Goal: Transaction & Acquisition: Purchase product/service

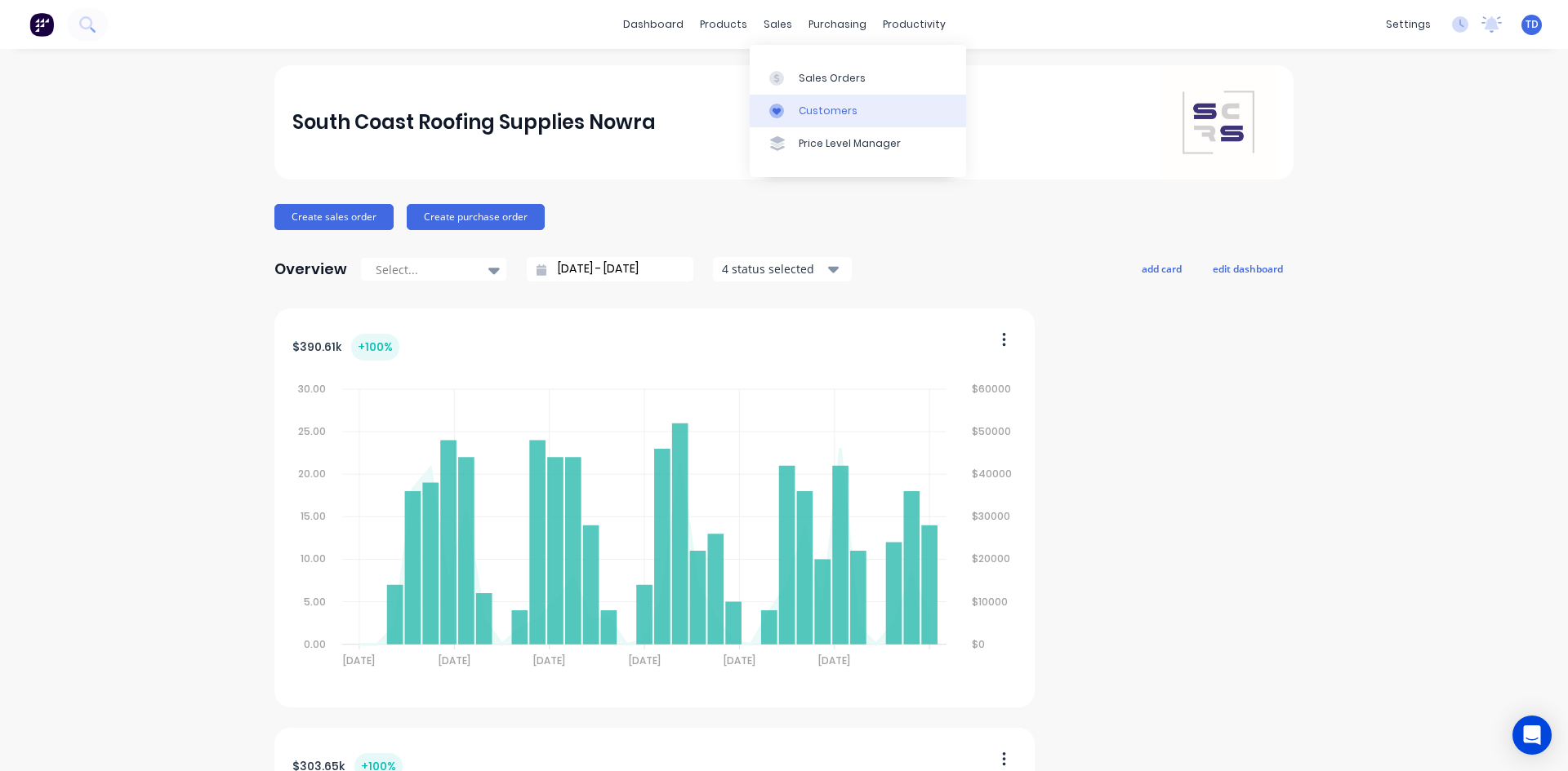
click at [818, 117] on div "Customers" at bounding box center [828, 111] width 59 height 14
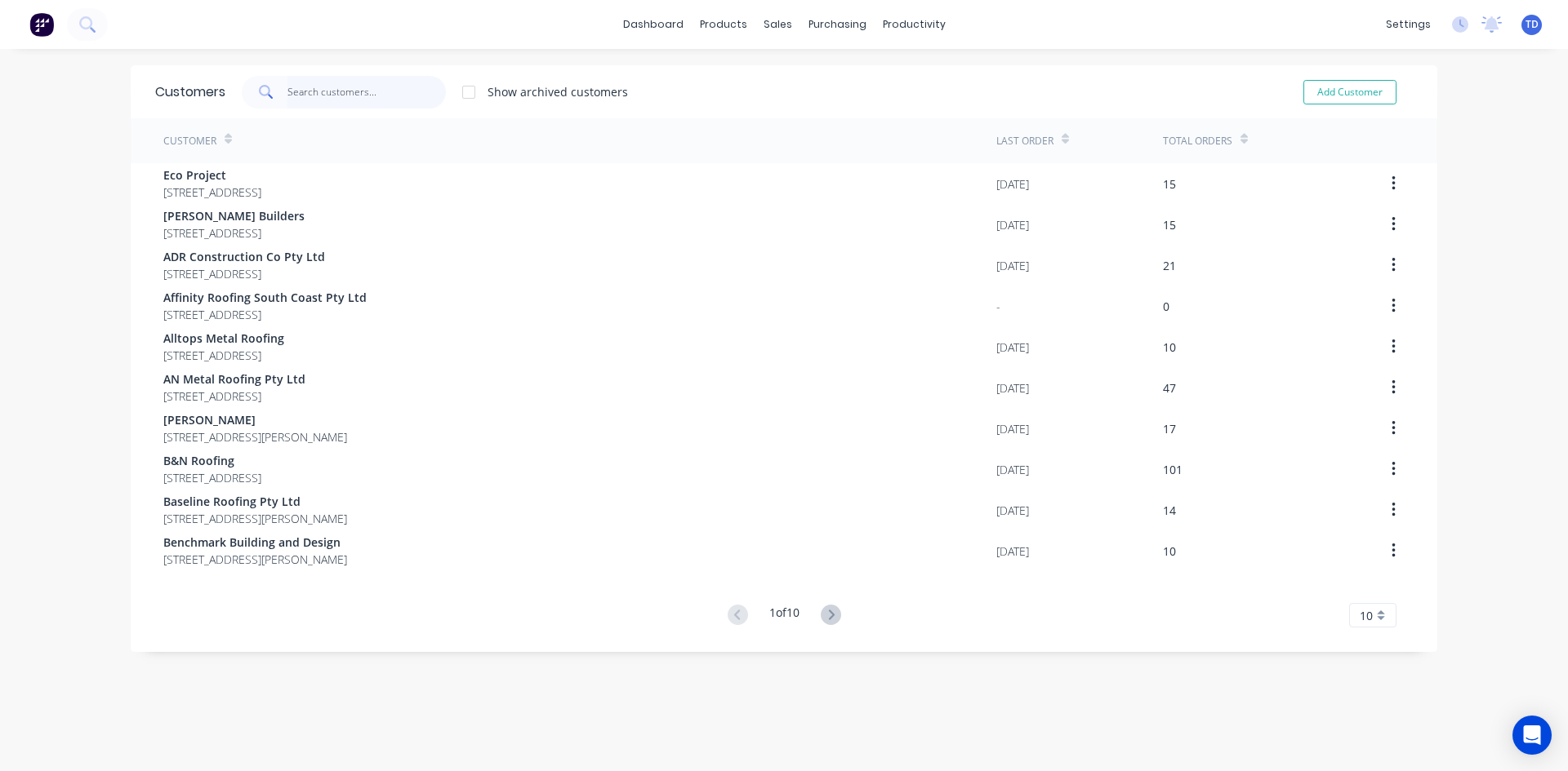
click at [367, 93] on input "text" at bounding box center [367, 92] width 159 height 33
type input "I"
drag, startPoint x: 822, startPoint y: 111, endPoint x: 824, endPoint y: 128, distance: 17.1
click at [822, 111] on div "Customers" at bounding box center [828, 111] width 59 height 14
click at [805, 76] on div "Sales Orders" at bounding box center [831, 78] width 67 height 14
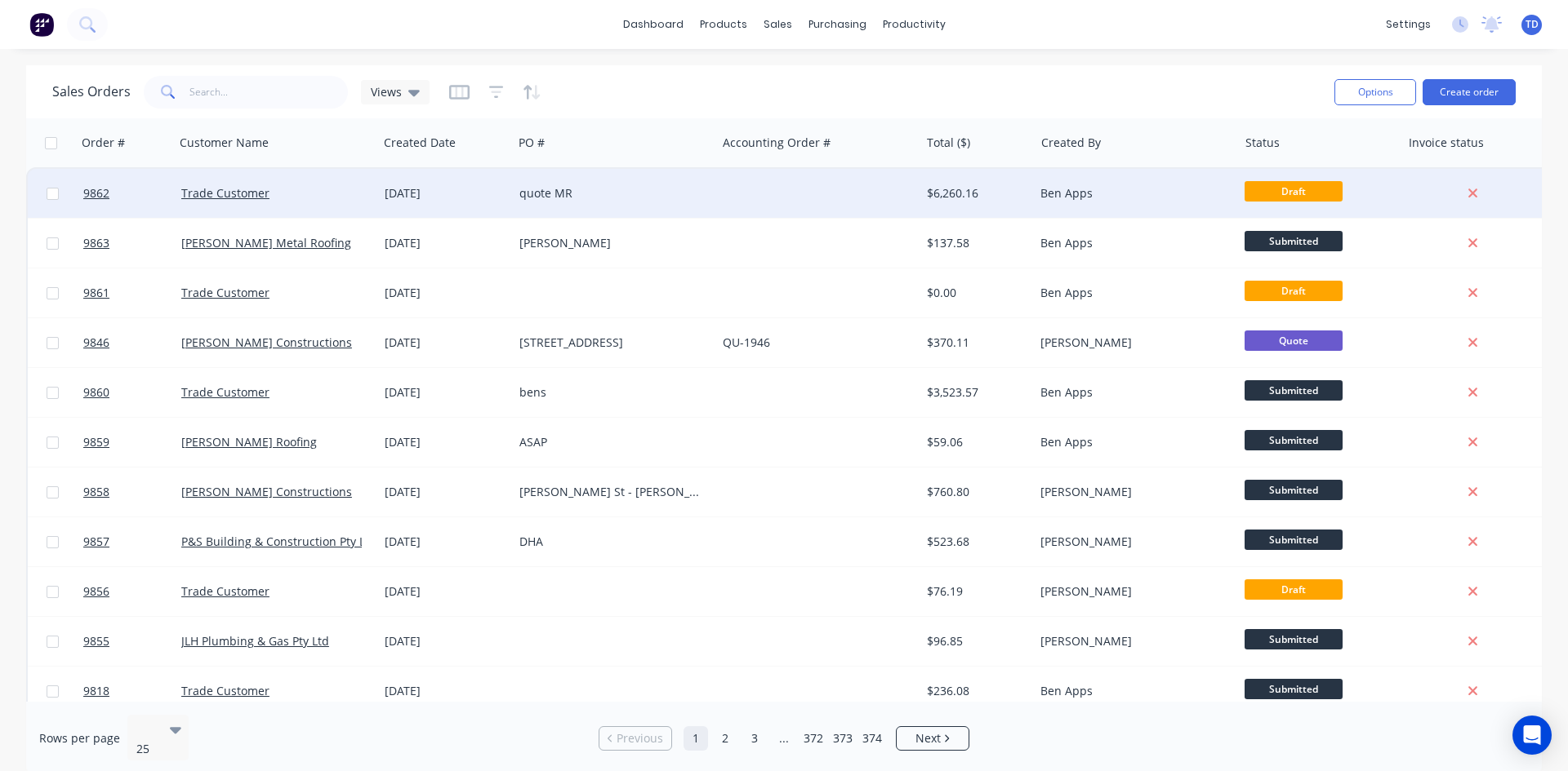
click at [539, 198] on div "quote MR" at bounding box center [610, 193] width 181 height 16
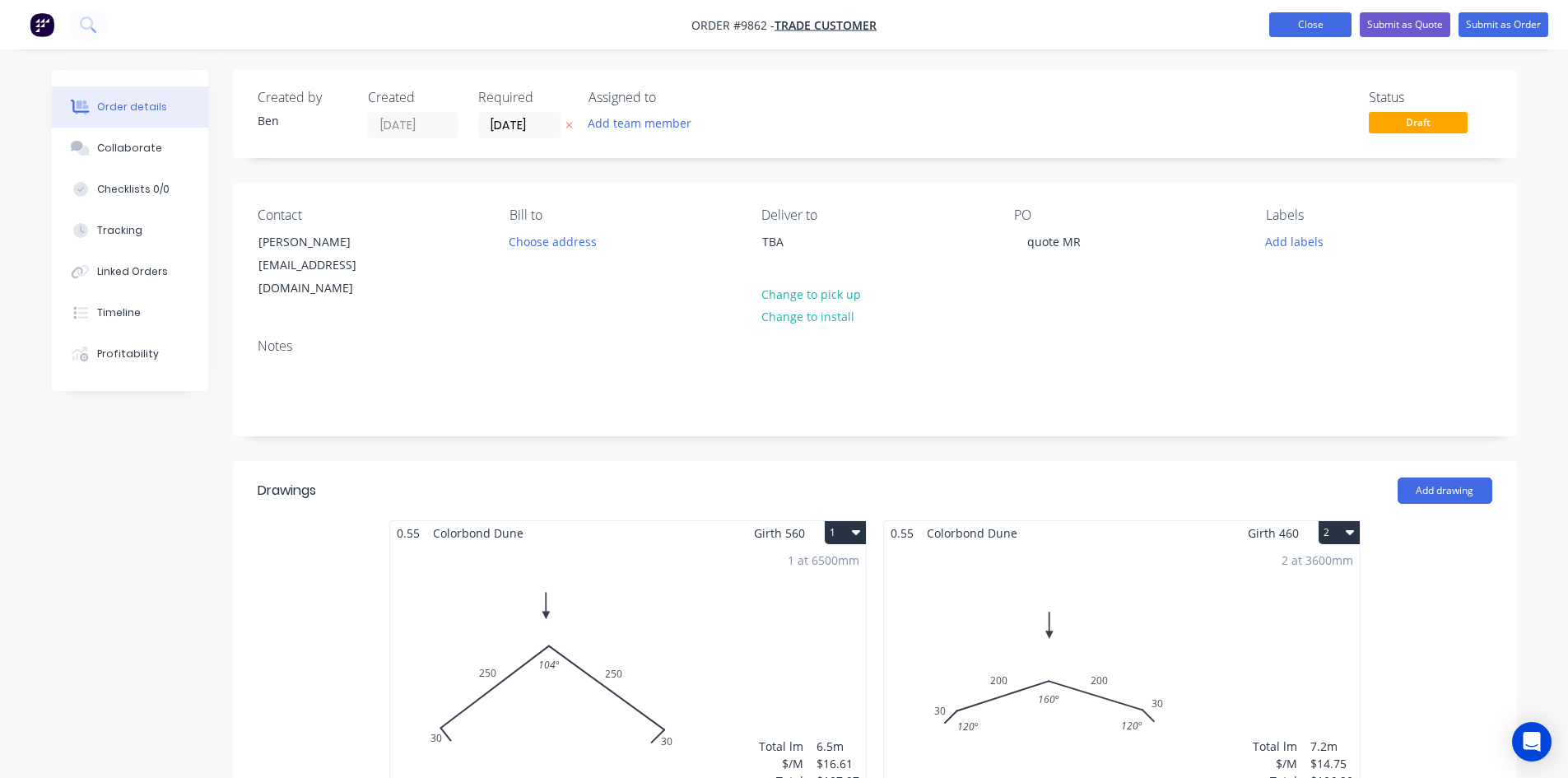
click at [1318, 26] on button "Close" at bounding box center [1309, 24] width 82 height 24
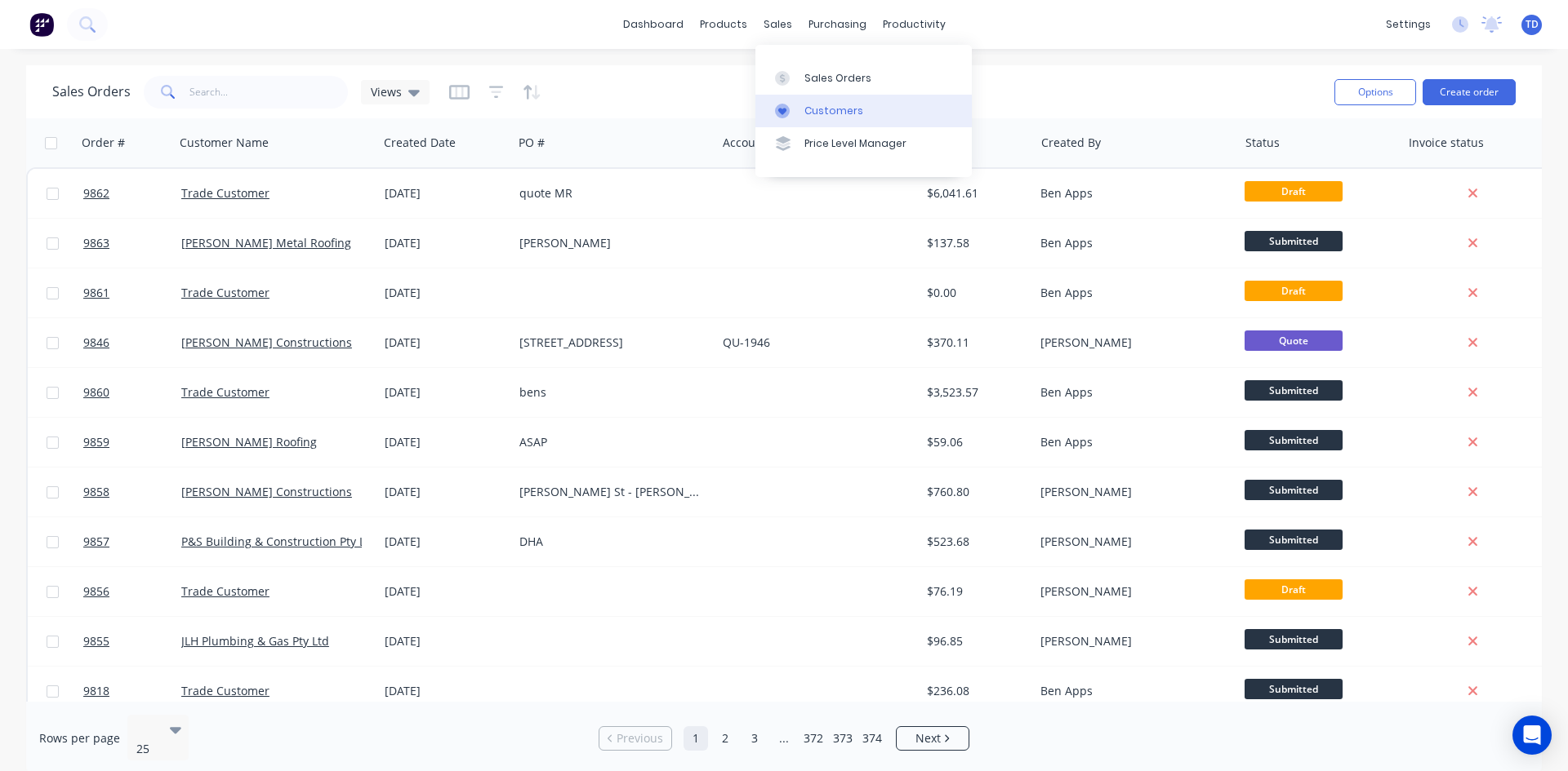
click at [819, 110] on div "Customers" at bounding box center [834, 111] width 59 height 14
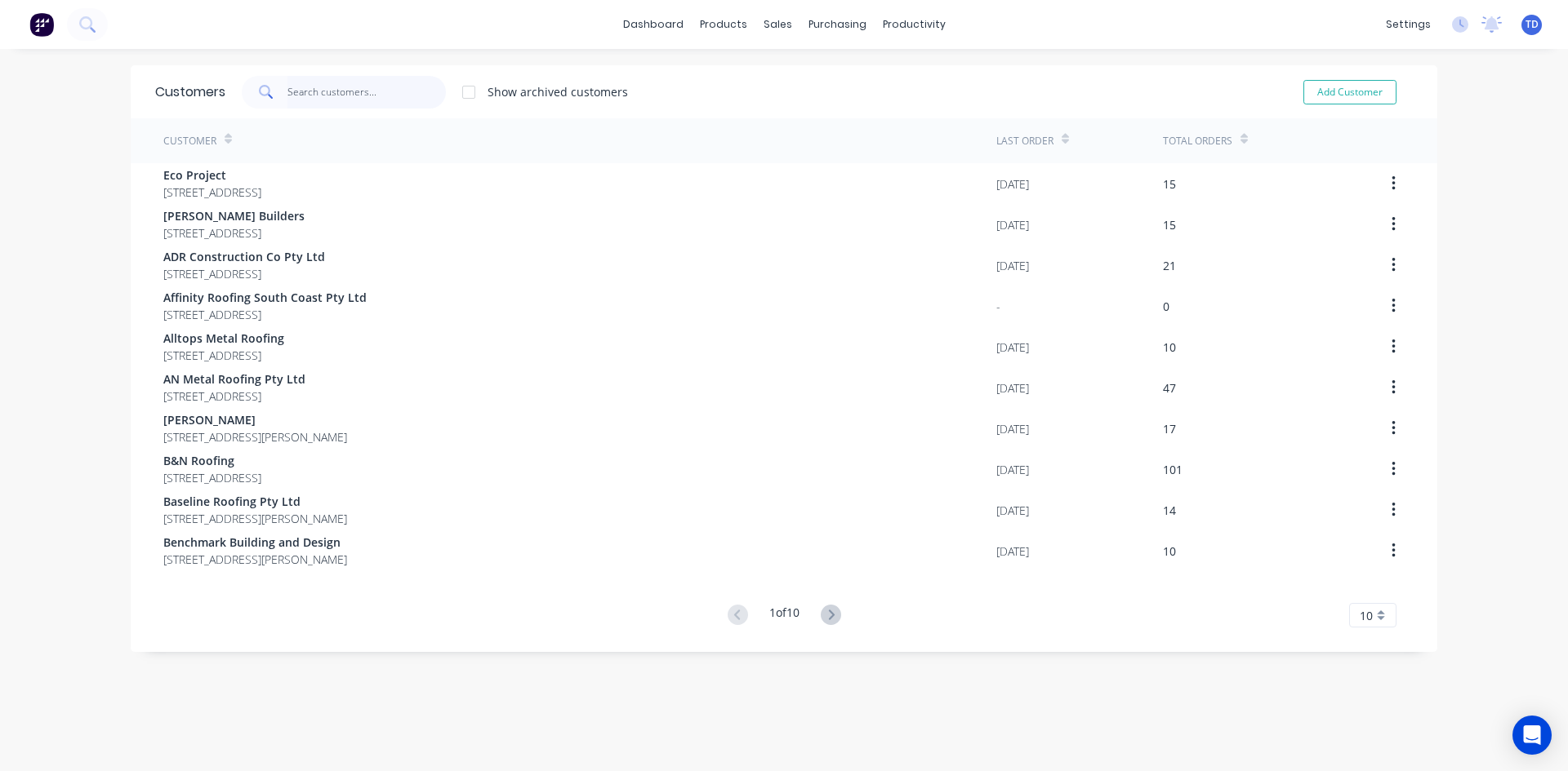
click at [322, 96] on input "text" at bounding box center [367, 92] width 159 height 33
click at [1350, 99] on button "Add Customer" at bounding box center [1350, 92] width 93 height 24
select select "AU"
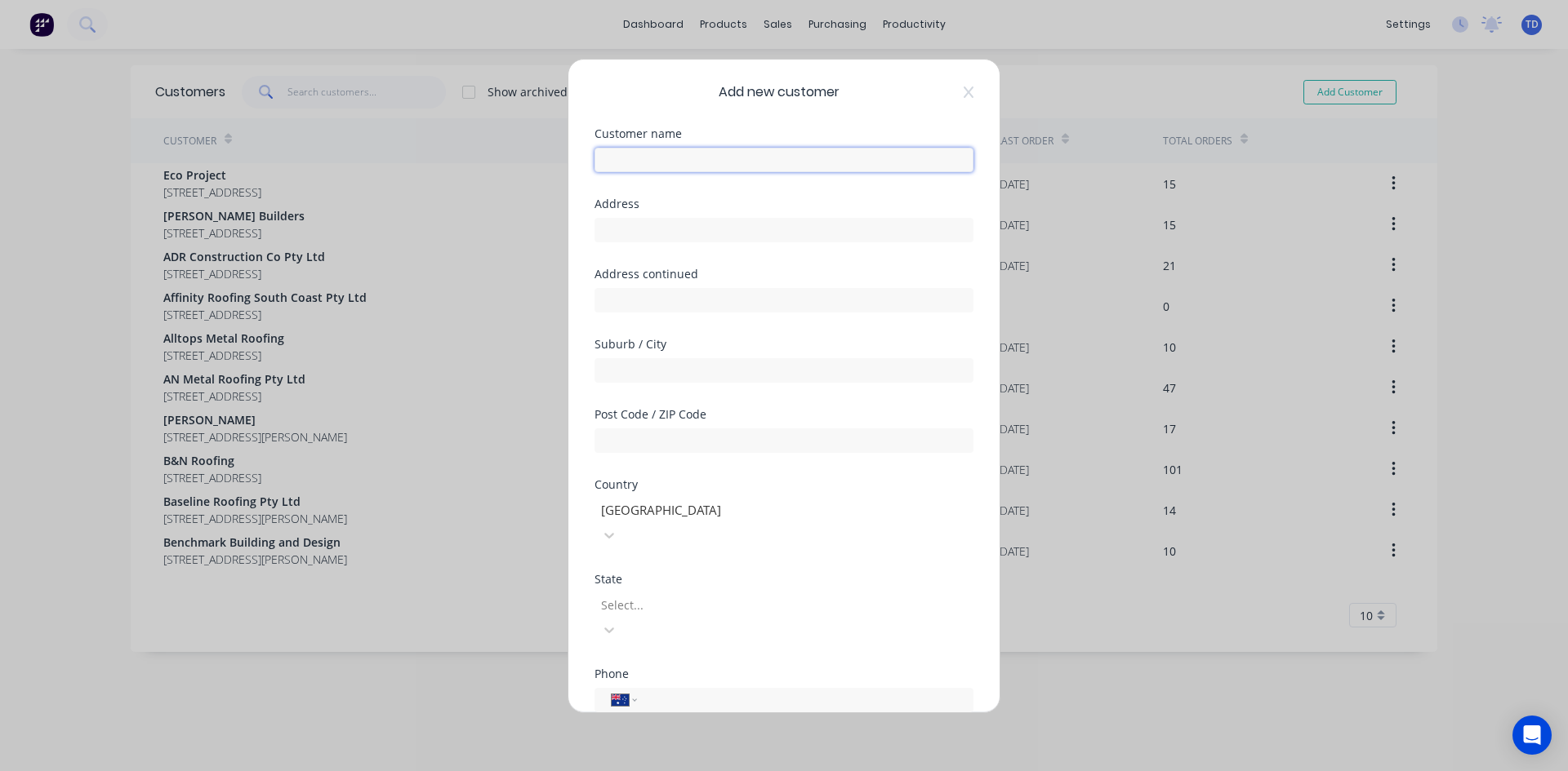
click at [743, 171] on input "text" at bounding box center [784, 159] width 379 height 24
click at [1156, 697] on div "Add new customer Customer name Address Address continued Suburb / City Post Cod…" at bounding box center [784, 385] width 1568 height 771
click at [964, 90] on icon at bounding box center [968, 91] width 10 height 12
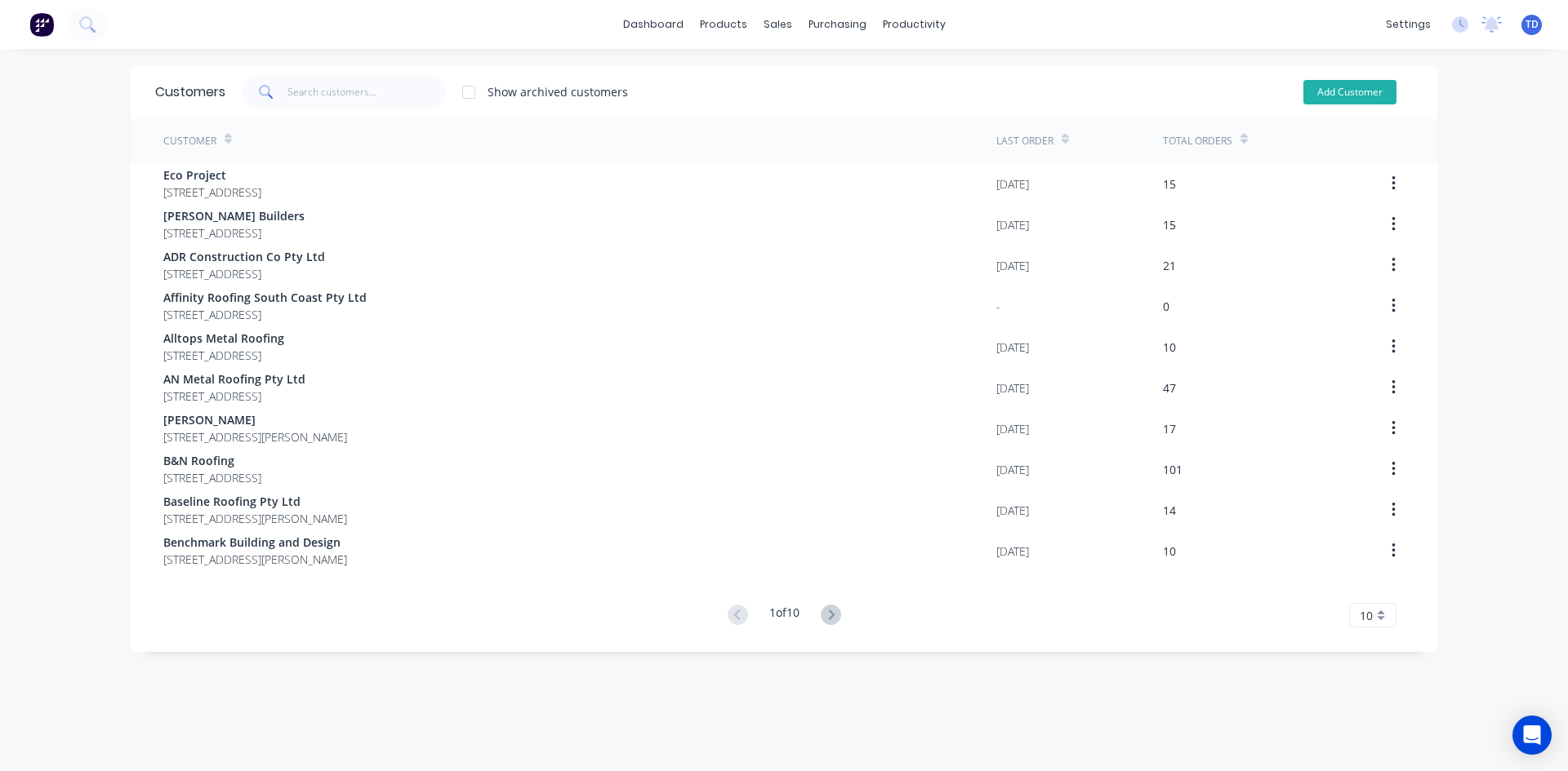
click at [1361, 89] on button "Add Customer" at bounding box center [1350, 92] width 93 height 24
select select "AU"
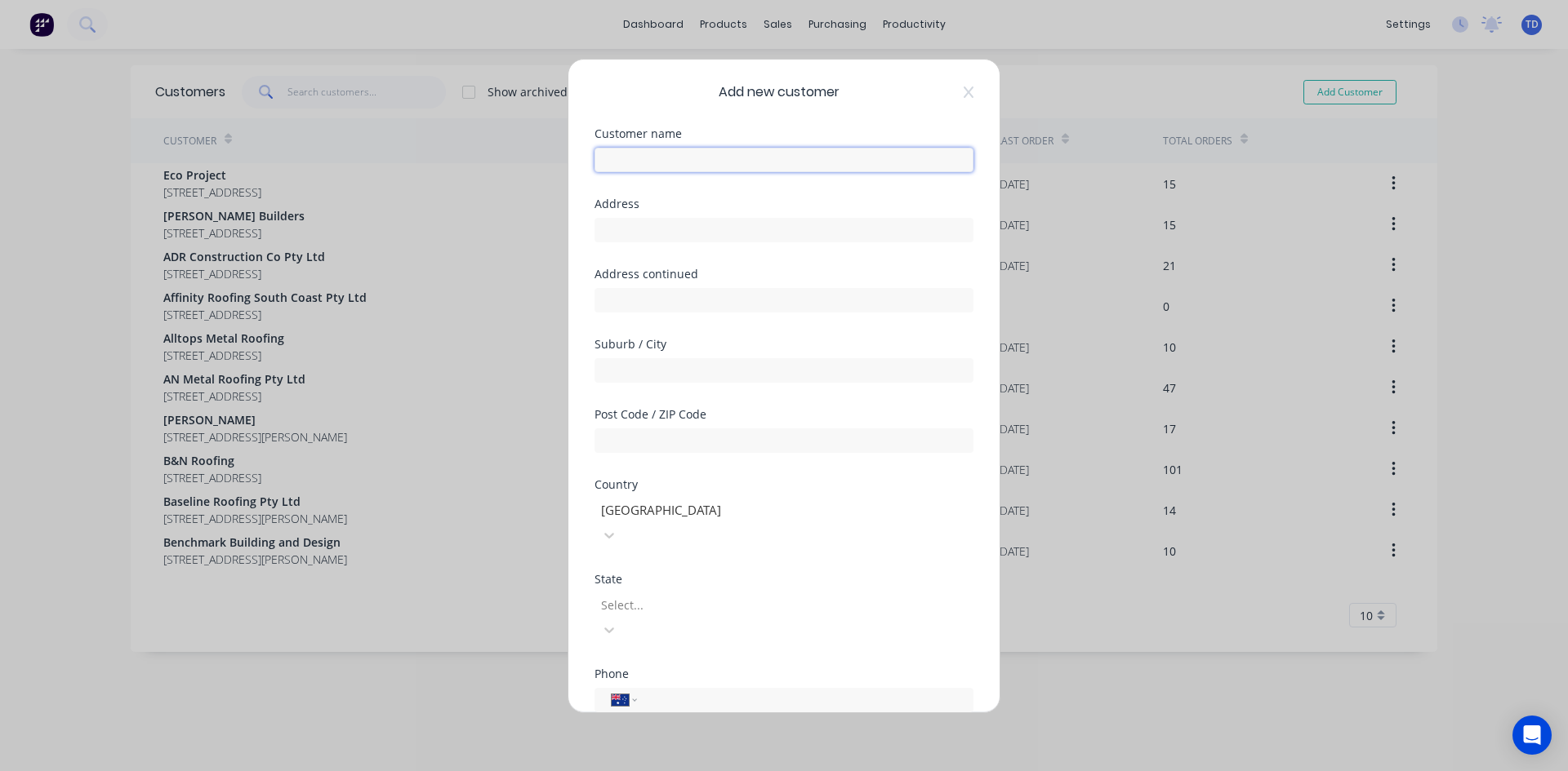
click at [710, 159] on input "text" at bounding box center [784, 159] width 379 height 24
type input "Independent Steel Company"
type input "P.O. Box 5044"
type input "South Nowra"
type input "2541"
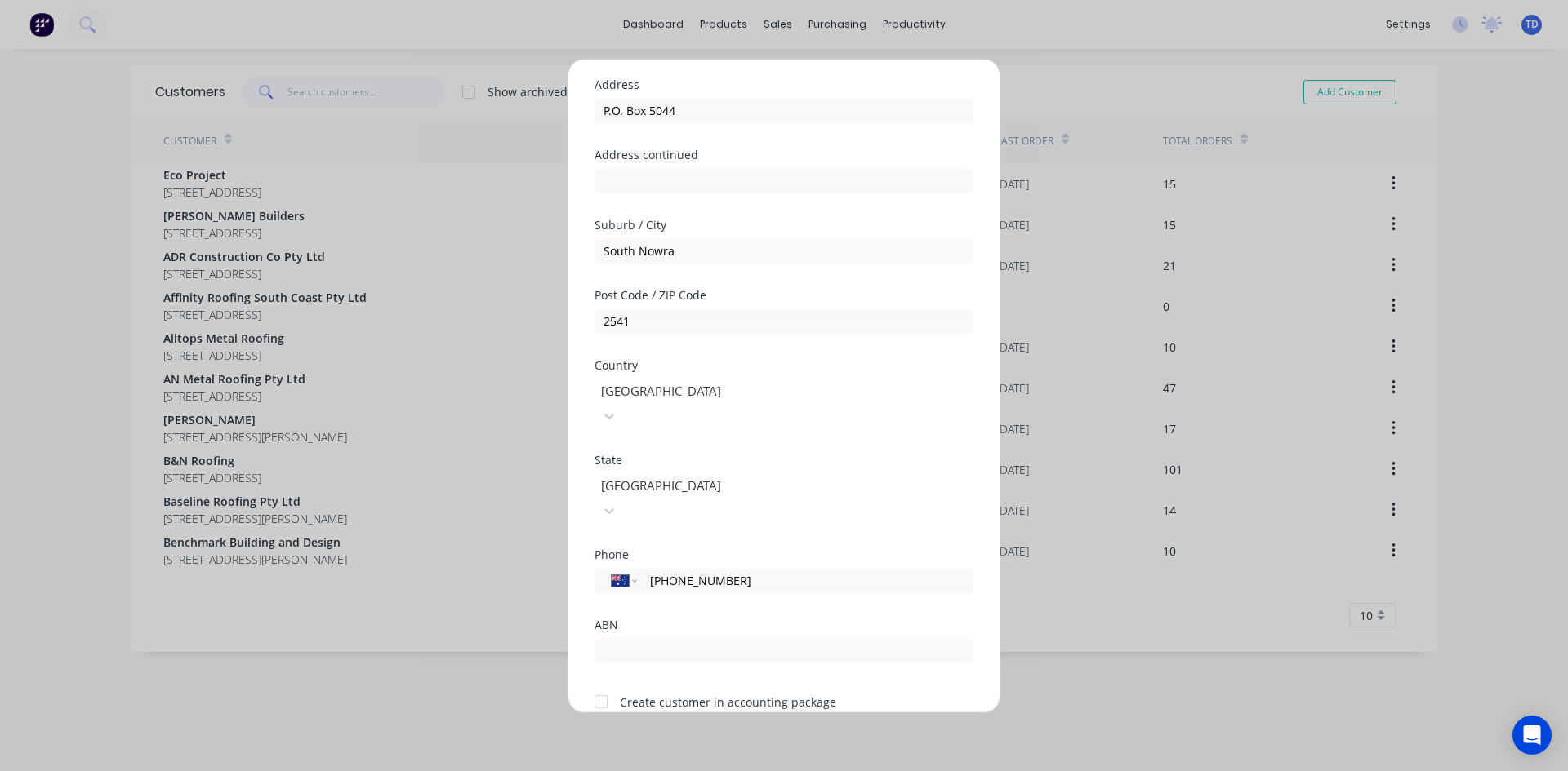
scroll to position [144, 0]
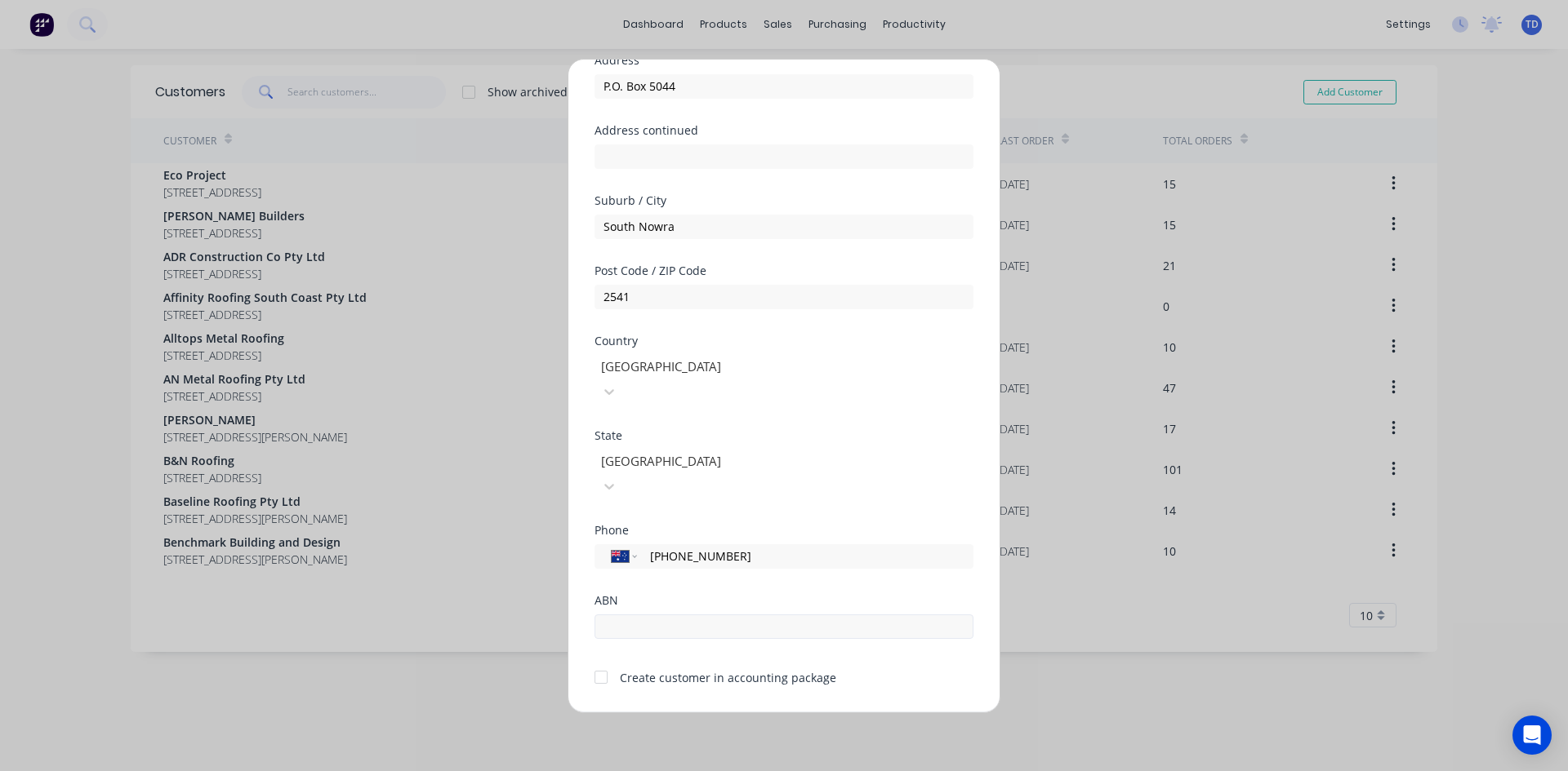
type input "[PHONE_NUMBER]"
click at [694, 615] on input "text" at bounding box center [784, 626] width 379 height 24
type input "57120794943"
click at [599, 661] on div at bounding box center [601, 677] width 33 height 33
click at [703, 712] on button "Save" at bounding box center [732, 725] width 89 height 26
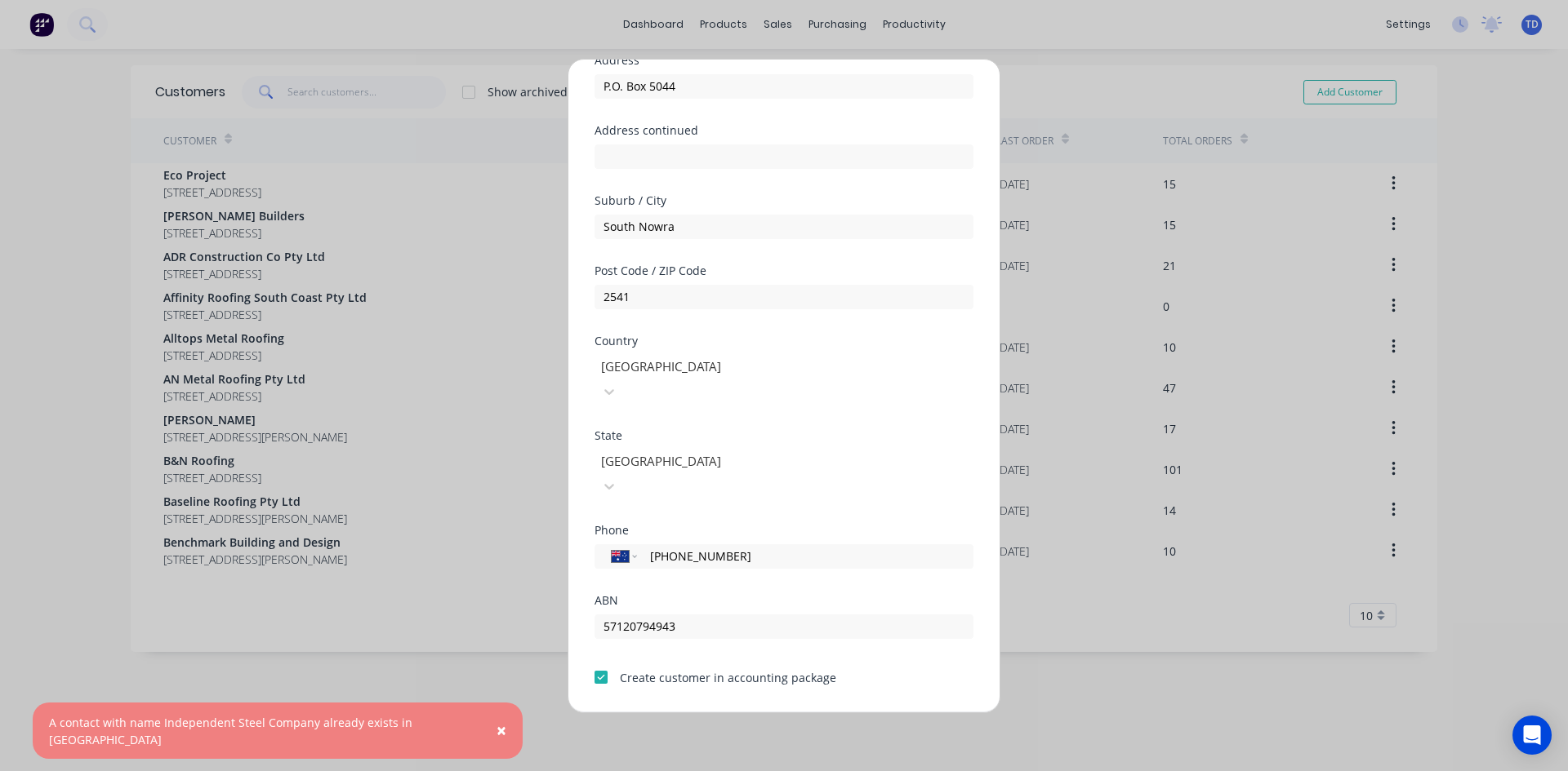
click at [496, 742] on span "×" at bounding box center [501, 731] width 10 height 23
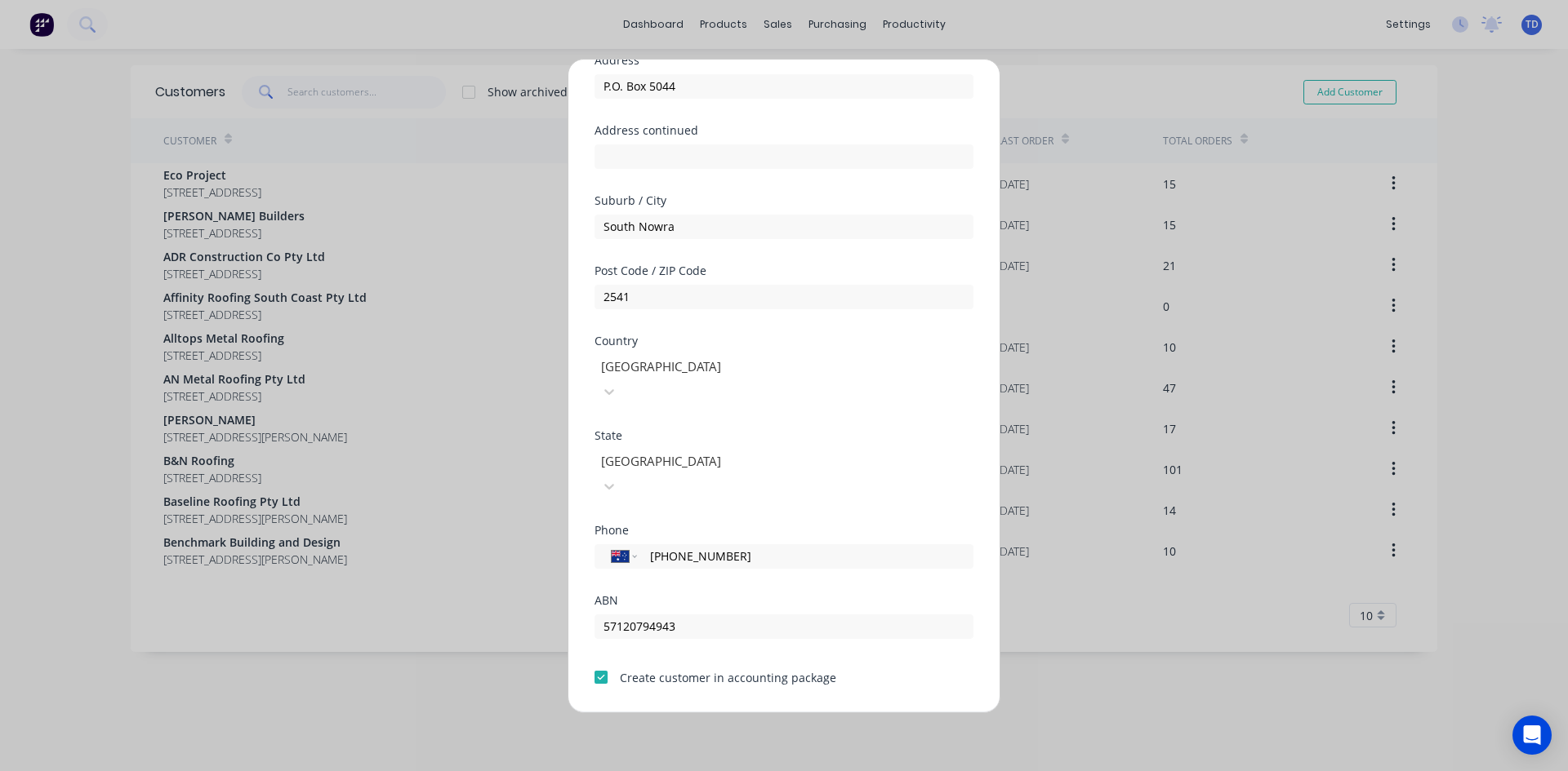
click at [837, 712] on button "Cancel" at bounding box center [835, 725] width 89 height 26
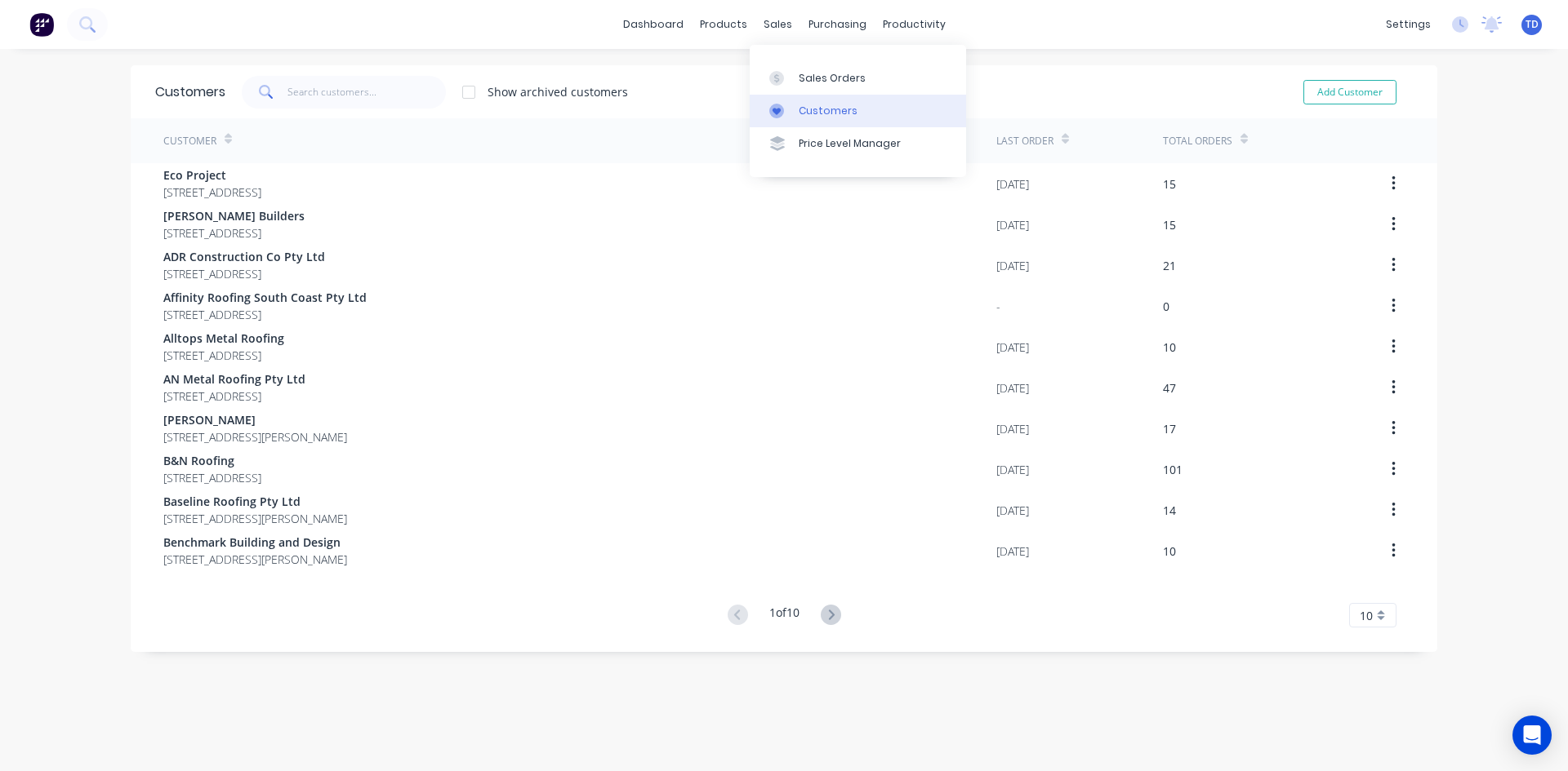
click at [804, 102] on link "Customers" at bounding box center [857, 111] width 216 height 33
click at [467, 97] on div at bounding box center [468, 92] width 33 height 33
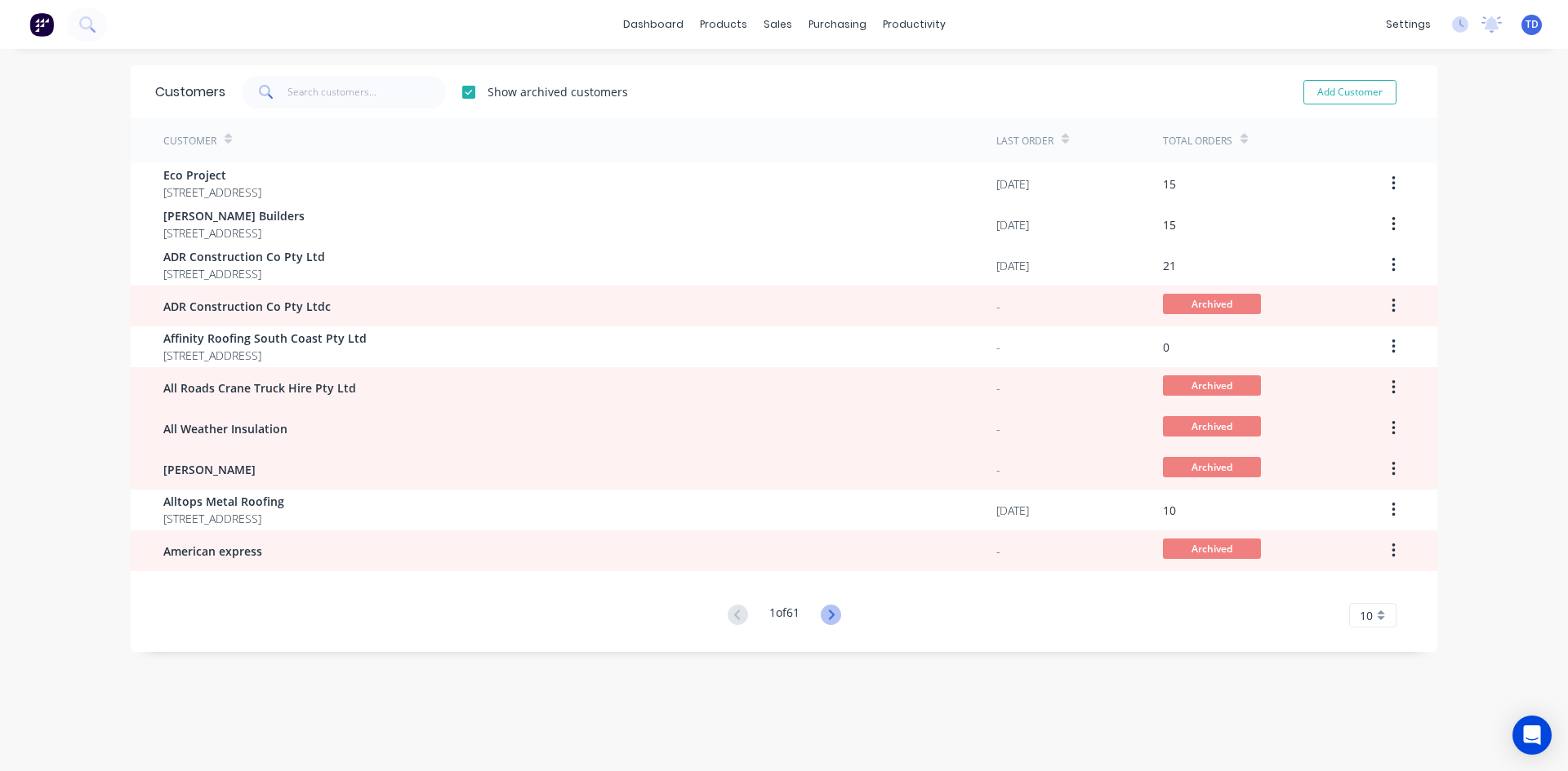
click at [822, 616] on icon at bounding box center [830, 615] width 21 height 21
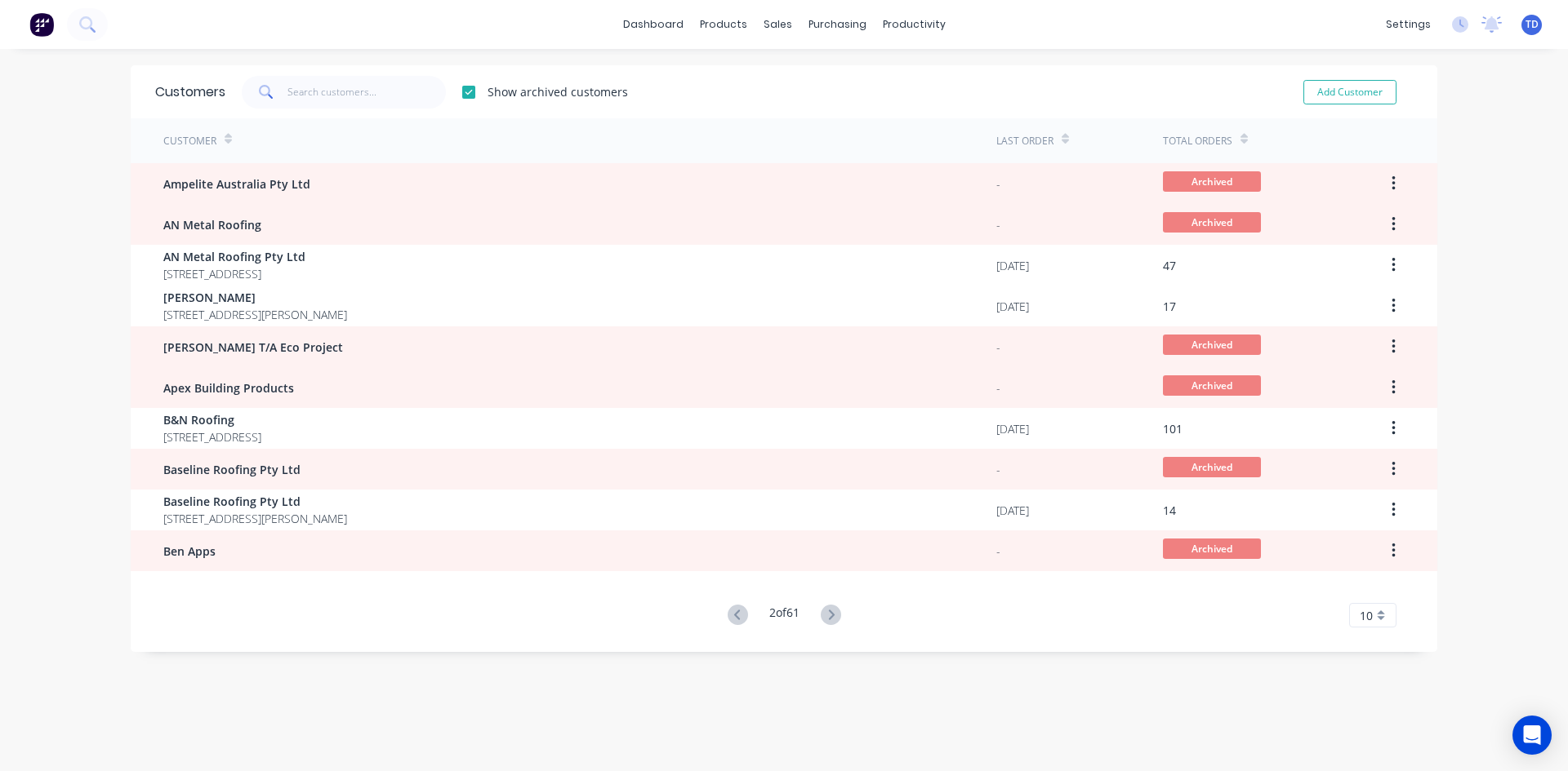
click at [822, 616] on icon at bounding box center [830, 615] width 21 height 21
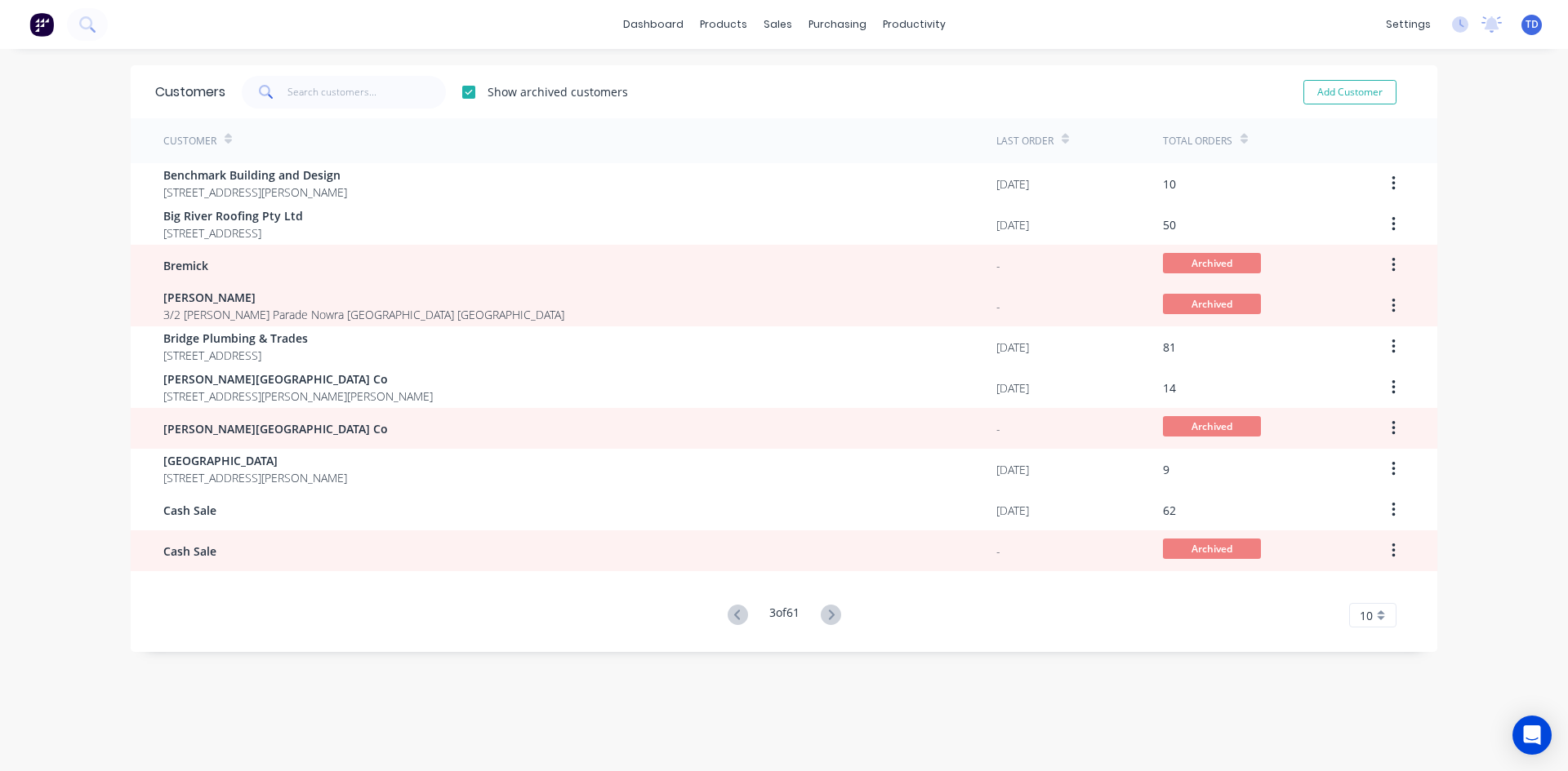
click at [822, 616] on icon at bounding box center [830, 615] width 21 height 21
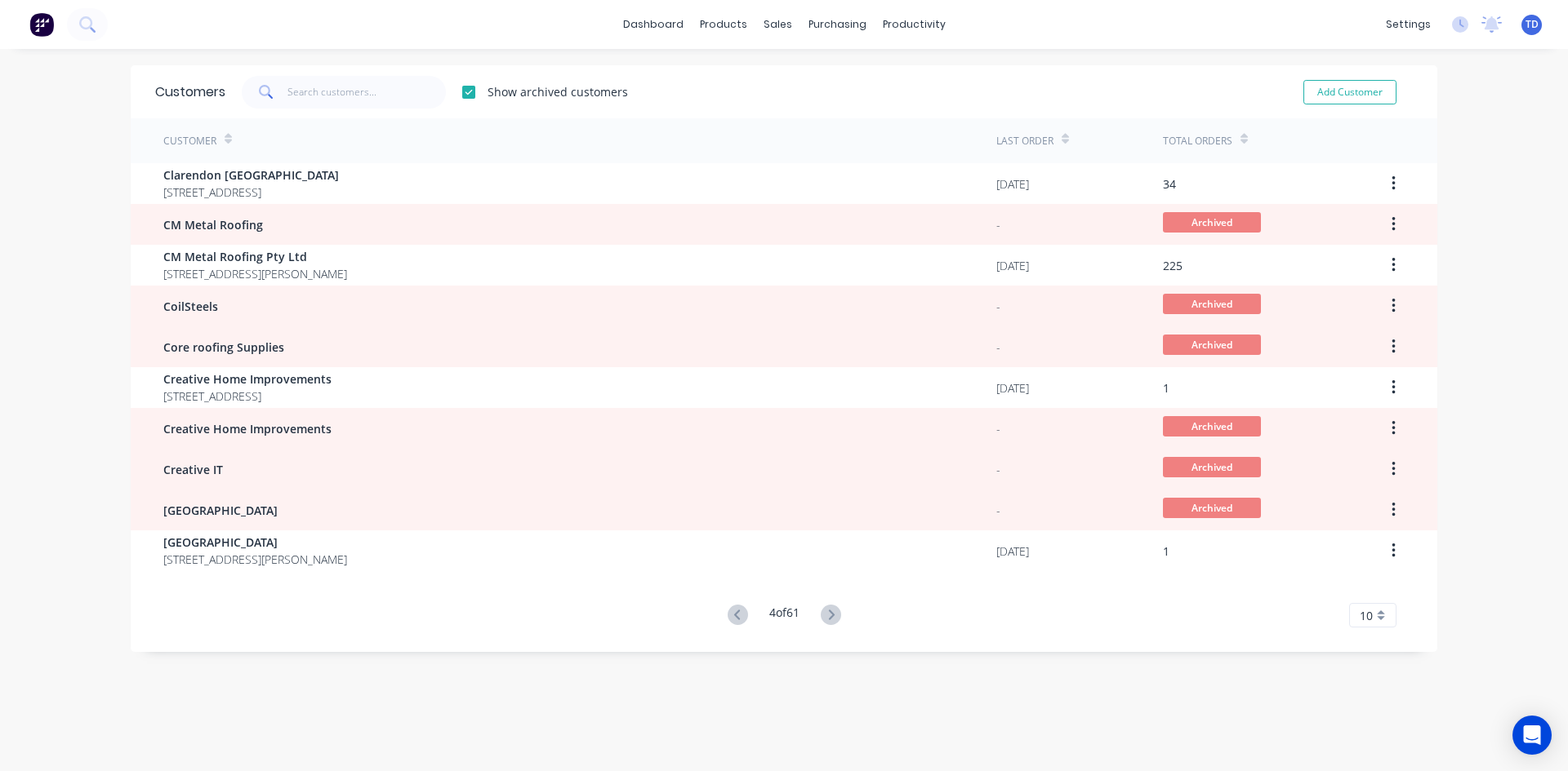
click at [822, 616] on icon at bounding box center [830, 615] width 21 height 21
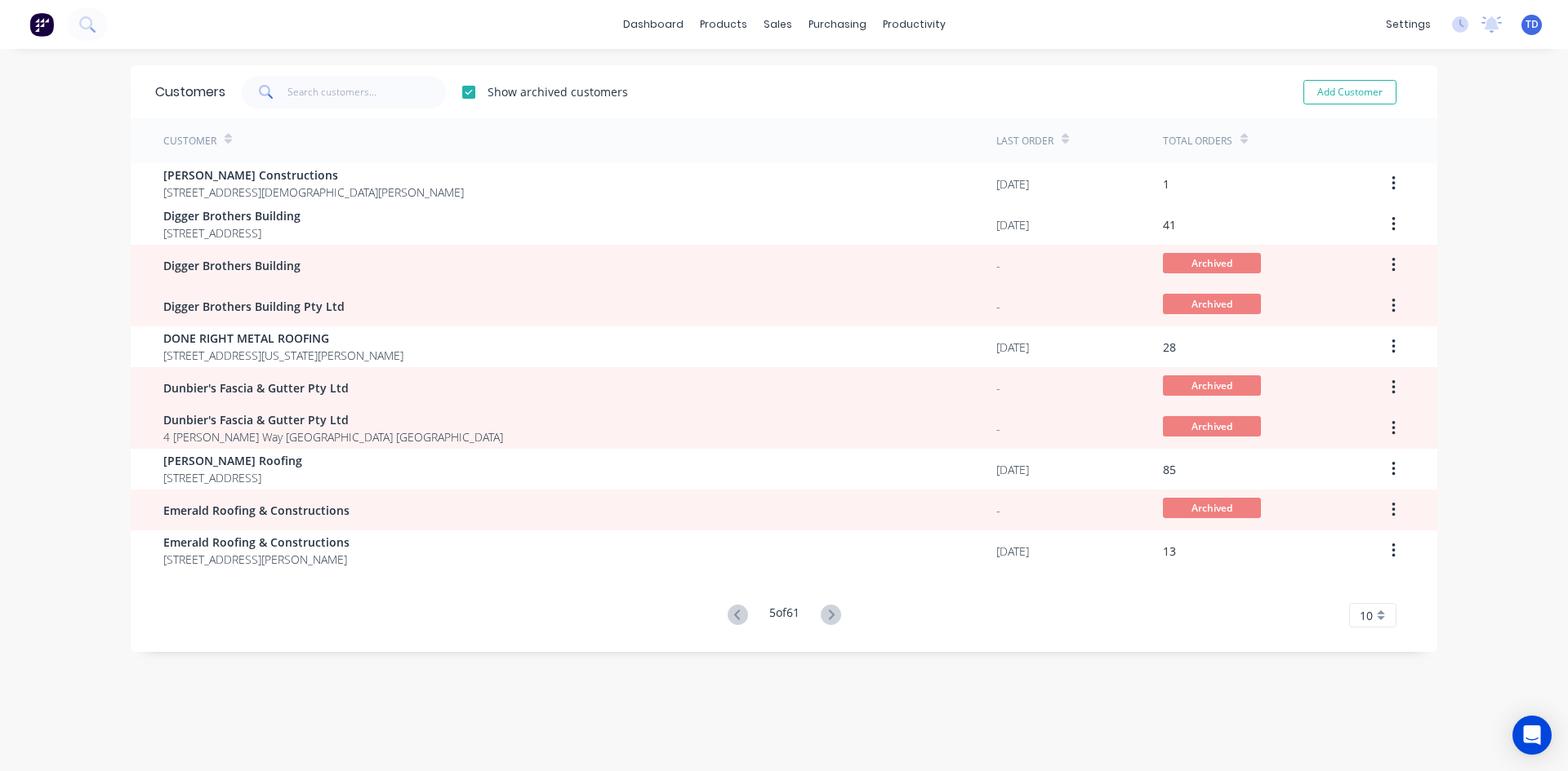
click at [822, 616] on icon at bounding box center [830, 615] width 21 height 21
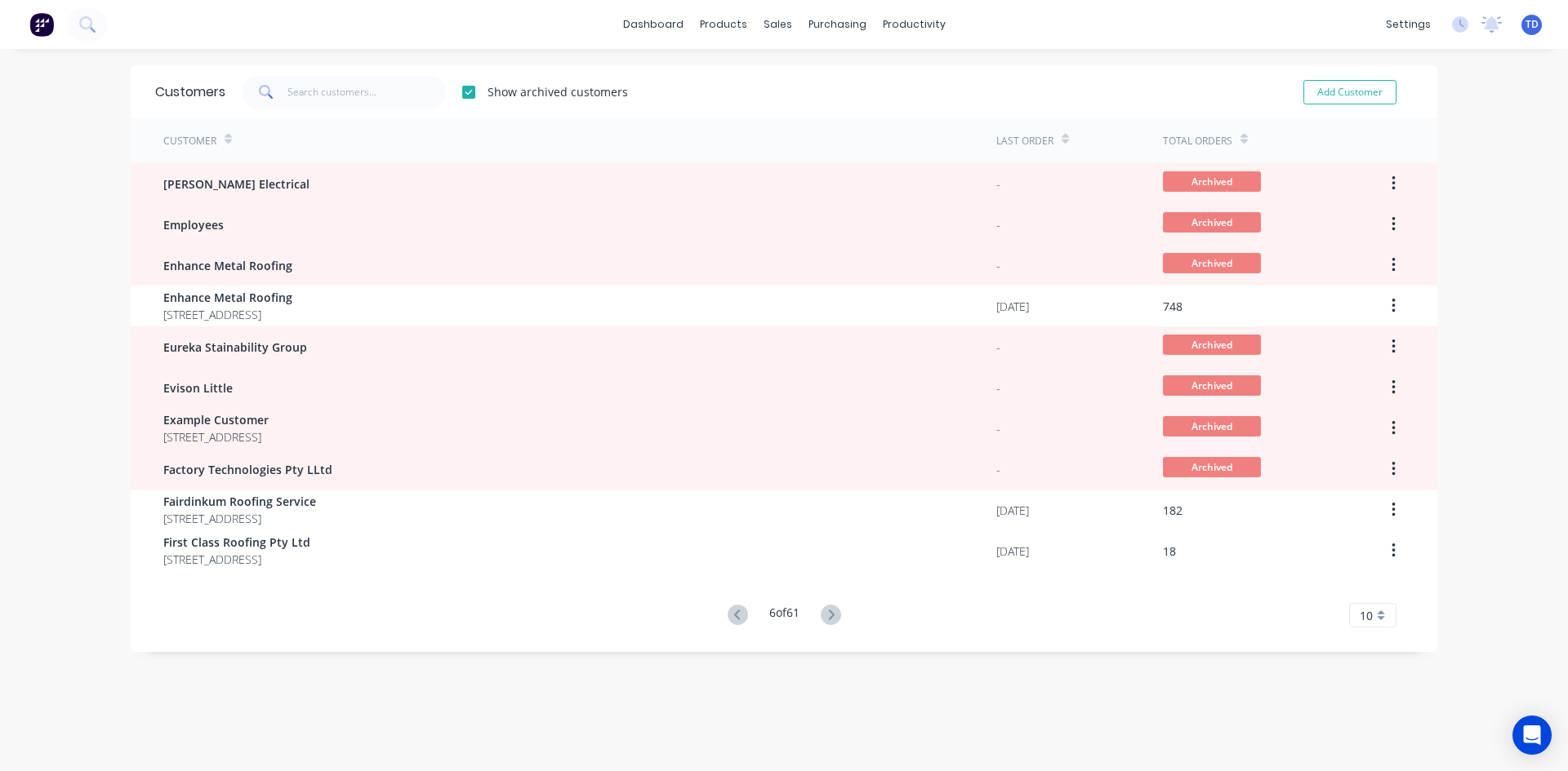
click at [822, 616] on icon at bounding box center [830, 615] width 21 height 21
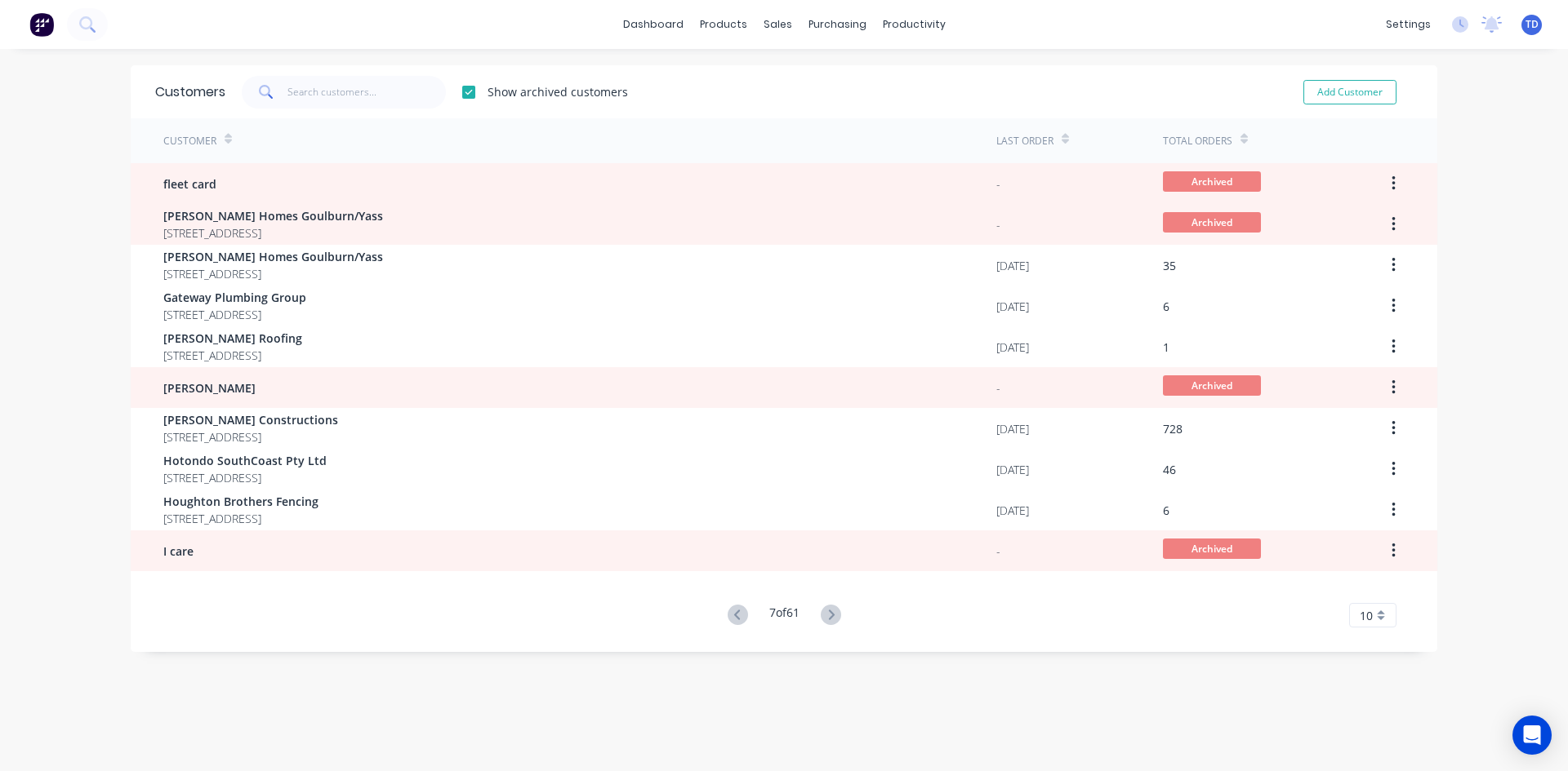
click at [822, 616] on icon at bounding box center [830, 615] width 21 height 21
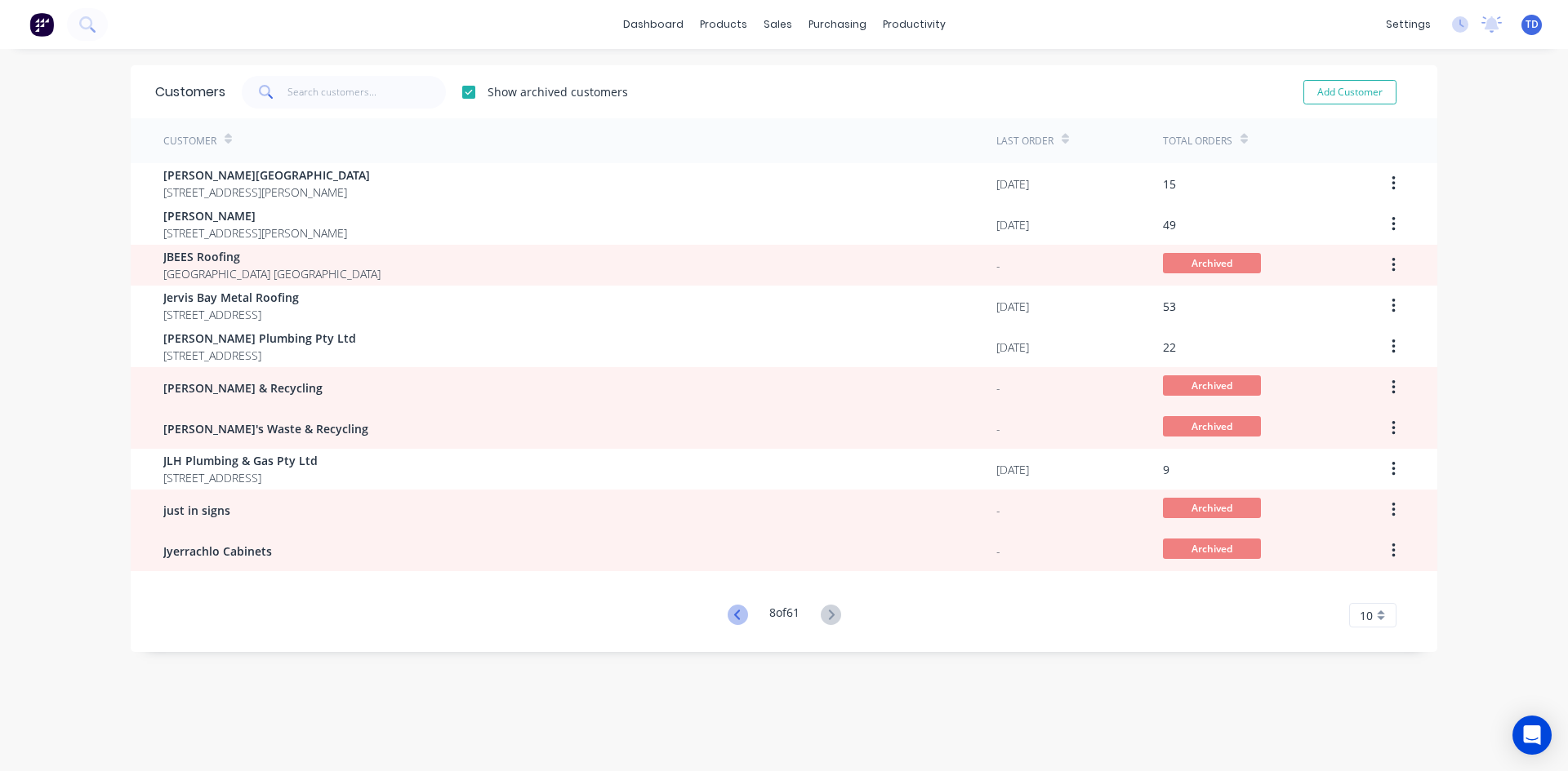
click at [733, 616] on icon at bounding box center [738, 615] width 21 height 21
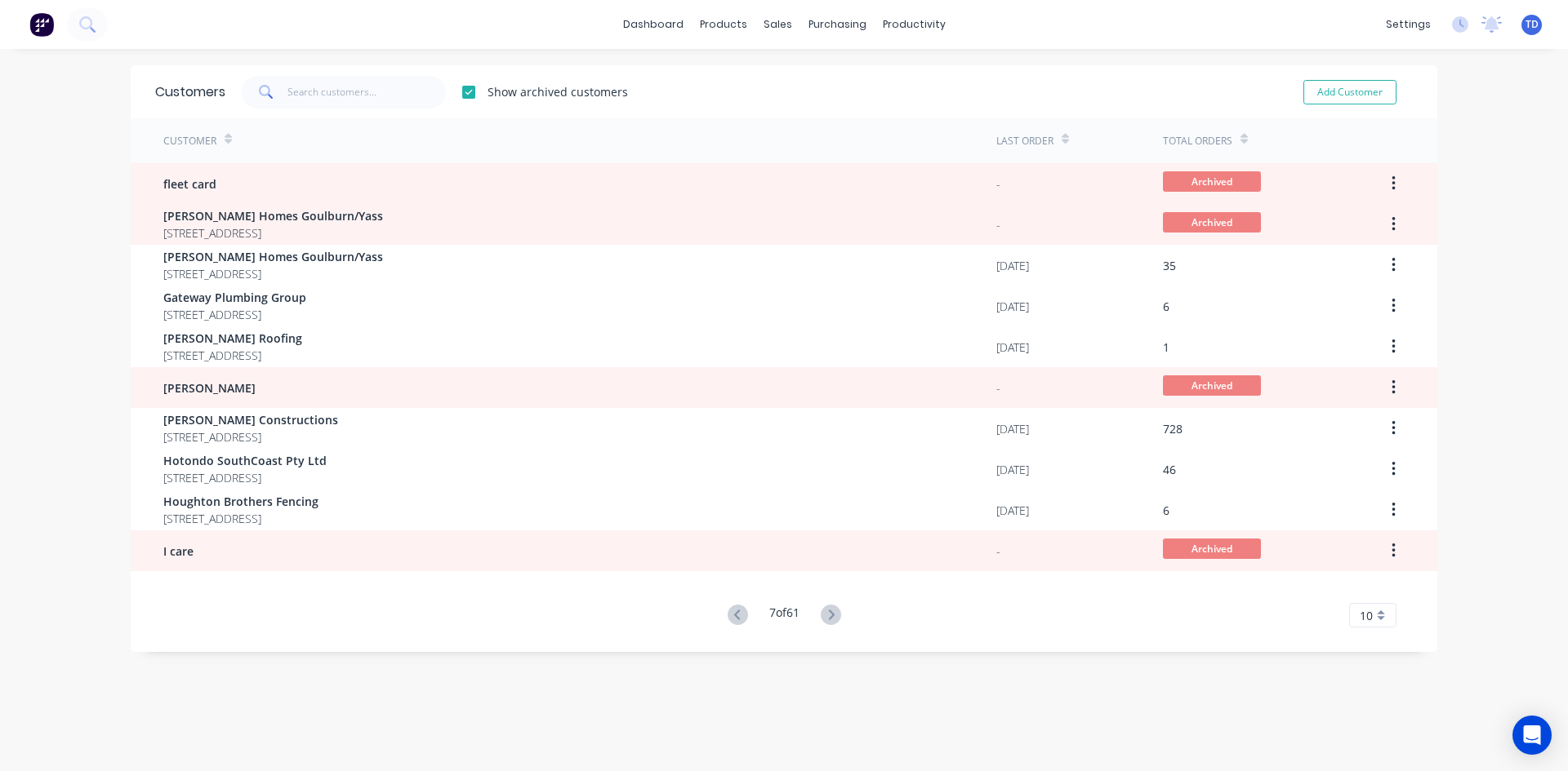
click at [824, 615] on icon at bounding box center [830, 615] width 21 height 21
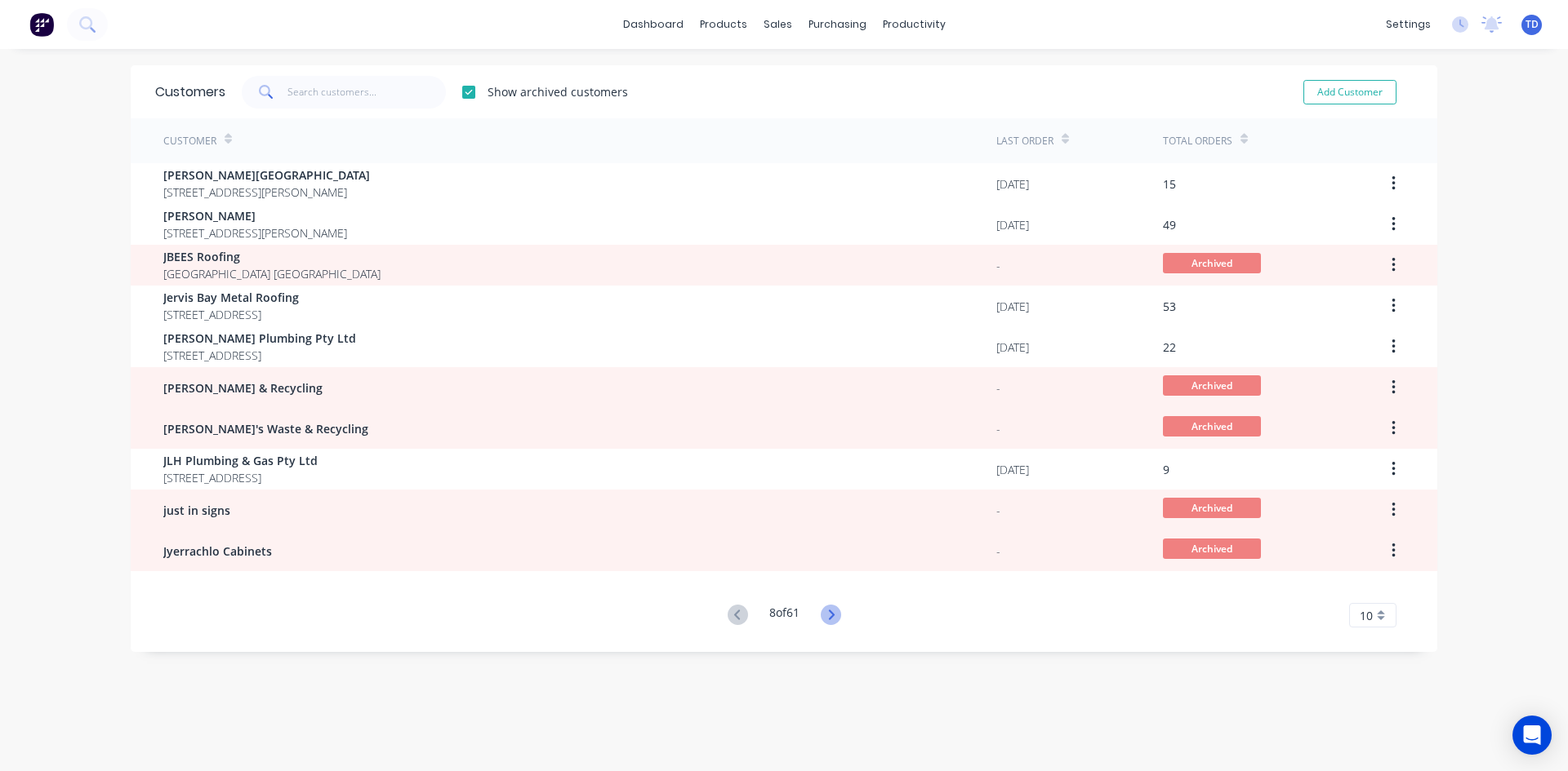
click at [829, 615] on icon at bounding box center [830, 614] width 5 height 10
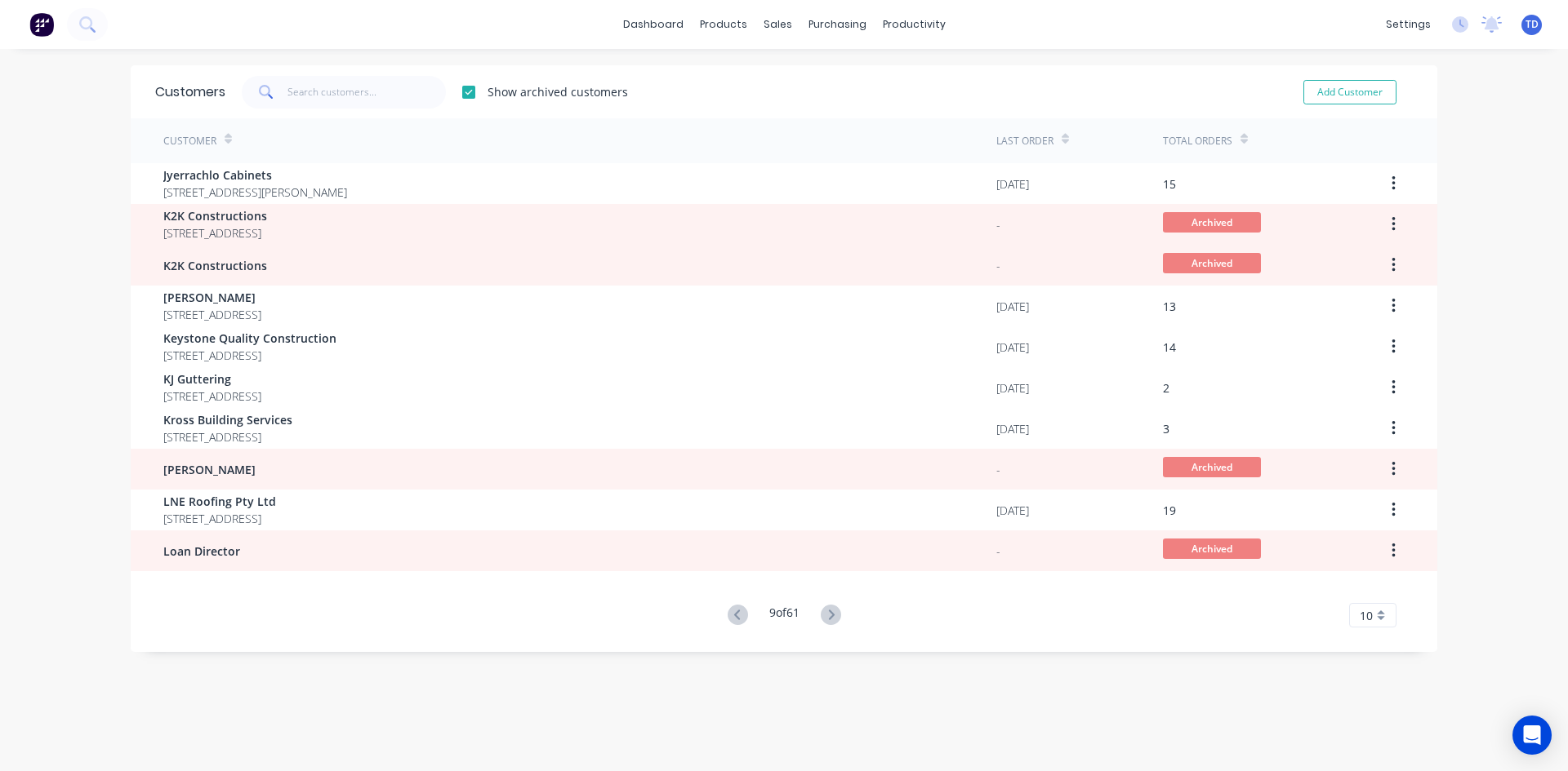
click at [829, 615] on icon at bounding box center [830, 614] width 5 height 10
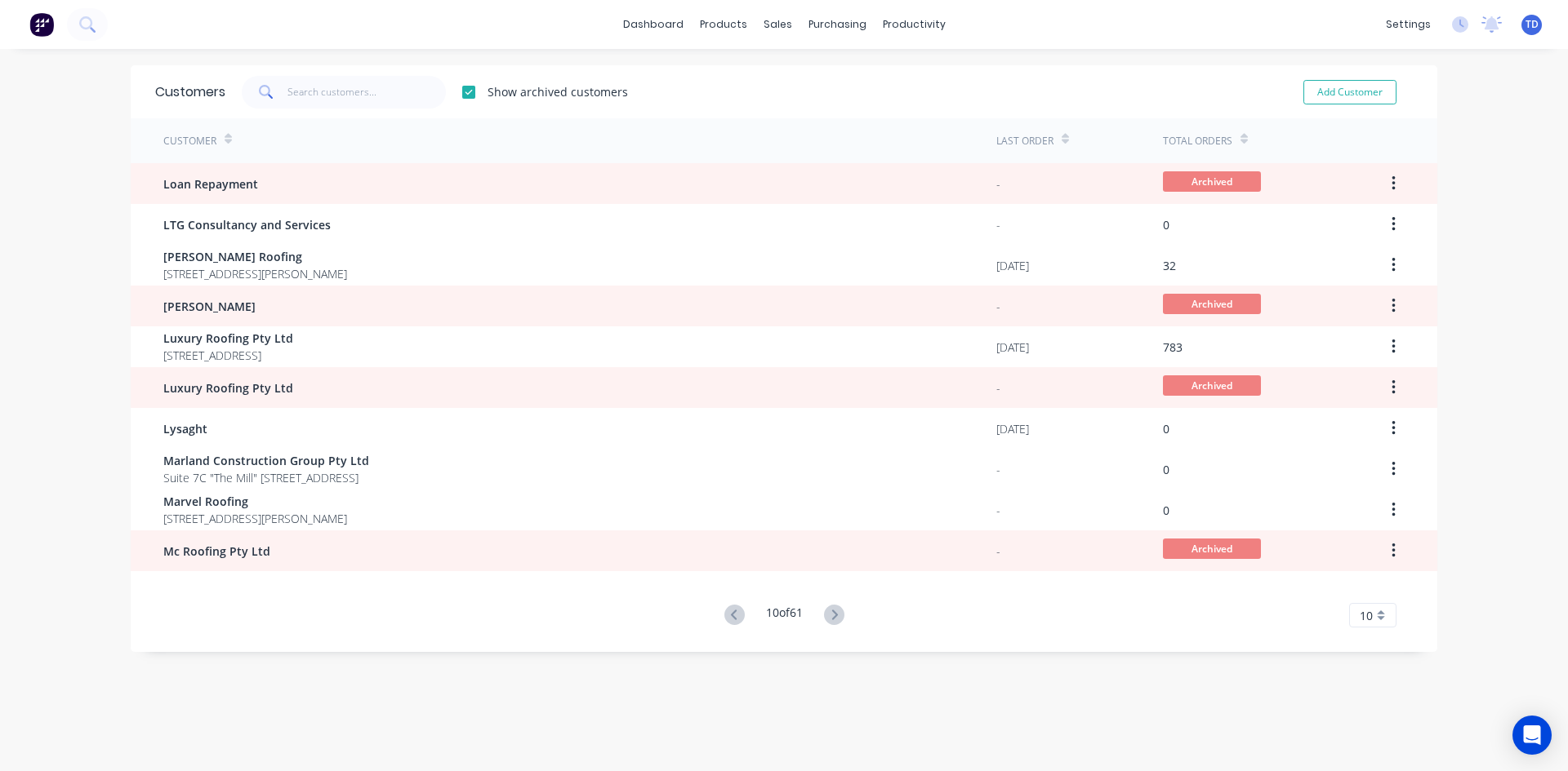
click at [829, 615] on icon at bounding box center [834, 615] width 21 height 21
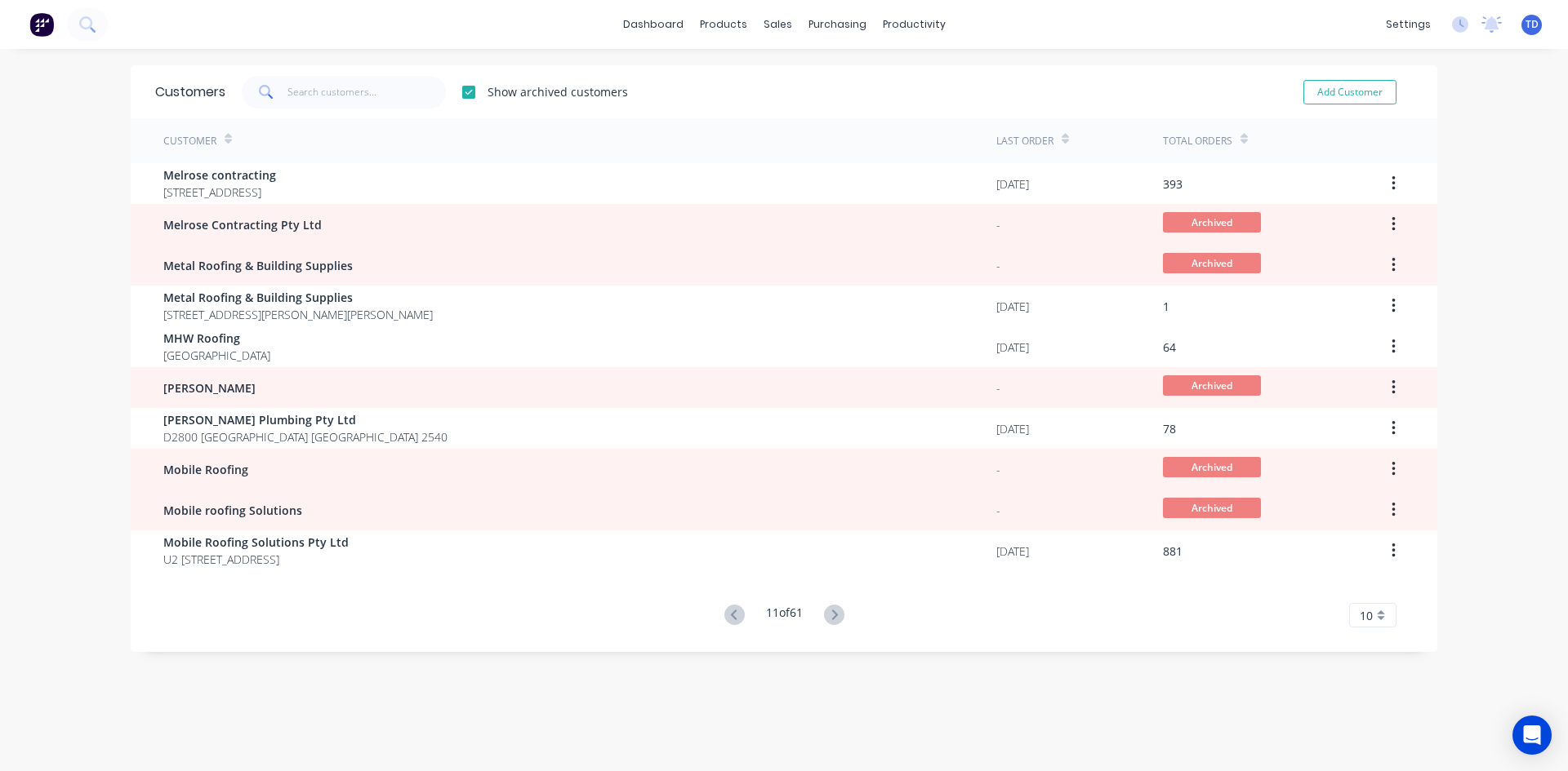
click at [829, 615] on icon at bounding box center [834, 615] width 21 height 21
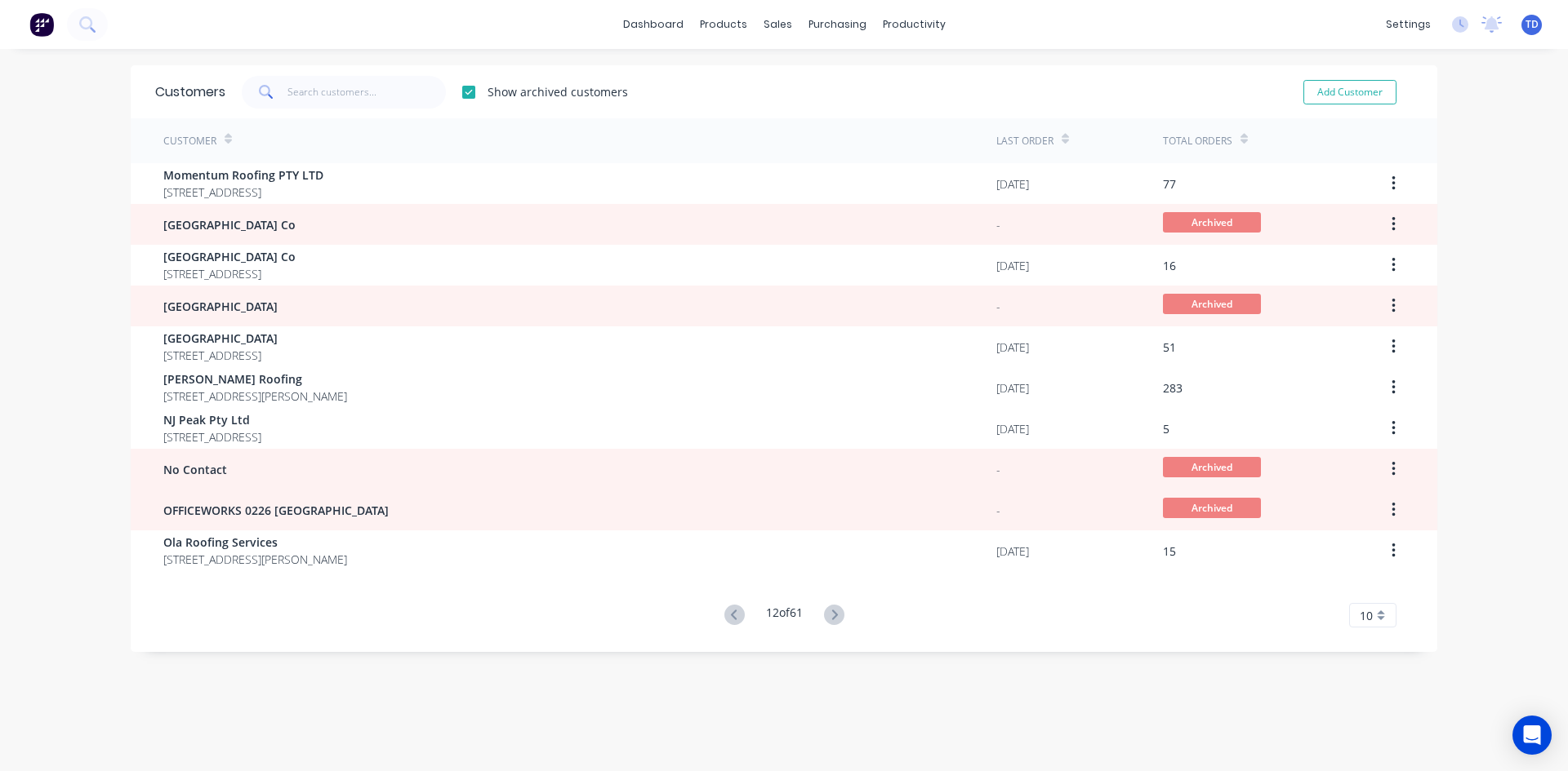
click at [829, 615] on icon at bounding box center [834, 615] width 21 height 21
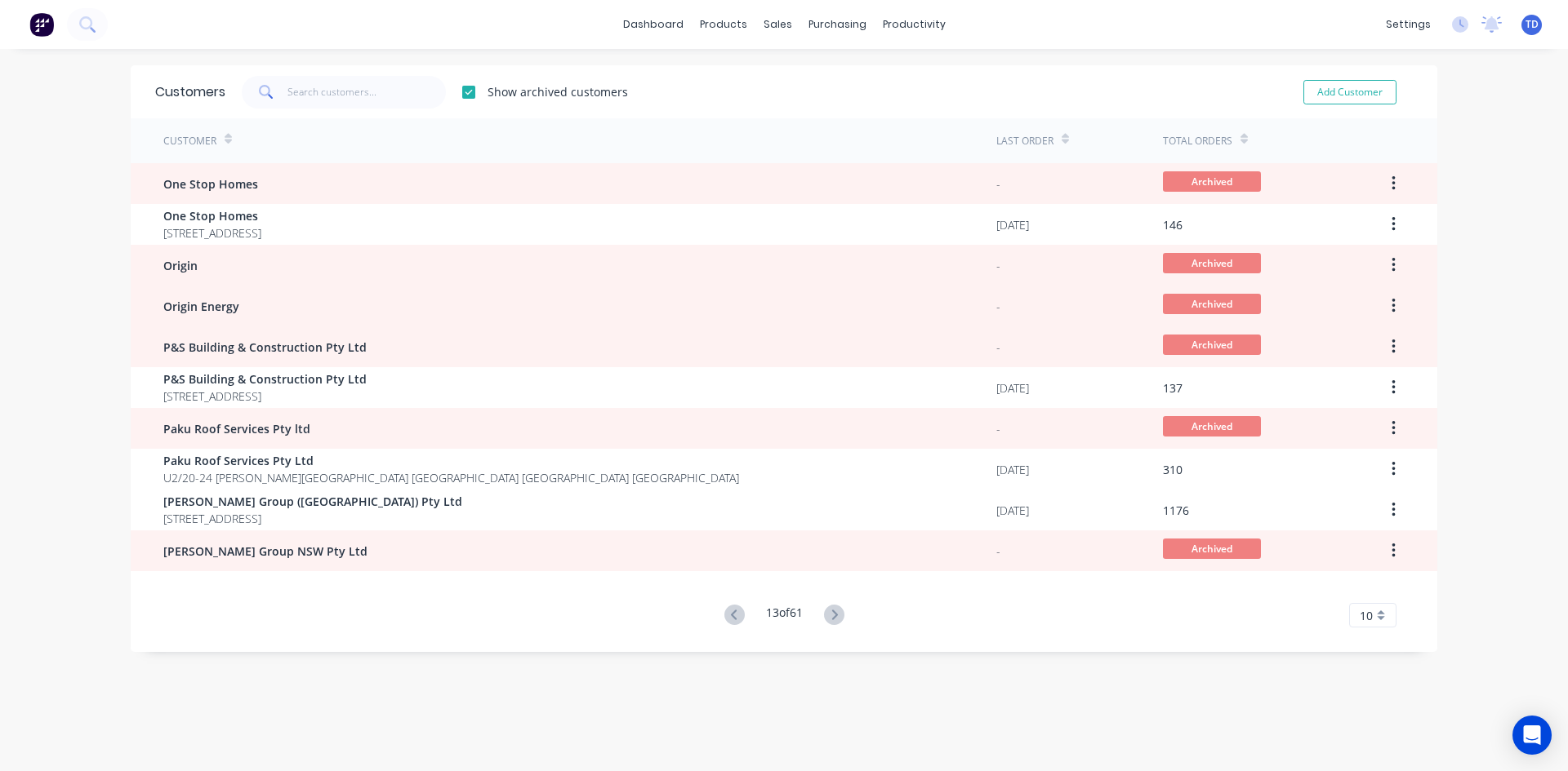
click at [829, 615] on icon at bounding box center [834, 615] width 21 height 21
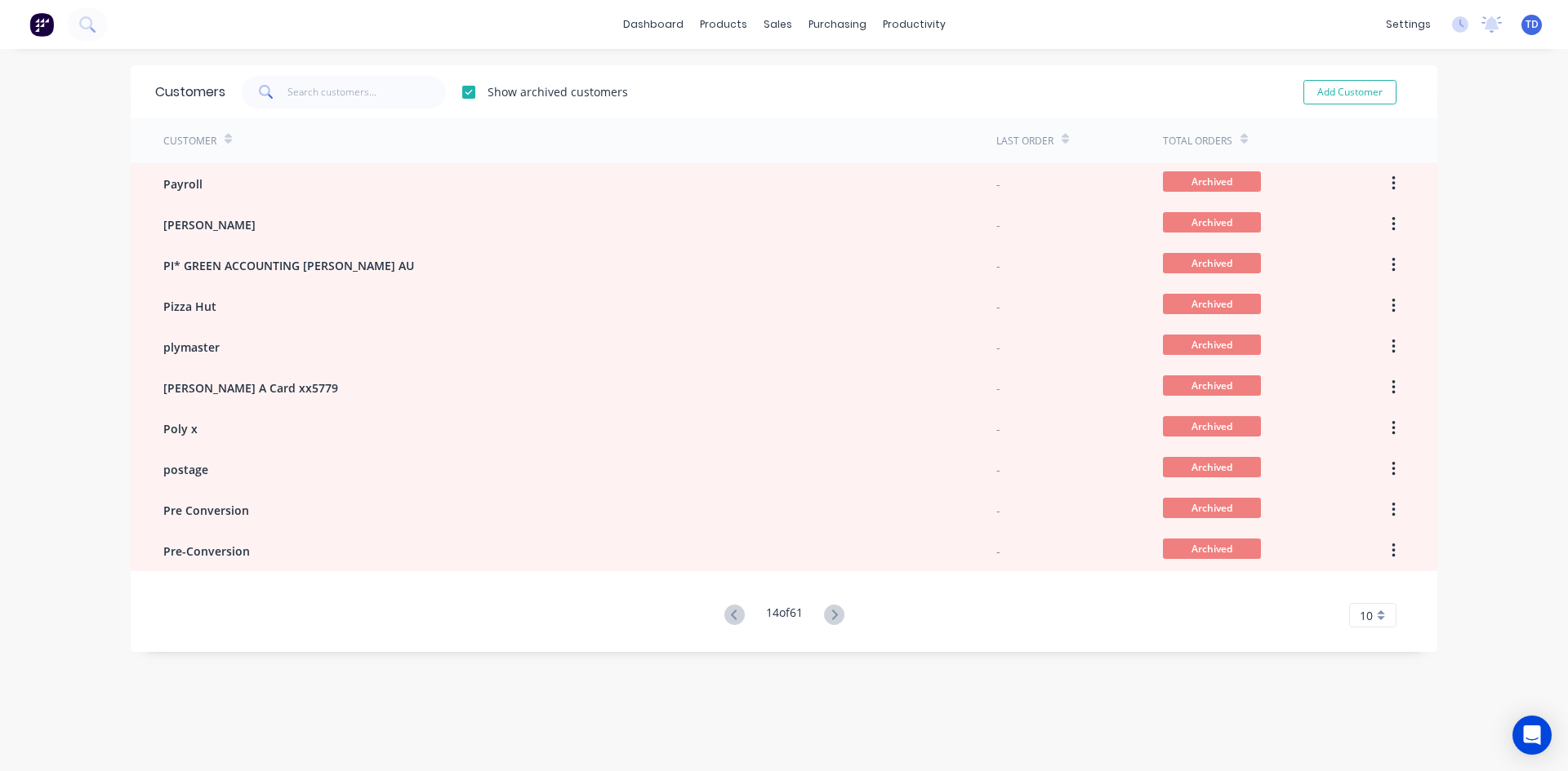
click at [829, 615] on icon at bounding box center [834, 615] width 21 height 21
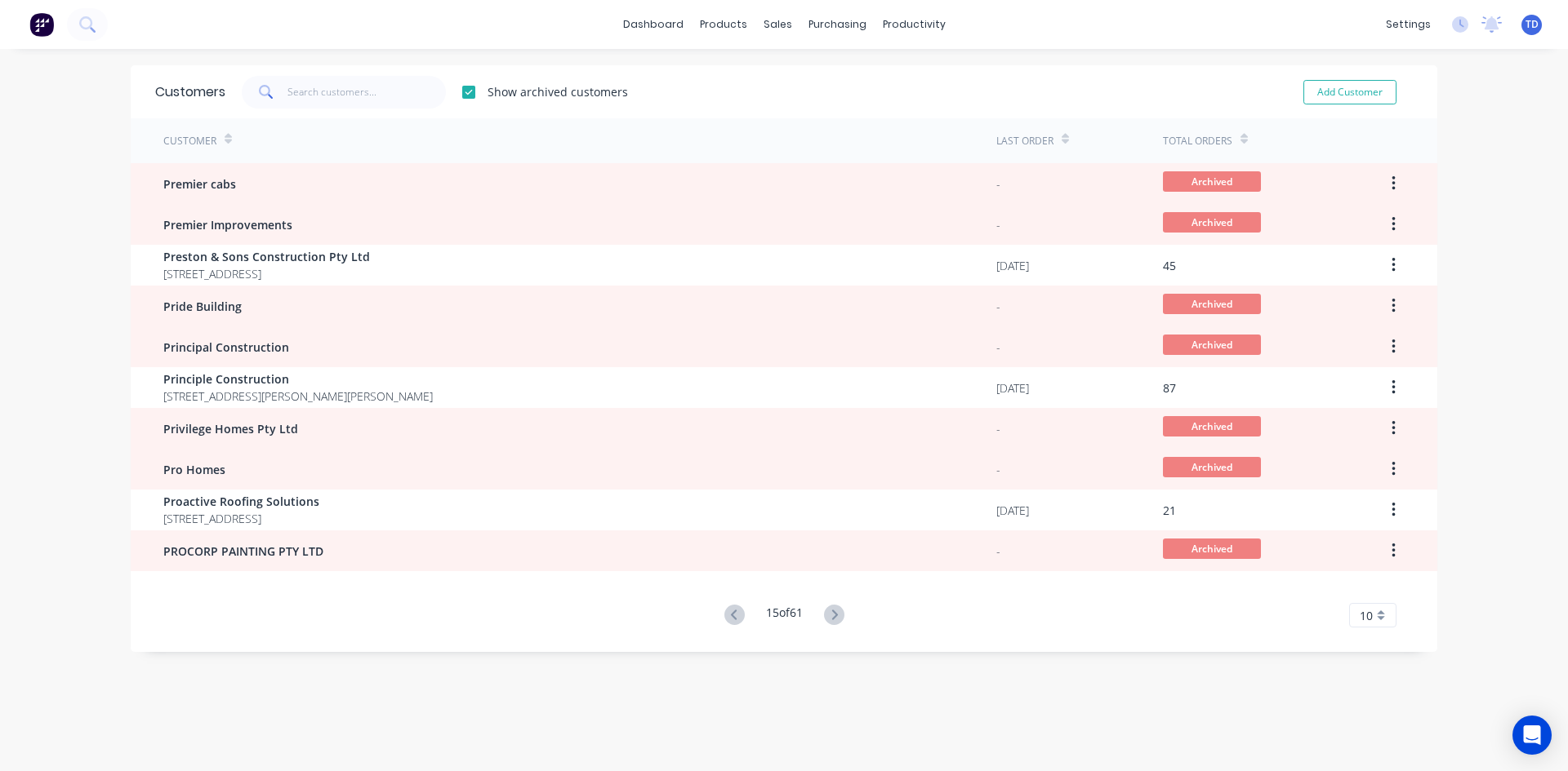
click at [829, 615] on icon at bounding box center [834, 615] width 21 height 21
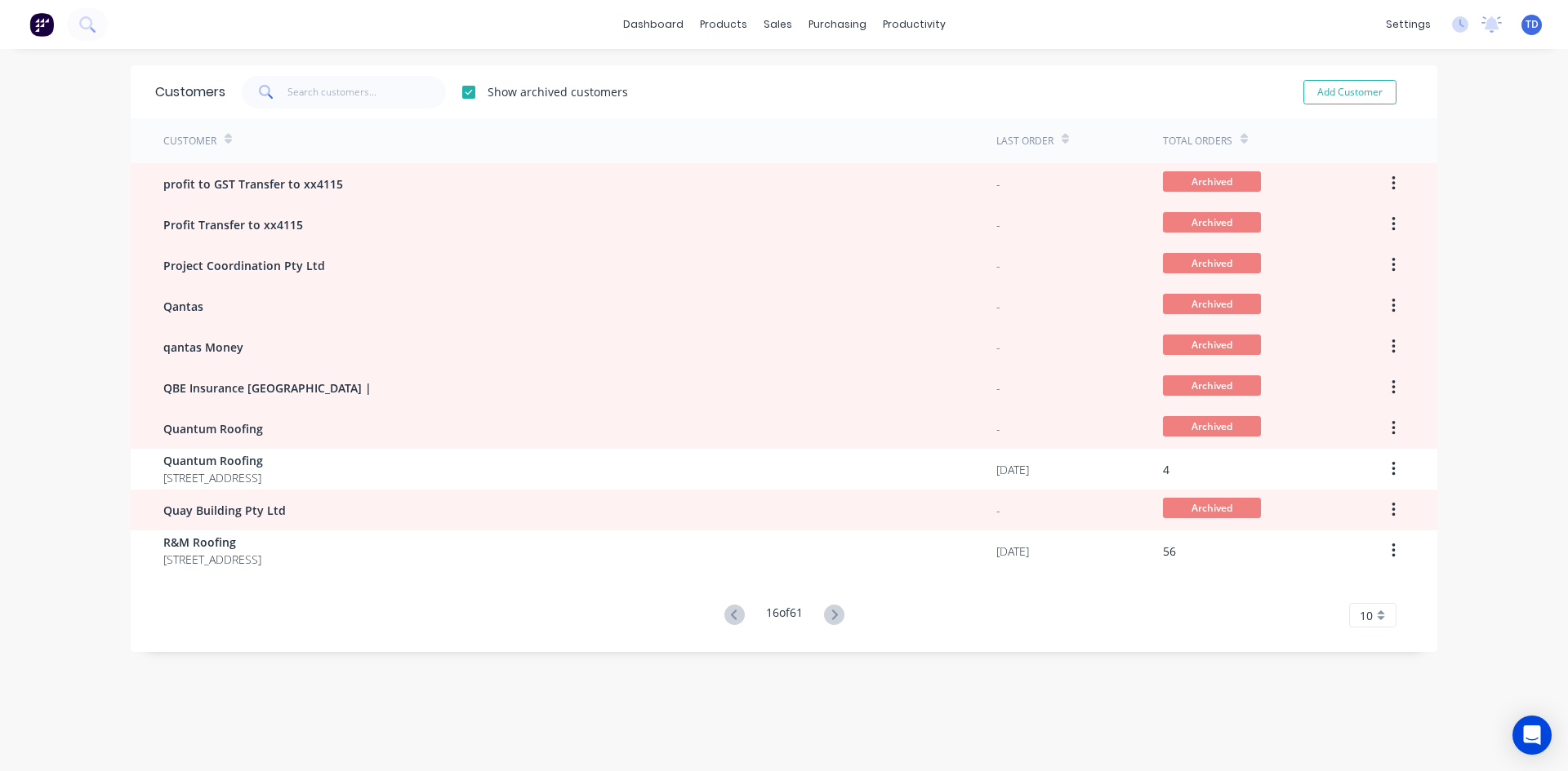
click at [829, 615] on icon at bounding box center [834, 615] width 21 height 21
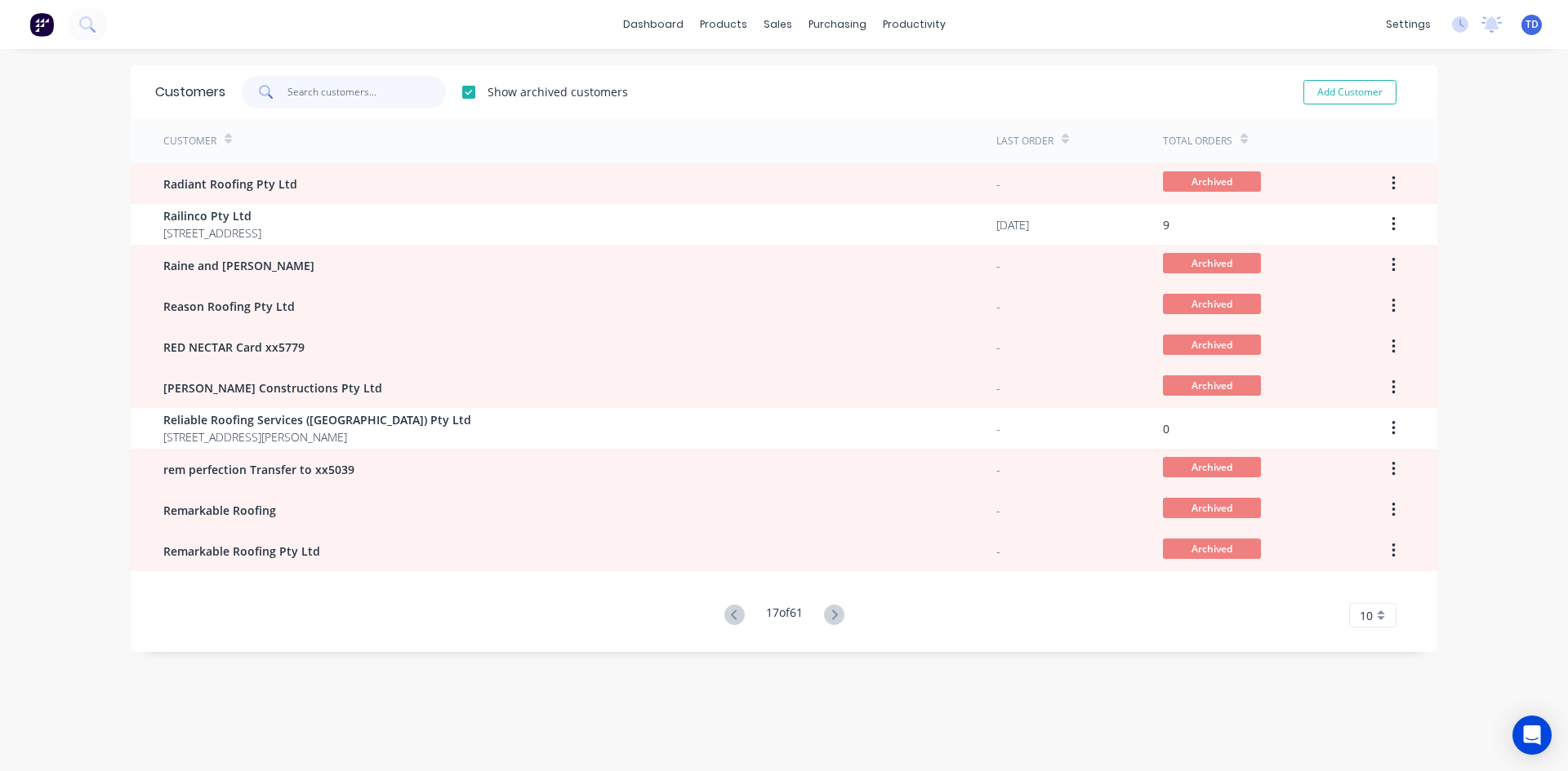
click at [346, 98] on input "text" at bounding box center [367, 92] width 159 height 33
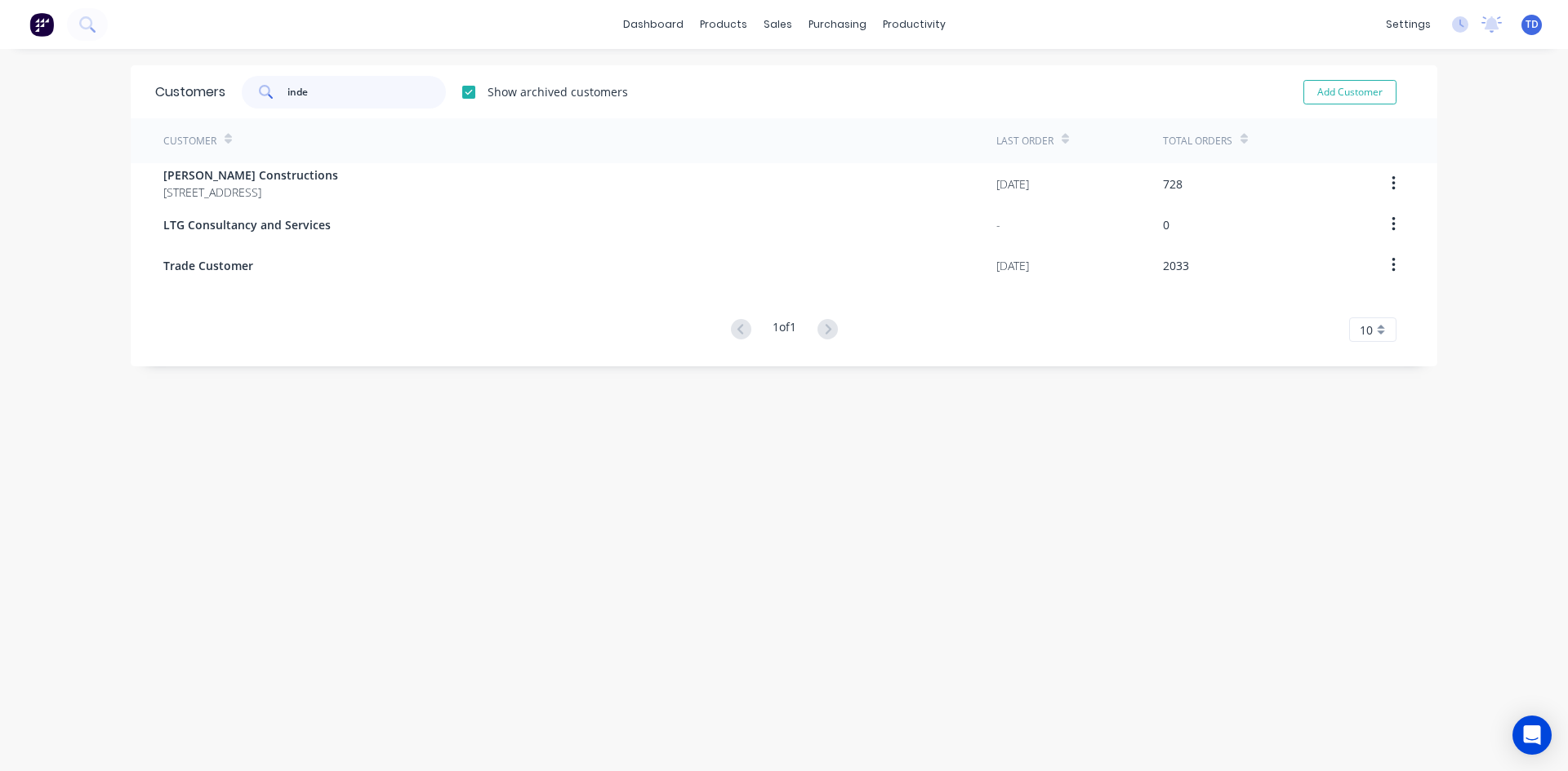
type input "inde"
click at [462, 88] on div at bounding box center [468, 92] width 33 height 33
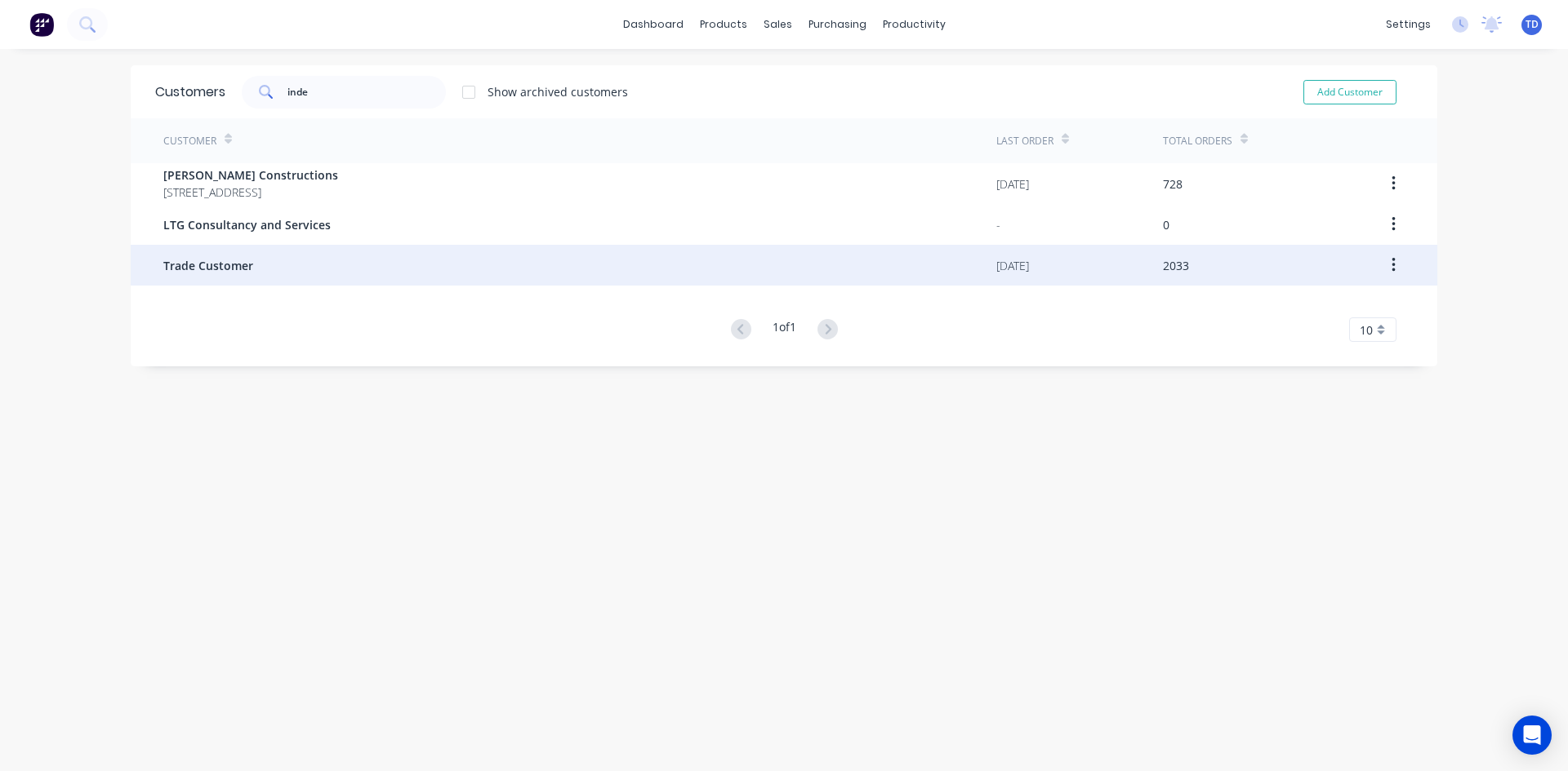
click at [209, 262] on span "Trade Customer" at bounding box center [208, 265] width 89 height 17
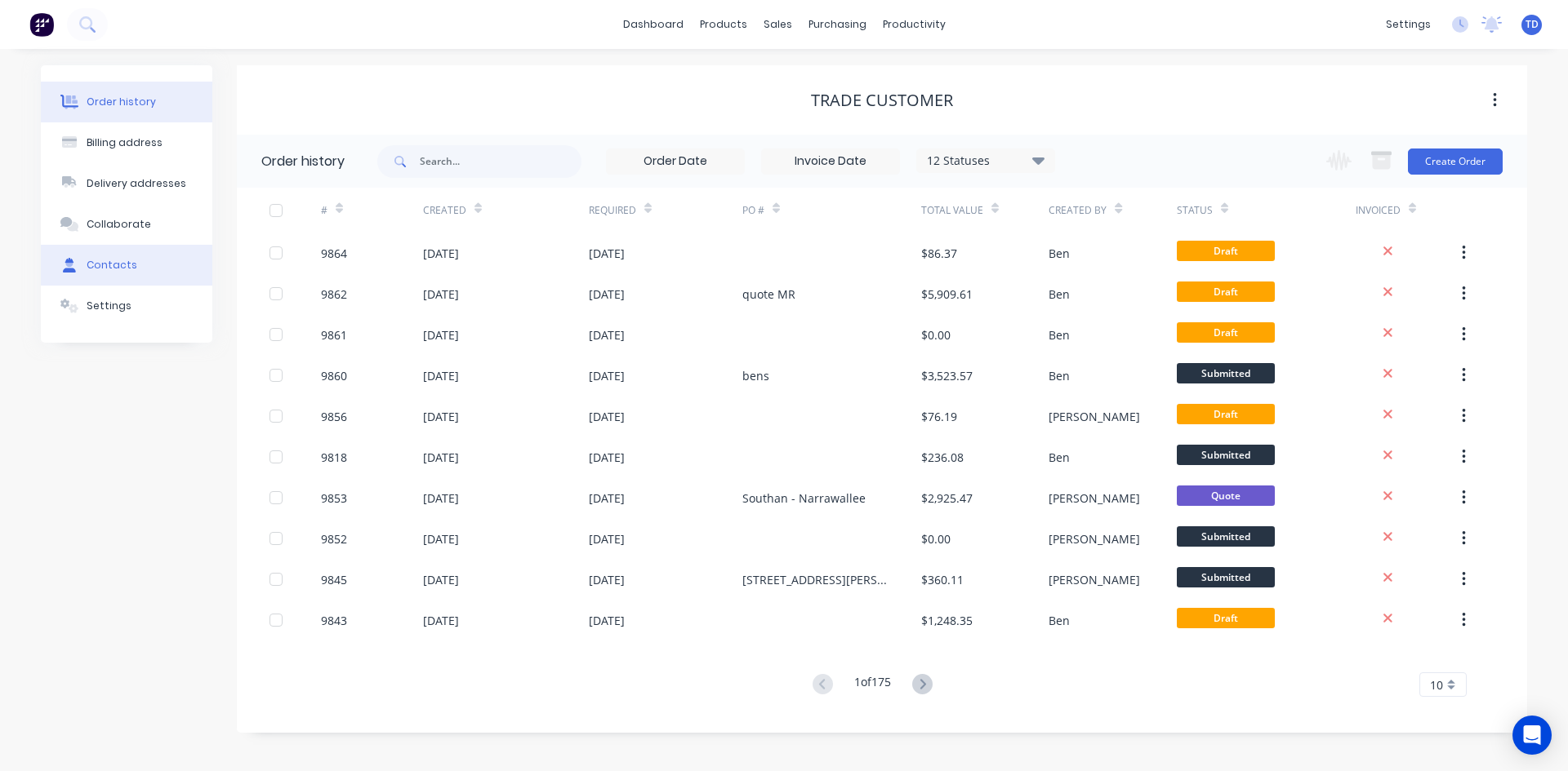
click at [130, 266] on div "Contacts" at bounding box center [112, 265] width 51 height 14
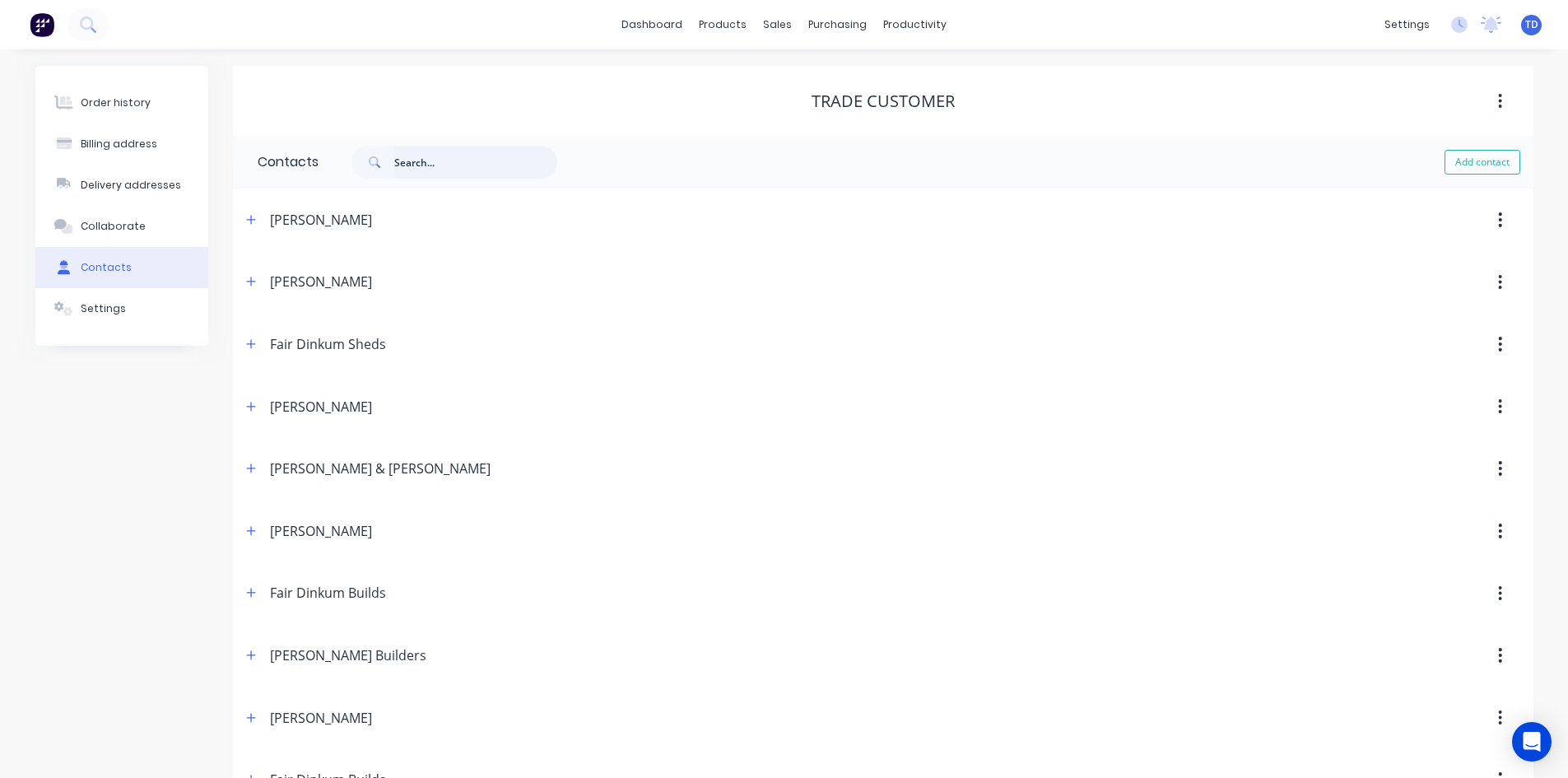
click at [404, 165] on input "text" at bounding box center [475, 162] width 163 height 33
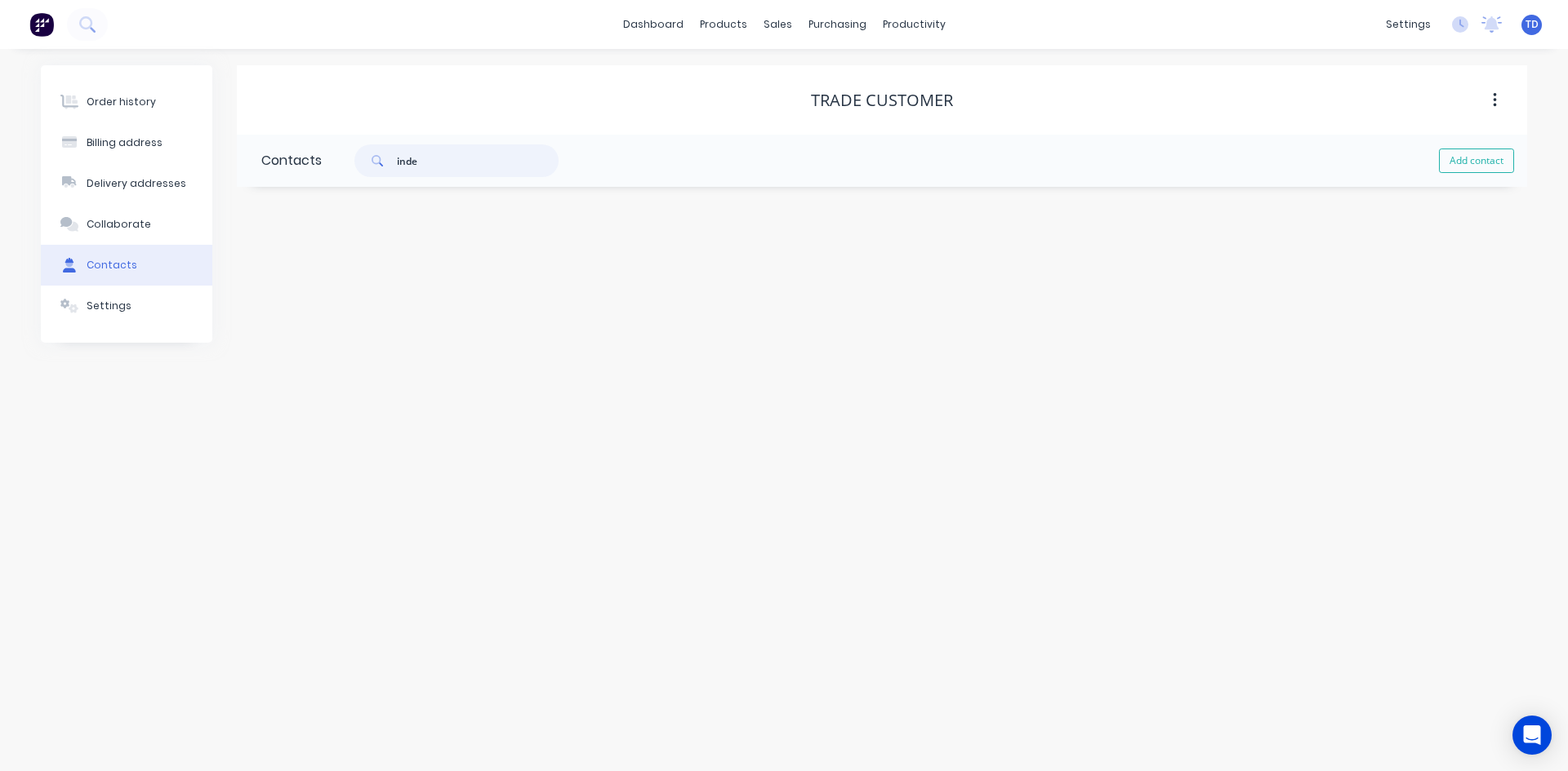
type input "indep"
select select "AU"
type input "indep"
click at [257, 215] on icon "button" at bounding box center [254, 217] width 10 height 12
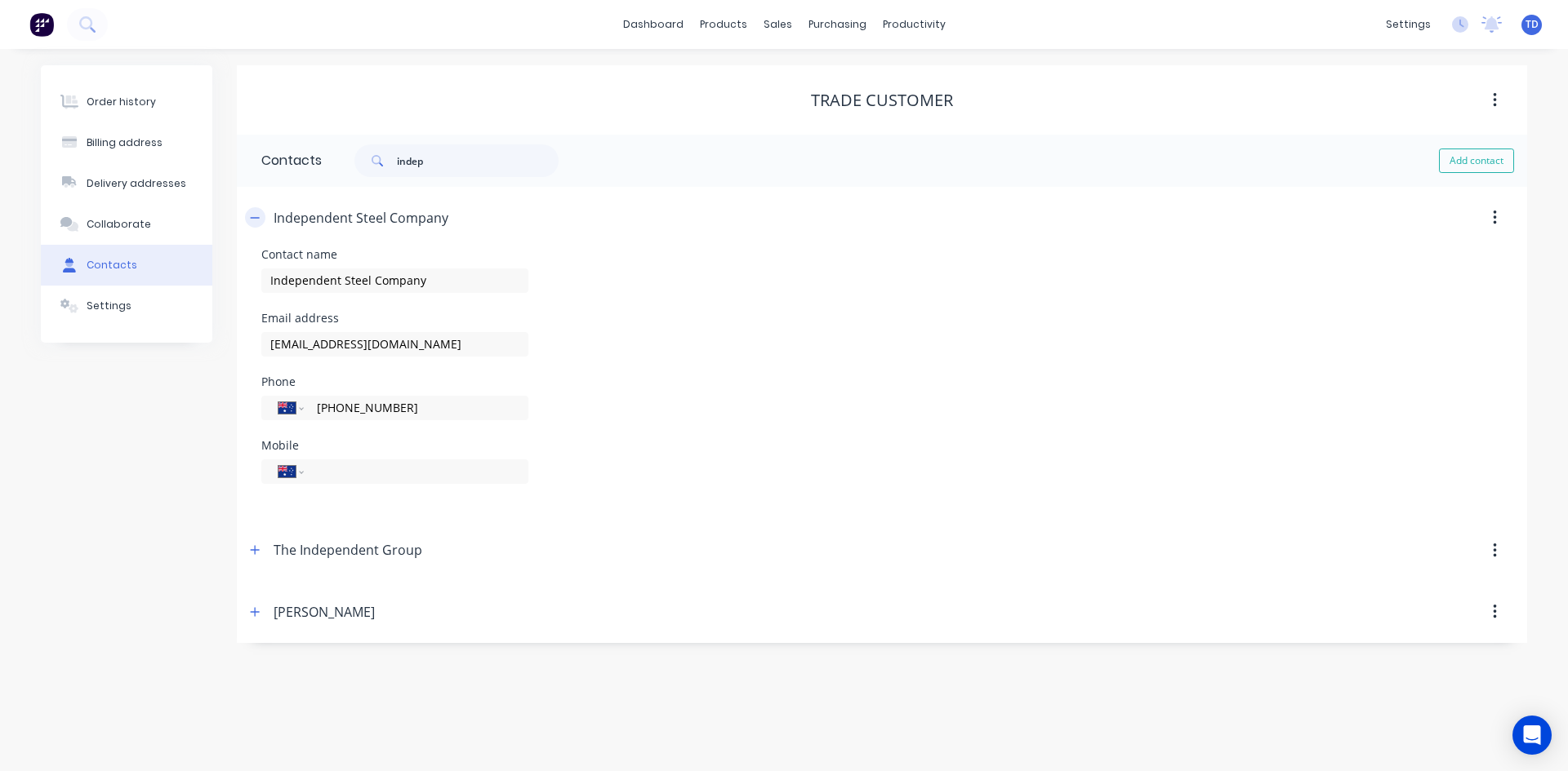
click at [257, 215] on icon "button" at bounding box center [254, 217] width 10 height 12
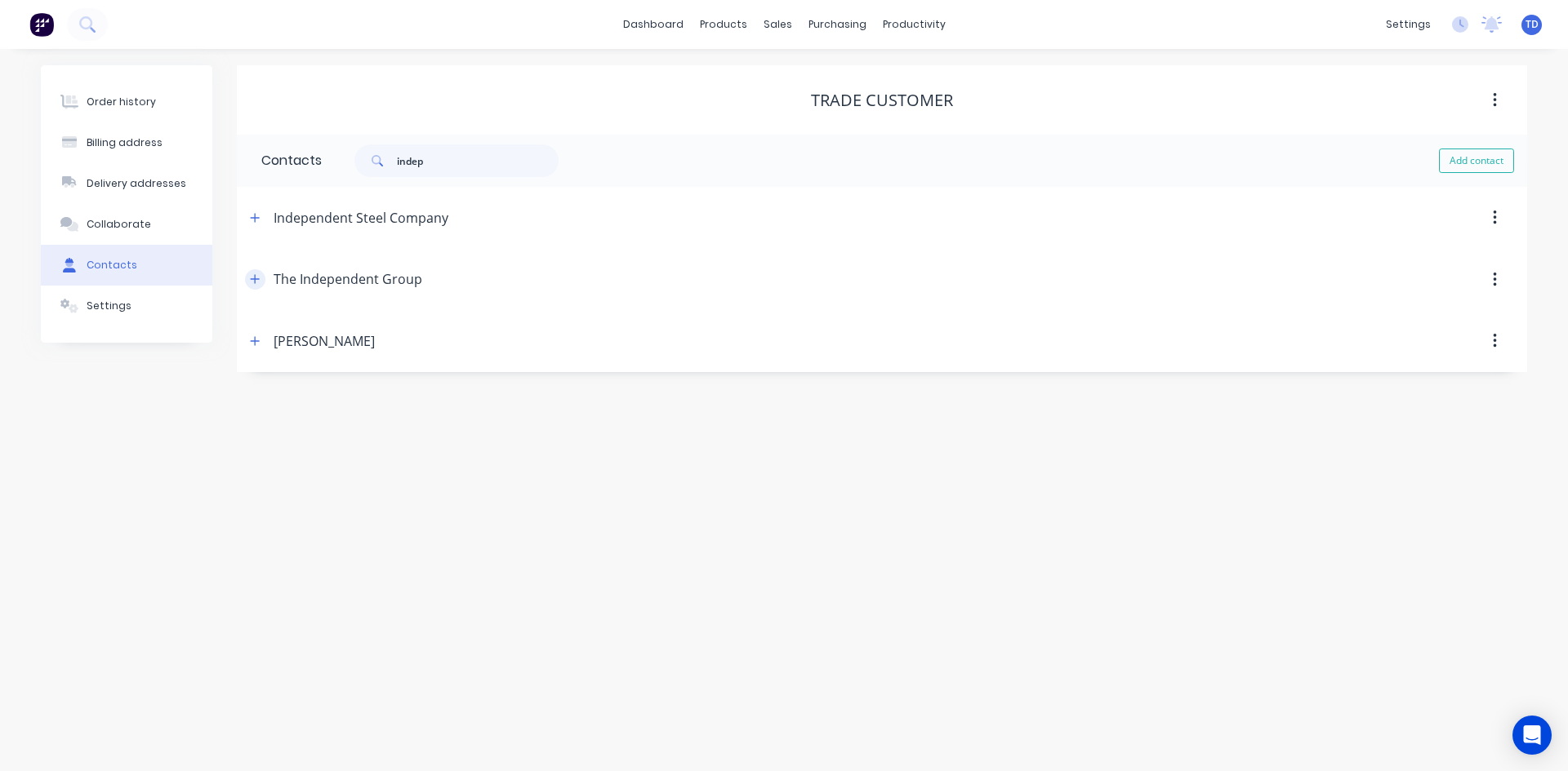
click at [260, 277] on button "button" at bounding box center [255, 279] width 21 height 21
click at [254, 221] on icon "button" at bounding box center [254, 217] width 10 height 12
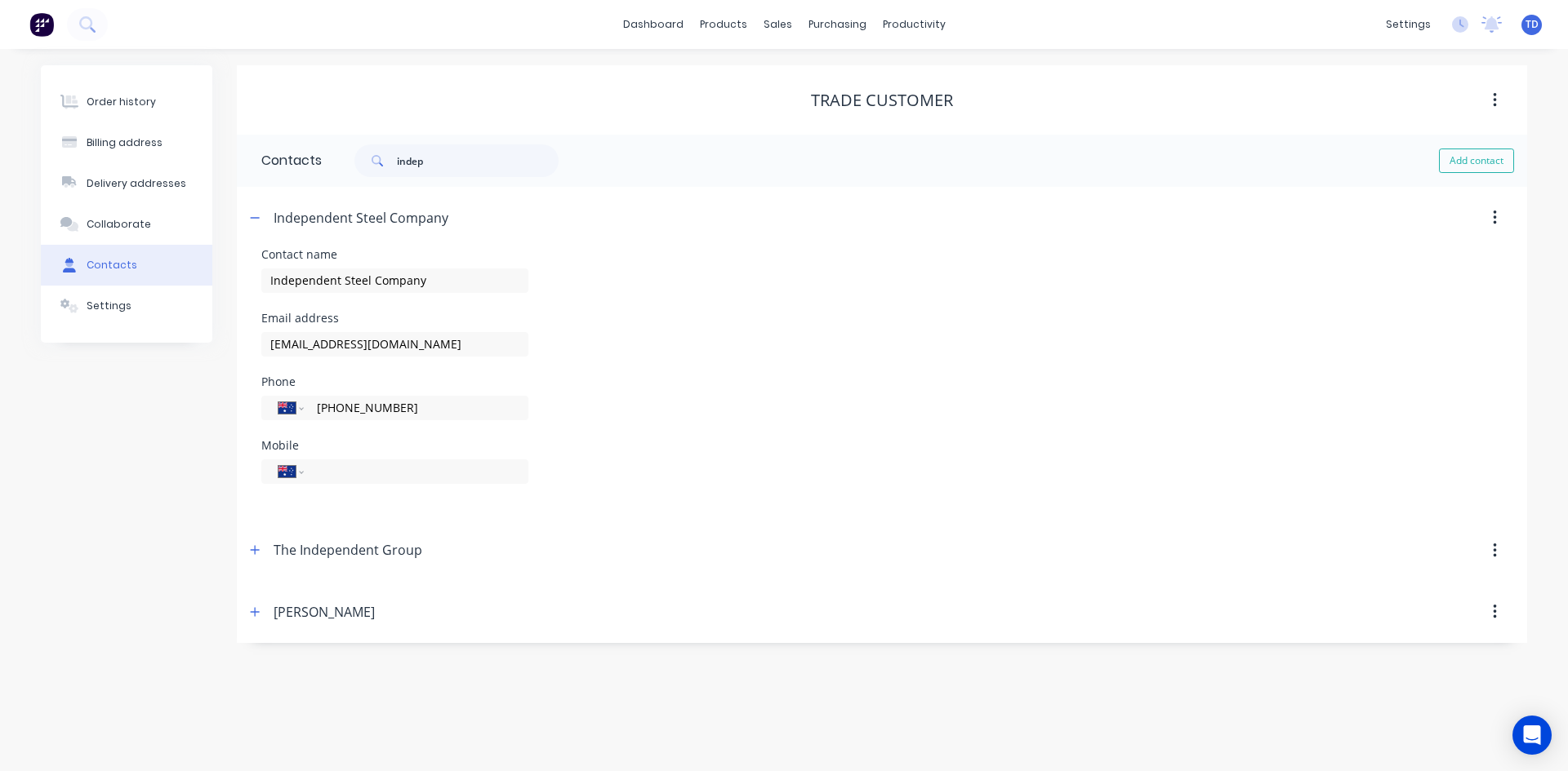
click at [1495, 221] on icon "button" at bounding box center [1495, 218] width 4 height 18
click at [1199, 228] on div "Independent Steel Company" at bounding box center [726, 217] width 962 height 29
click at [113, 109] on button "Order history" at bounding box center [127, 102] width 172 height 41
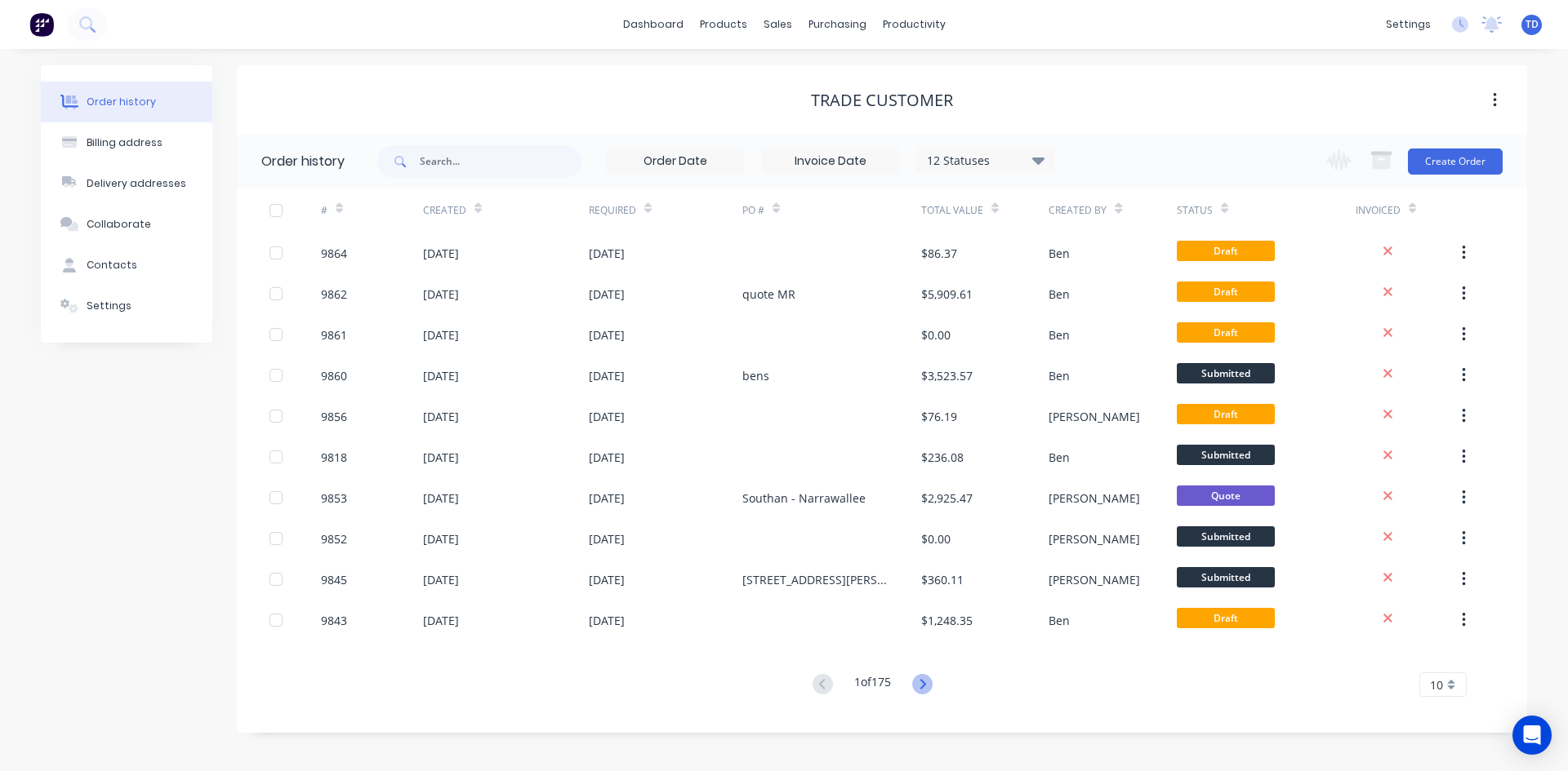
click at [919, 683] on icon at bounding box center [922, 683] width 21 height 21
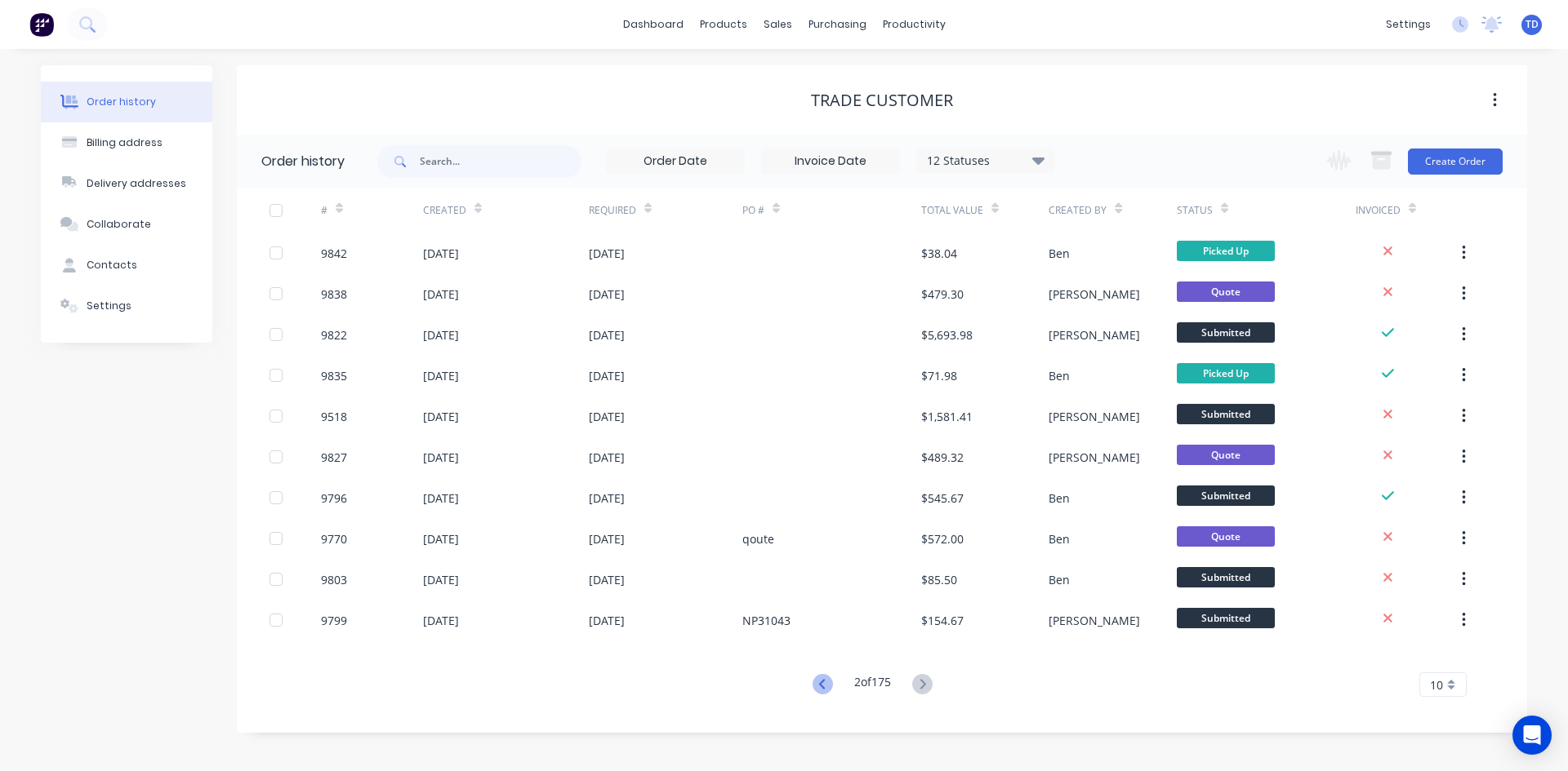
click at [818, 683] on icon at bounding box center [821, 683] width 5 height 10
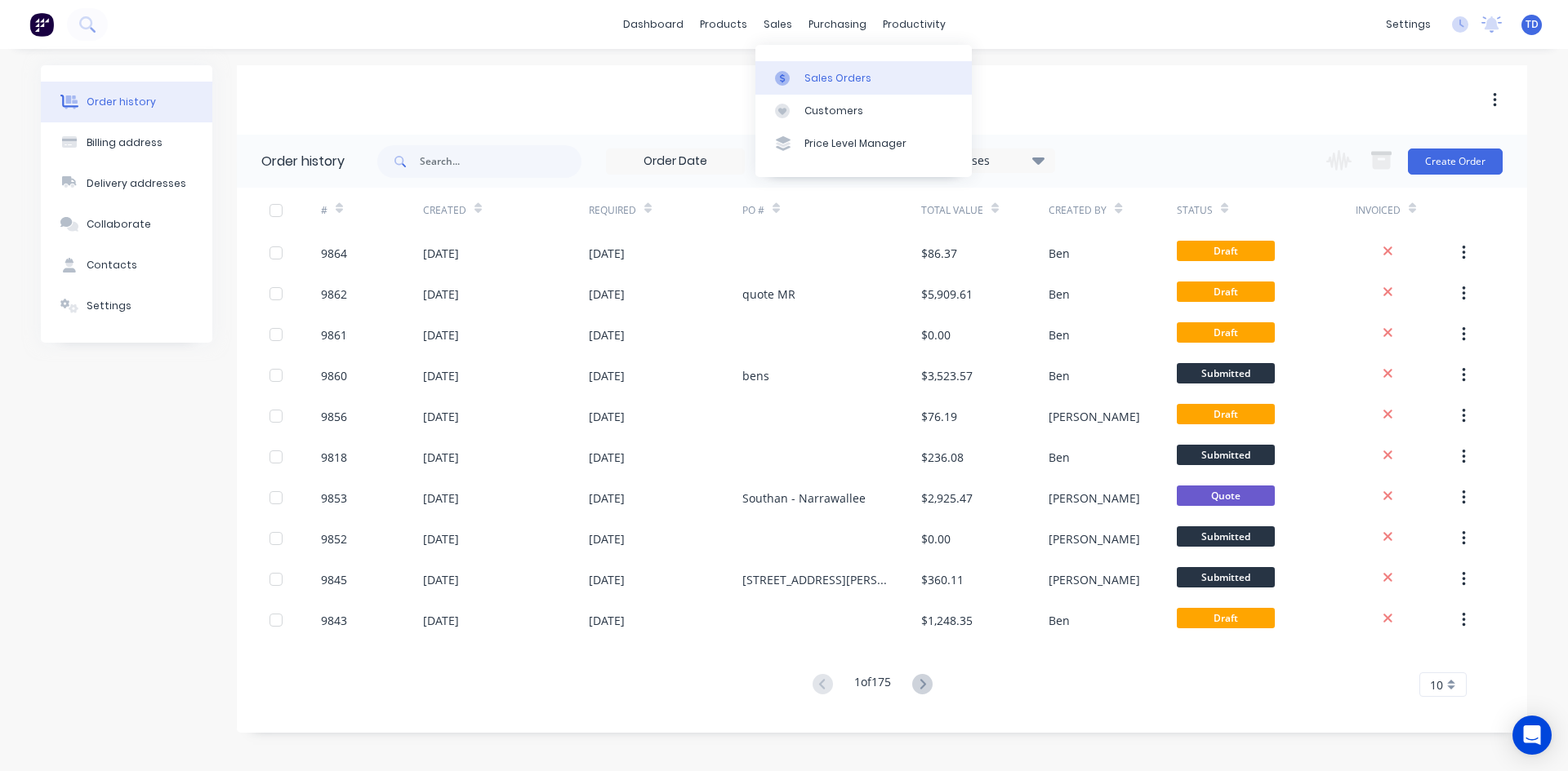
click at [814, 76] on div "Sales Orders" at bounding box center [838, 78] width 67 height 14
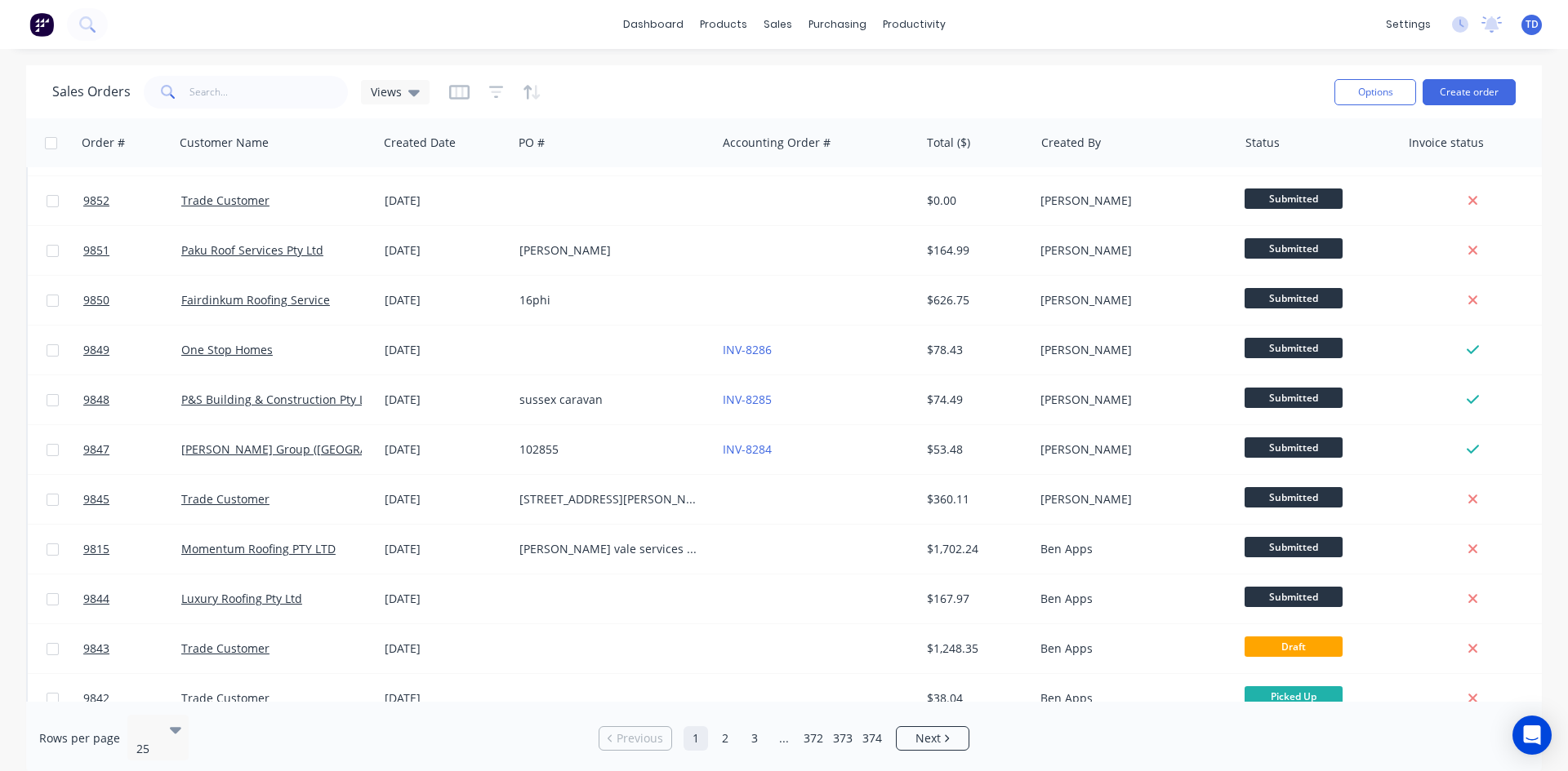
scroll to position [718, 0]
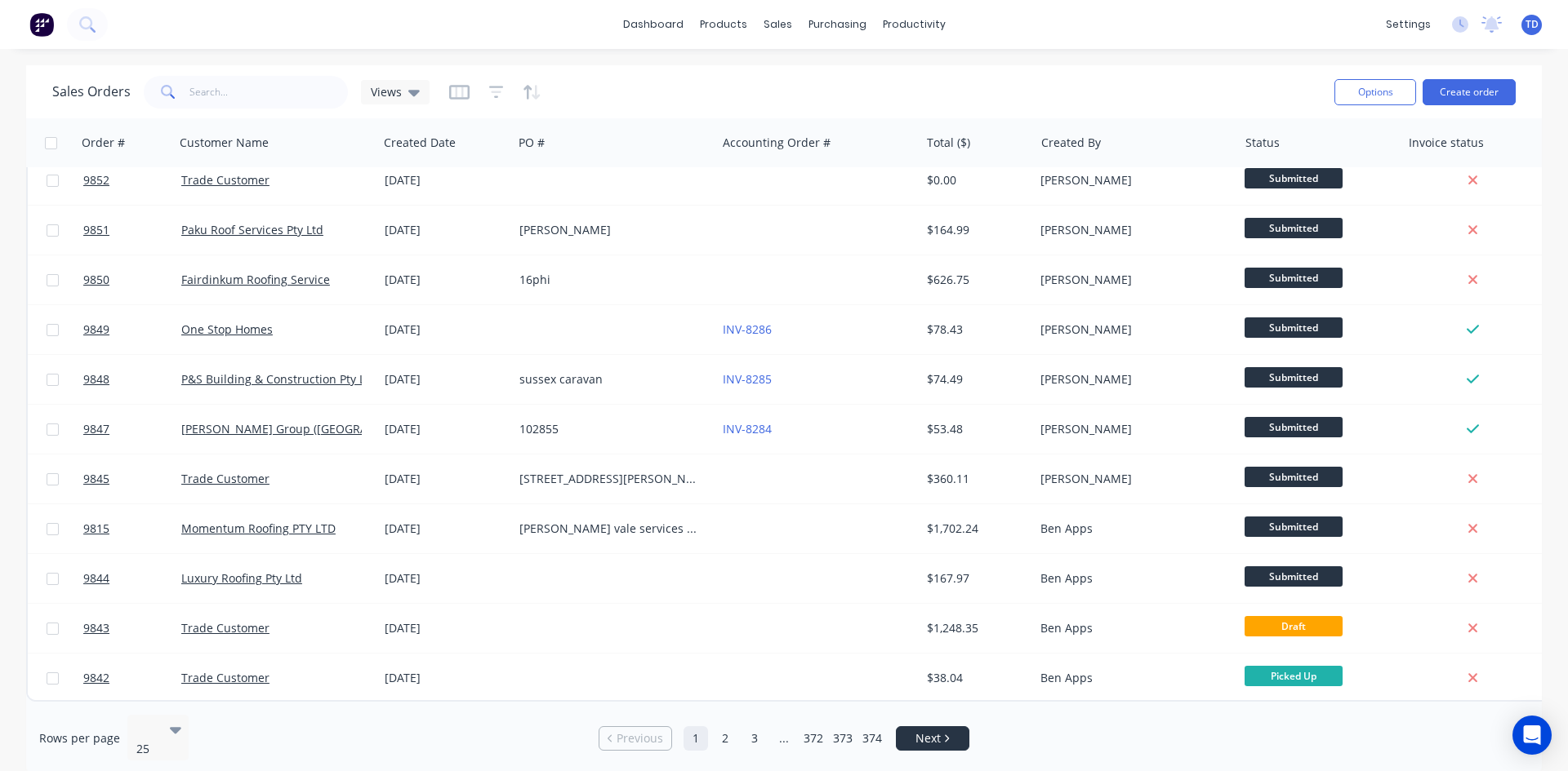
click at [907, 730] on link "Next" at bounding box center [932, 738] width 72 height 16
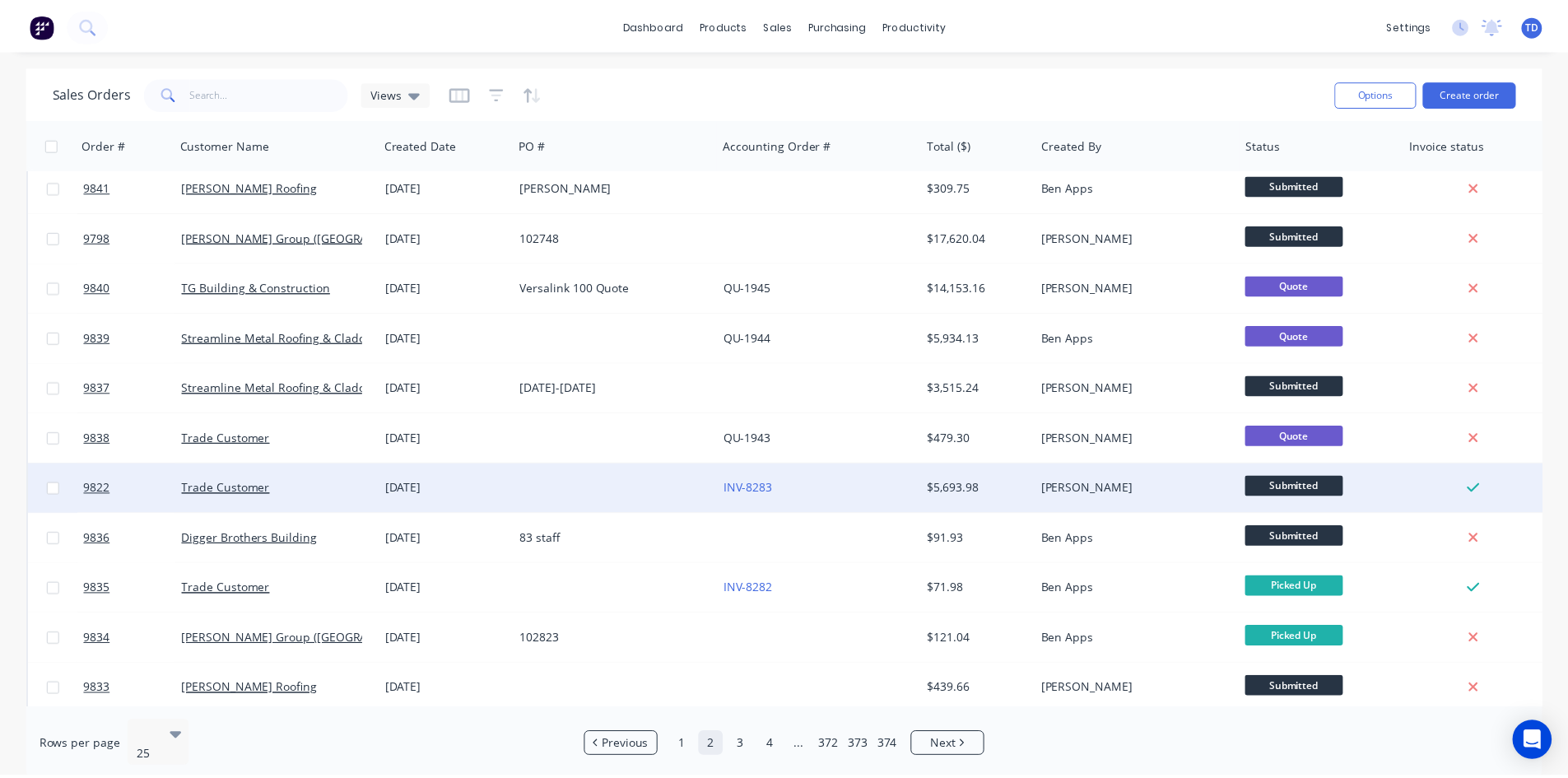
scroll to position [0, 0]
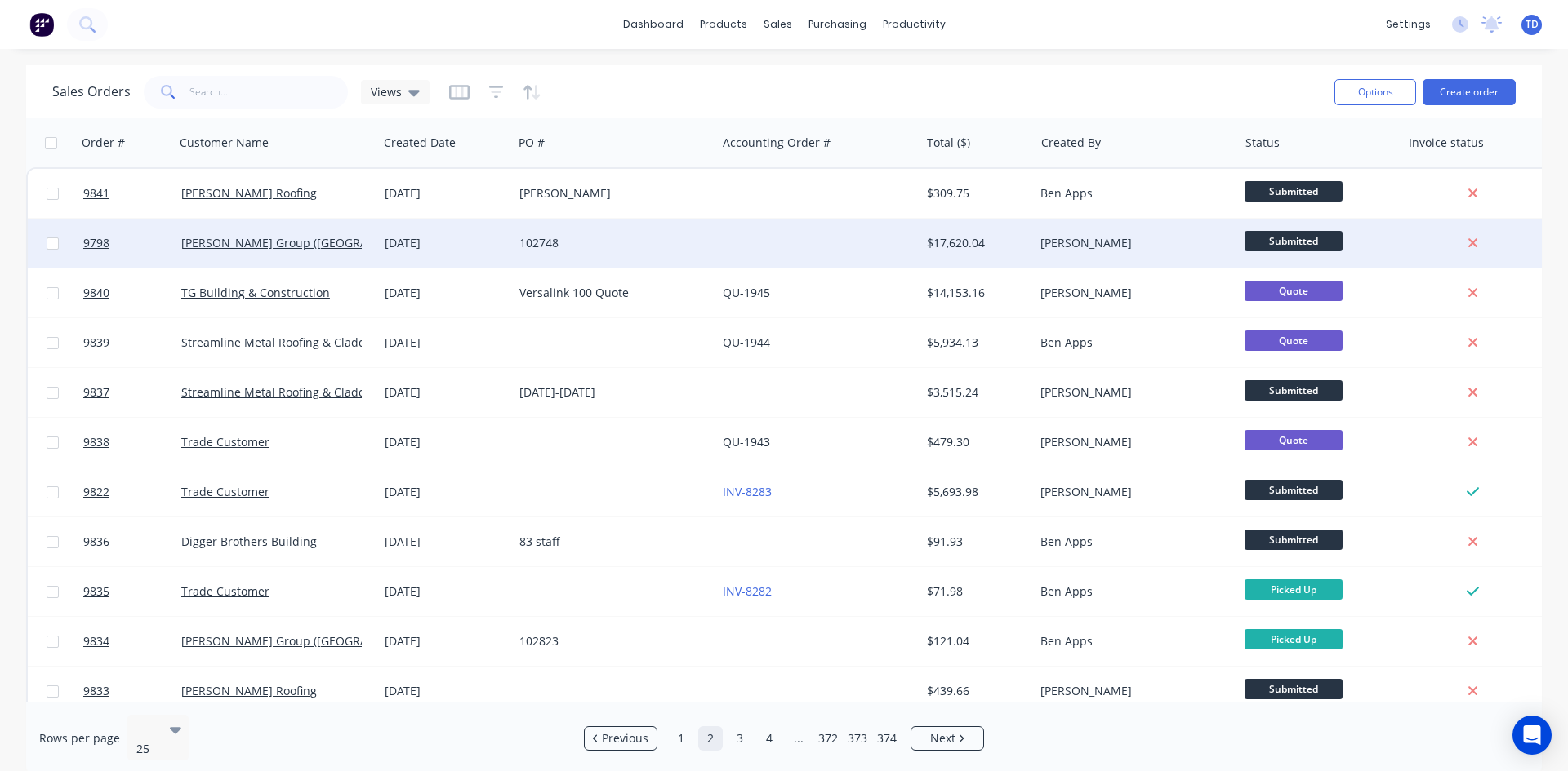
click at [783, 249] on div at bounding box center [817, 243] width 203 height 49
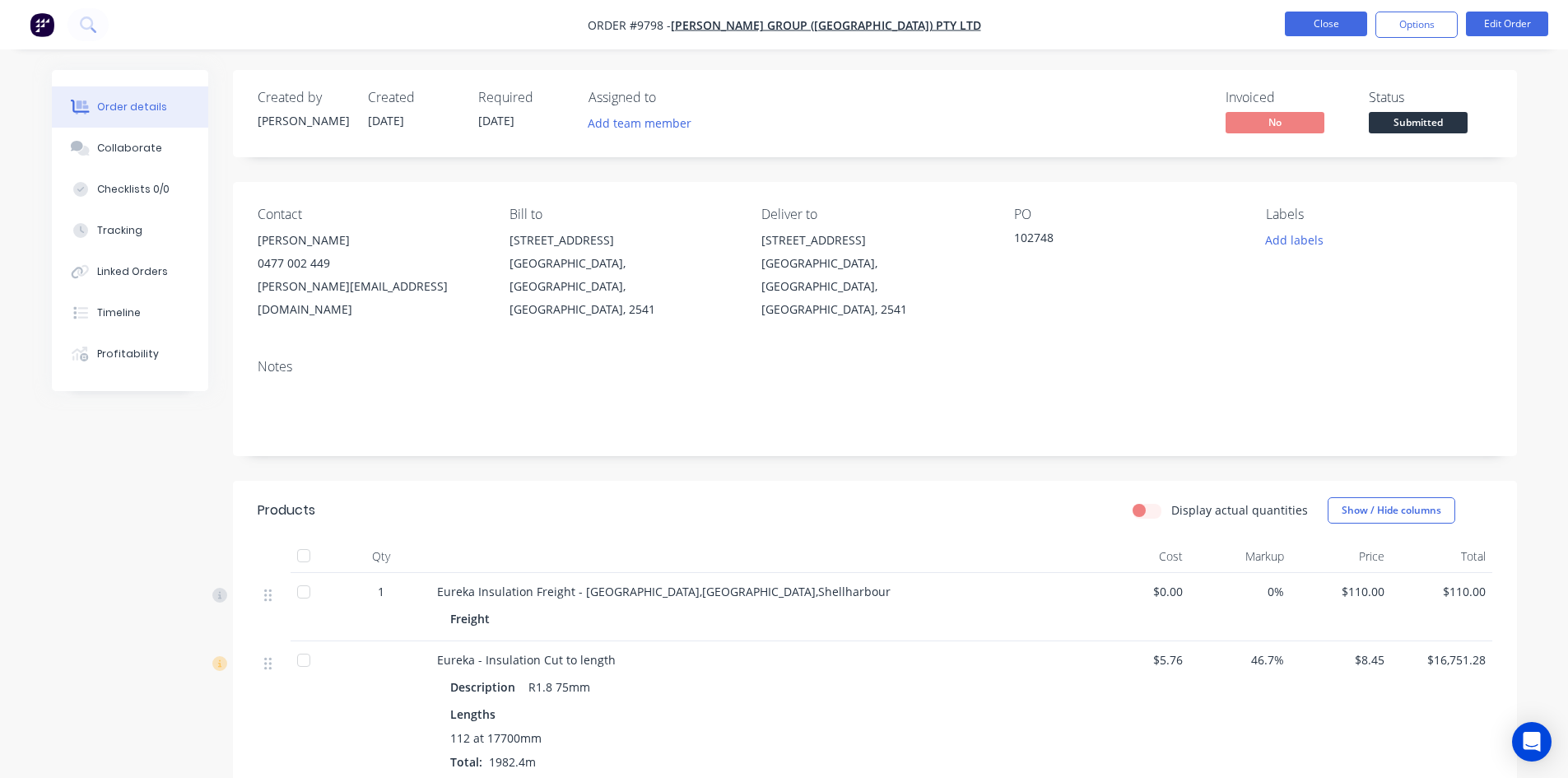
click at [1319, 23] on button "Close" at bounding box center [1326, 23] width 82 height 24
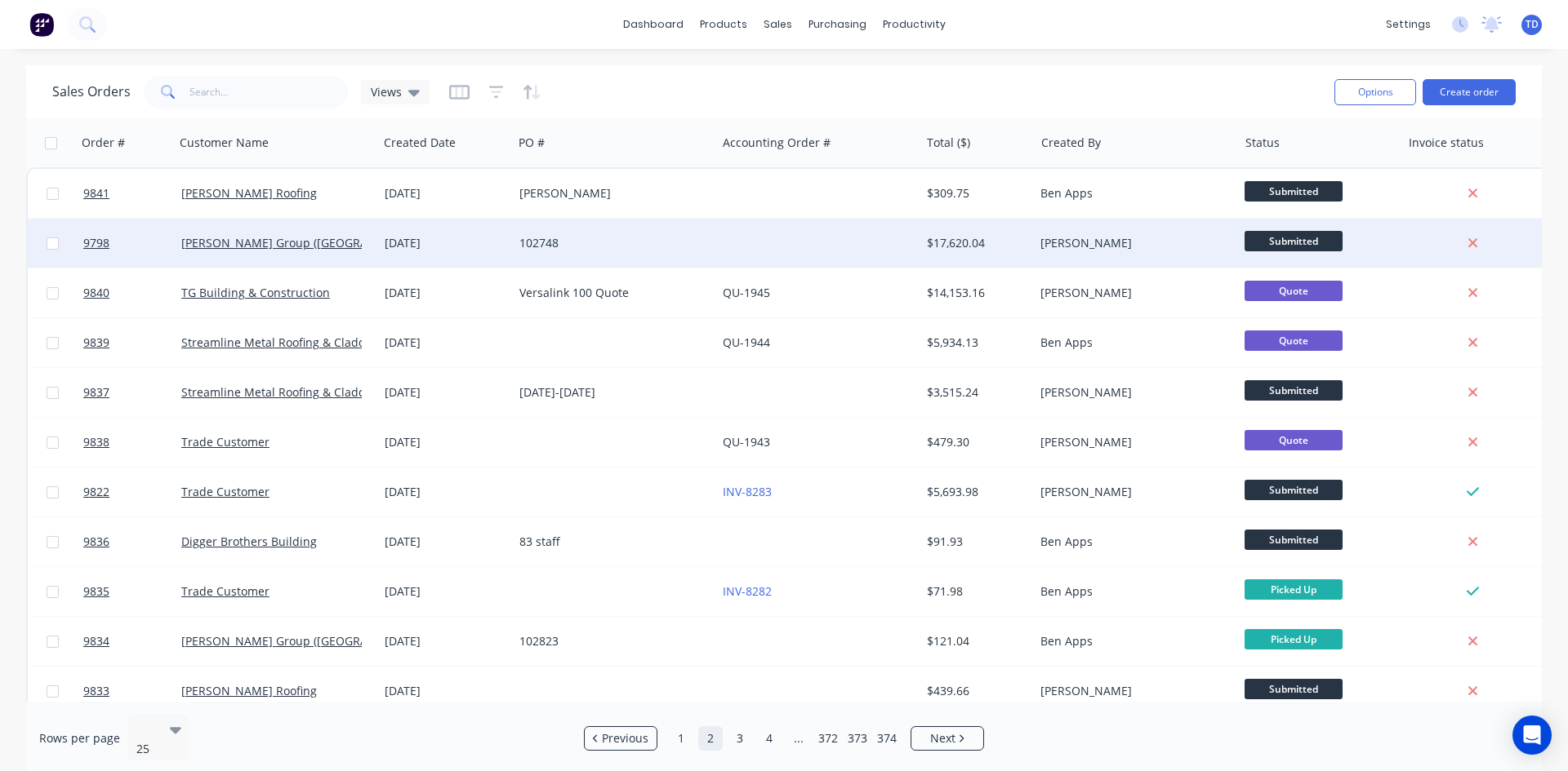
click at [798, 251] on div at bounding box center [817, 243] width 203 height 49
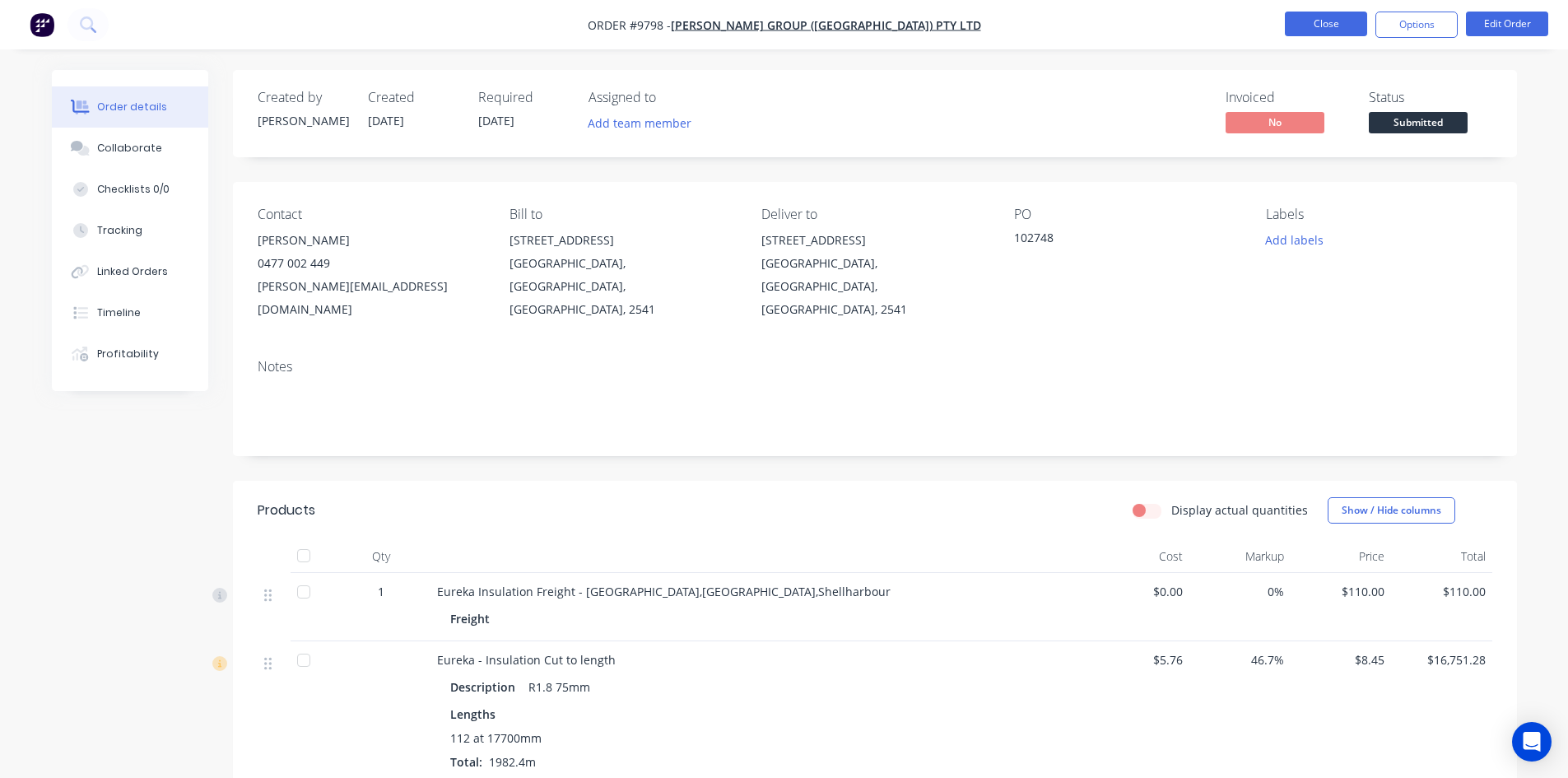
click at [1300, 25] on button "Close" at bounding box center [1326, 23] width 82 height 24
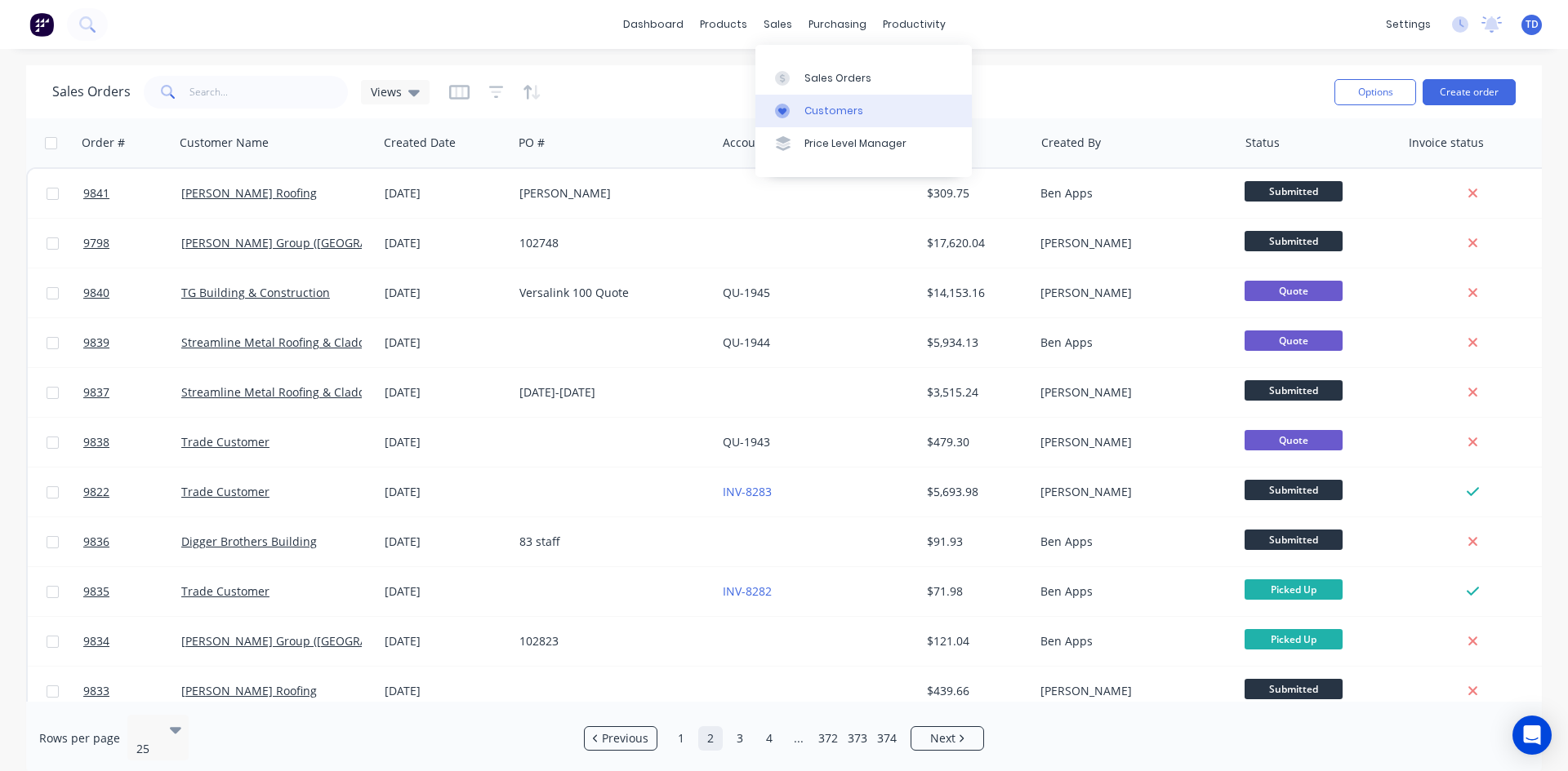
click at [811, 104] on div "Customers" at bounding box center [834, 111] width 59 height 14
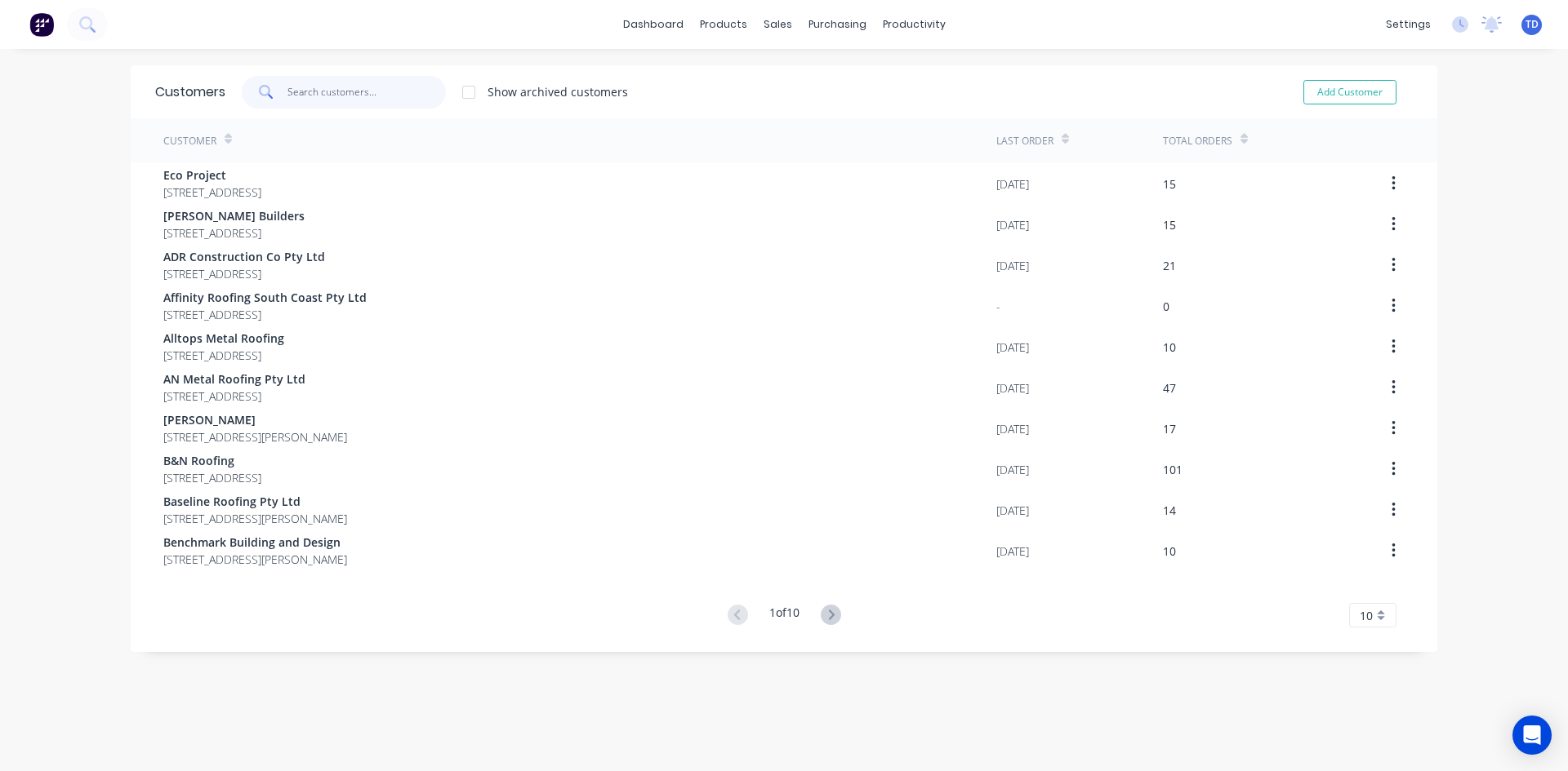
click at [316, 88] on input "text" at bounding box center [367, 92] width 159 height 33
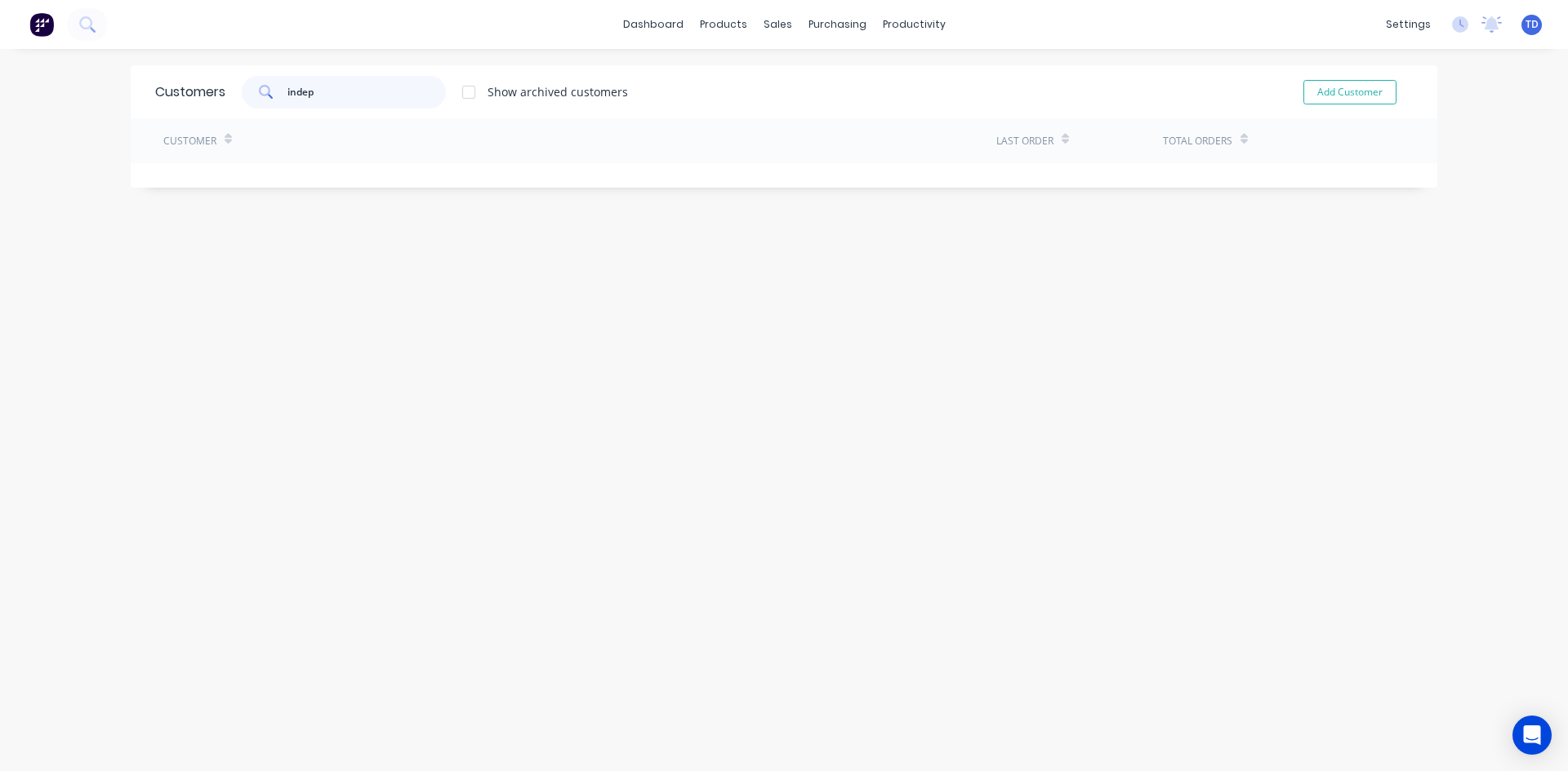
type input "indep"
click at [1052, 222] on div "Customers indep Show archived customers Add Customer Customer Last Order Total …" at bounding box center [783, 426] width 1306 height 722
click at [350, 97] on input "indep" at bounding box center [367, 92] width 159 height 33
click at [1531, 735] on icon "Open Intercom Messenger" at bounding box center [1530, 735] width 19 height 21
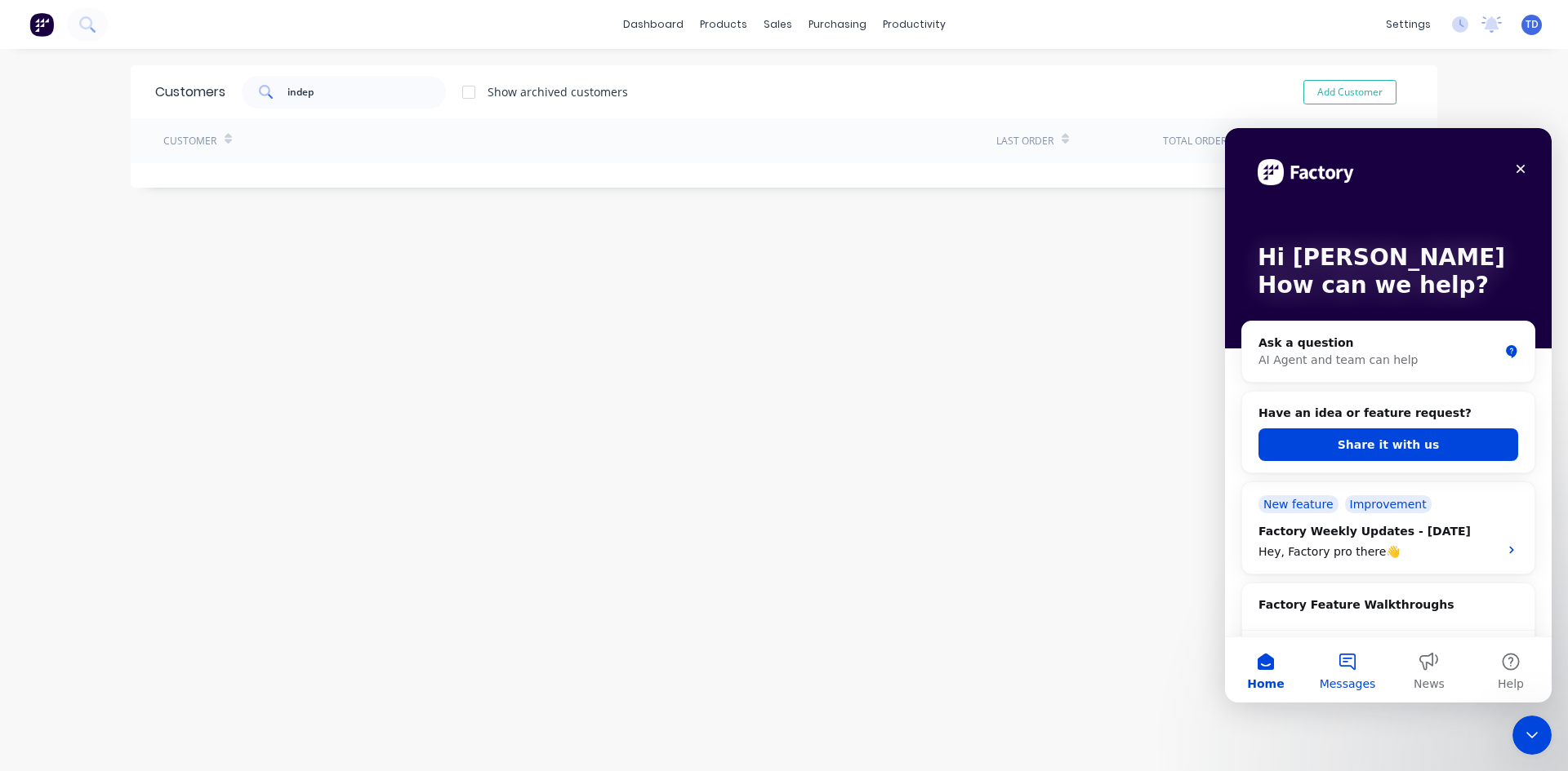
click at [1346, 668] on button "Messages" at bounding box center [1346, 669] width 81 height 65
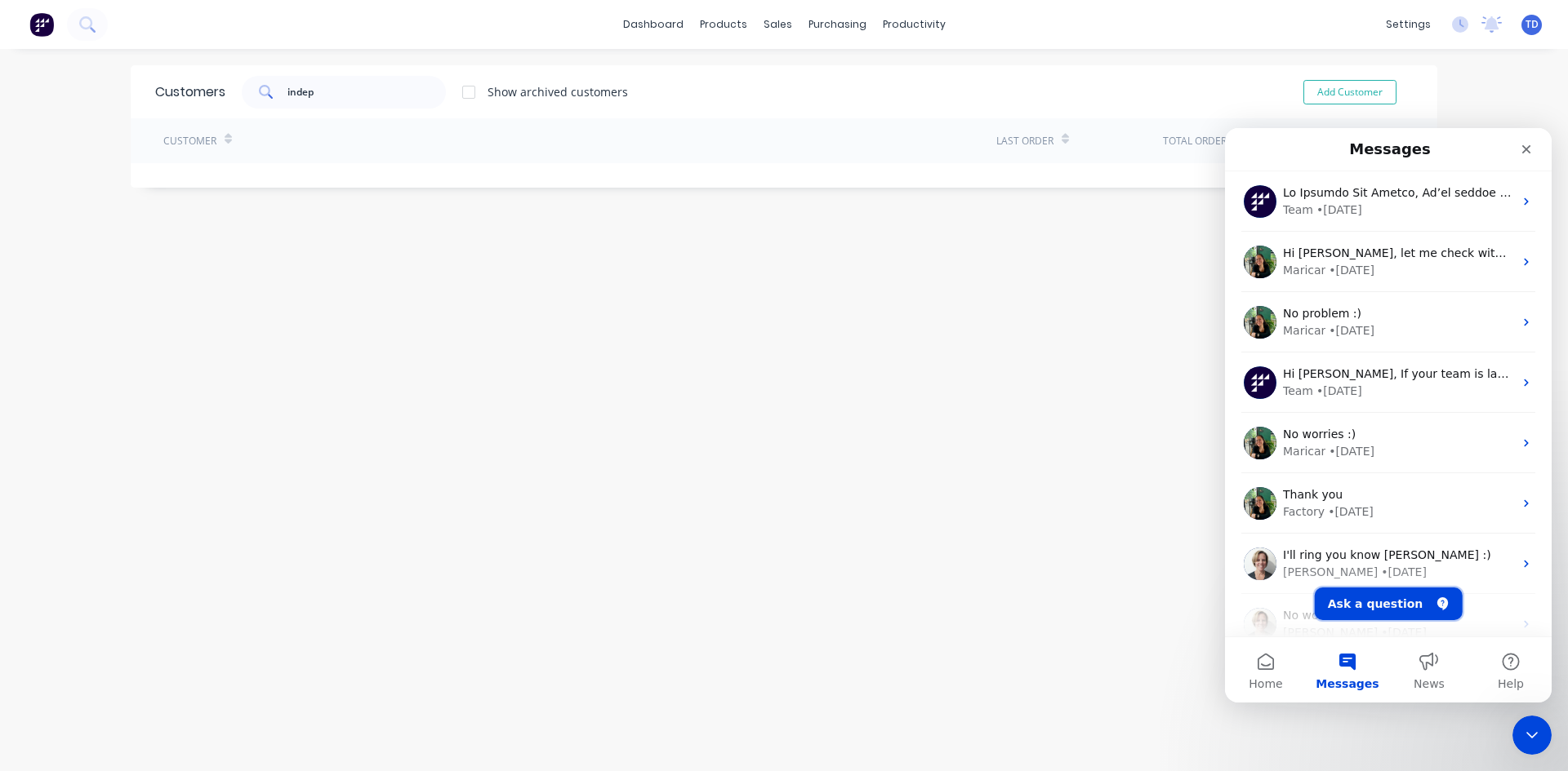
click at [1376, 604] on button "Ask a question" at bounding box center [1387, 604] width 148 height 33
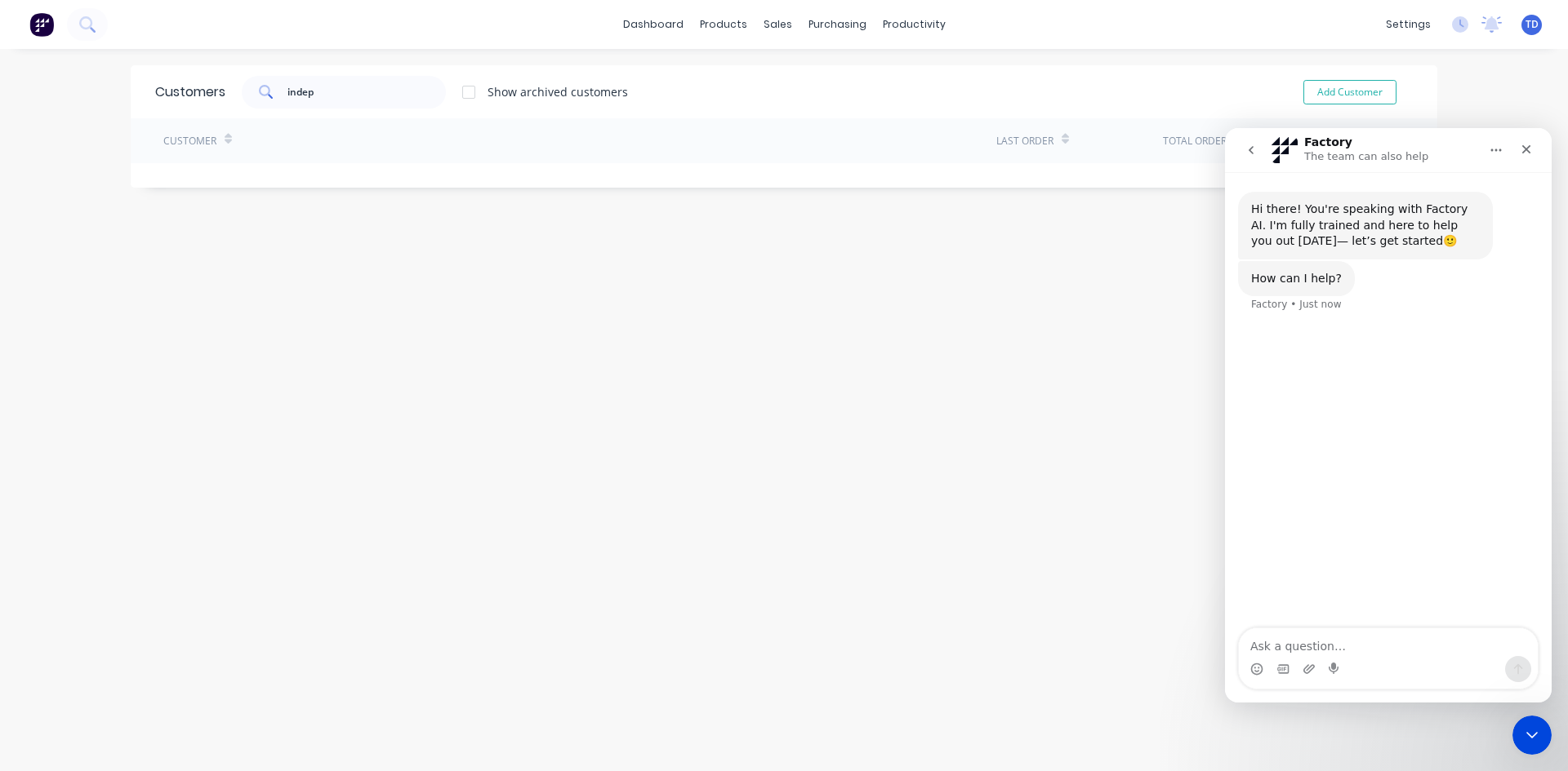
type textarea "H"
click at [777, 33] on div "sales" at bounding box center [778, 24] width 45 height 24
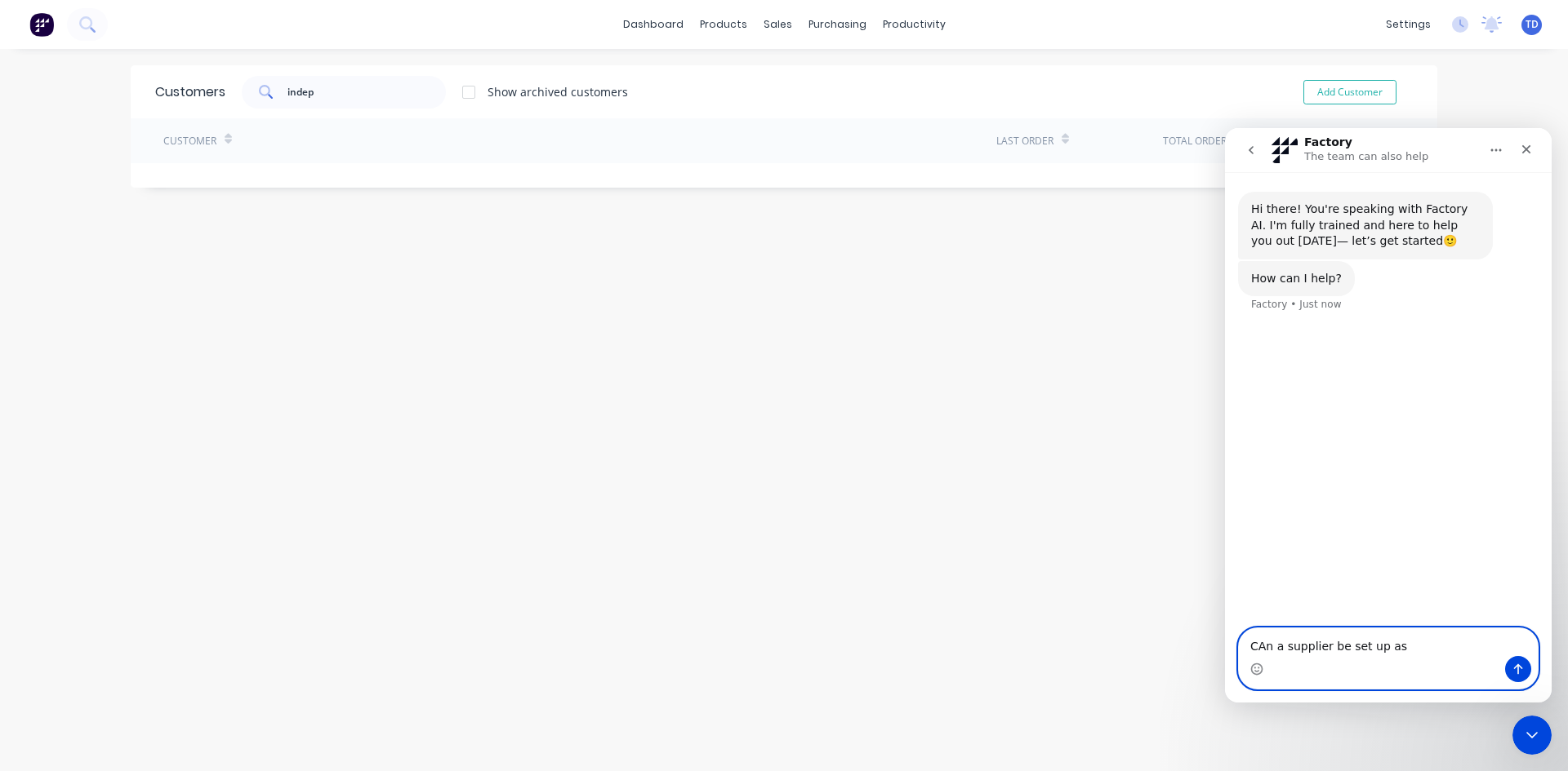
click at [1397, 645] on textarea "CAn a supplier be set up as" at bounding box center [1388, 641] width 299 height 28
click at [1262, 643] on textarea "CAn a supplier be set up as" at bounding box center [1388, 641] width 299 height 28
click at [1395, 655] on textarea "Can a supplier be set up as" at bounding box center [1388, 641] width 299 height 28
type textarea "Can a supplier be set up as customer?"
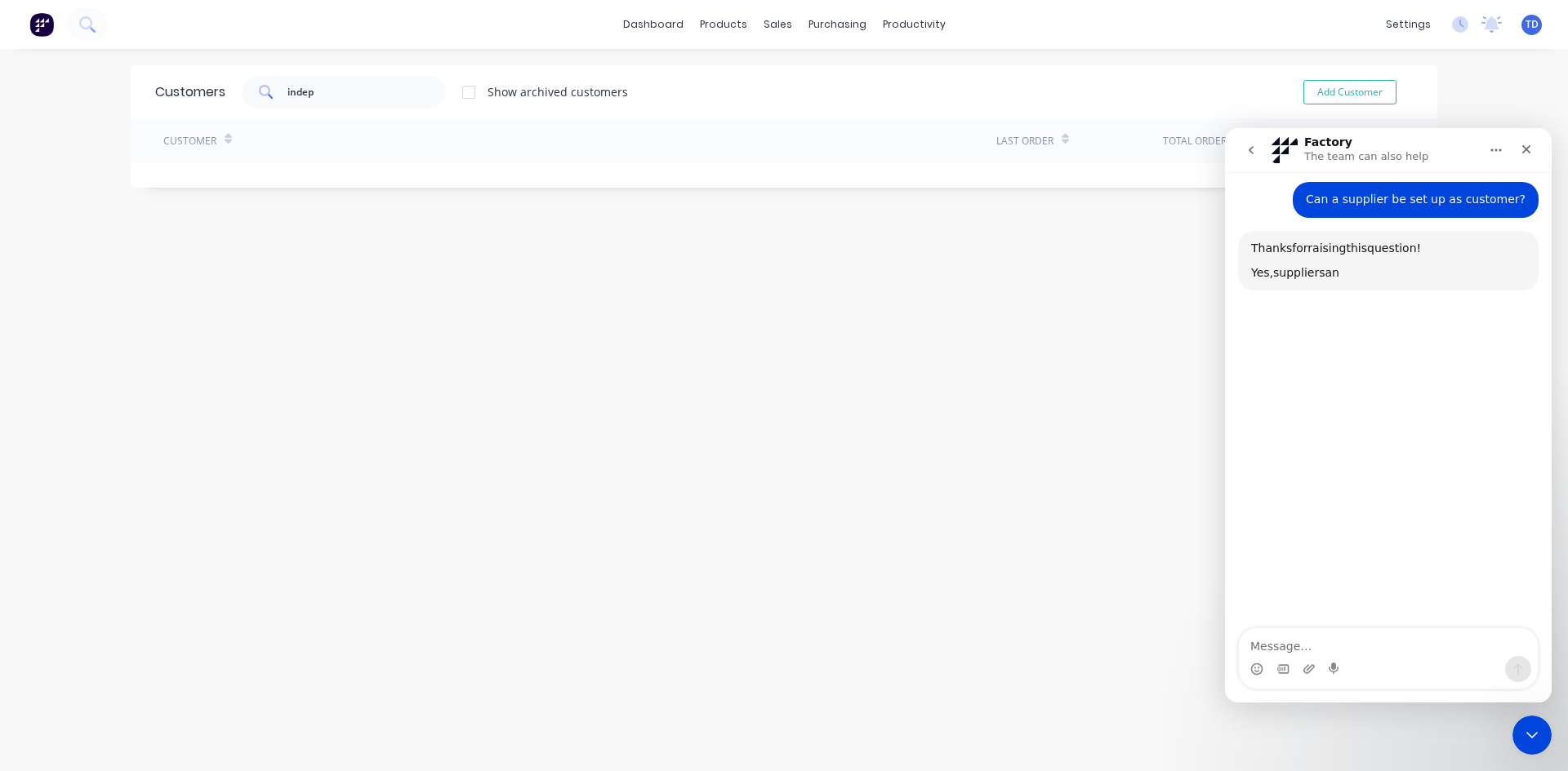
scroll to position [141, 0]
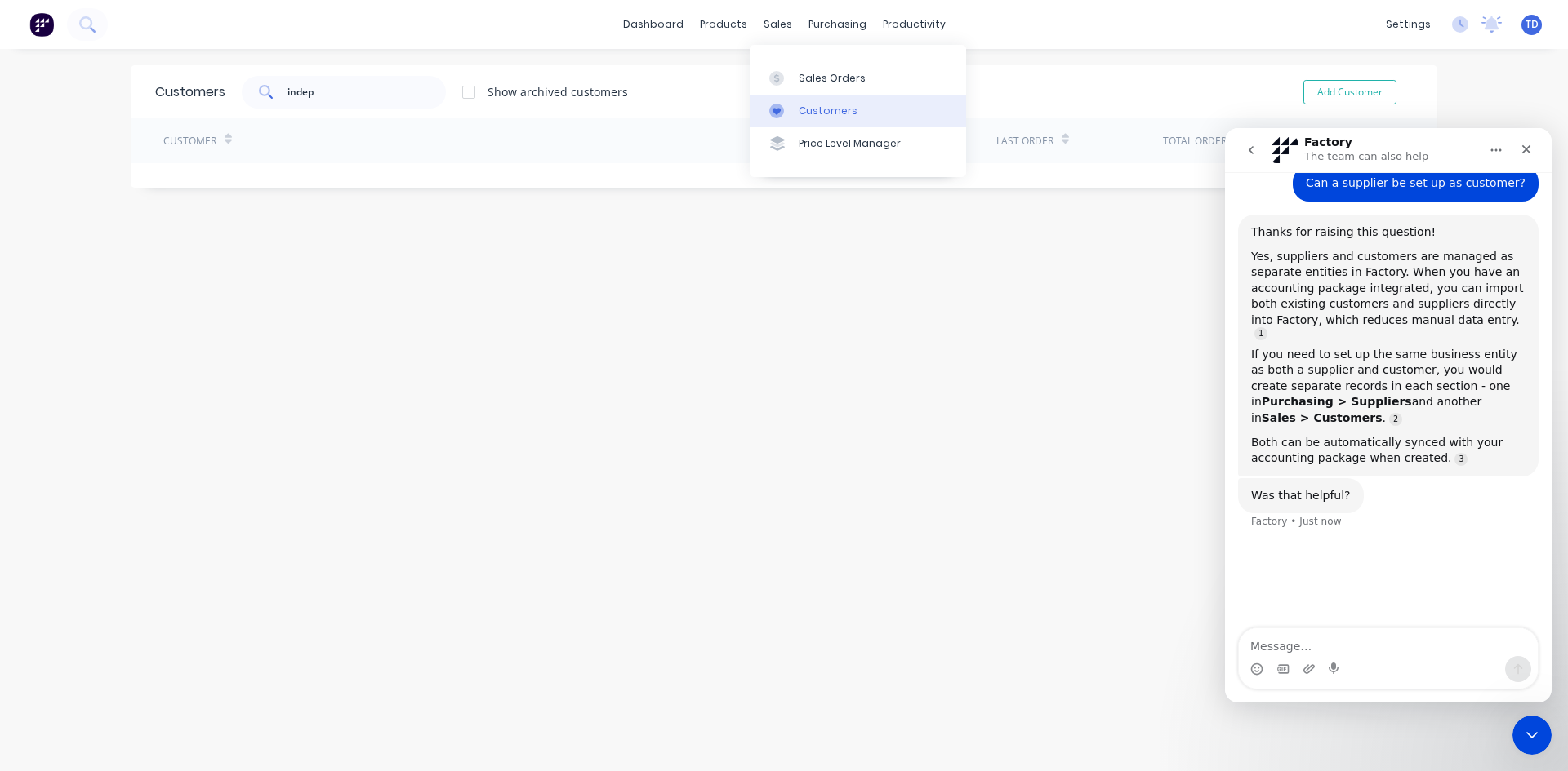
click at [801, 113] on div "Customers" at bounding box center [828, 111] width 59 height 14
click at [1347, 89] on button "Add Customer" at bounding box center [1350, 92] width 93 height 24
select select "AU"
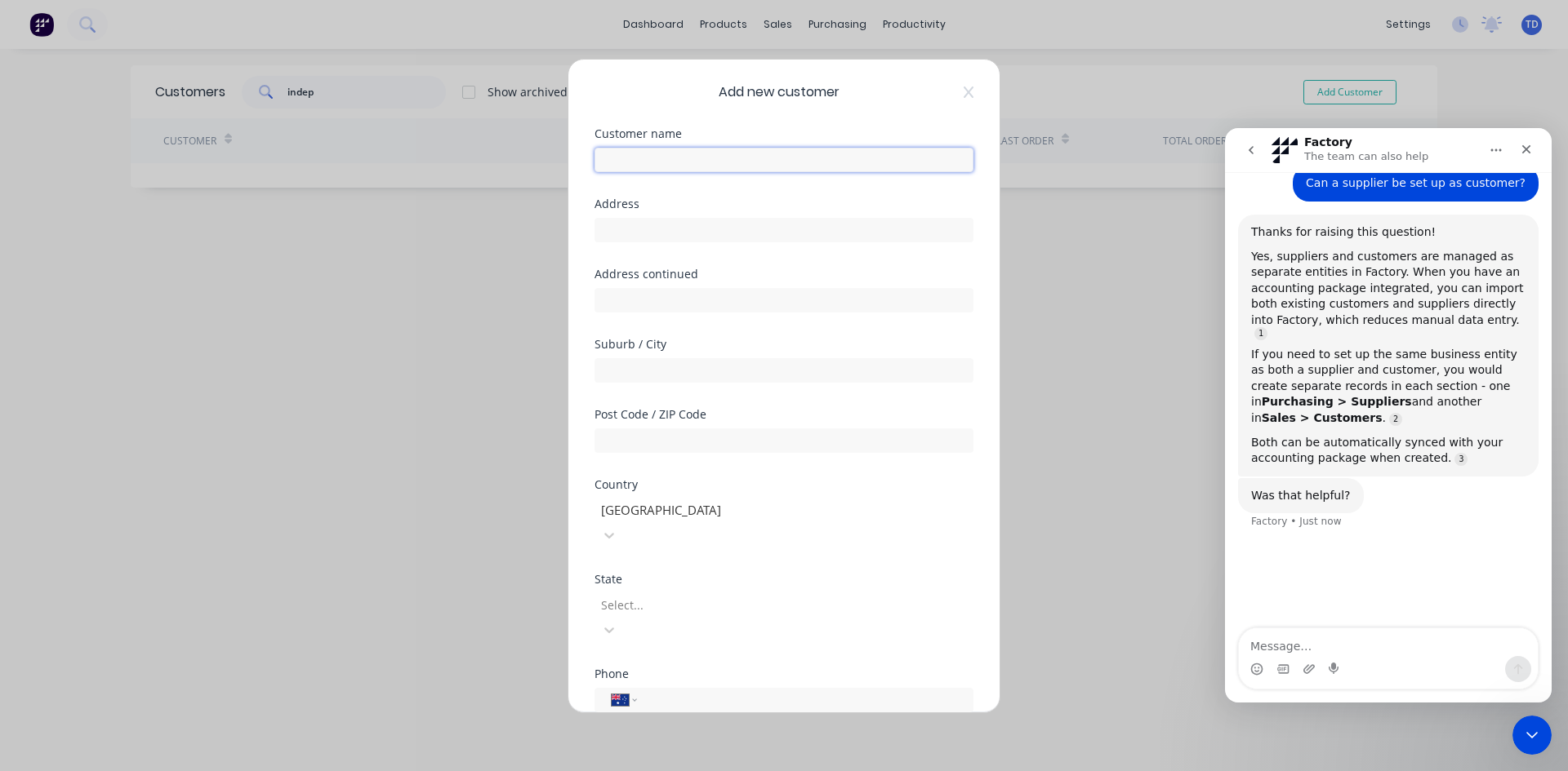
click at [677, 165] on input "text" at bounding box center [784, 159] width 379 height 24
type input "Independent Steel Company"
click at [698, 228] on input "text" at bounding box center [784, 230] width 379 height 24
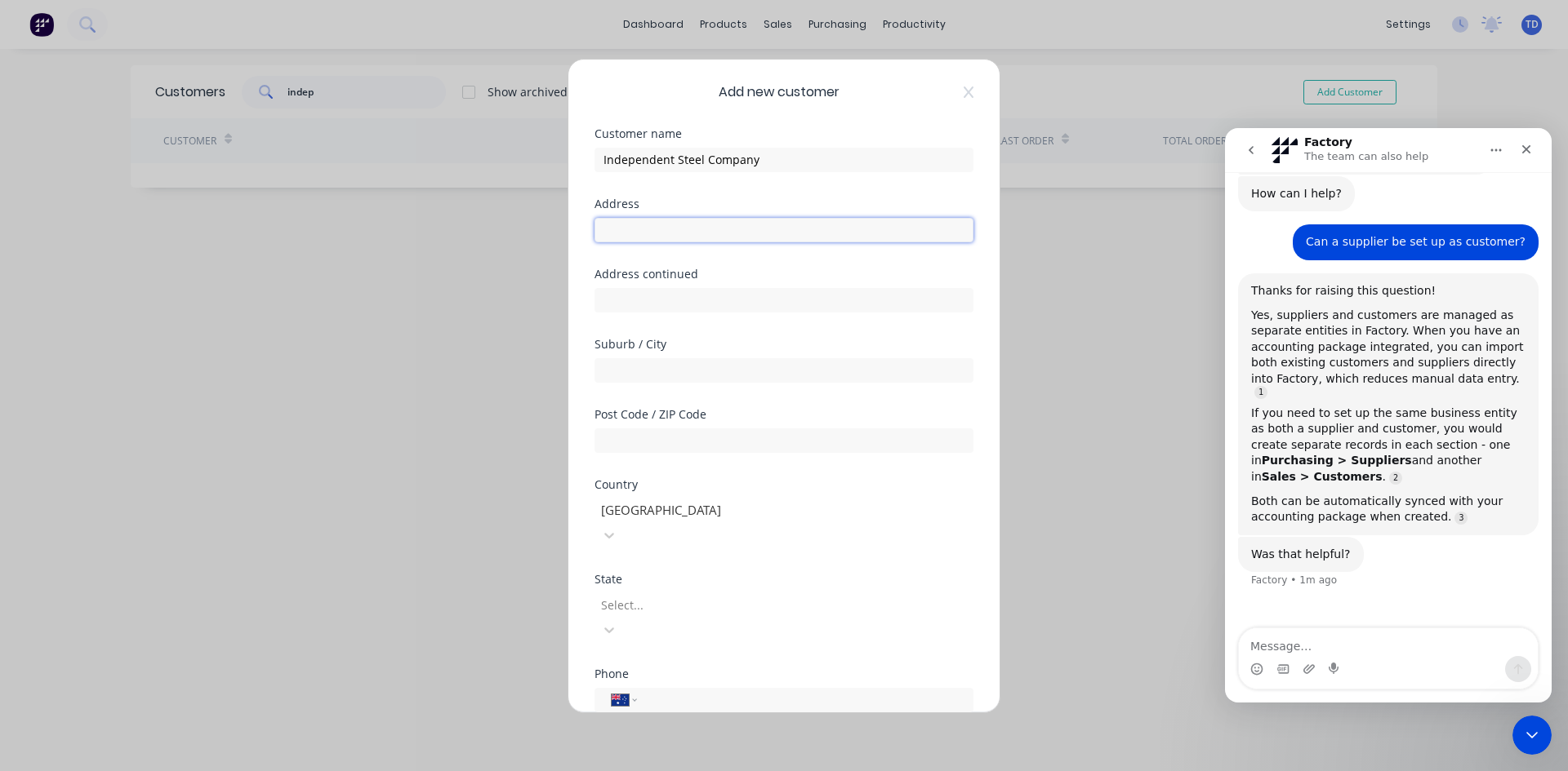
scroll to position [125, 0]
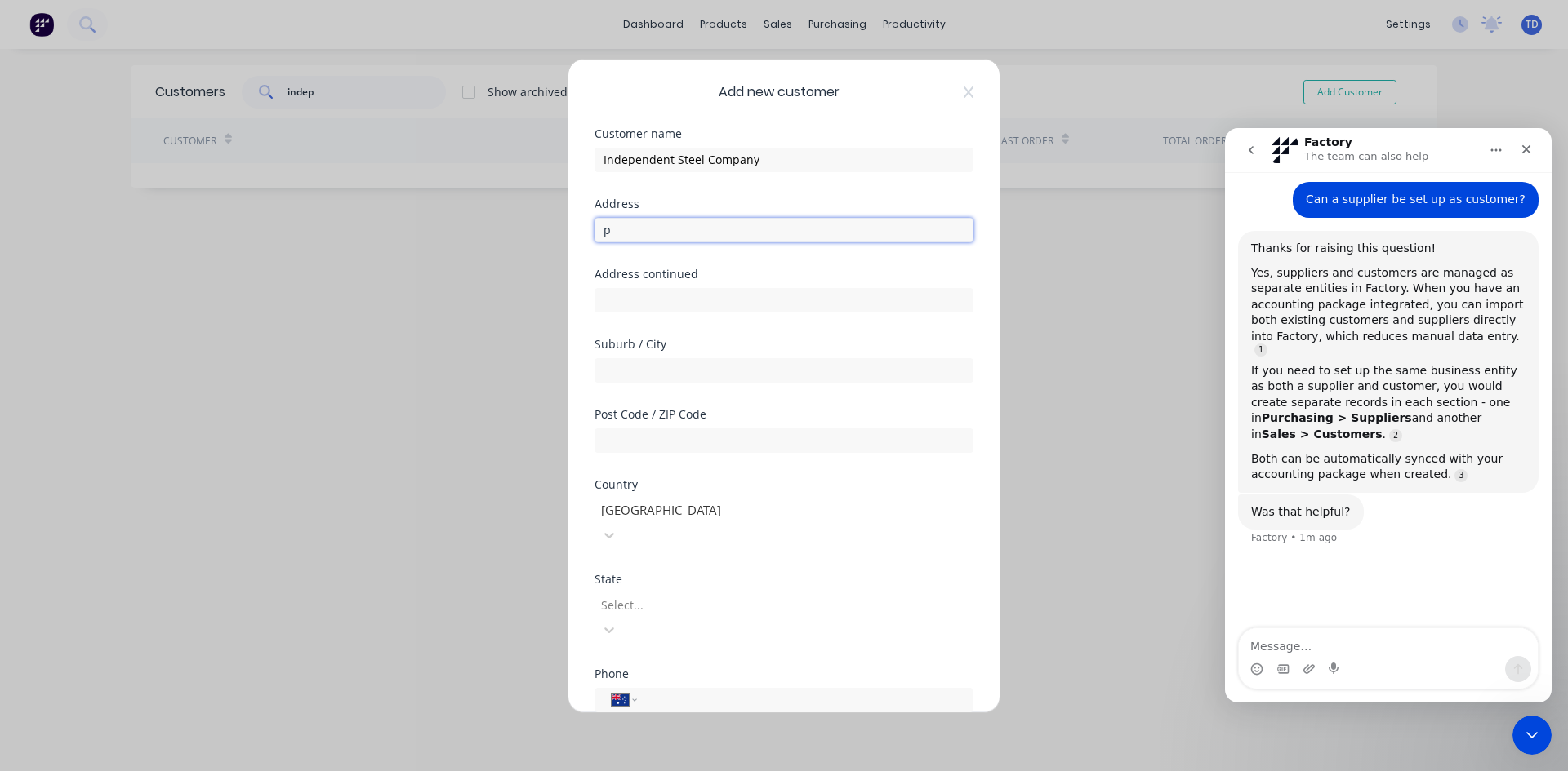
type input "P.O. Box 5044"
click at [694, 363] on input "text" at bounding box center [784, 370] width 379 height 24
type input "South Nowra"
click at [664, 433] on input "text" at bounding box center [784, 440] width 379 height 24
type input "2541"
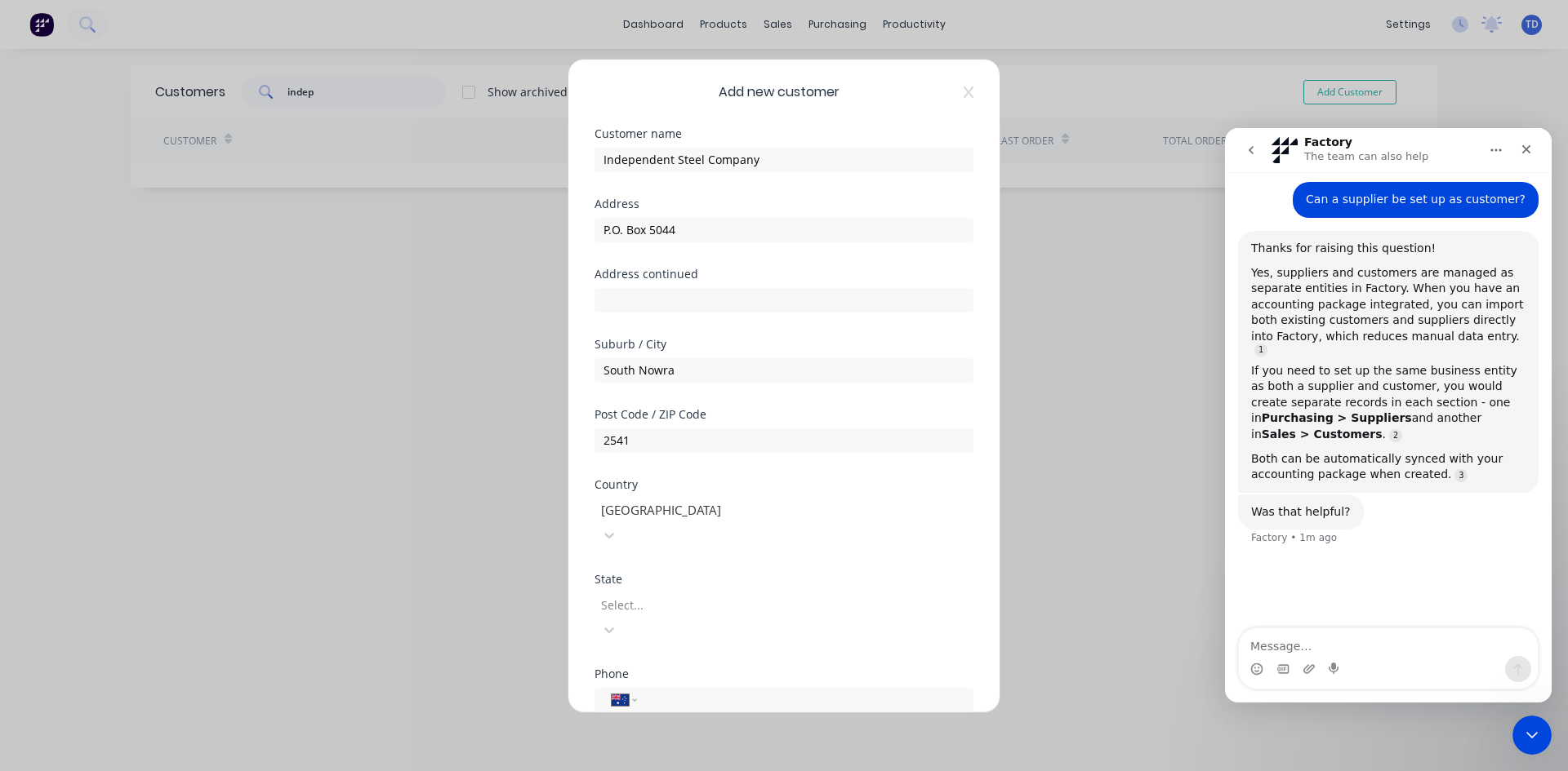
click at [679, 595] on div at bounding box center [716, 605] width 235 height 21
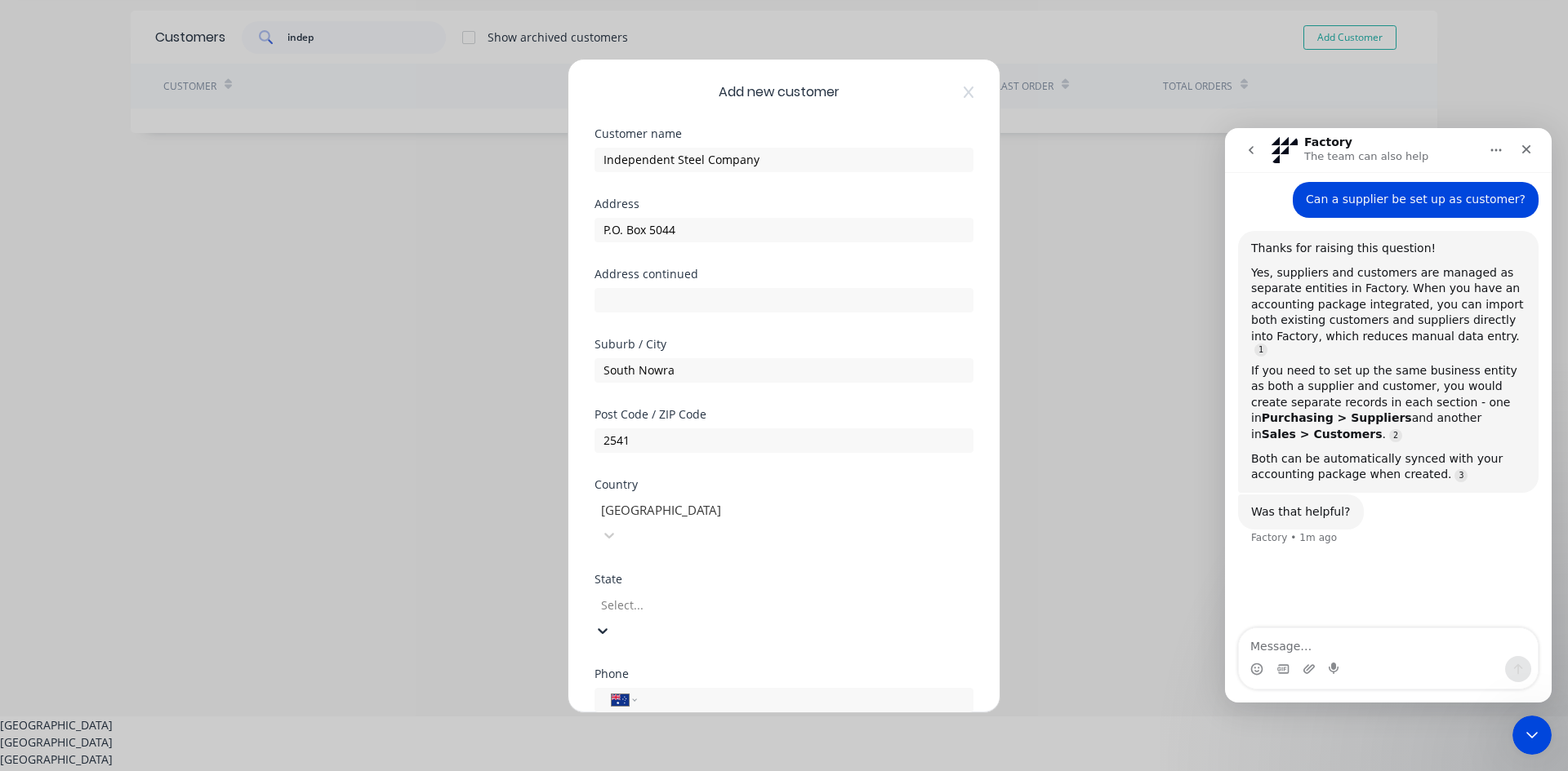
scroll to position [55, 0]
click at [688, 733] on div "New South Wales" at bounding box center [784, 741] width 1568 height 17
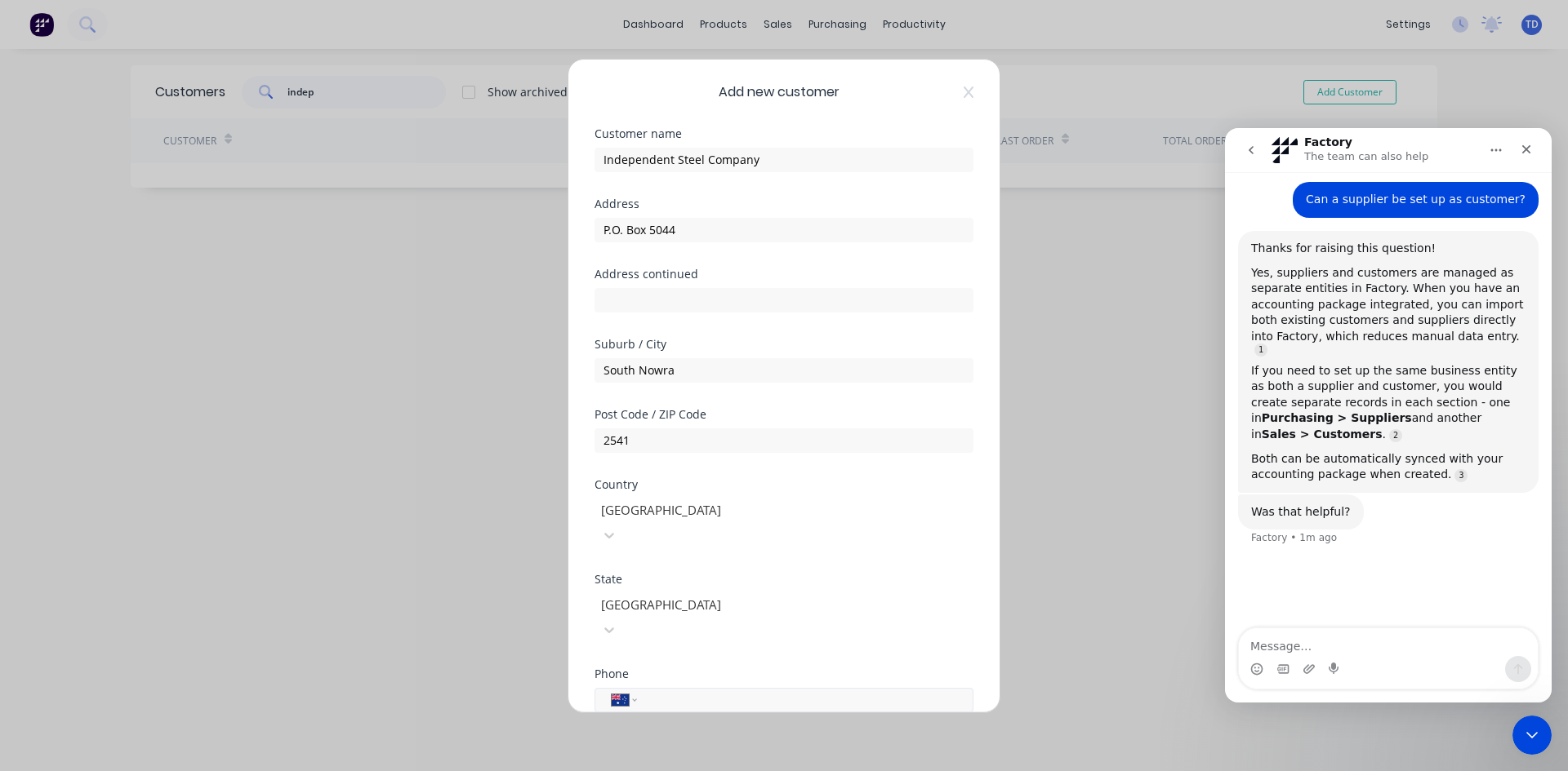
click at [693, 691] on input "tel" at bounding box center [802, 700] width 308 height 19
click at [748, 691] on input "tel" at bounding box center [802, 700] width 308 height 19
type input "[PHONE_NUMBER]"
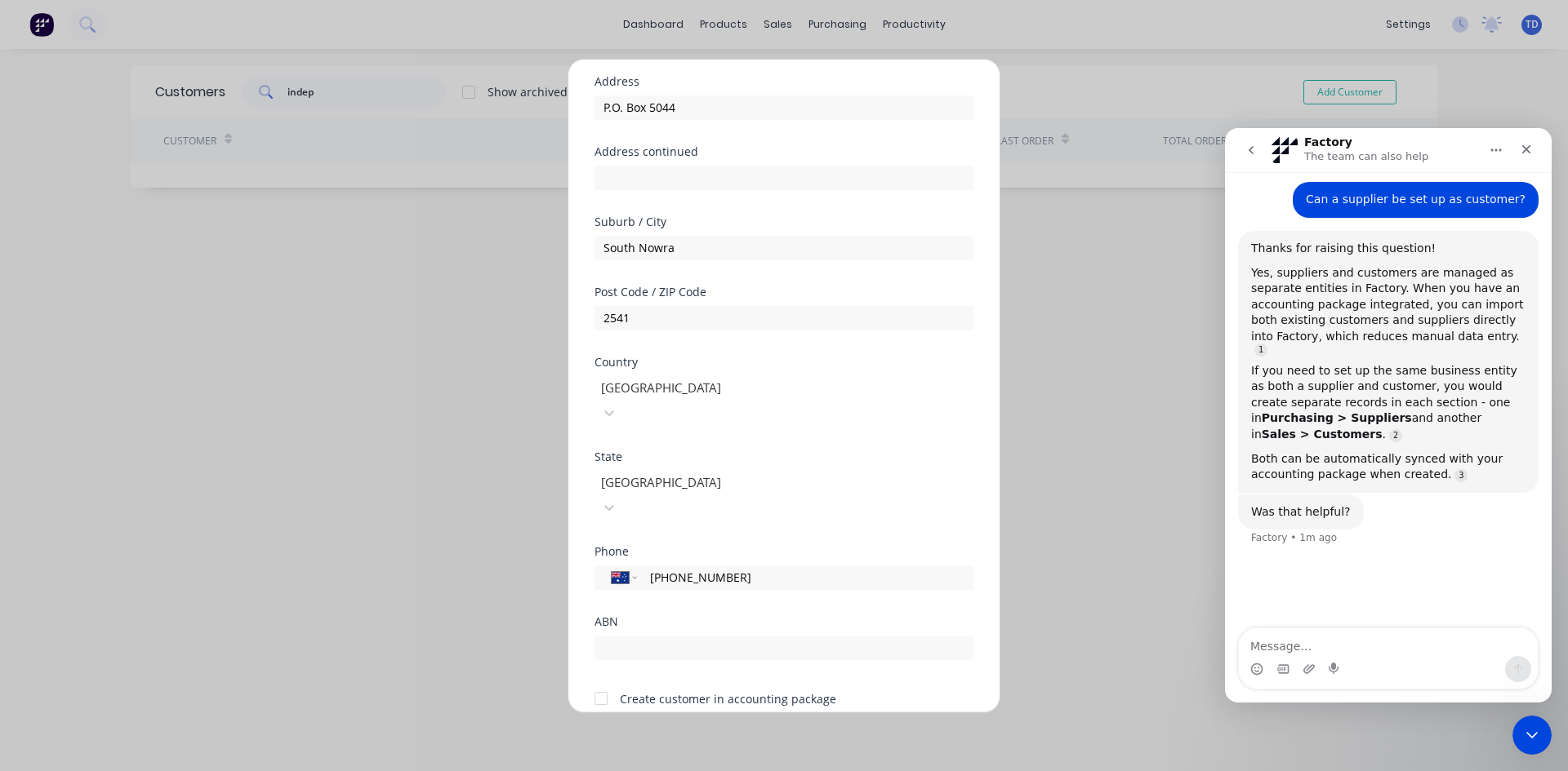
scroll to position [144, 0]
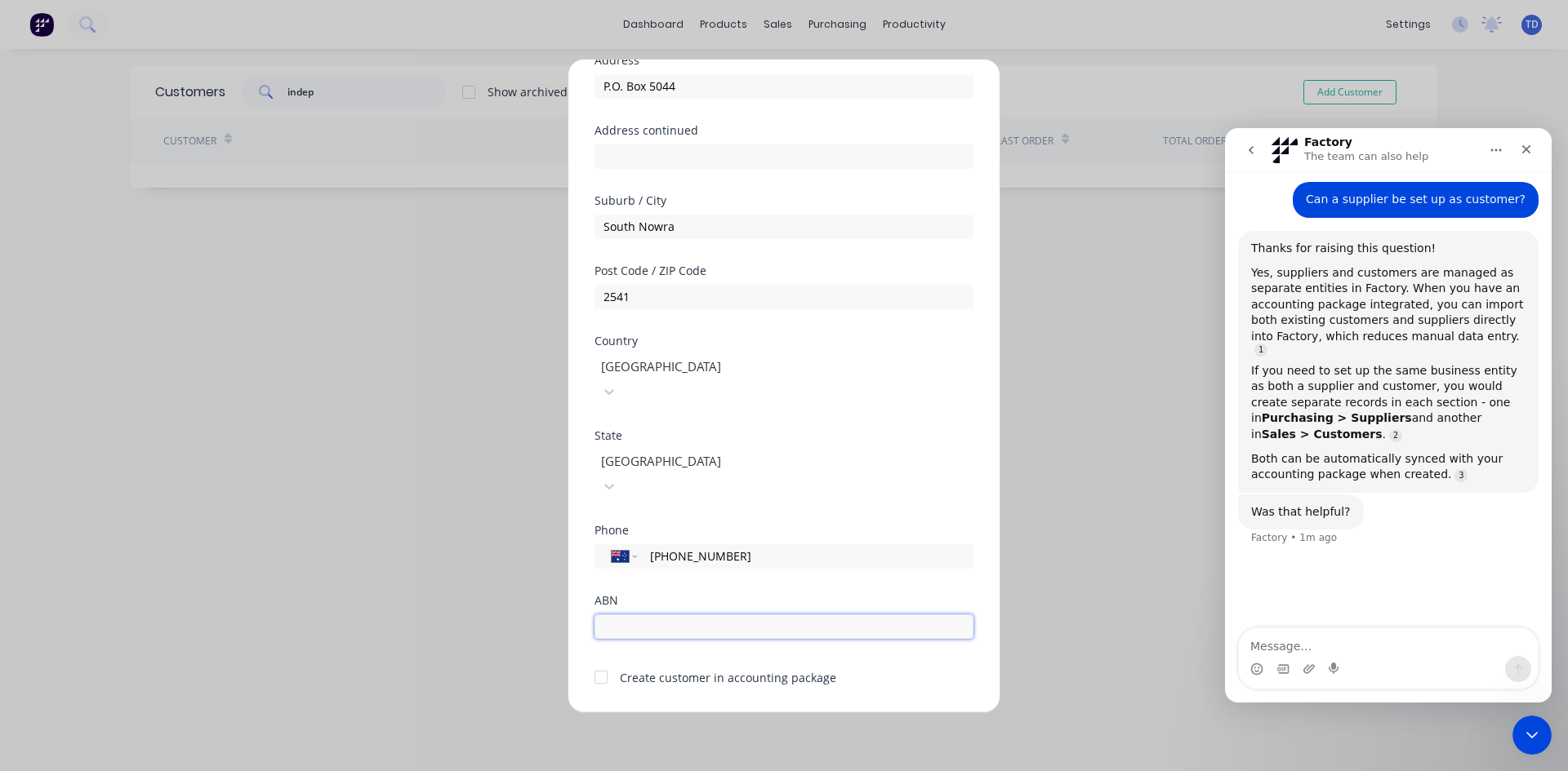
click at [699, 615] on input "text" at bounding box center [784, 626] width 379 height 24
type input "57120794943"
click at [936, 644] on form "Customer name Independent Steel Company Address P.O. Box 5044 Address continued…" at bounding box center [784, 362] width 379 height 754
click at [736, 712] on button "Save" at bounding box center [732, 725] width 89 height 26
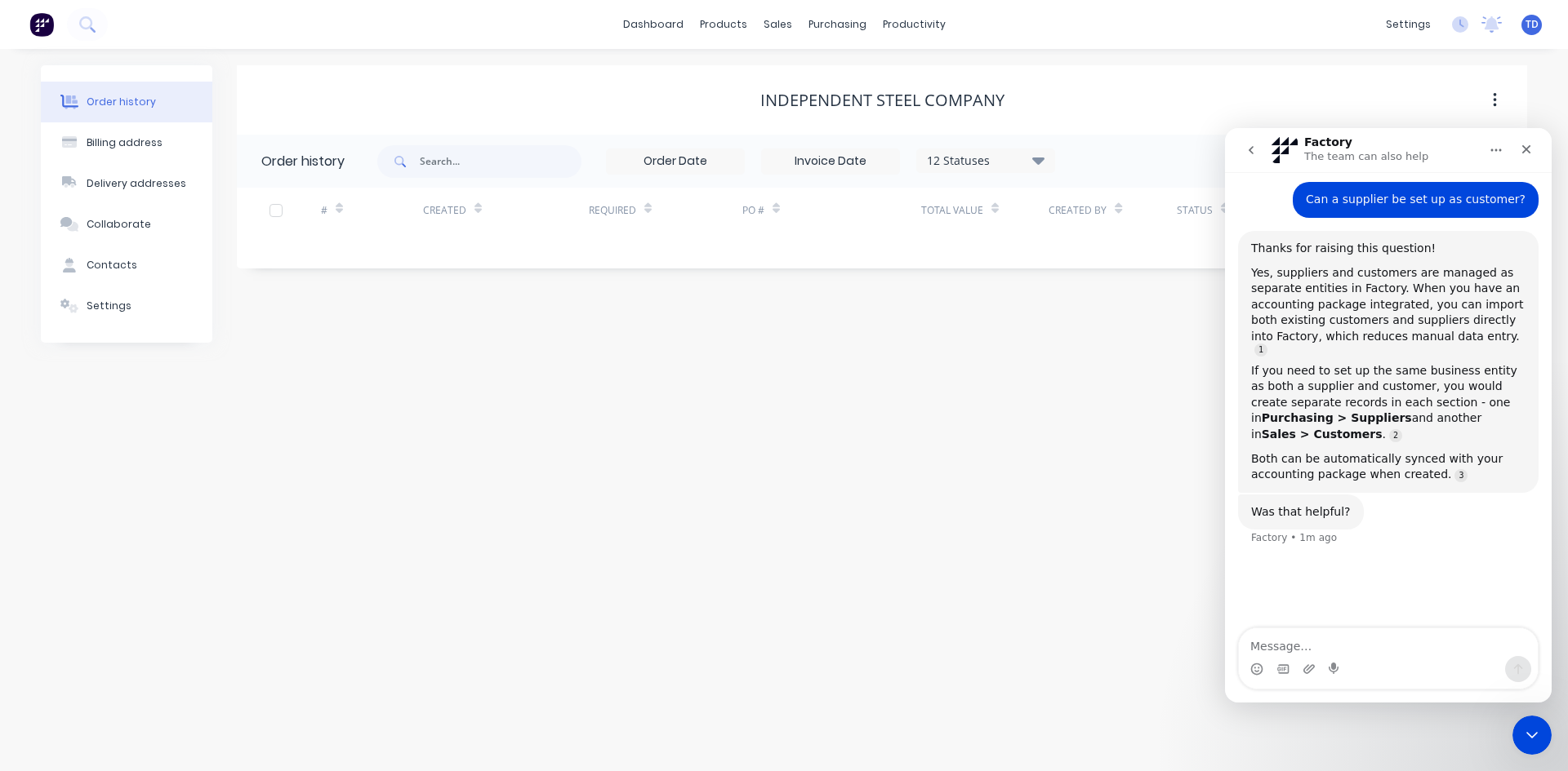
click at [736, 680] on div "Order history Billing address Delivery addresses Collaborate Contacts Settings …" at bounding box center [784, 410] width 1568 height 722
click at [1531, 734] on icon "Close Intercom Messenger" at bounding box center [1529, 733] width 12 height 6
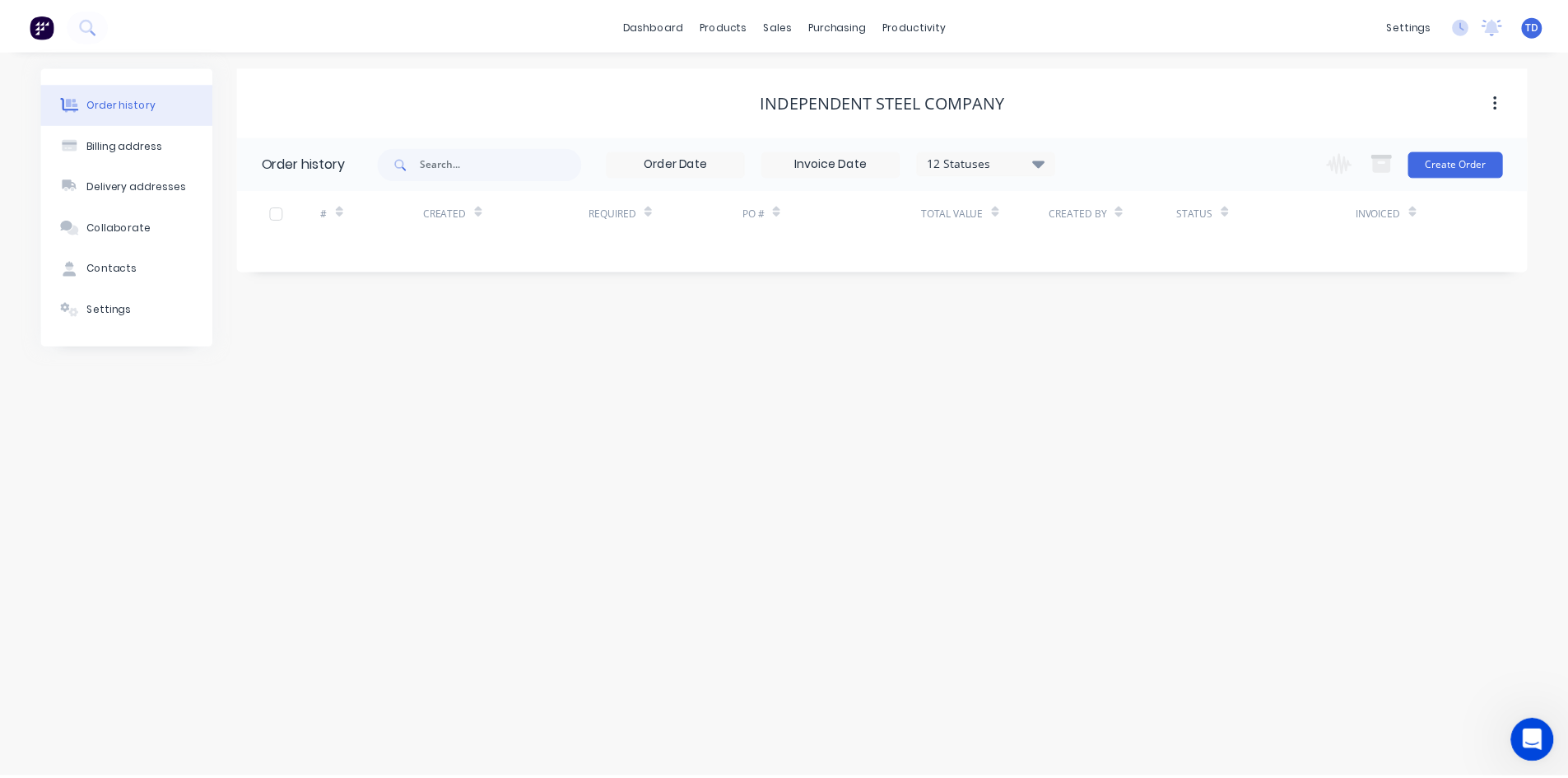
scroll to position [38, 0]
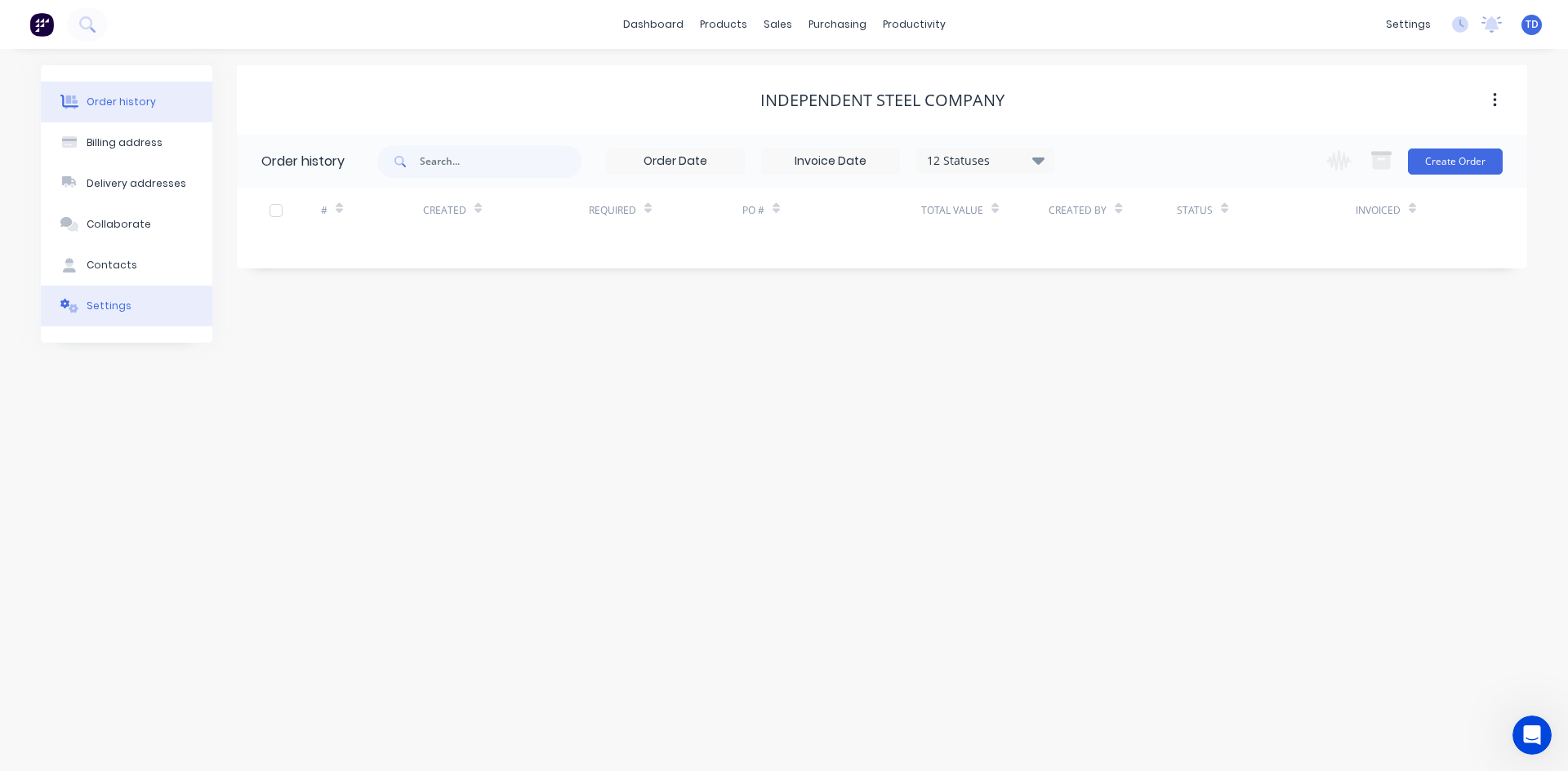
click at [98, 307] on div "Settings" at bounding box center [109, 306] width 45 height 14
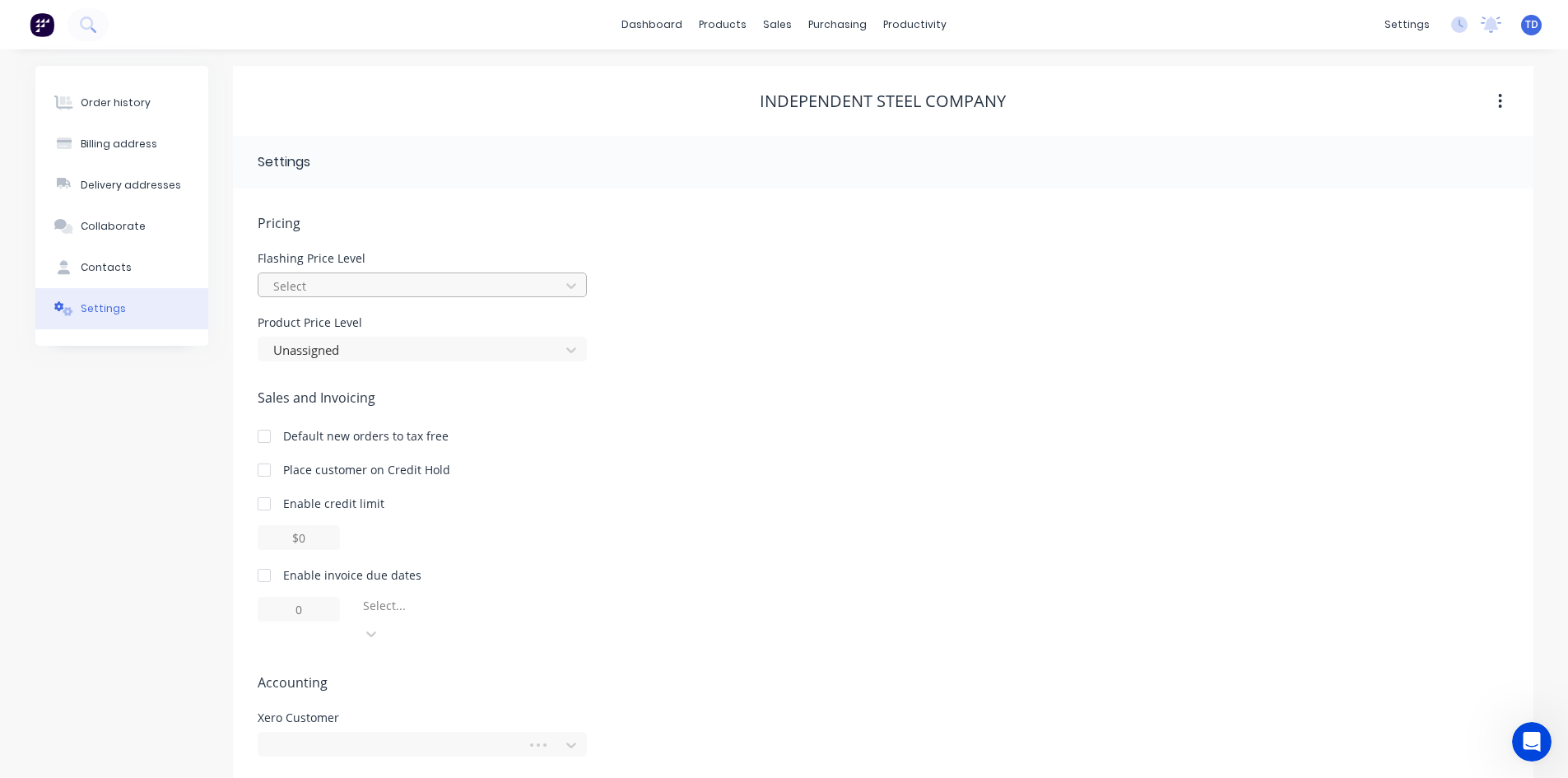
click at [382, 283] on div at bounding box center [411, 286] width 280 height 21
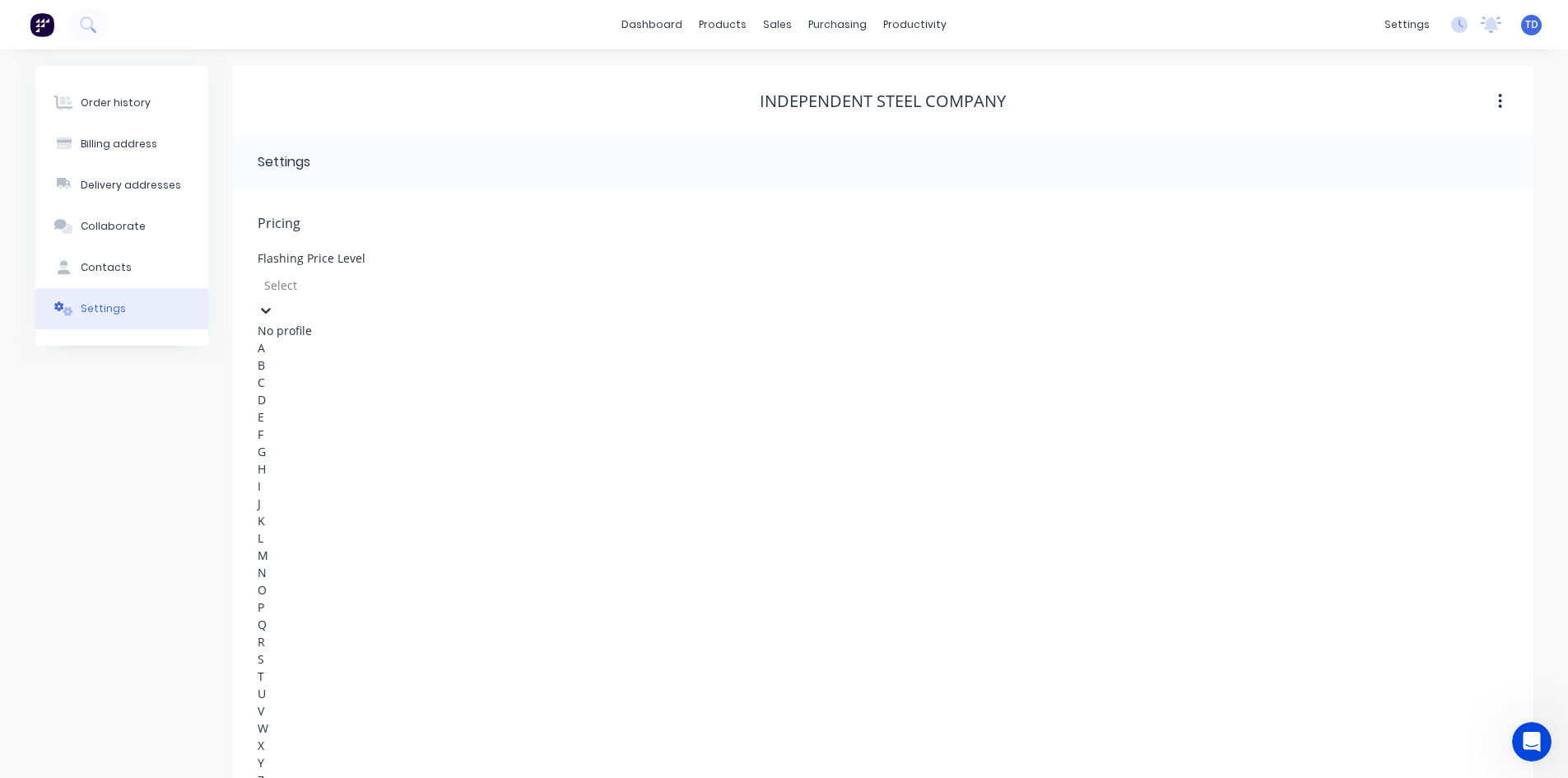
click at [387, 374] on div "B" at bounding box center [381, 364] width 247 height 17
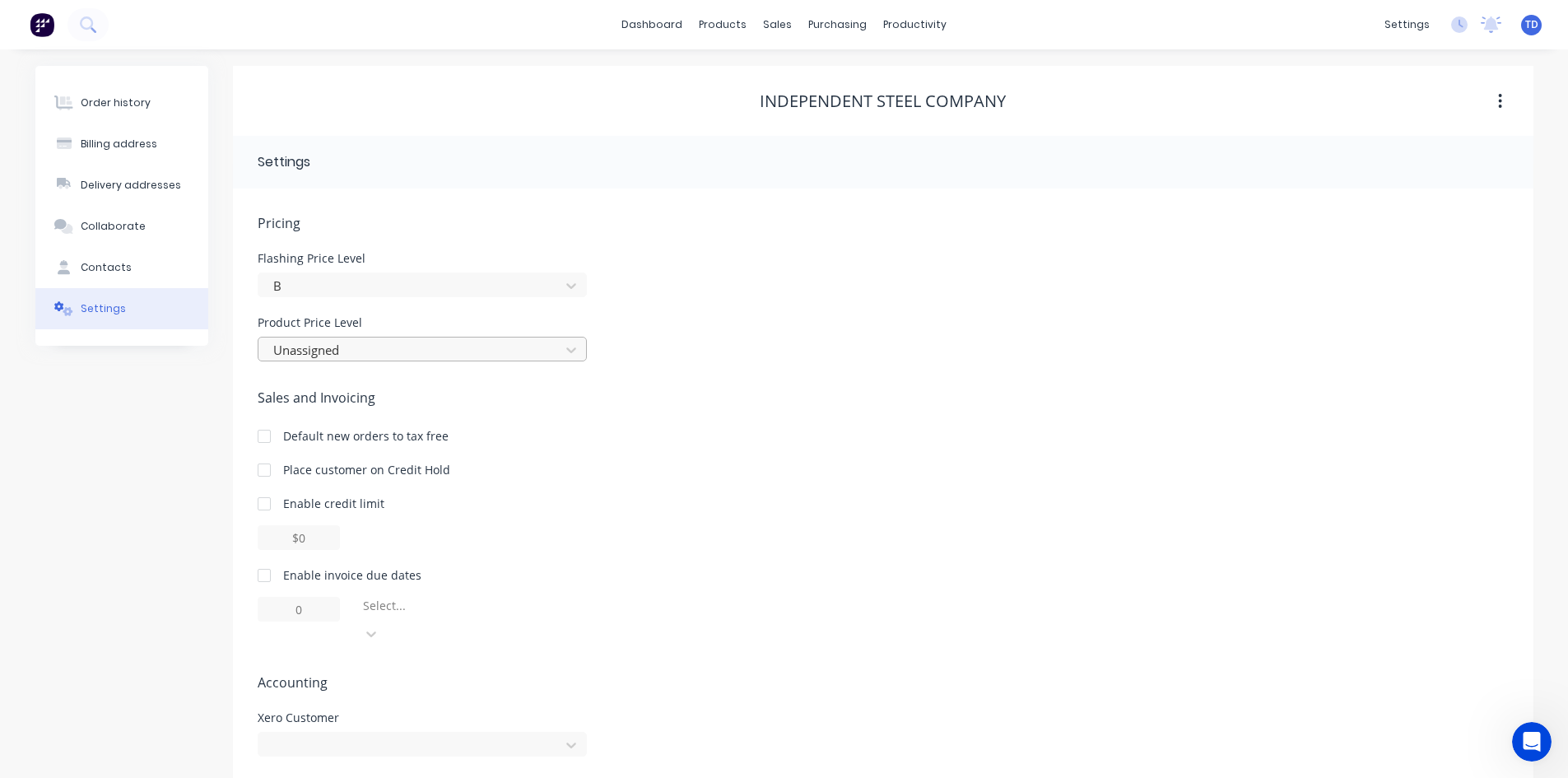
click at [442, 346] on div at bounding box center [411, 350] width 280 height 21
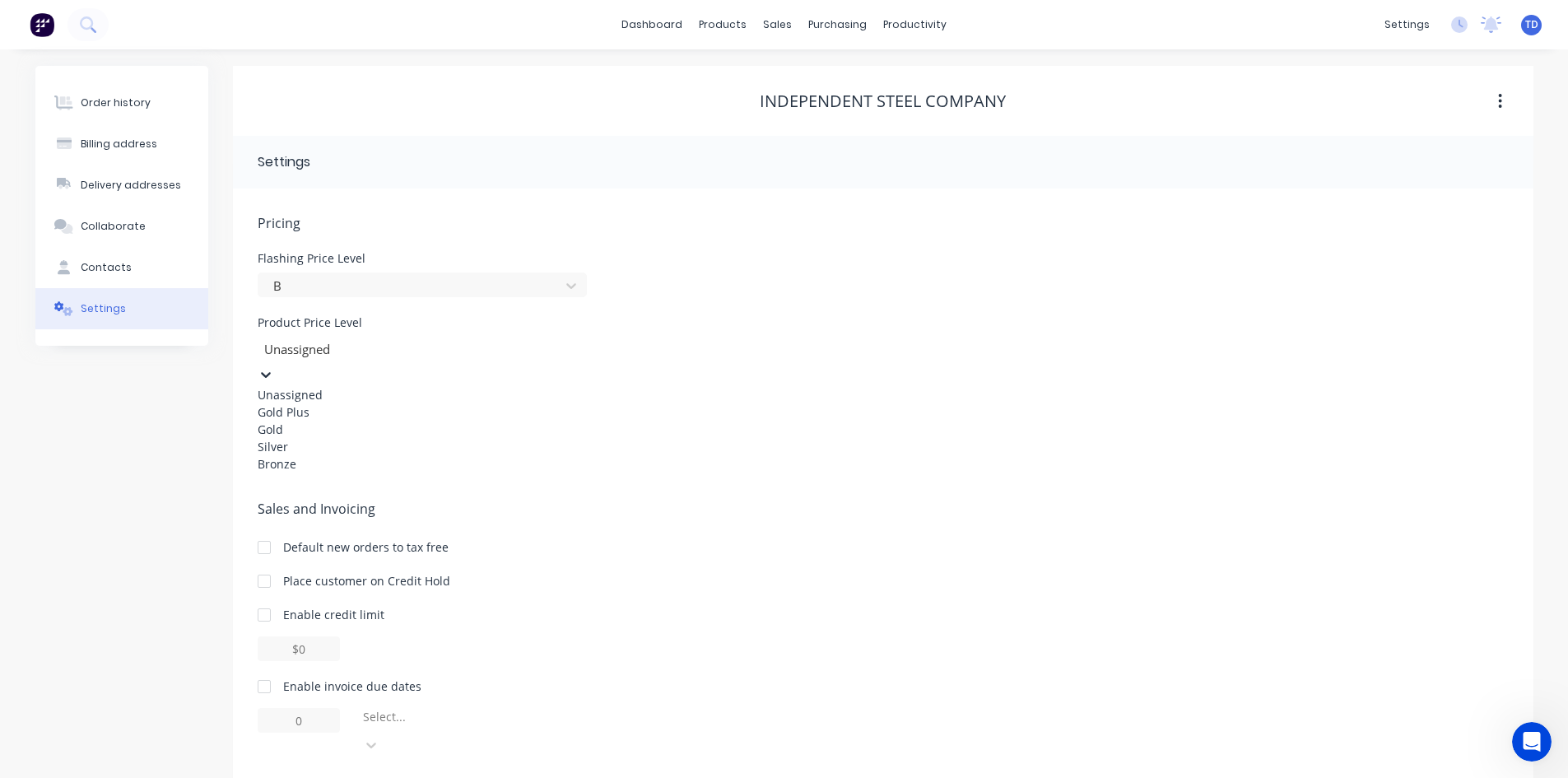
click at [390, 419] on div "Gold Plus" at bounding box center [381, 412] width 247 height 17
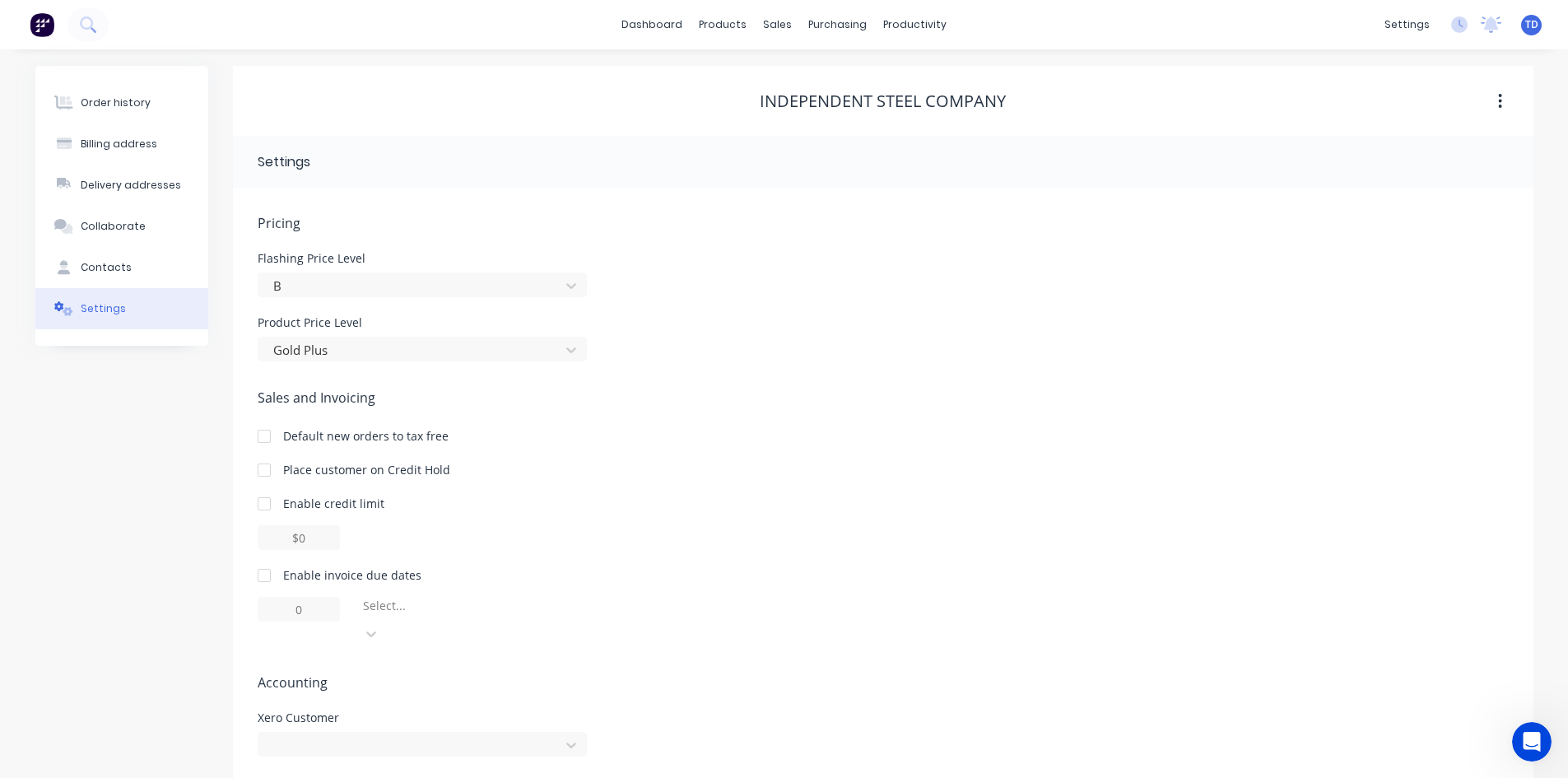
click at [268, 504] on div at bounding box center [264, 504] width 33 height 33
click at [284, 536] on input "$0.00" at bounding box center [298, 537] width 82 height 24
type input "$5000.00.00"
click at [258, 579] on div at bounding box center [264, 575] width 33 height 33
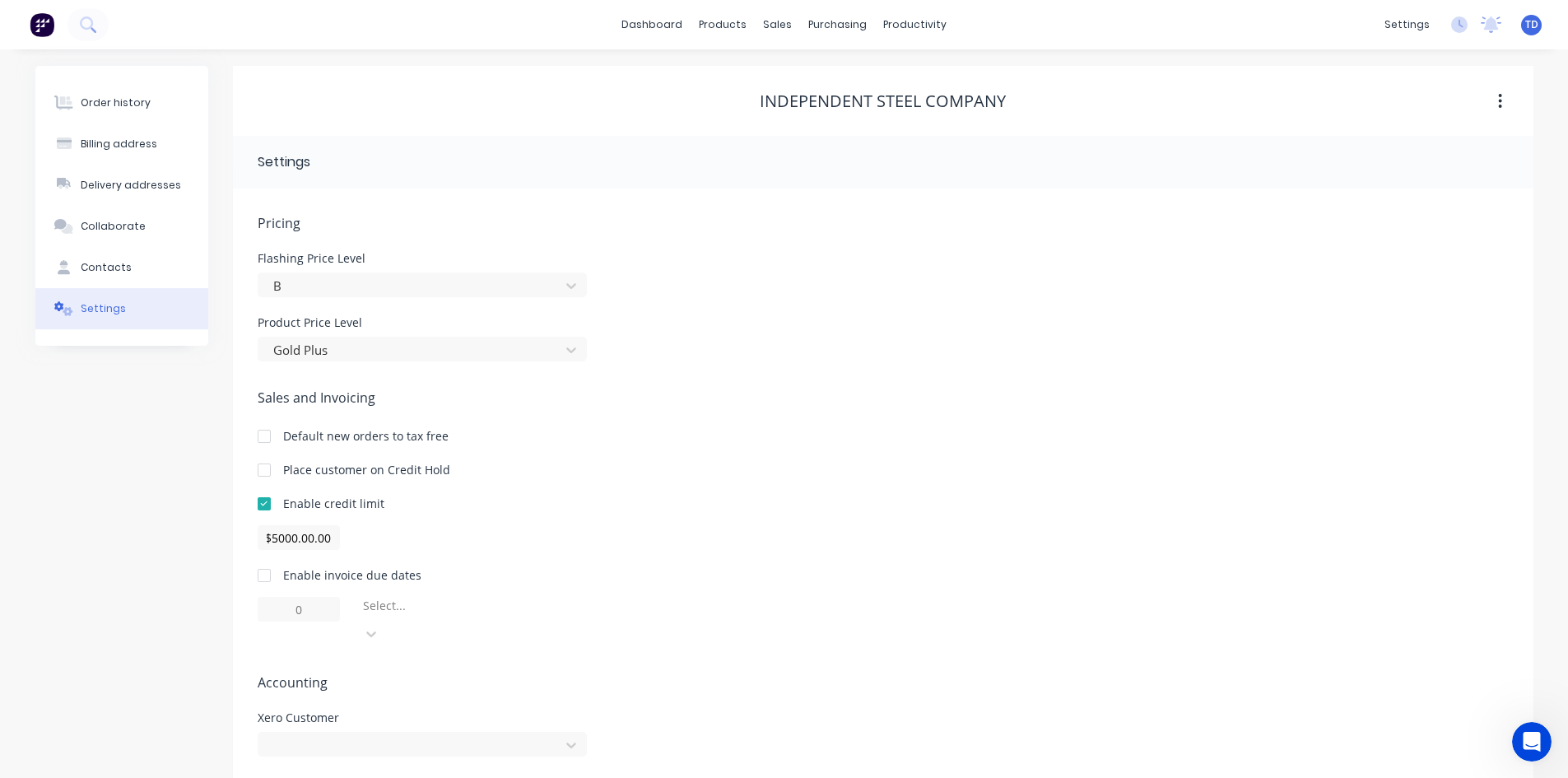
scroll to position [0, 0]
type input "1"
click at [314, 613] on input "1" at bounding box center [298, 609] width 82 height 24
type input "30"
click at [383, 606] on div at bounding box center [460, 610] width 181 height 21
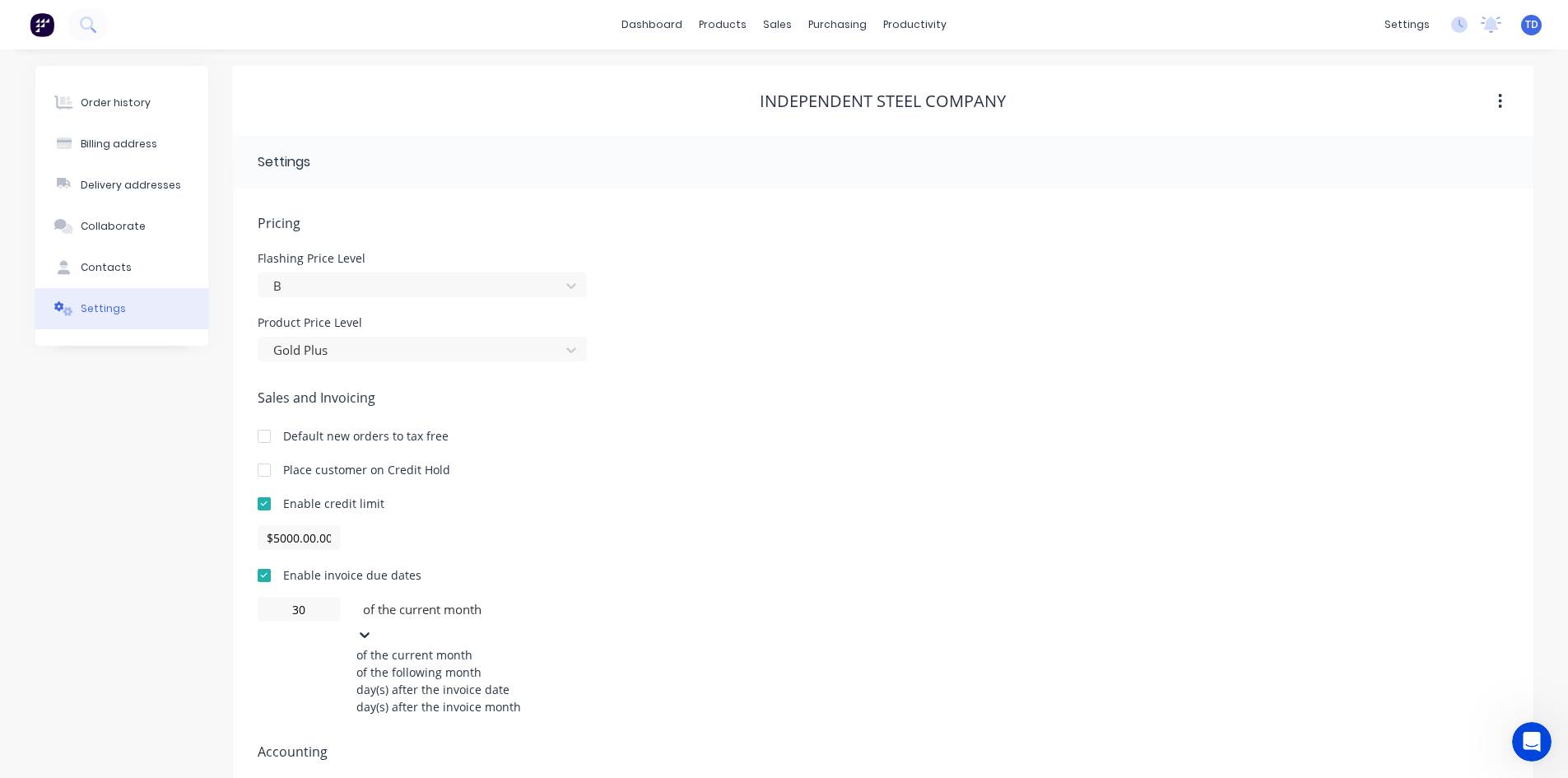
click at [417, 673] on div "of the following month" at bounding box center [479, 672] width 247 height 17
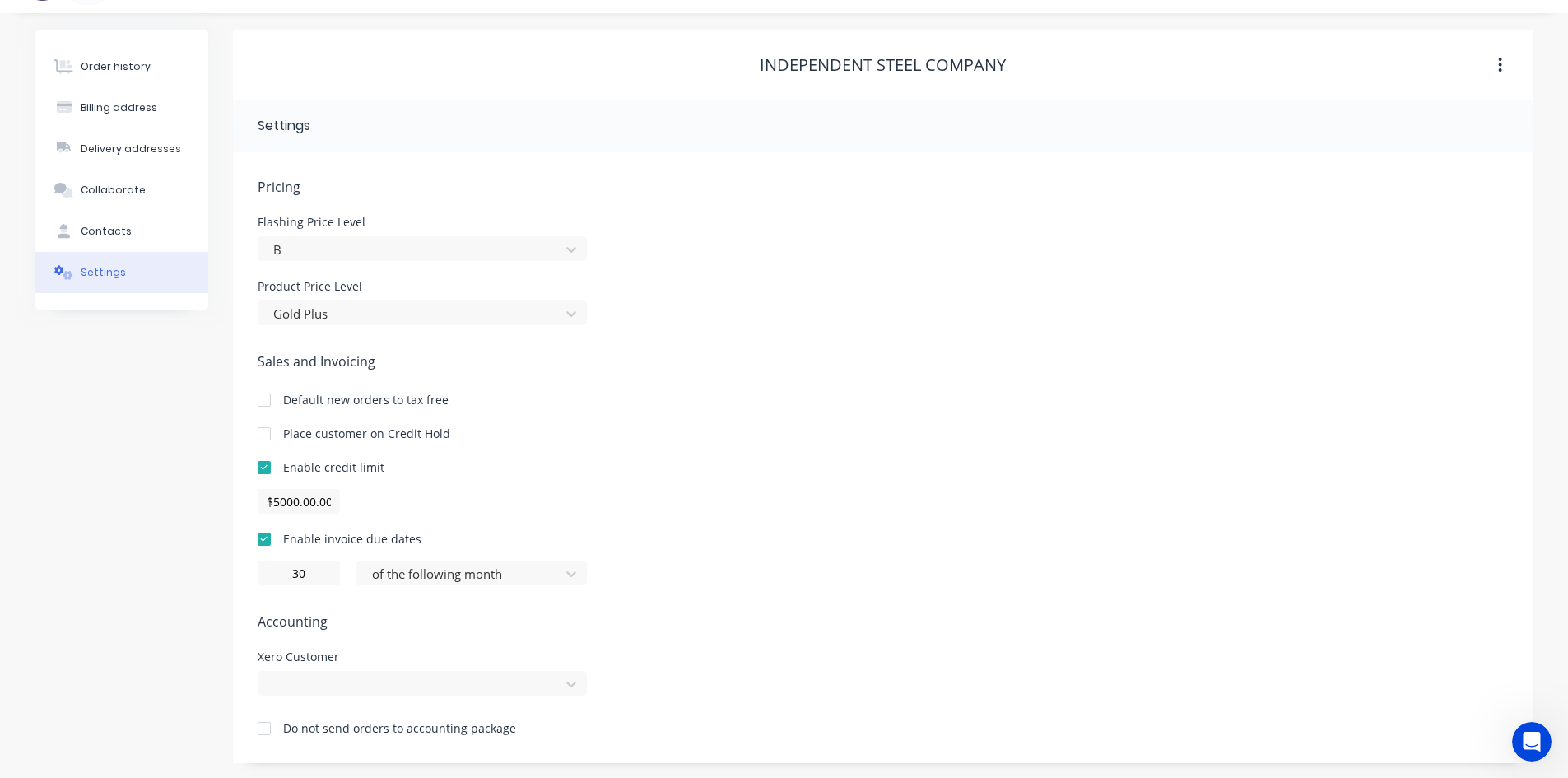
scroll to position [38, 0]
click at [559, 678] on div at bounding box center [422, 682] width 329 height 24
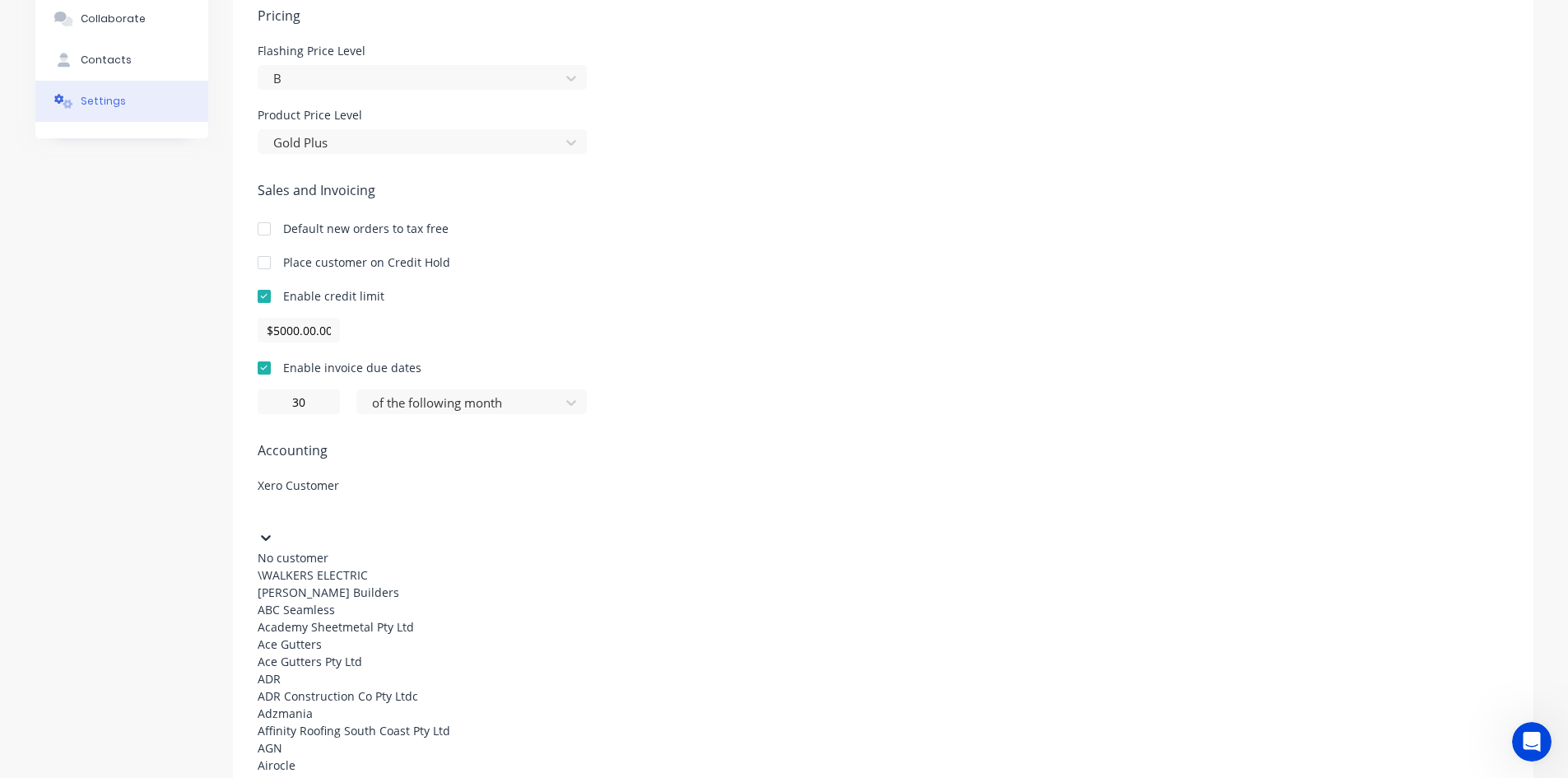
scroll to position [4281, 0]
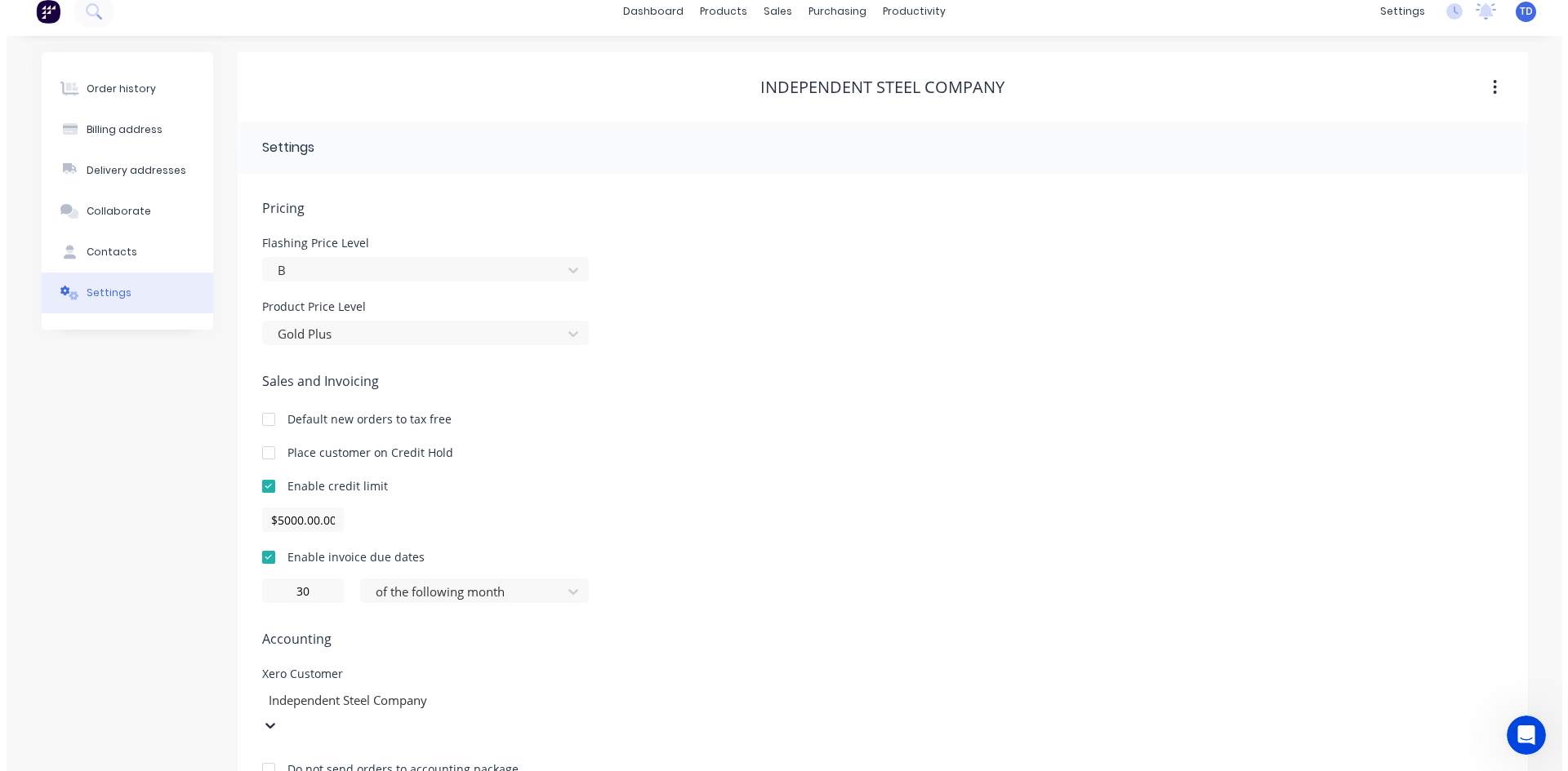
scroll to position [0, 0]
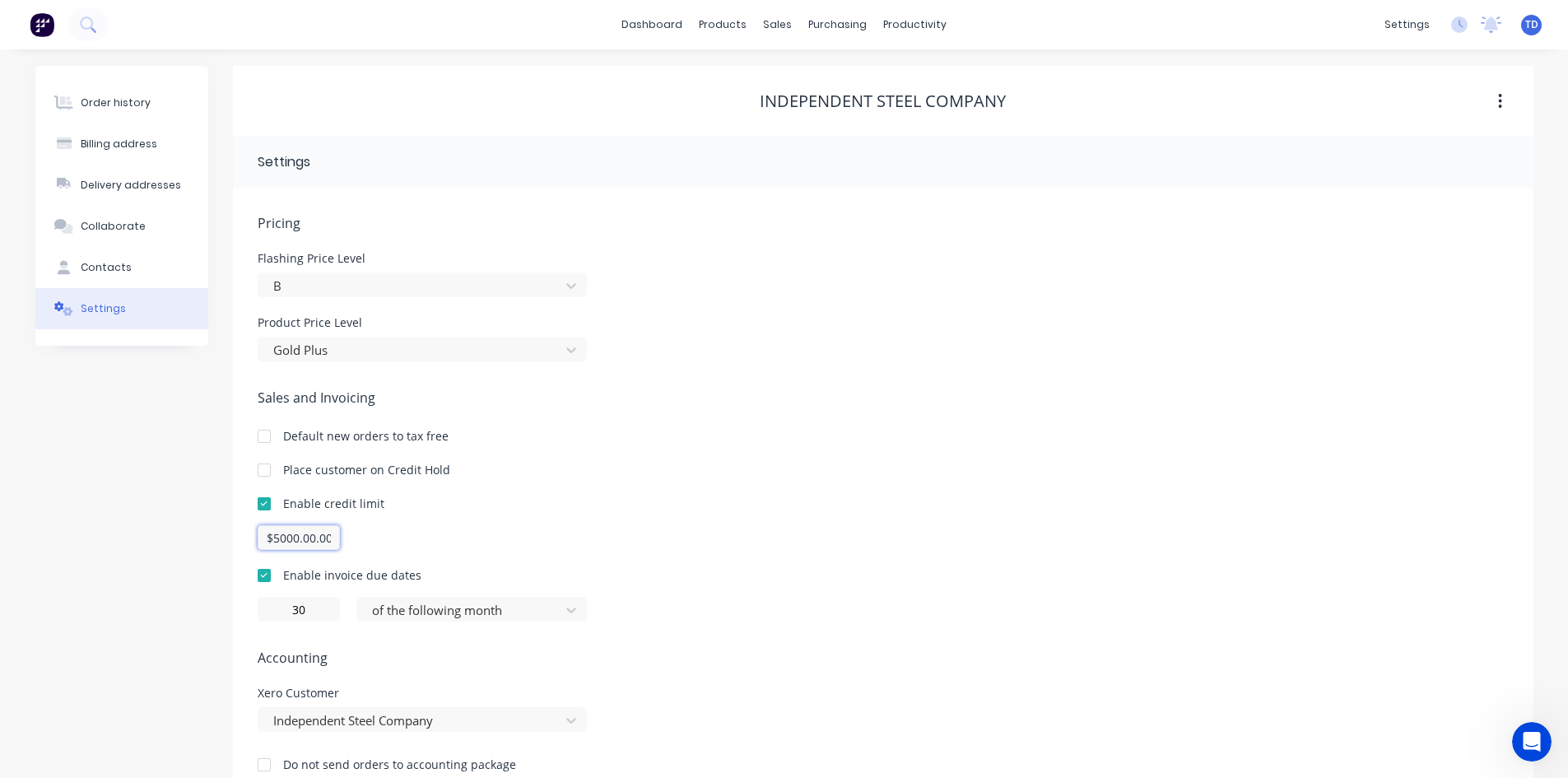
click at [334, 534] on input "$5000.00.00" at bounding box center [298, 537] width 82 height 24
click at [319, 540] on input "$5000.00.00" at bounding box center [298, 537] width 82 height 24
type input "$5000.00"
click at [422, 517] on div "Enable credit limit $5000.00" at bounding box center [883, 522] width 1251 height 55
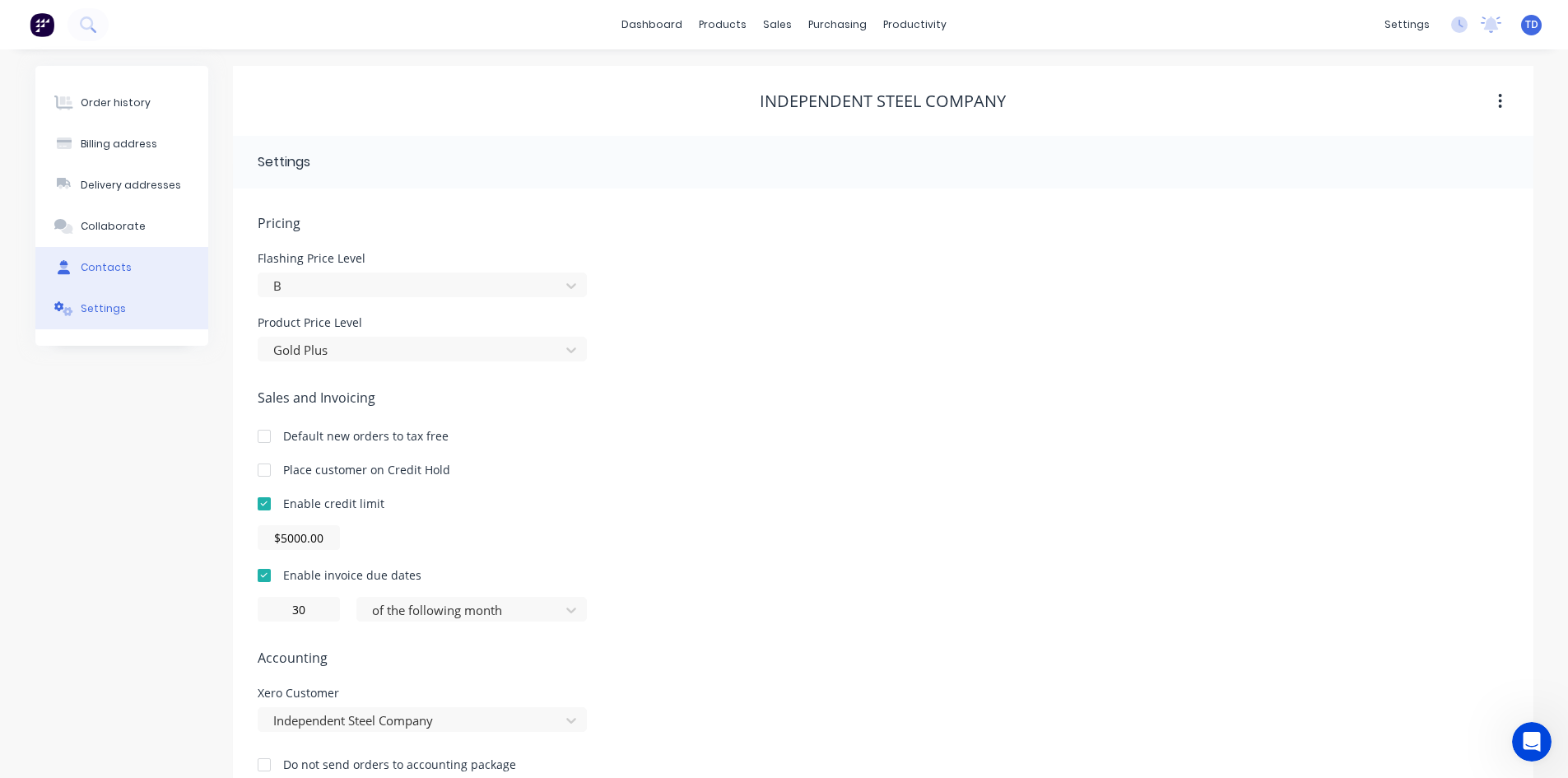
click at [132, 265] on button "Contacts" at bounding box center [122, 268] width 173 height 41
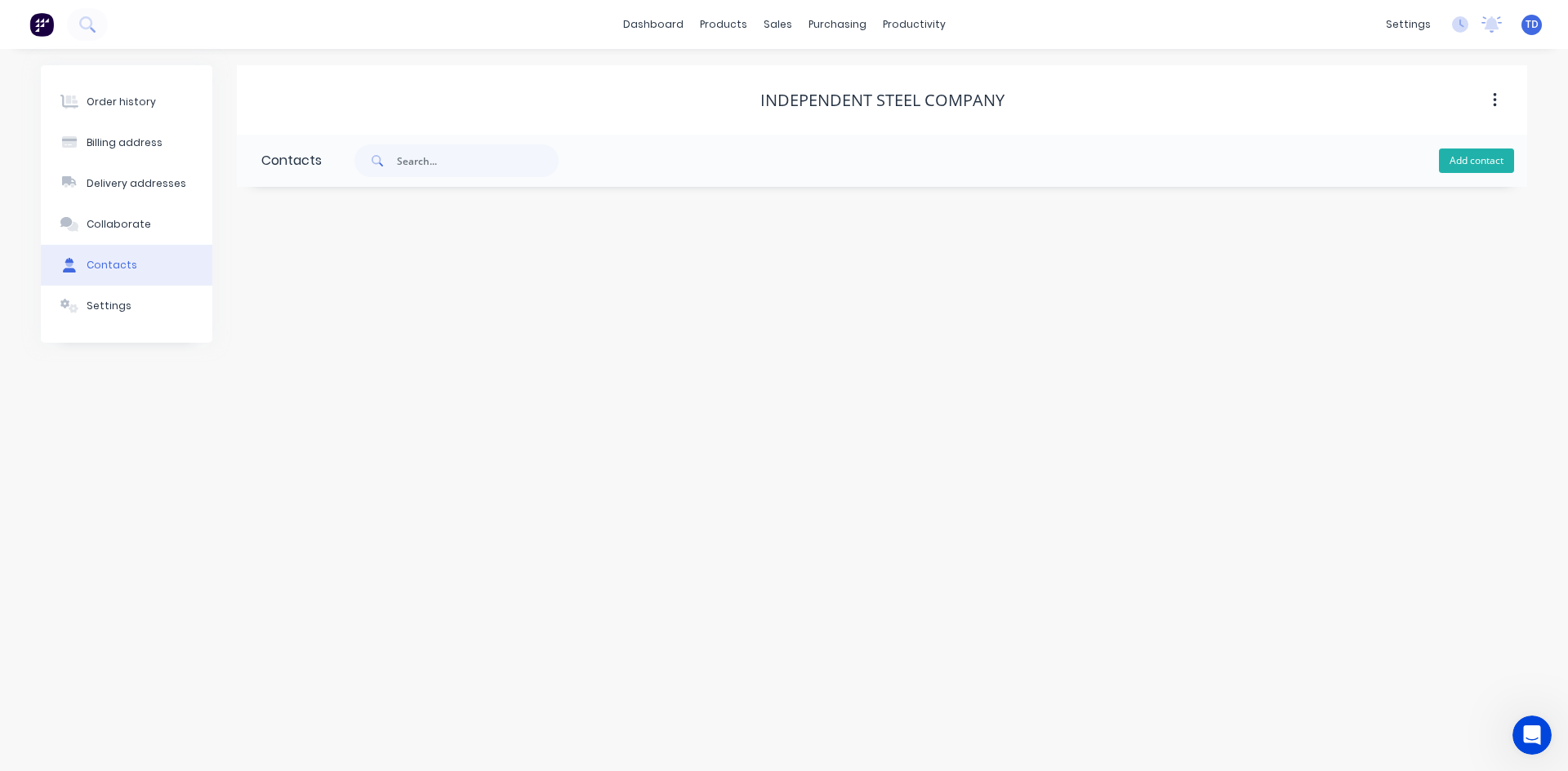
click at [1446, 164] on button "Add contact" at bounding box center [1476, 160] width 75 height 24
select select "AU"
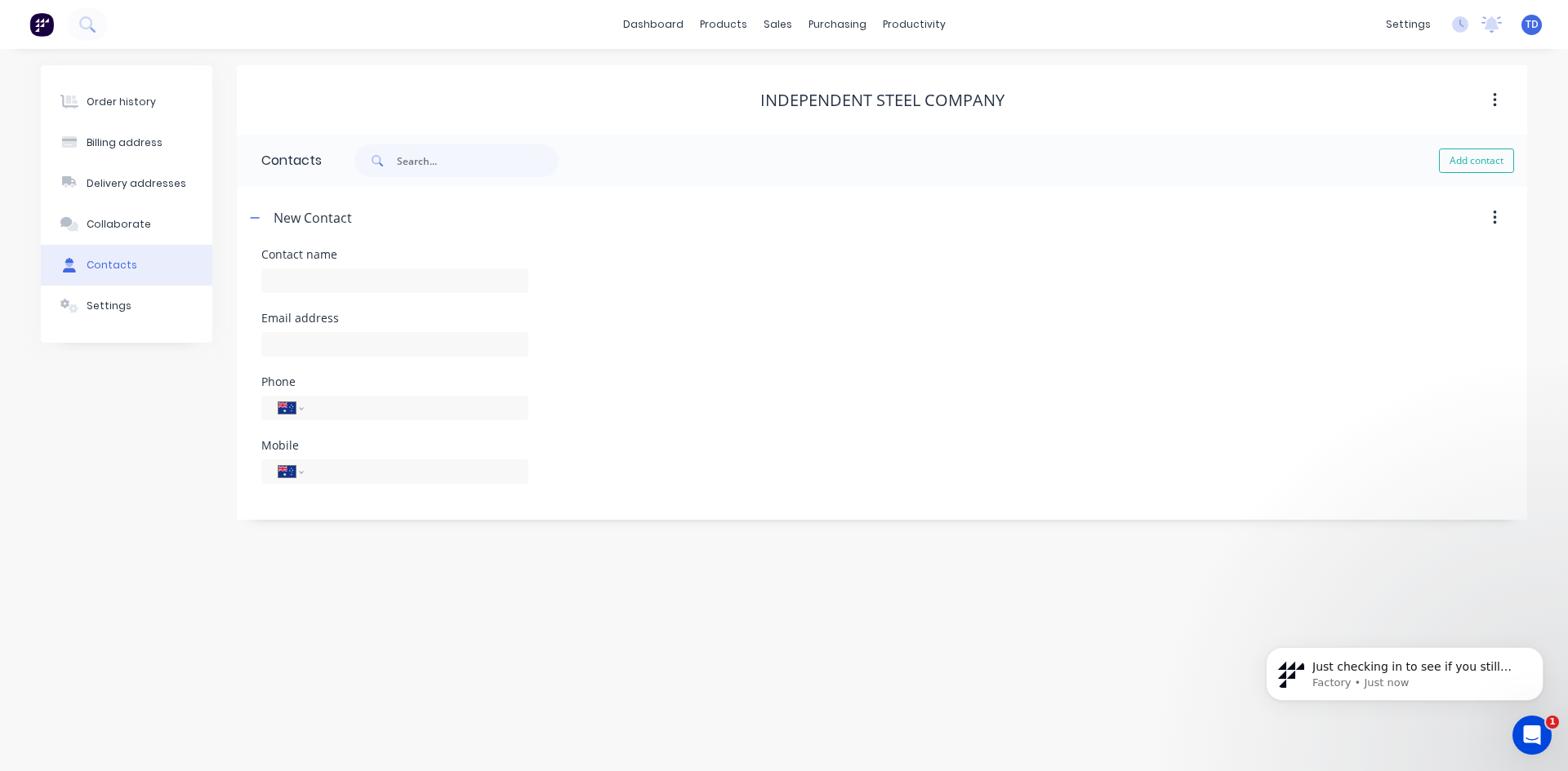
scroll to position [186, 0]
click at [1327, 684] on p "Factory • Just now" at bounding box center [1418, 683] width 211 height 14
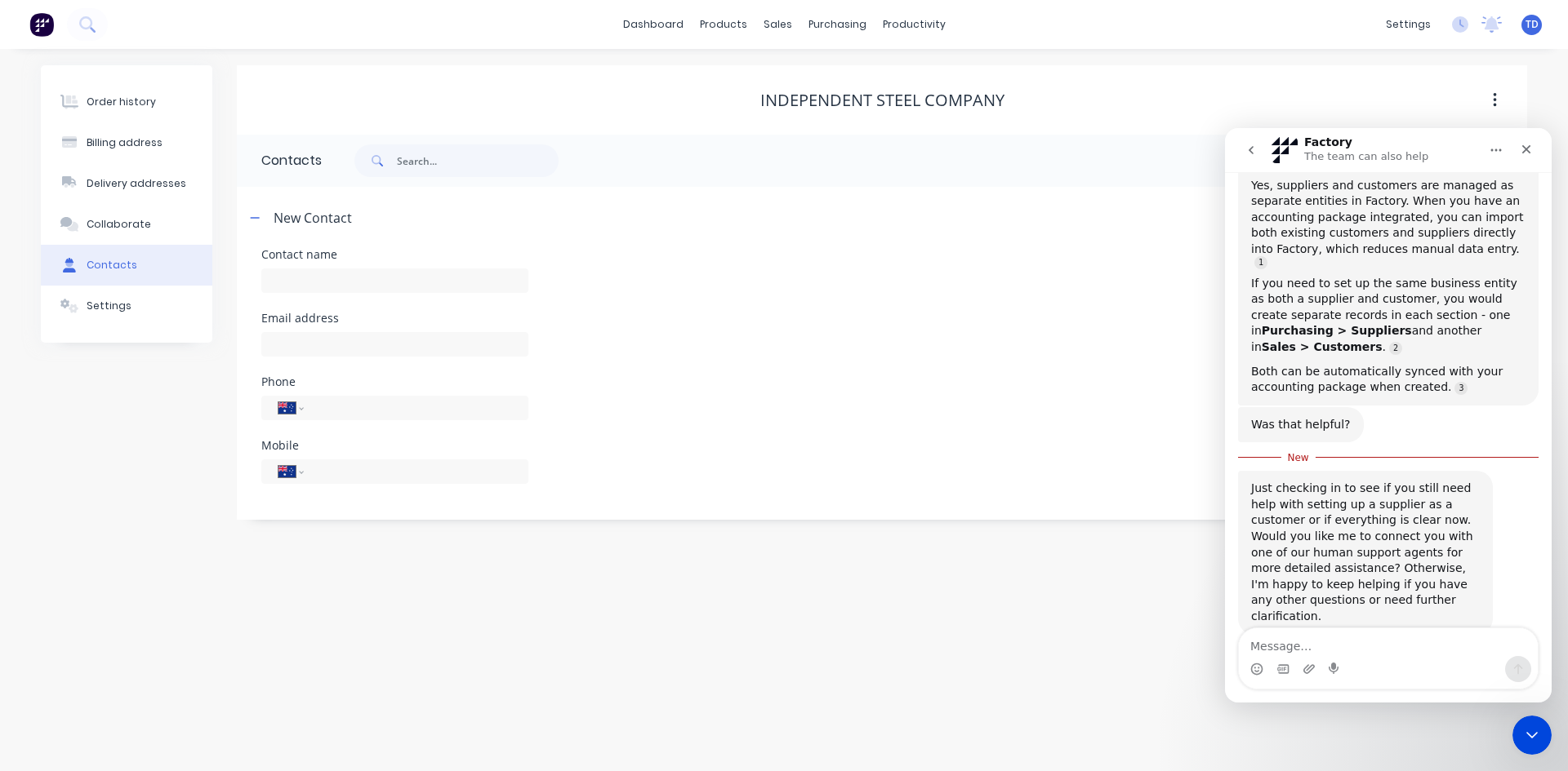
scroll to position [213, 0]
click at [1295, 650] on textarea "Message…" at bounding box center [1388, 641] width 299 height 28
type textarea "no more help needed. thanks"
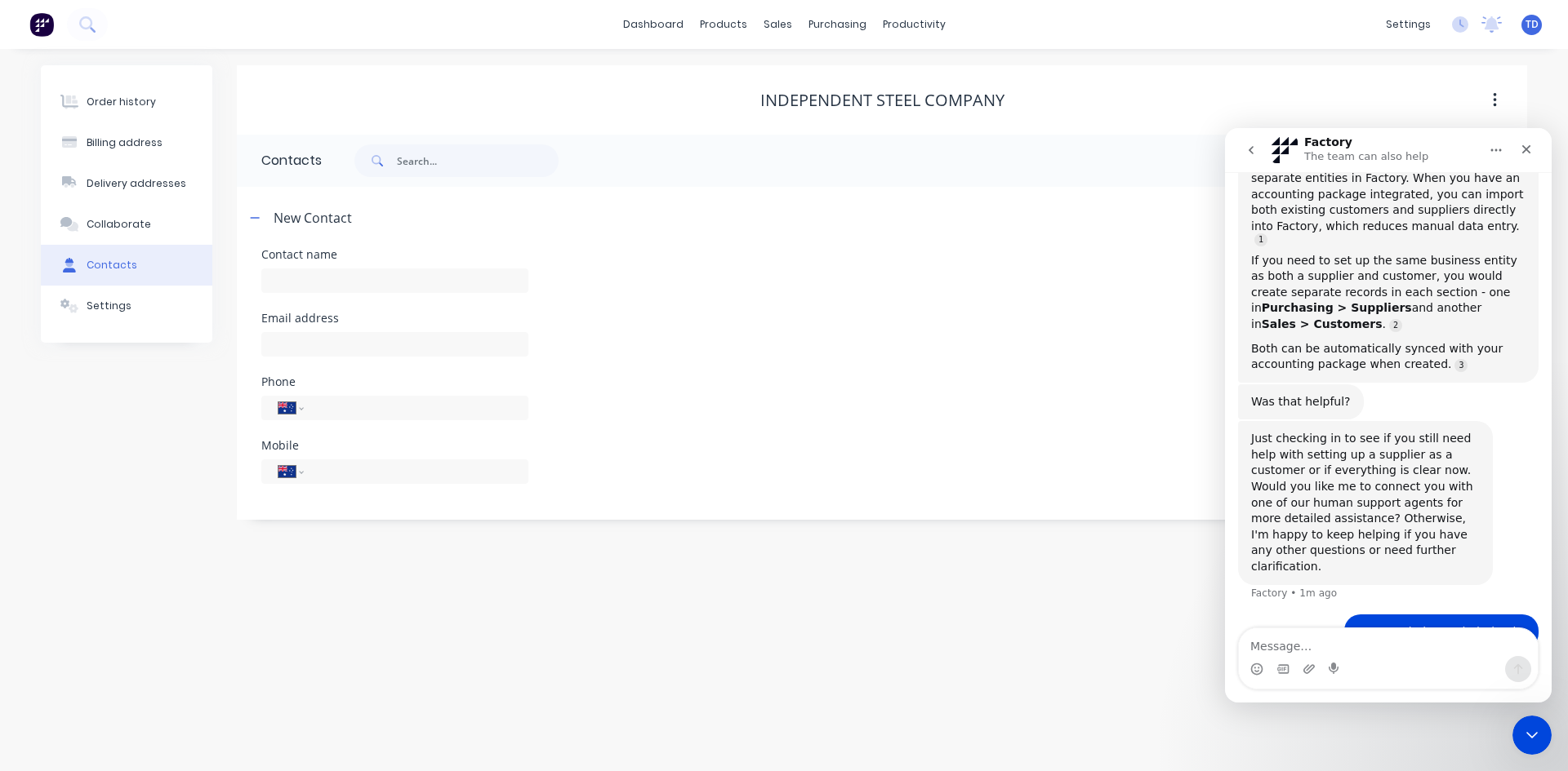
scroll to position [288, 0]
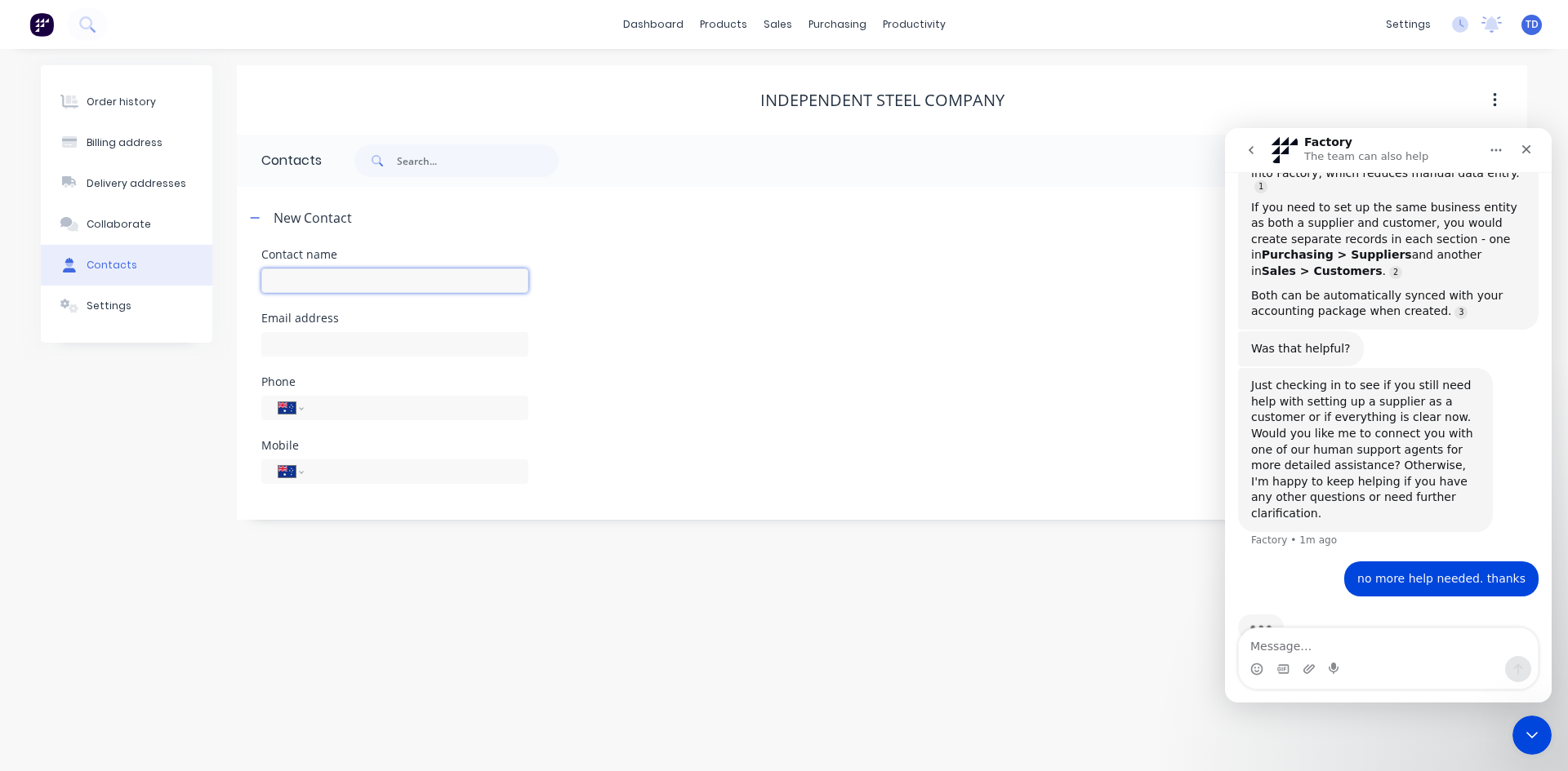
click at [363, 282] on input "text" at bounding box center [394, 280] width 267 height 24
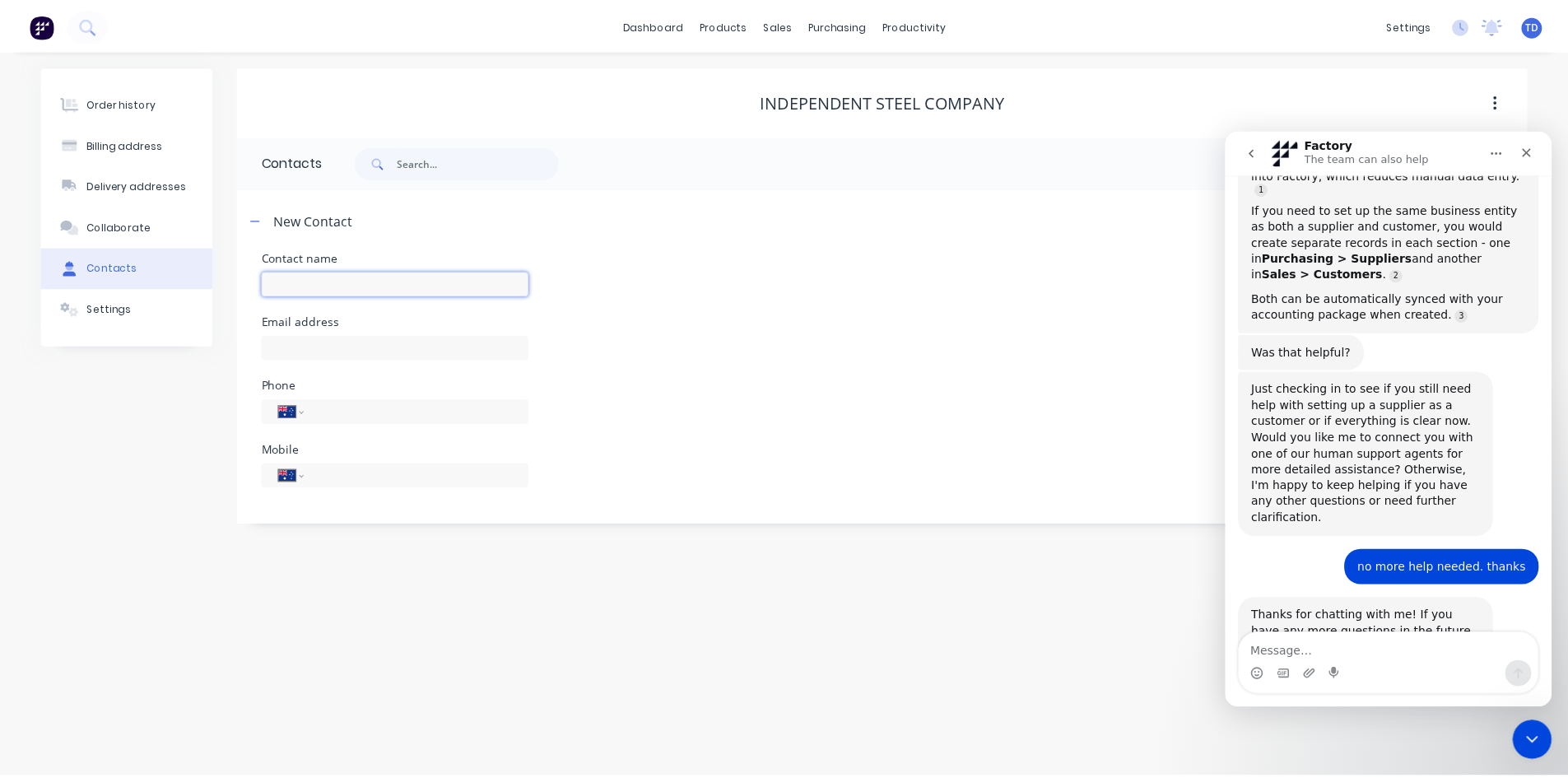
scroll to position [318, 0]
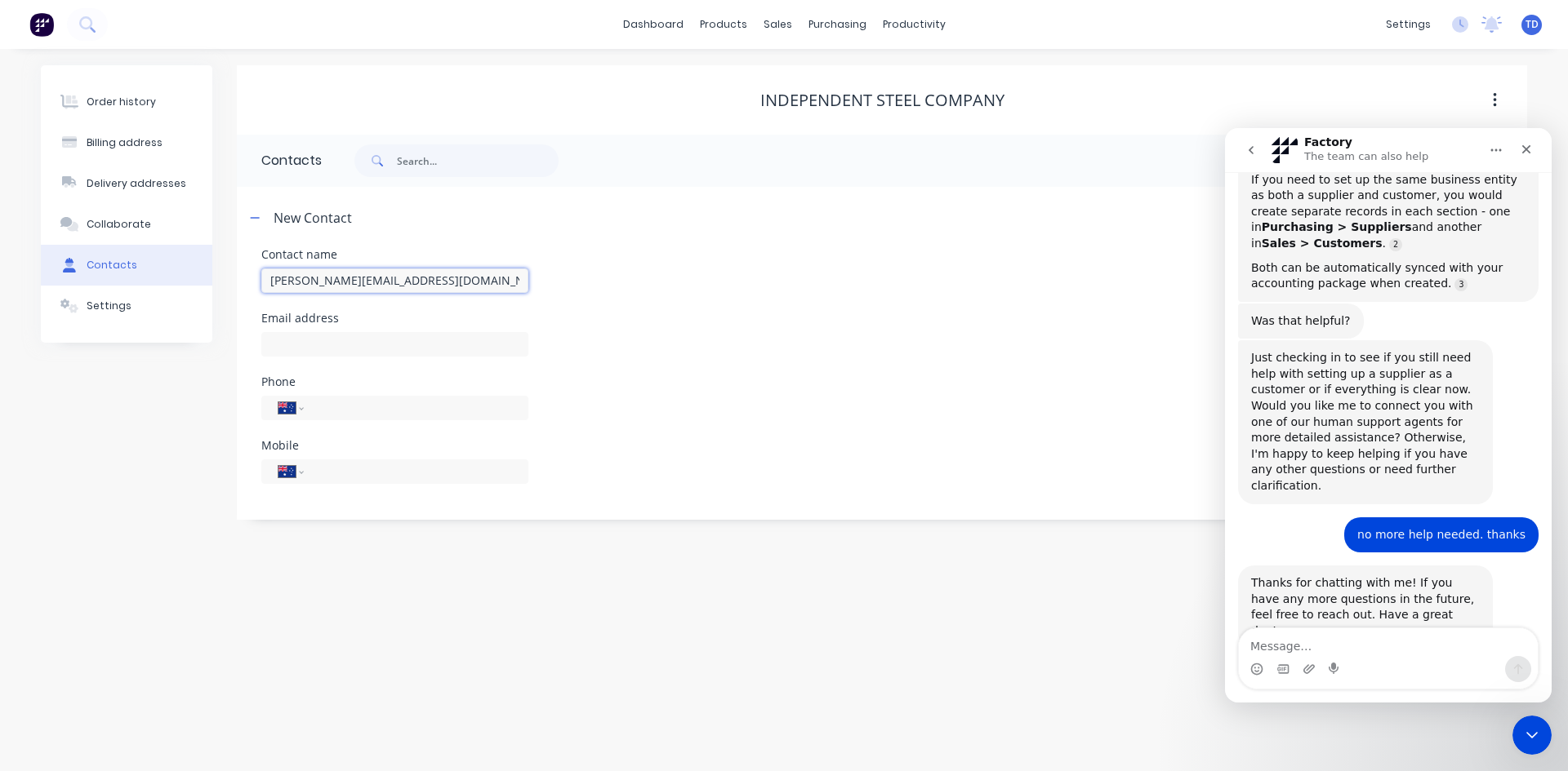
type input "[PERSON_NAME][EMAIL_ADDRESS][DOMAIN_NAME]"
select select "AU"
drag, startPoint x: 502, startPoint y: 286, endPoint x: 260, endPoint y: 302, distance: 242.5
click at [260, 302] on div "Contact name bruce@independentsteelcompany.com.au Email address Phone Internati…" at bounding box center [881, 384] width 1290 height 271
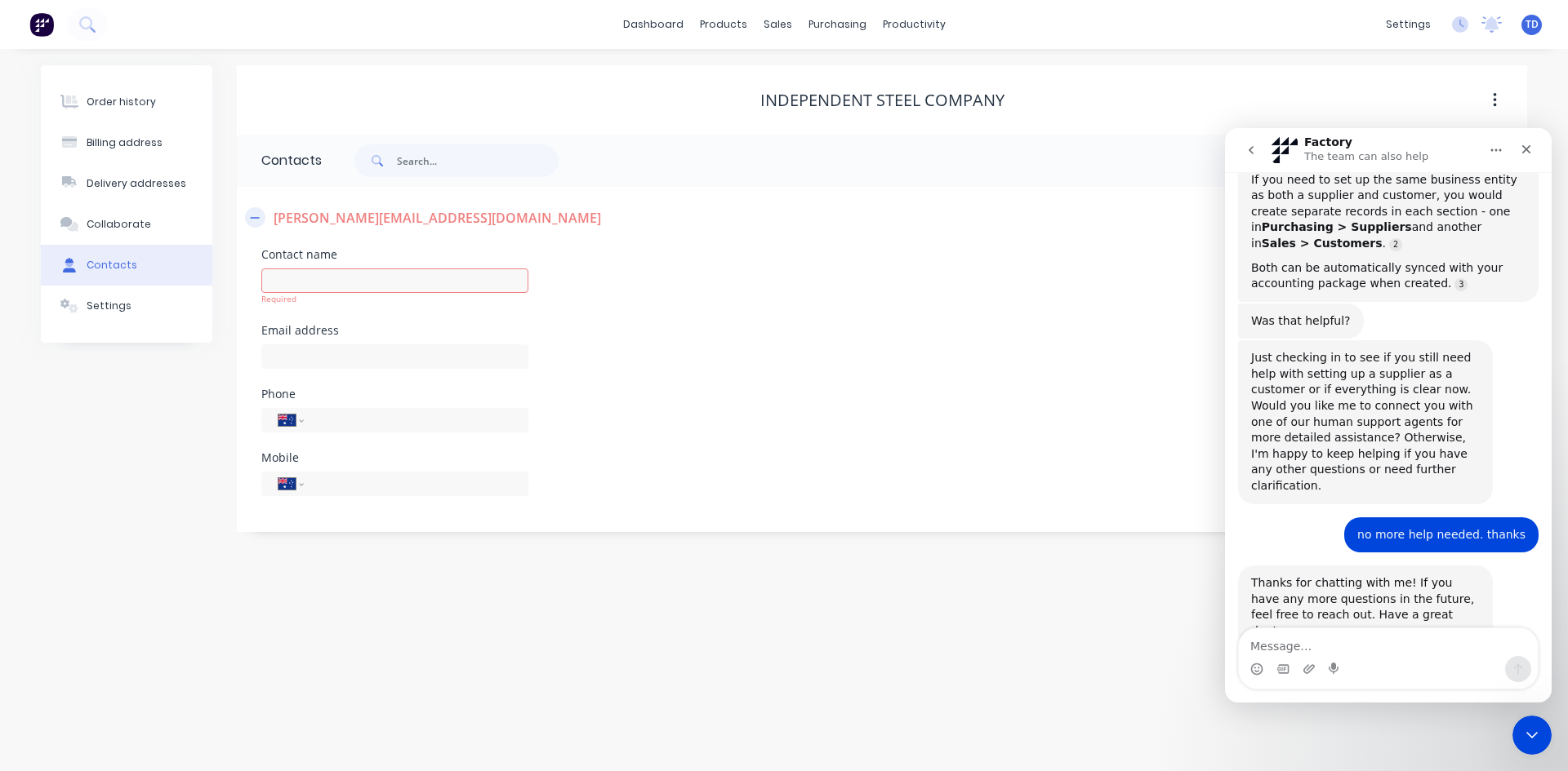
click at [257, 221] on icon "button" at bounding box center [254, 217] width 10 height 12
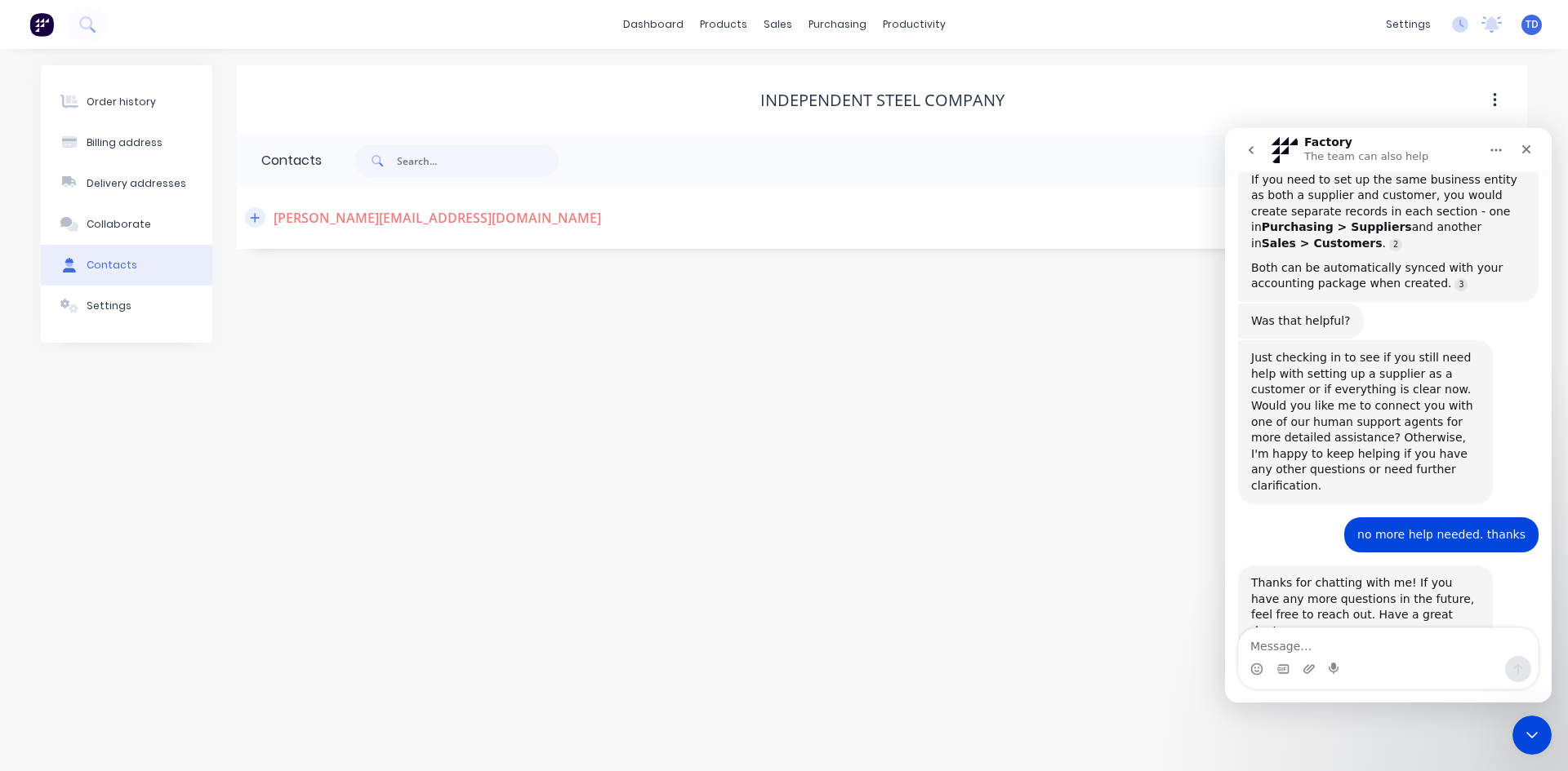
click at [259, 221] on icon "button" at bounding box center [254, 217] width 10 height 12
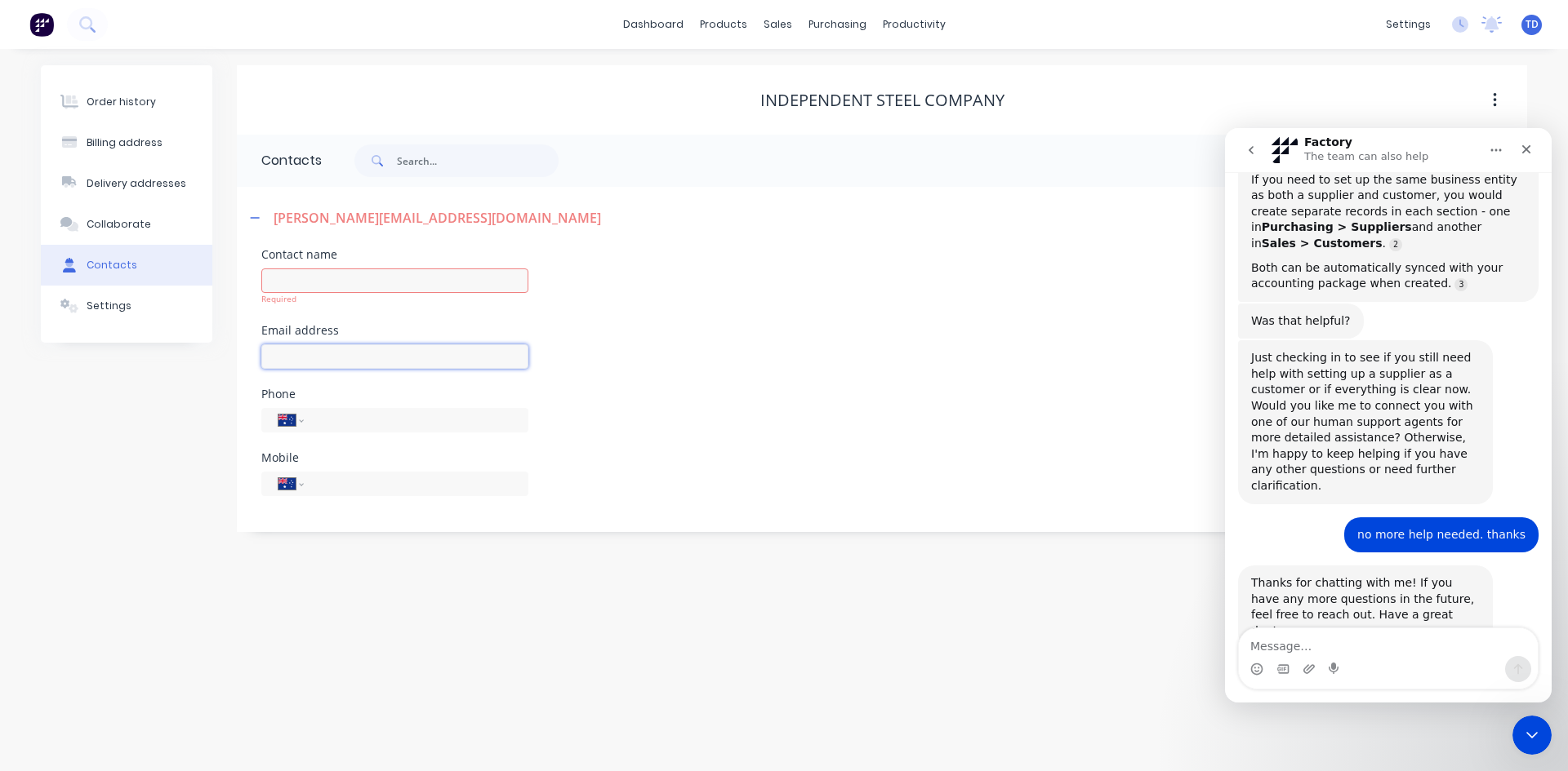
click at [383, 348] on input "text" at bounding box center [394, 356] width 267 height 24
click at [354, 282] on input "text" at bounding box center [394, 280] width 267 height 24
type input "S"
type input "[PERSON_NAME]"
click at [296, 352] on input "text" at bounding box center [394, 356] width 267 height 24
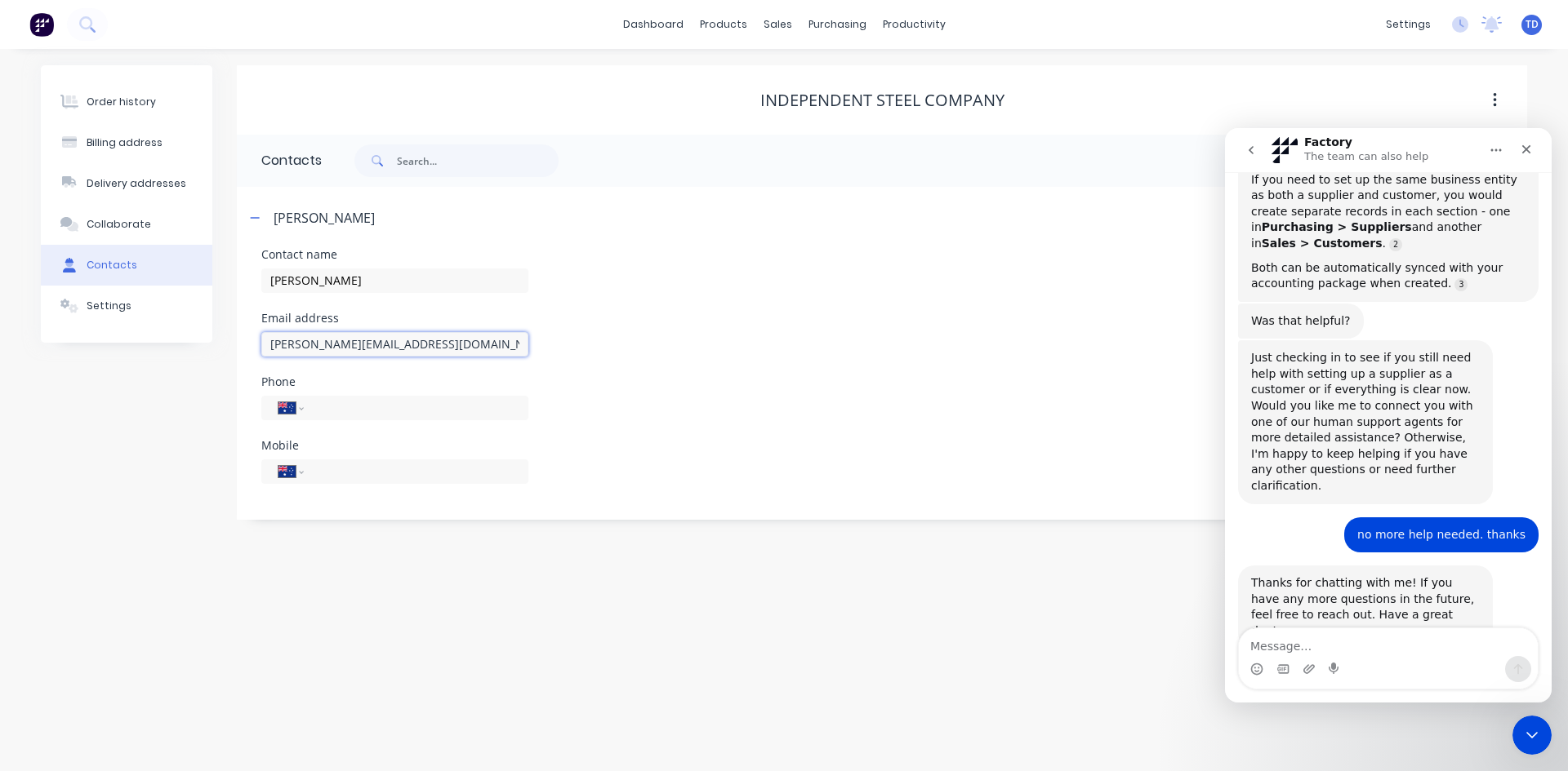
type input "[PERSON_NAME][EMAIL_ADDRESS][DOMAIN_NAME]"
type input "[PHONE_NUMBER]"
click at [1530, 725] on icon "Close Intercom Messenger" at bounding box center [1530, 733] width 20 height 20
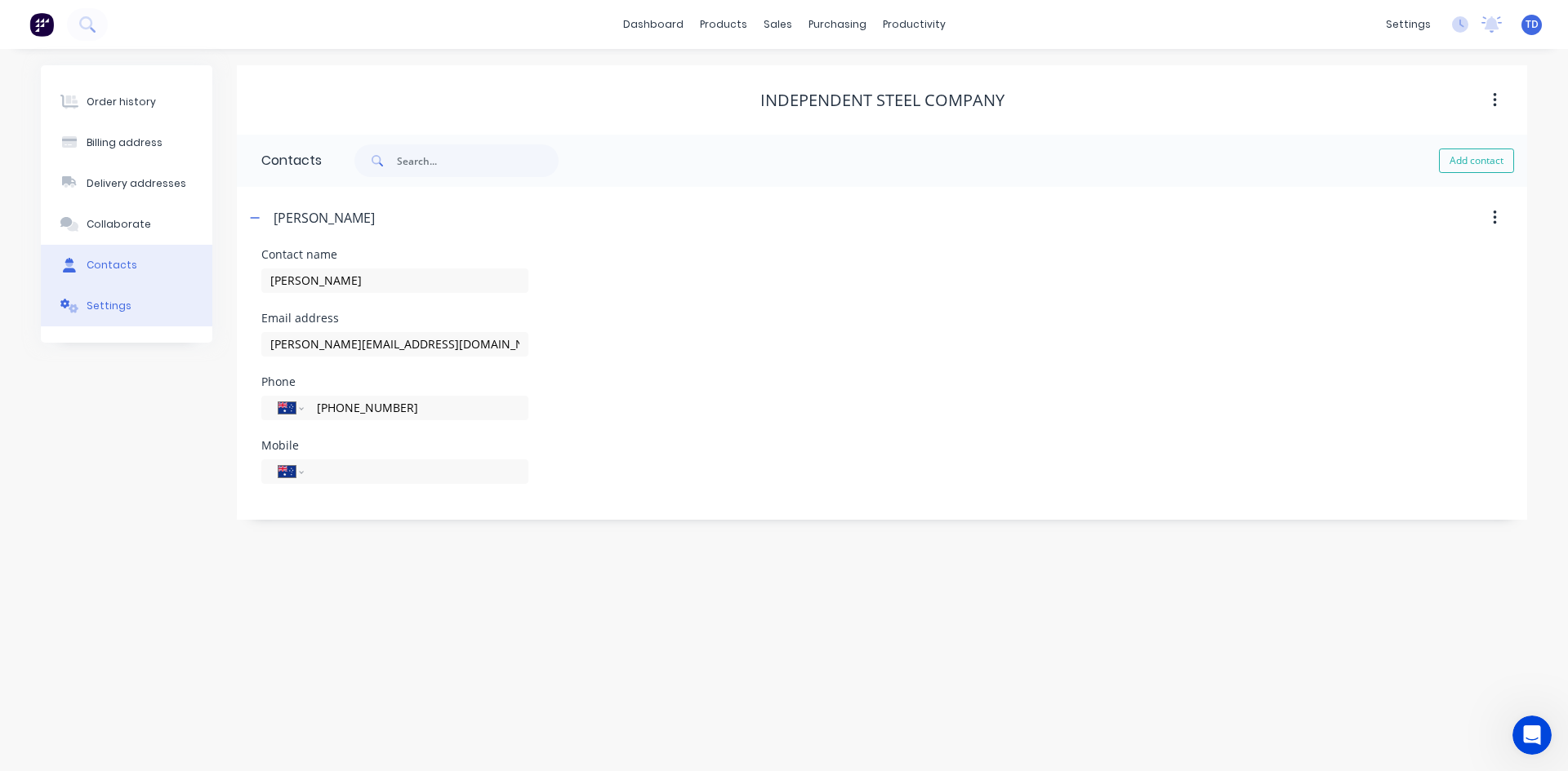
click at [119, 298] on button "Settings" at bounding box center [127, 306] width 172 height 41
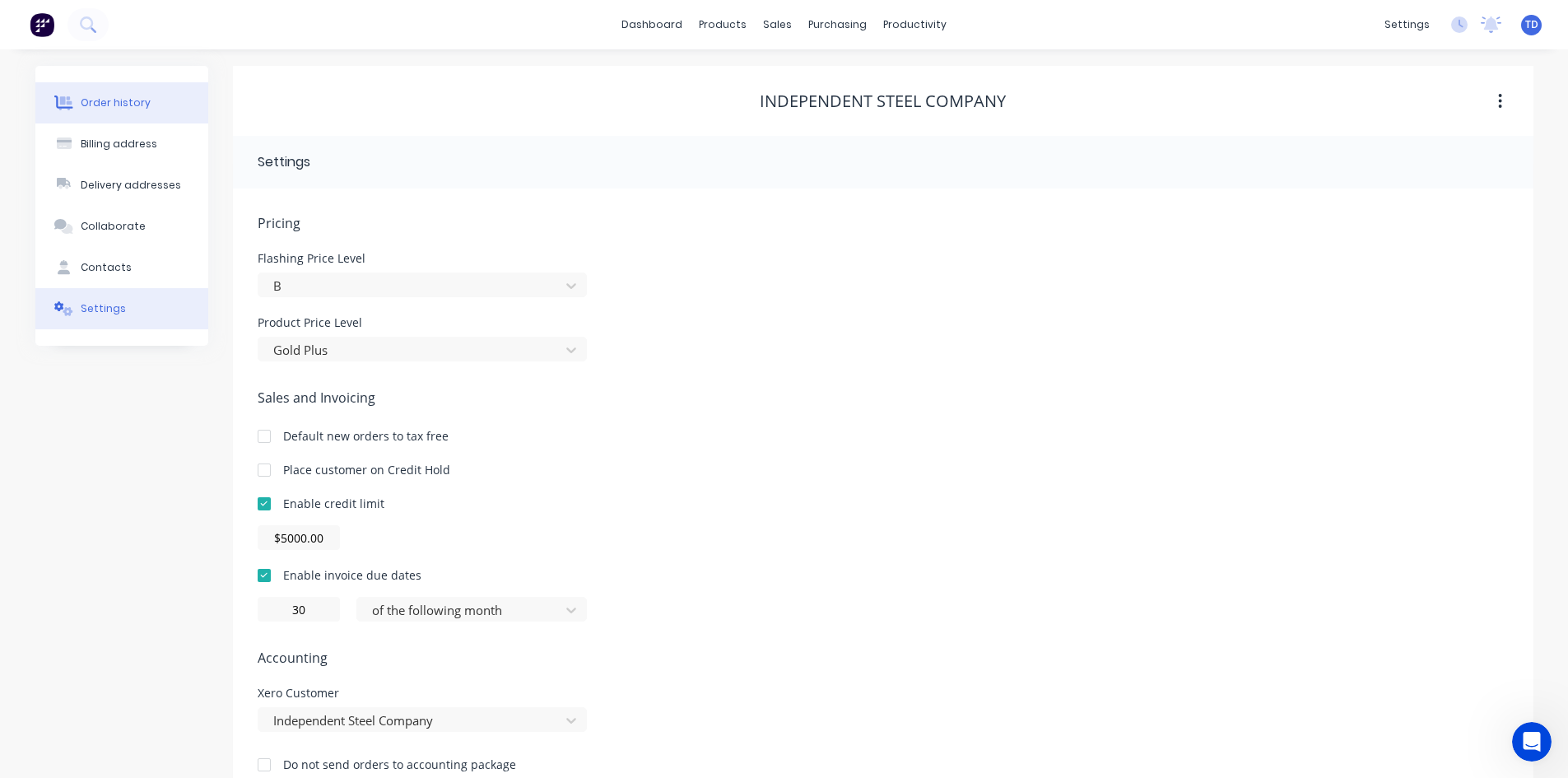
click at [108, 100] on div "Order history" at bounding box center [116, 103] width 70 height 14
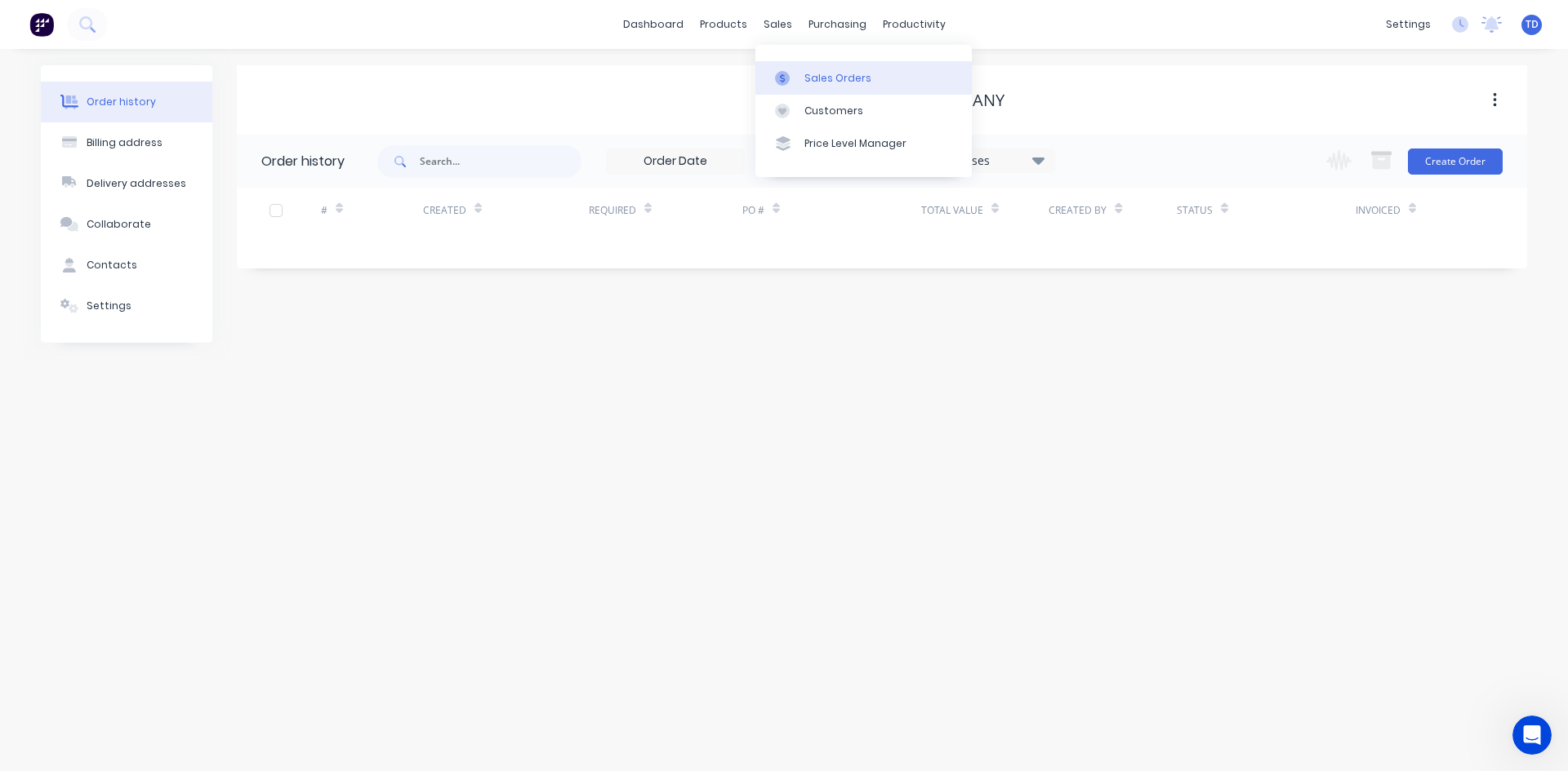
click at [808, 86] on link "Sales Orders" at bounding box center [864, 78] width 216 height 33
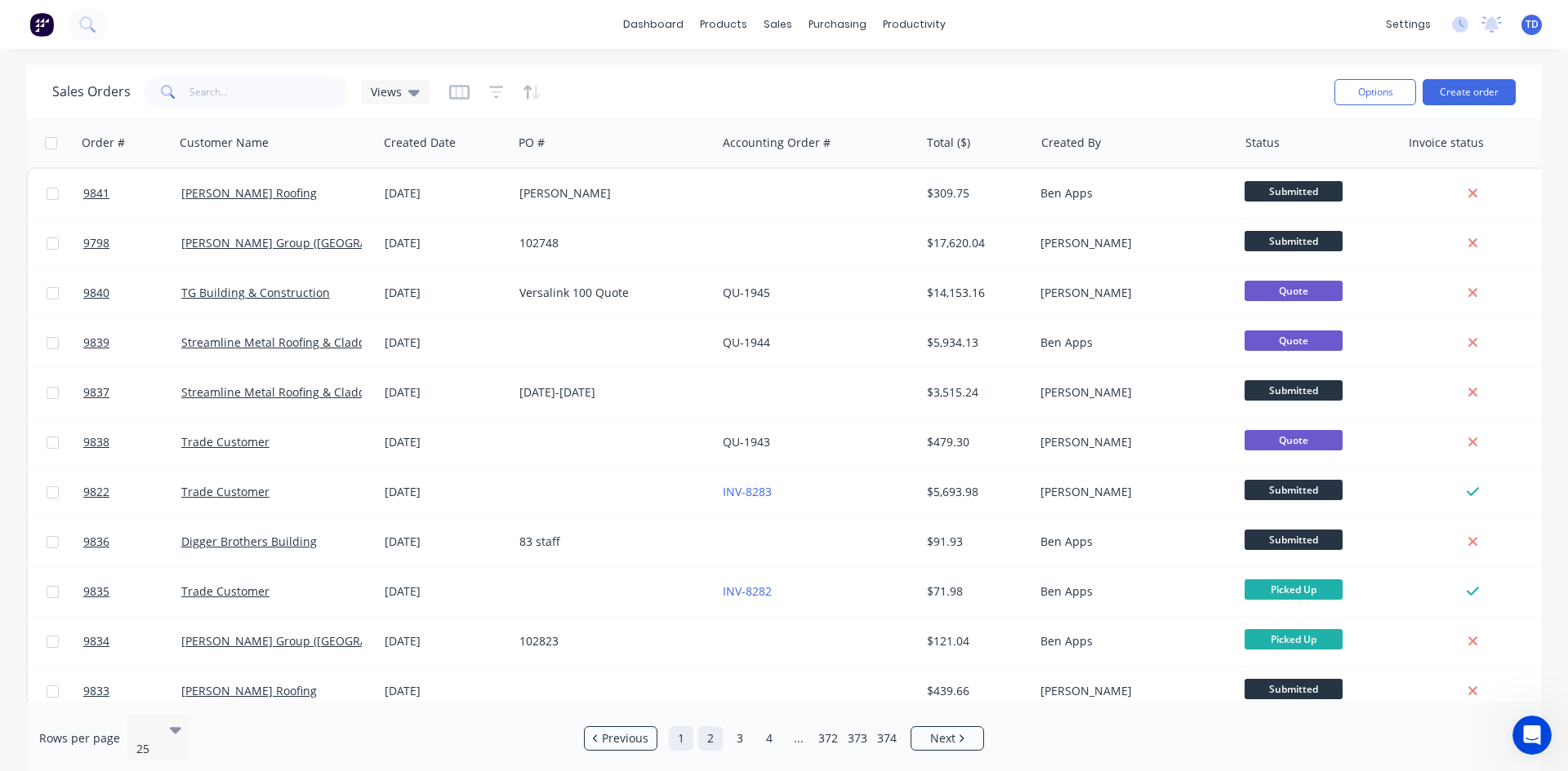
click at [687, 733] on link "1" at bounding box center [680, 738] width 24 height 24
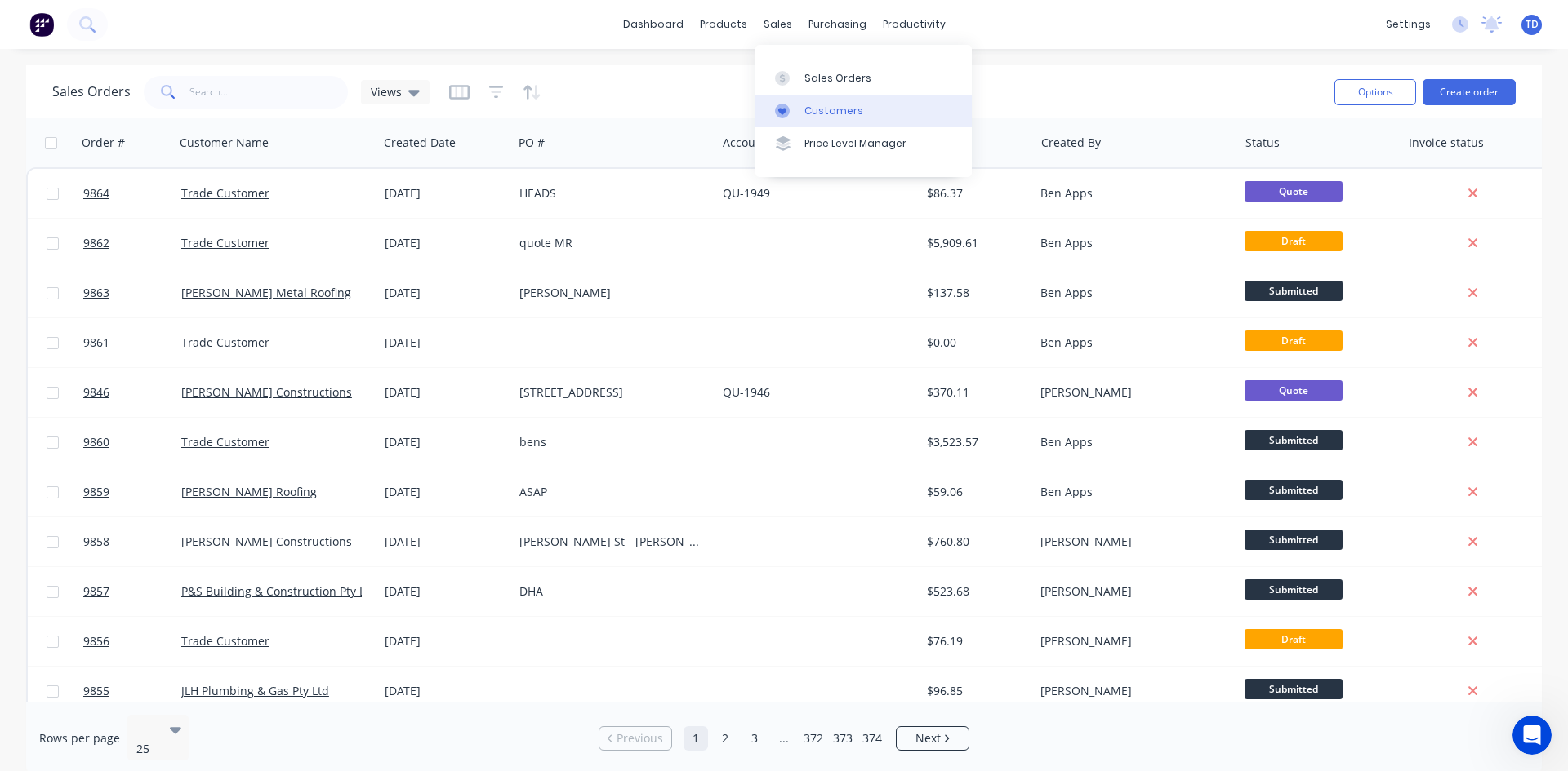
click at [826, 112] on div "Customers" at bounding box center [834, 111] width 59 height 14
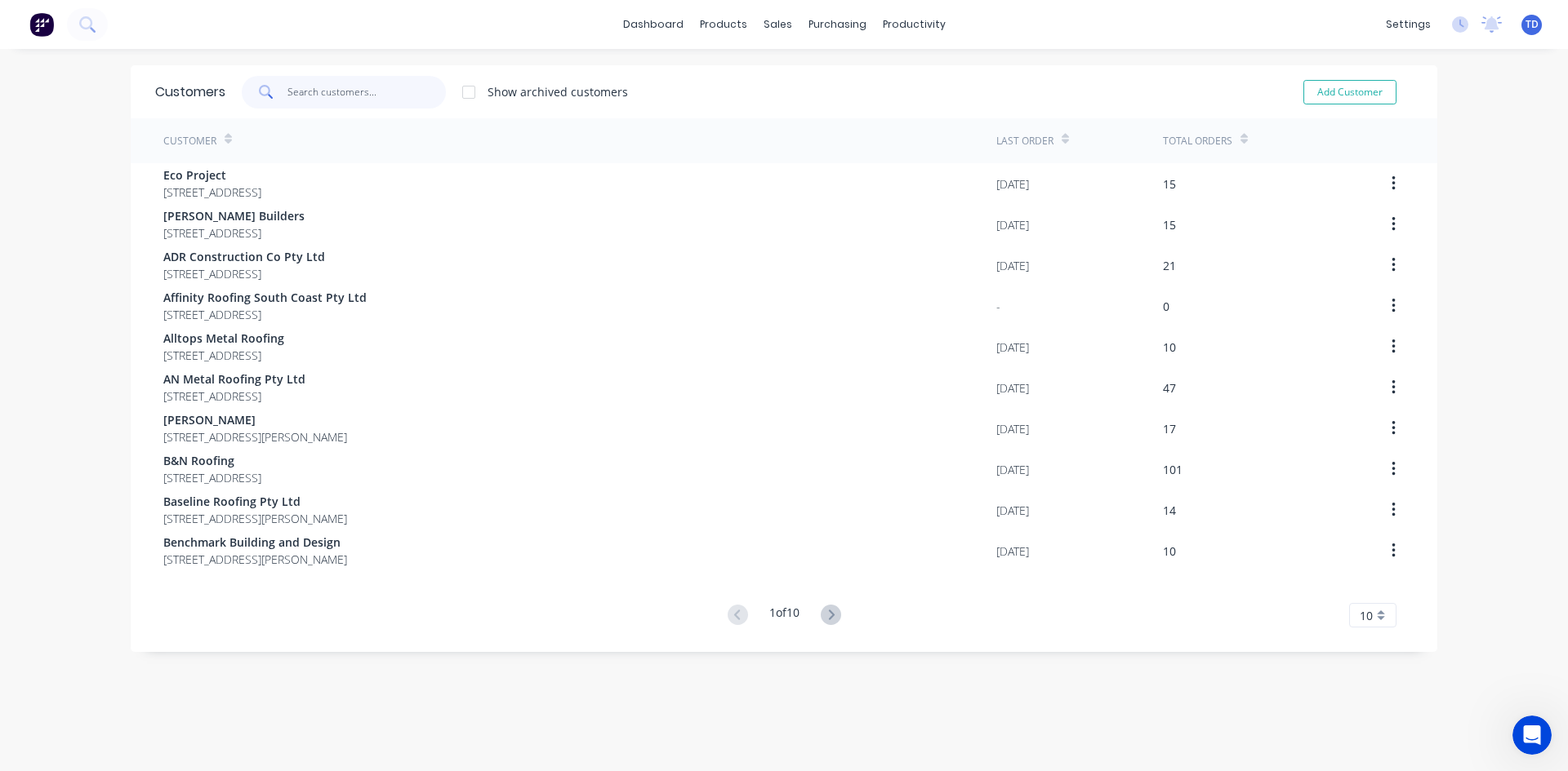
click at [358, 86] on input "text" at bounding box center [367, 92] width 159 height 33
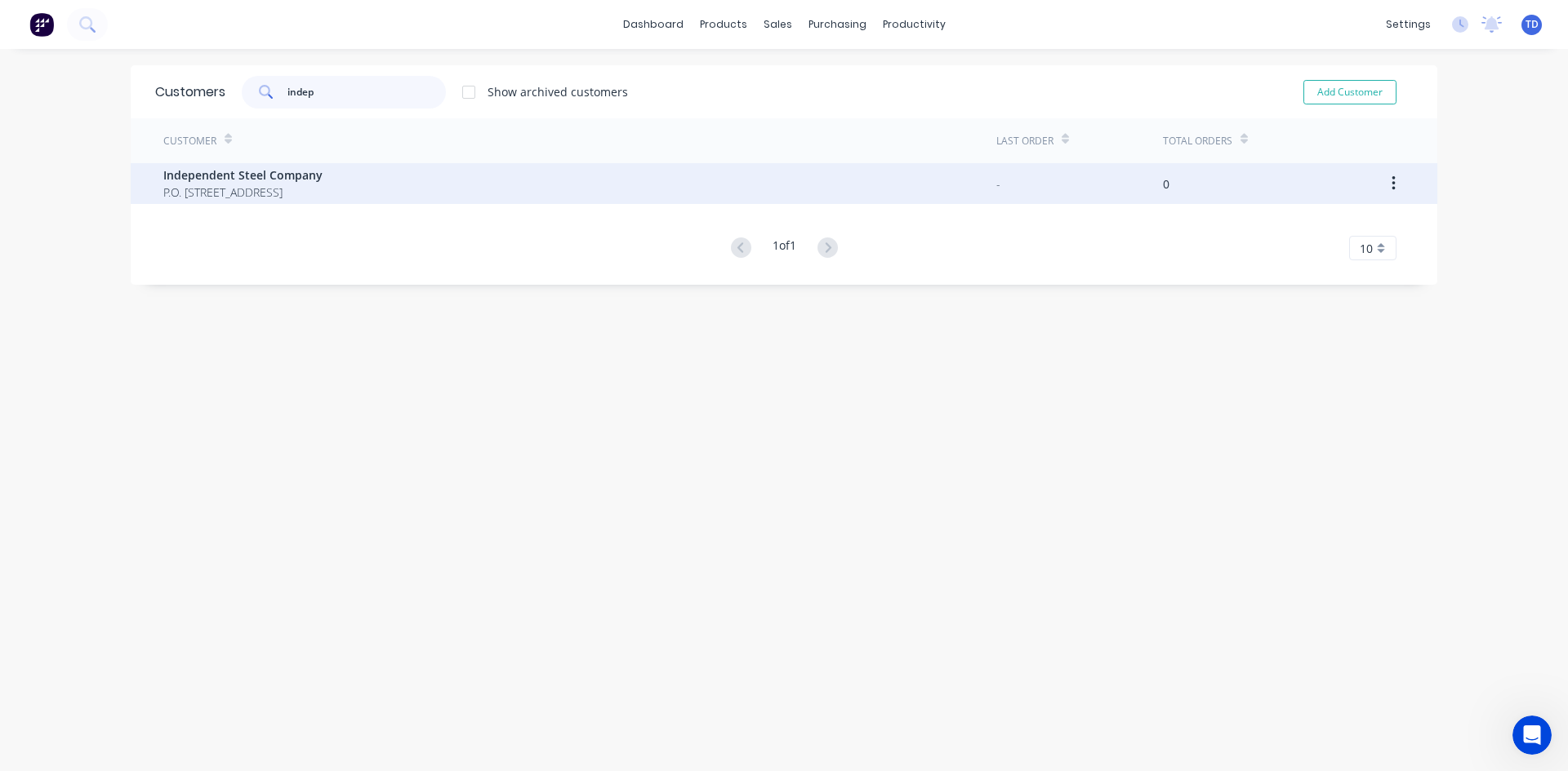
type input "indep"
click at [277, 170] on span "Independent Steel Company" at bounding box center [243, 174] width 159 height 17
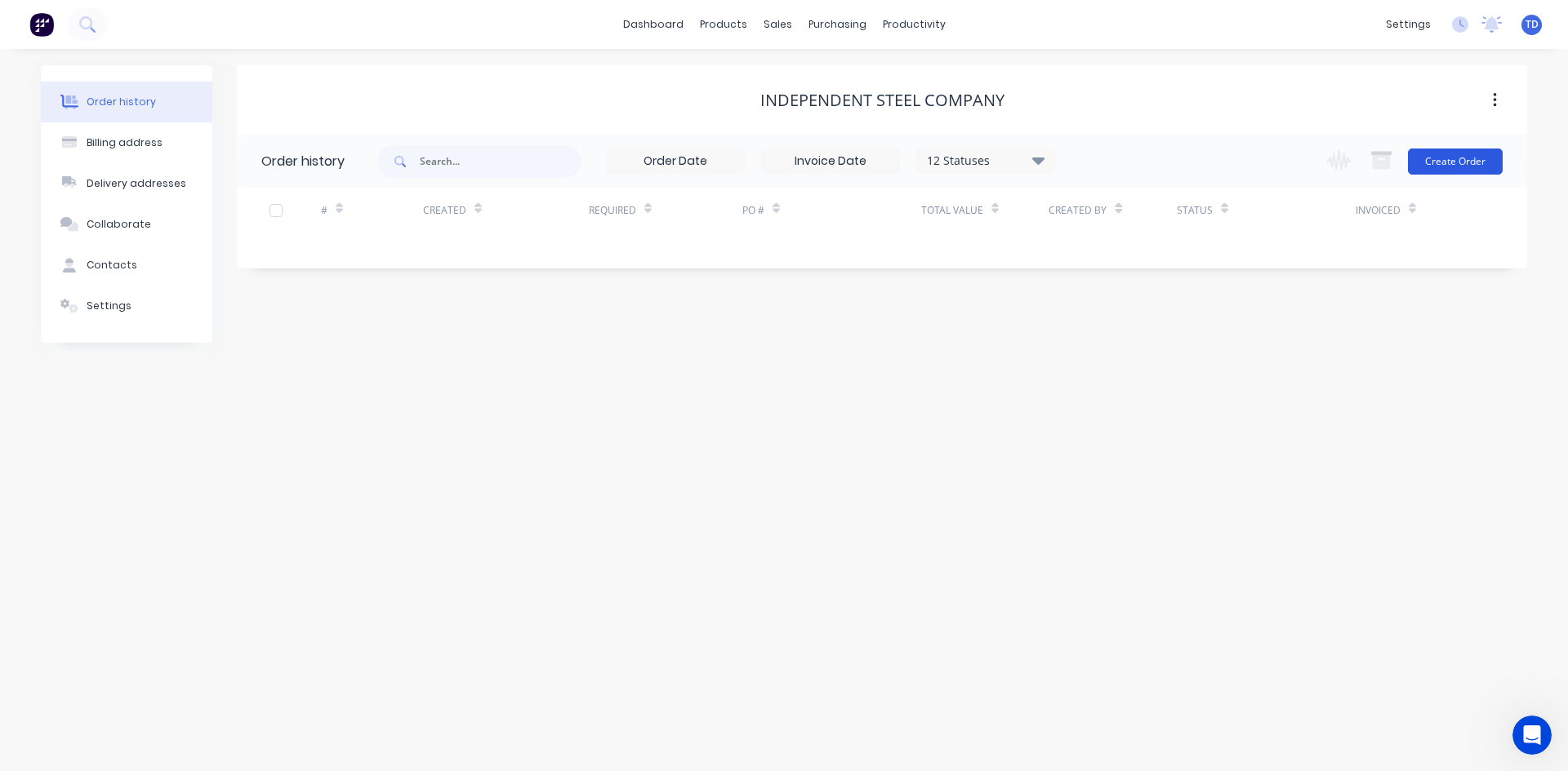
click at [1444, 170] on button "Create Order" at bounding box center [1455, 161] width 95 height 26
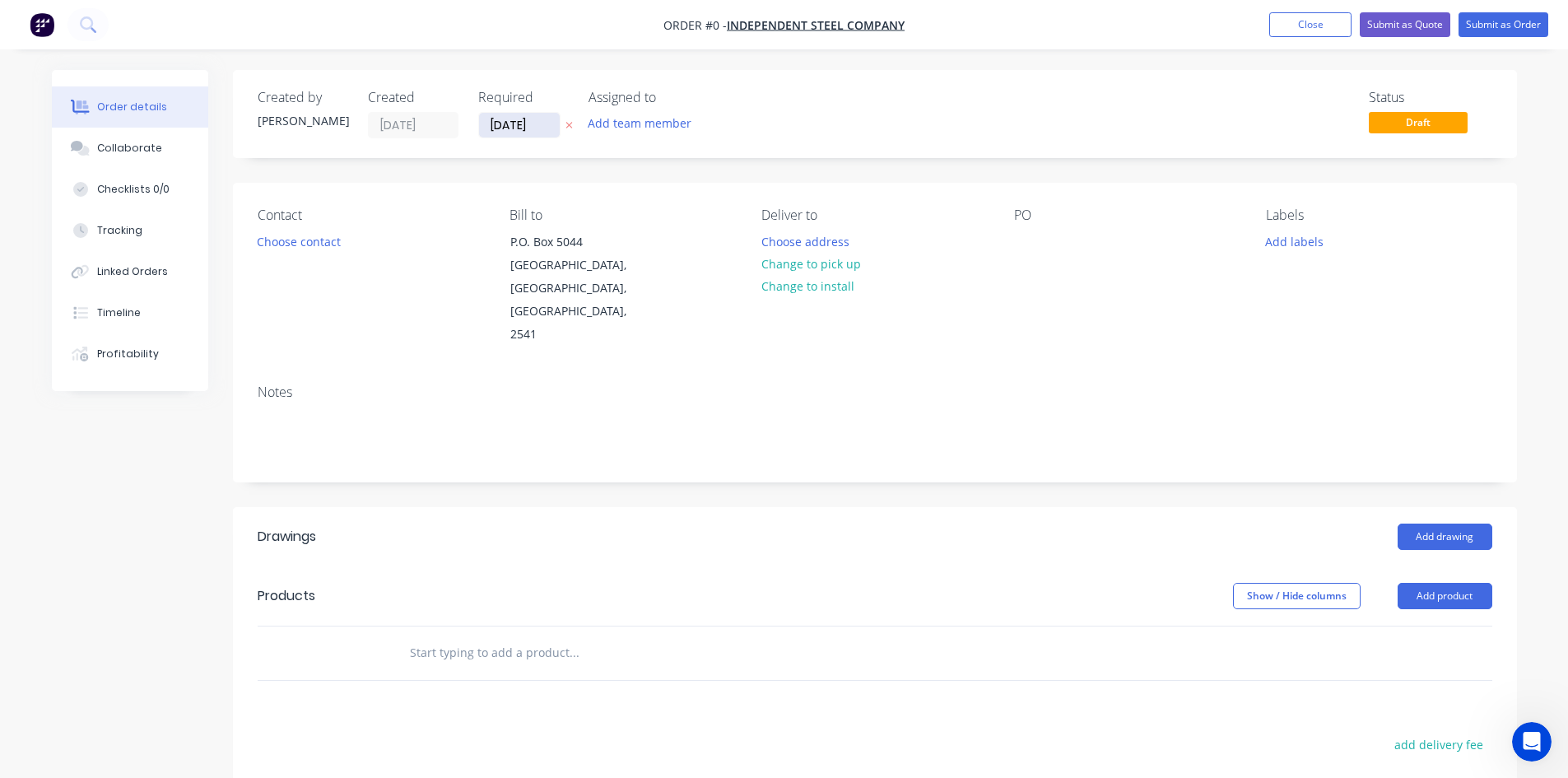
click at [547, 128] on input "[DATE]" at bounding box center [520, 124] width 81 height 24
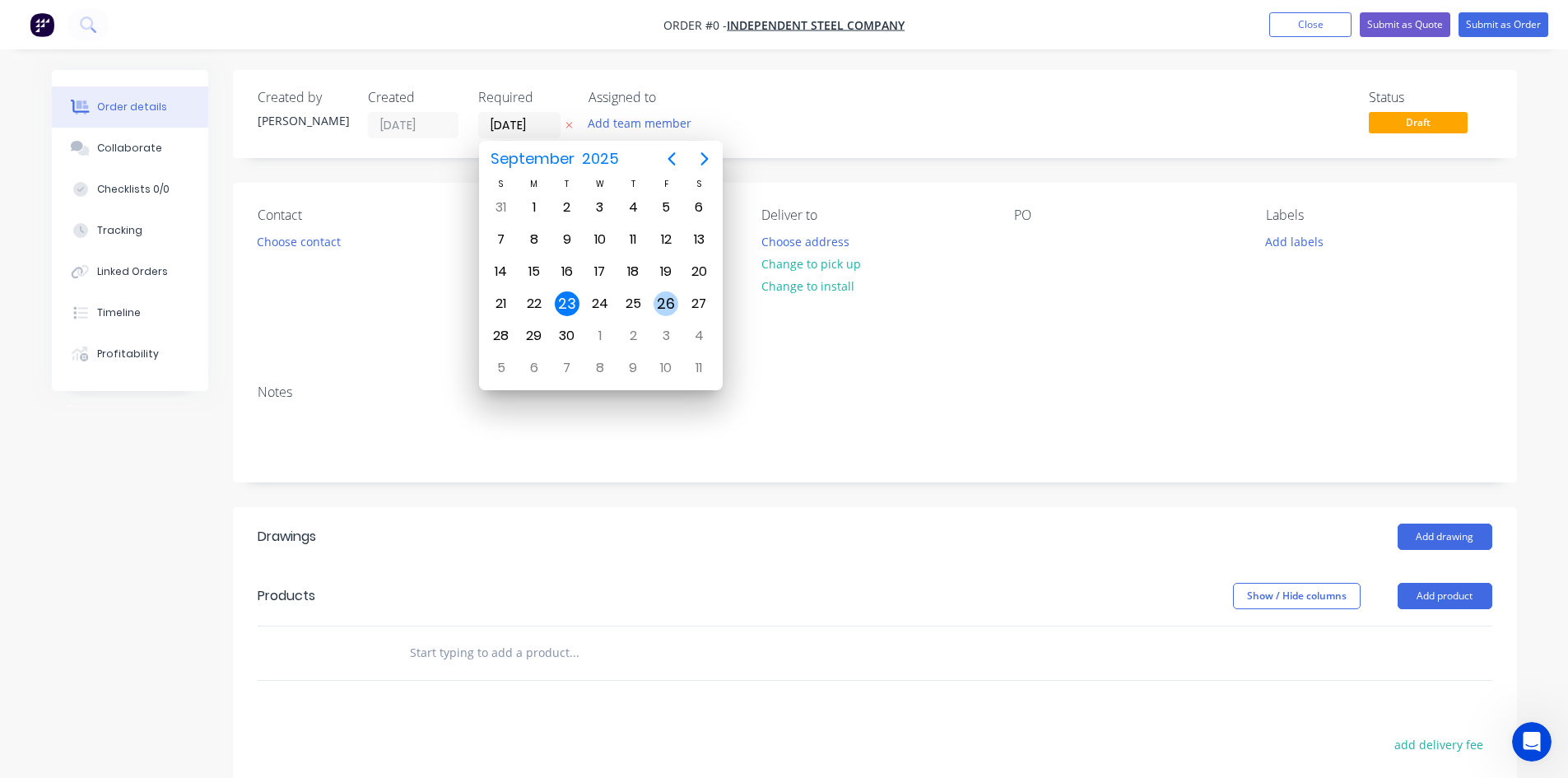
click at [664, 306] on div "26" at bounding box center [665, 303] width 24 height 24
type input "[DATE]"
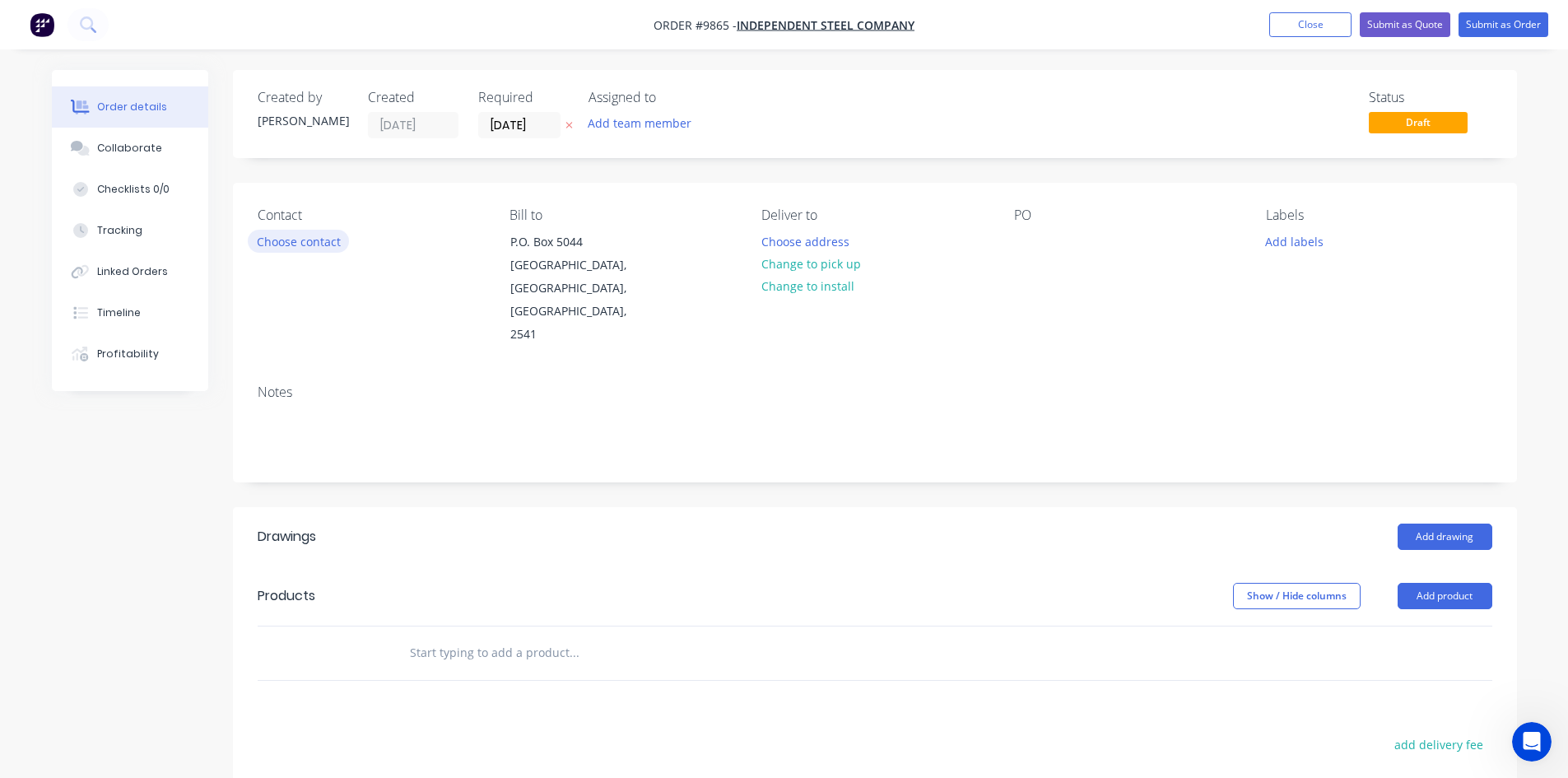
click at [313, 244] on button "Choose contact" at bounding box center [298, 241] width 101 height 23
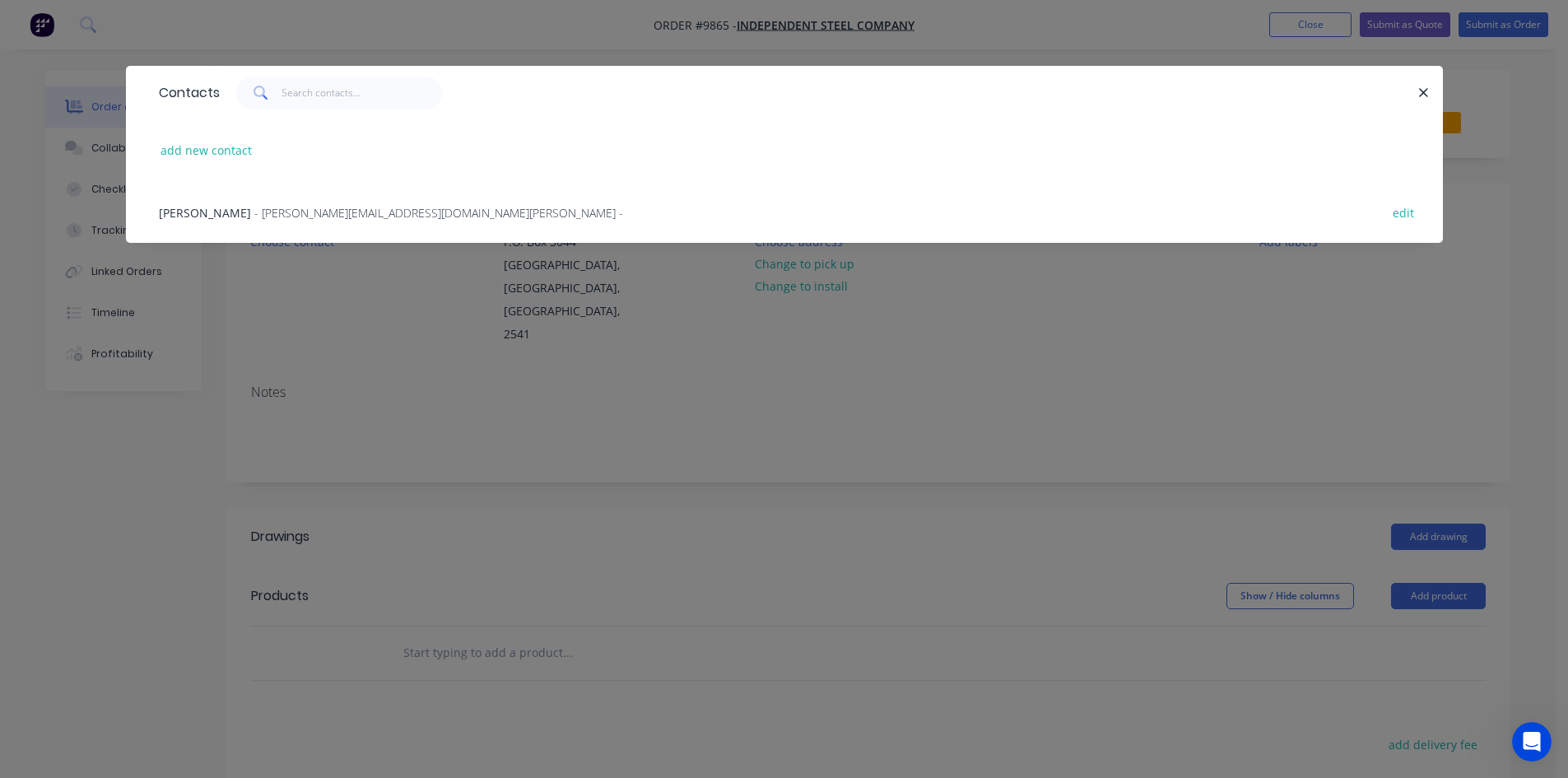
click at [309, 214] on span "- bruce@independentsteelcompany.com.au -" at bounding box center [438, 212] width 369 height 15
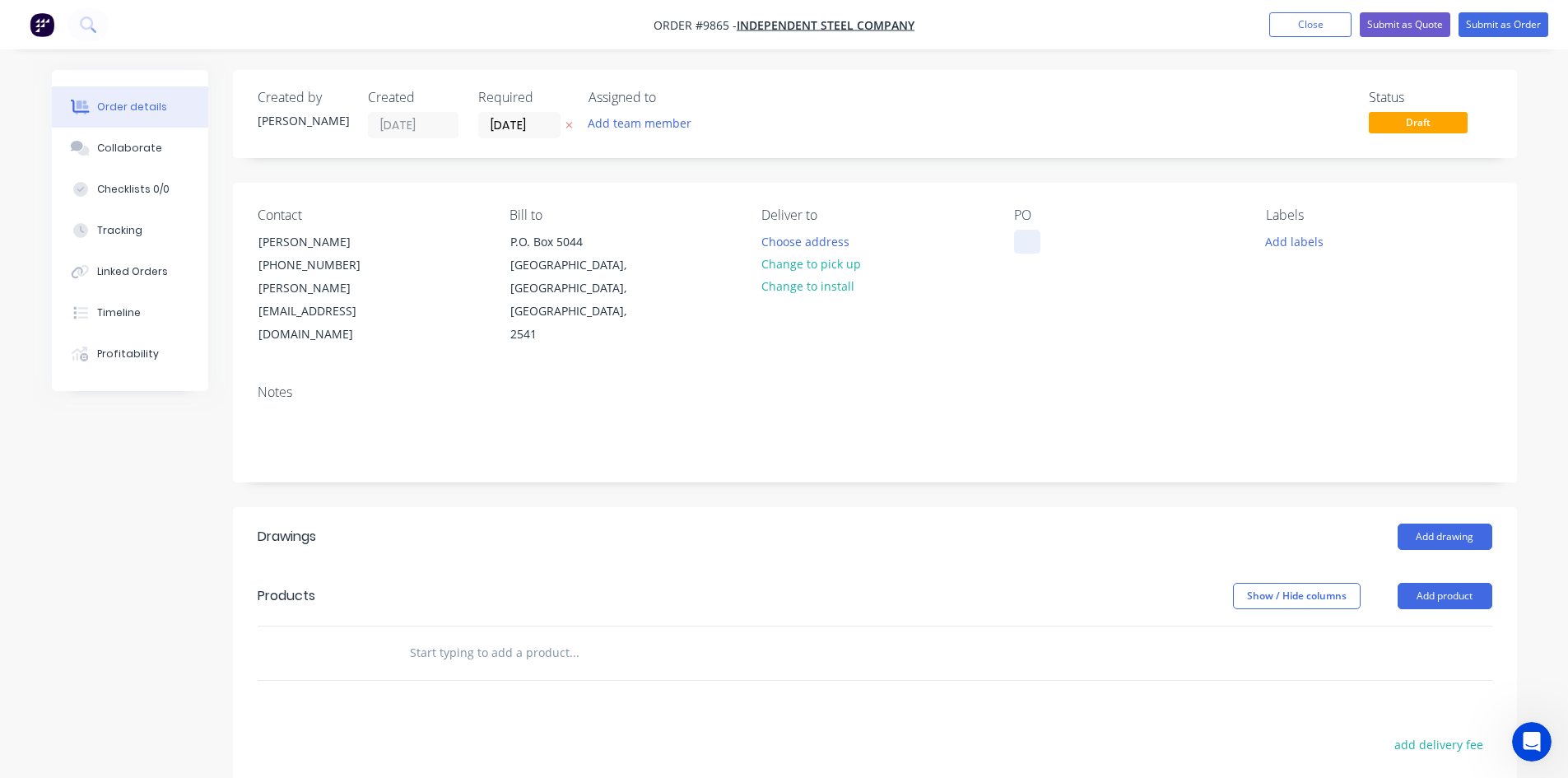
click at [1028, 243] on div at bounding box center [1026, 242] width 26 height 23
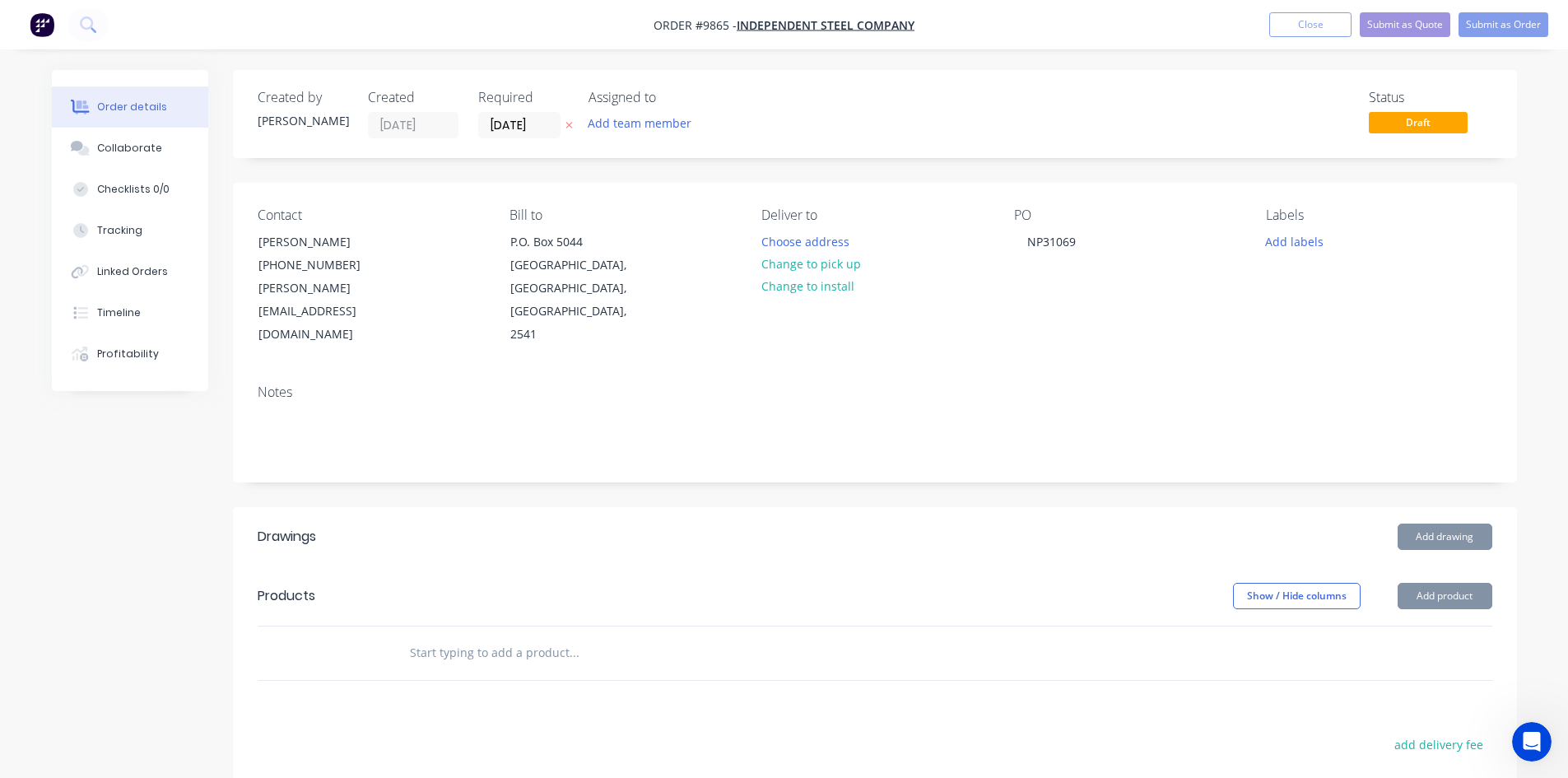
click at [517, 636] on input "text" at bounding box center [573, 653] width 329 height 33
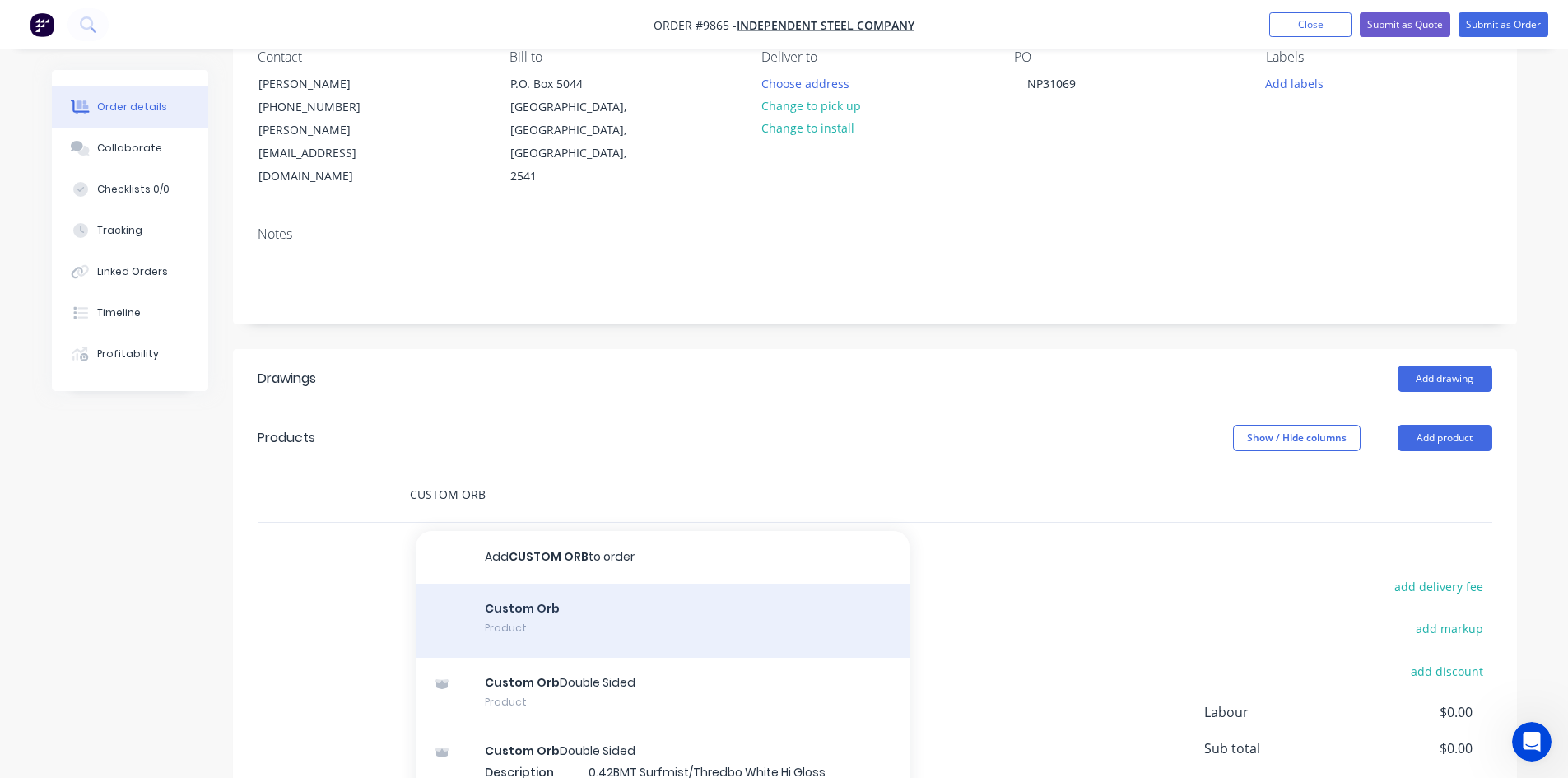
scroll to position [165, 0]
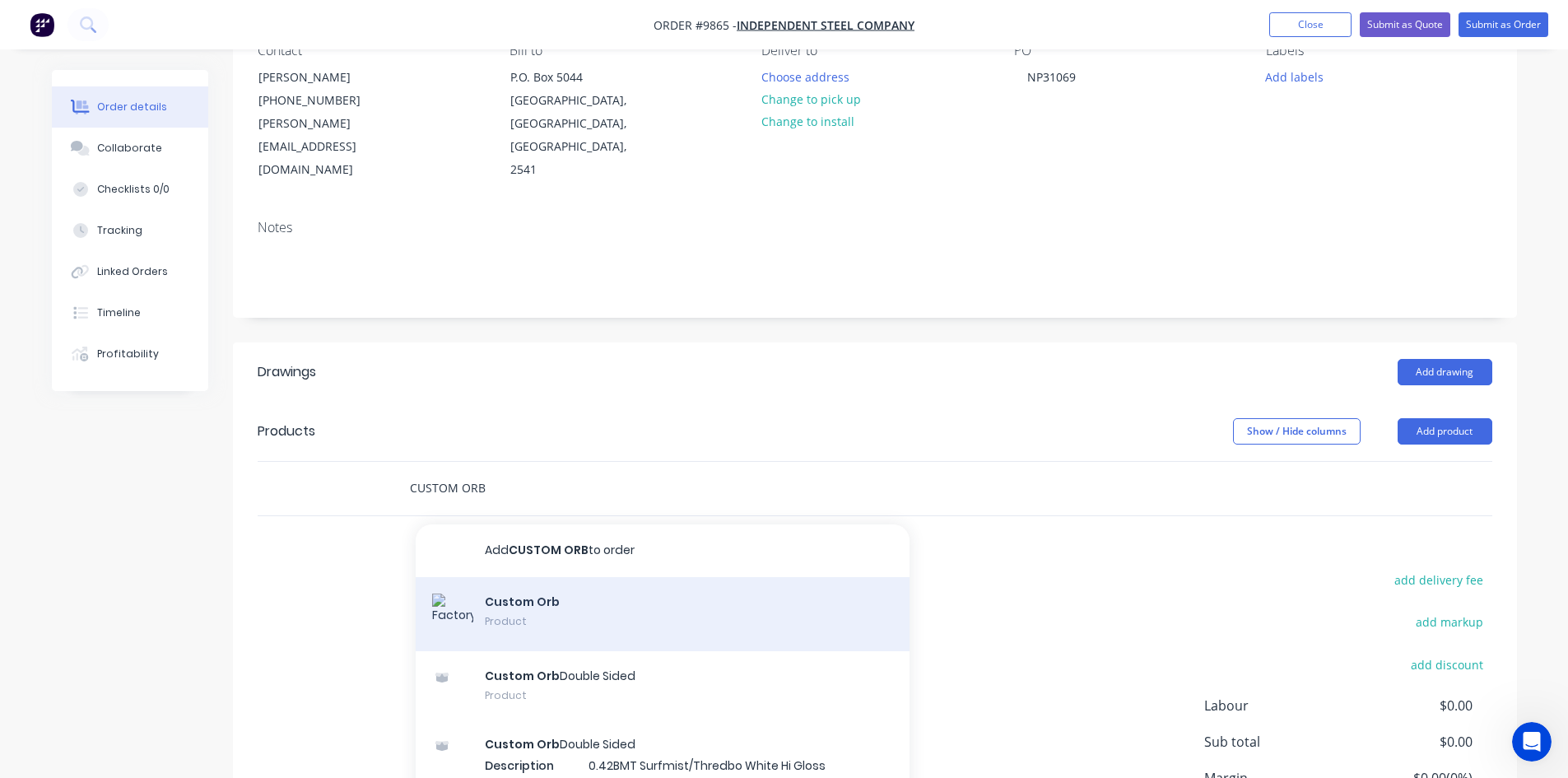
type input "CUSTOM ORB"
click at [524, 577] on div "Custom Orb Product" at bounding box center [662, 614] width 494 height 74
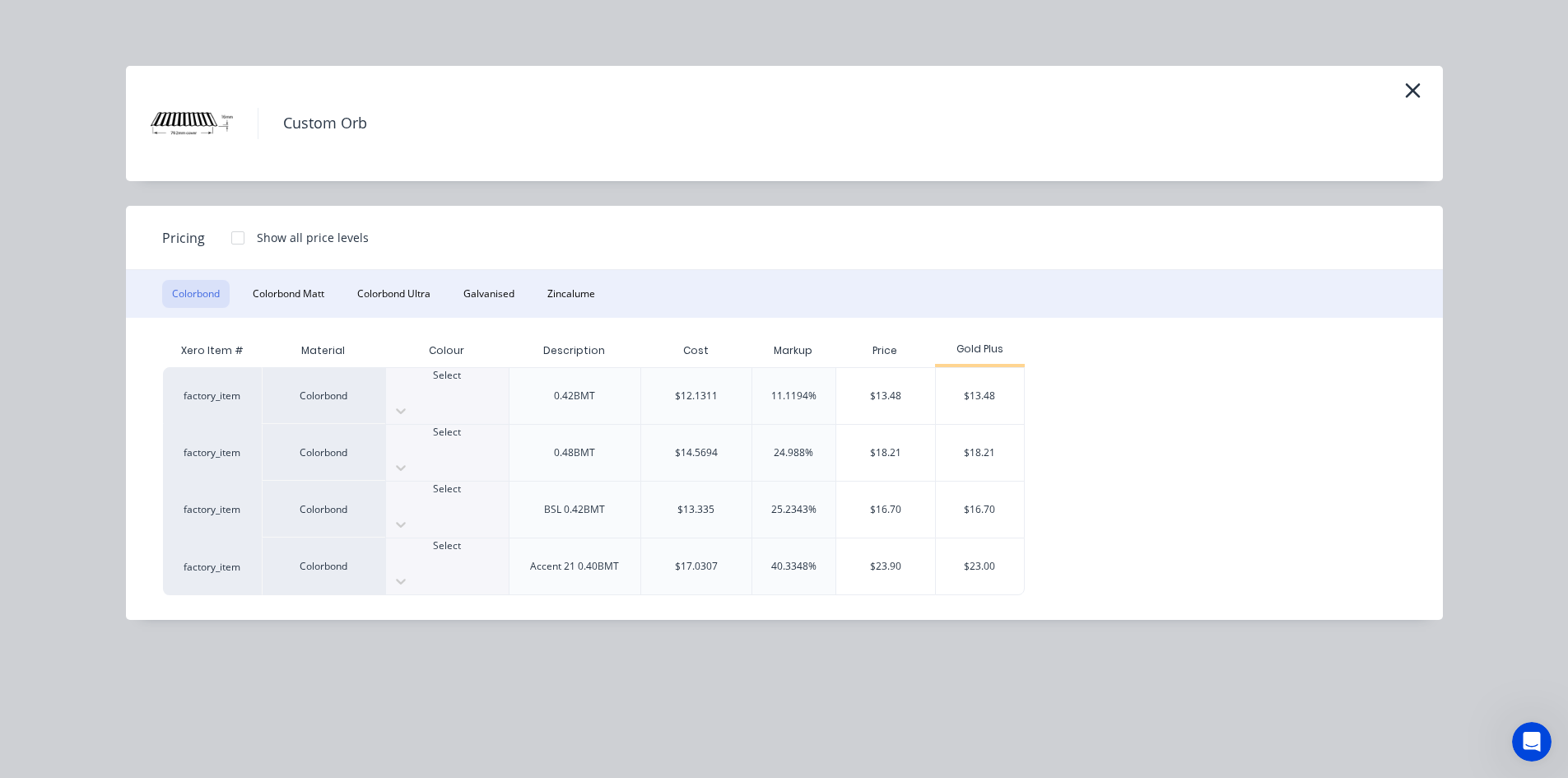
click at [457, 384] on div at bounding box center [447, 390] width 123 height 14
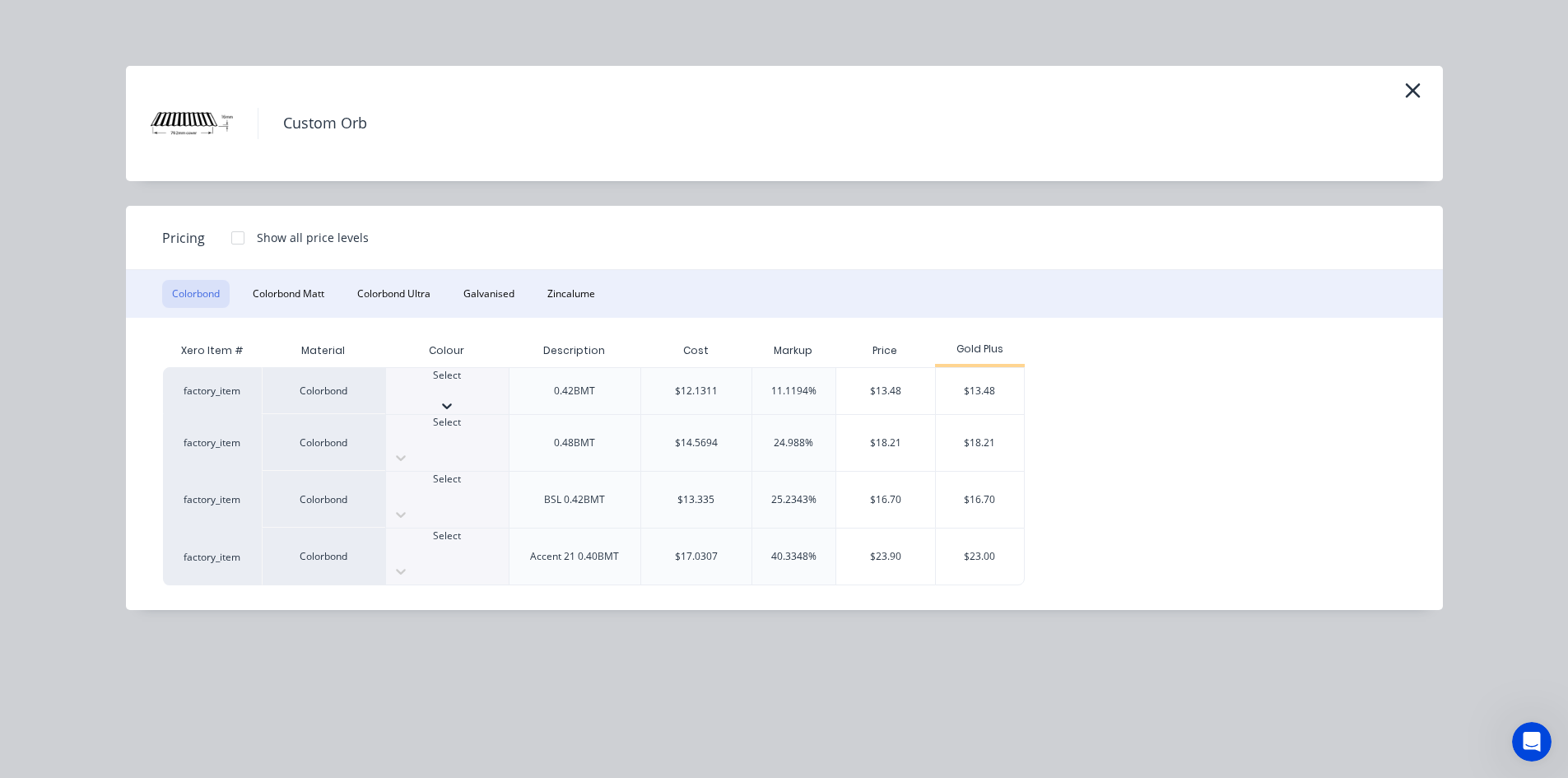
scroll to position [412, 0]
drag, startPoint x: 448, startPoint y: 538, endPoint x: 479, endPoint y: 540, distance: 31.1
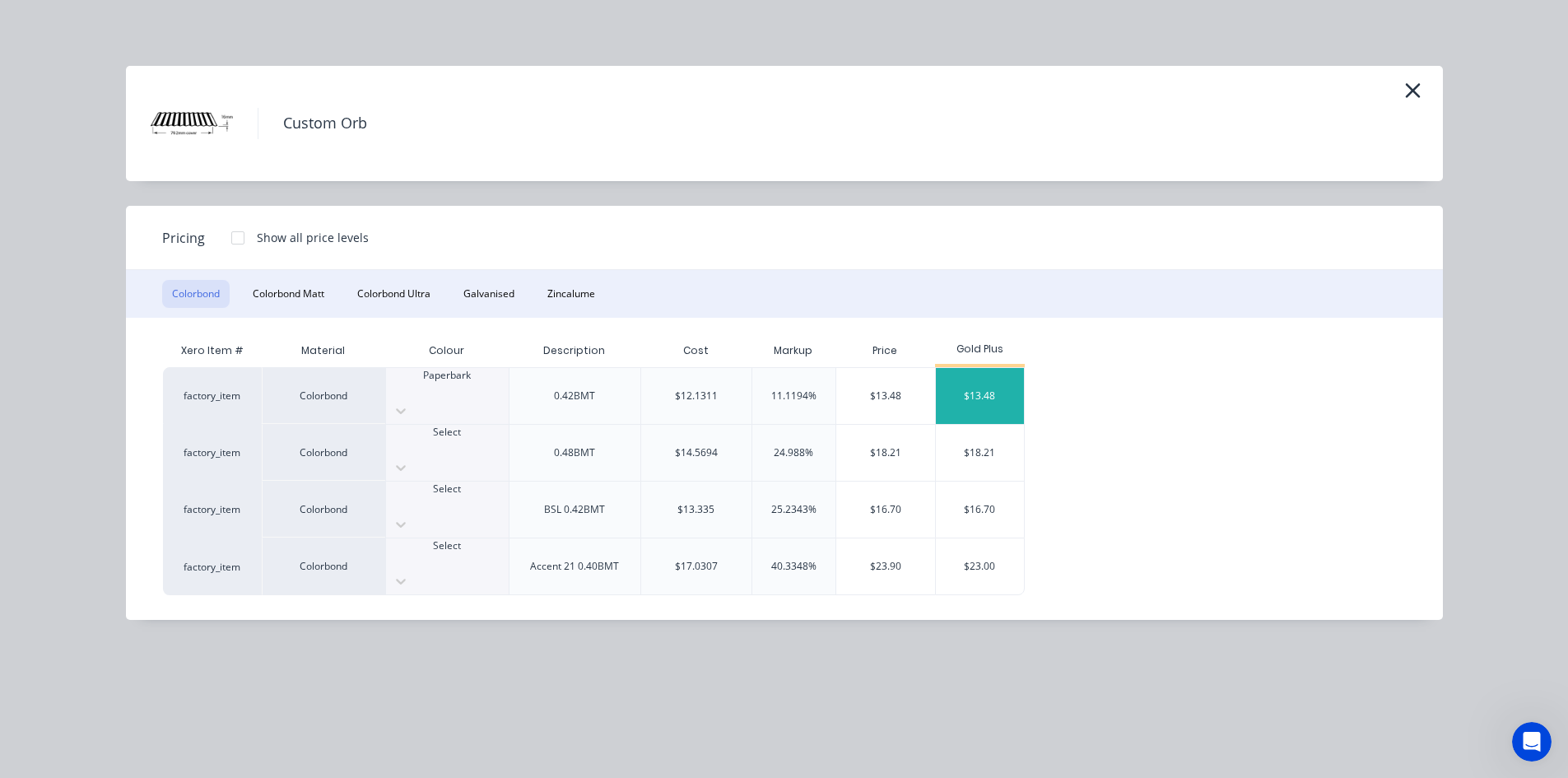
click at [994, 379] on div "$13.48" at bounding box center [980, 396] width 88 height 56
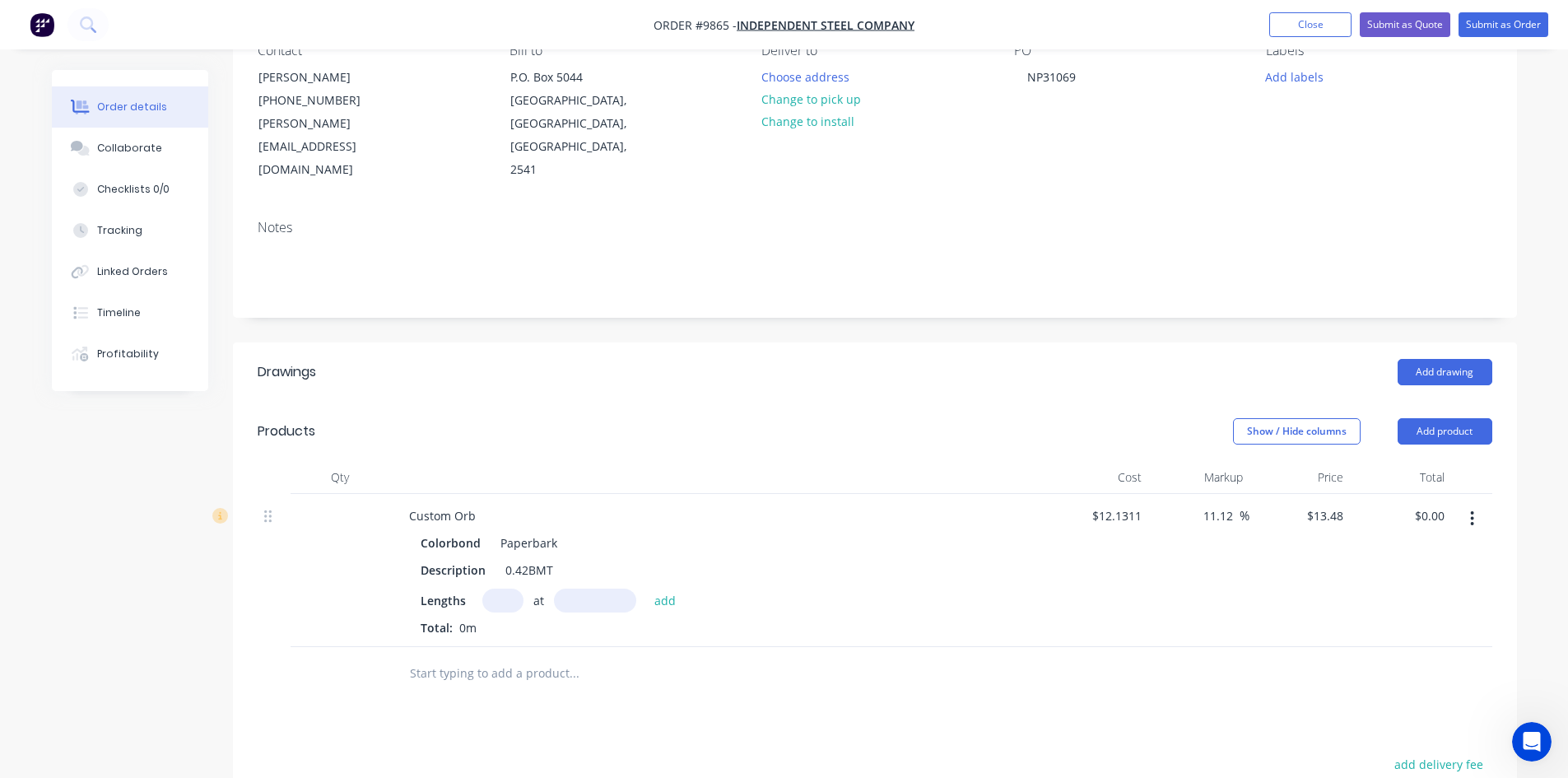
click at [493, 589] on input "text" at bounding box center [503, 600] width 41 height 23
type input "24"
type input "3230"
click at [646, 589] on button "add" at bounding box center [665, 600] width 39 height 23
type input "$1,044.97"
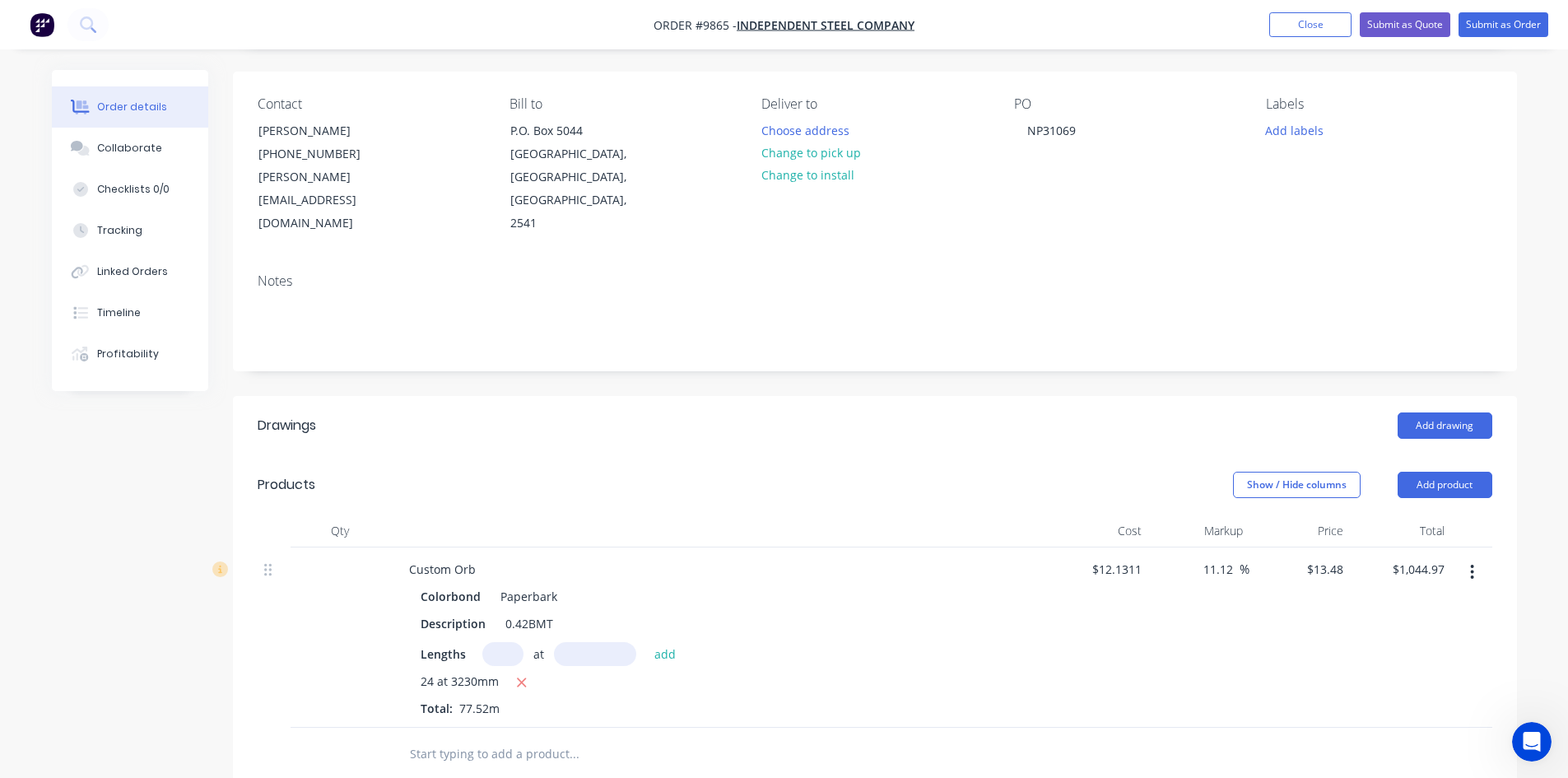
scroll to position [82, 0]
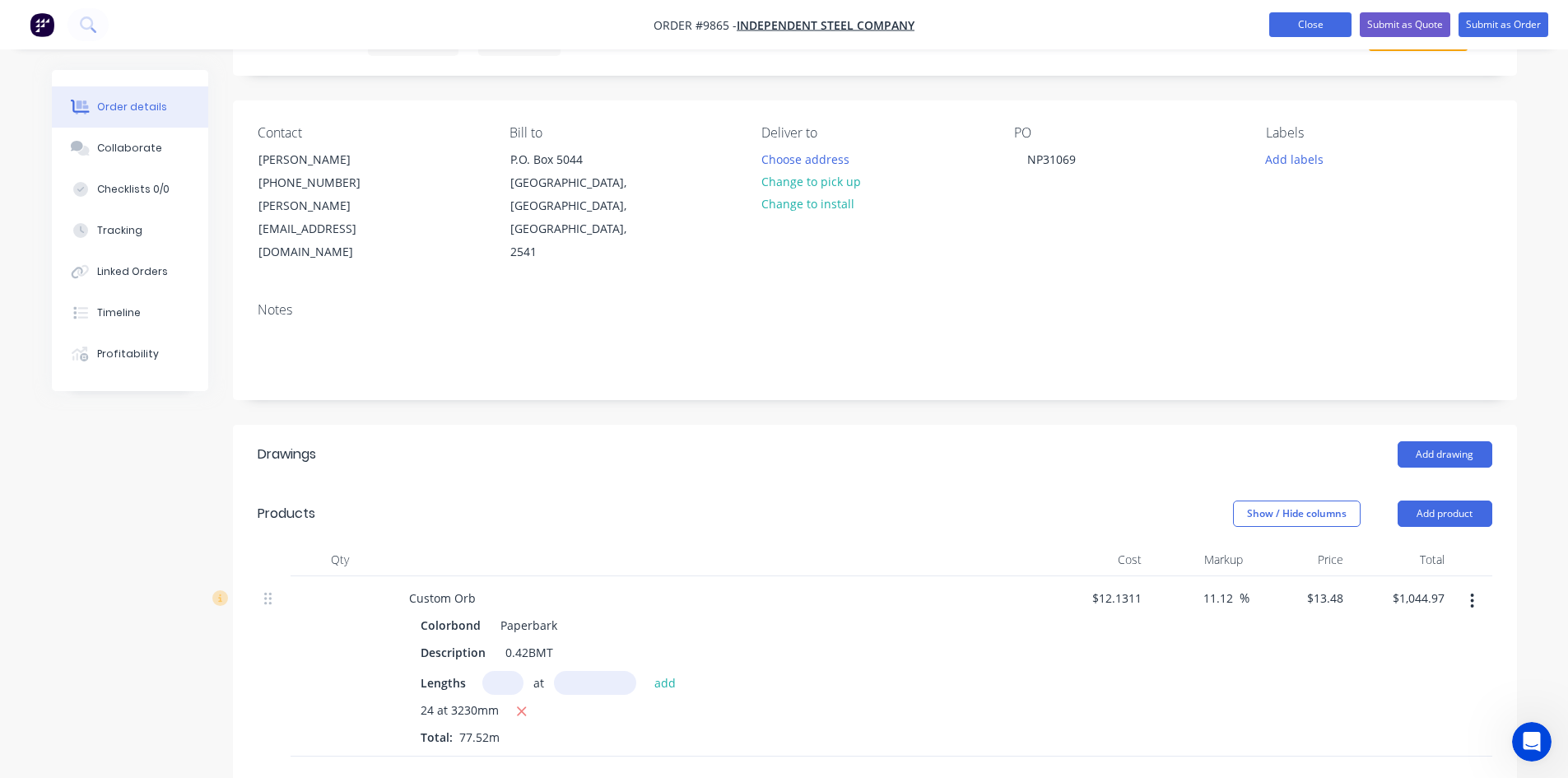
click at [1310, 30] on button "Close" at bounding box center [1309, 24] width 82 height 24
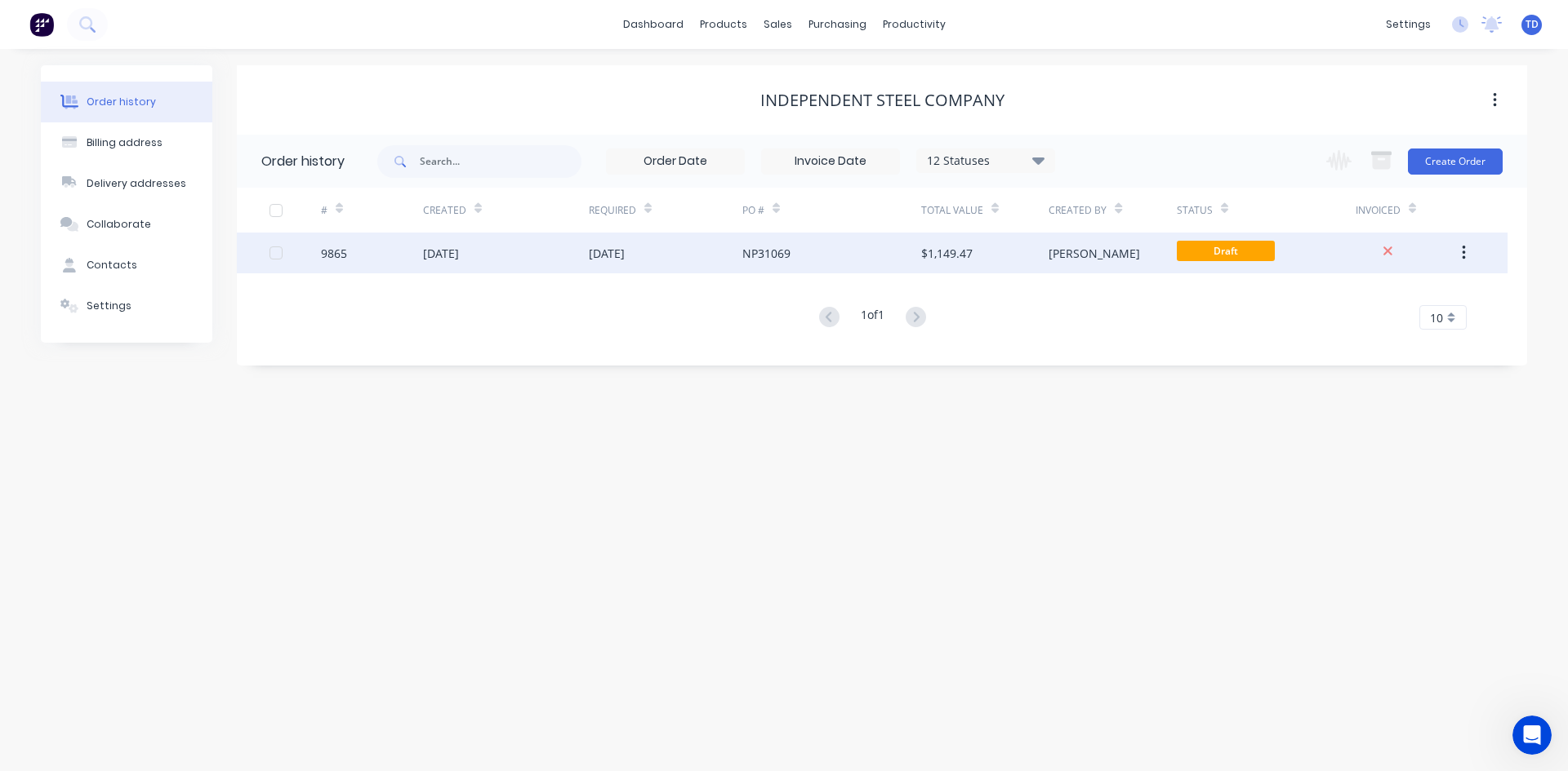
click at [750, 252] on div "NP31069" at bounding box center [766, 253] width 48 height 17
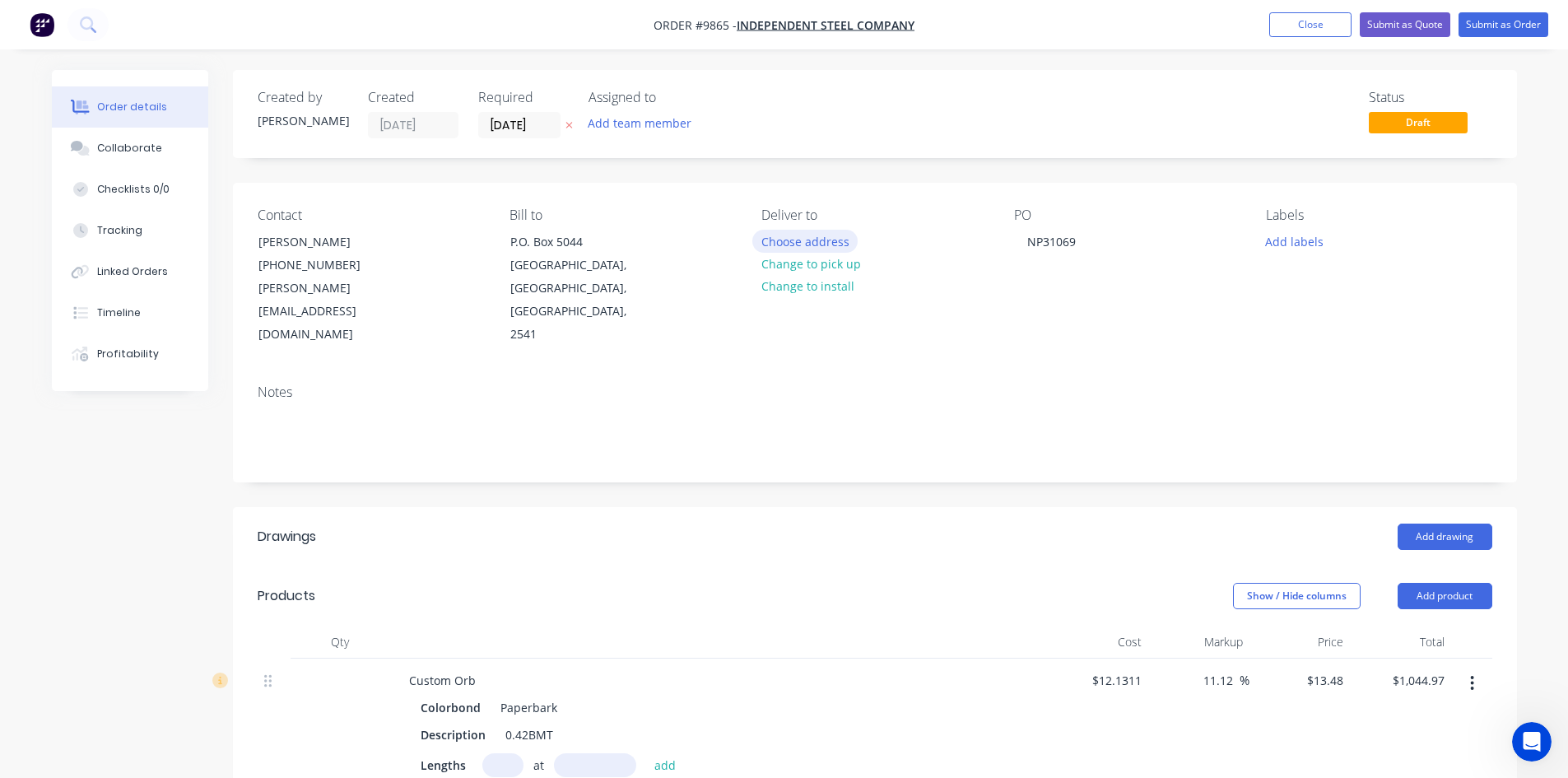
click at [832, 245] on button "Choose address" at bounding box center [805, 241] width 105 height 23
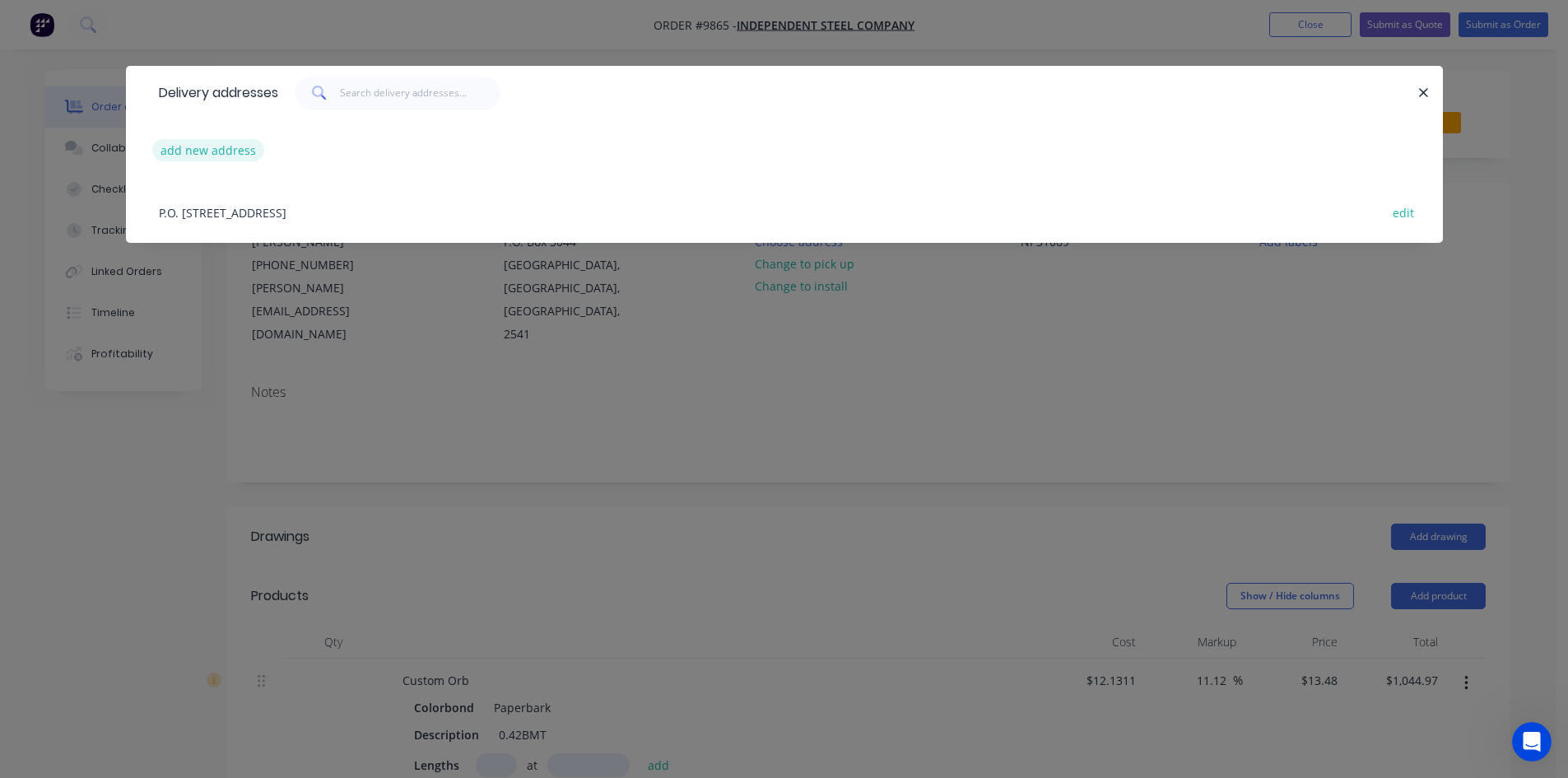
click at [208, 147] on button "add new address" at bounding box center [208, 150] width 113 height 23
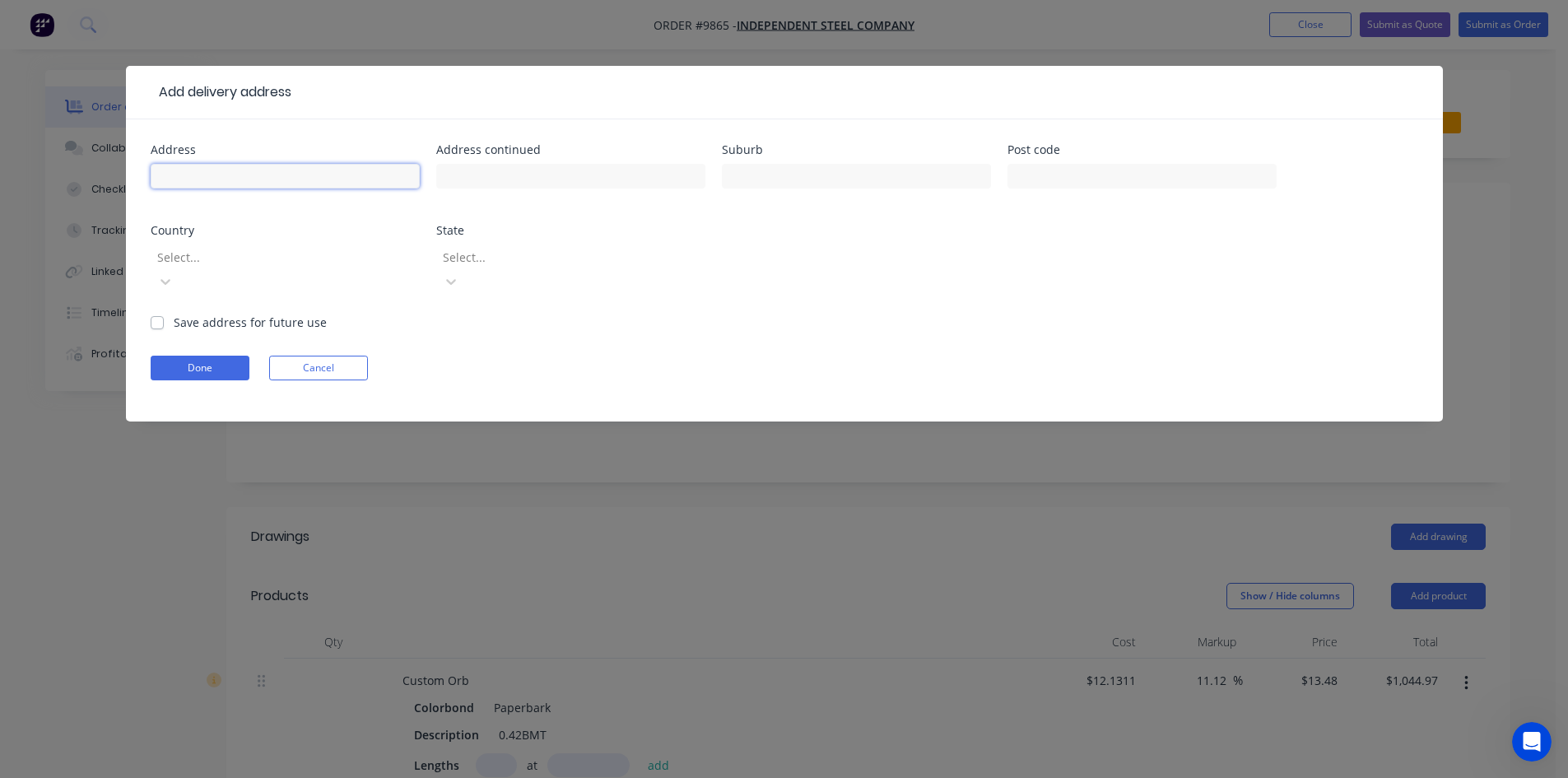
click at [194, 173] on input "text" at bounding box center [285, 176] width 269 height 24
type input "[STREET_ADDRESS]"
type input "South Nowra"
type input "2541"
click at [174, 314] on label "Save address for future use" at bounding box center [251, 322] width 153 height 17
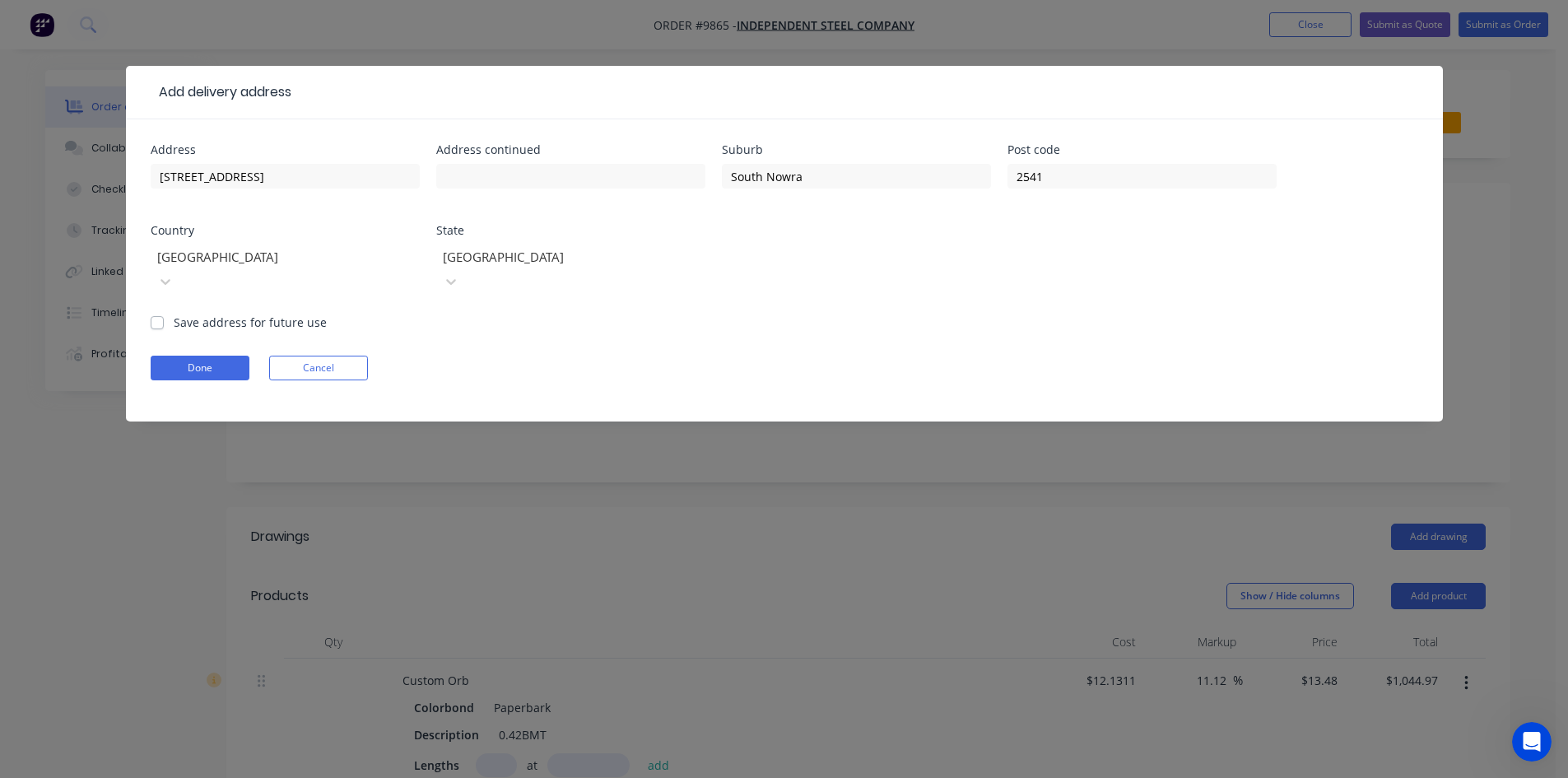
click at [159, 314] on input "Save address for future use" at bounding box center [157, 321] width 14 height 15
checkbox input "true"
click at [178, 356] on button "Done" at bounding box center [200, 368] width 99 height 24
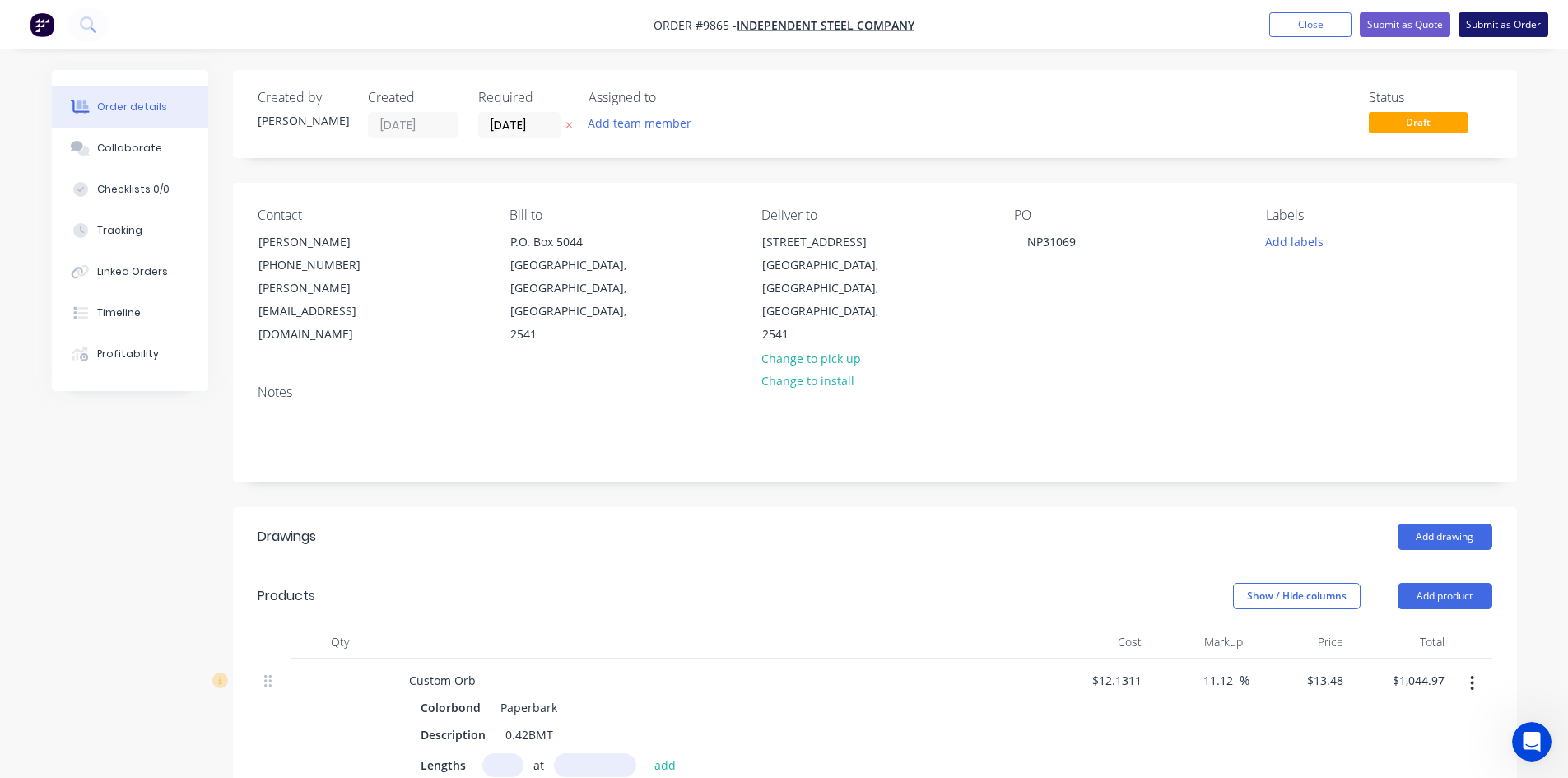
click at [1484, 23] on button "Submit as Order" at bounding box center [1503, 24] width 90 height 24
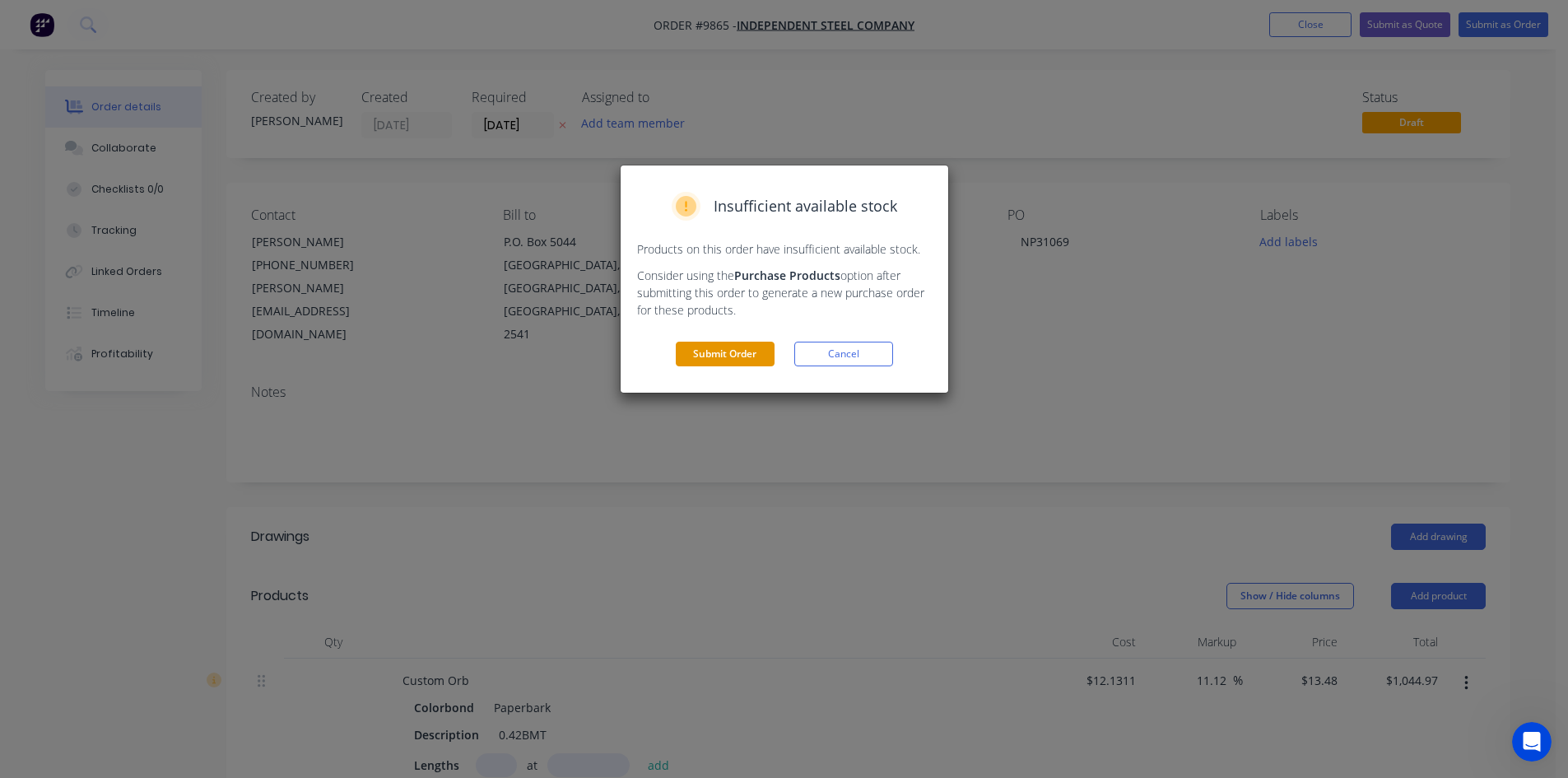
click at [750, 351] on button "Submit Order" at bounding box center [725, 353] width 99 height 24
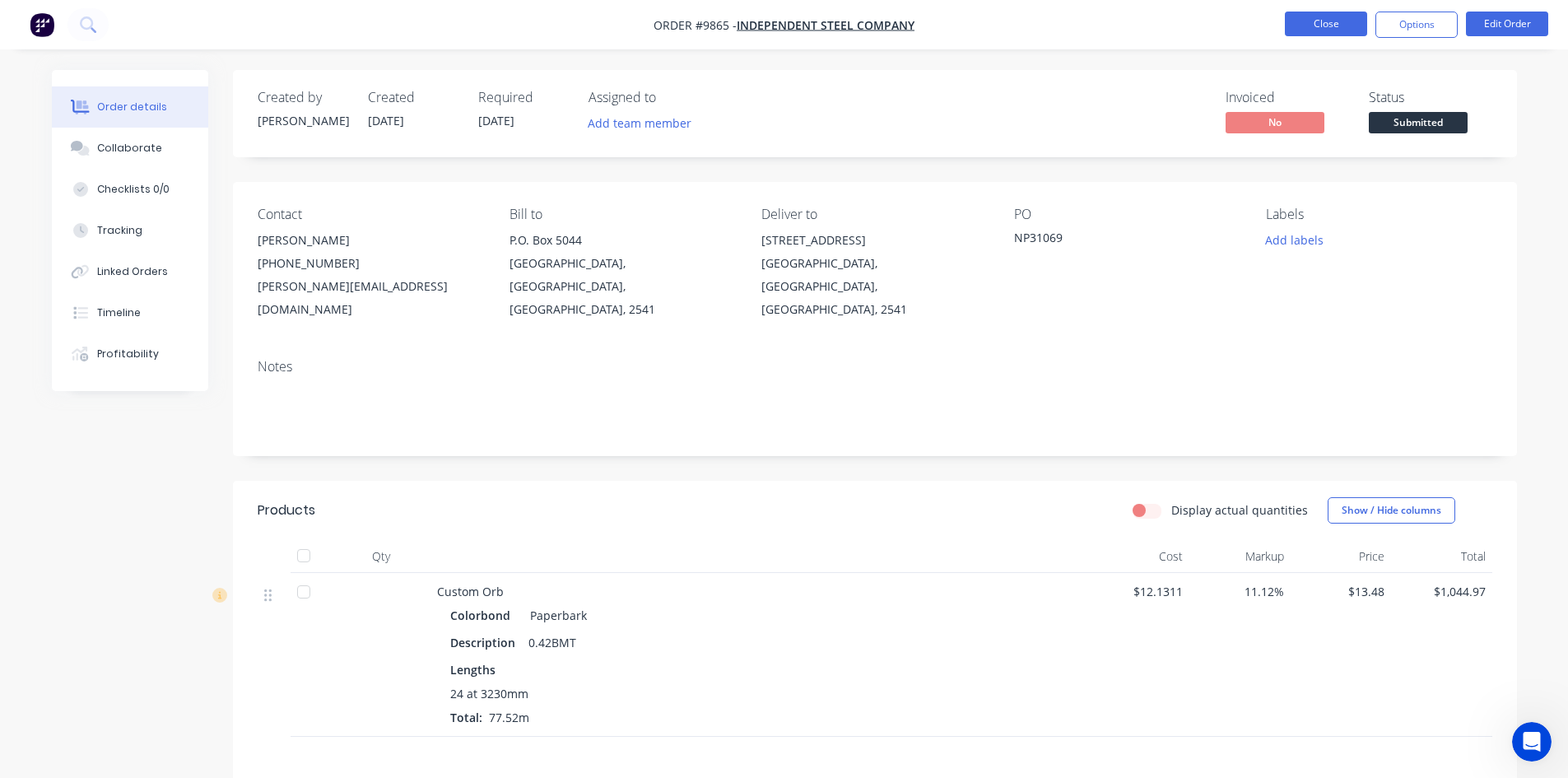
click at [1313, 31] on button "Close" at bounding box center [1326, 23] width 82 height 24
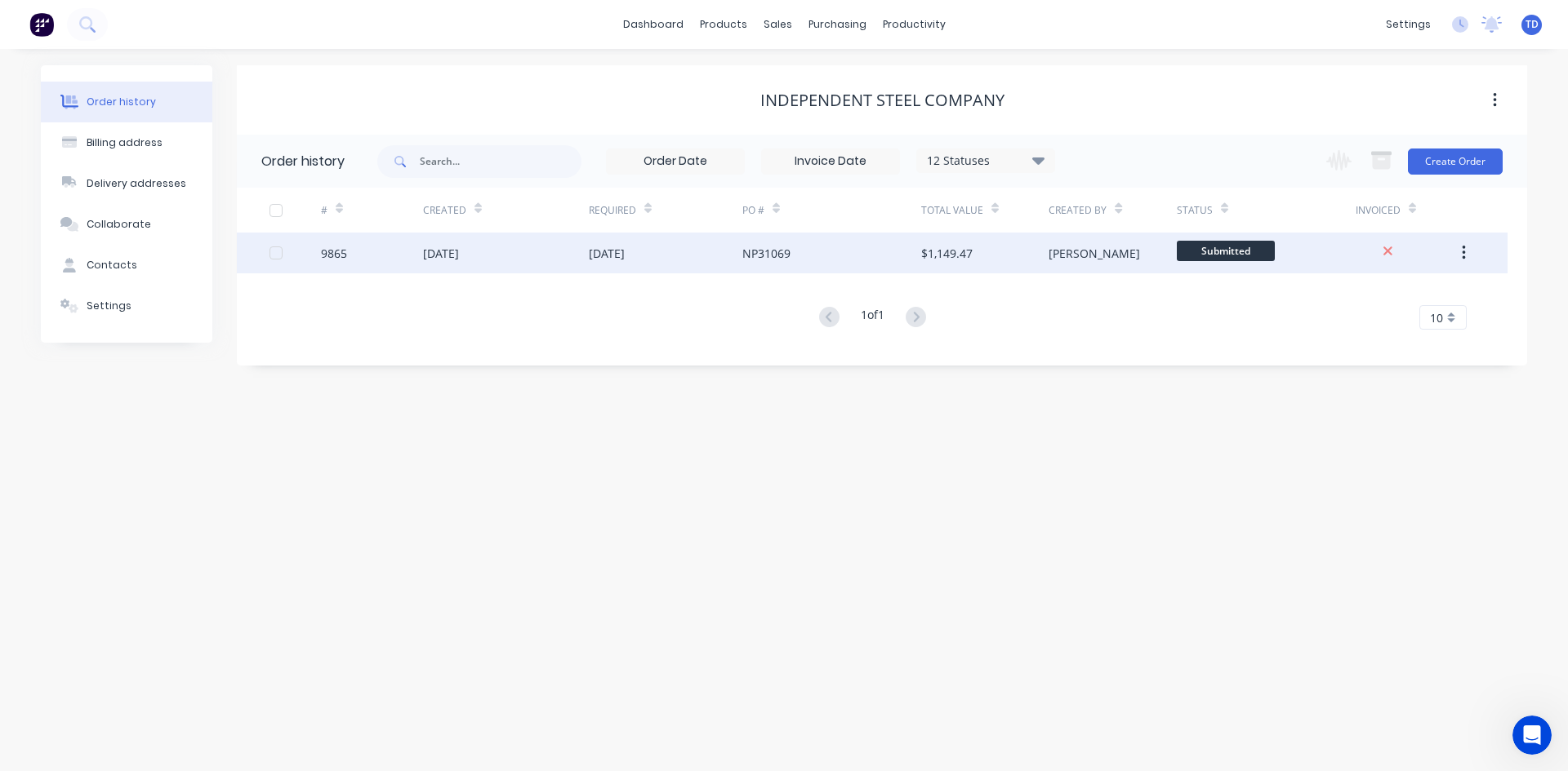
click at [858, 260] on div "NP31069" at bounding box center [831, 253] width 179 height 41
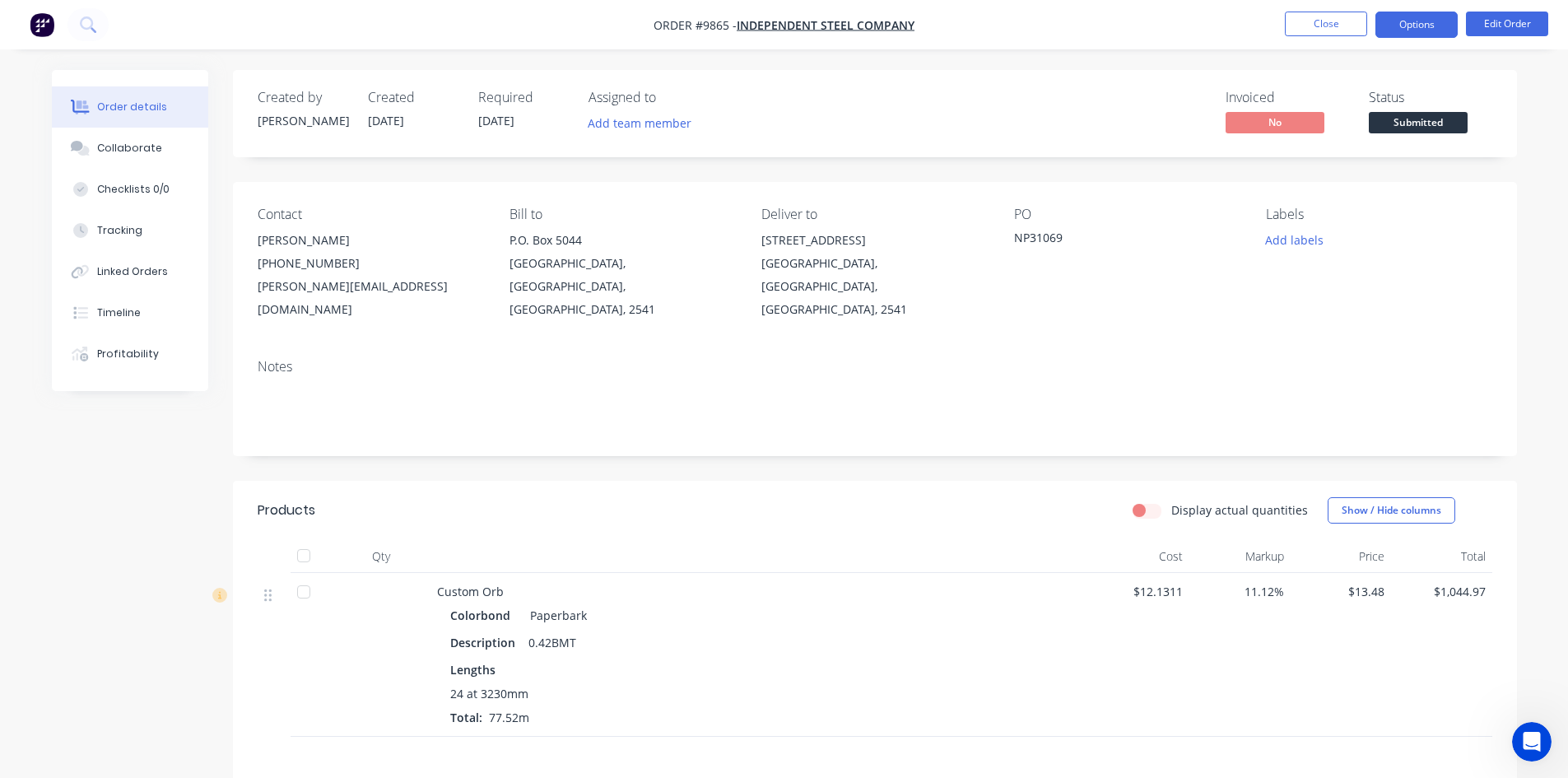
click at [1403, 31] on button "Options" at bounding box center [1416, 24] width 82 height 26
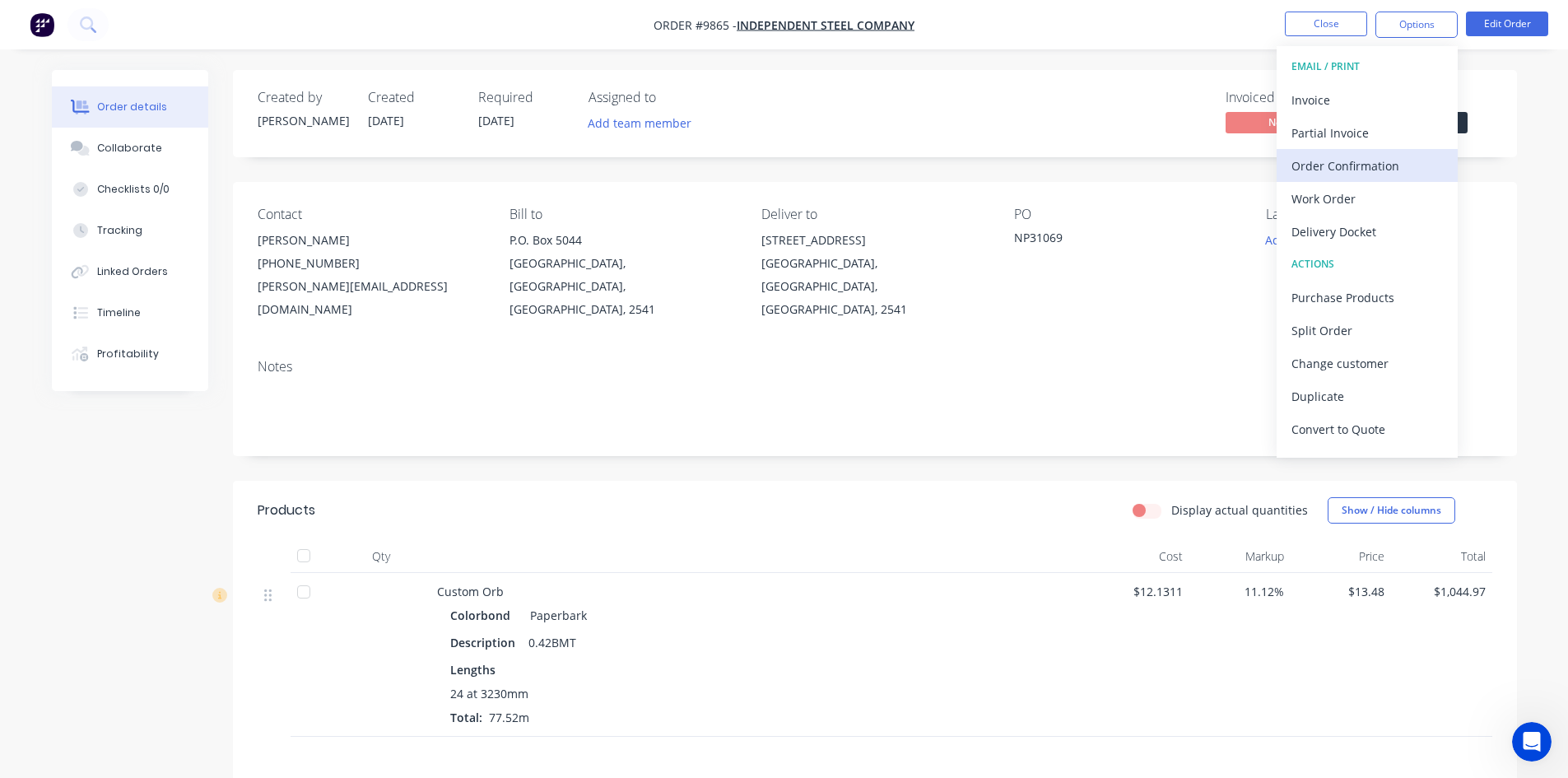
click at [1379, 166] on div "Order Confirmation" at bounding box center [1367, 166] width 151 height 23
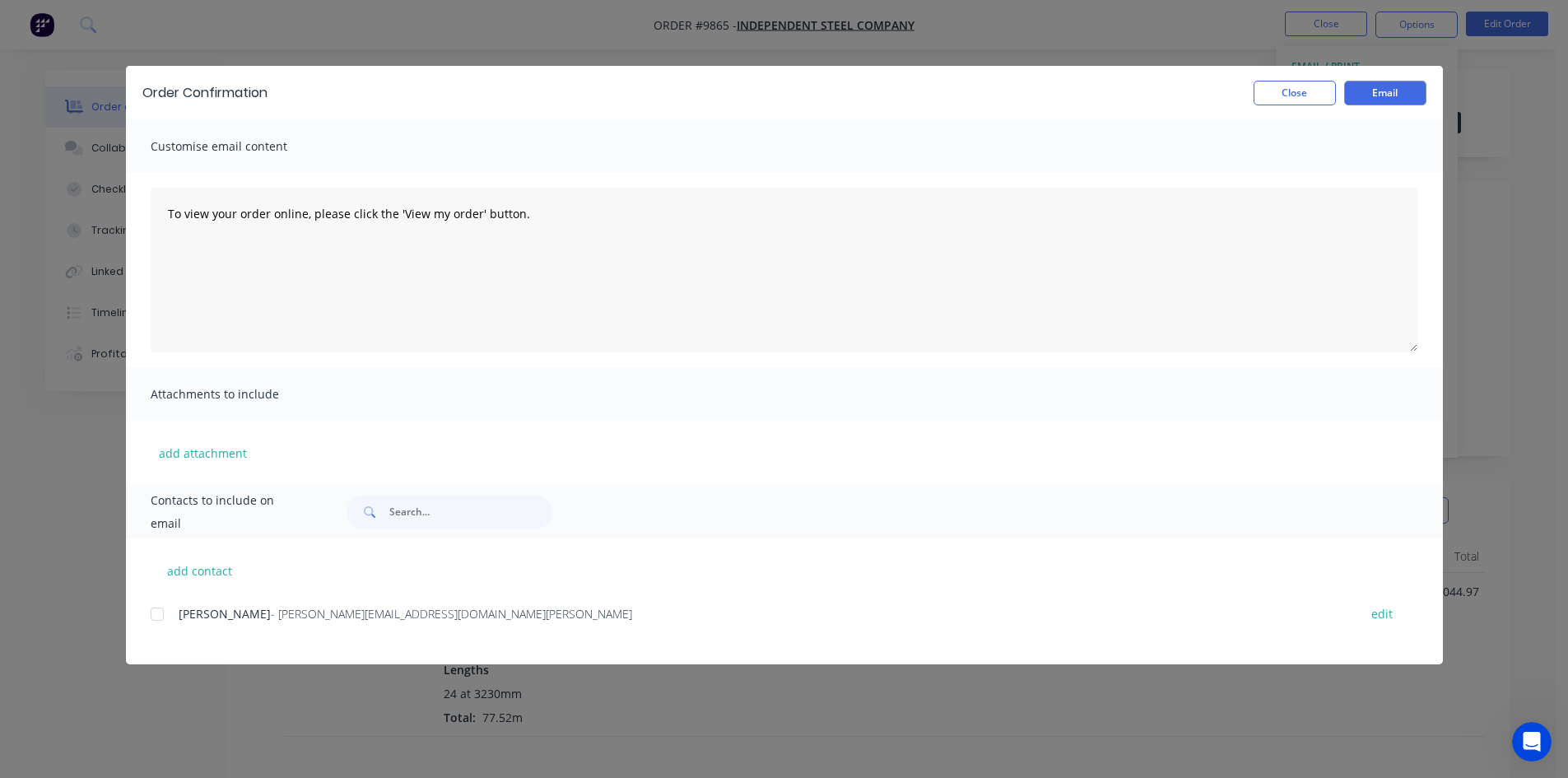
click at [159, 610] on div at bounding box center [157, 614] width 33 height 33
click at [1373, 93] on button "Email" at bounding box center [1384, 93] width 82 height 24
click at [1284, 98] on button "Close" at bounding box center [1294, 93] width 82 height 24
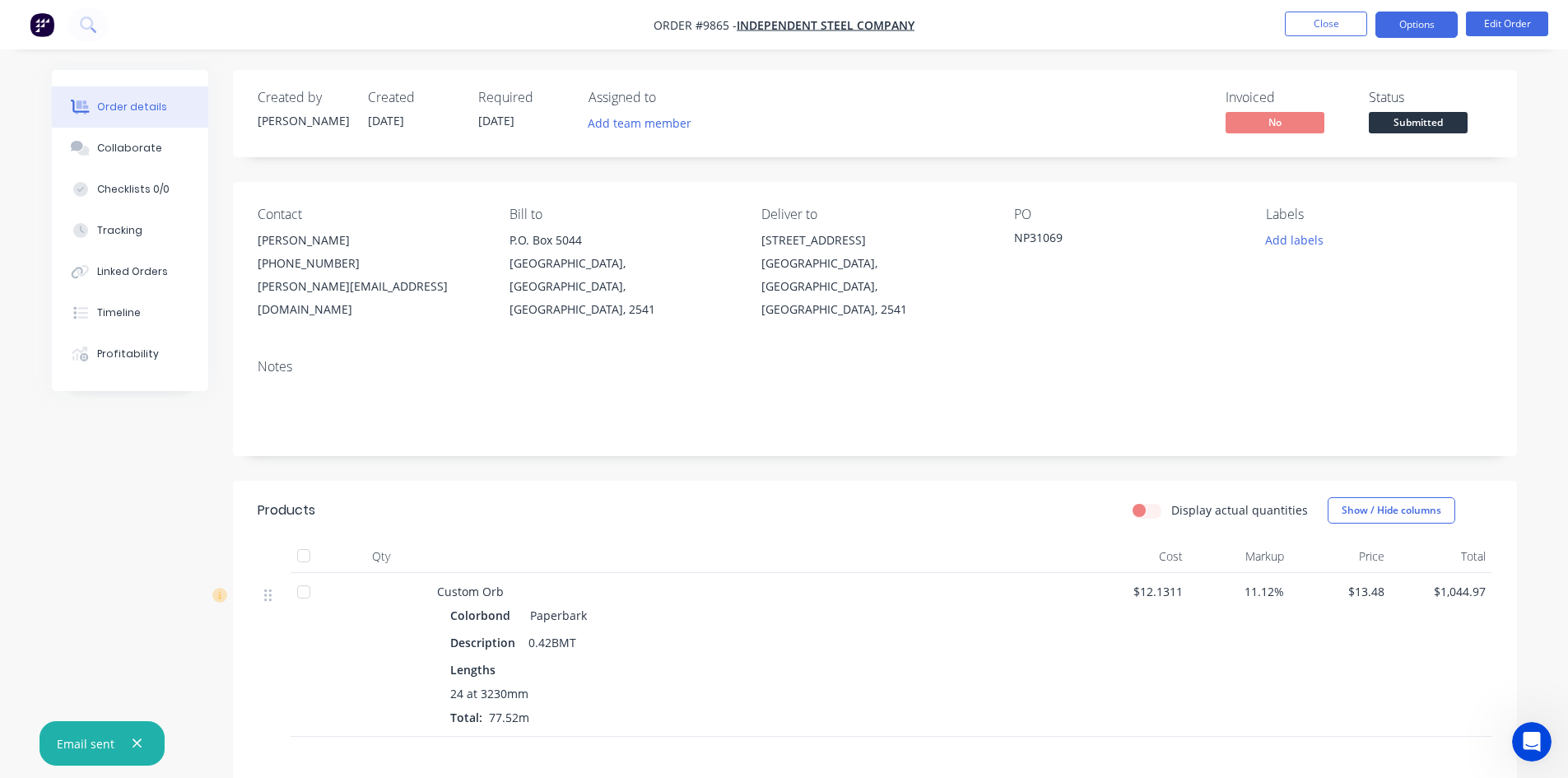
click at [1405, 20] on button "Options" at bounding box center [1416, 24] width 82 height 26
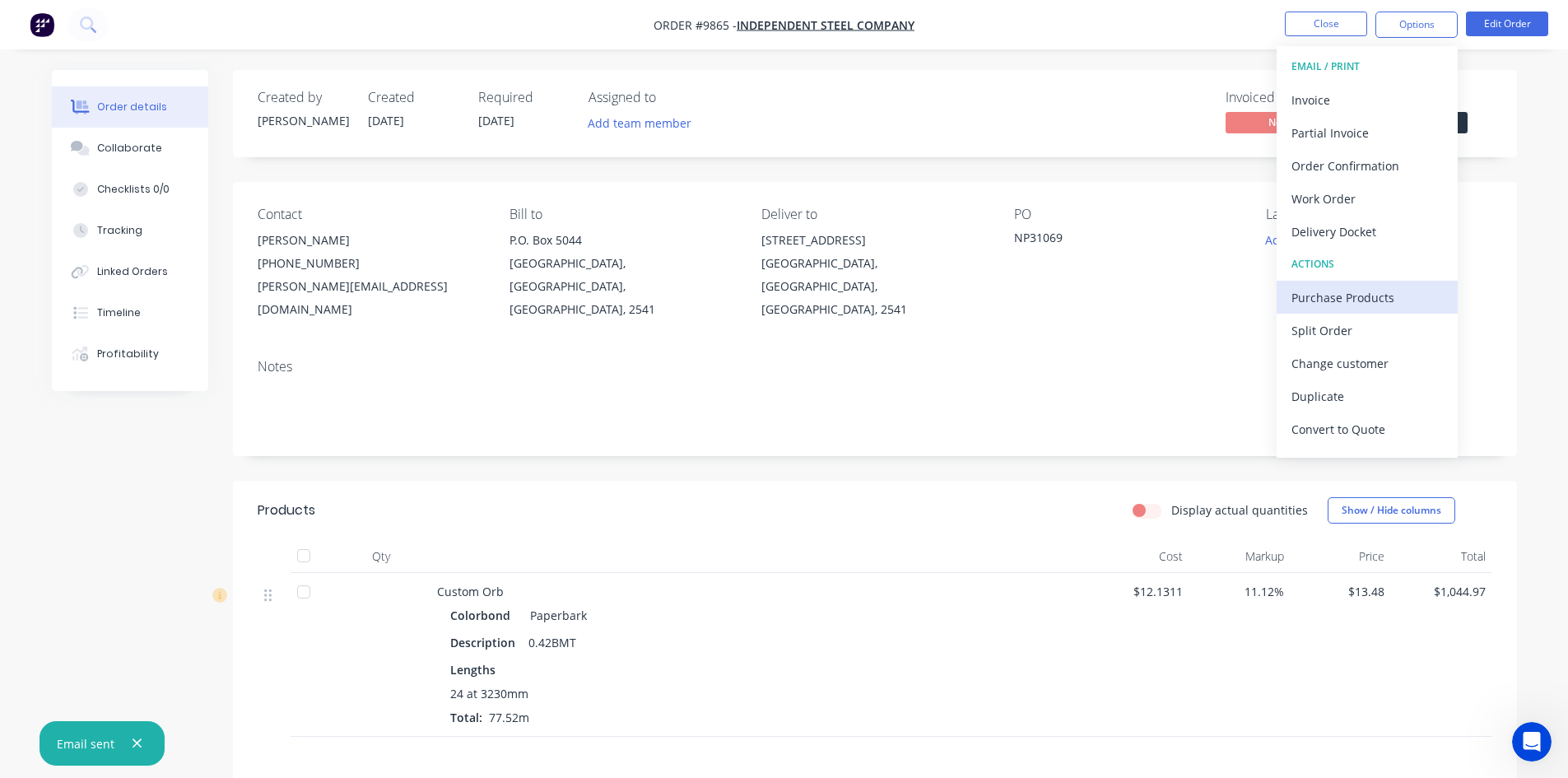
click at [1335, 297] on div "Purchase Products" at bounding box center [1367, 297] width 151 height 23
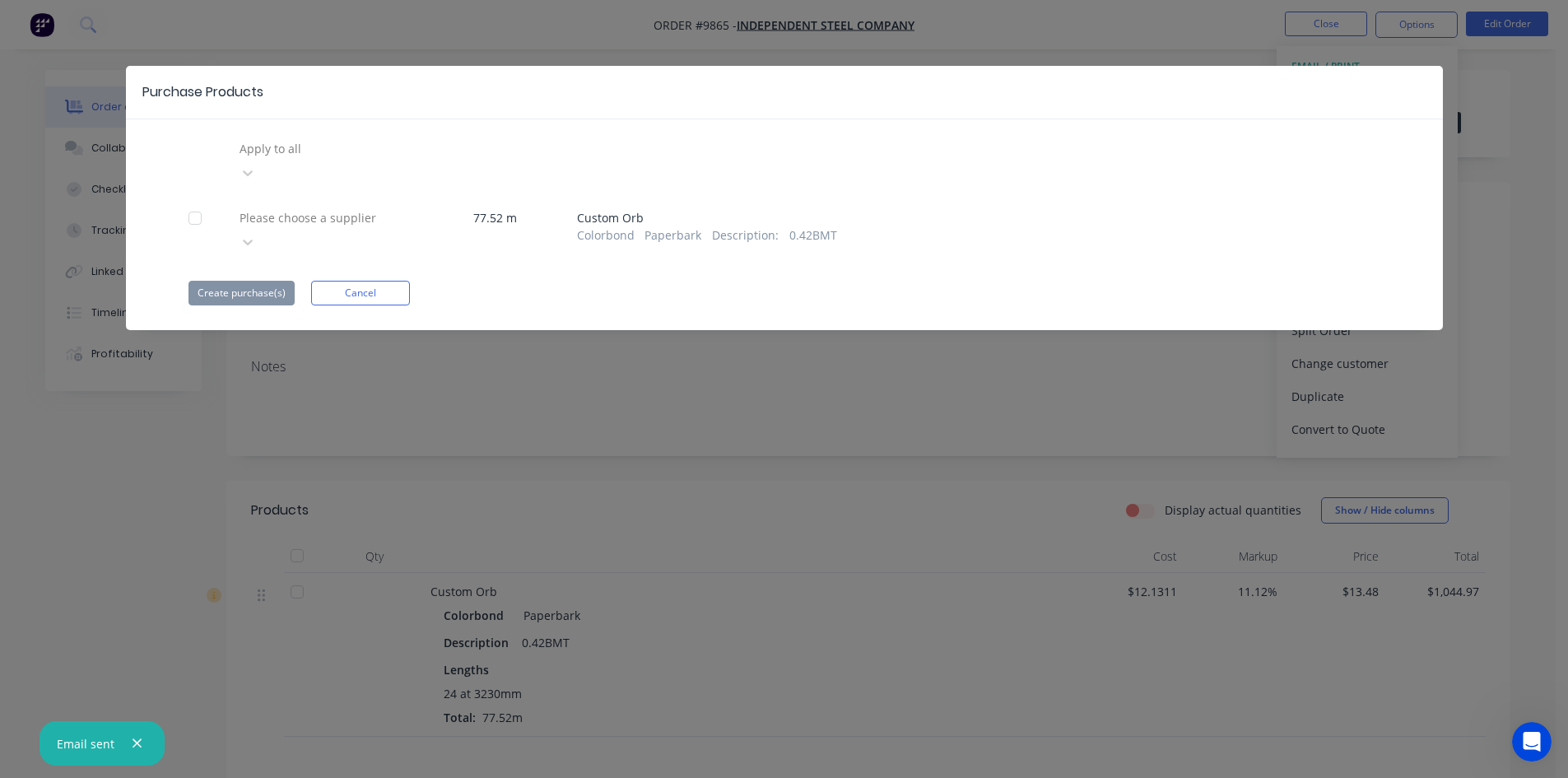
click at [328, 207] on div at bounding box center [356, 217] width 237 height 21
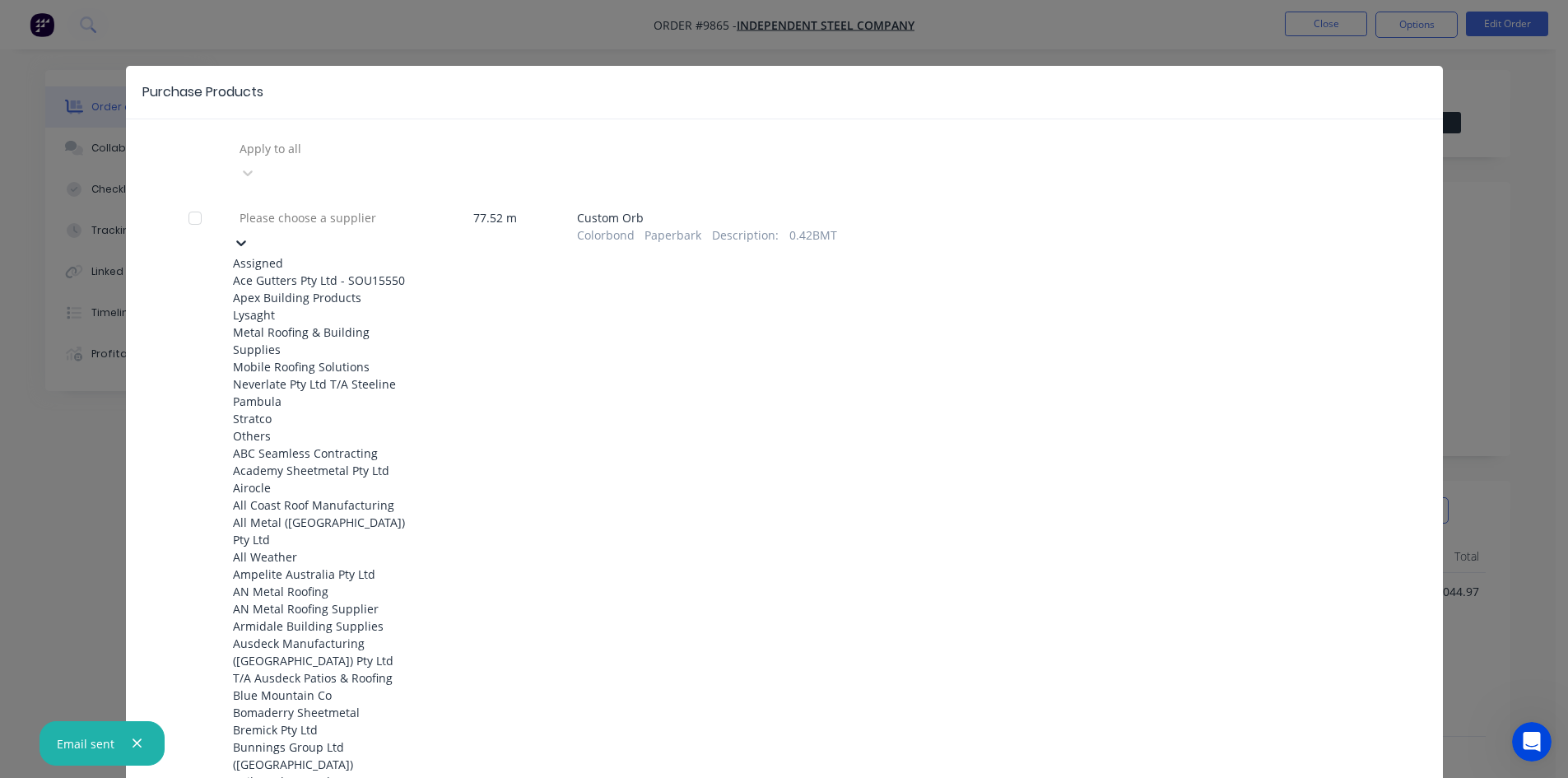
click at [287, 307] on div "Apex Building Products" at bounding box center [323, 297] width 181 height 17
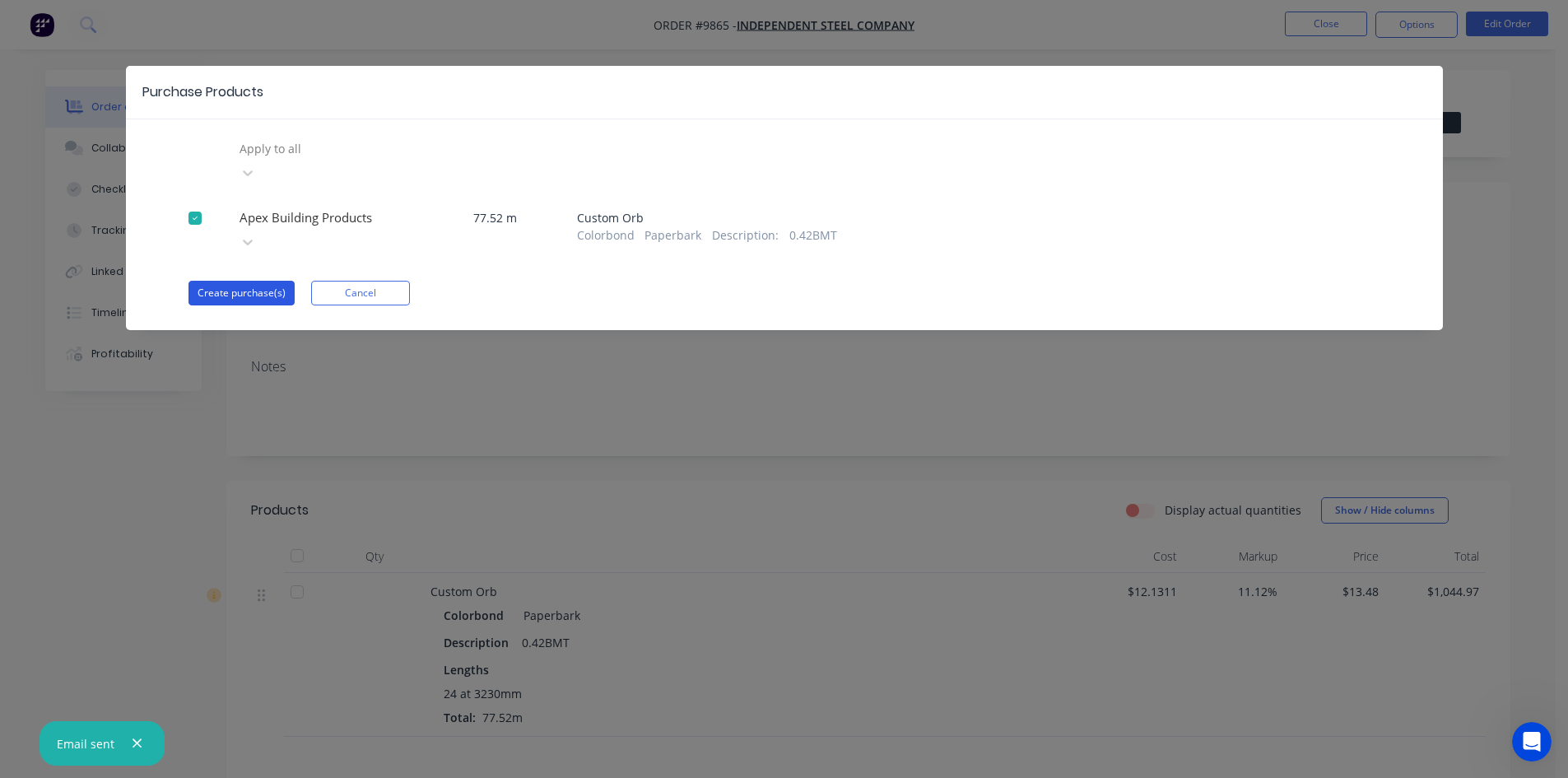
click at [241, 280] on button "Create purchase(s)" at bounding box center [242, 292] width 106 height 24
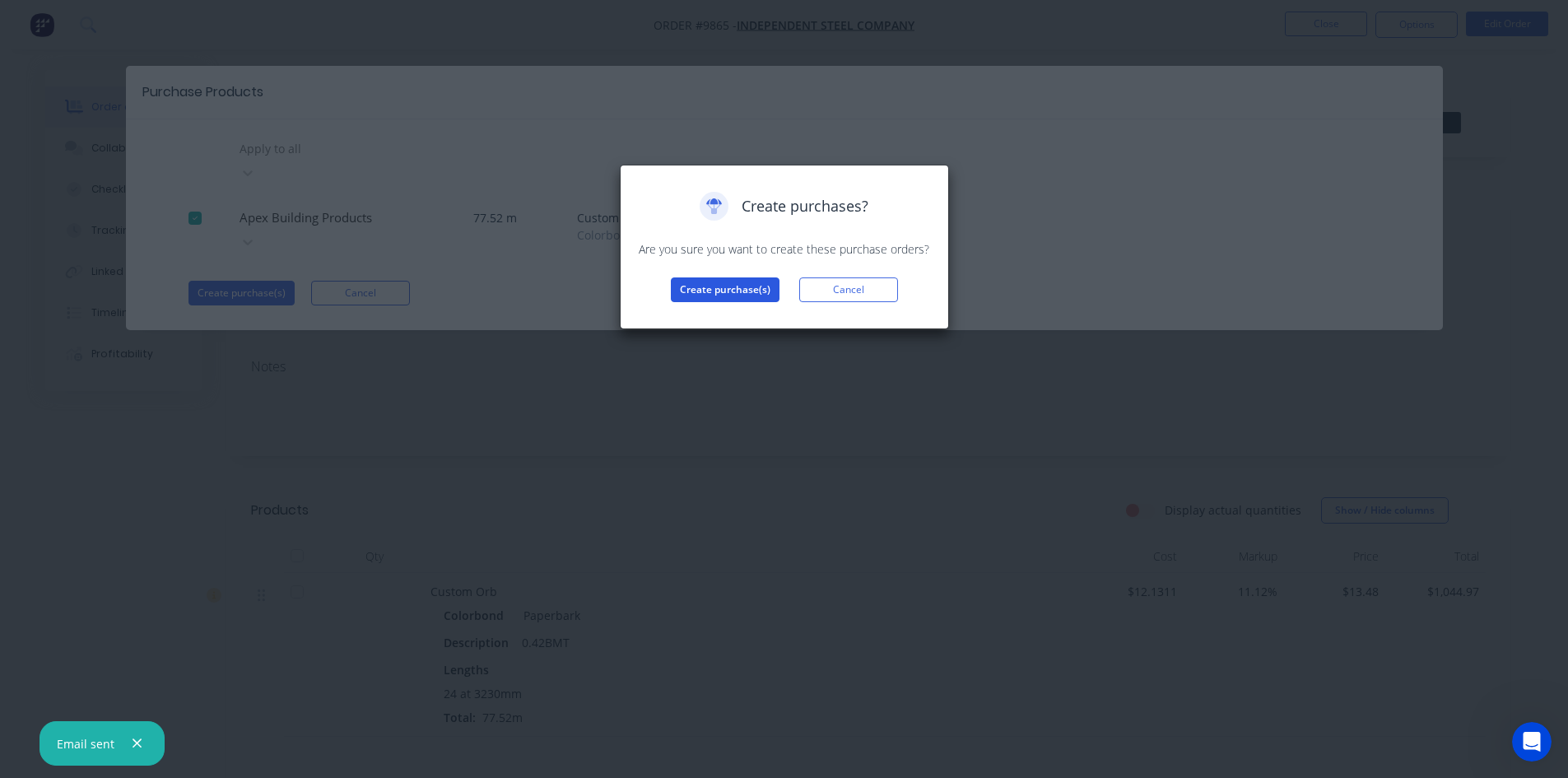
click at [688, 291] on button "Create purchase(s)" at bounding box center [725, 289] width 109 height 24
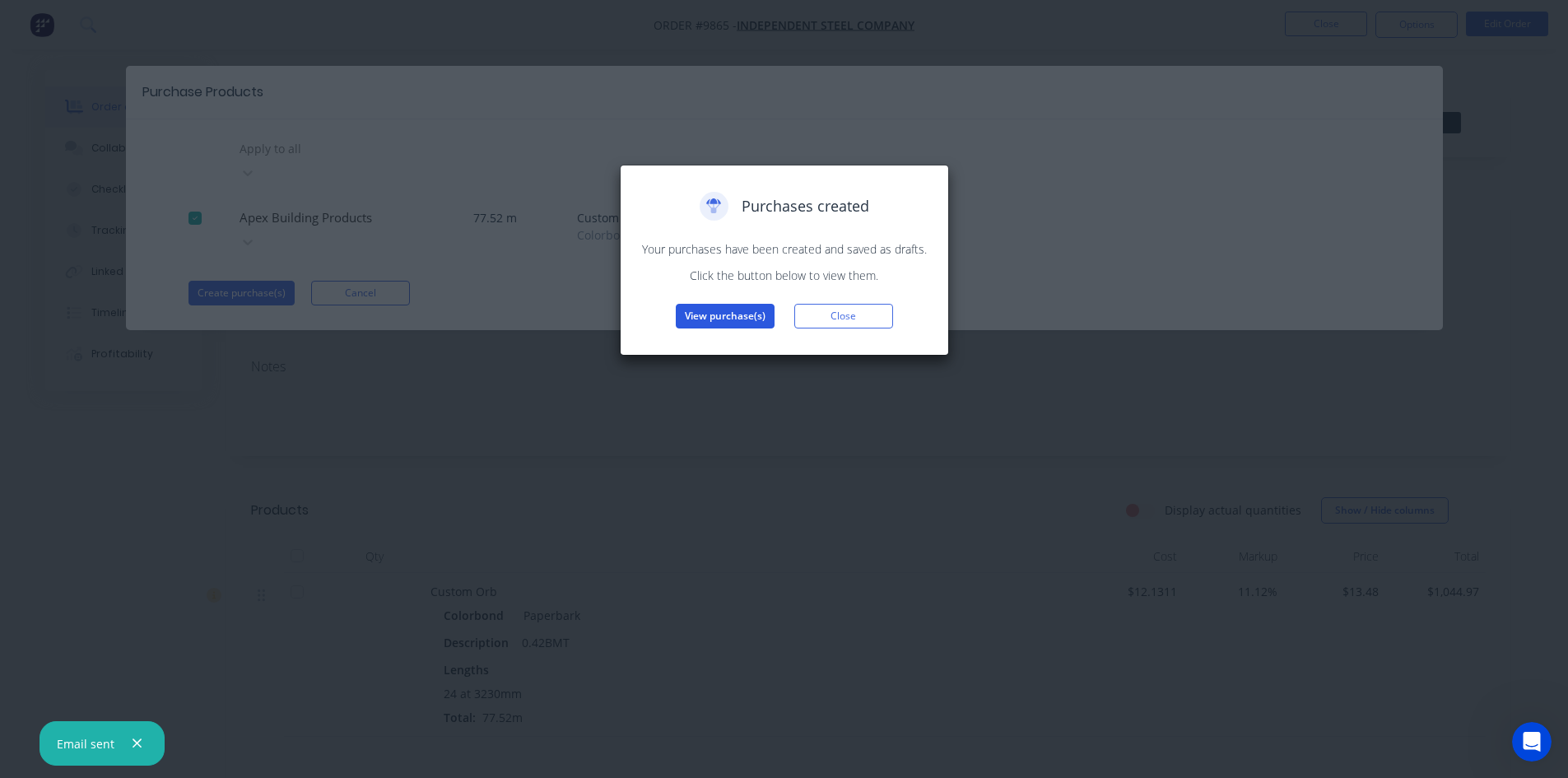
click at [743, 313] on button "View purchase(s)" at bounding box center [725, 316] width 99 height 24
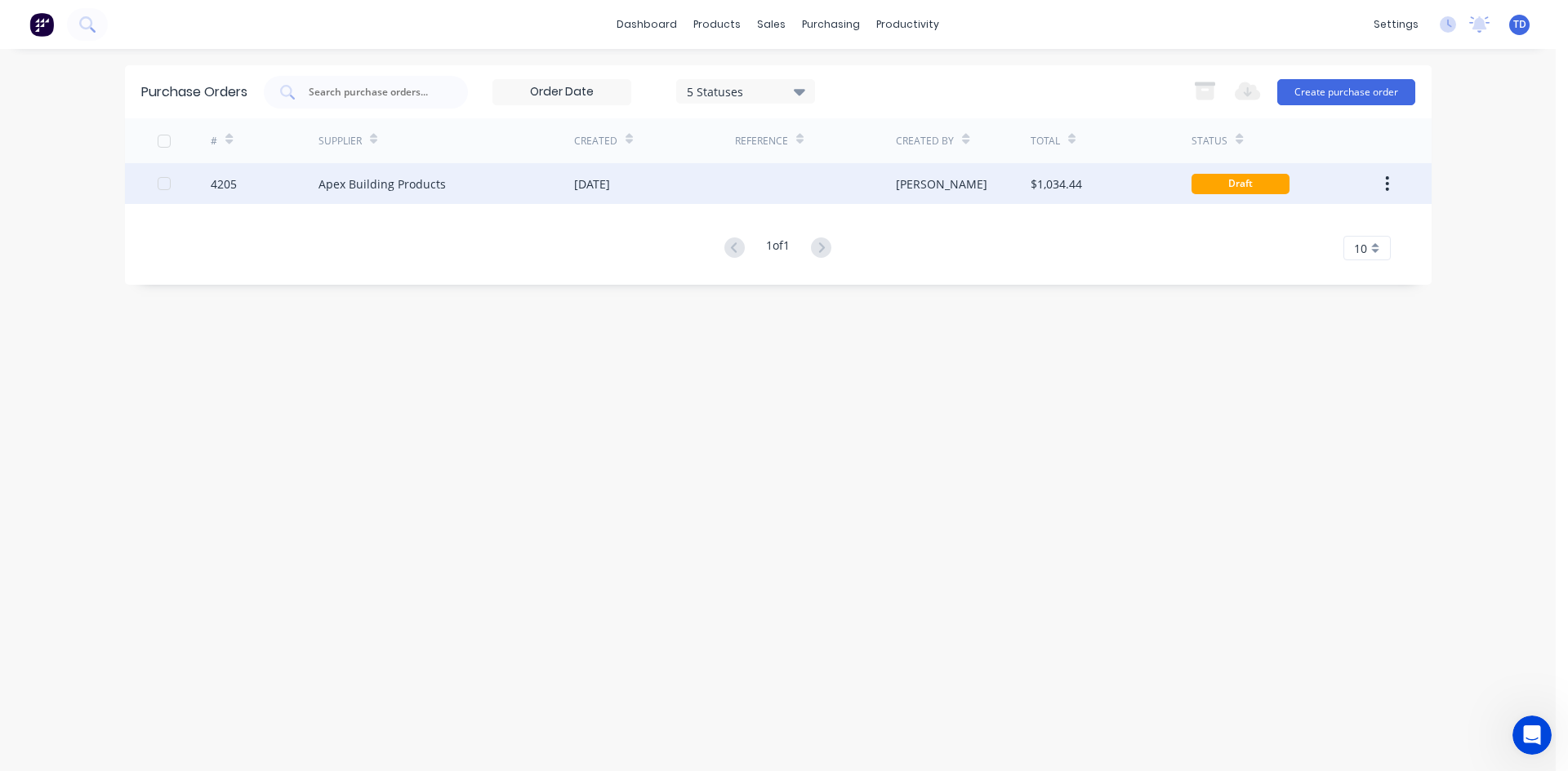
click at [733, 197] on div "[DATE]" at bounding box center [654, 184] width 161 height 41
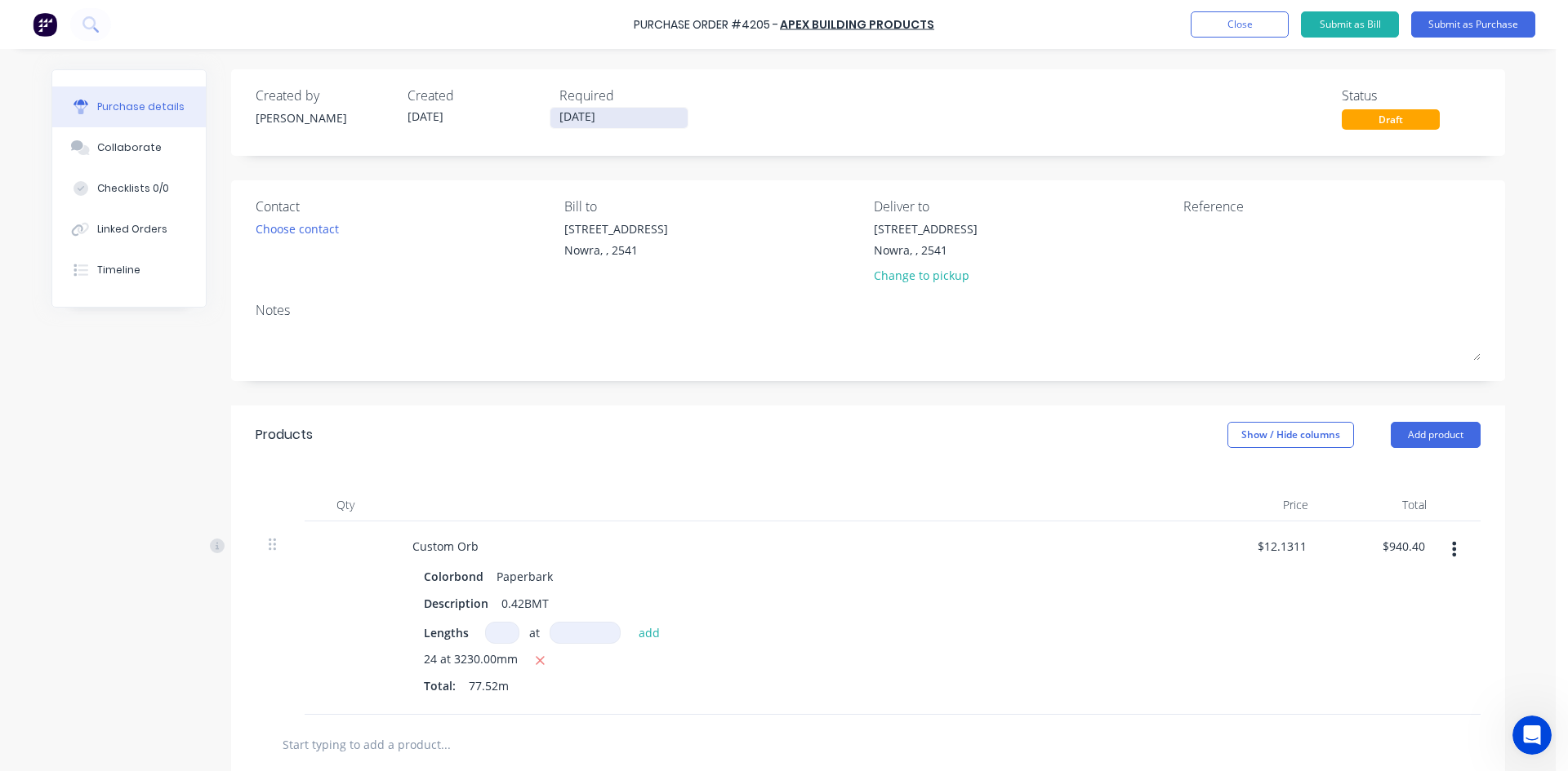
click at [630, 122] on input "[DATE]" at bounding box center [619, 118] width 137 height 21
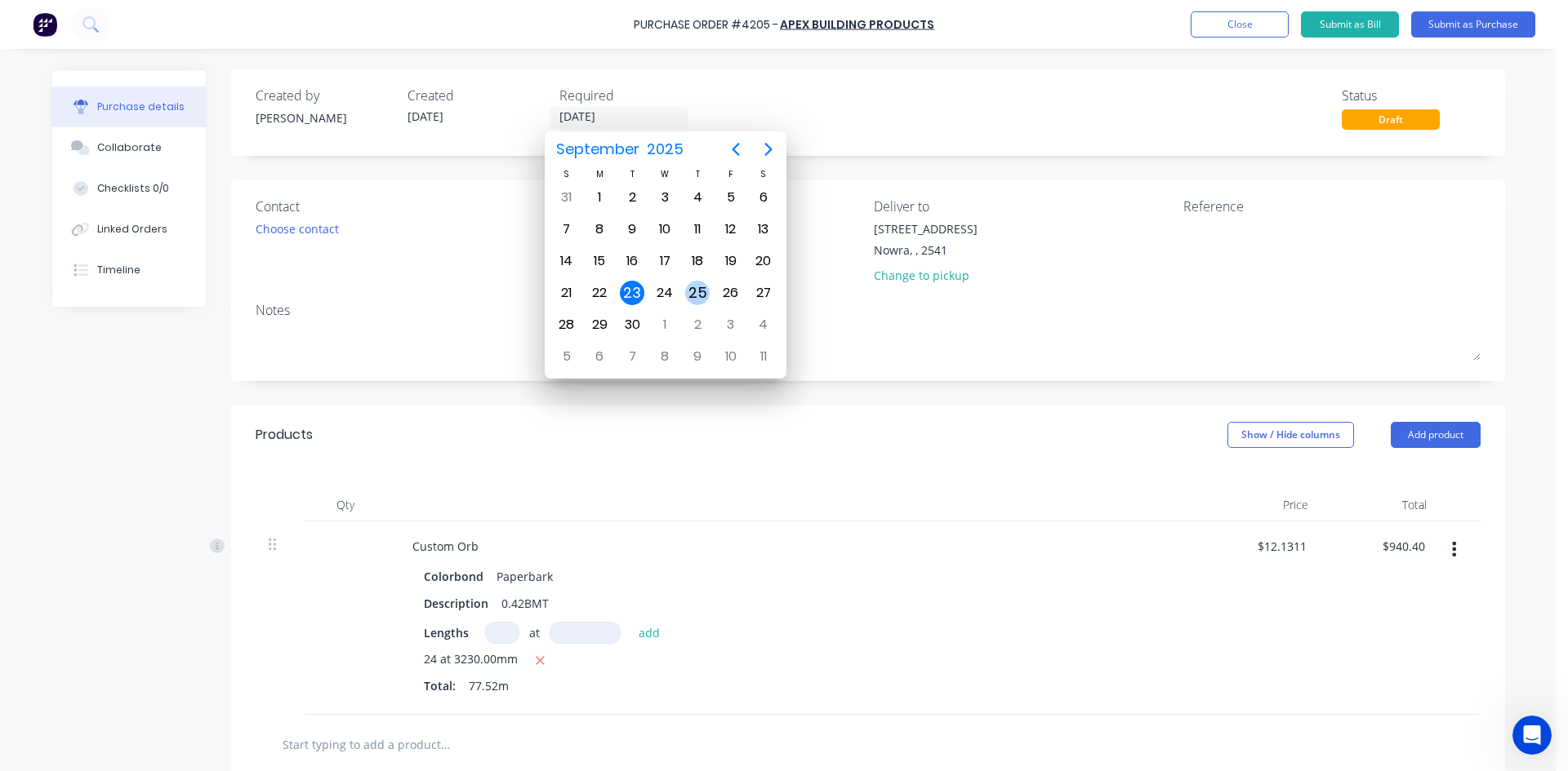
click at [691, 286] on div "25" at bounding box center [696, 292] width 24 height 24
type input "[DATE]"
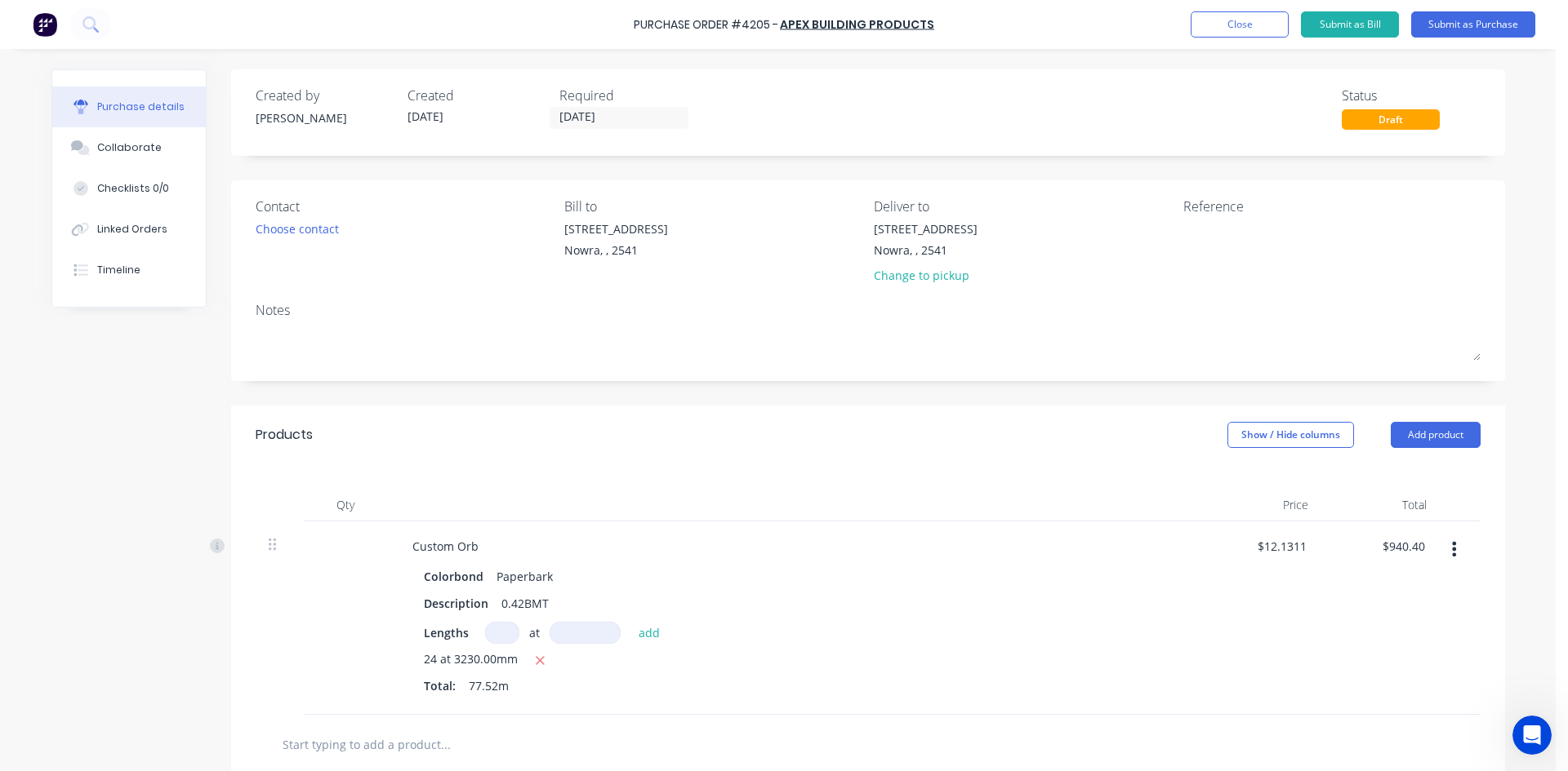
click at [316, 218] on div "Contact Choose contact" at bounding box center [404, 244] width 297 height 96
click at [309, 221] on div "Choose contact" at bounding box center [297, 229] width 83 height 17
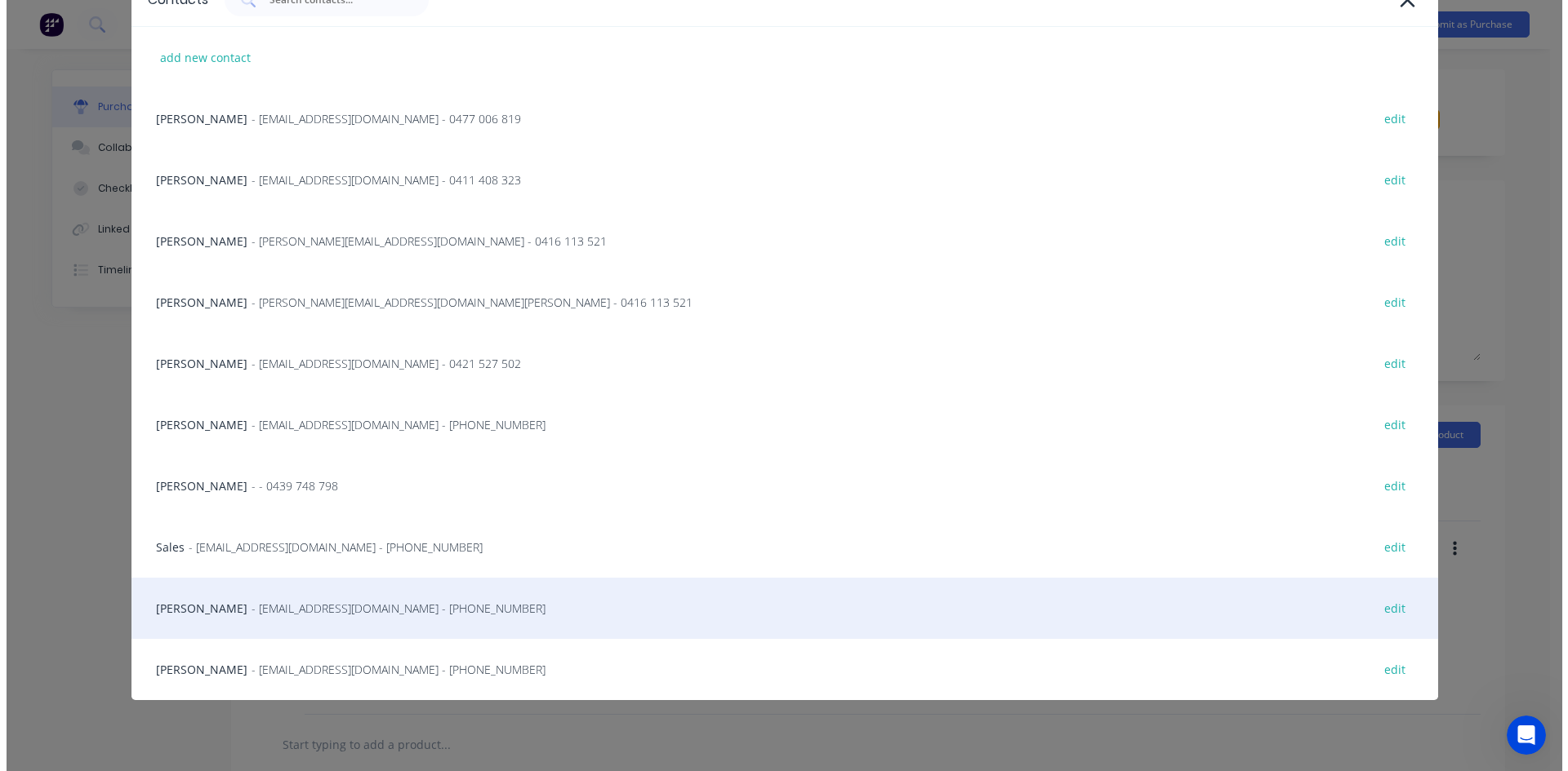
scroll to position [103, 0]
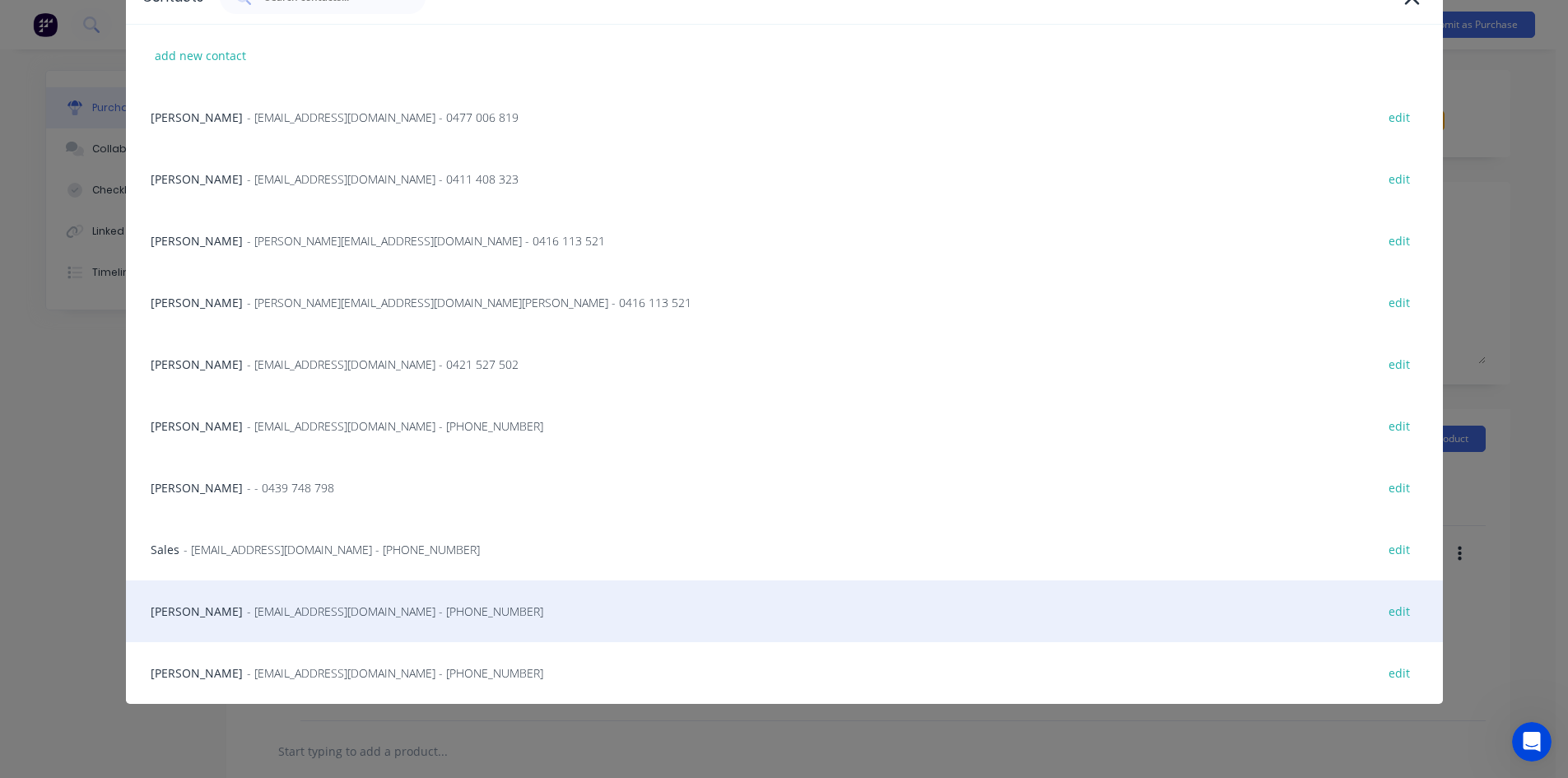
click at [303, 615] on span "- info@SCRS.net.au - (02) 4411 1090" at bounding box center [395, 611] width 296 height 17
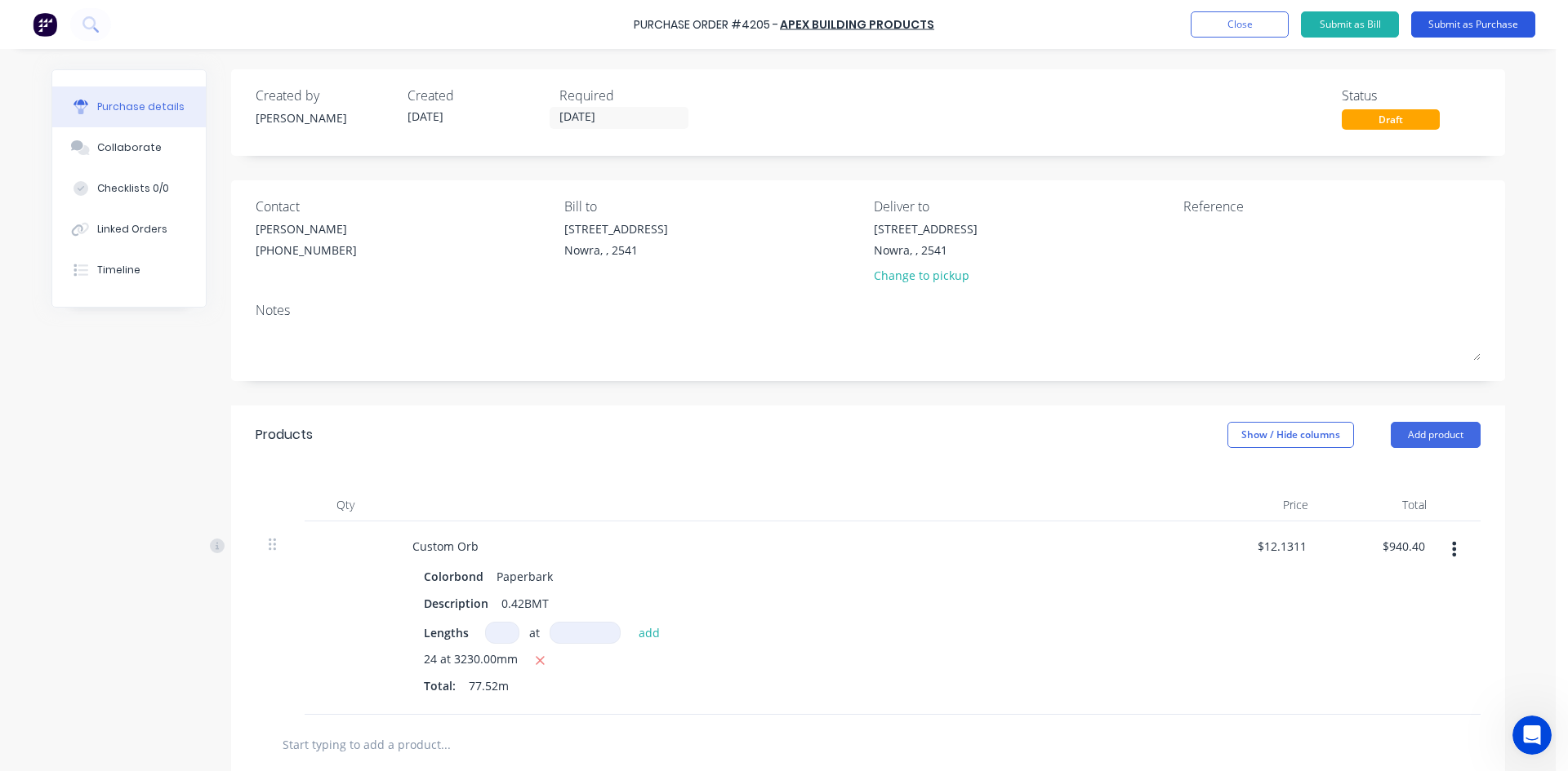
click at [1465, 17] on button "Submit as Purchase" at bounding box center [1472, 24] width 124 height 26
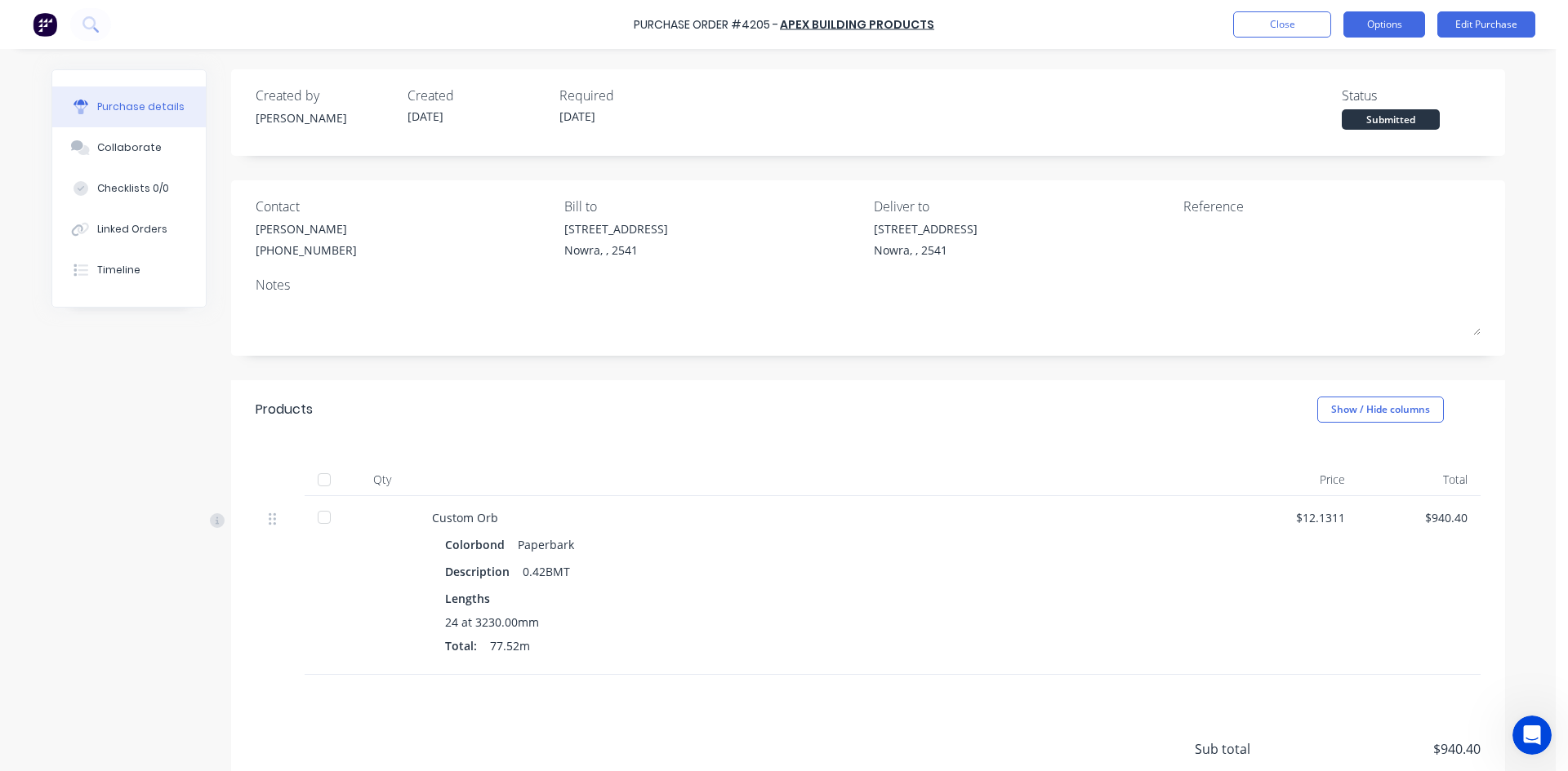
click at [1369, 23] on button "Options" at bounding box center [1383, 24] width 81 height 26
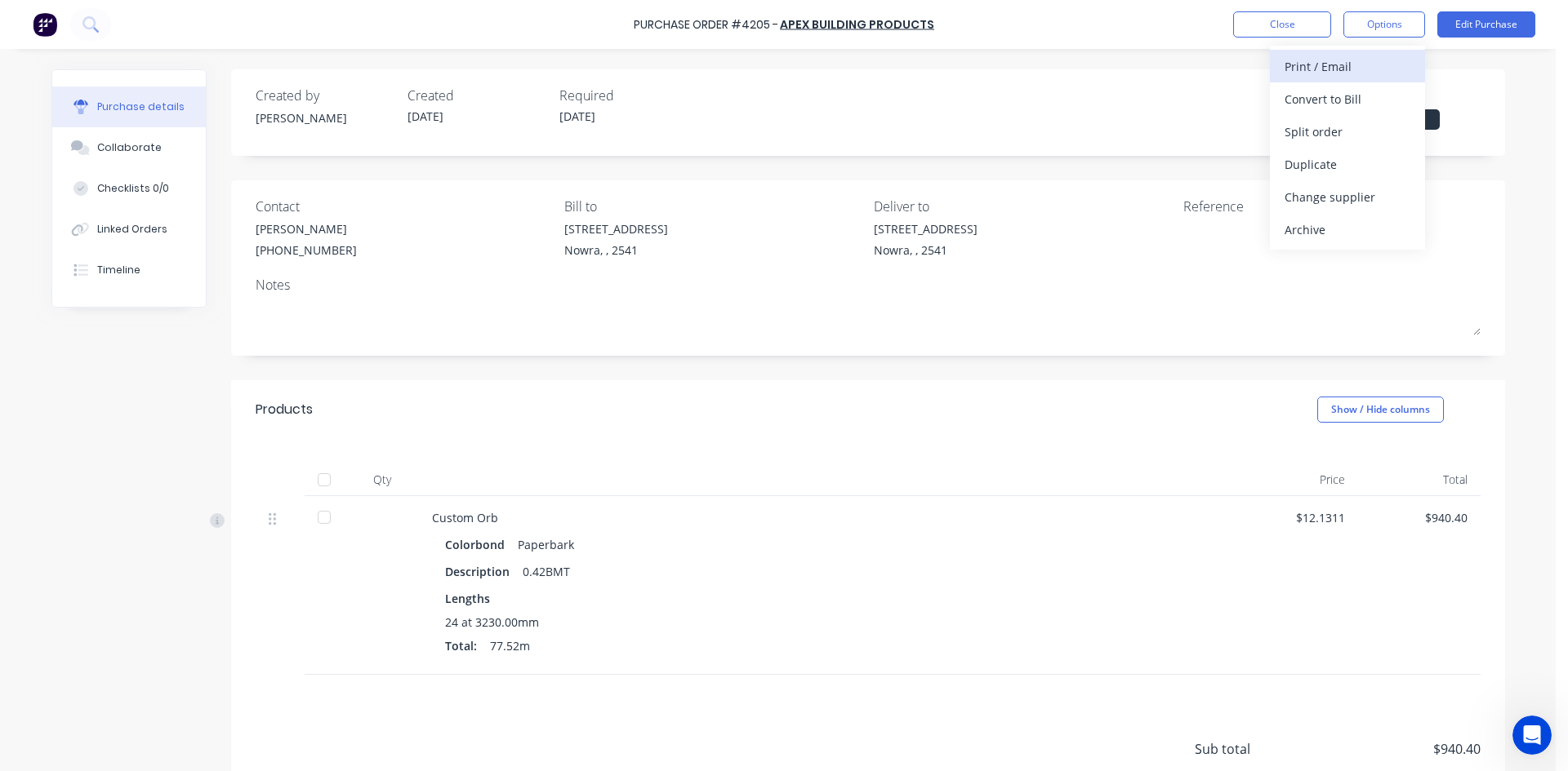
click at [1336, 73] on div "Print / Email" at bounding box center [1347, 66] width 126 height 23
click at [1326, 107] on div "With pricing" at bounding box center [1347, 99] width 126 height 23
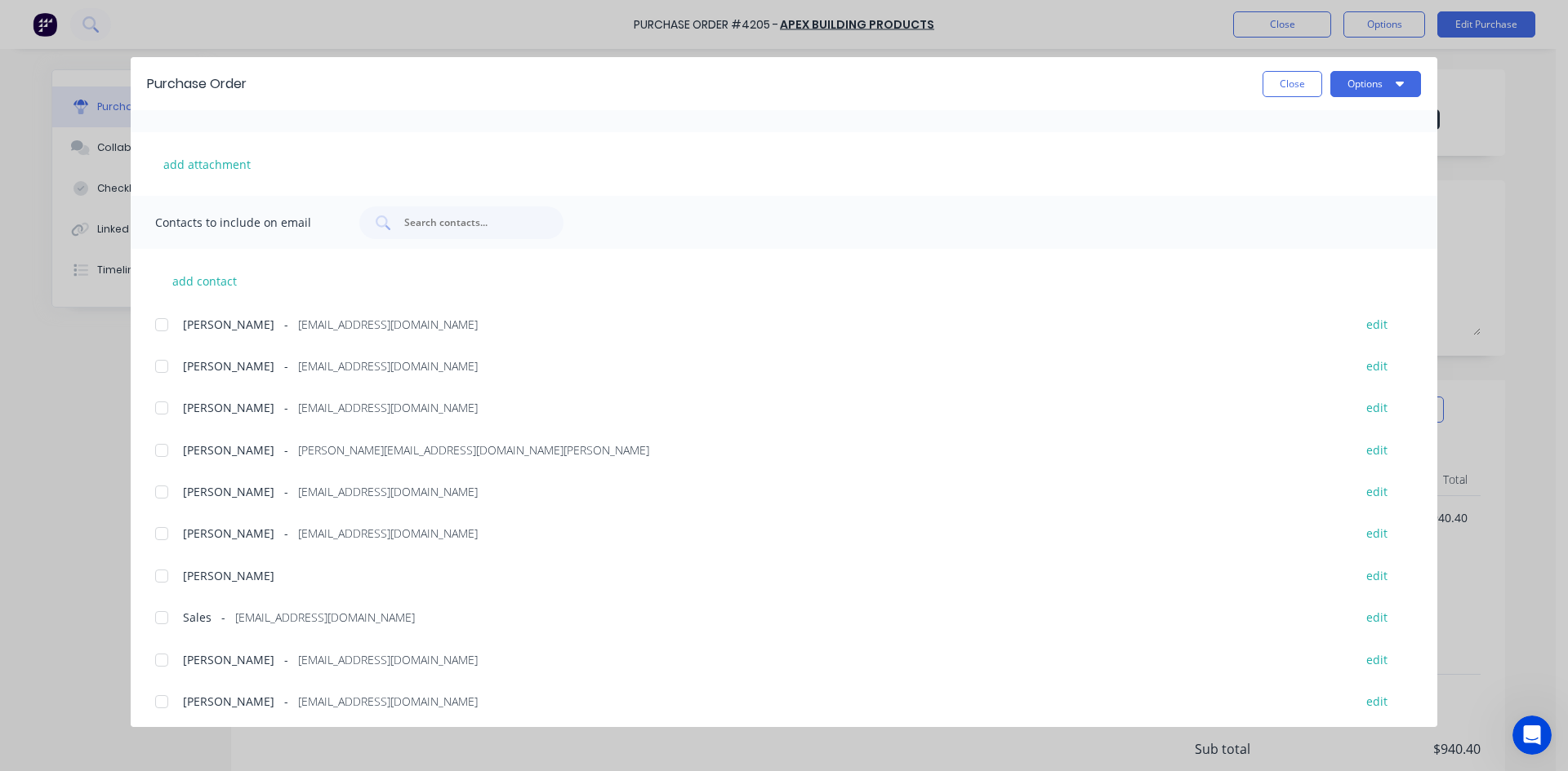
scroll to position [281, 0]
click at [170, 611] on div at bounding box center [162, 613] width 33 height 33
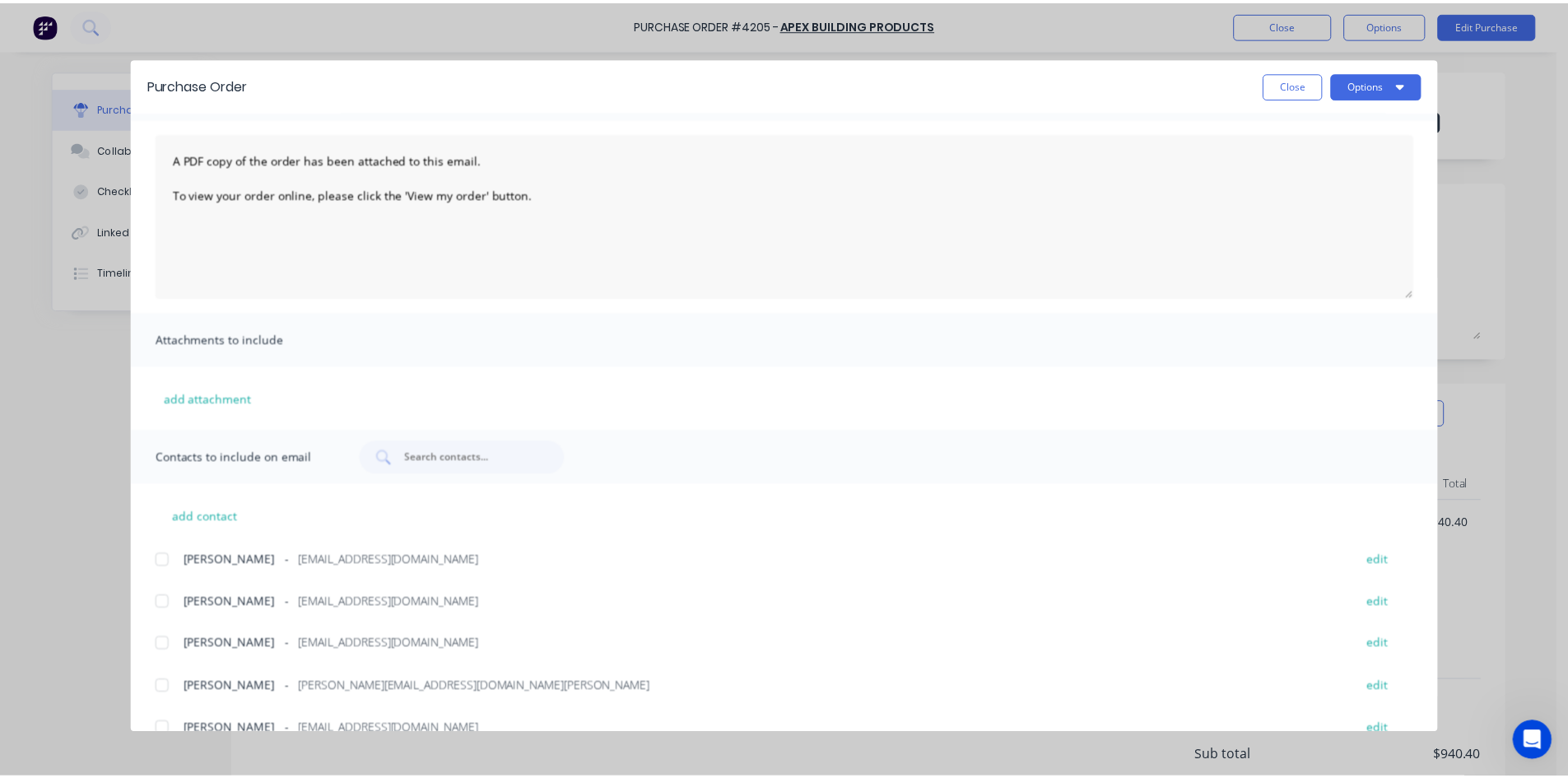
scroll to position [37, 0]
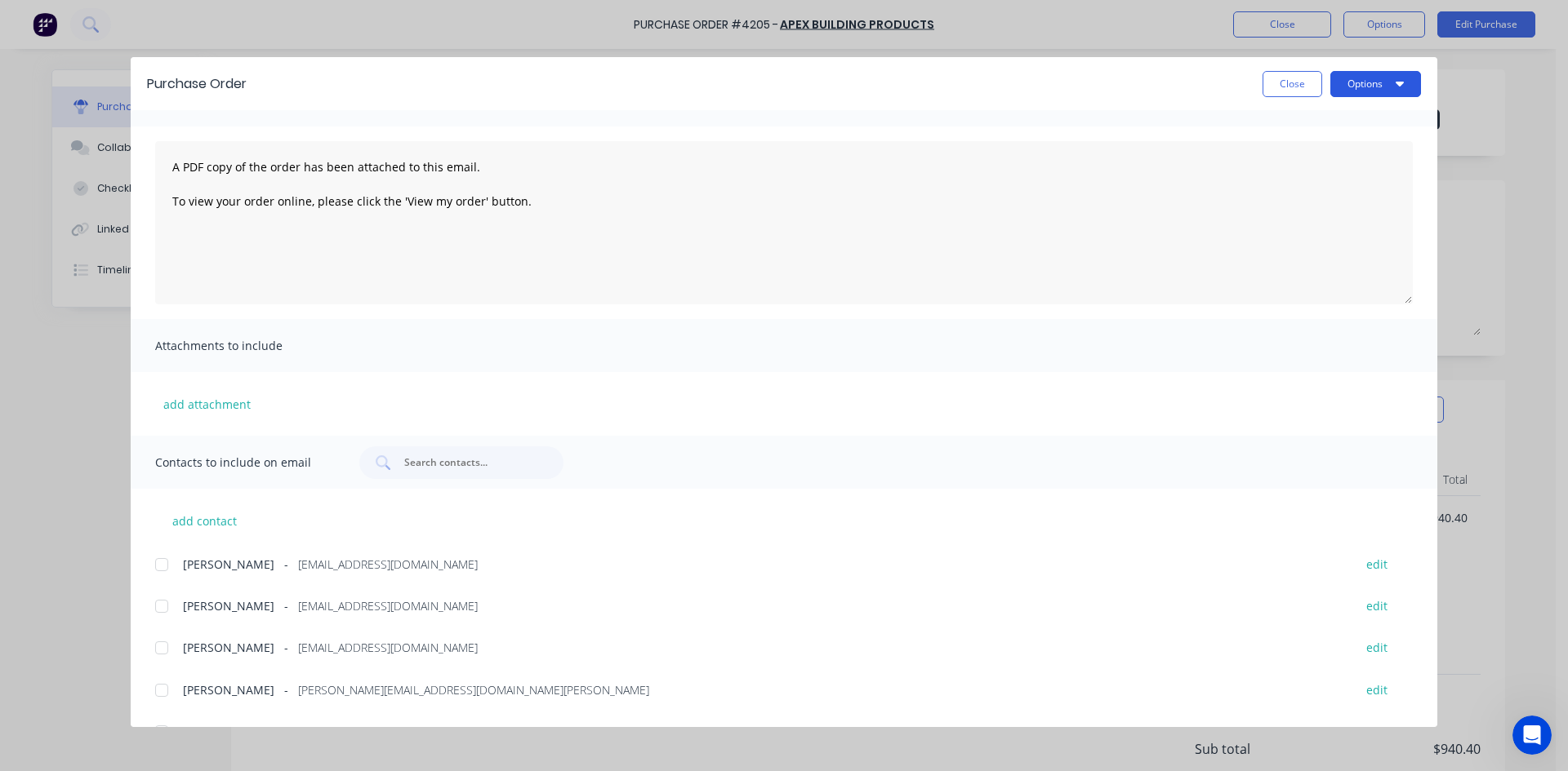
click at [1347, 86] on button "Options" at bounding box center [1375, 83] width 90 height 26
click at [1304, 195] on div "Email" at bounding box center [1343, 190] width 126 height 23
click at [1291, 88] on button "Close" at bounding box center [1292, 83] width 60 height 26
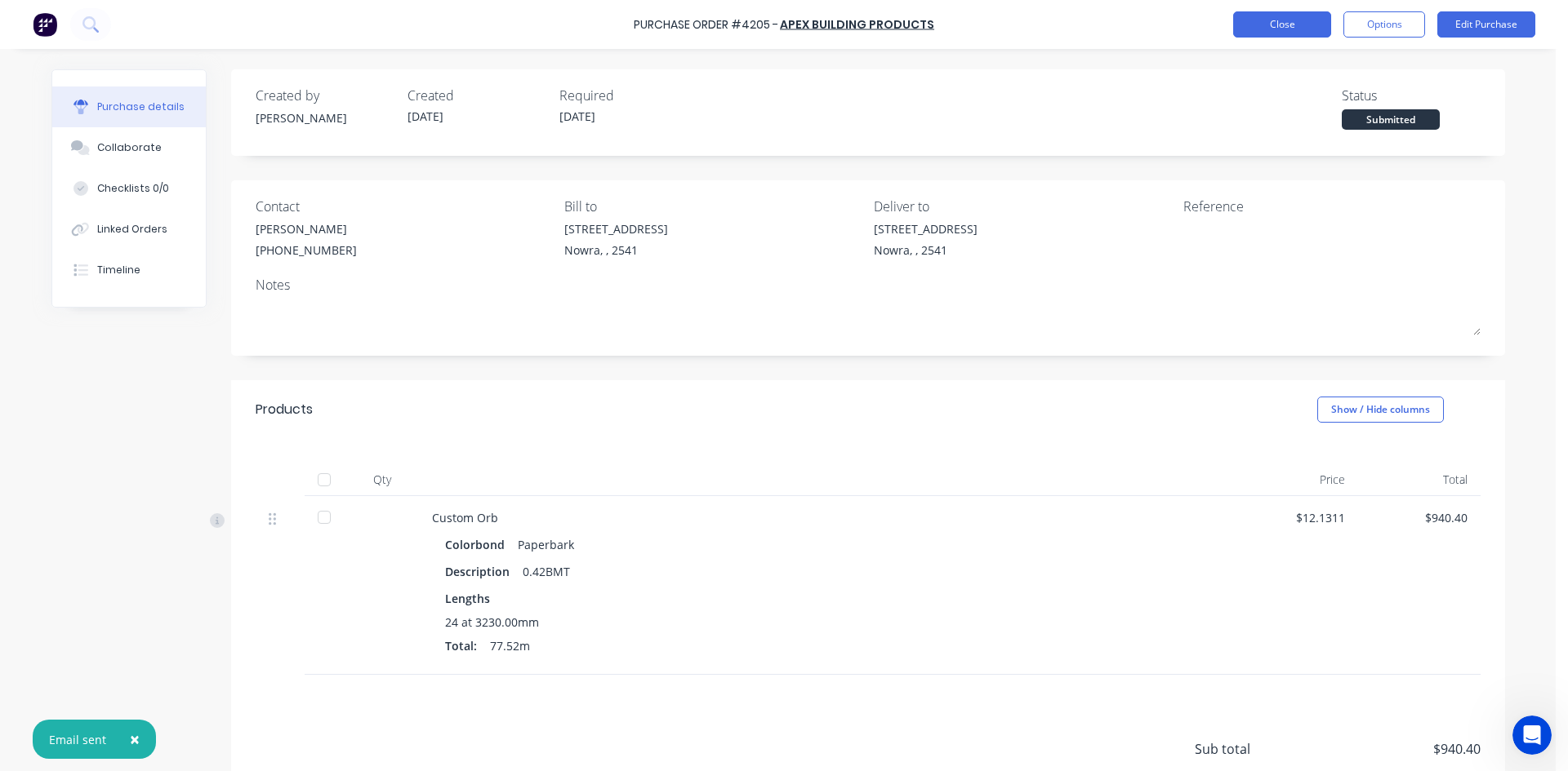
click at [1278, 36] on button "Close" at bounding box center [1282, 24] width 98 height 26
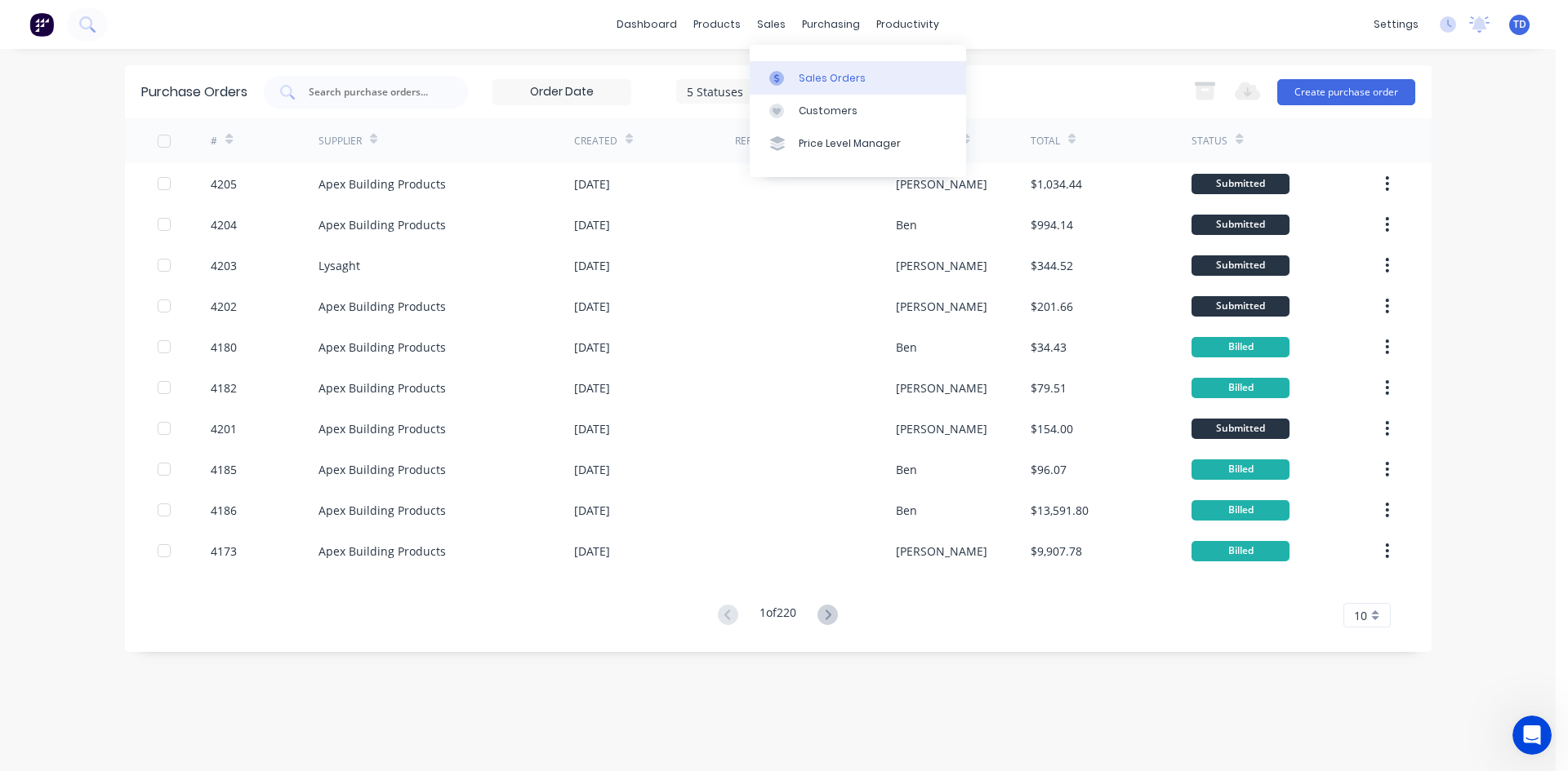
click at [808, 80] on div "Sales Orders" at bounding box center [831, 78] width 67 height 14
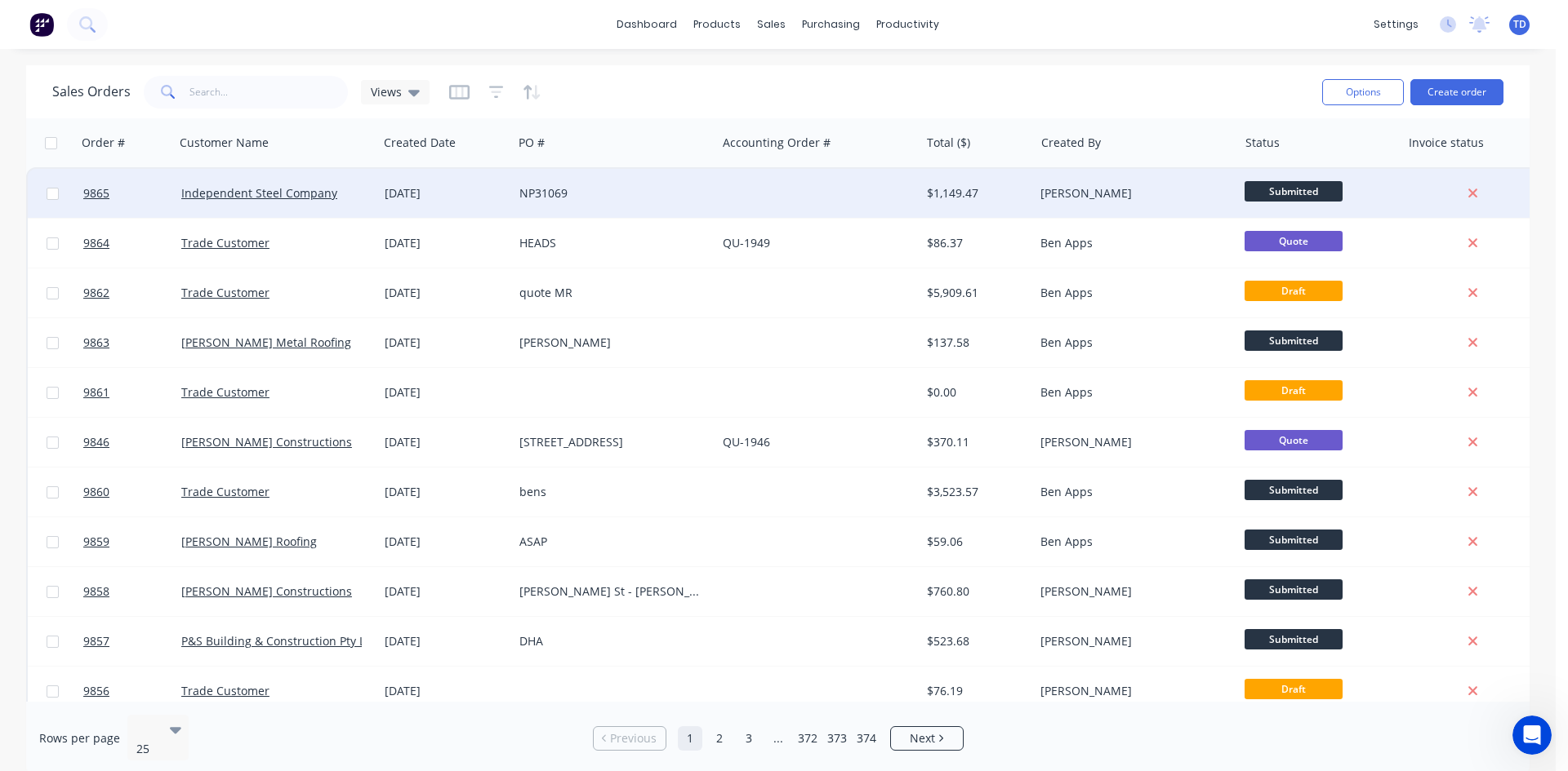
click at [749, 183] on div at bounding box center [817, 193] width 203 height 49
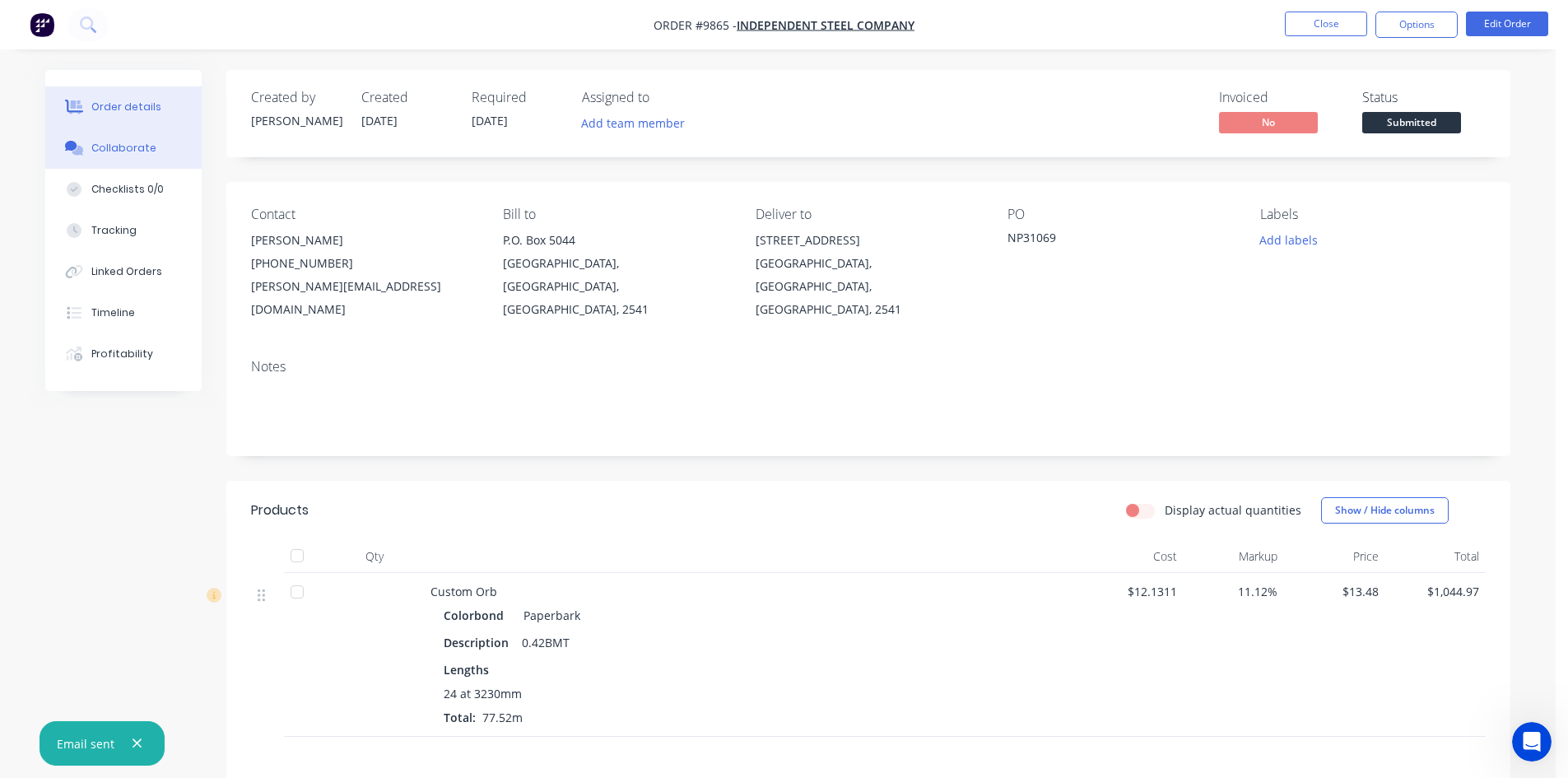
drag, startPoint x: 131, startPoint y: 155, endPoint x: 139, endPoint y: 161, distance: 10.0
click at [139, 161] on button "Collaborate" at bounding box center [123, 149] width 157 height 41
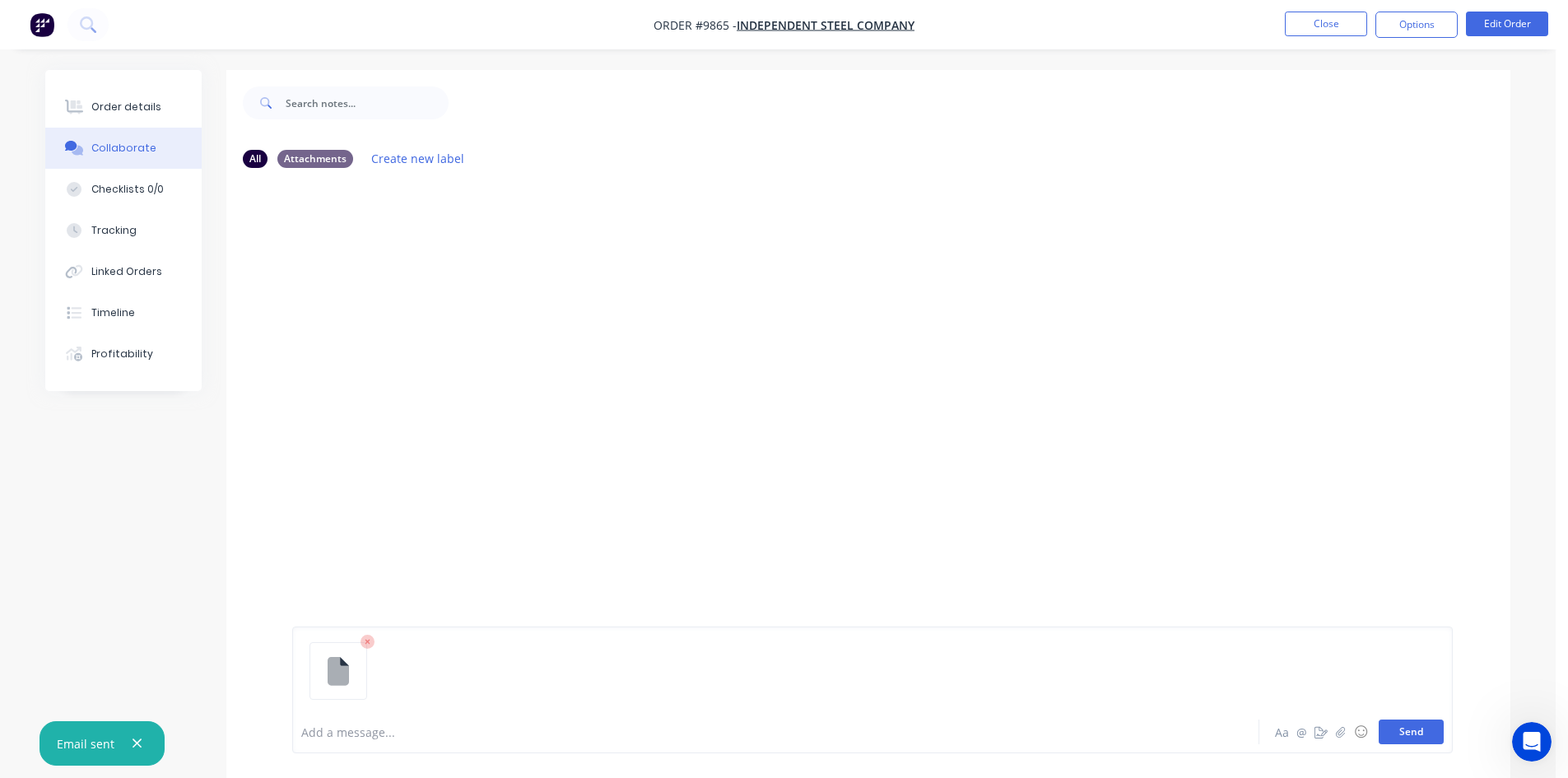
click at [1408, 726] on button "Send" at bounding box center [1411, 731] width 65 height 24
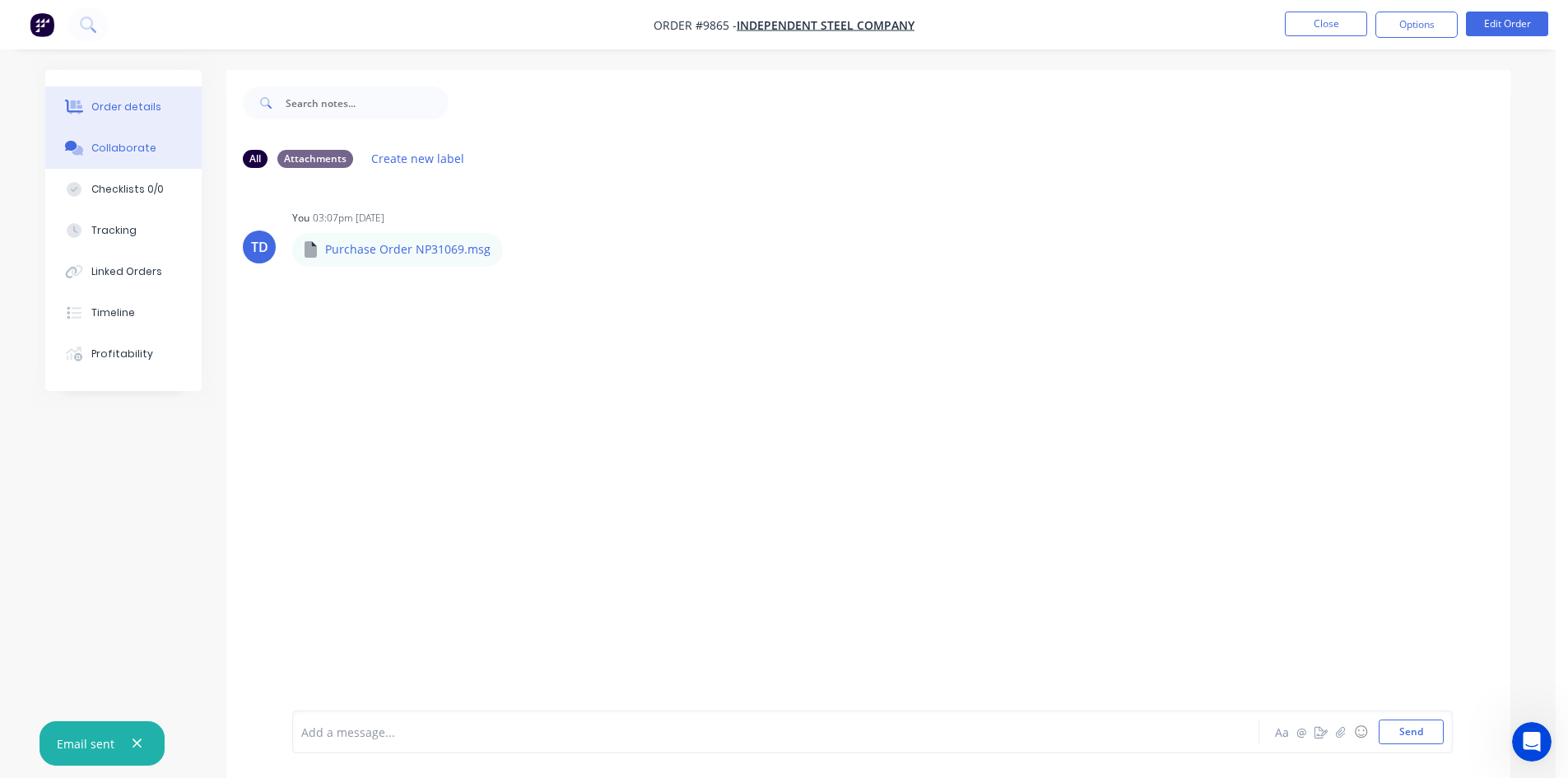
click at [138, 105] on div "Order details" at bounding box center [126, 107] width 70 height 14
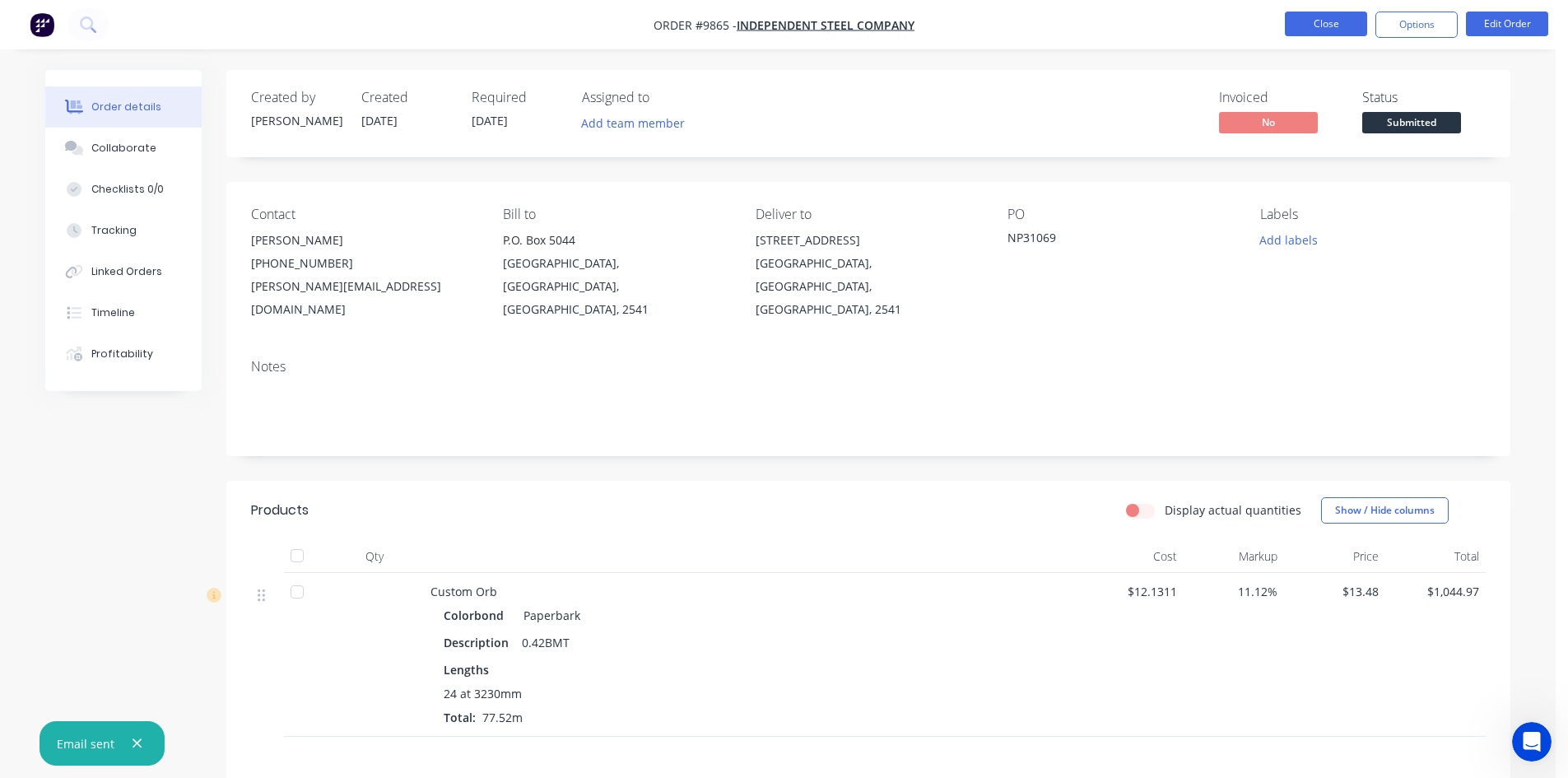
click at [1321, 28] on button "Close" at bounding box center [1326, 23] width 82 height 24
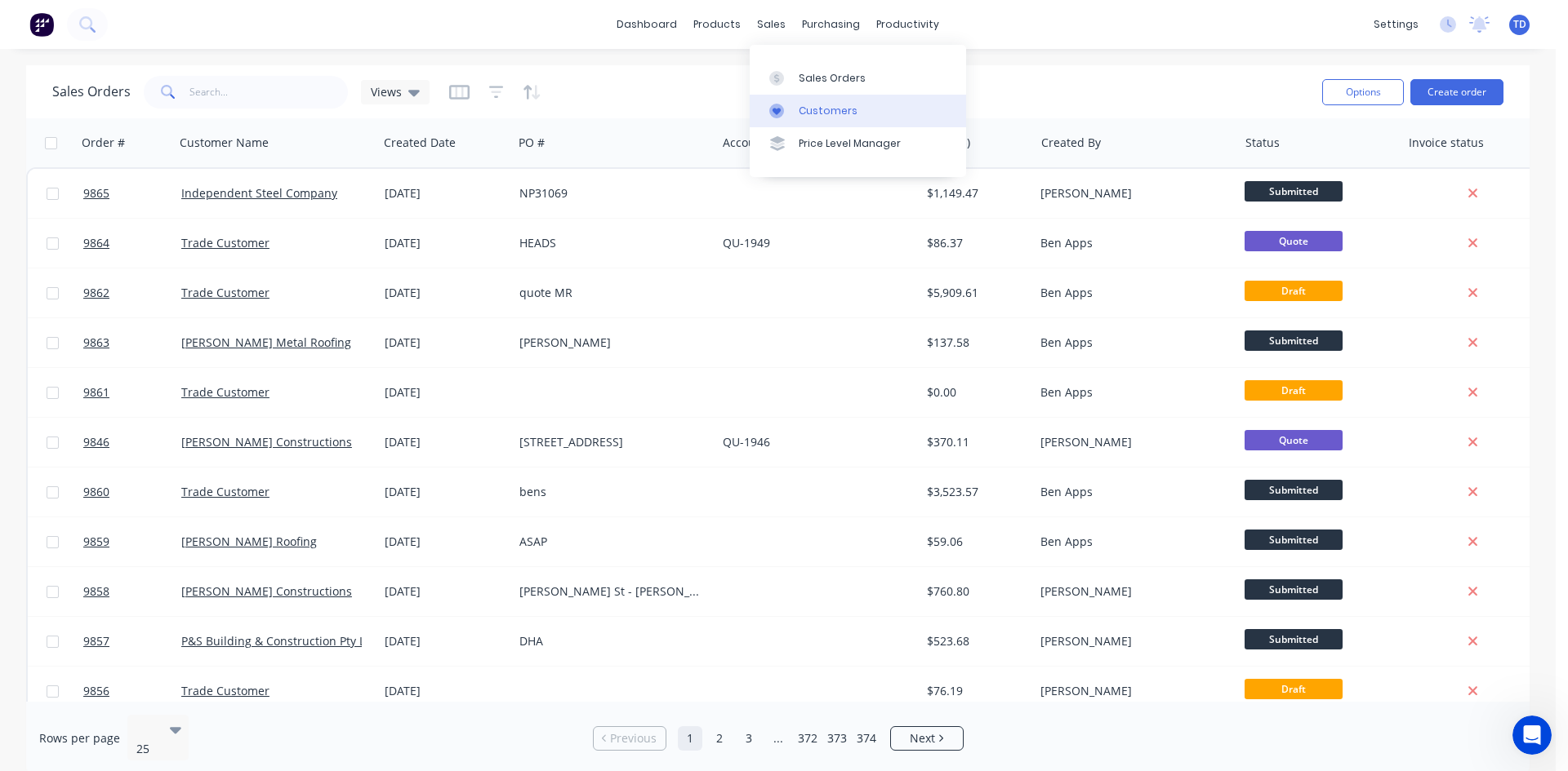
click at [812, 113] on div "Customers" at bounding box center [828, 111] width 59 height 14
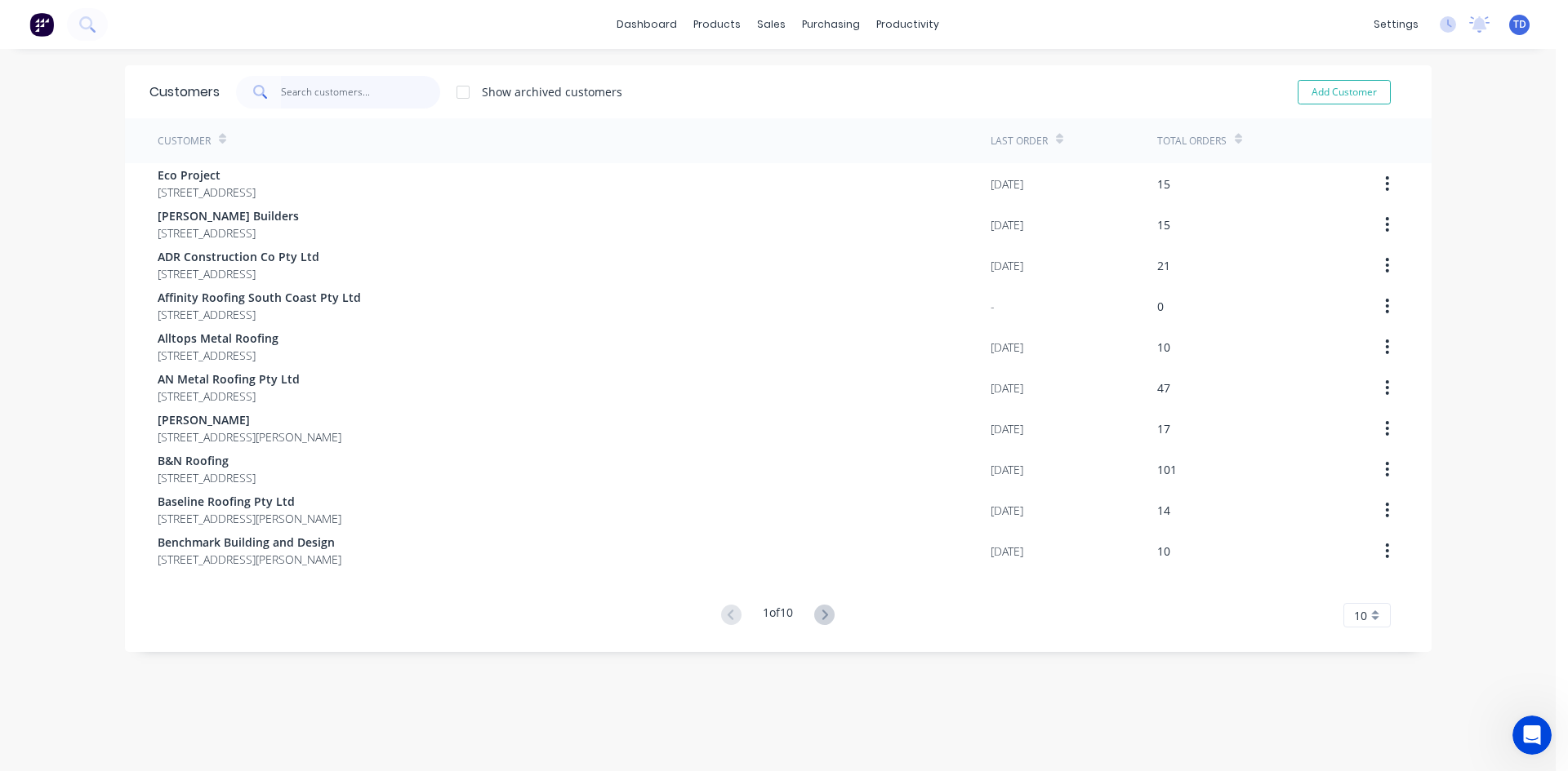
click at [372, 99] on input "text" at bounding box center [360, 92] width 159 height 33
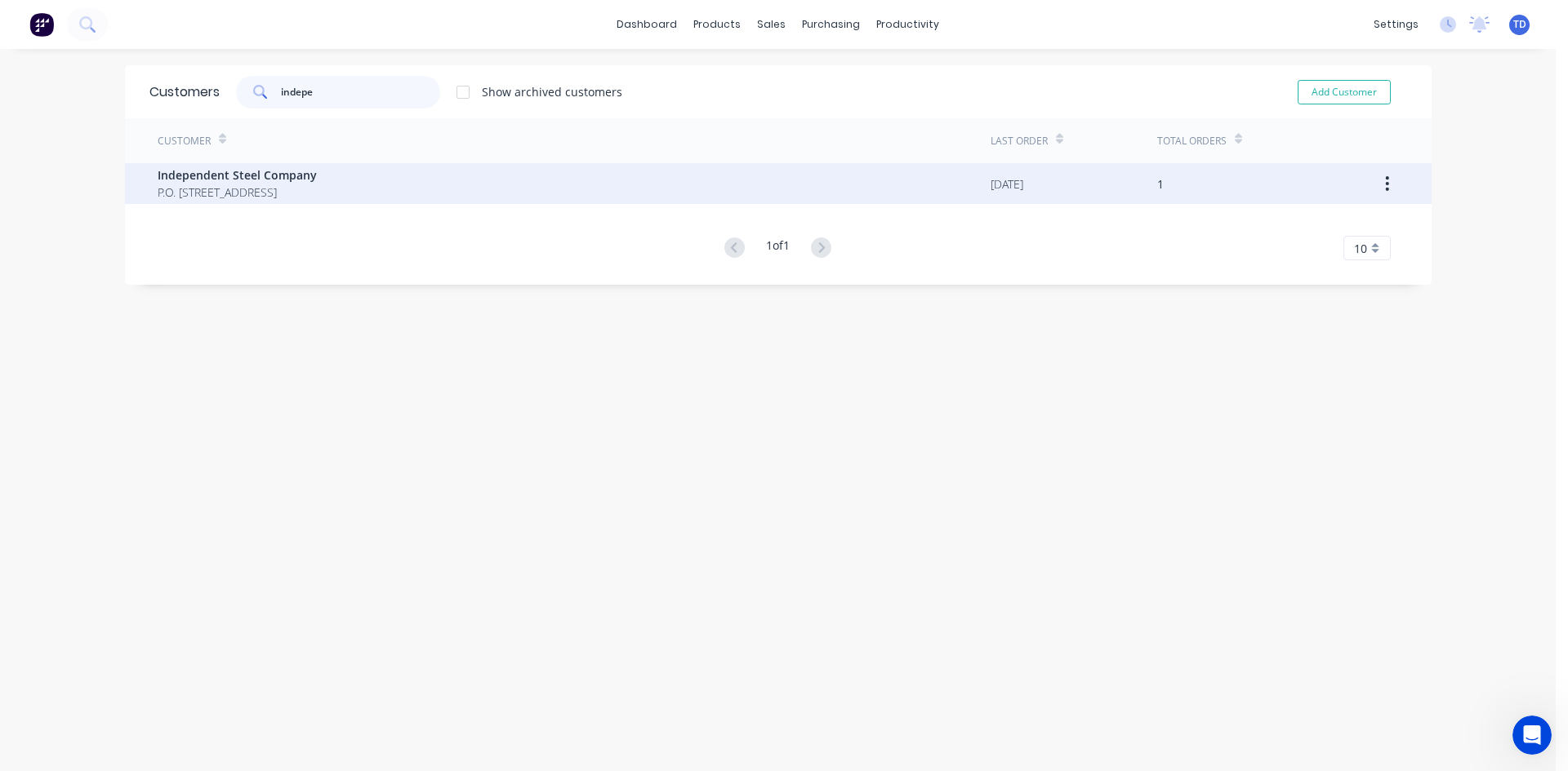
type input "indepe"
click at [271, 195] on span "P.O. Box 5044 South Nowra New South Wales Australia 2541" at bounding box center [237, 192] width 159 height 17
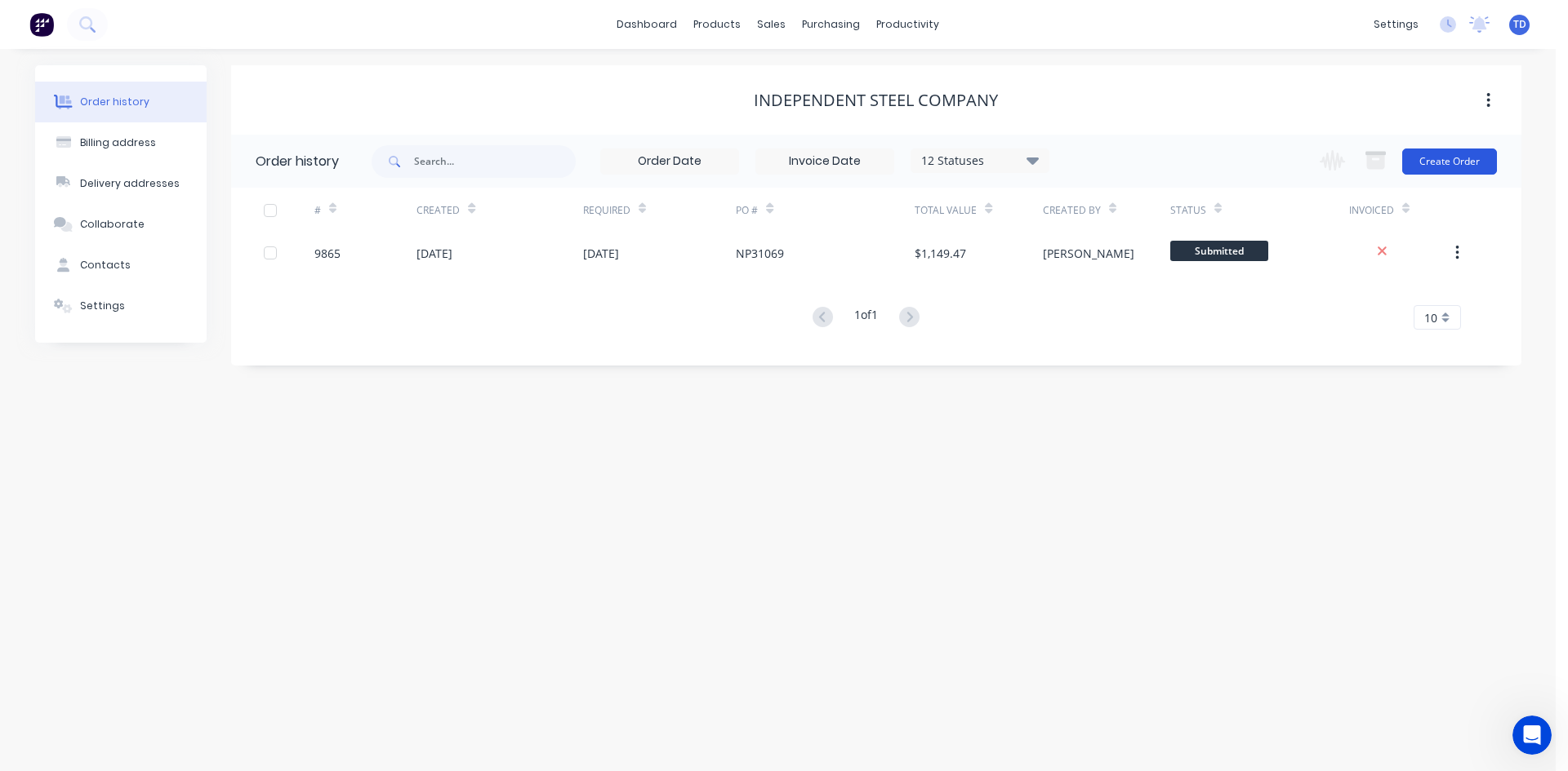
click at [1455, 168] on button "Create Order" at bounding box center [1449, 161] width 95 height 26
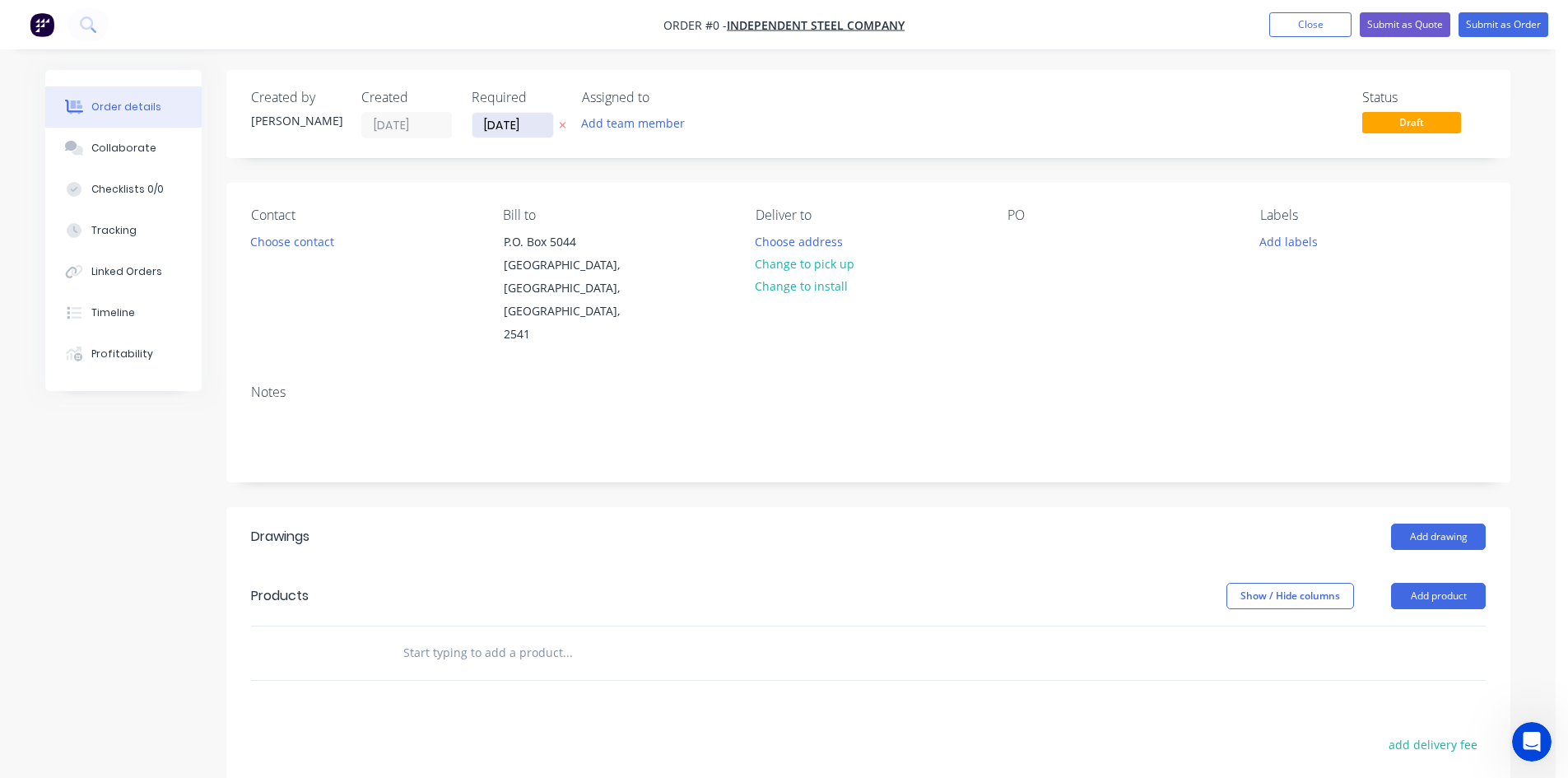
click at [535, 128] on input "[DATE]" at bounding box center [513, 124] width 81 height 24
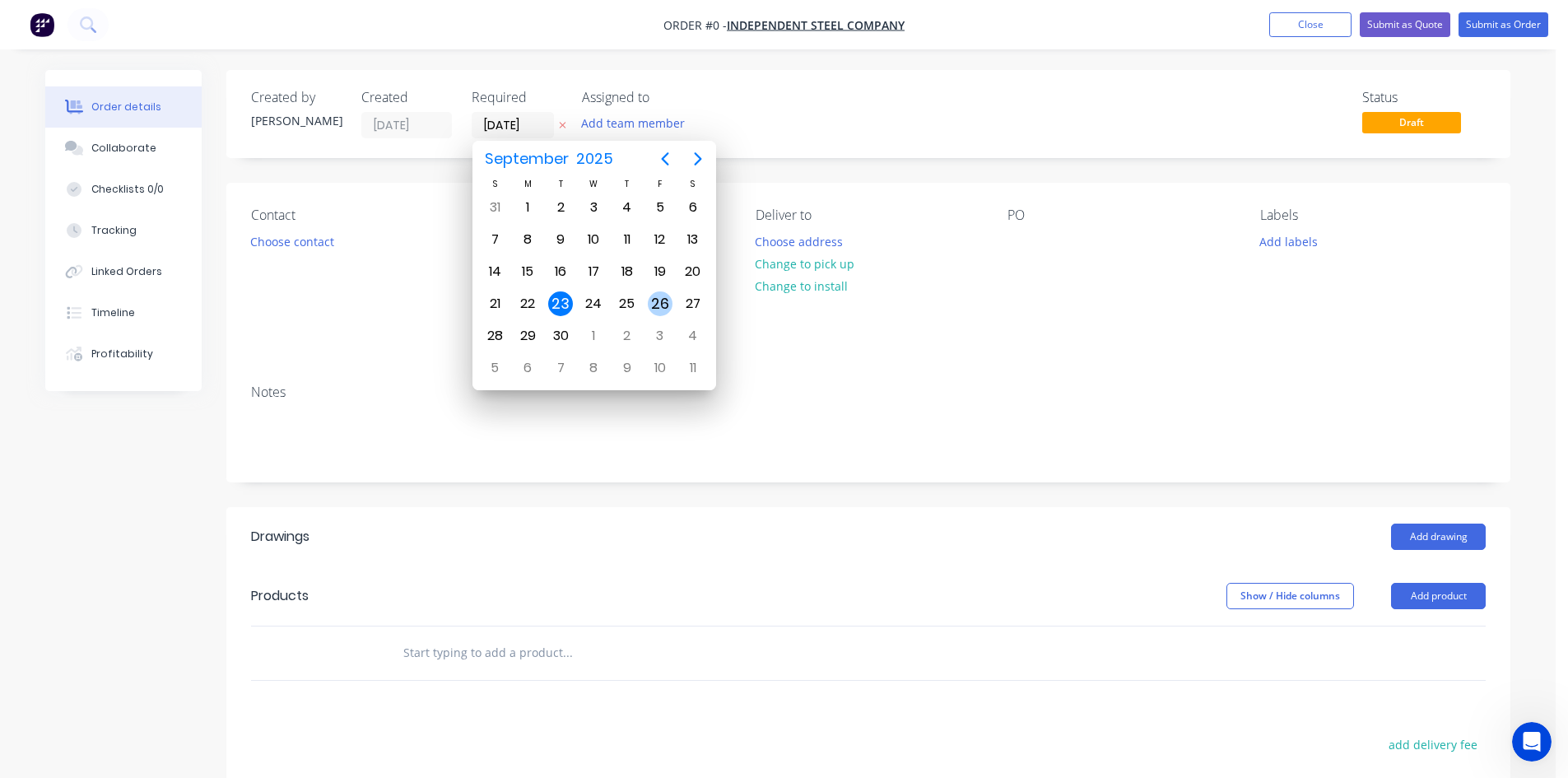
click at [652, 306] on div "26" at bounding box center [660, 303] width 24 height 24
type input "[DATE]"
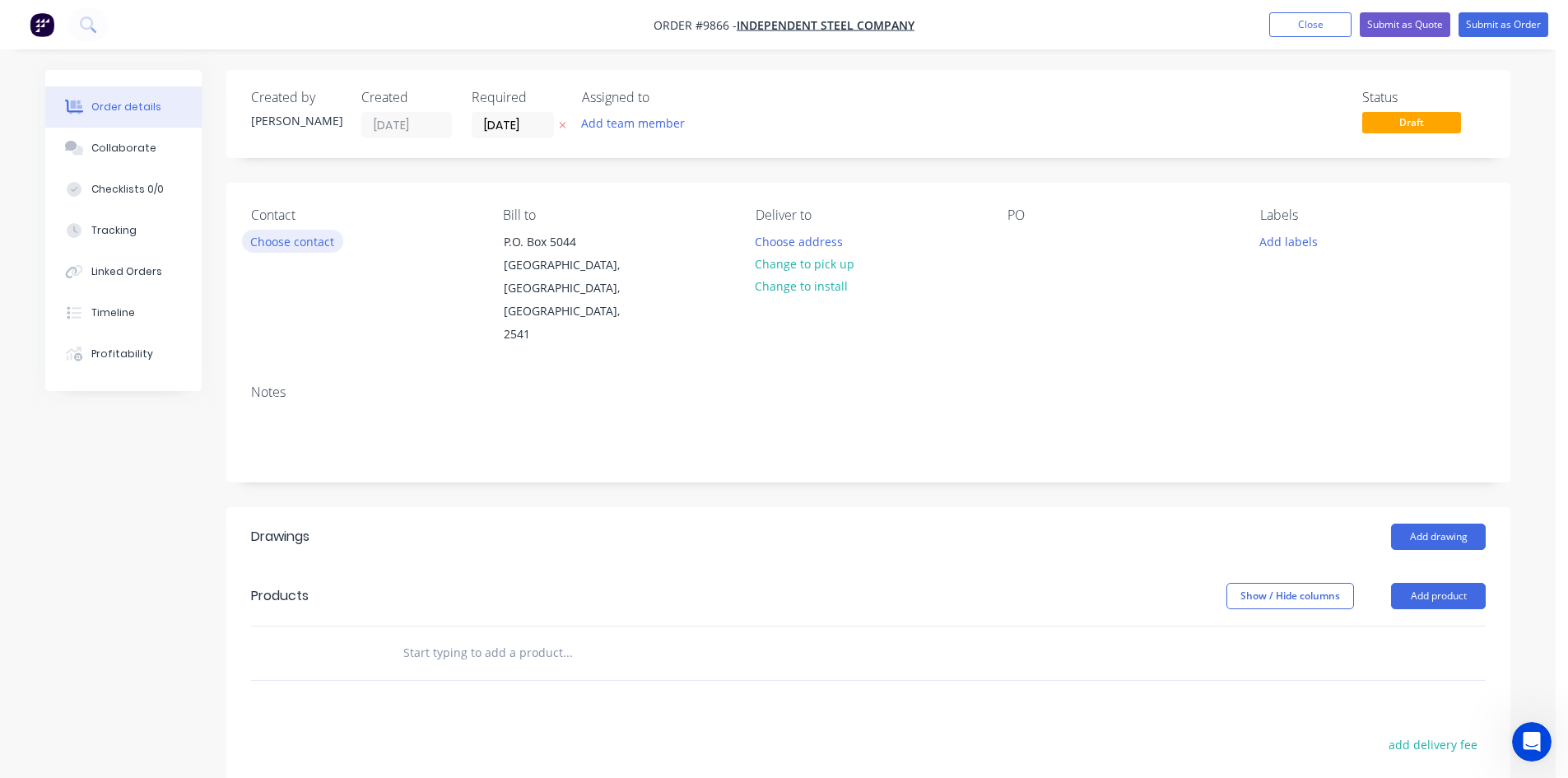
click at [327, 243] on button "Choose contact" at bounding box center [293, 241] width 101 height 23
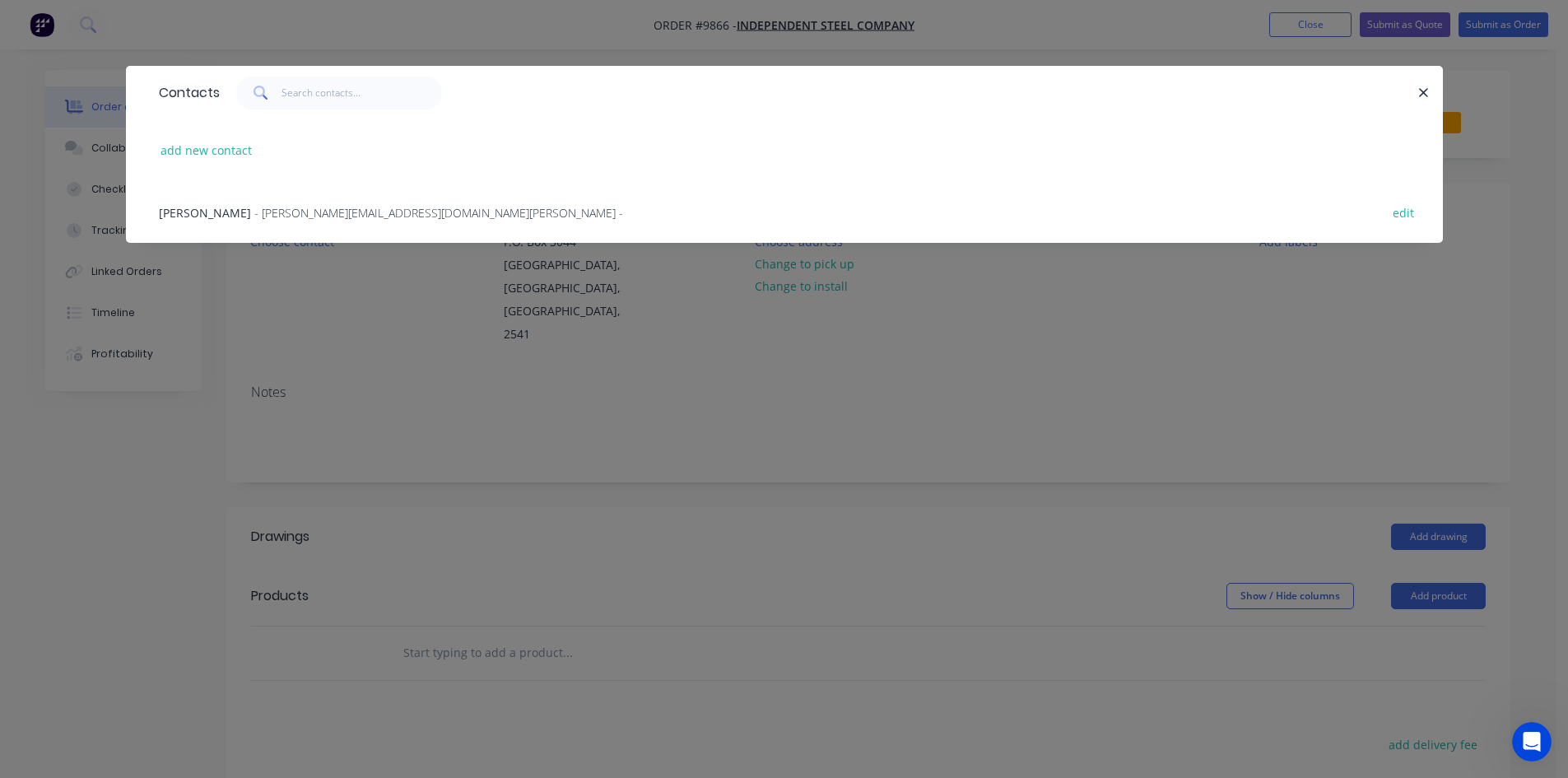
drag, startPoint x: 341, startPoint y: 215, endPoint x: 369, endPoint y: 222, distance: 28.9
click at [342, 214] on span "- bruce@independentsteelcompany.com.au -" at bounding box center [438, 212] width 369 height 15
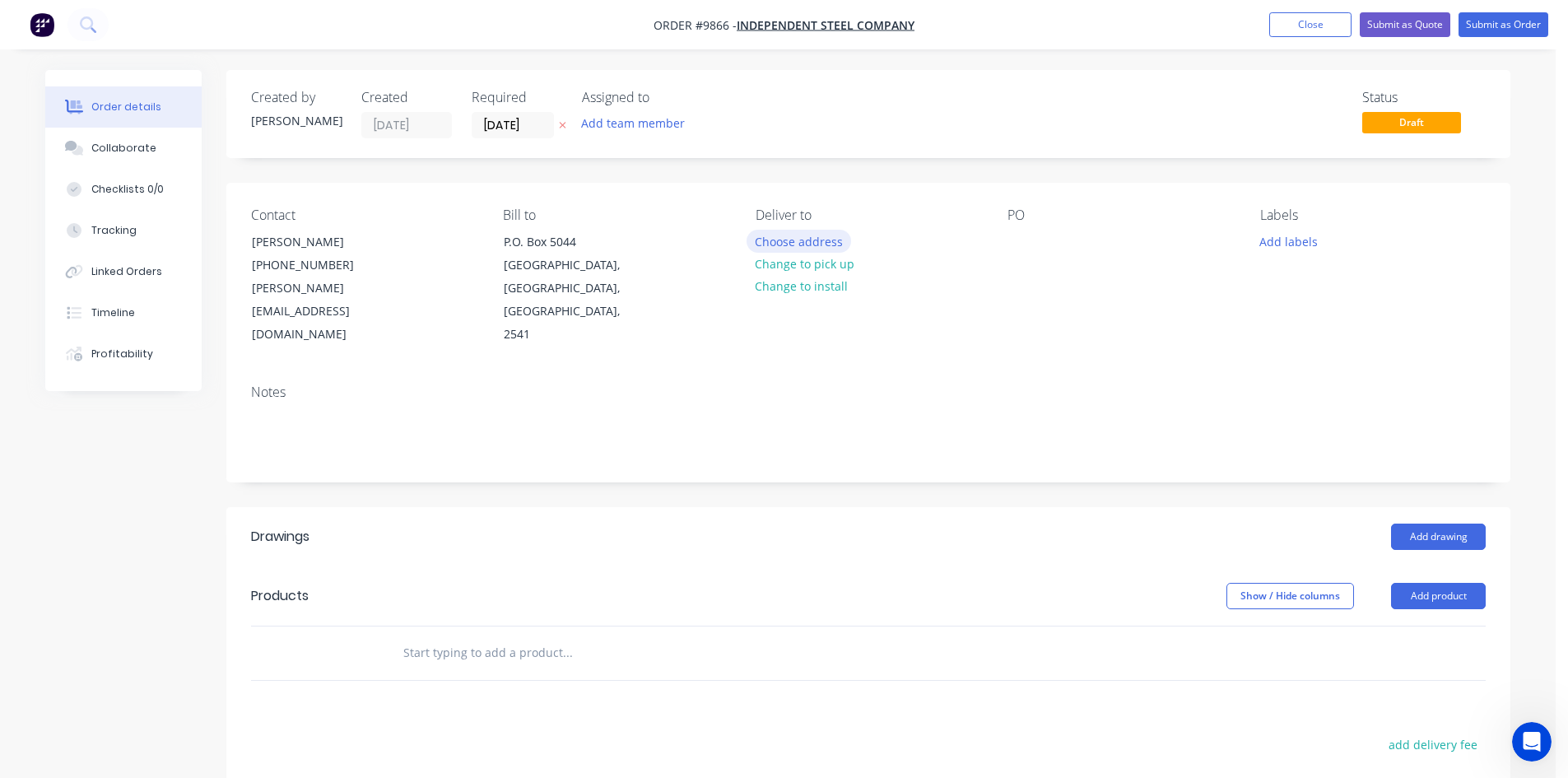
click at [817, 246] on button "Choose address" at bounding box center [798, 241] width 105 height 23
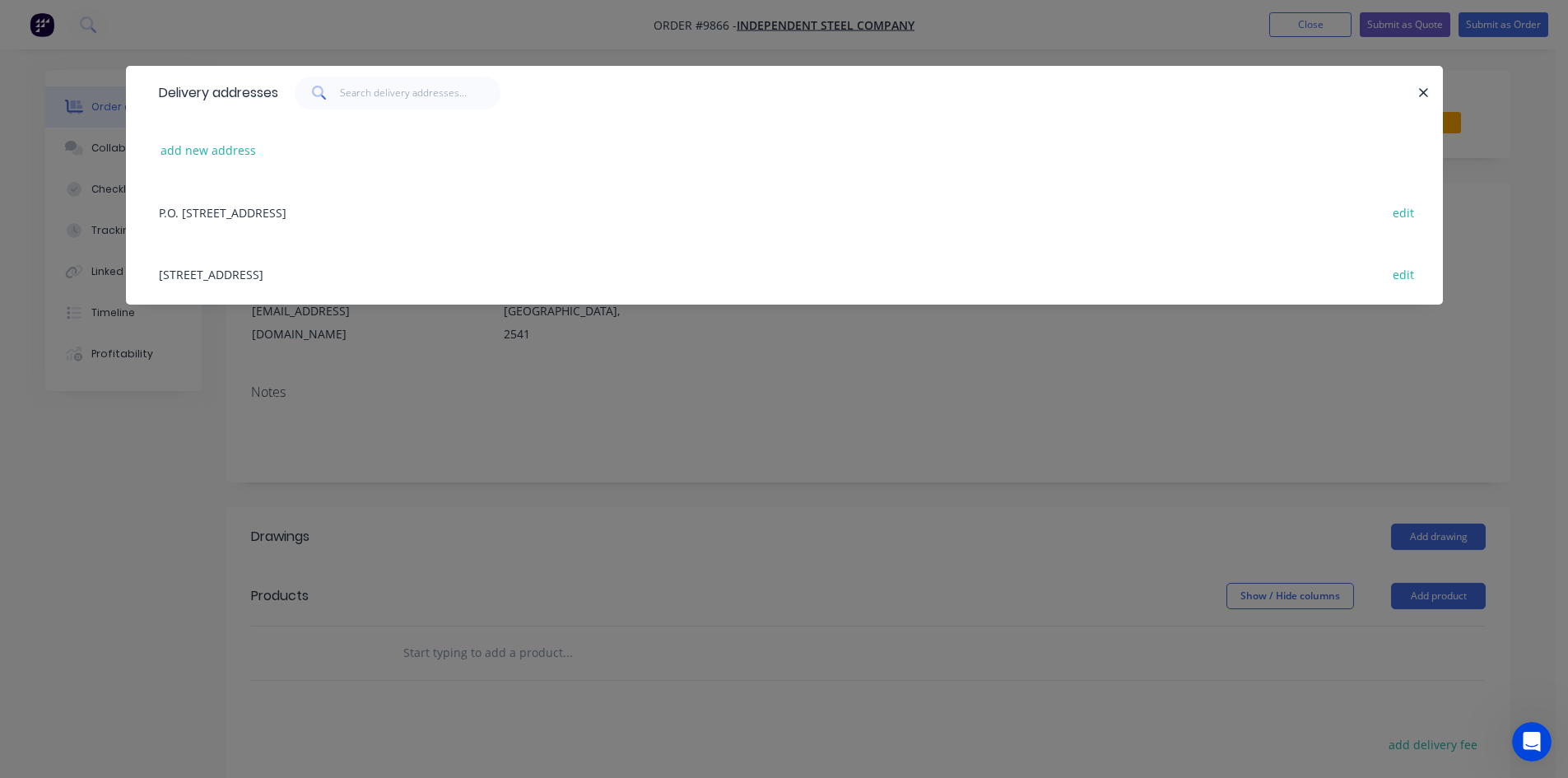
drag, startPoint x: 305, startPoint y: 274, endPoint x: 460, endPoint y: 284, distance: 155.3
click at [307, 274] on div "12 Cumberland Avenue, South Nowra, New South Wales, Australia, 2541 edit" at bounding box center [784, 273] width 1268 height 62
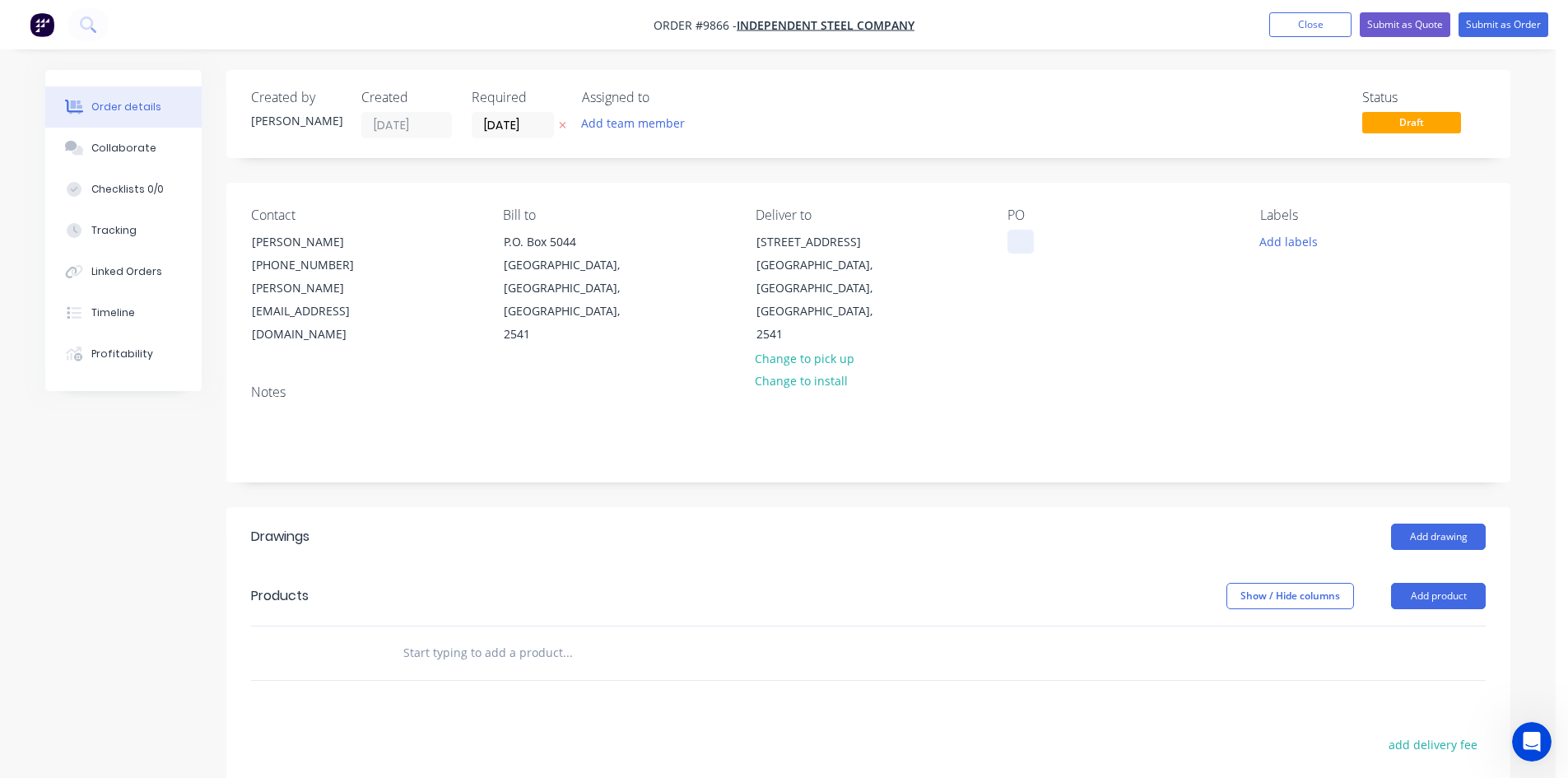
click at [1009, 243] on div at bounding box center [1020, 242] width 26 height 23
click at [464, 636] on input "text" at bounding box center [567, 653] width 329 height 33
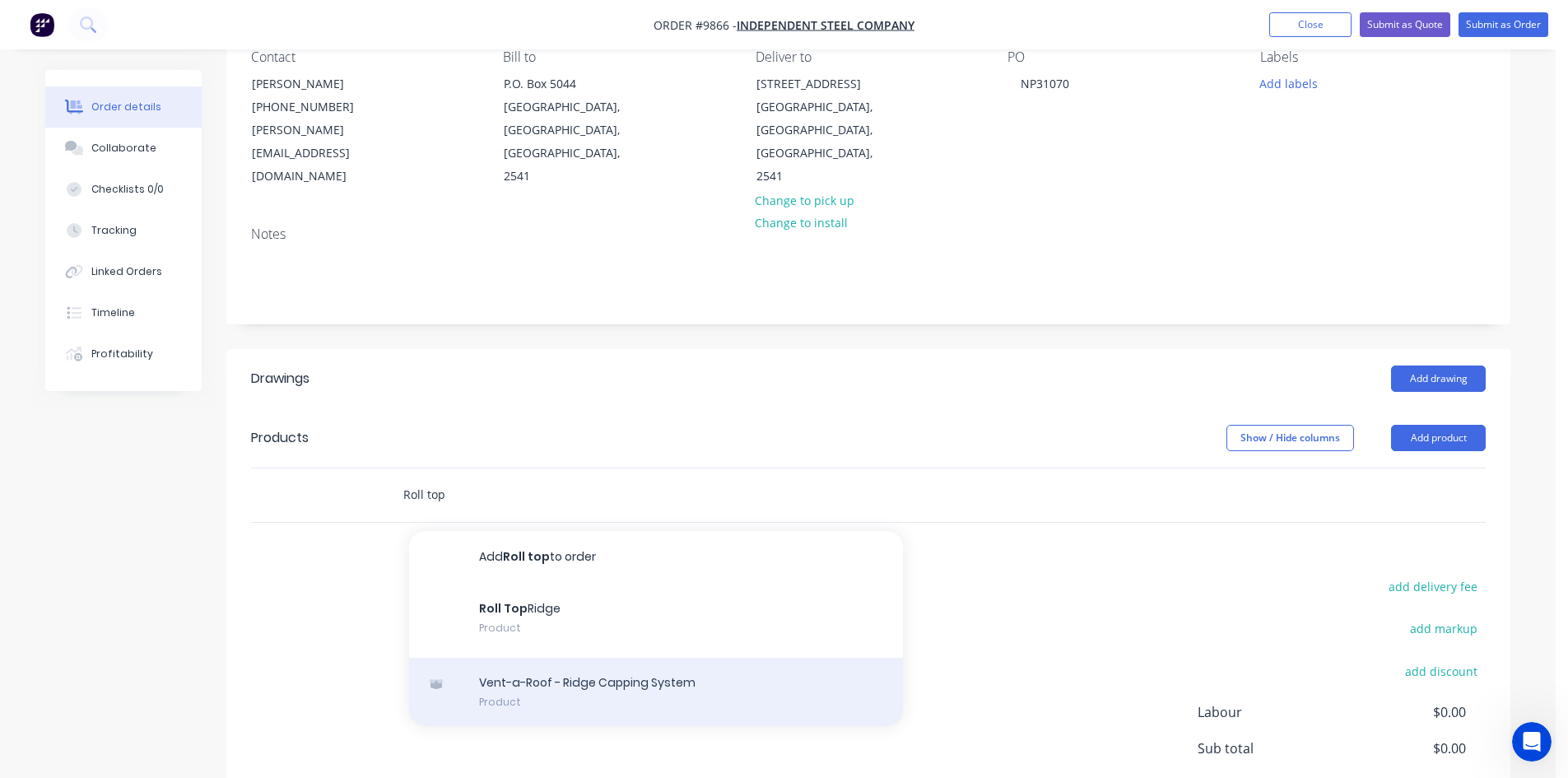
scroll to position [165, 0]
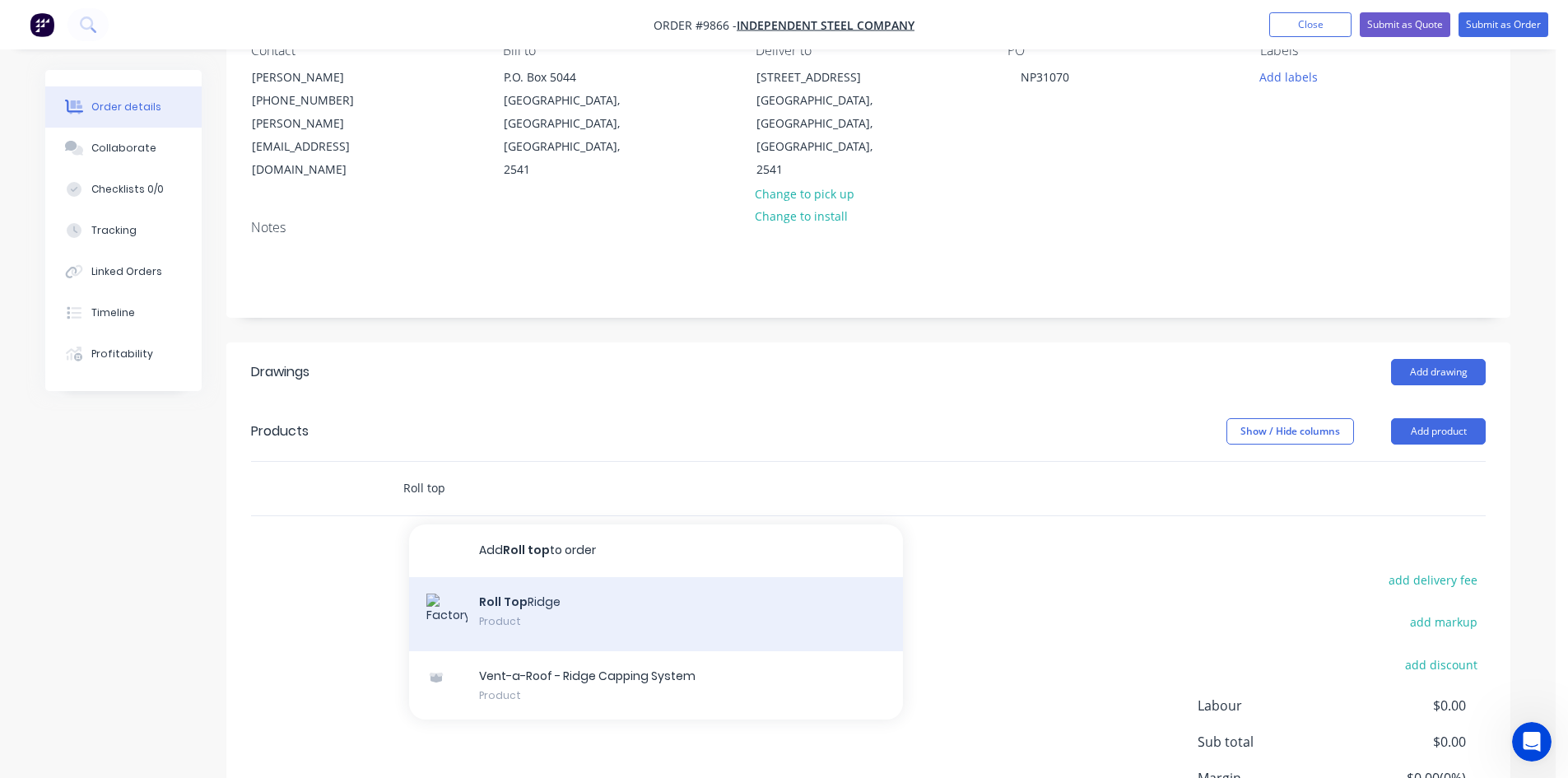
type input "Roll top"
click at [491, 577] on div "Roll Top Ridge Product" at bounding box center [656, 614] width 494 height 74
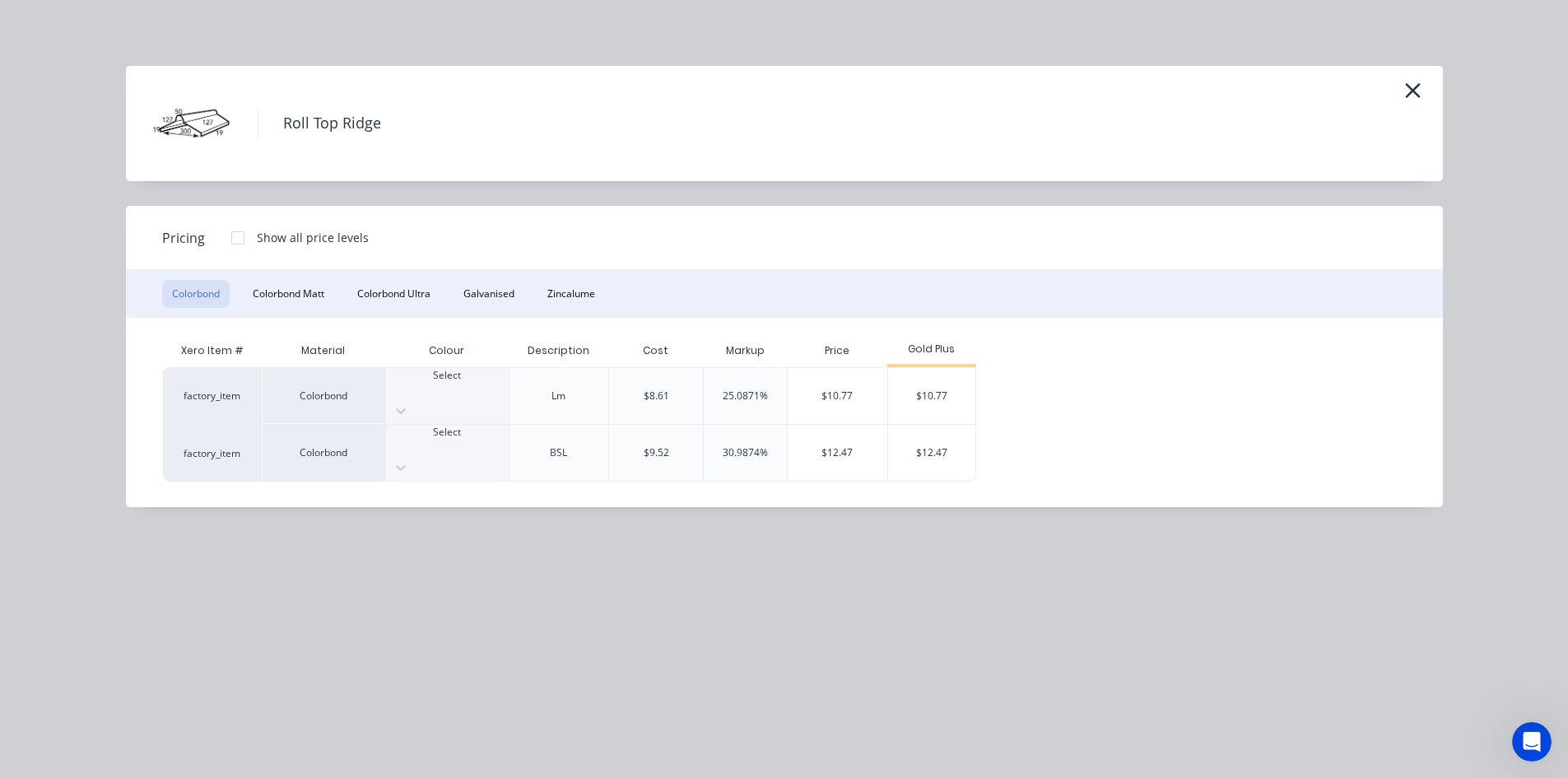
click at [453, 396] on div at bounding box center [447, 390] width 123 height 14
click at [940, 396] on div "$10.77" at bounding box center [932, 396] width 88 height 56
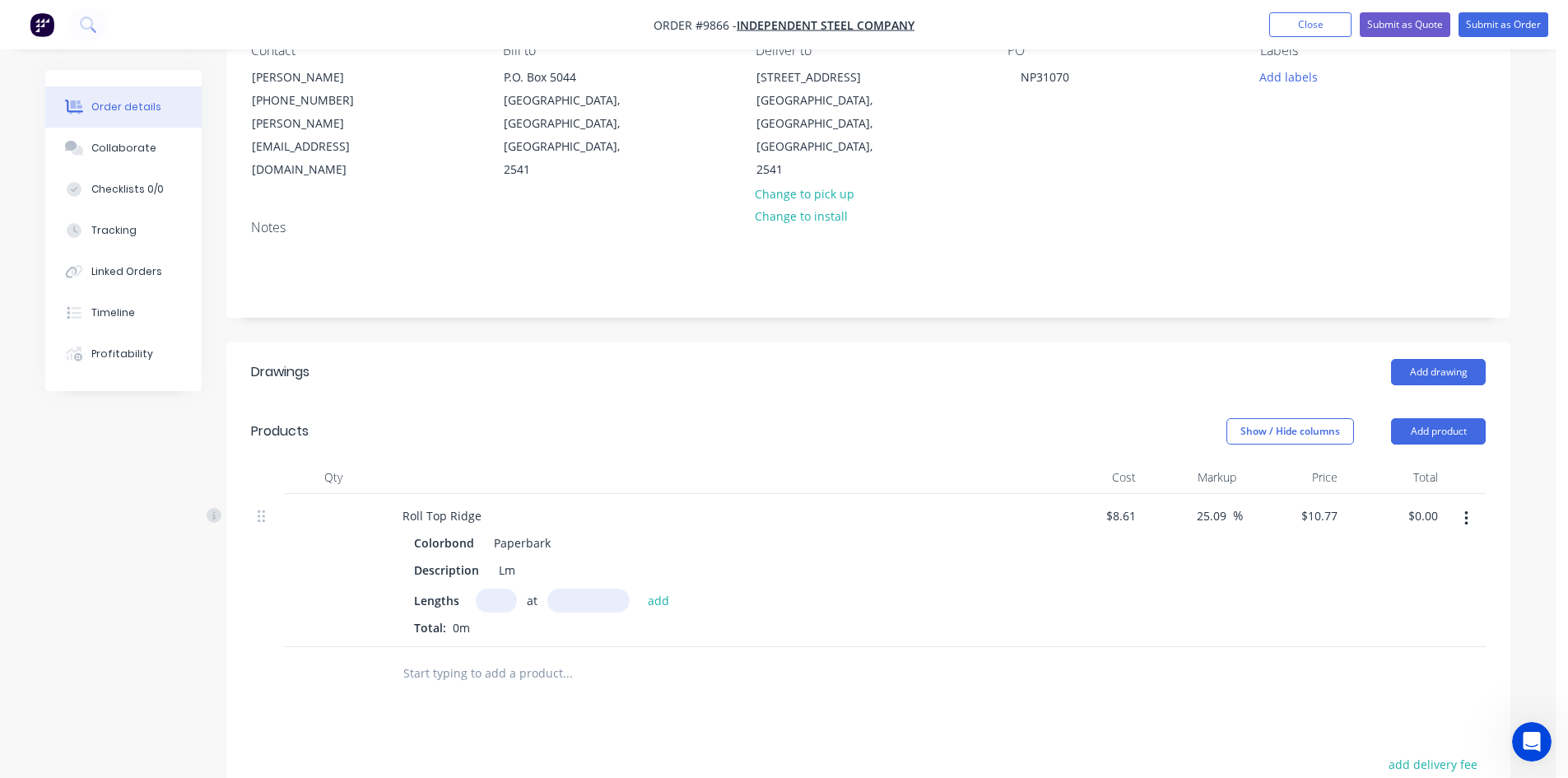
click at [505, 589] on input "text" at bounding box center [497, 600] width 41 height 23
type input "2"
type input "4650"
click at [640, 589] on button "add" at bounding box center [659, 600] width 39 height 23
type input "$100.16"
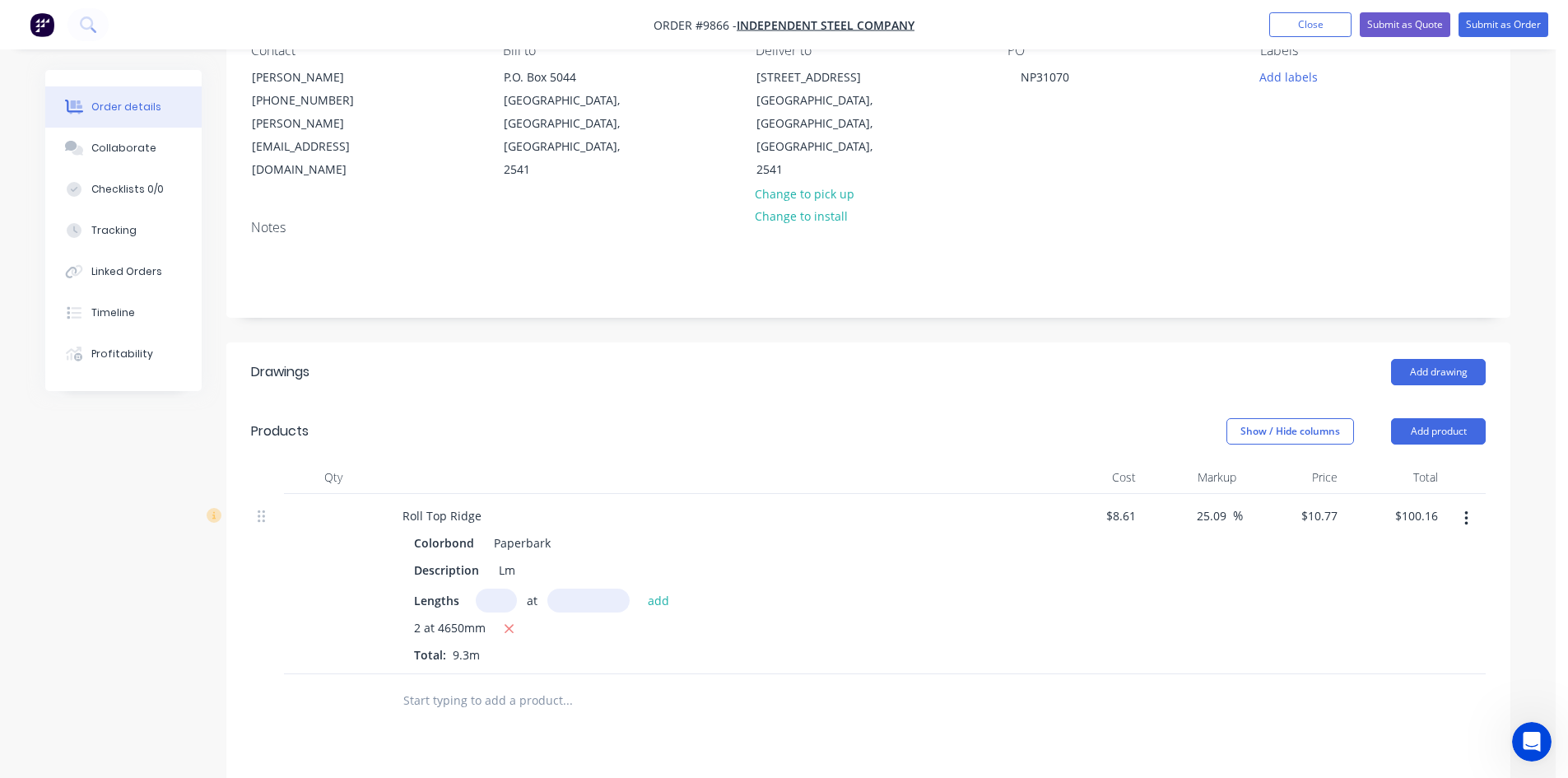
click at [408, 684] on input "text" at bounding box center [567, 700] width 329 height 33
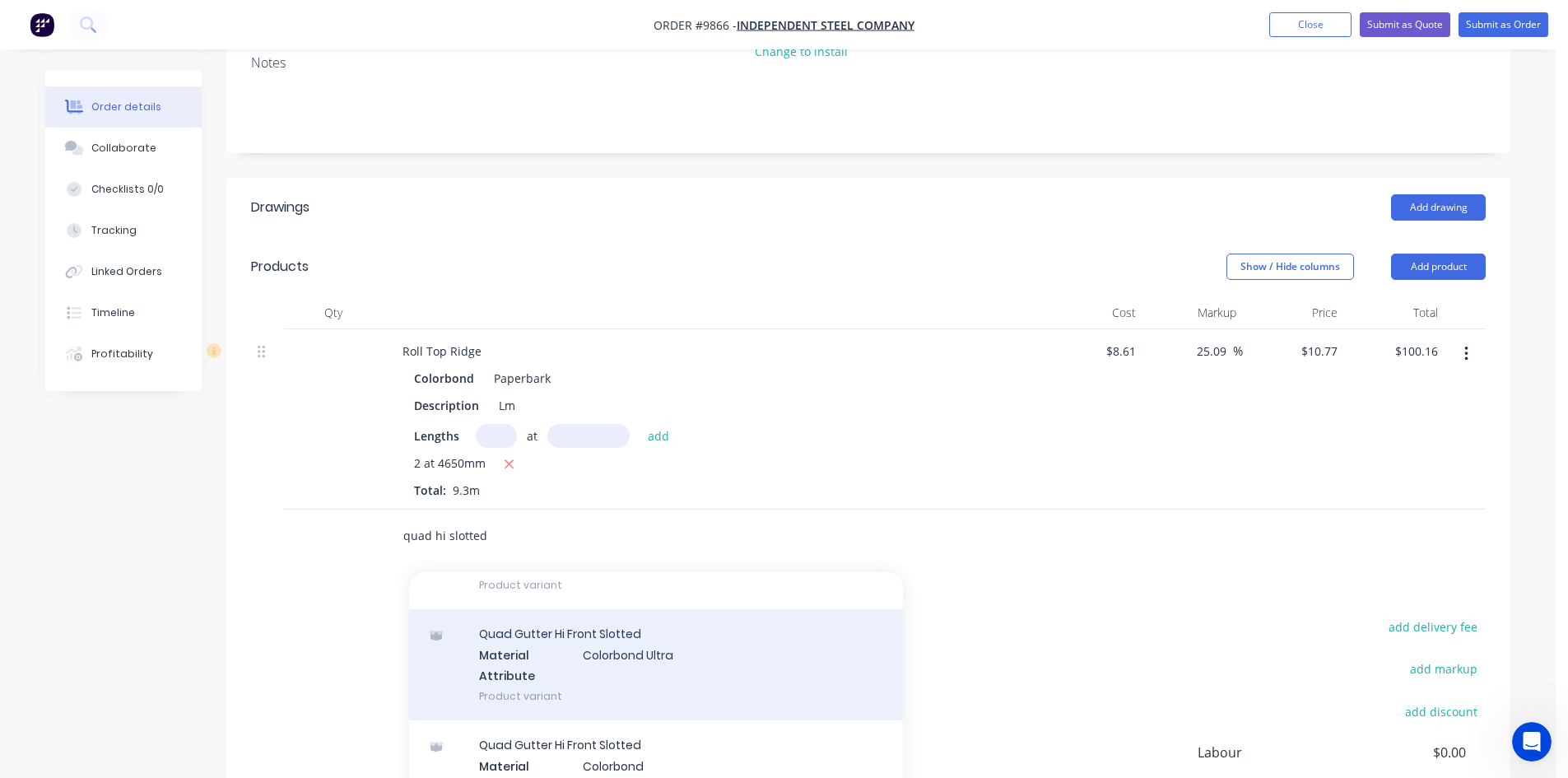
scroll to position [412, 0]
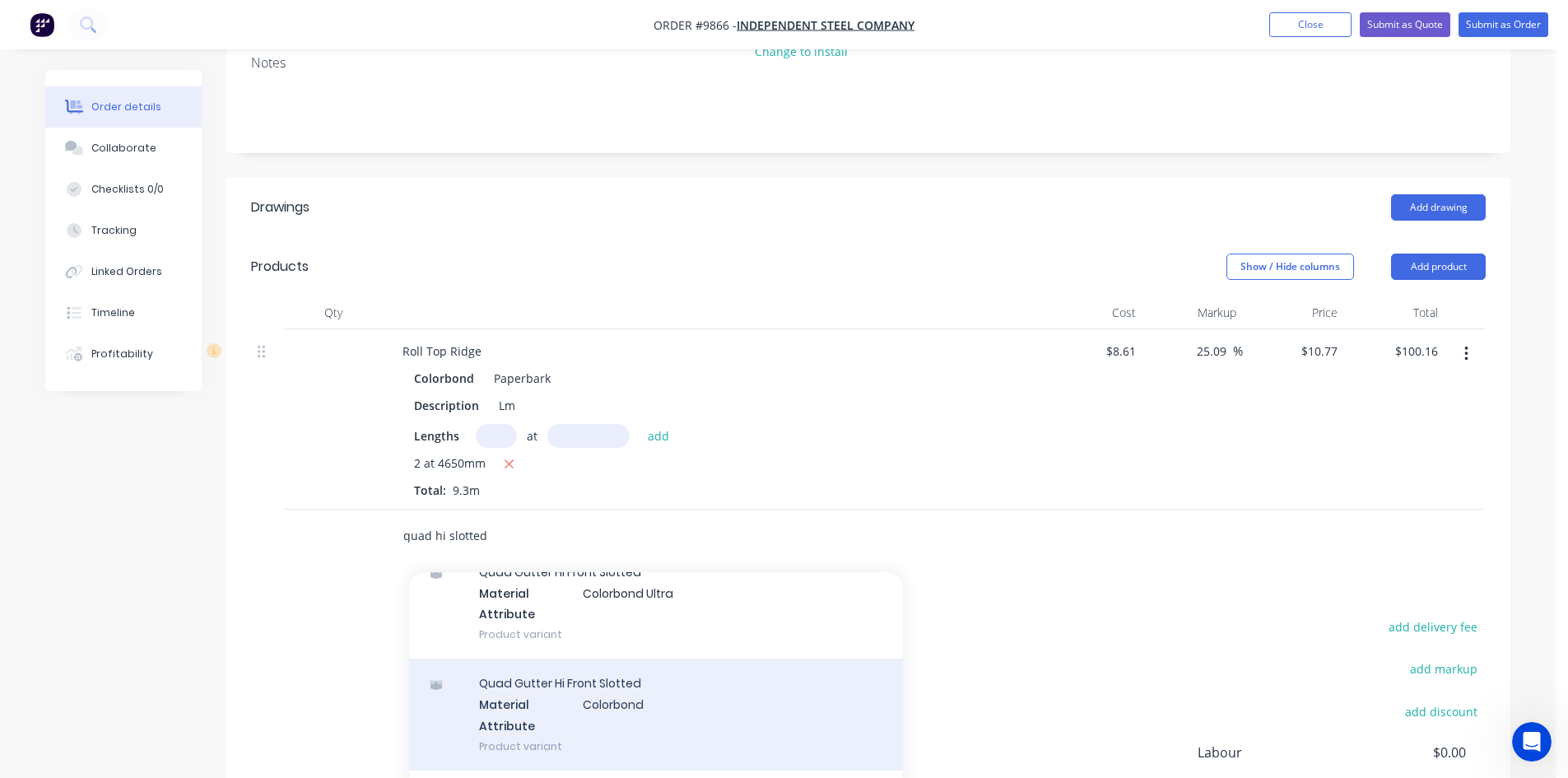
type input "quad hi slotted"
click at [579, 659] on div "Quad Gutter Hi Front Slotted Material Colorbond Attribute Product variant" at bounding box center [656, 714] width 494 height 111
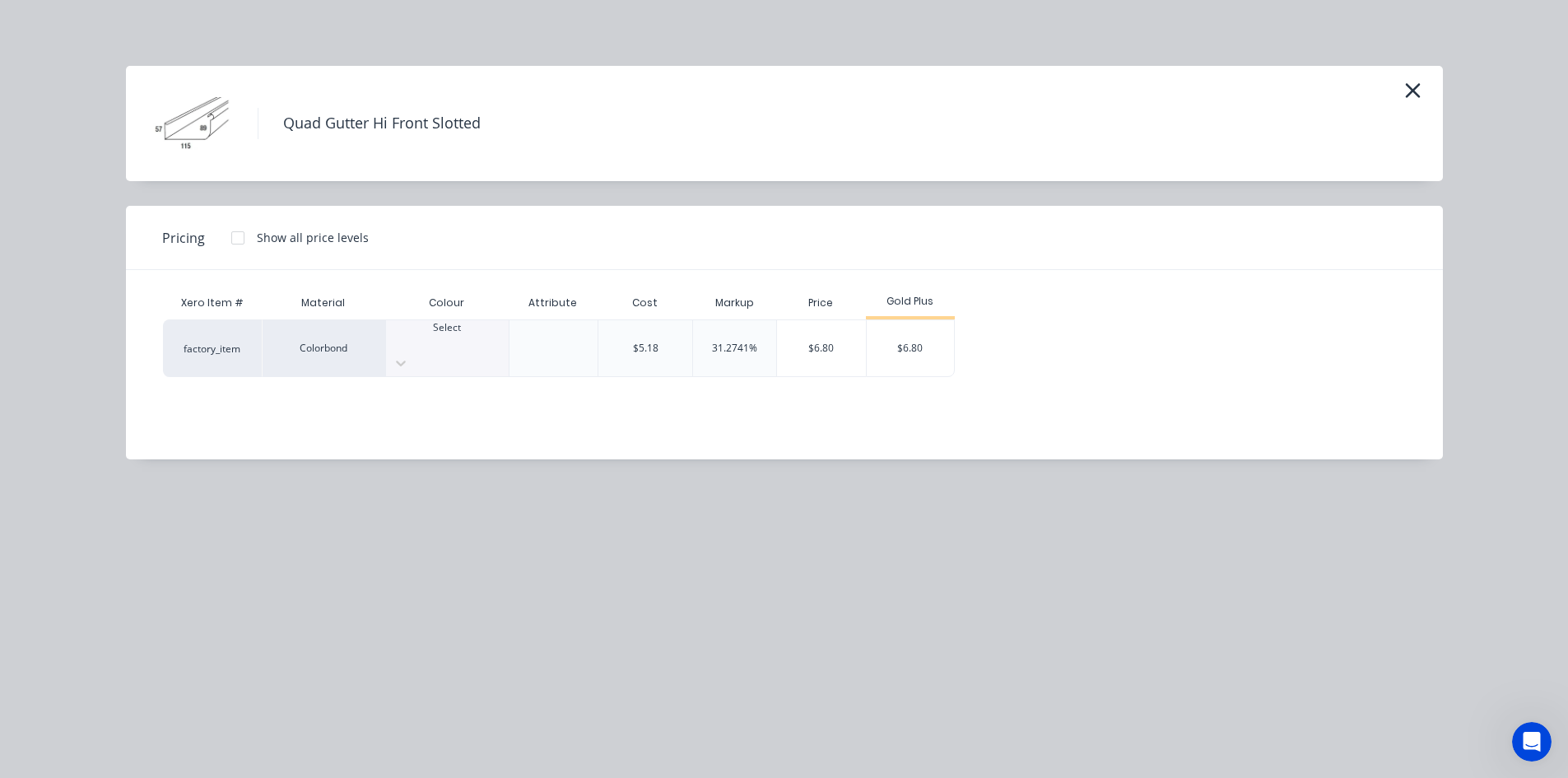
click at [454, 346] on div at bounding box center [447, 343] width 123 height 14
click at [923, 331] on div "$6.80" at bounding box center [911, 348] width 88 height 56
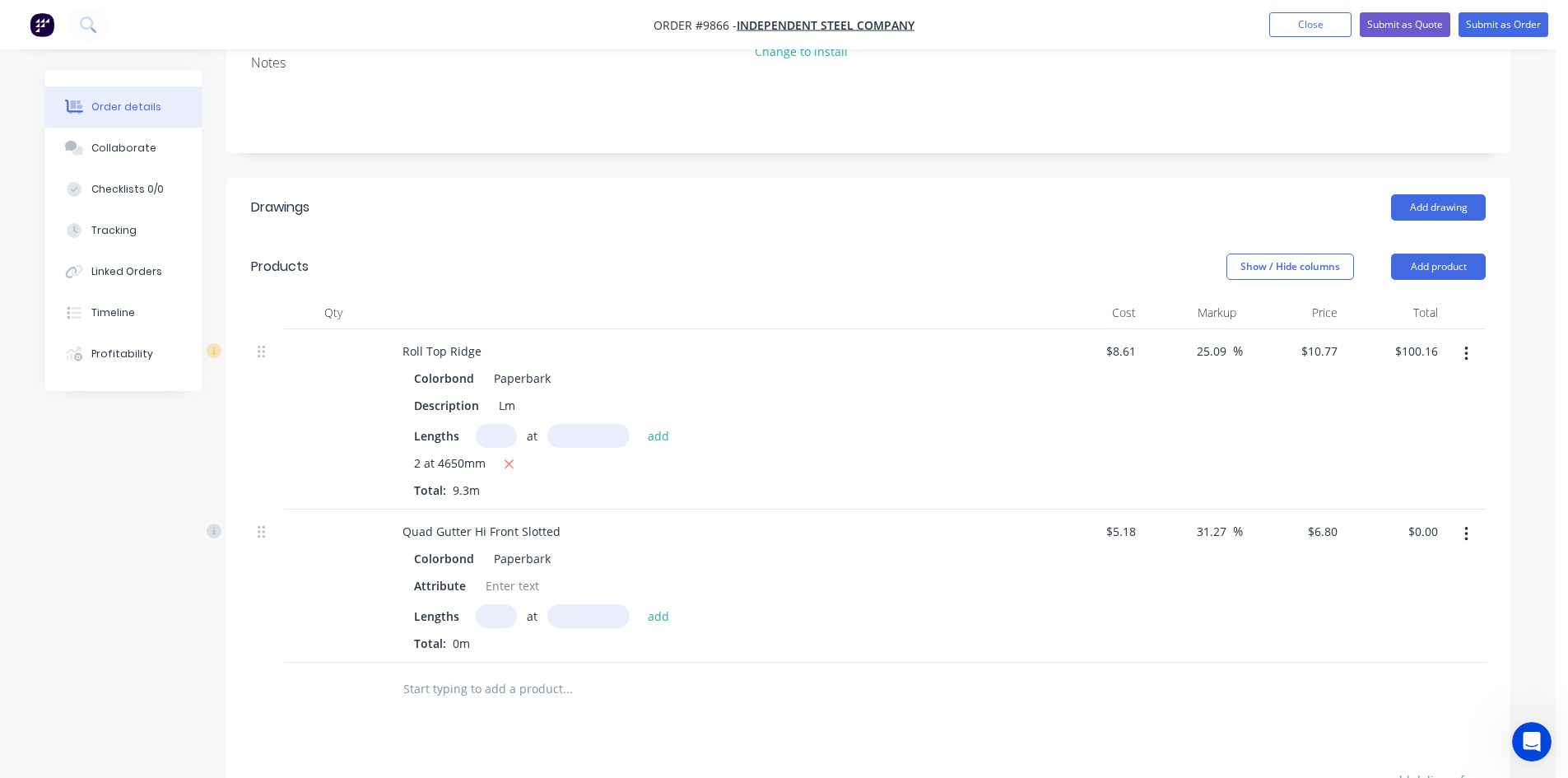
click at [506, 604] on input "text" at bounding box center [497, 616] width 41 height 23
type input "4"
type input "6600"
click at [640, 604] on button "add" at bounding box center [659, 615] width 39 height 23
type input "$179.52"
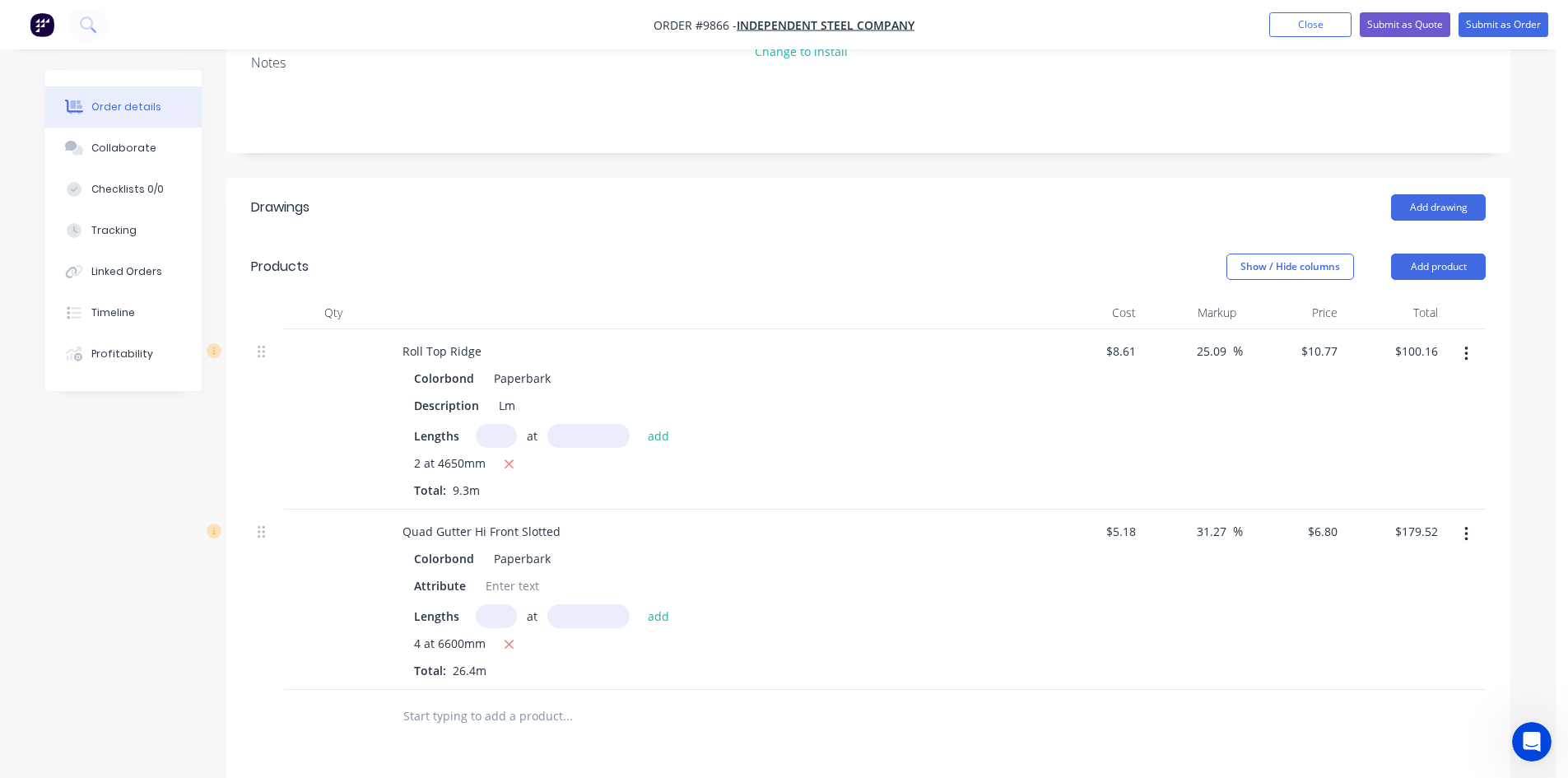
click at [458, 700] on input "text" at bounding box center [567, 716] width 329 height 33
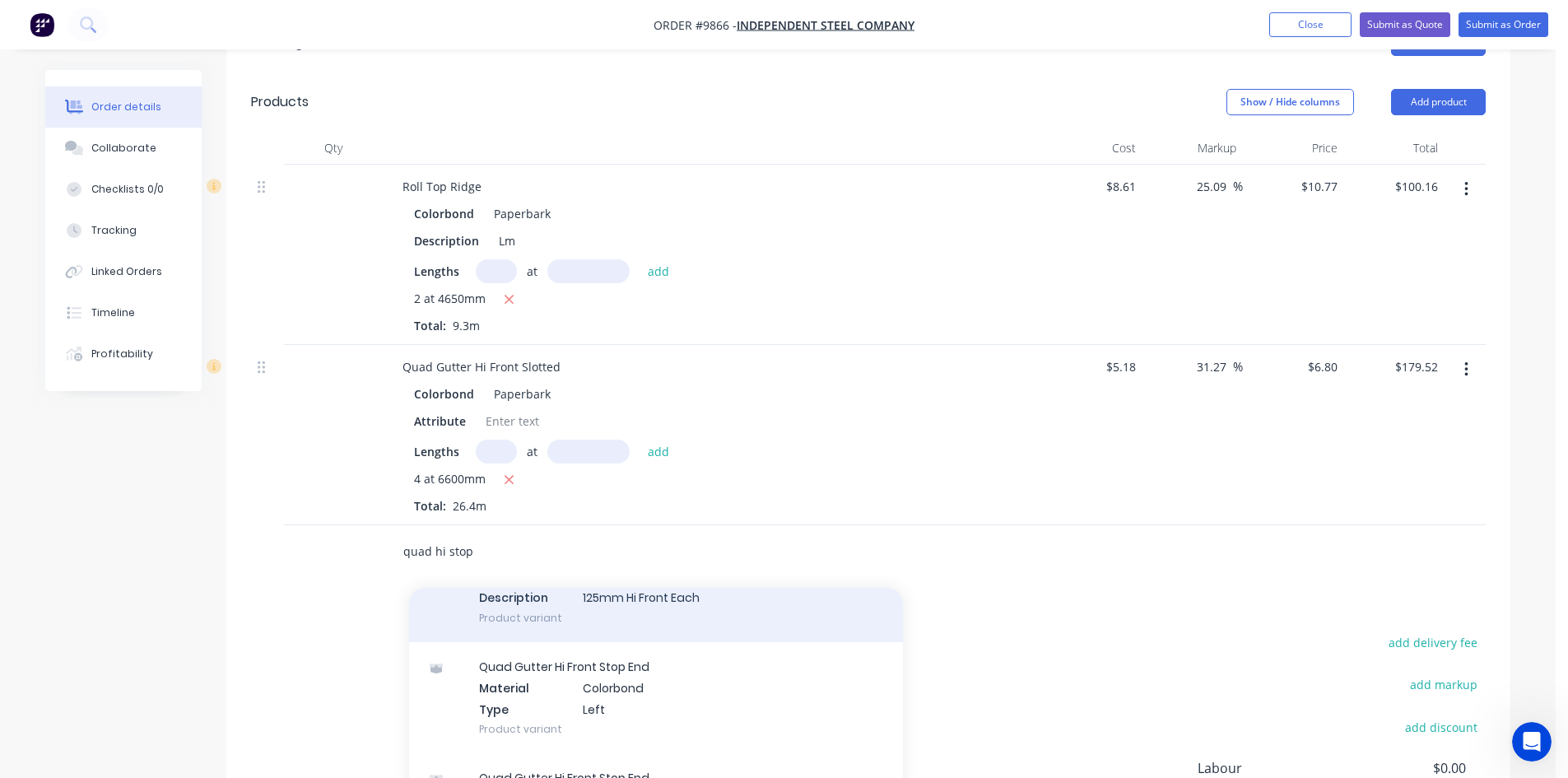
scroll to position [494, 0]
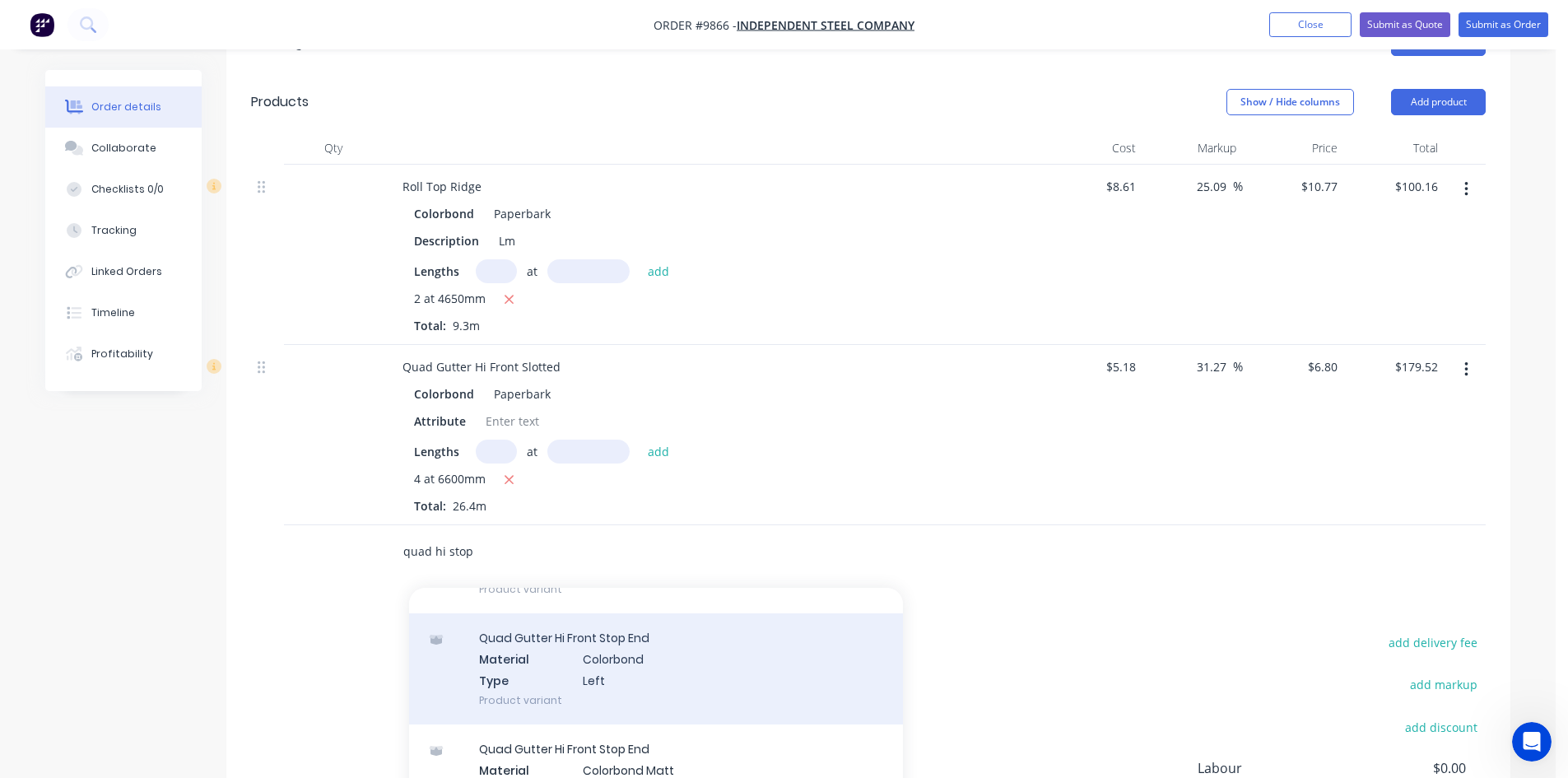
type input "quad hi stop"
click at [585, 618] on div "Quad Gutter Hi Front Stop End Material Colorbond Type Left Product variant" at bounding box center [656, 668] width 494 height 111
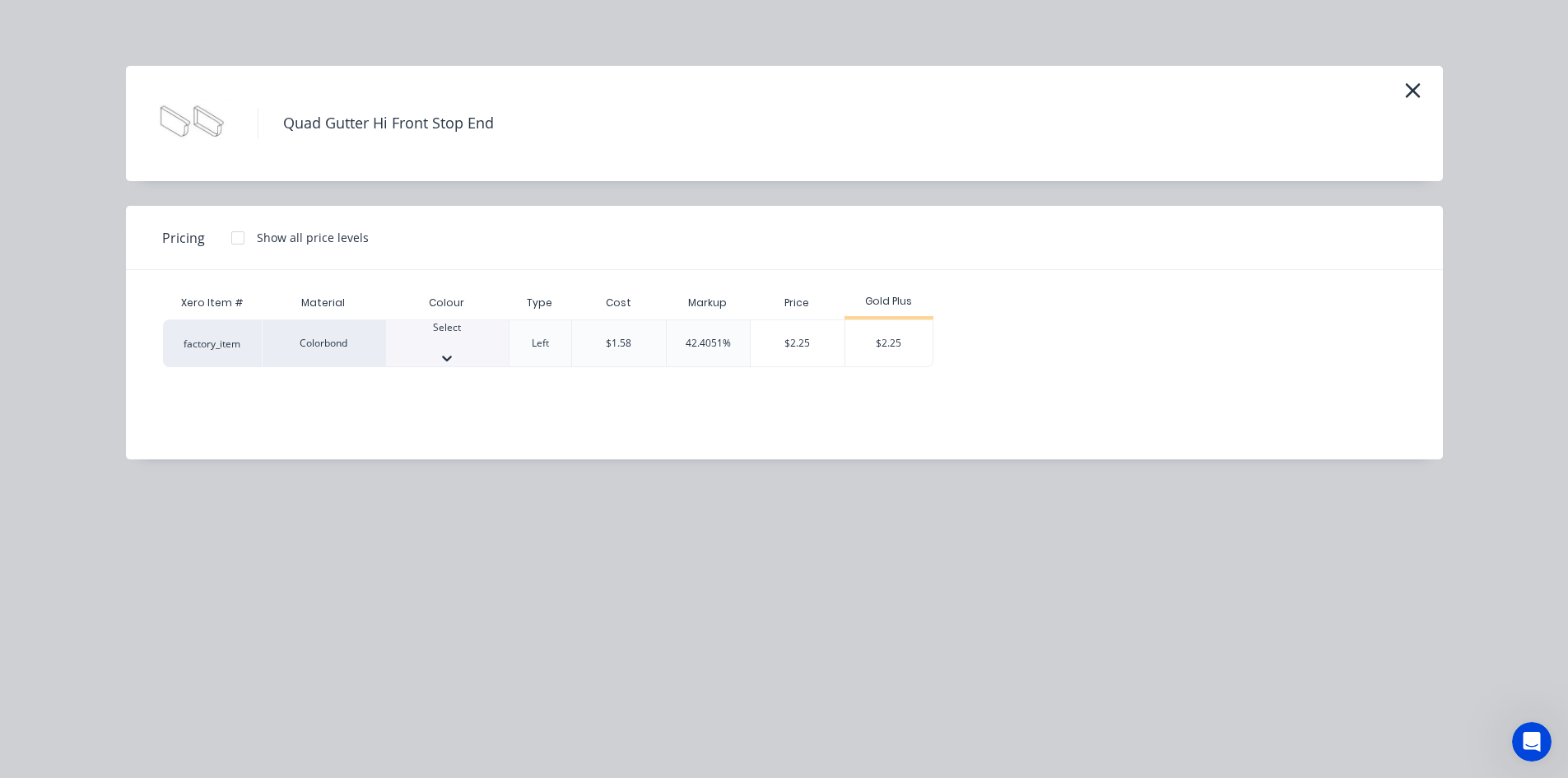
click at [413, 328] on div "Select" at bounding box center [447, 343] width 123 height 46
click at [879, 326] on div "$2.25" at bounding box center [889, 348] width 88 height 56
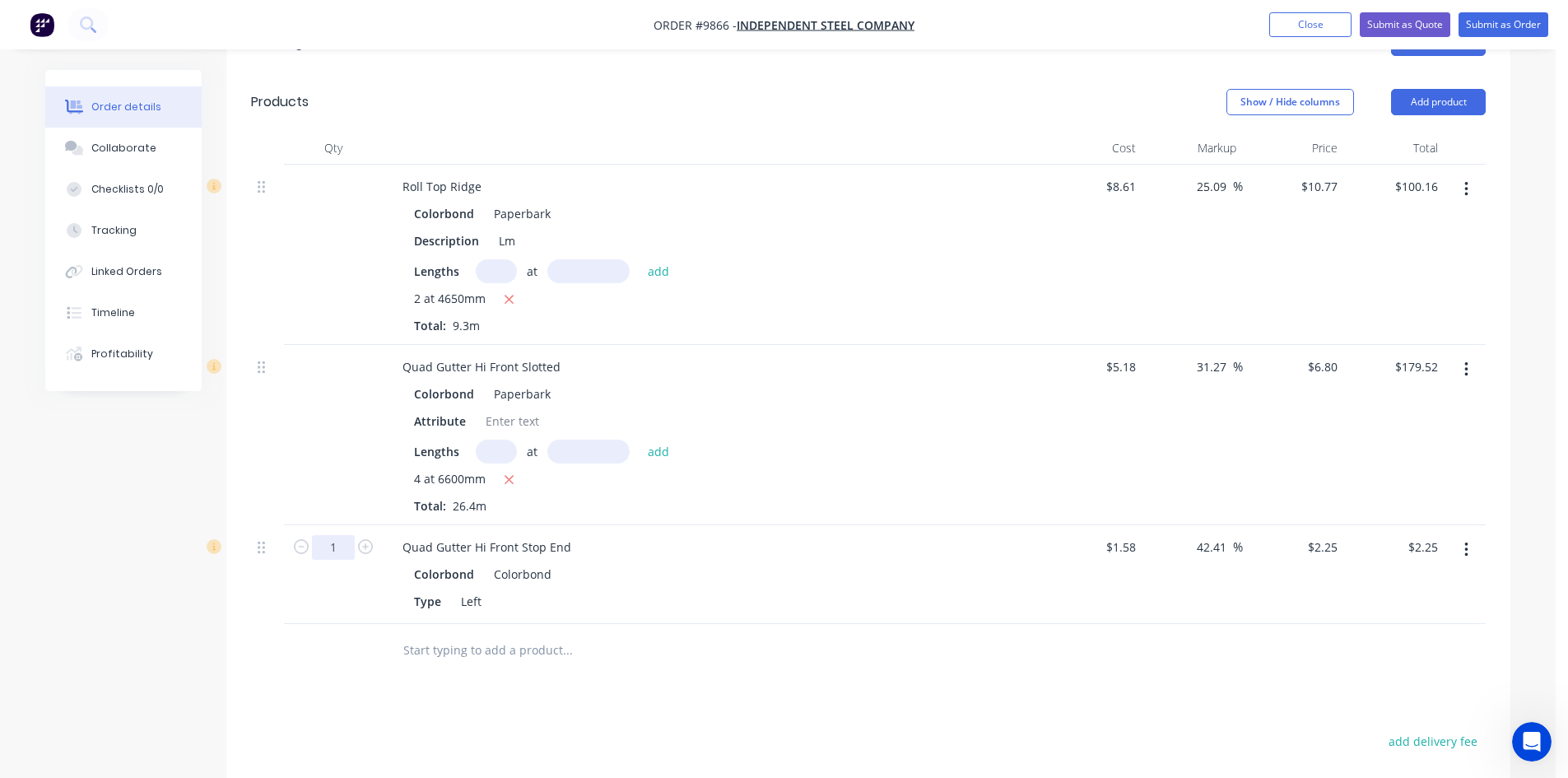
click at [353, 535] on input "1" at bounding box center [333, 547] width 42 height 24
click at [363, 539] on icon "button" at bounding box center [365, 546] width 14 height 14
type input "2"
type input "$4.50"
click at [440, 634] on input "text" at bounding box center [567, 650] width 329 height 33
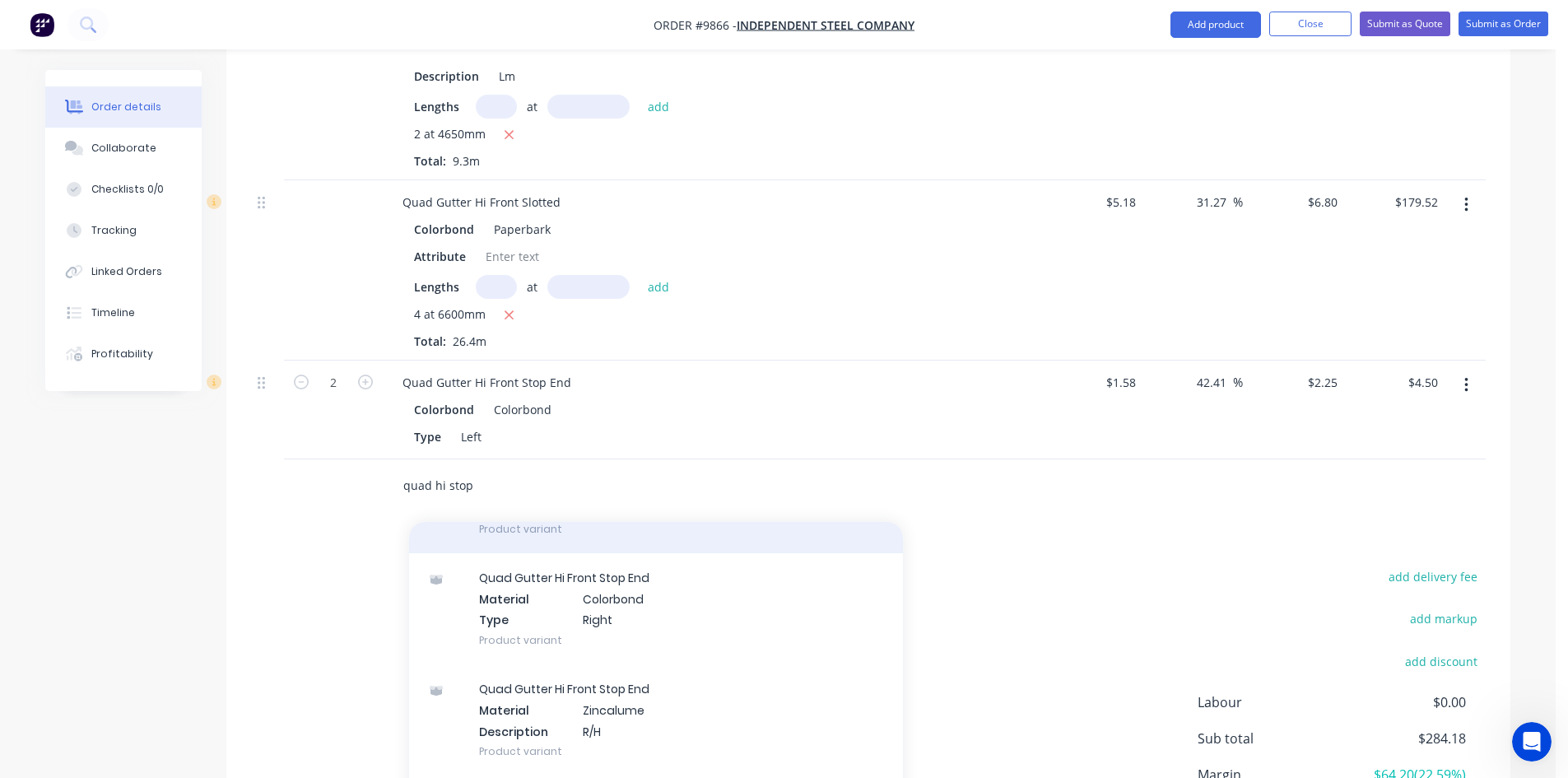
scroll to position [741, 0]
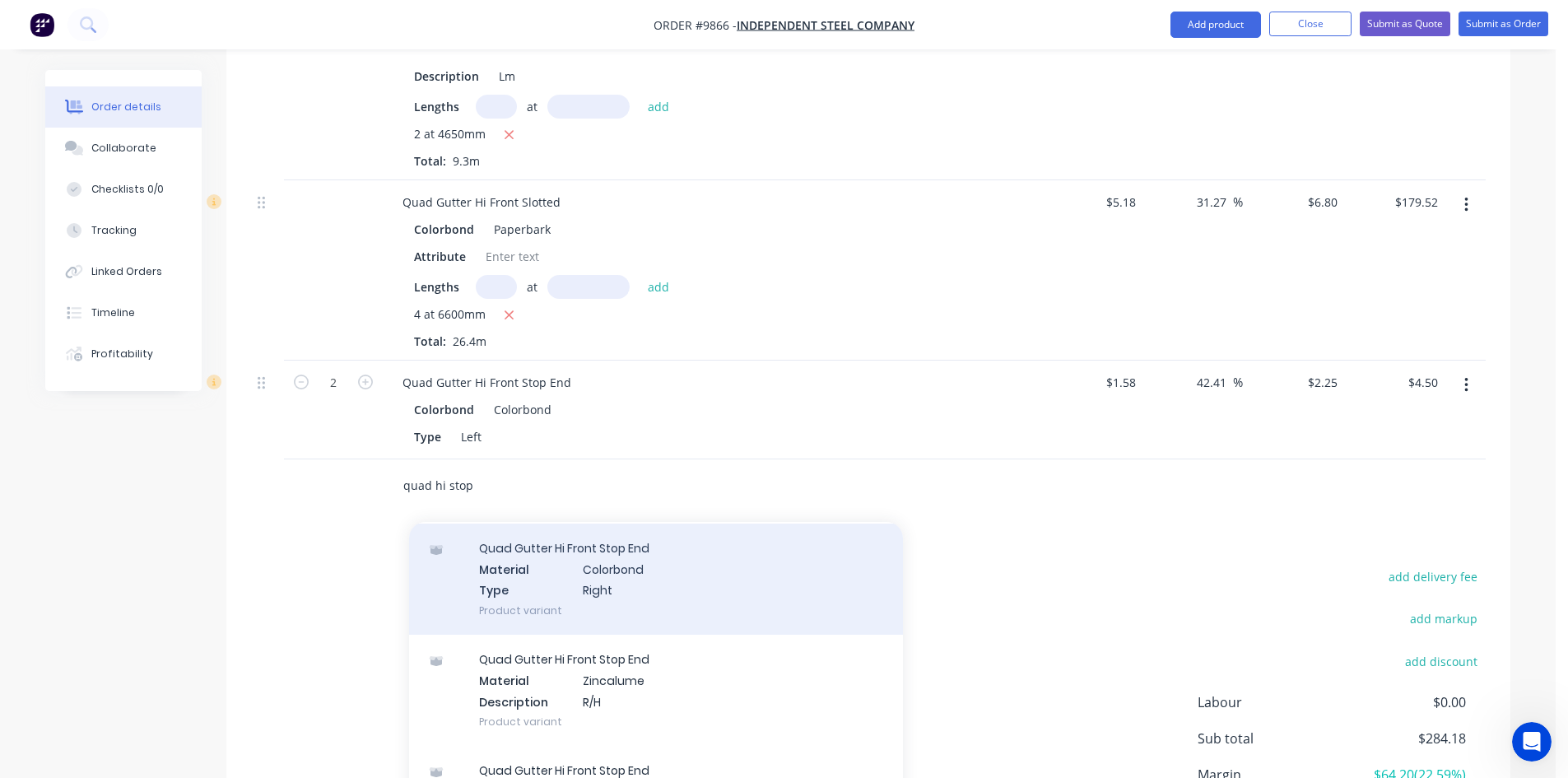
type input "quad hi stop"
click at [562, 536] on div "Quad Gutter Hi Front Stop End Material Colorbond Type Right Product variant" at bounding box center [656, 579] width 494 height 111
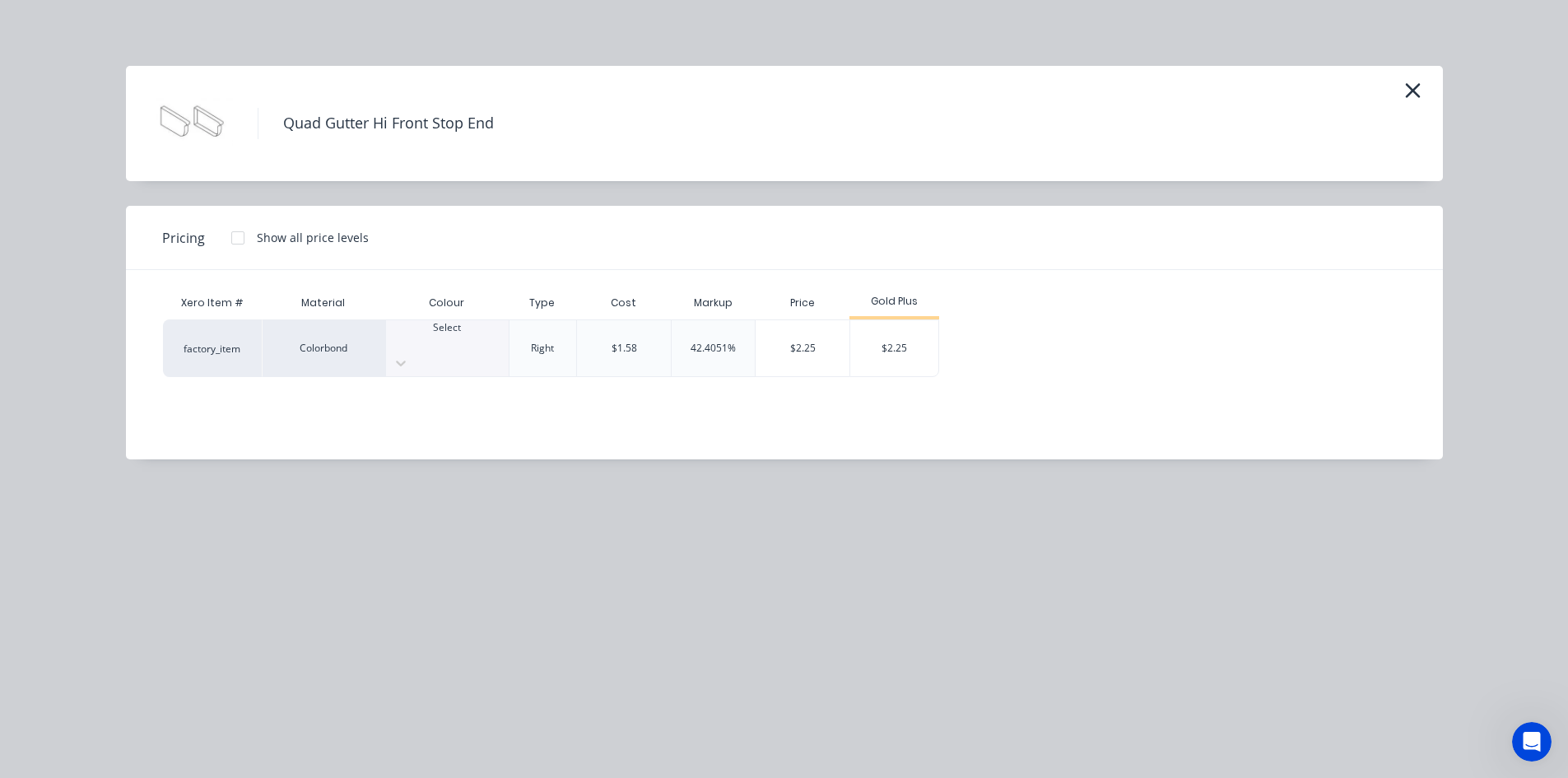
click at [426, 350] on div at bounding box center [447, 343] width 123 height 14
click at [894, 344] on div "$2.25" at bounding box center [894, 348] width 88 height 56
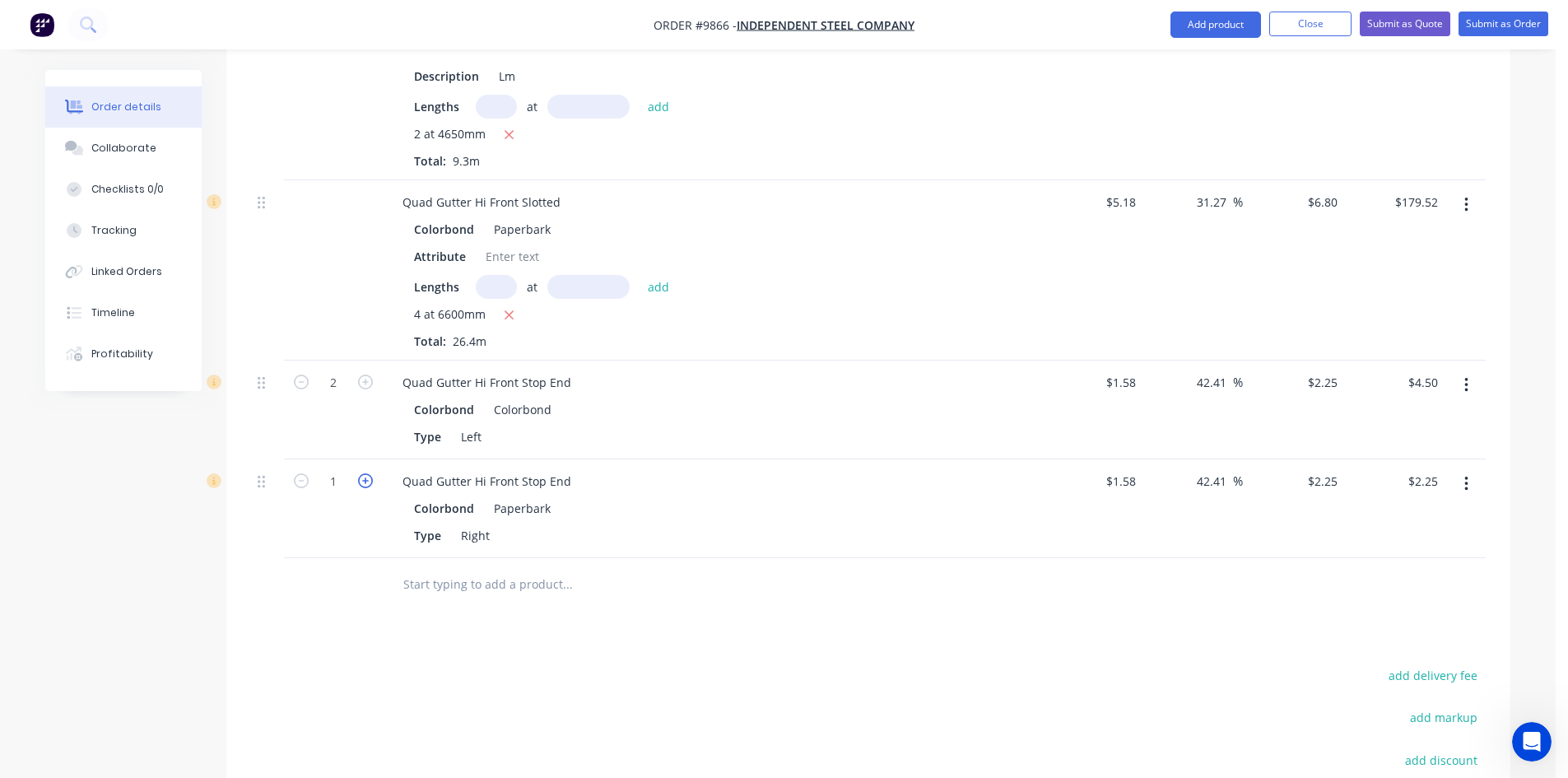
drag, startPoint x: 364, startPoint y: 435, endPoint x: 371, endPoint y: 442, distance: 9.9
click at [366, 473] on icon "button" at bounding box center [365, 481] width 14 height 14
type input "2"
type input "$4.50"
click at [456, 568] on input "text" at bounding box center [567, 584] width 329 height 33
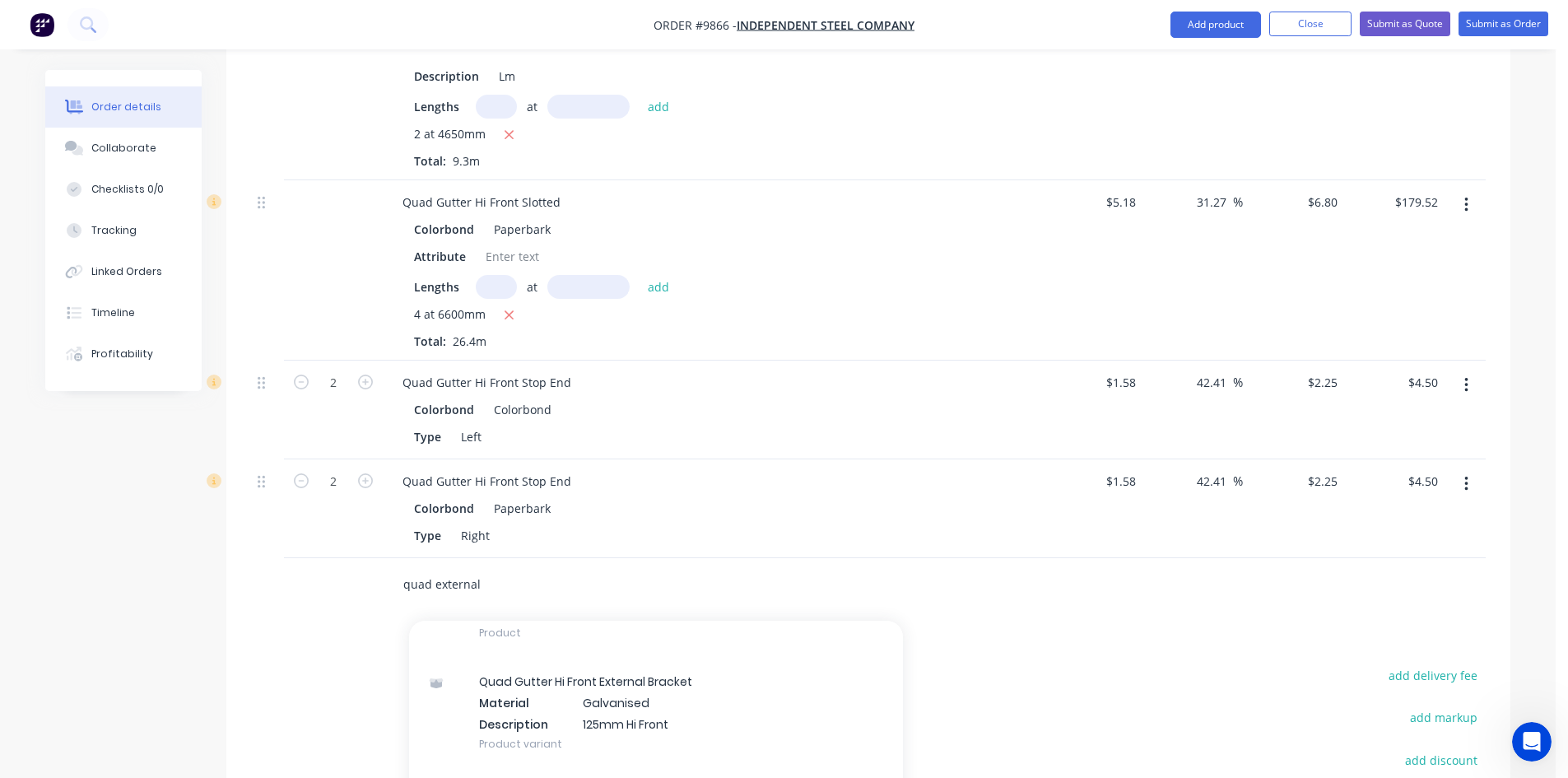
scroll to position [412, 0]
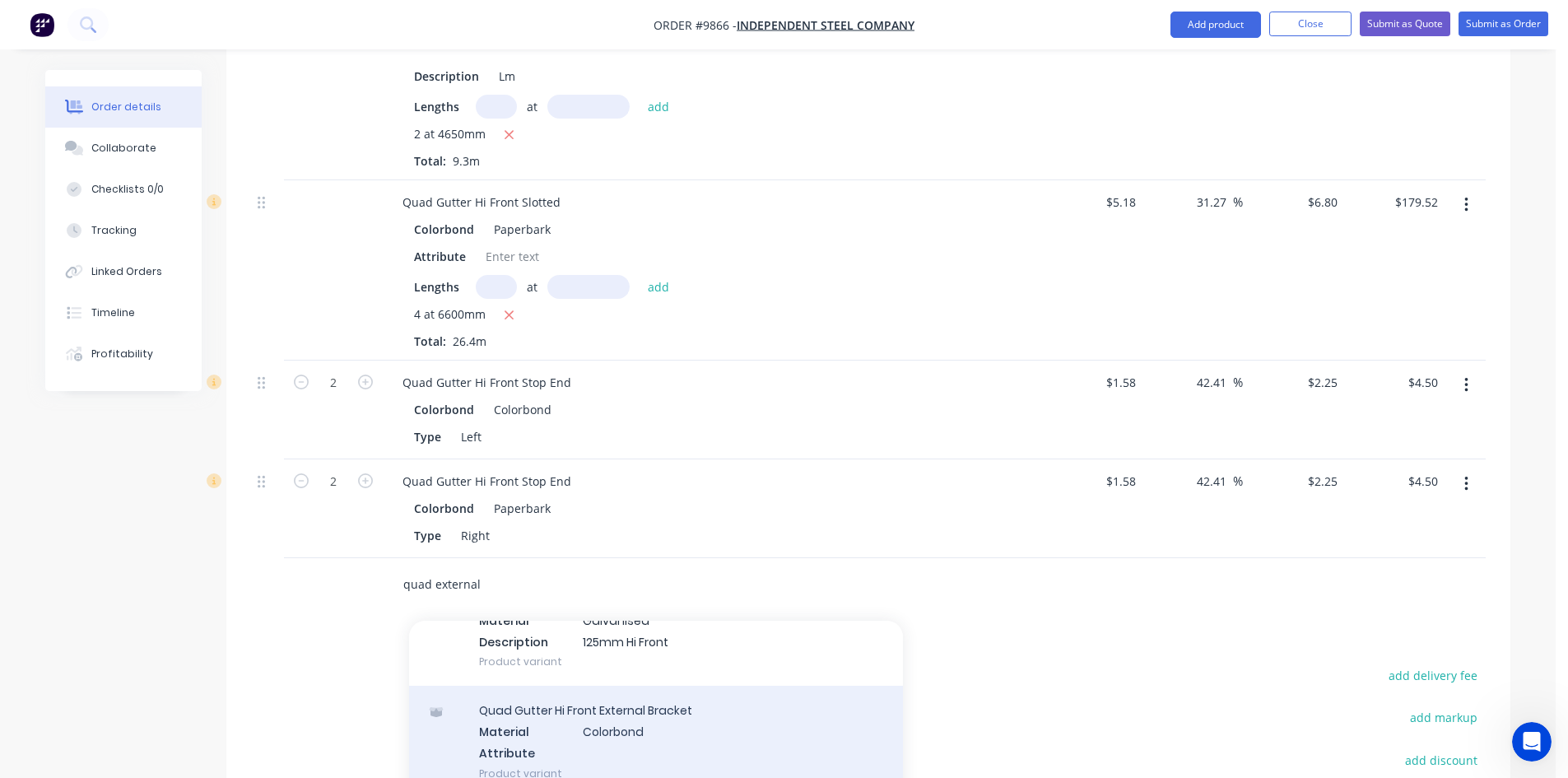
type input "quad external"
click at [593, 686] on div "Quad Gutter Hi Front External Bracket Material Colorbond Attribute Product vari…" at bounding box center [656, 741] width 494 height 111
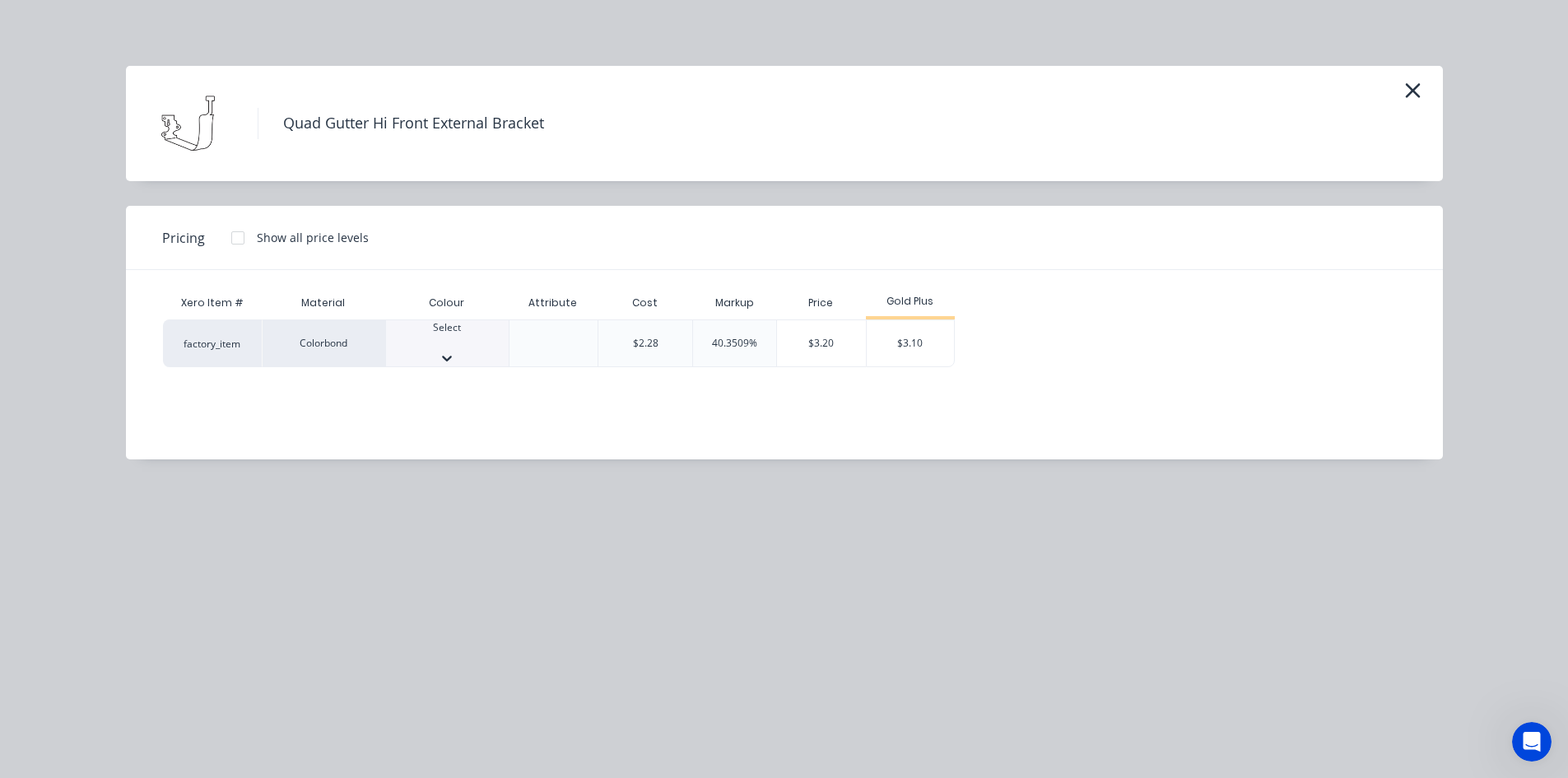
click at [452, 350] on div at bounding box center [447, 343] width 123 height 14
type input "pa"
click at [906, 338] on div "$3.10" at bounding box center [911, 348] width 88 height 56
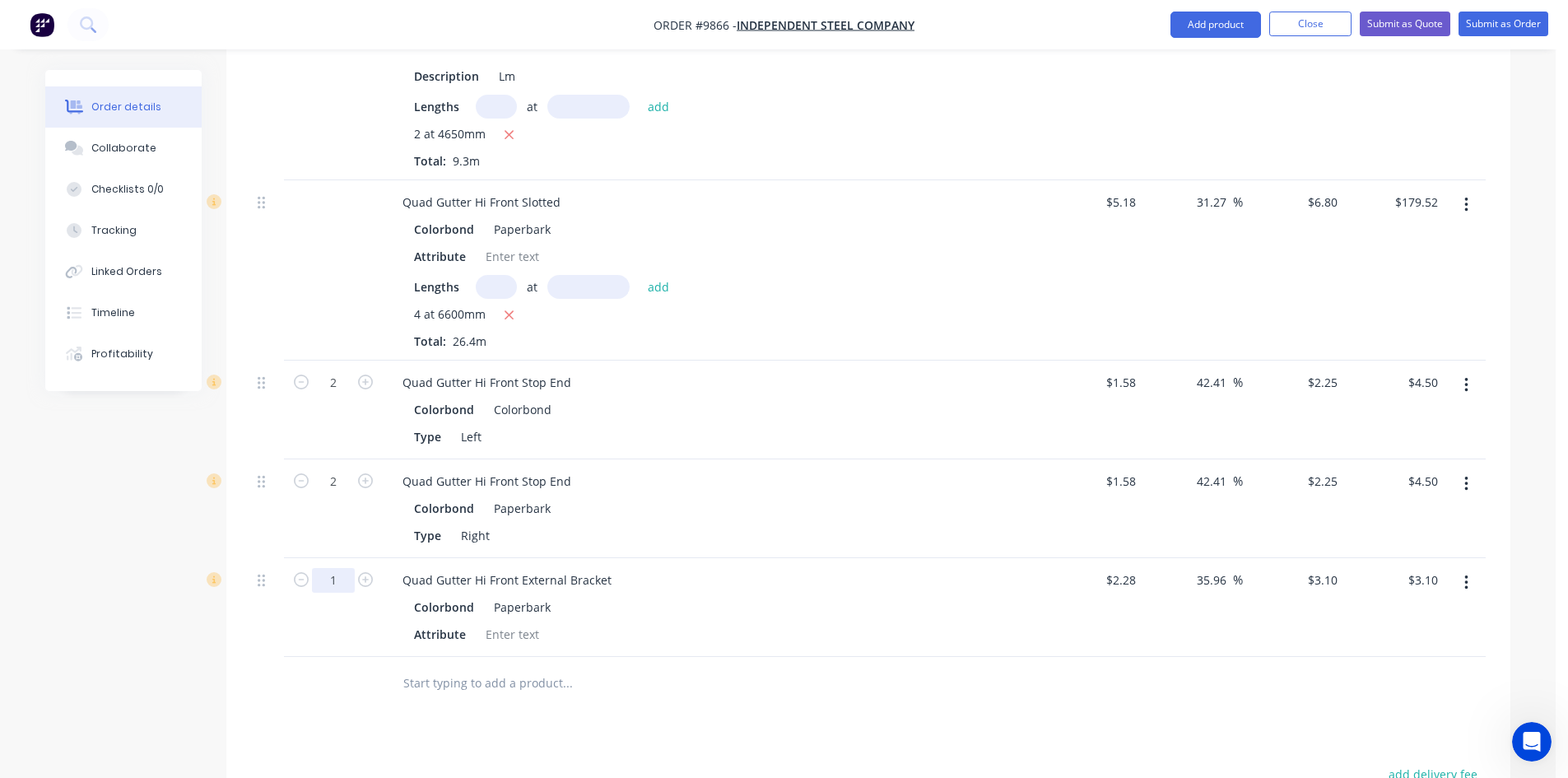
click at [349, 568] on input "1" at bounding box center [333, 580] width 42 height 24
type input "26"
type input "$80.60"
click at [459, 667] on input "text" at bounding box center [567, 683] width 329 height 33
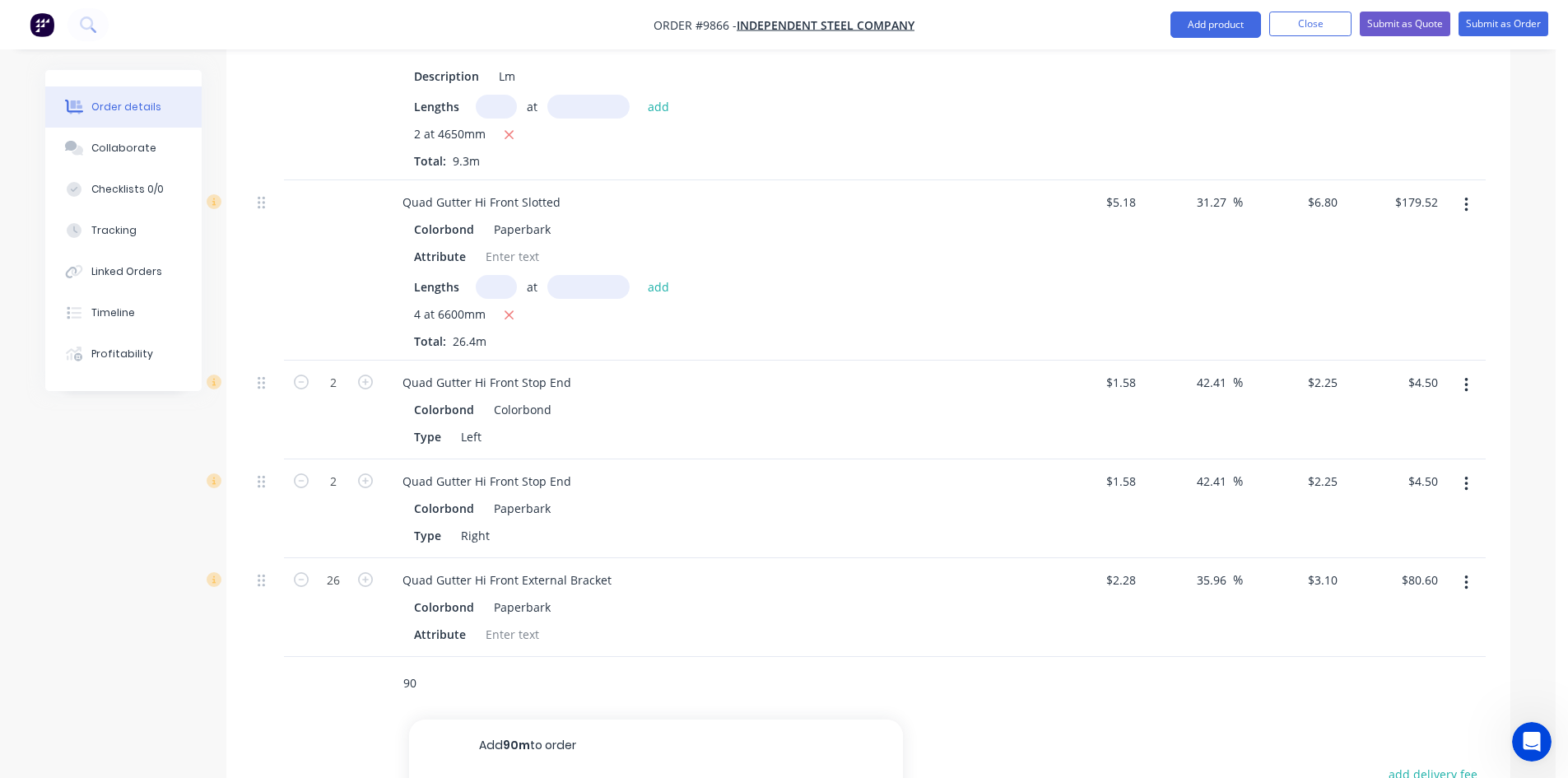
type input "9"
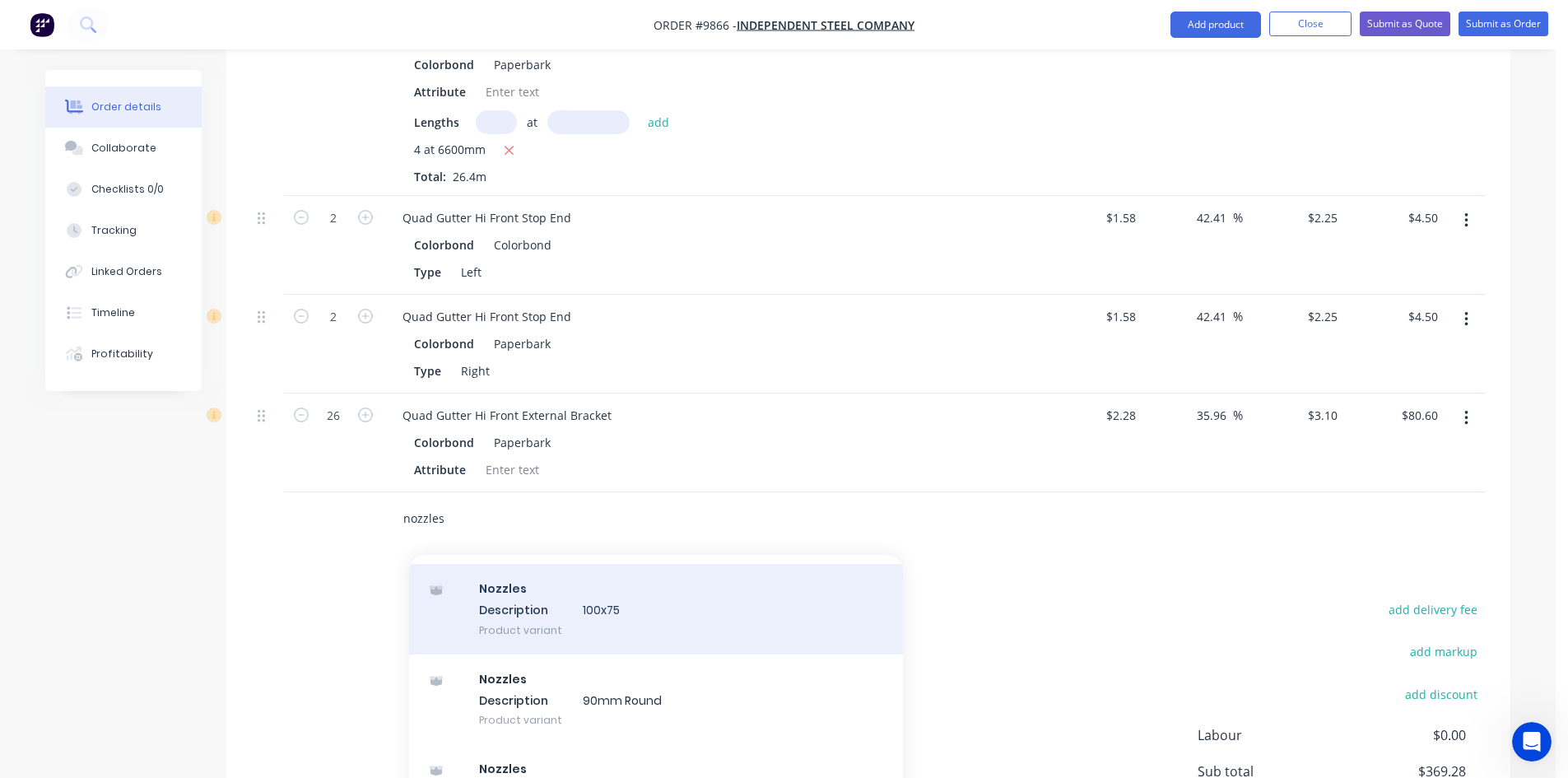
scroll to position [247, 0]
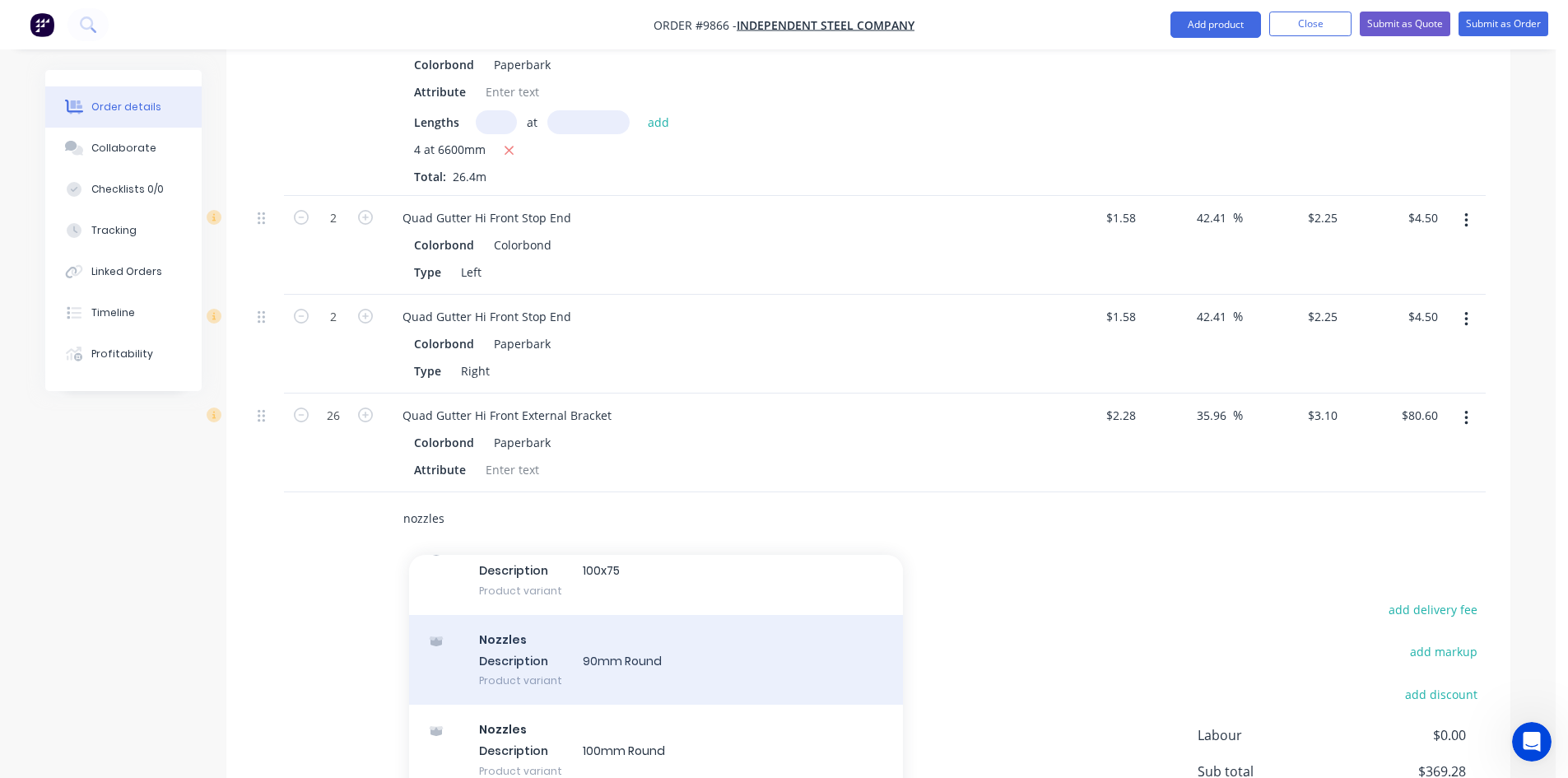
type input "nozzles"
click at [536, 615] on div "Nozzles Description 90mm Round Product variant" at bounding box center [656, 660] width 494 height 90
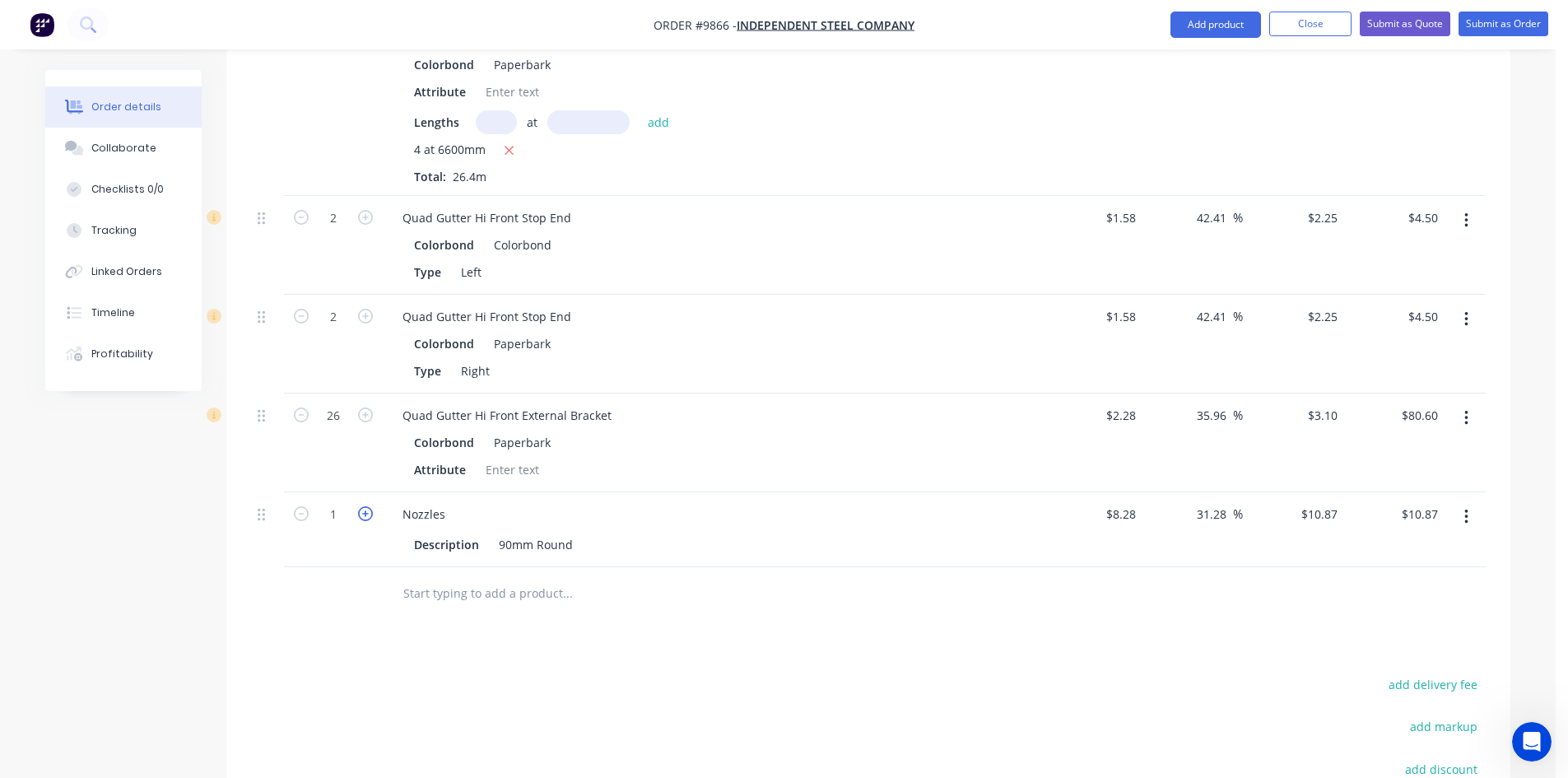
click at [362, 507] on icon "button" at bounding box center [365, 514] width 14 height 14
type input "2"
type input "$21.74"
click at [451, 590] on div "Drawings Add drawing Products Show / Hide columns Add product Qty Cost Markup P…" at bounding box center [868, 350] width 1284 height 1332
click at [446, 502] on div "Nozzles" at bounding box center [424, 514] width 69 height 23
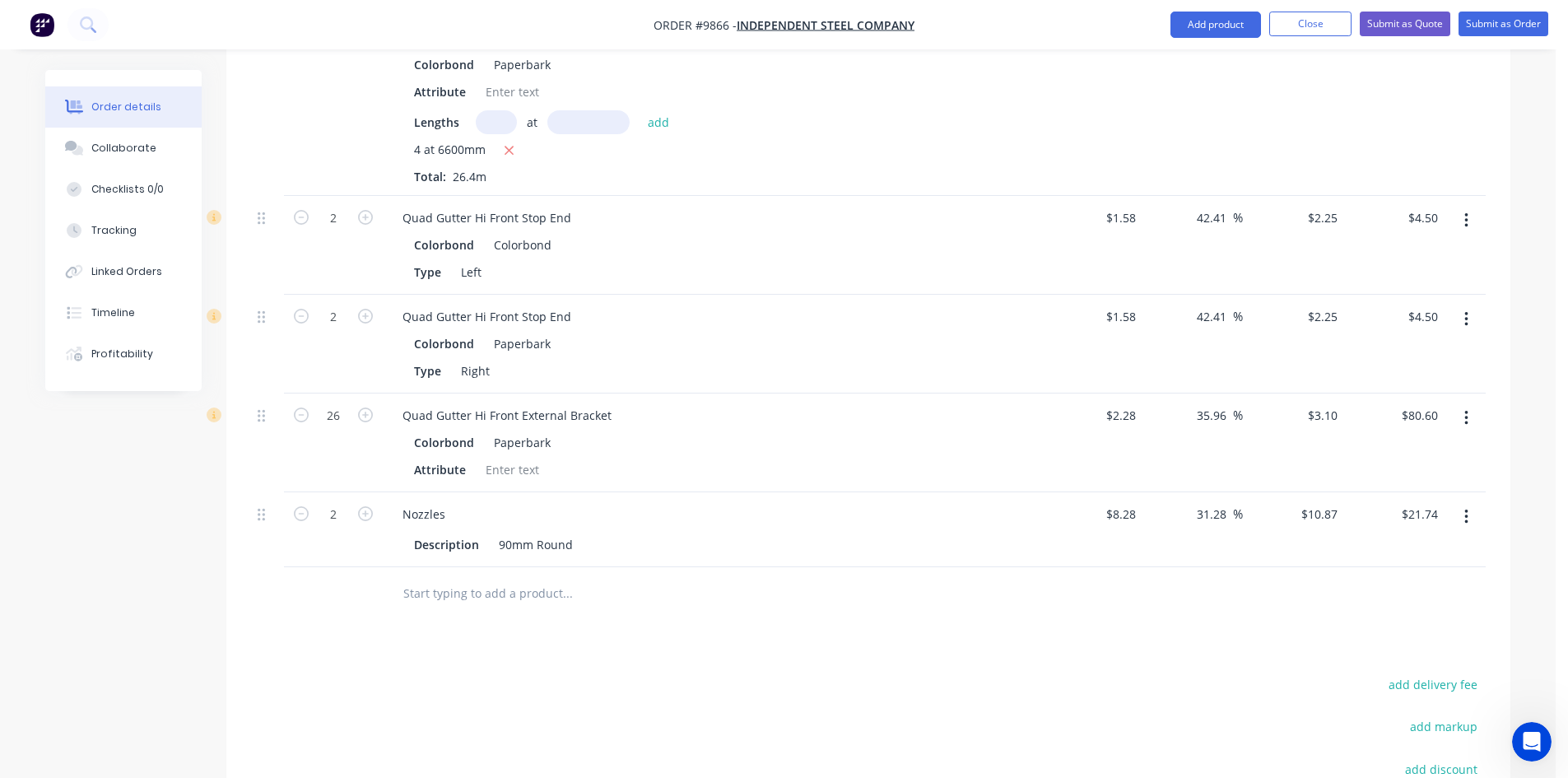
click at [469, 577] on input "text" at bounding box center [567, 593] width 329 height 33
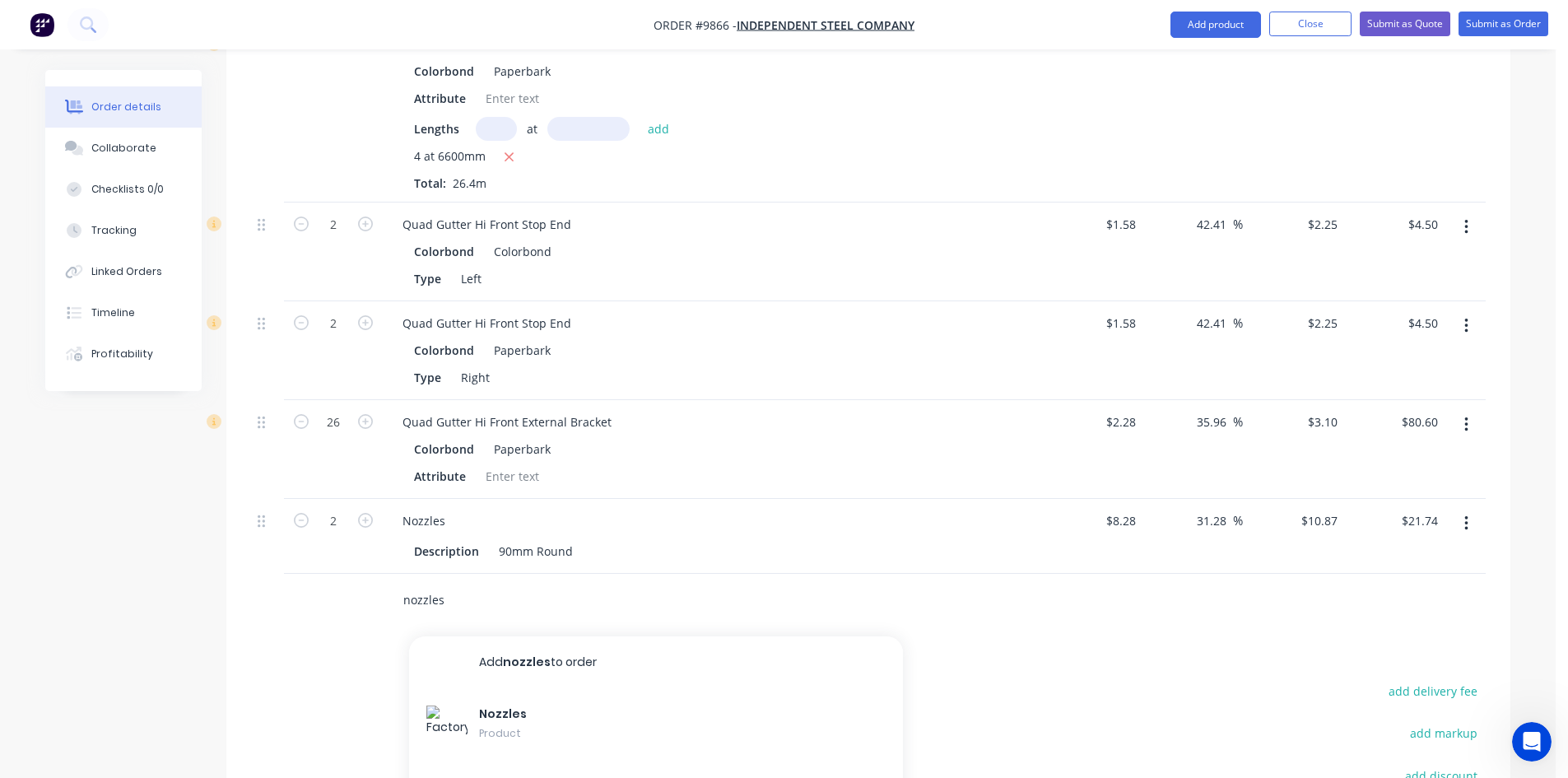
scroll to position [793, 0]
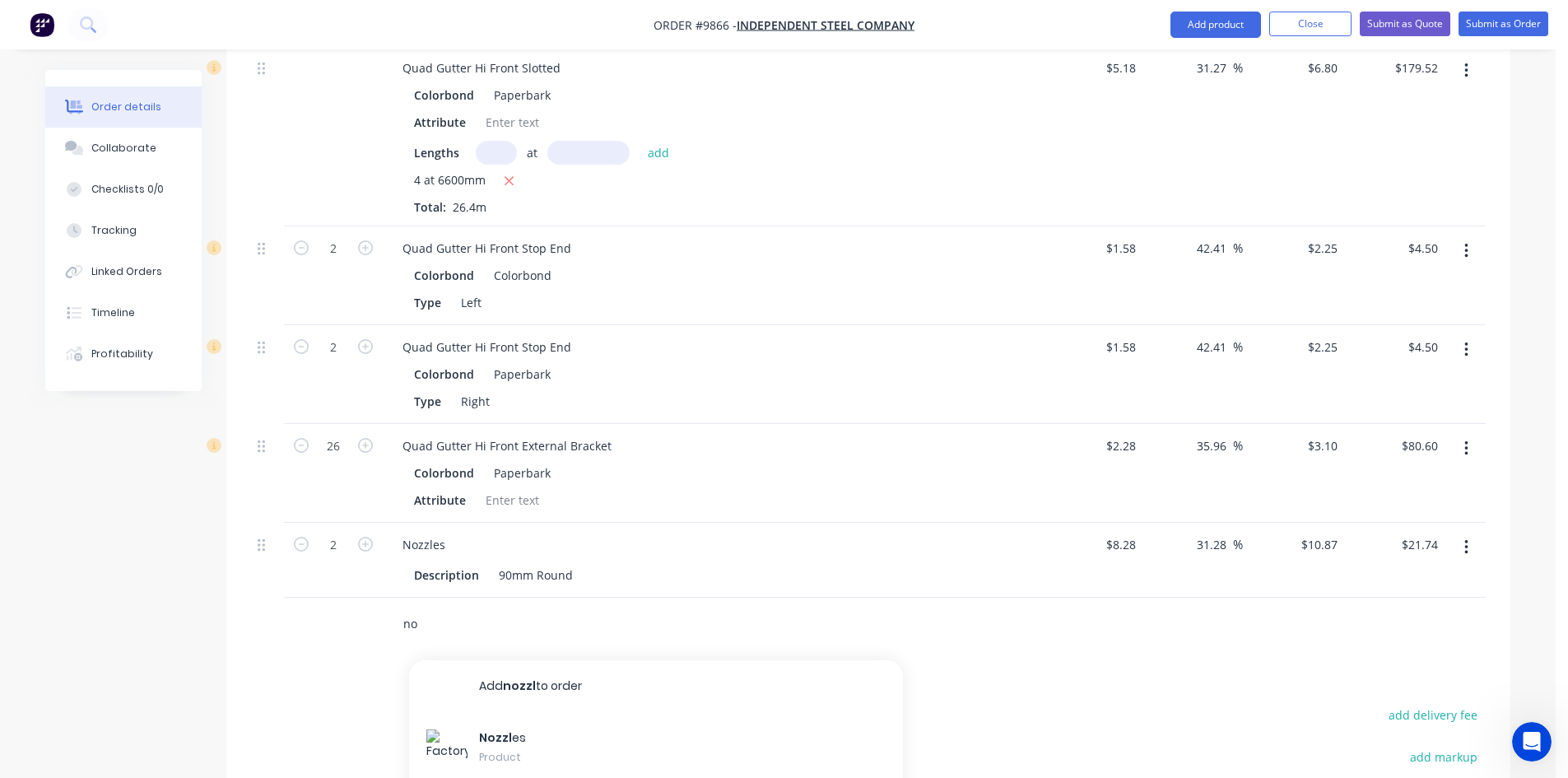
type input "n"
click at [803, 611] on div "Drawings Add drawing Products Show / Hide columns Add product Qty Cost Markup P…" at bounding box center [868, 380] width 1284 height 1332
click at [1320, 41] on nav "Order #9866 - Independent Steel Company Add product Close Submit as Quote Submi…" at bounding box center [784, 24] width 1568 height 50
click at [1308, 32] on button "Close" at bounding box center [1309, 23] width 82 height 24
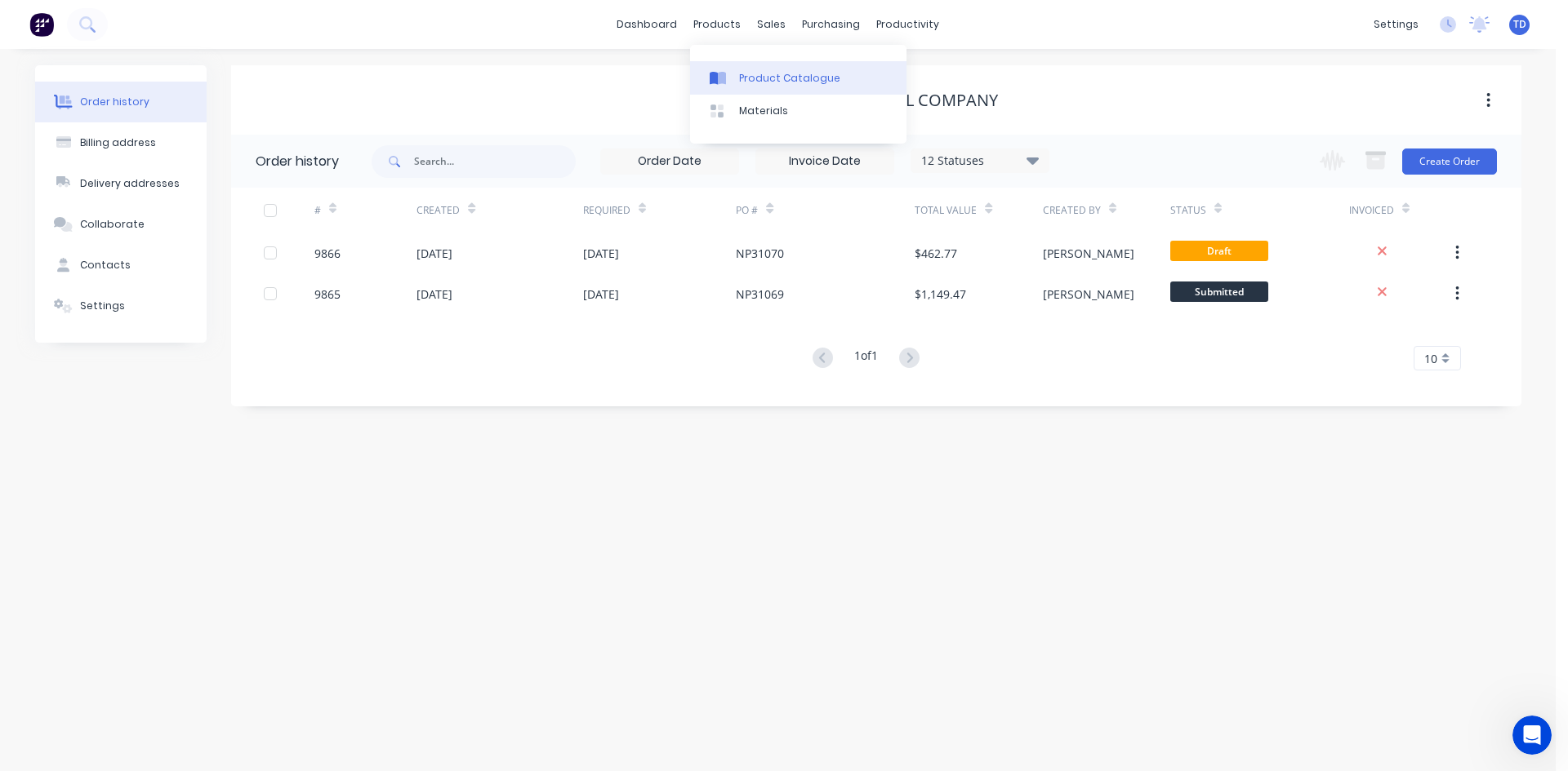
click at [752, 77] on div "Product Catalogue" at bounding box center [789, 78] width 101 height 14
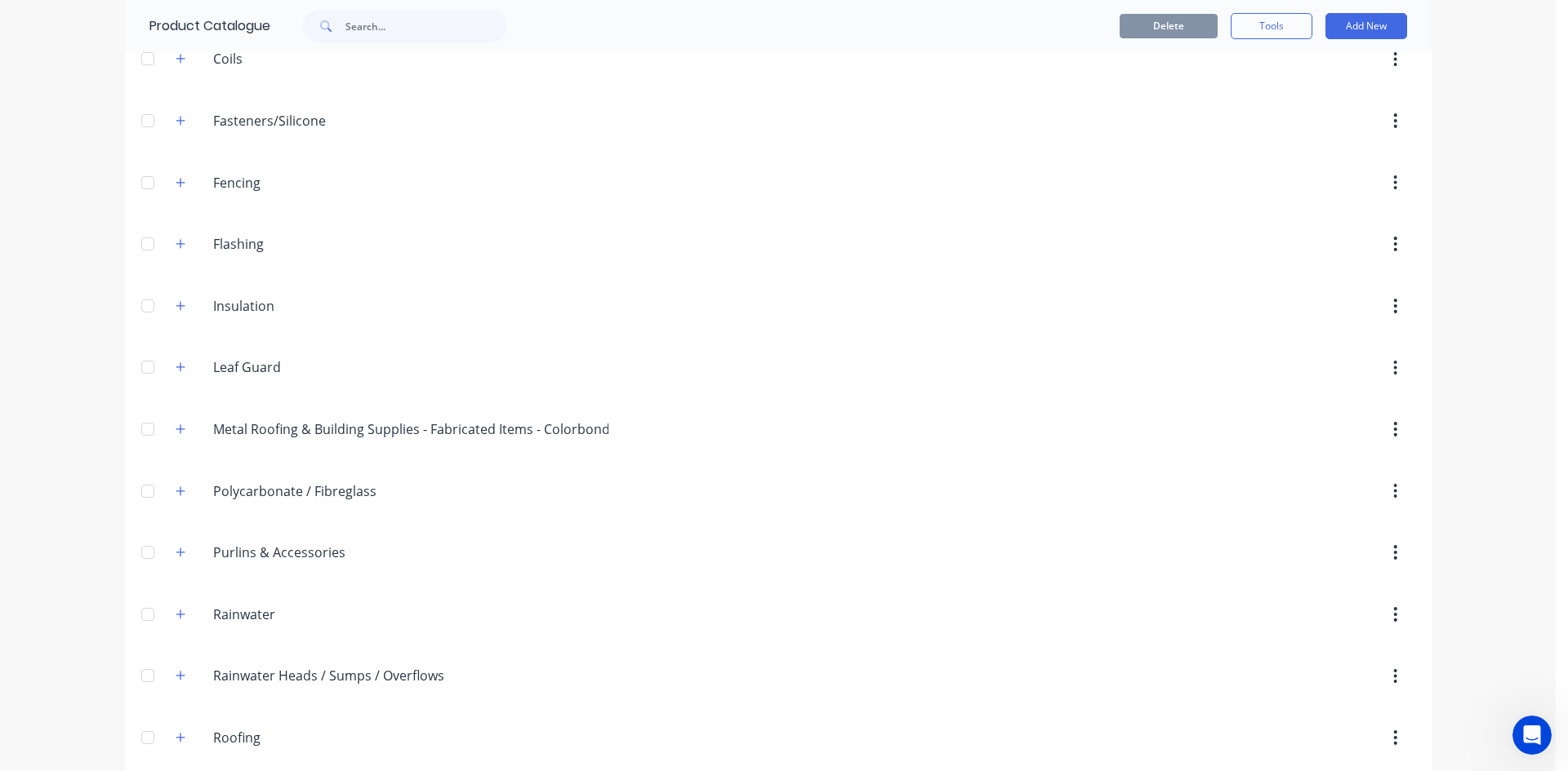
scroll to position [517, 0]
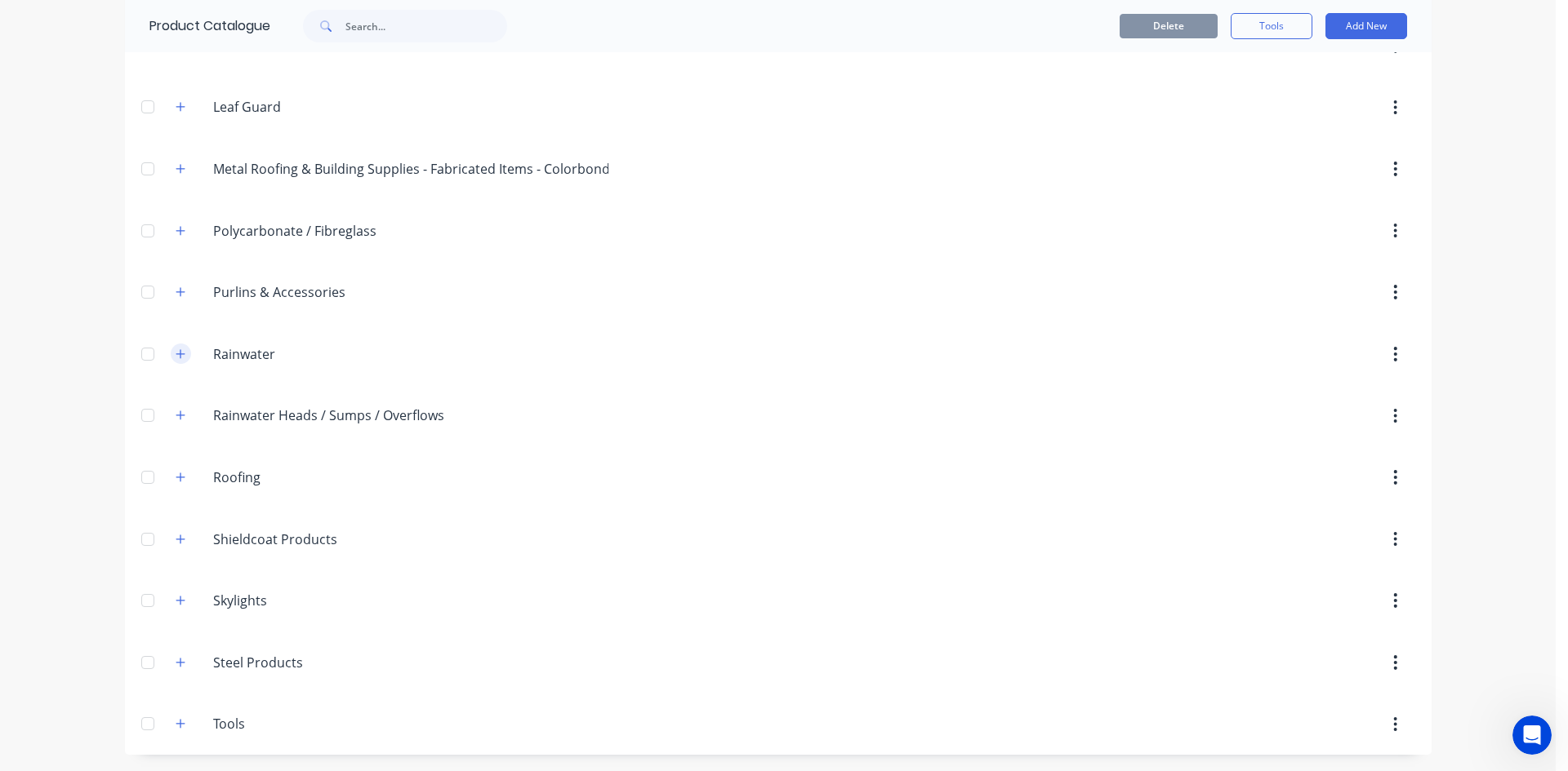
click at [178, 350] on icon "button" at bounding box center [180, 354] width 10 height 12
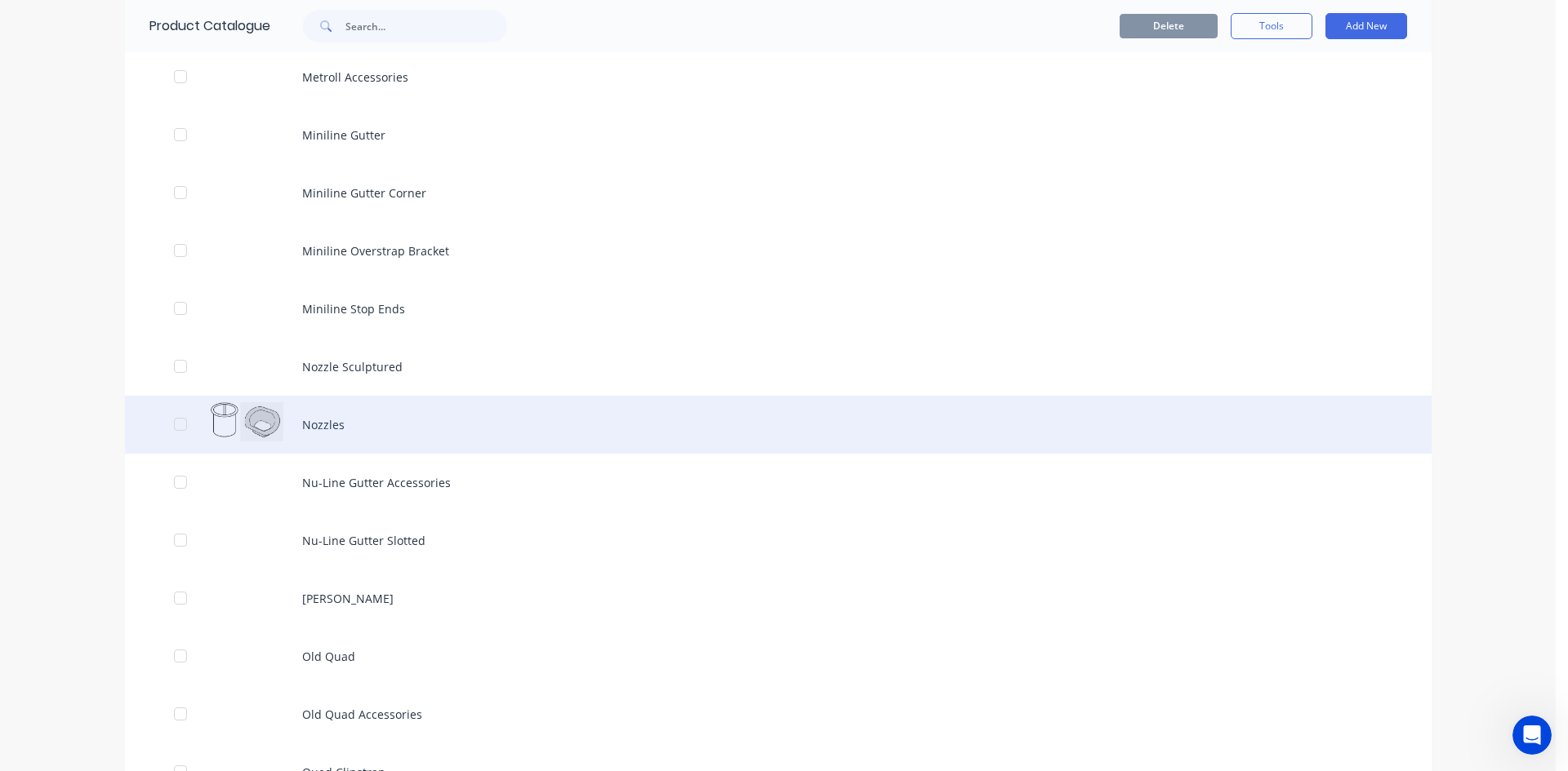
scroll to position [4515, 0]
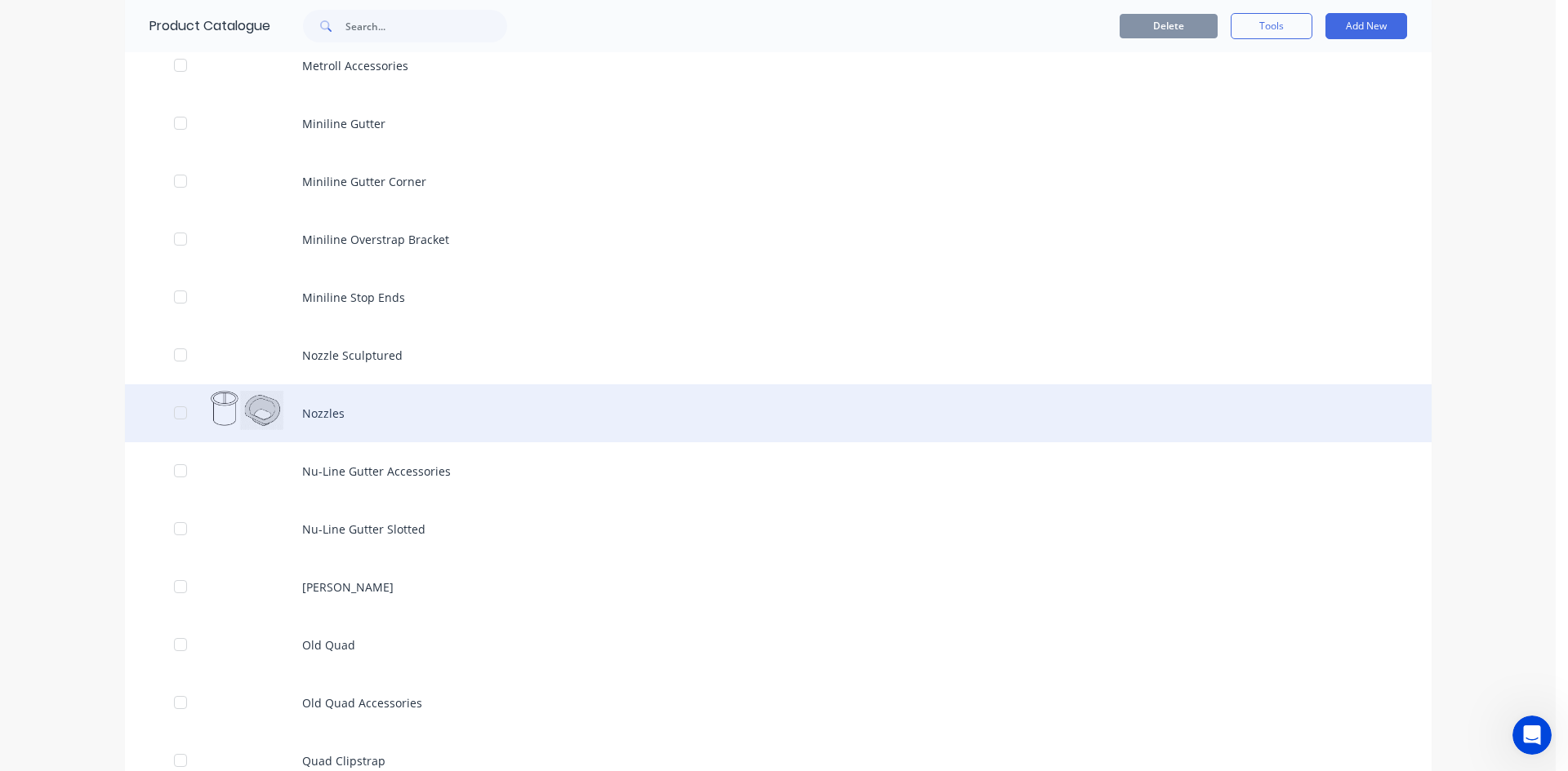
click at [363, 397] on div "Nozzles" at bounding box center [778, 413] width 1306 height 58
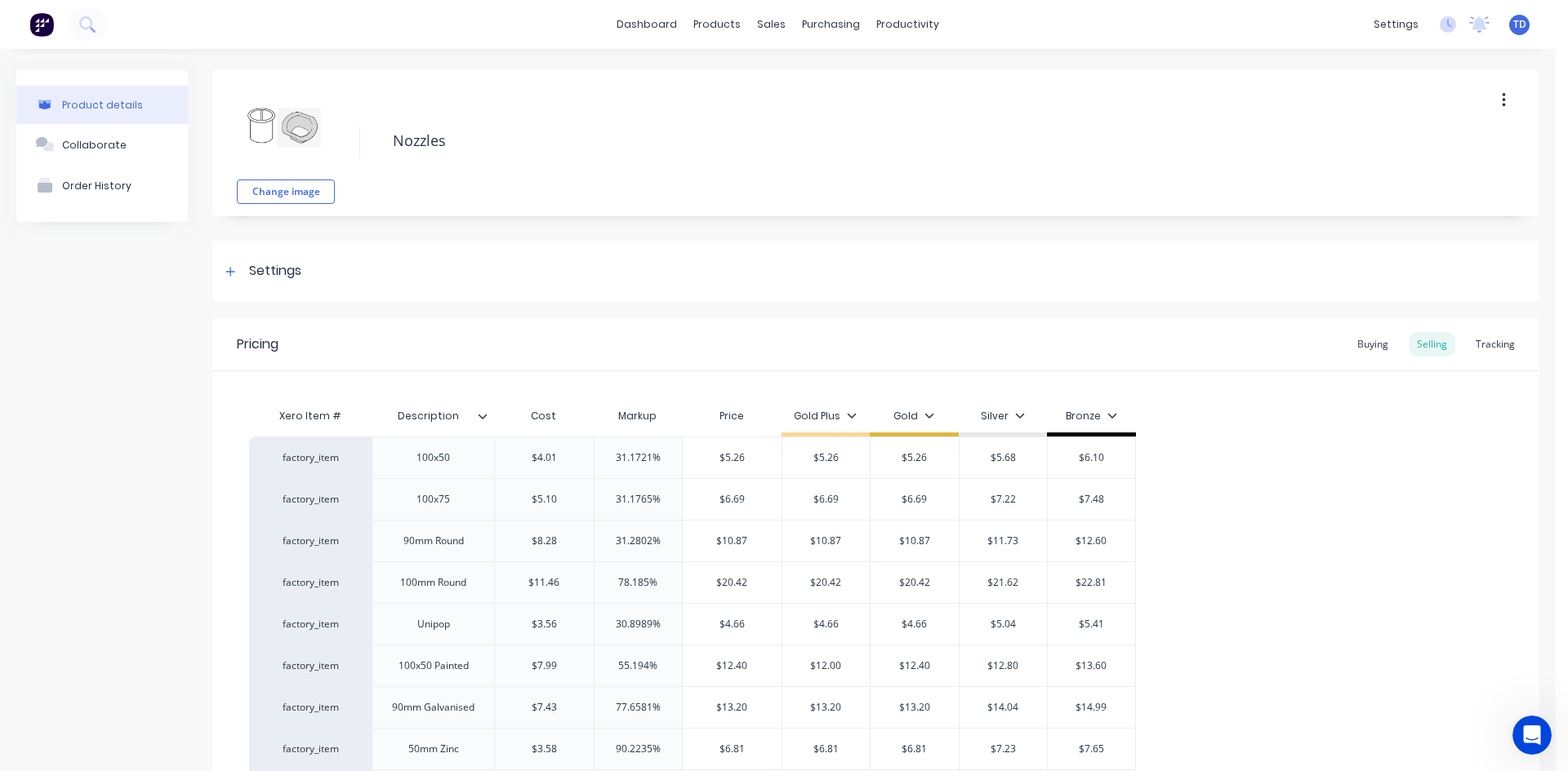
type textarea "x"
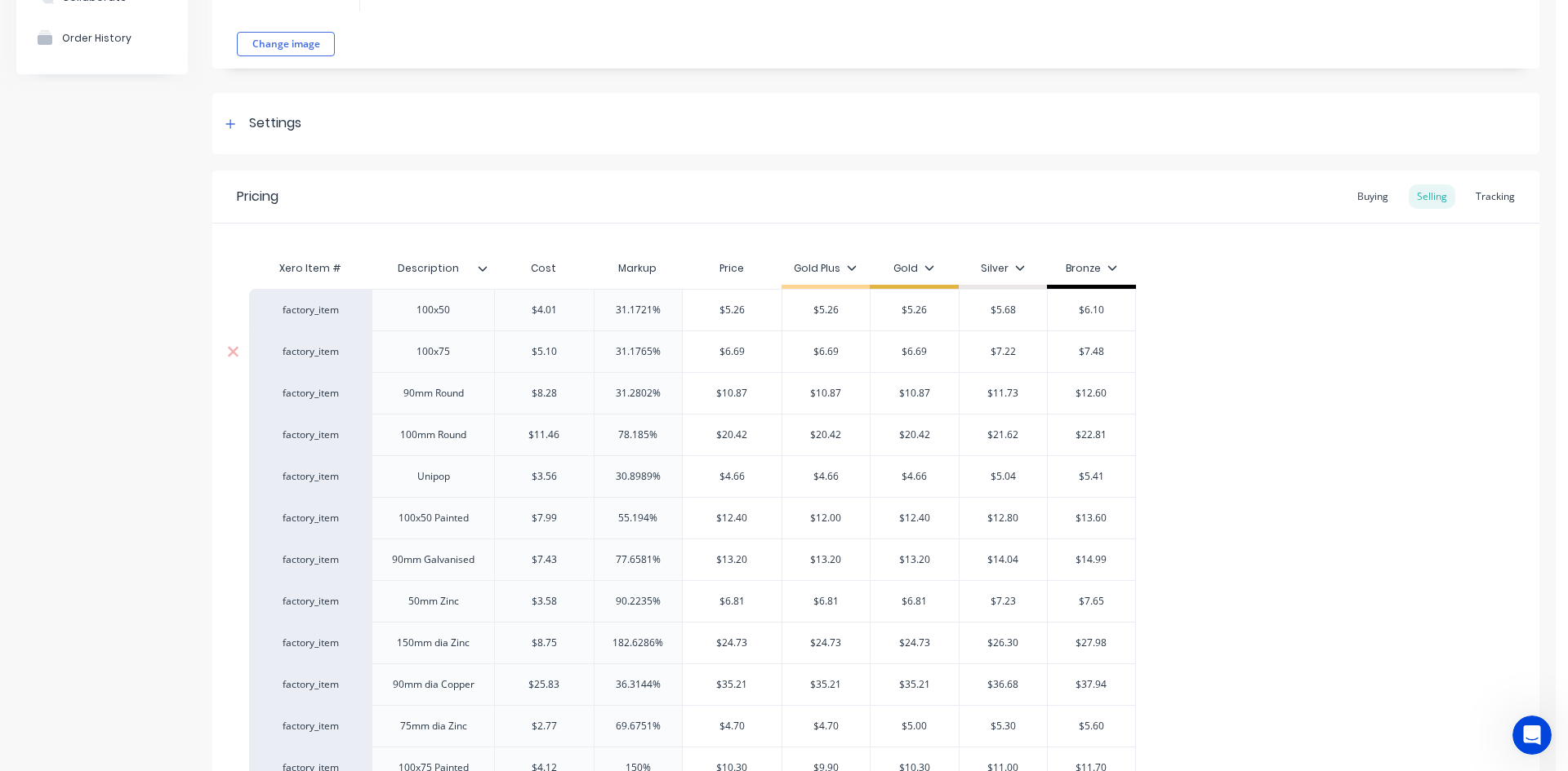
scroll to position [124, 0]
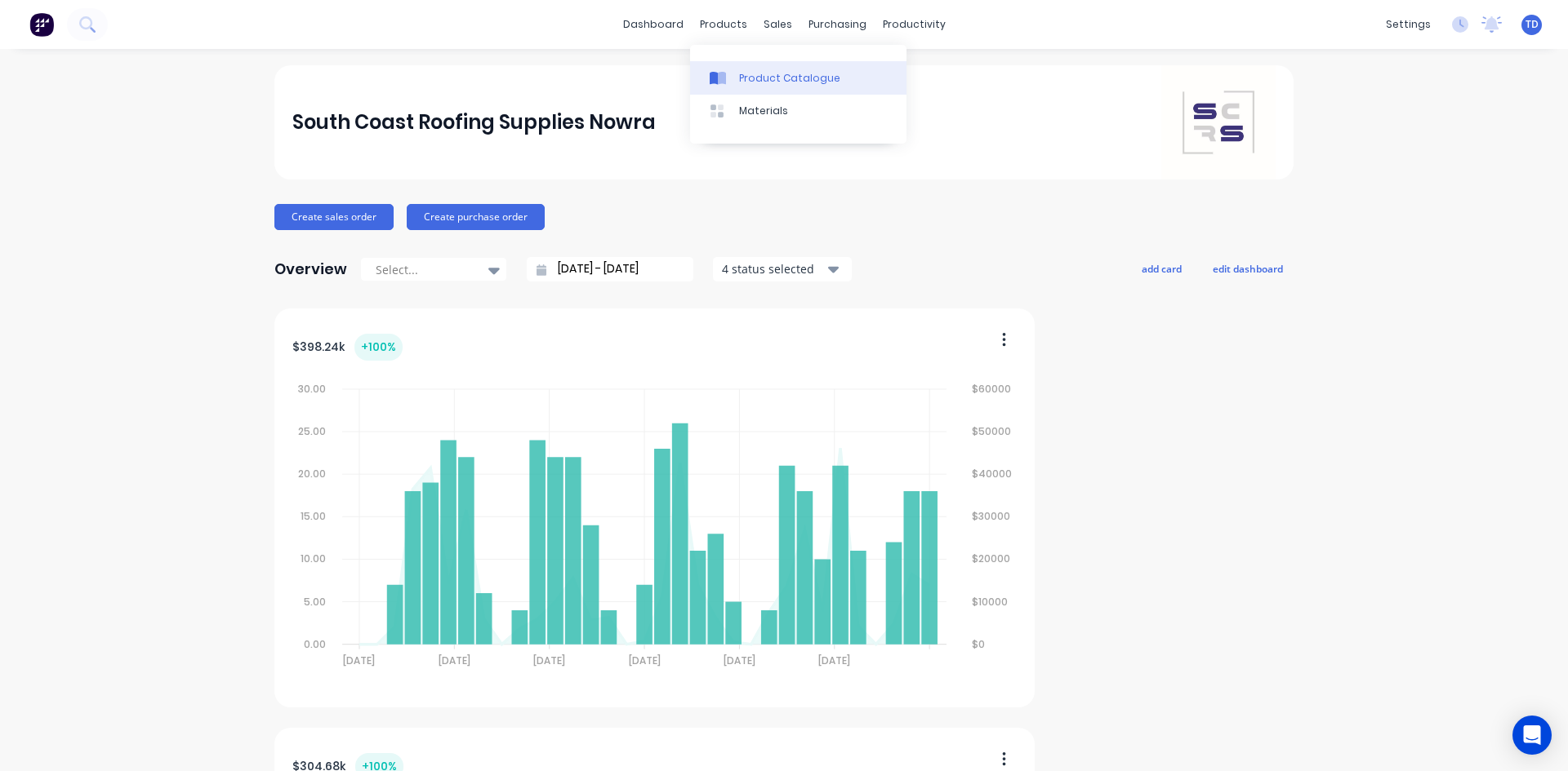
click at [731, 72] on div at bounding box center [721, 78] width 24 height 14
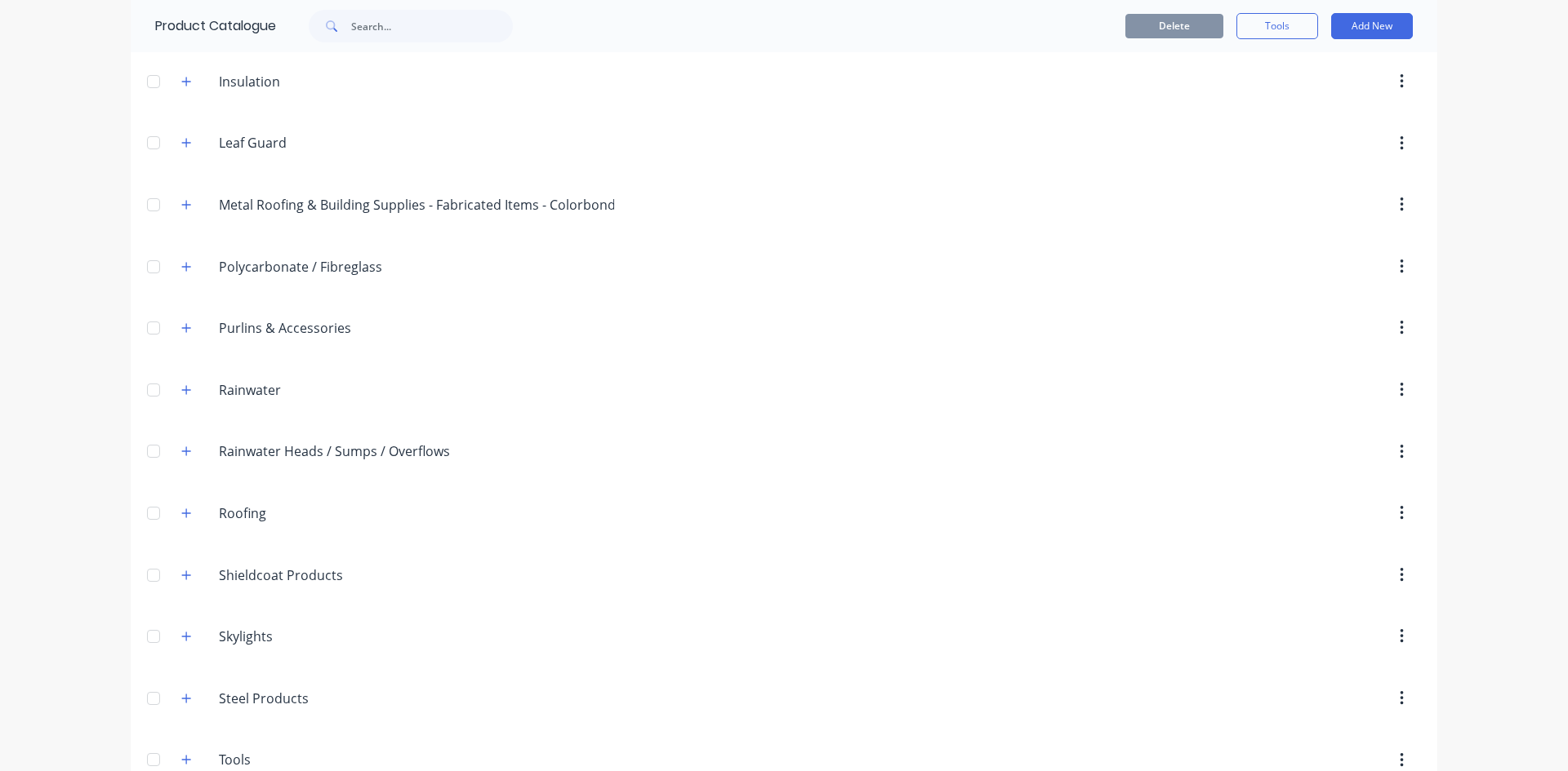
scroll to position [517, 0]
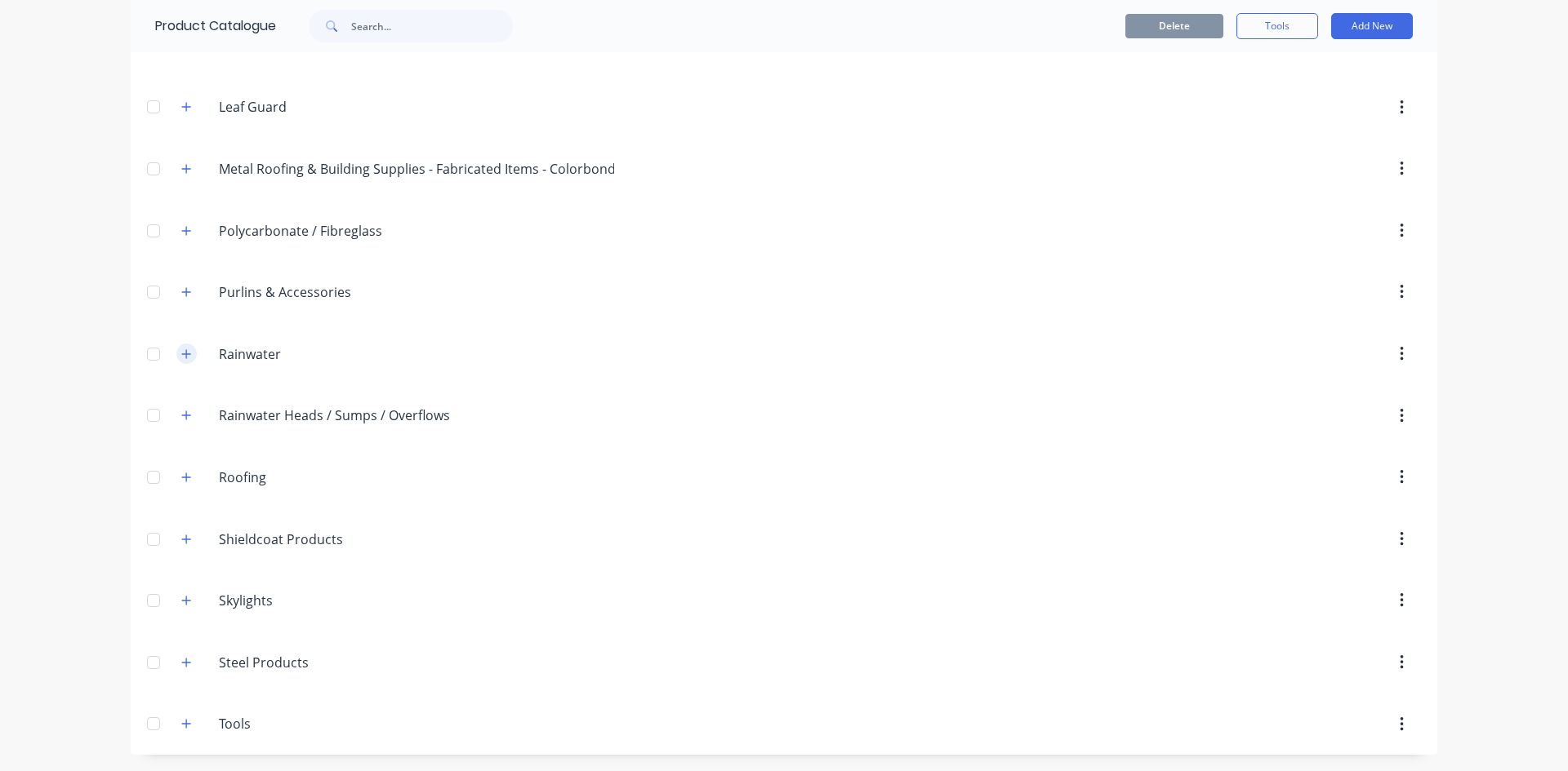
click at [181, 351] on icon "button" at bounding box center [186, 354] width 10 height 12
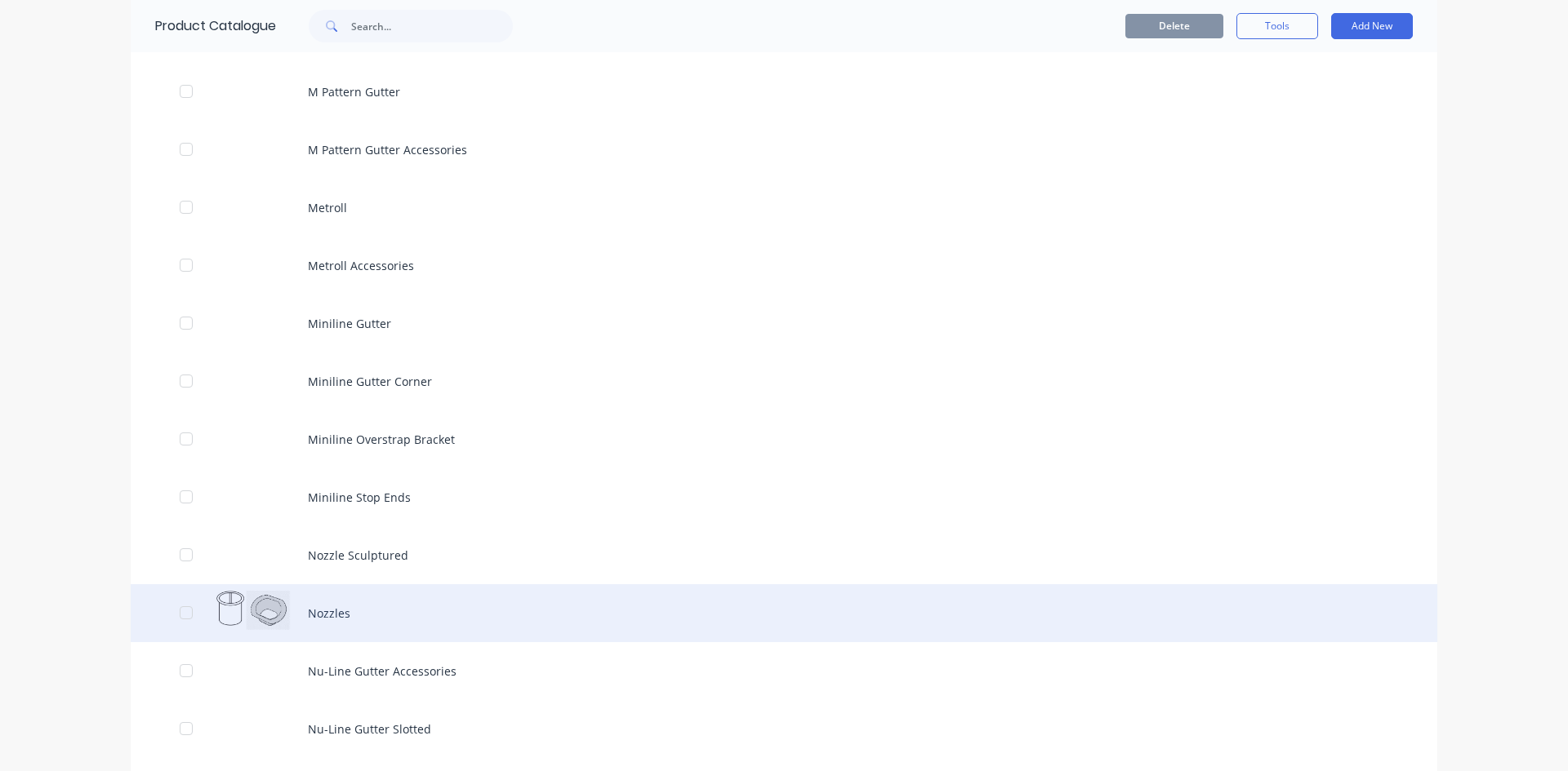
scroll to position [4353, 0]
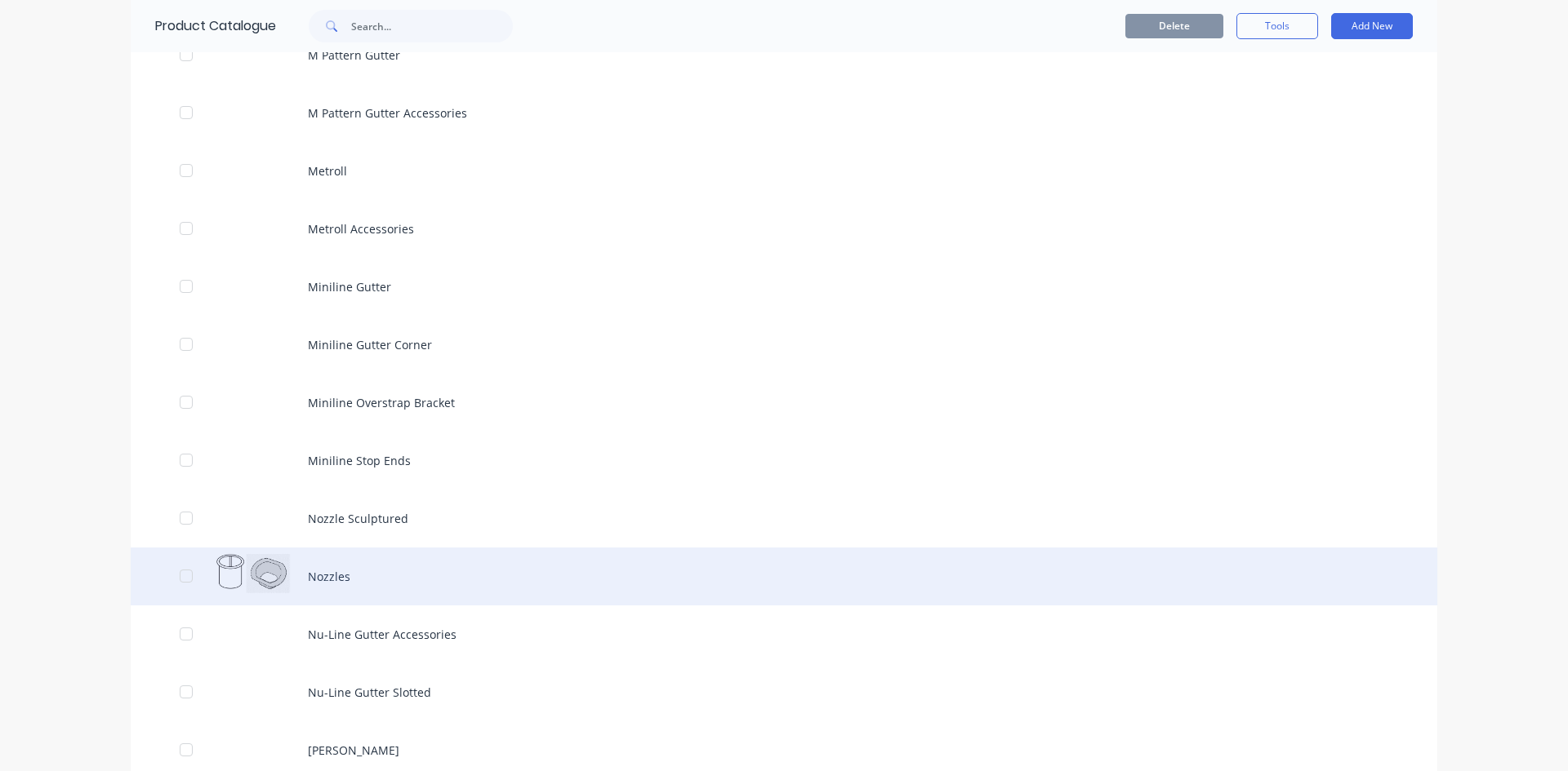
click at [318, 574] on div "Nozzles" at bounding box center [783, 576] width 1306 height 58
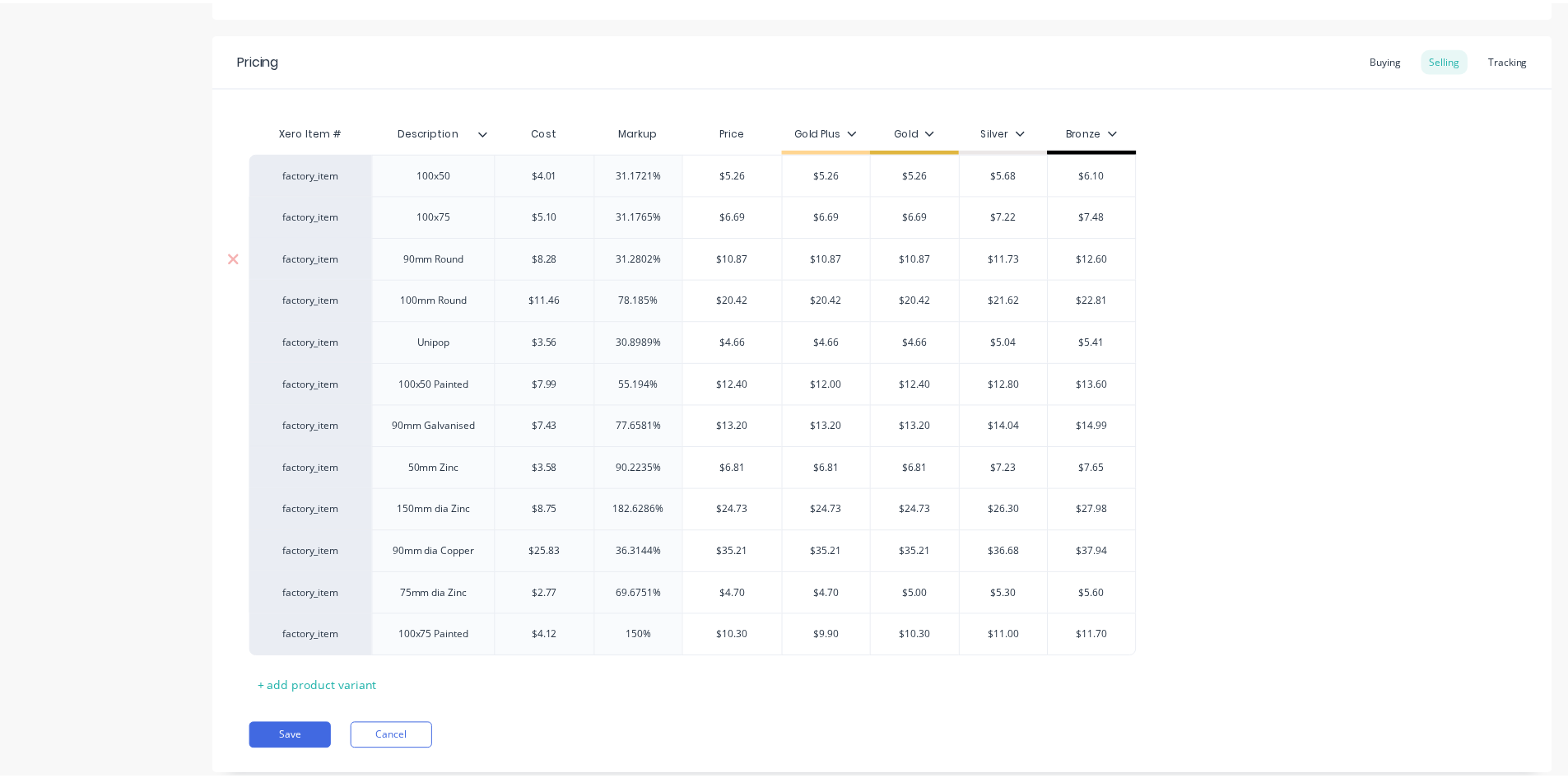
scroll to position [329, 0]
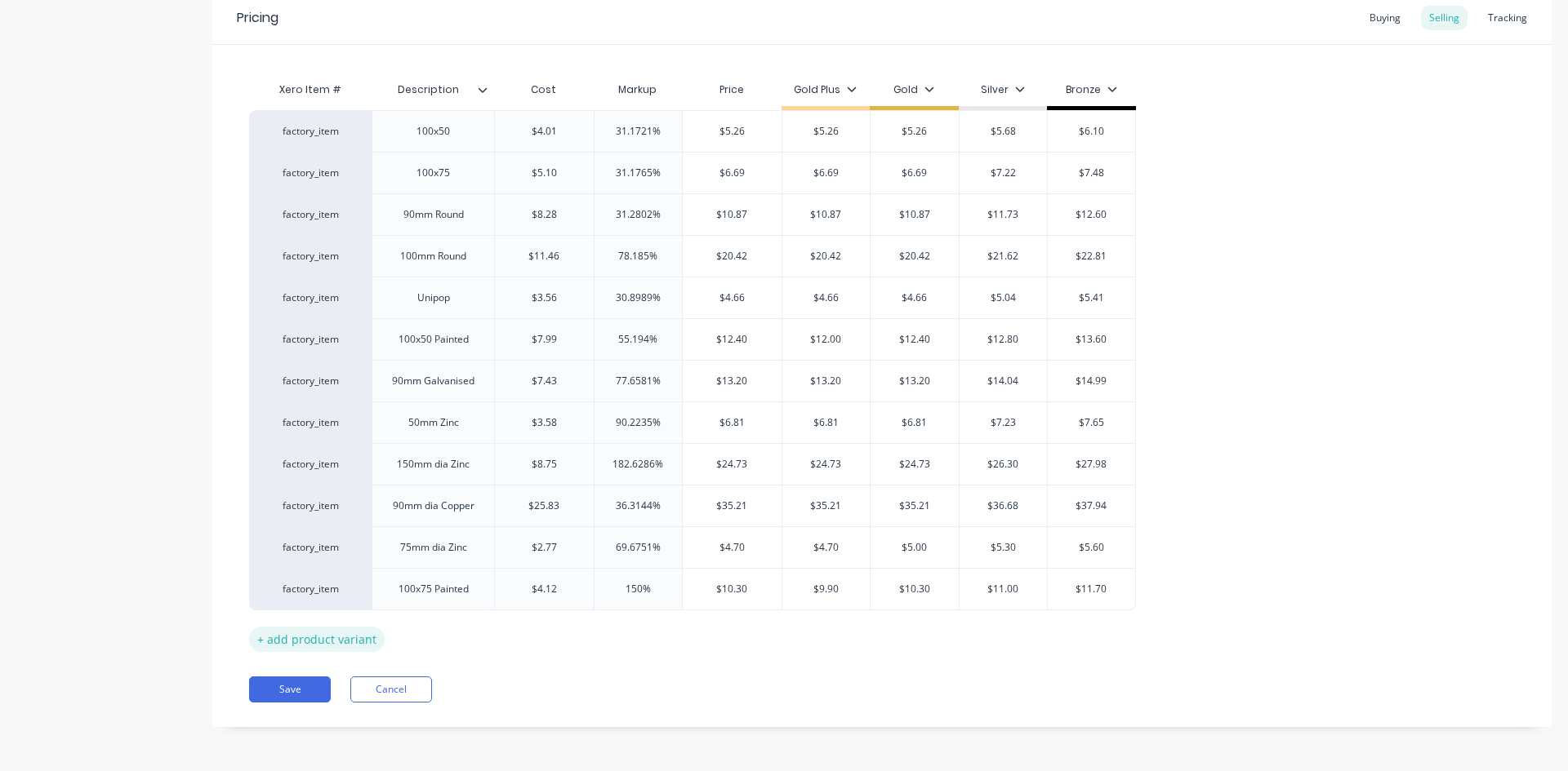
click at [325, 642] on div "+ add product variant" at bounding box center [317, 639] width 136 height 25
type textarea "x"
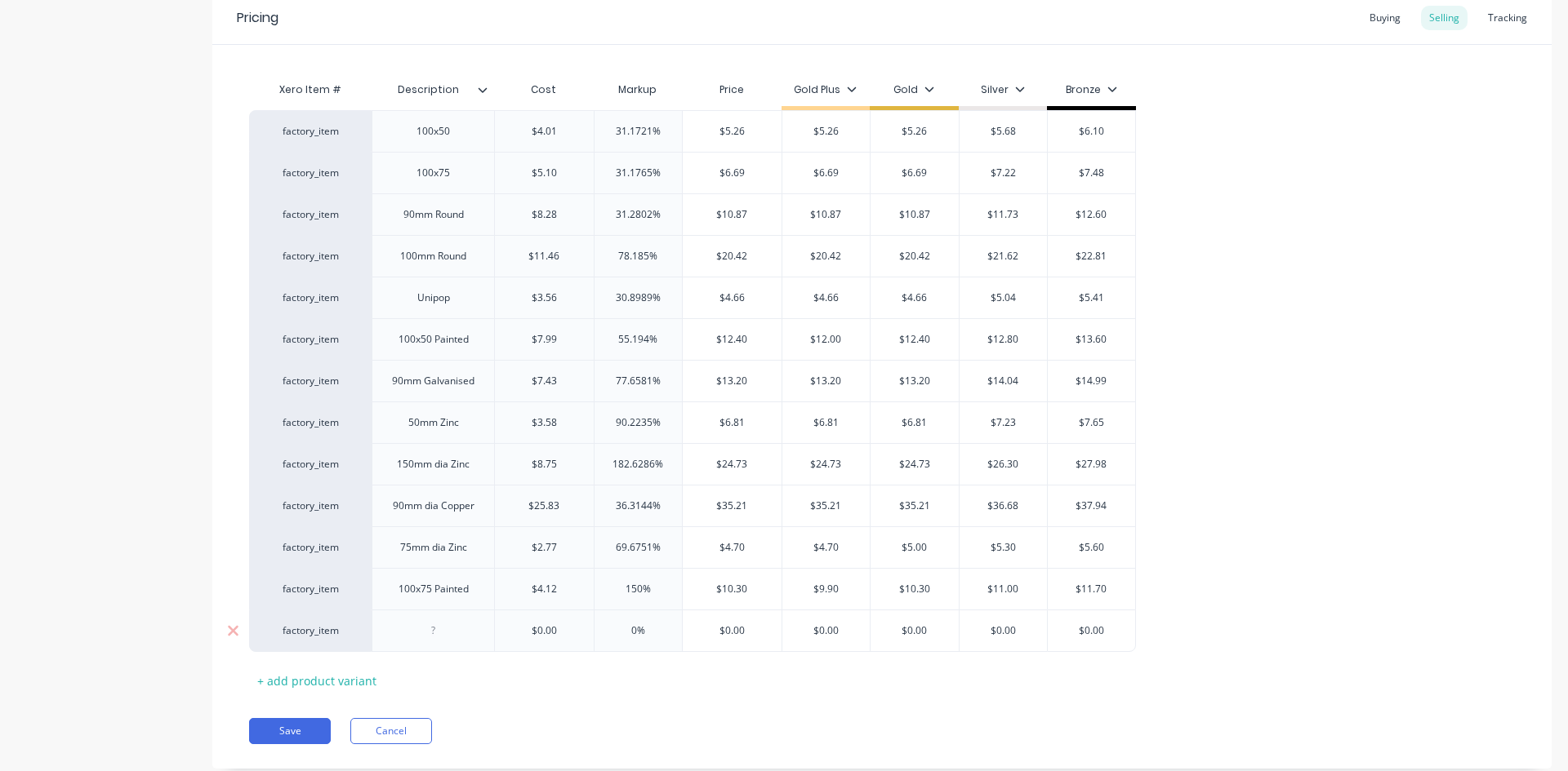
click at [443, 628] on div at bounding box center [433, 631] width 81 height 21
click at [557, 630] on input "text" at bounding box center [544, 631] width 99 height 14
type textarea "x"
type input "$0.00"
type textarea "x"
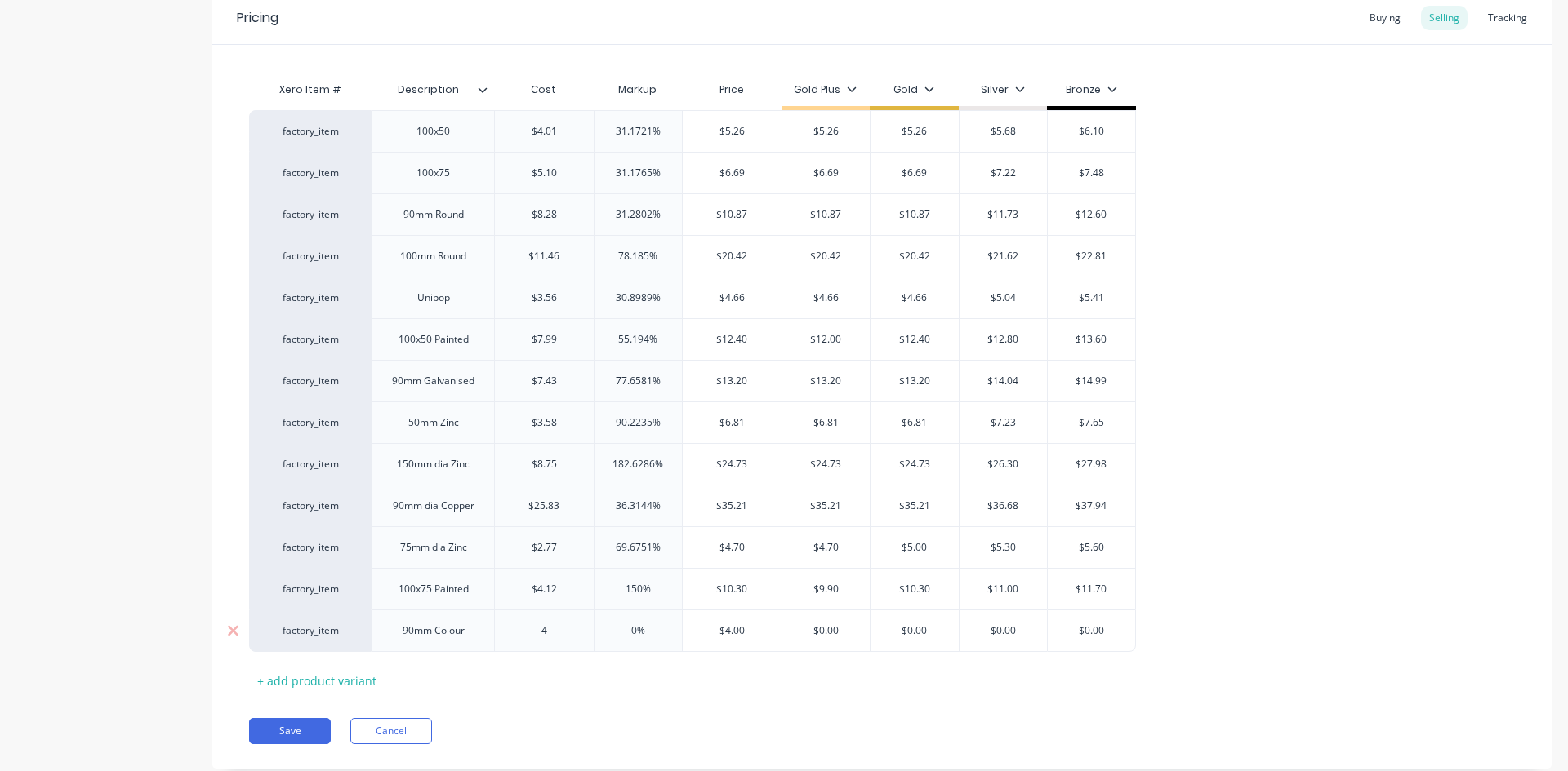
type input "4."
type textarea "x"
type input "4.6"
type textarea "x"
type input "4.69"
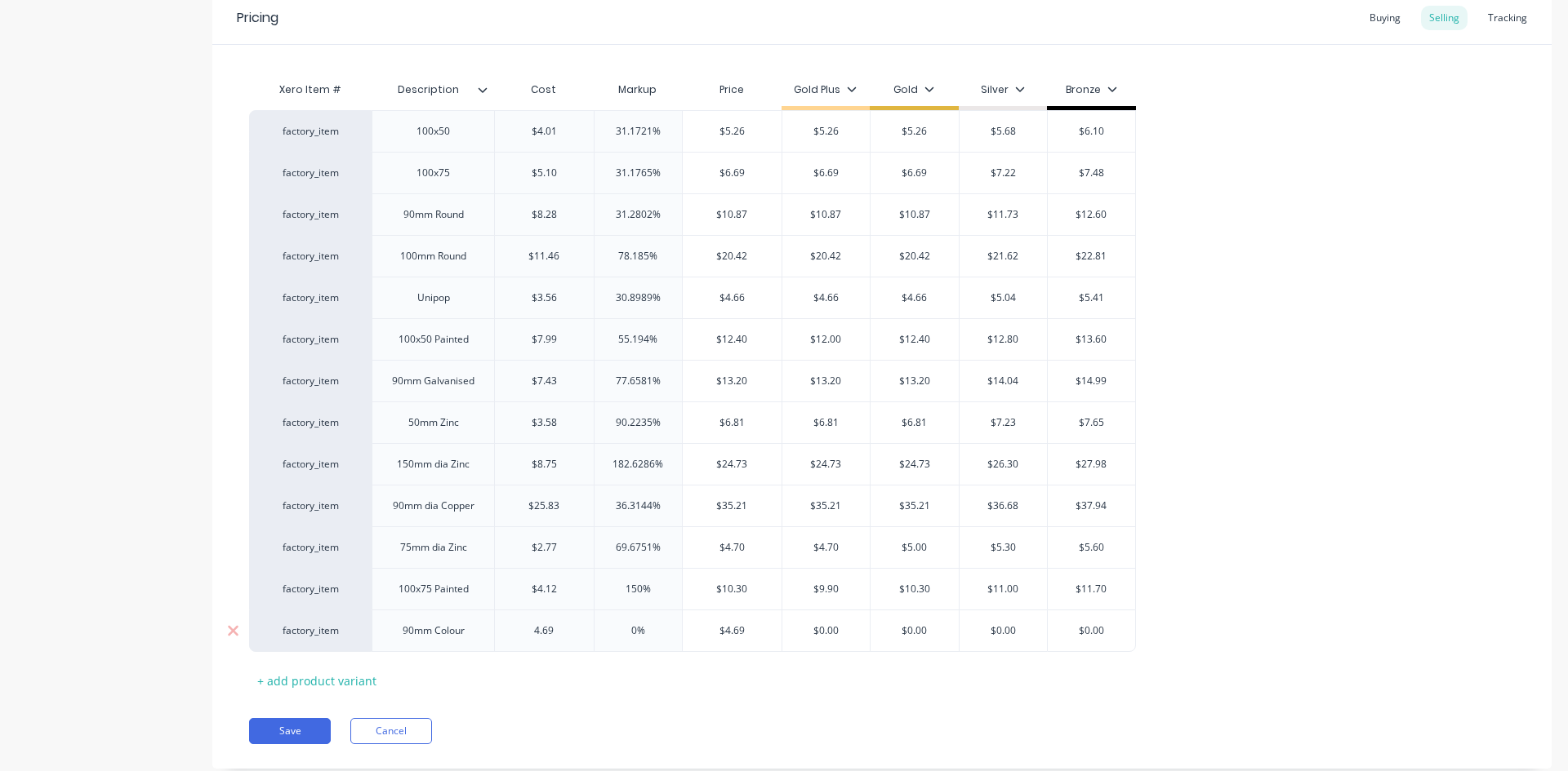
type input "0%"
type input "$4.69"
type textarea "x"
type input "5"
type textarea "x"
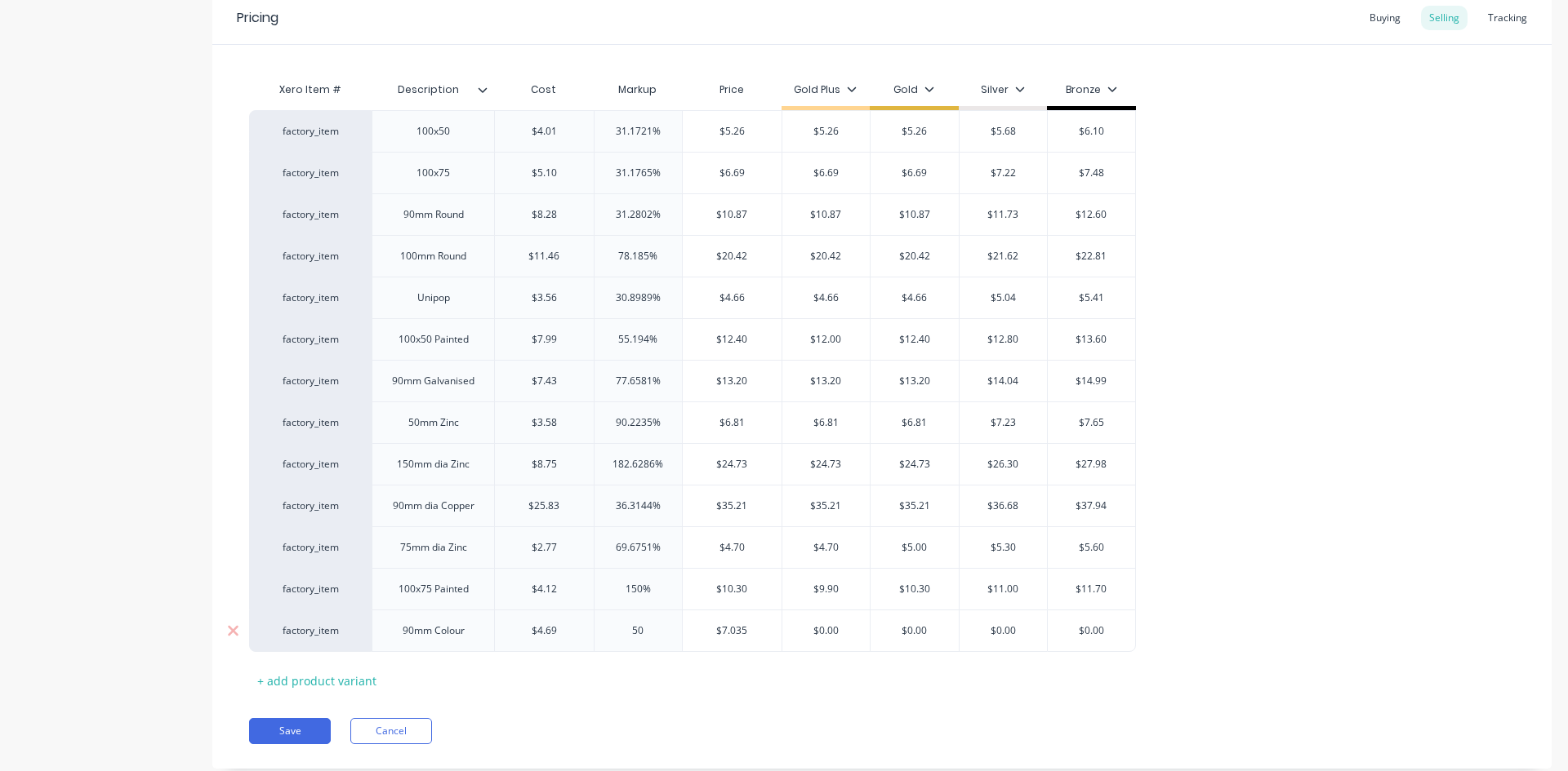
type input "50"
type input "$7.035"
type input "$0.00"
type textarea "x"
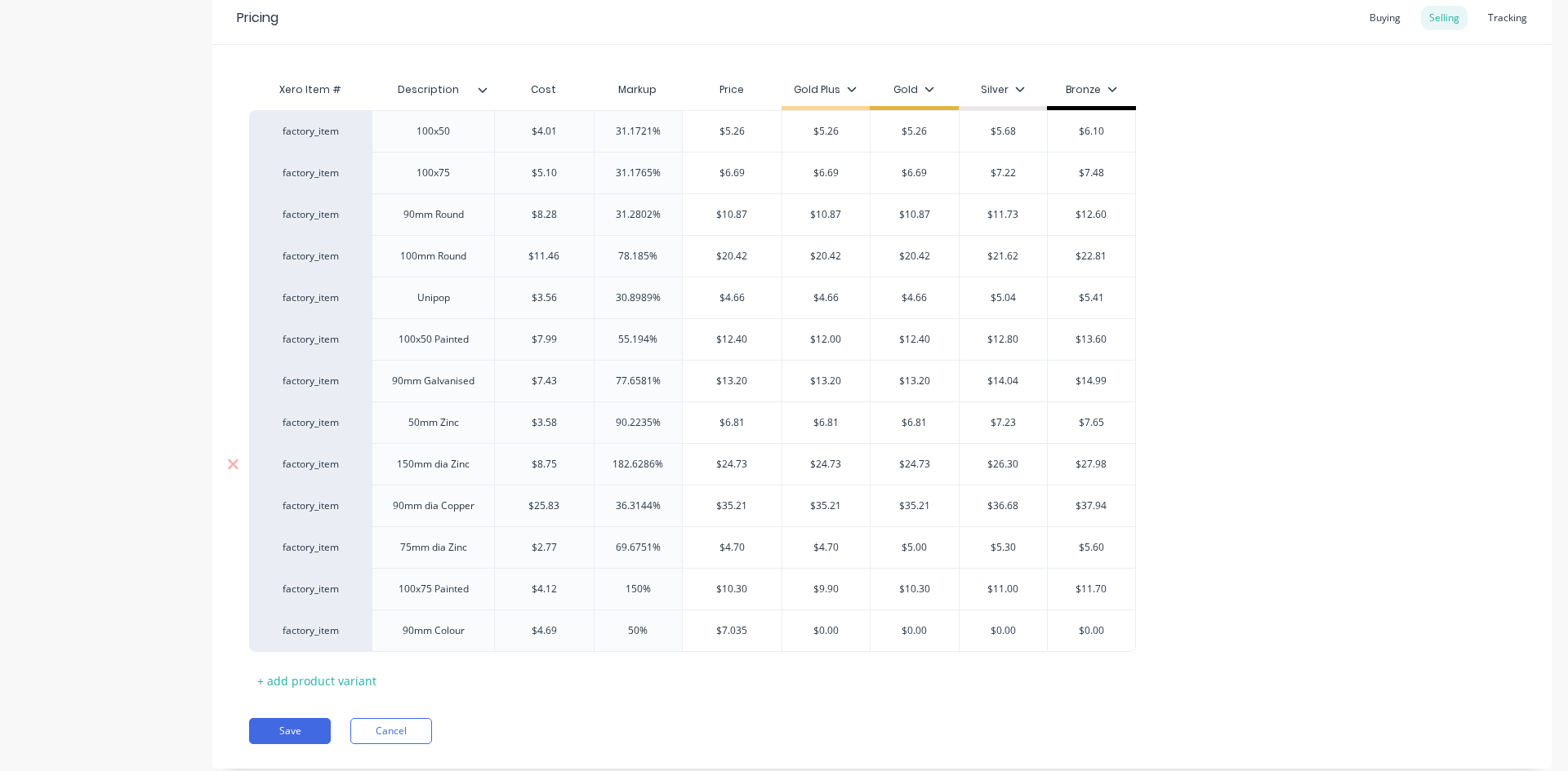
type input "7"
type textarea "x"
type input "7."
type textarea "x"
type input "7.1"
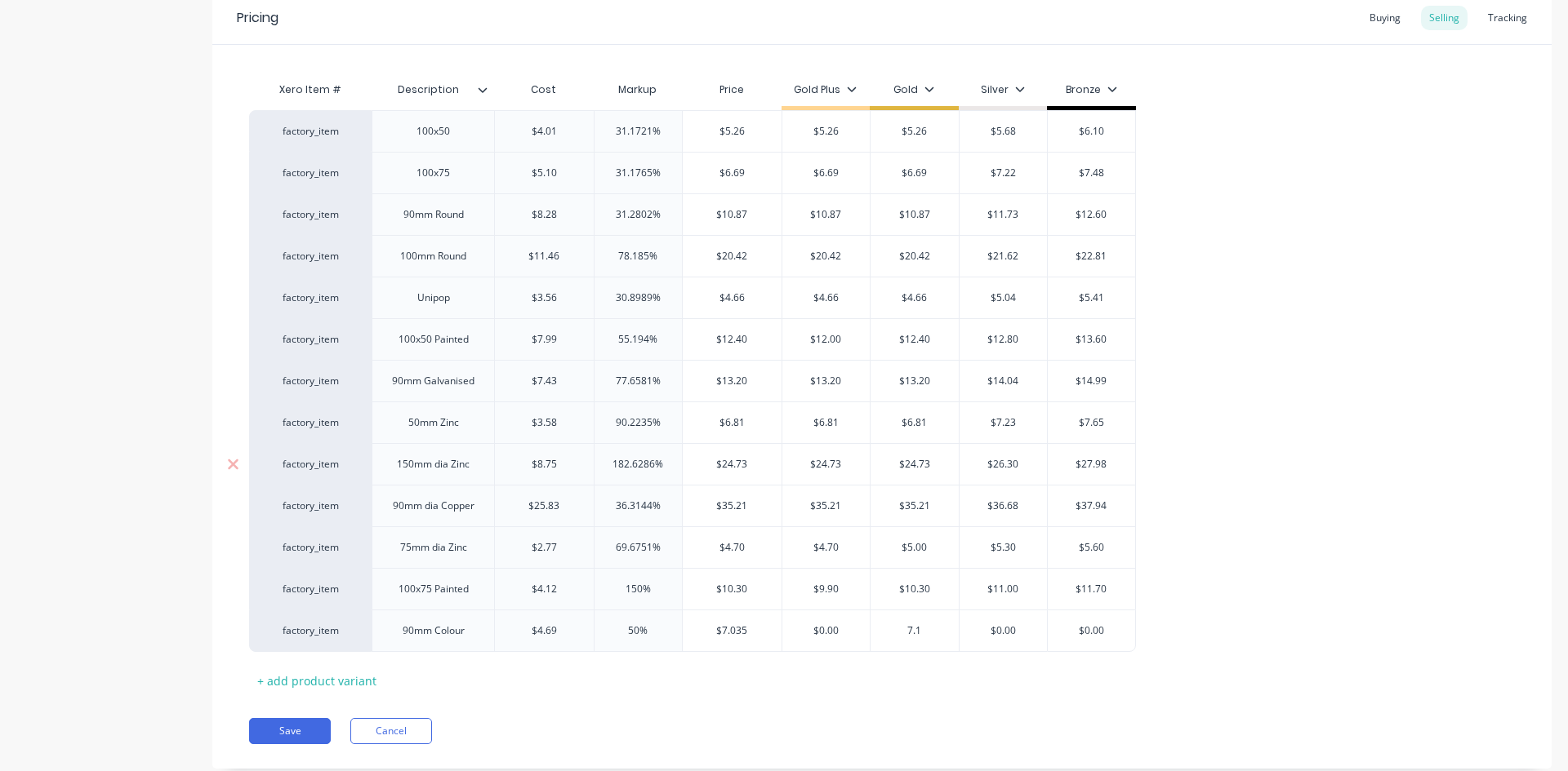
type textarea "x"
type input "7.10"
type textarea "x"
type input "7"
type textarea "x"
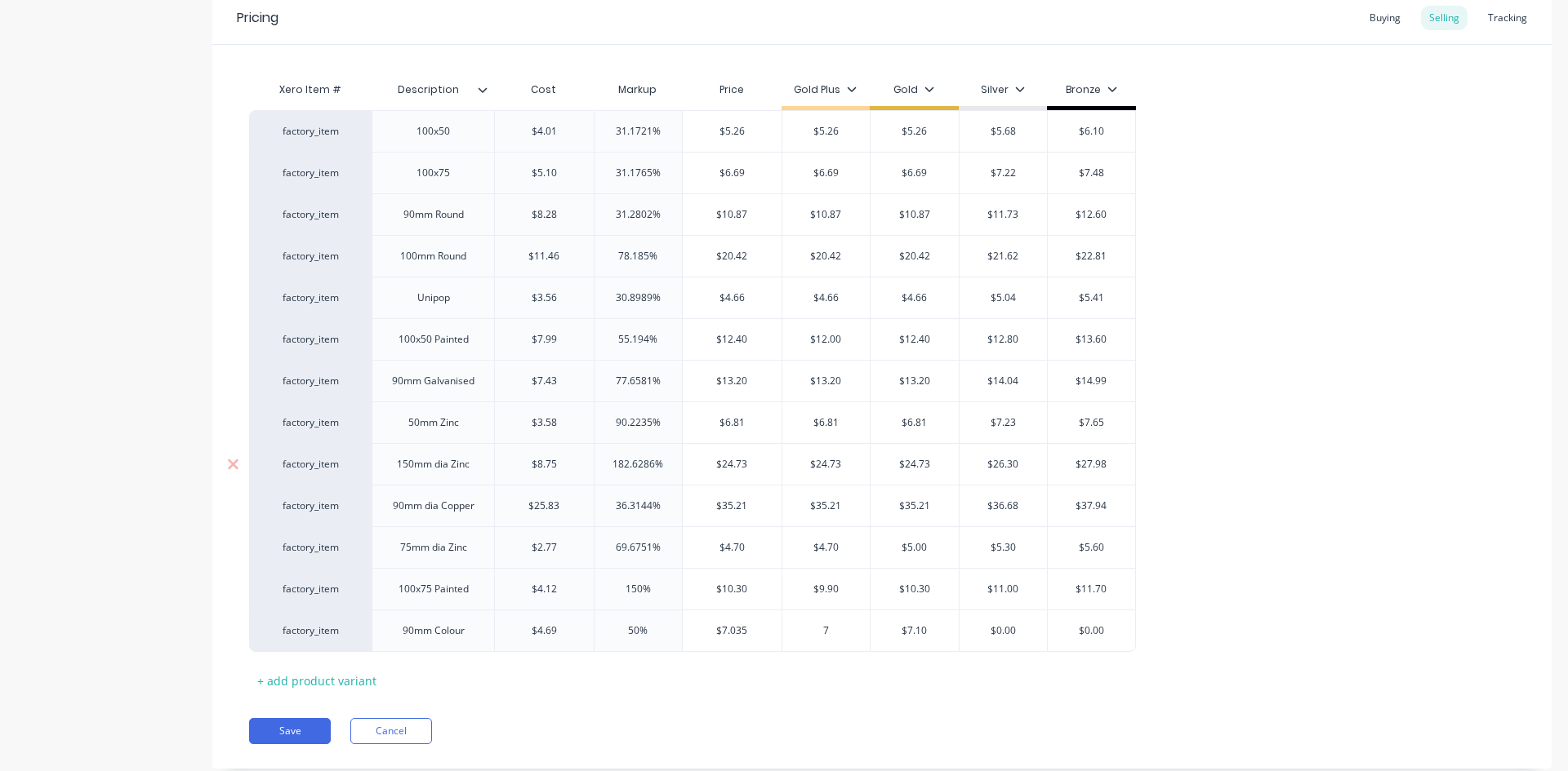
type input "7."
type textarea "x"
type input "7.1"
type textarea "x"
type input "7.10"
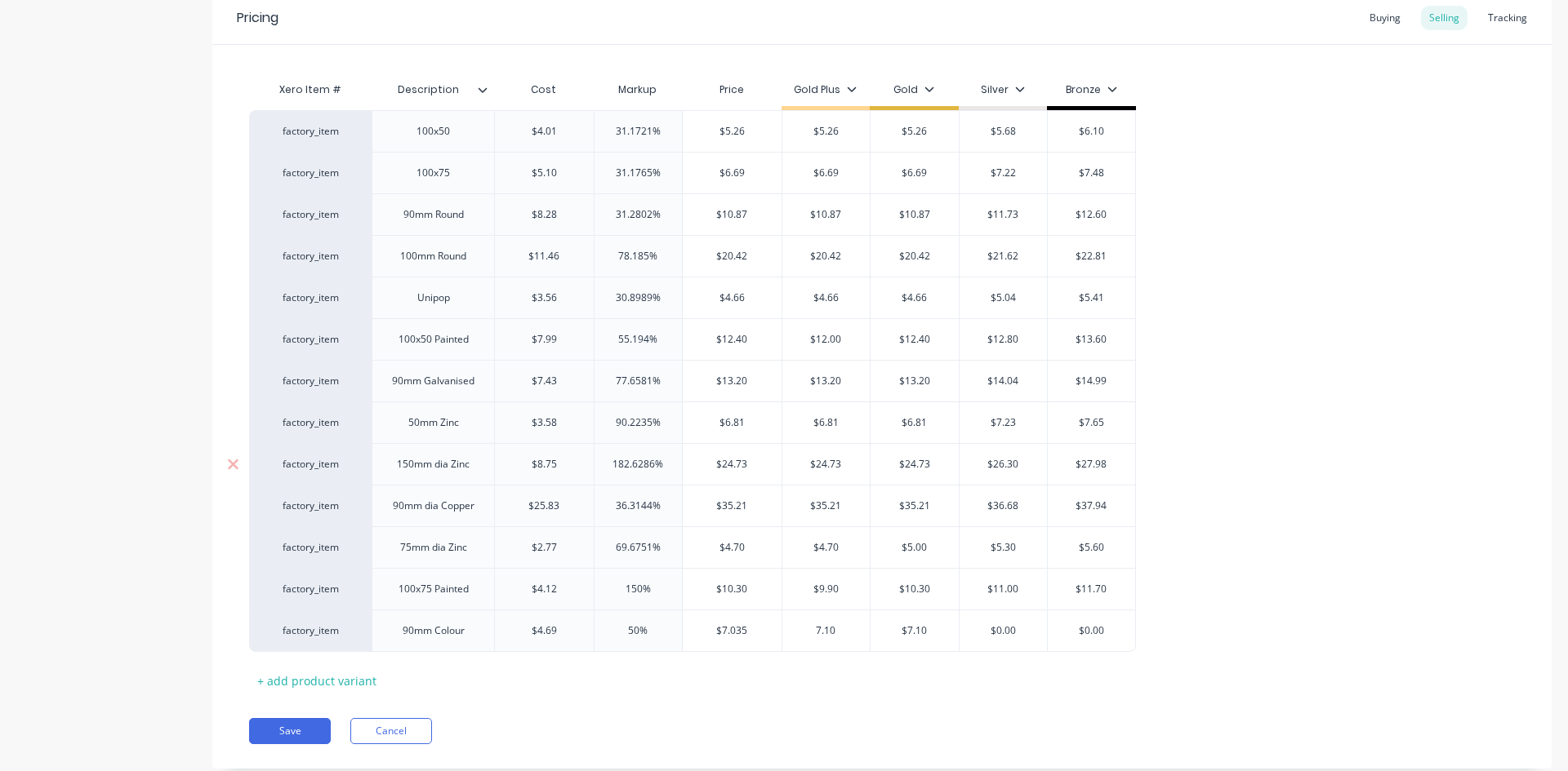
type input "$7.10"
type input "$0.00"
type input "$7.10"
type input "50%"
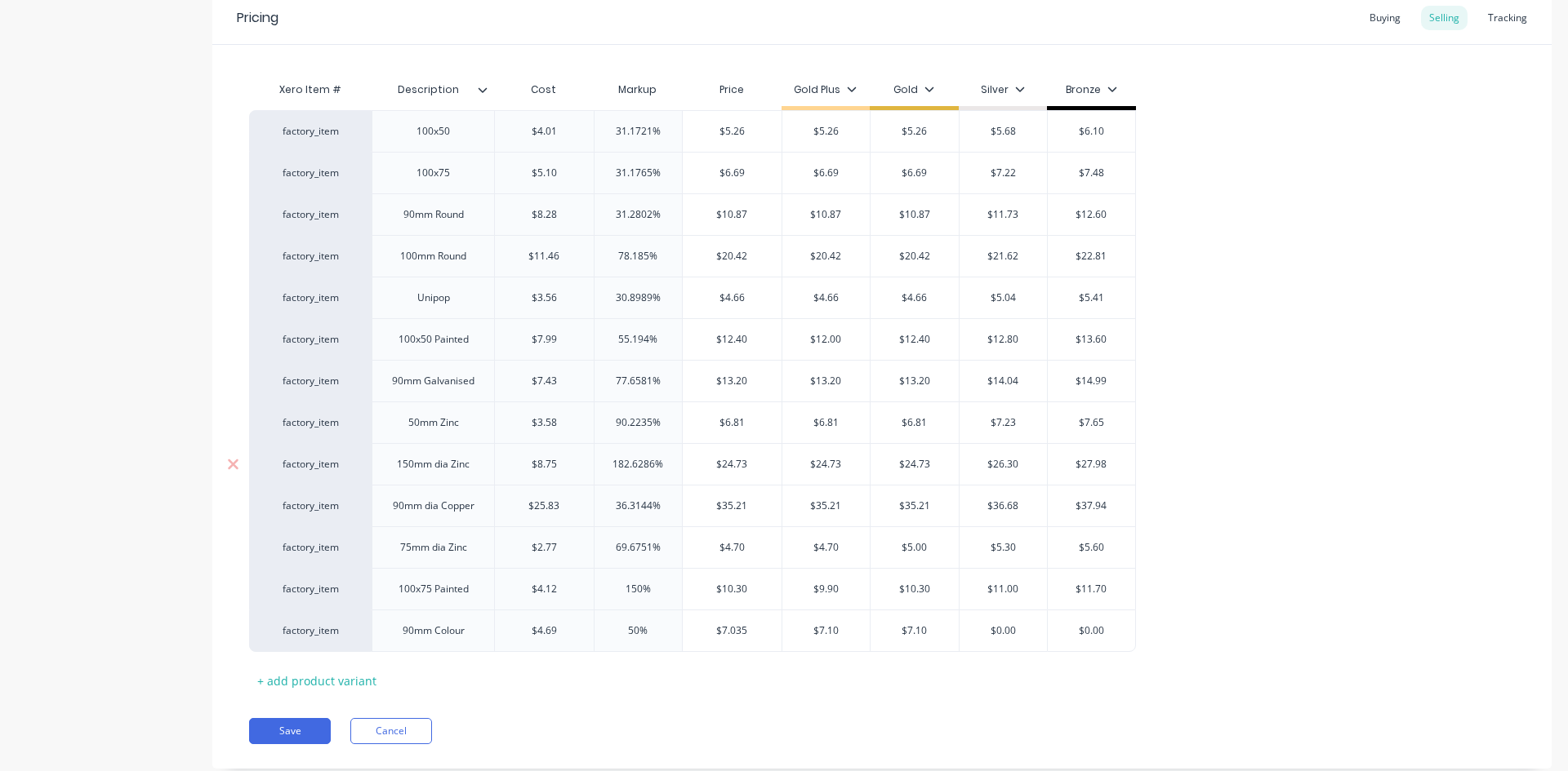
type input "$4.69"
type textarea "x"
type input "5"
type textarea "x"
type input "55"
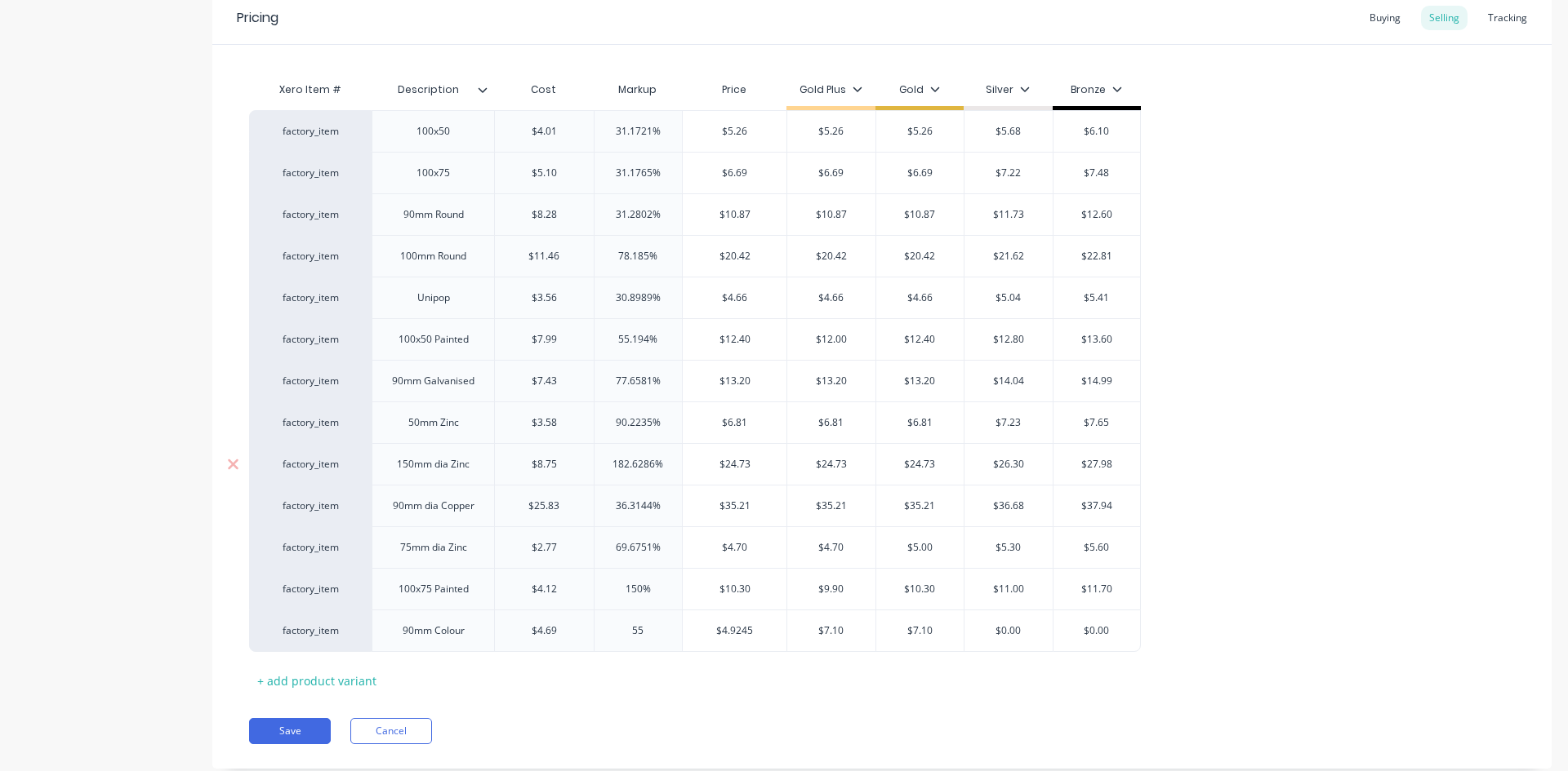
type input "$7.2695"
type textarea "x"
type input "7"
type textarea "x"
type input "7."
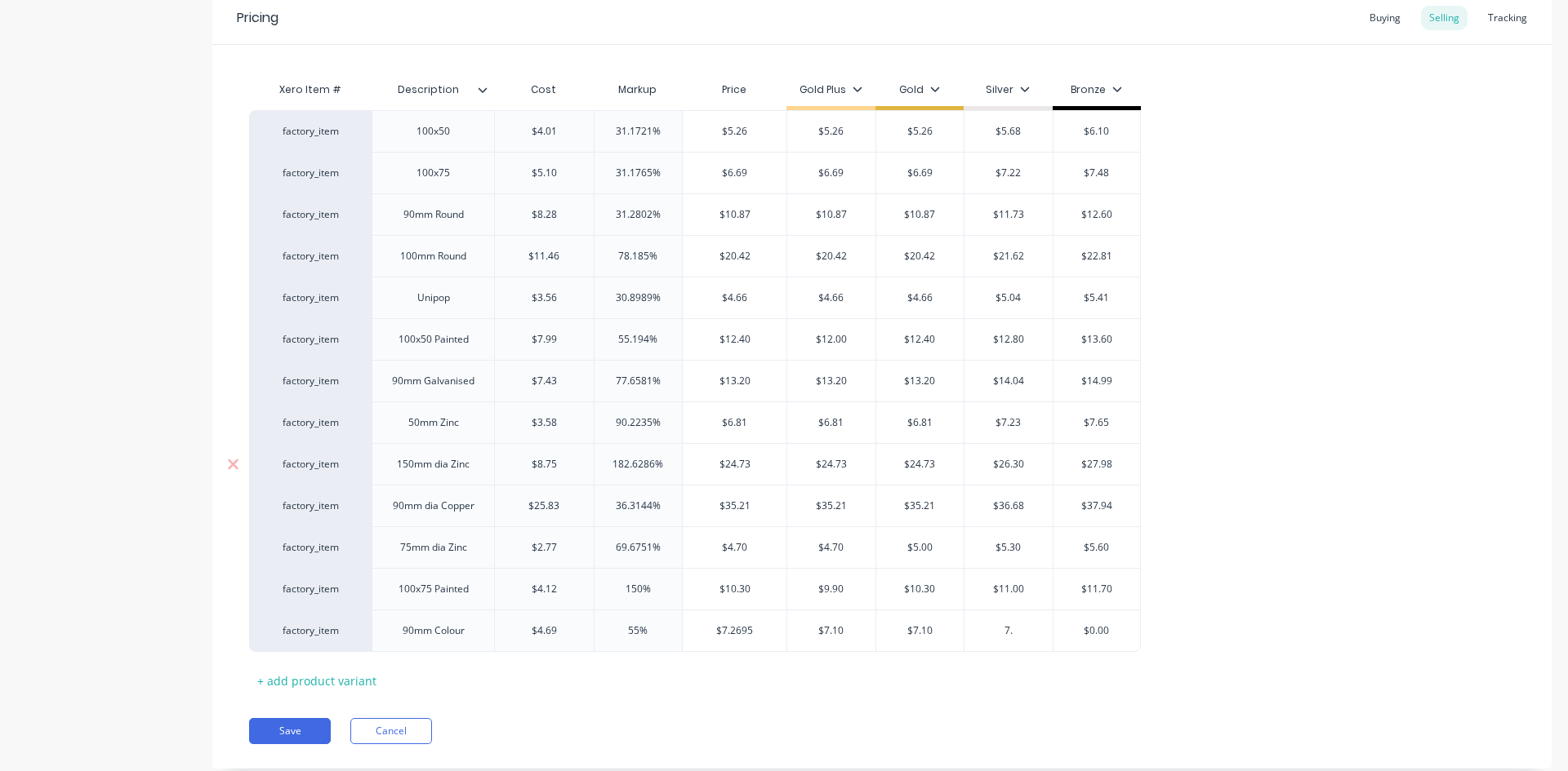
type textarea "x"
type input "7.3"
type textarea "x"
type input "7.30"
type textarea "x"
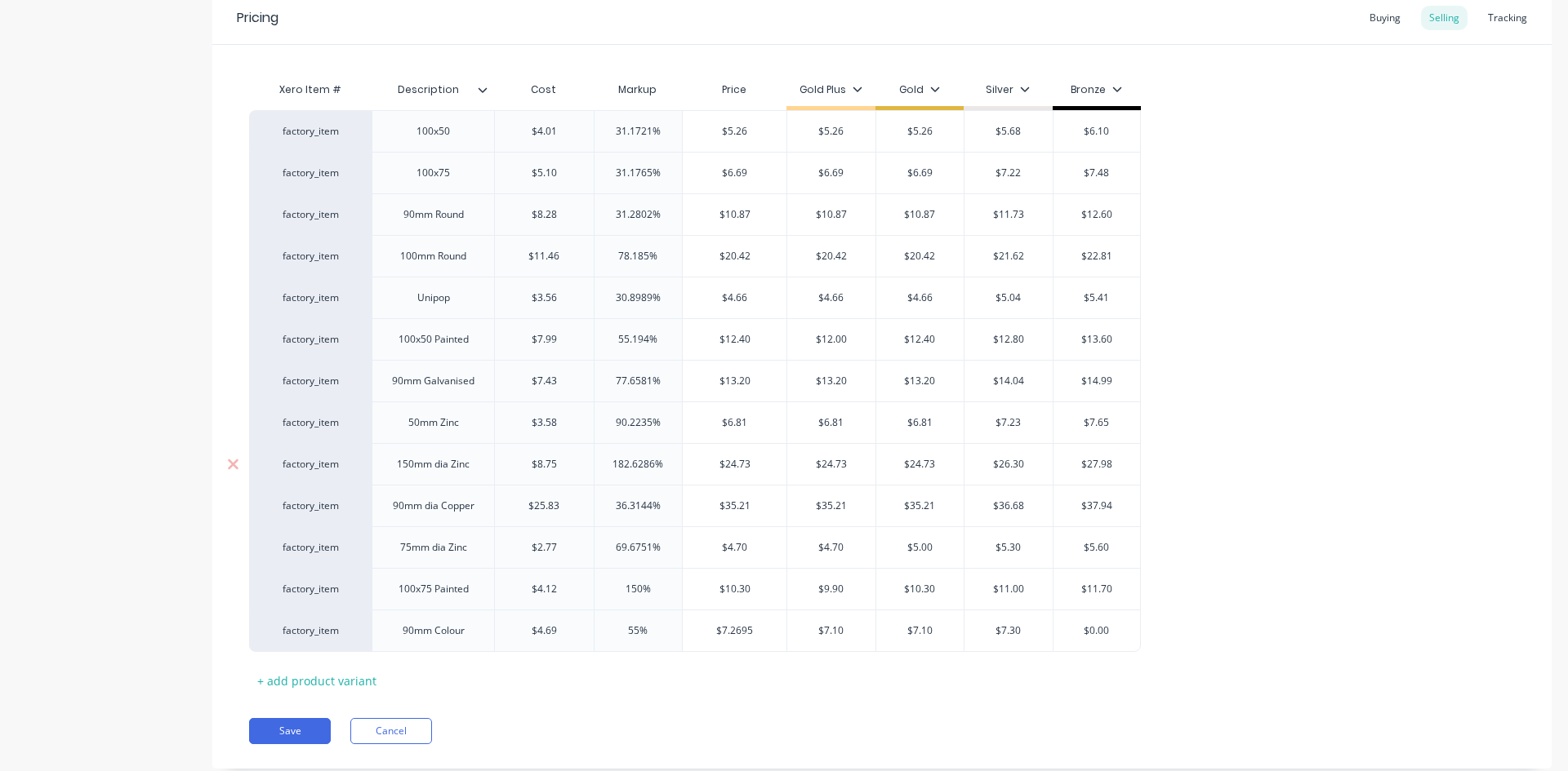
type input "7"
type textarea "x"
type input "7."
type textarea "x"
type input "7.5"
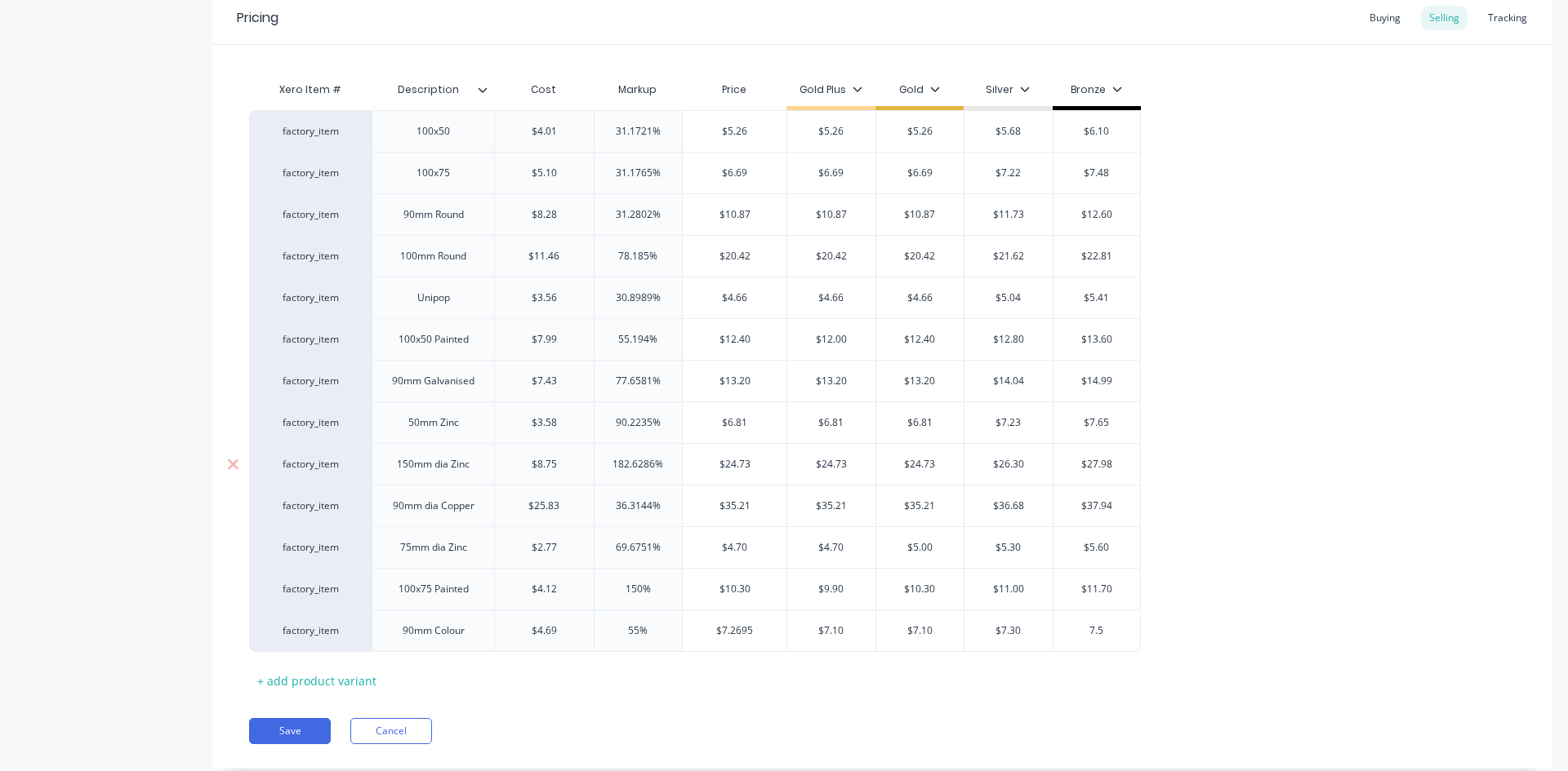
type textarea "x"
type input "7.50"
click at [755, 628] on input "$7.2695" at bounding box center [735, 631] width 104 height 14
type input "55%"
type textarea "x"
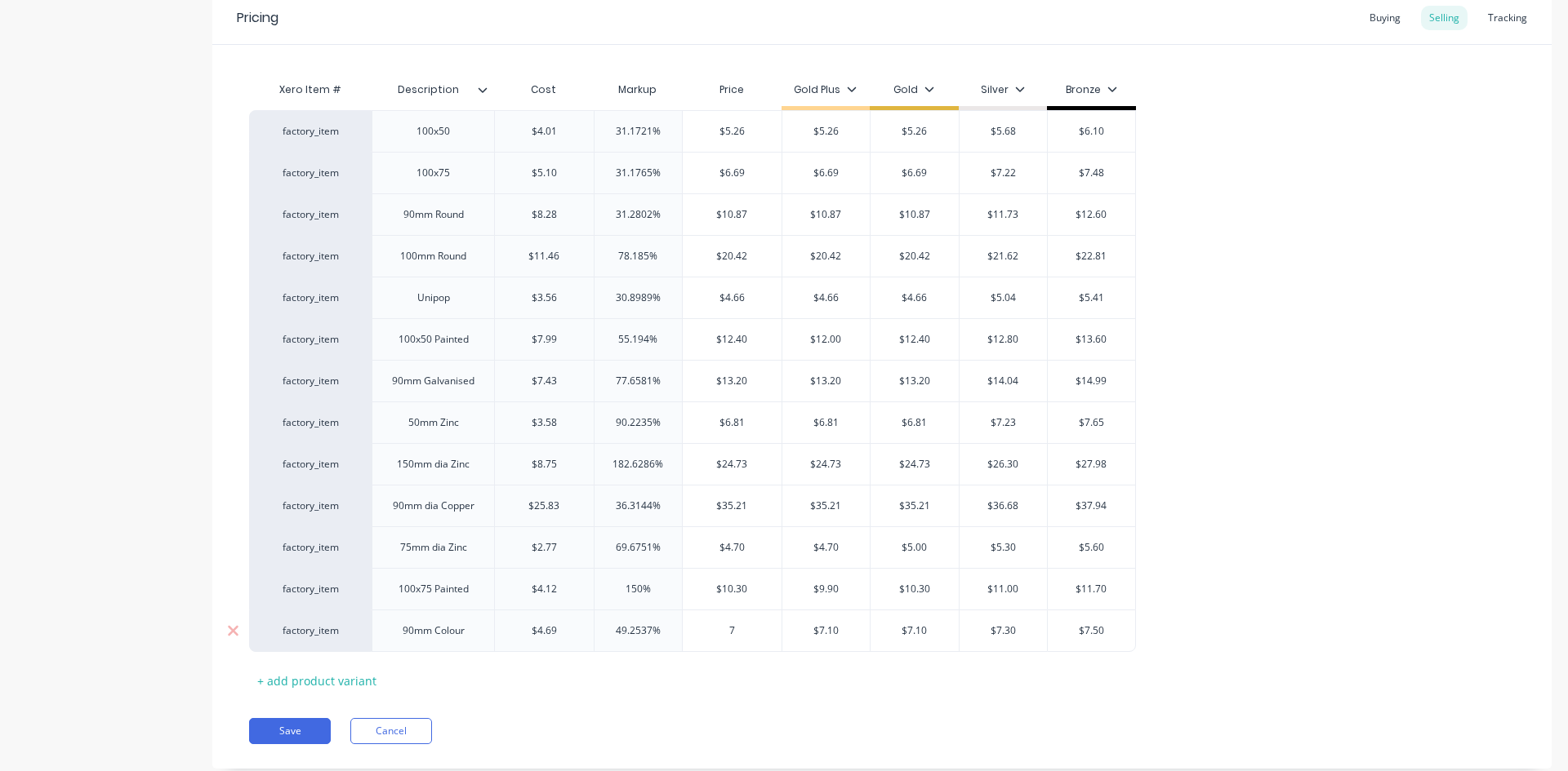
type input "7."
type textarea "x"
type input "7.10"
click at [704, 683] on div "Xero Item # Description Cost Markup Price Gold Plus Gold Silver Bronze factory_…" at bounding box center [882, 383] width 1266 height 620
click at [1384, 21] on div "Buying" at bounding box center [1385, 17] width 47 height 24
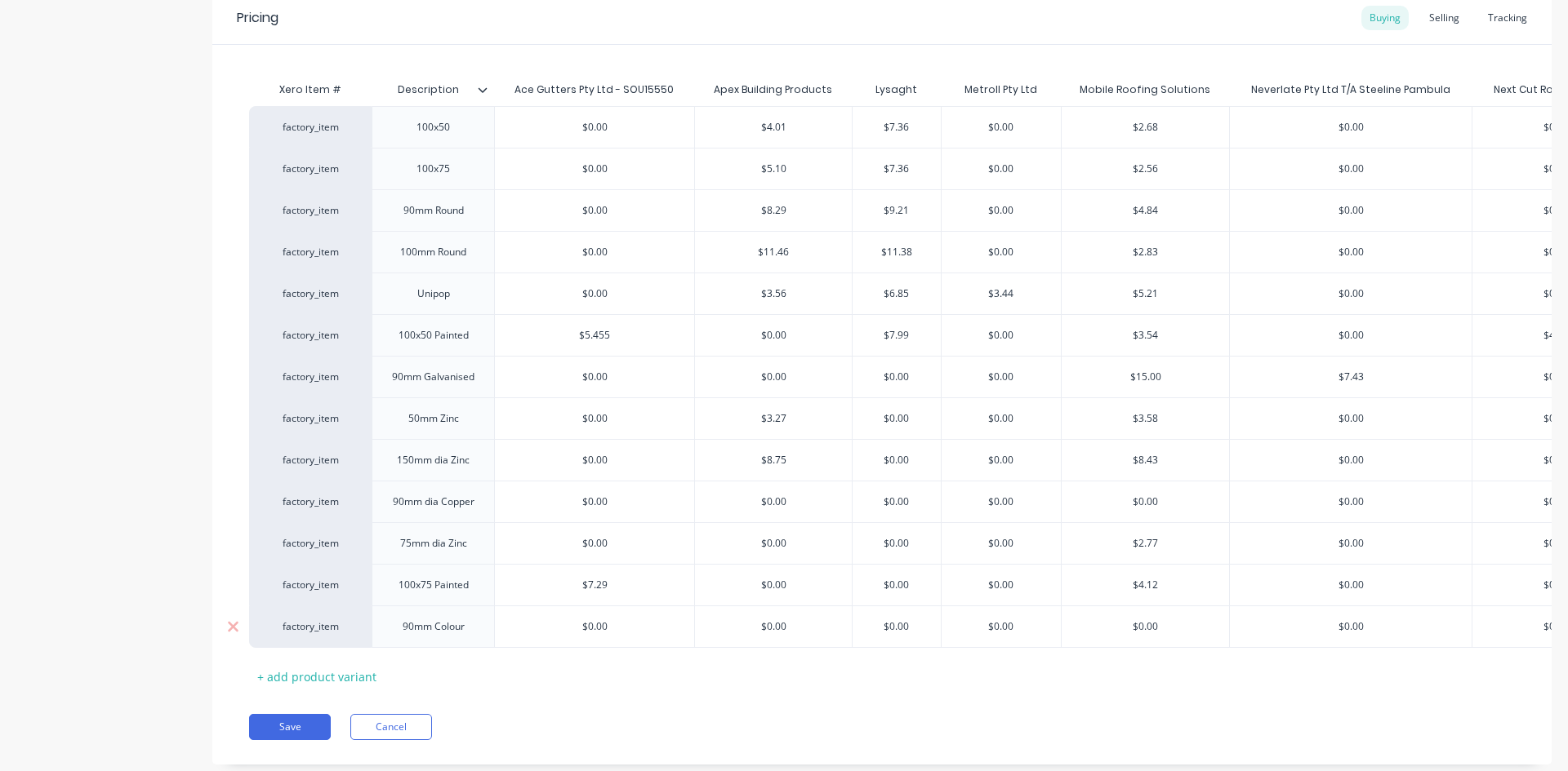
click at [1170, 636] on div "$0.00" at bounding box center [1144, 627] width 167 height 41
type input "$0.00"
type textarea "x"
type input "4"
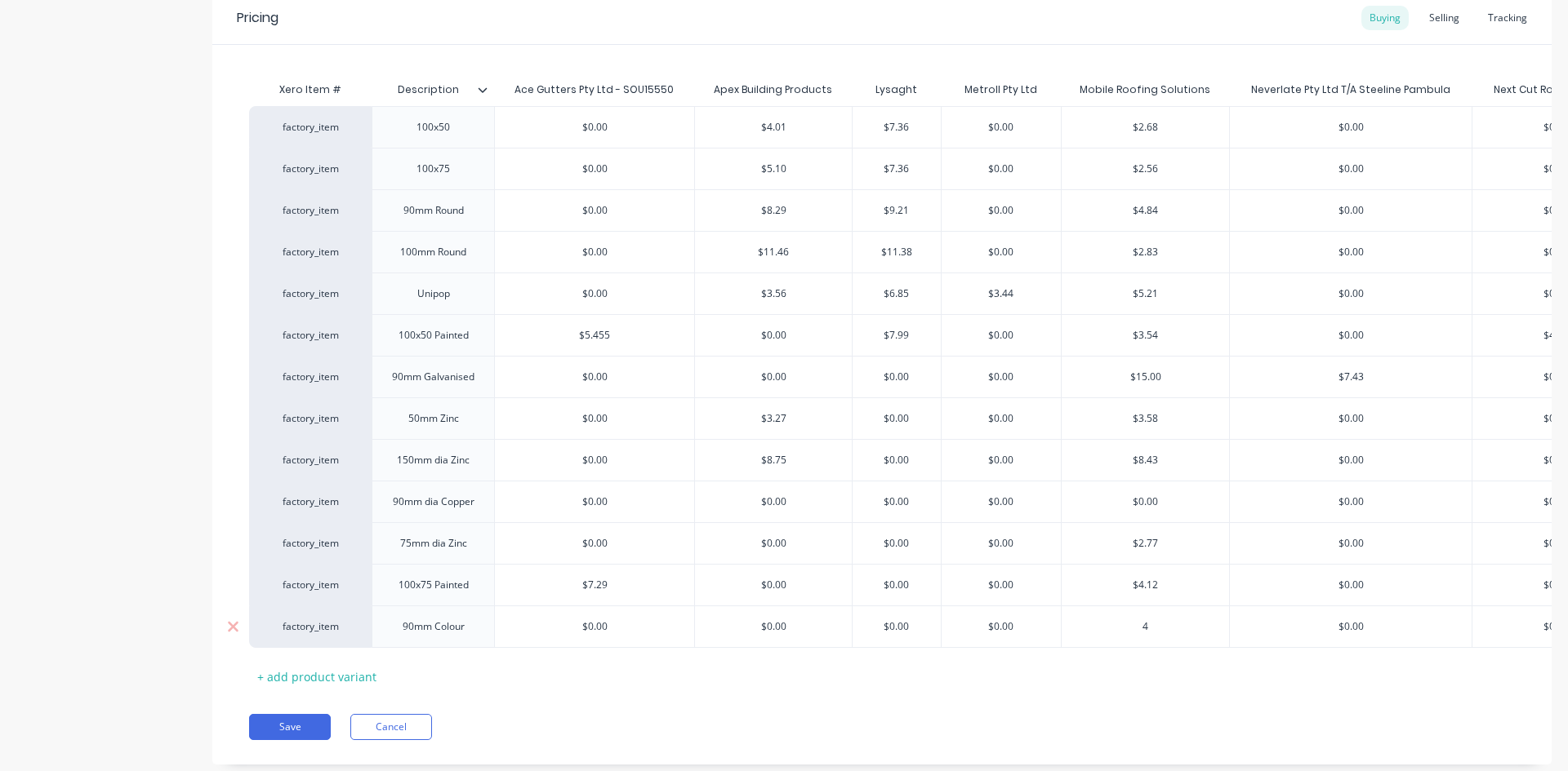
type textarea "x"
type input "4."
type textarea "x"
type input "4.6"
type textarea "x"
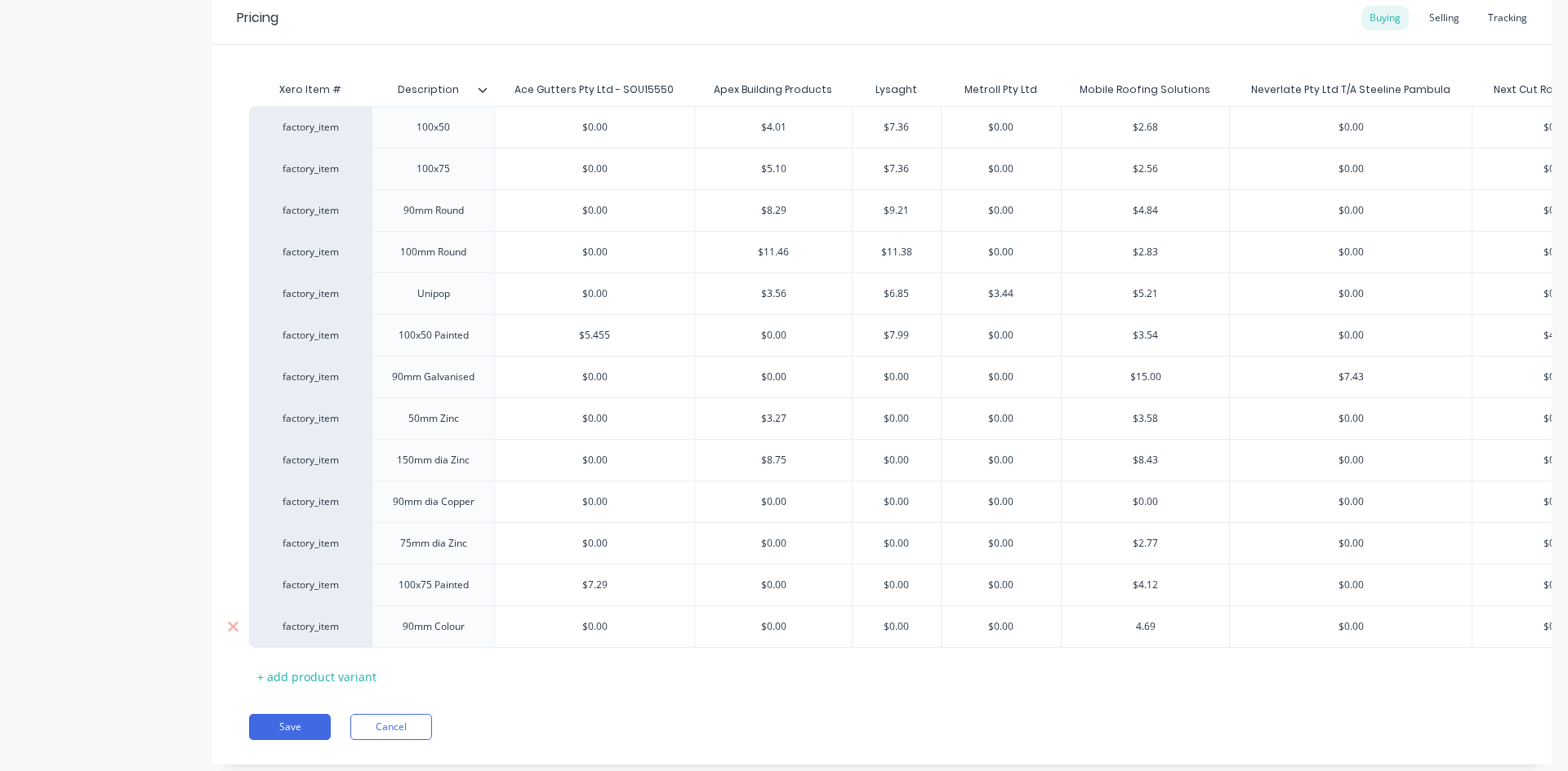
type input "4.69"
type input "$0.00"
click at [293, 733] on button "Save" at bounding box center [290, 726] width 81 height 26
type textarea "x"
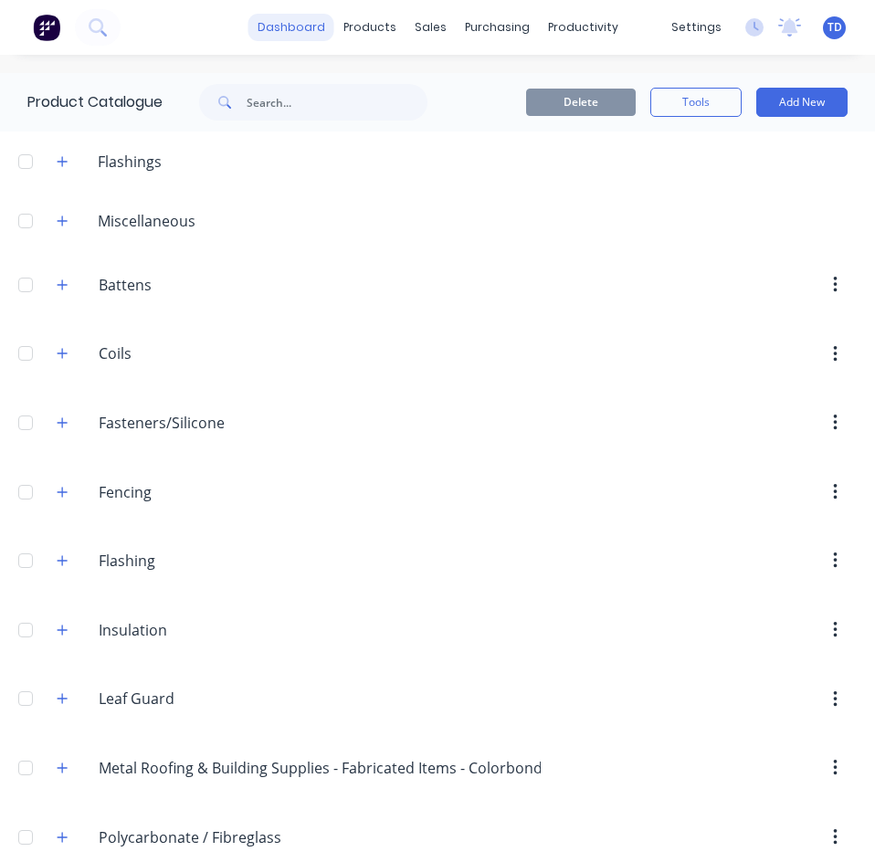
click at [279, 21] on link "dashboard" at bounding box center [291, 27] width 86 height 27
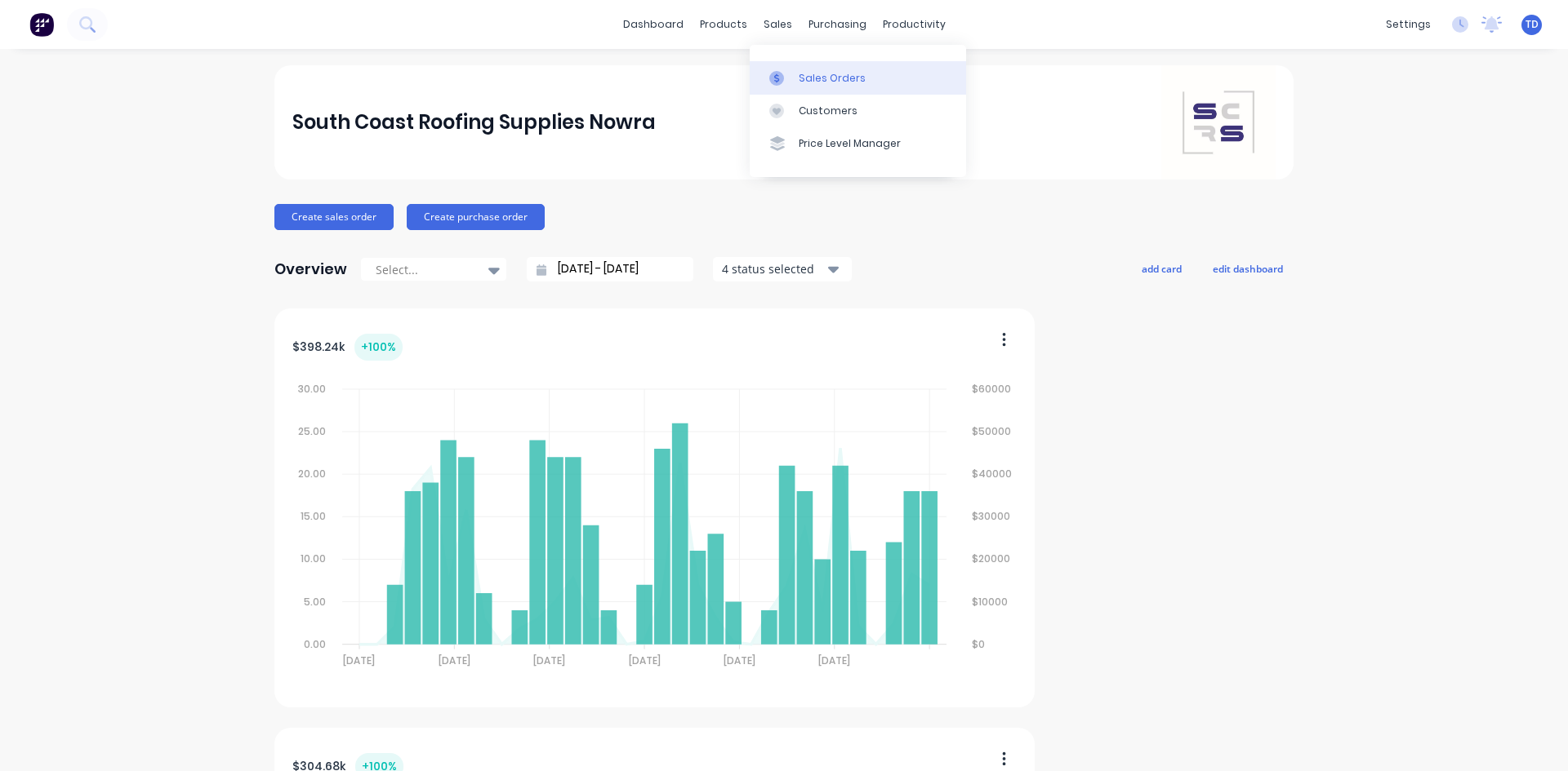
click at [799, 80] on div "Sales Orders" at bounding box center [831, 78] width 67 height 14
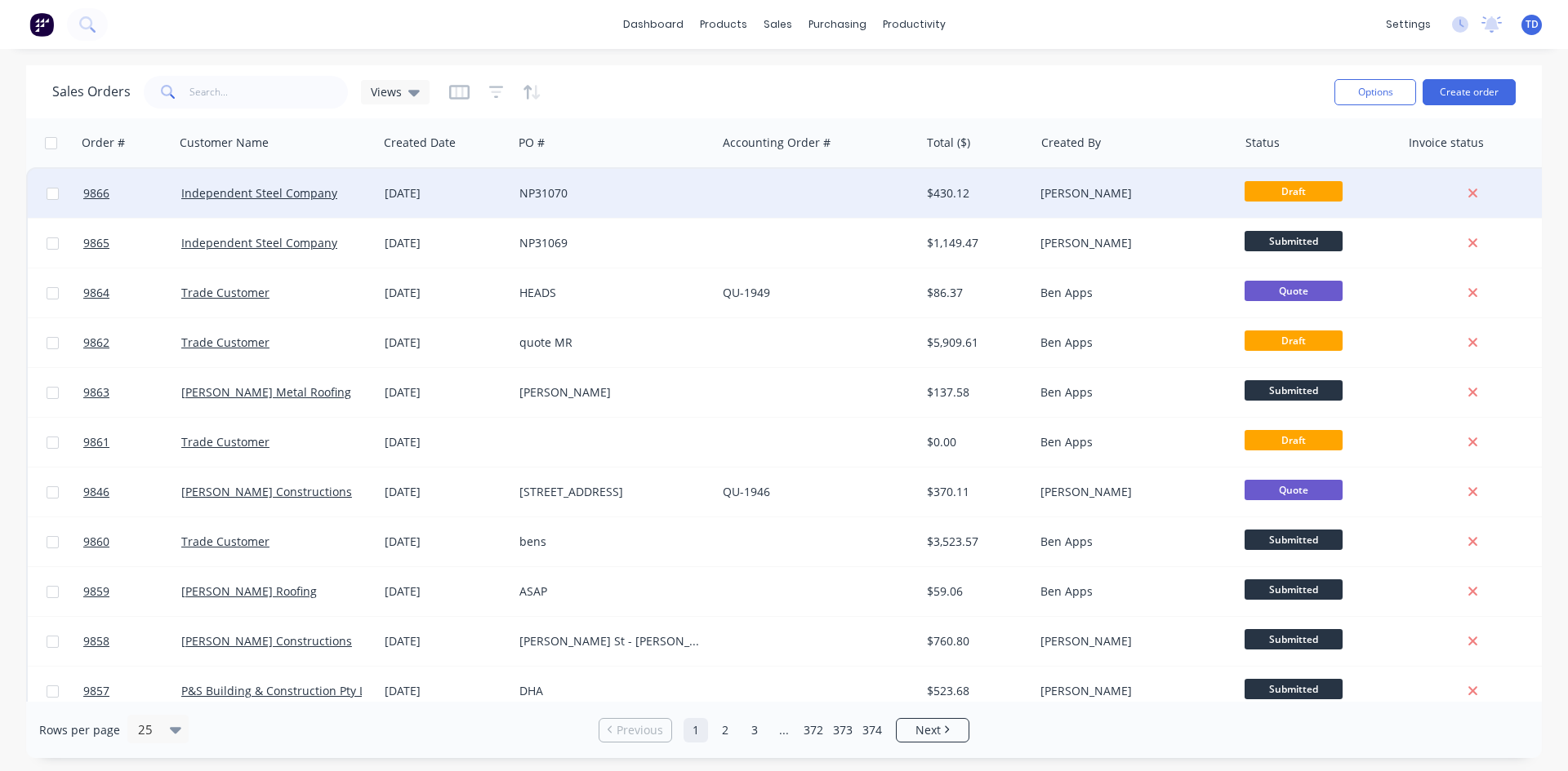
click at [633, 194] on div "NP31070" at bounding box center [610, 193] width 181 height 16
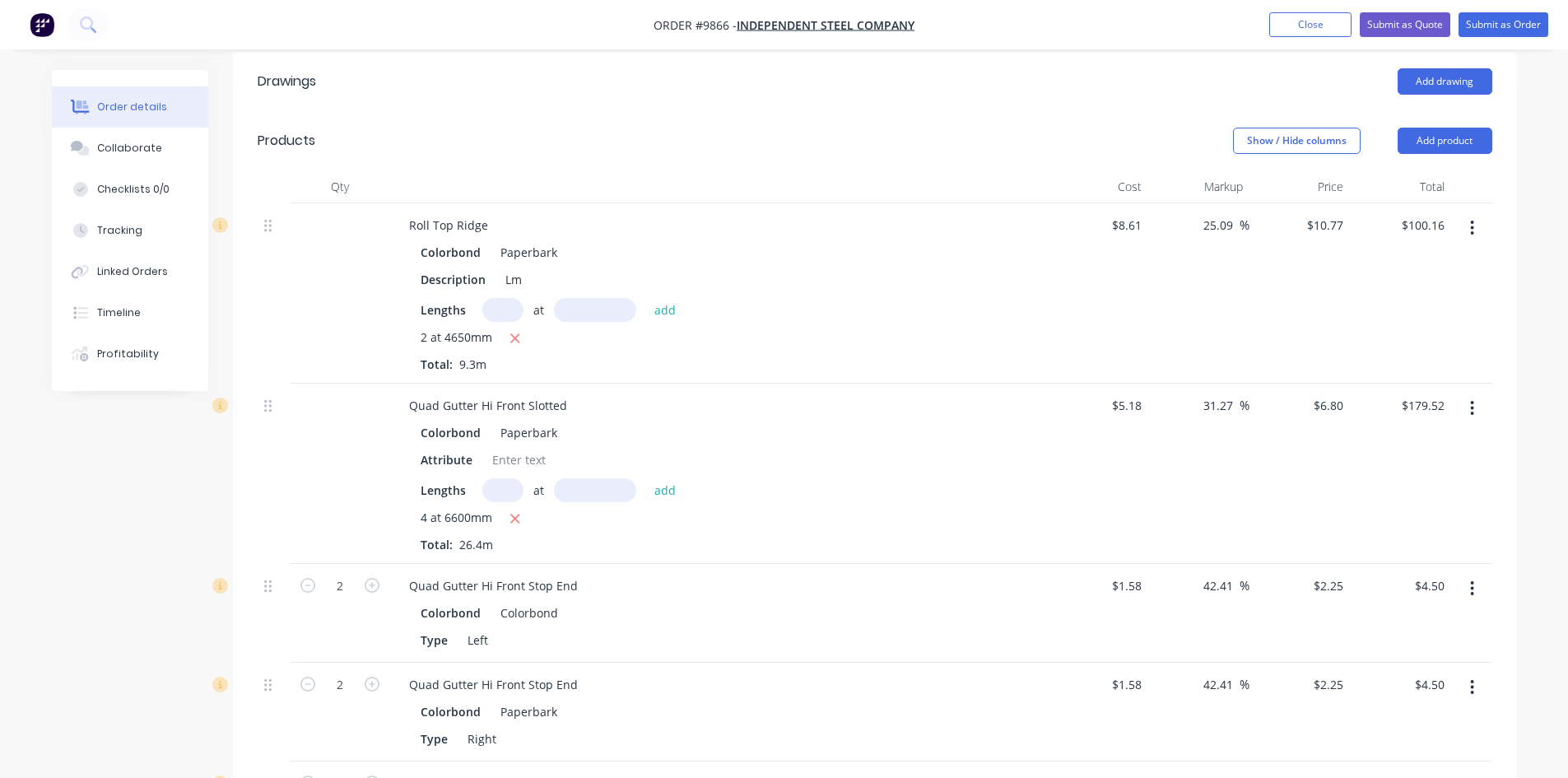
scroll to position [494, 0]
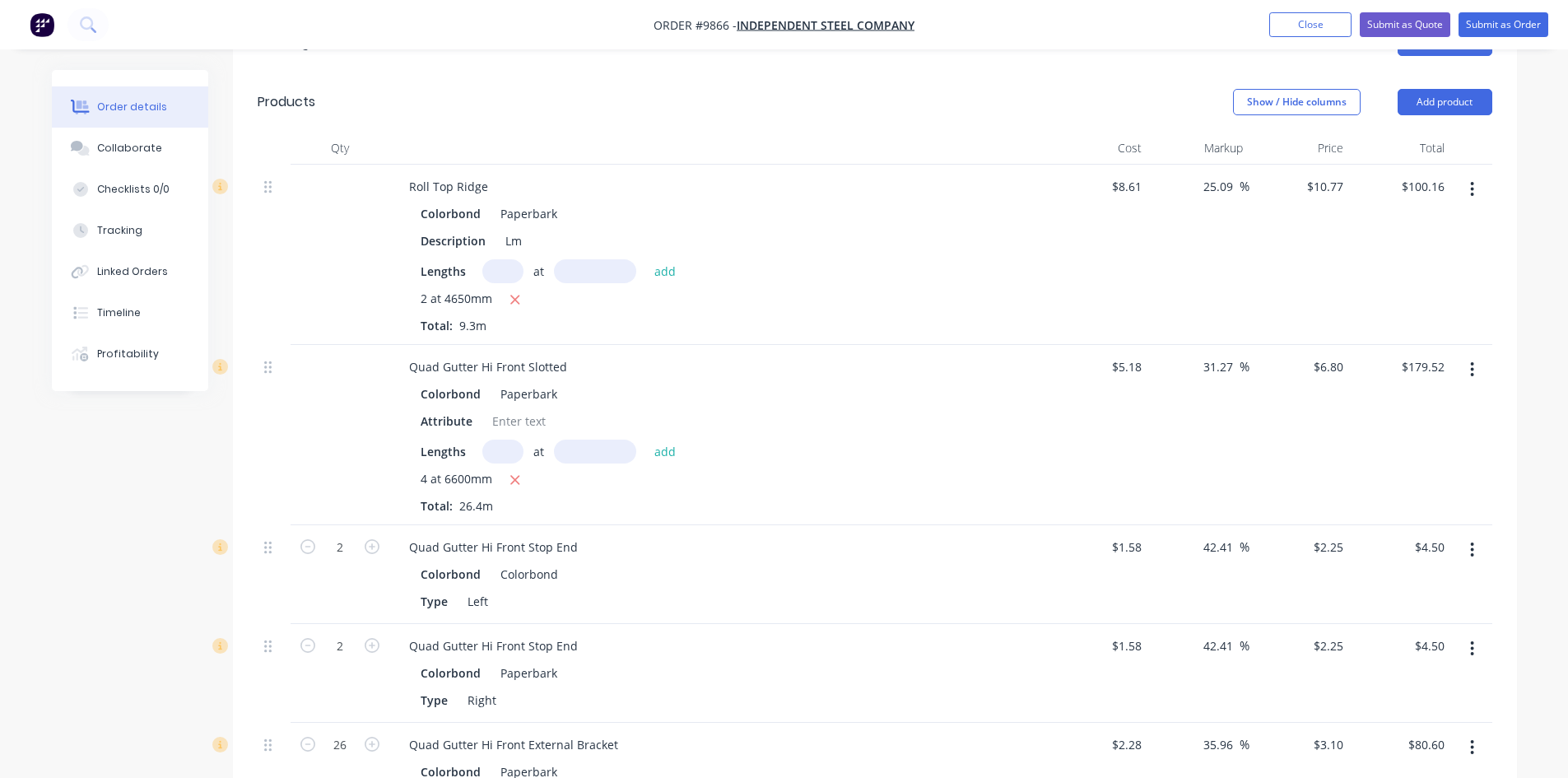
click at [1472, 361] on icon "button" at bounding box center [1472, 370] width 5 height 18
click at [1400, 499] on div "Delete" at bounding box center [1414, 511] width 127 height 23
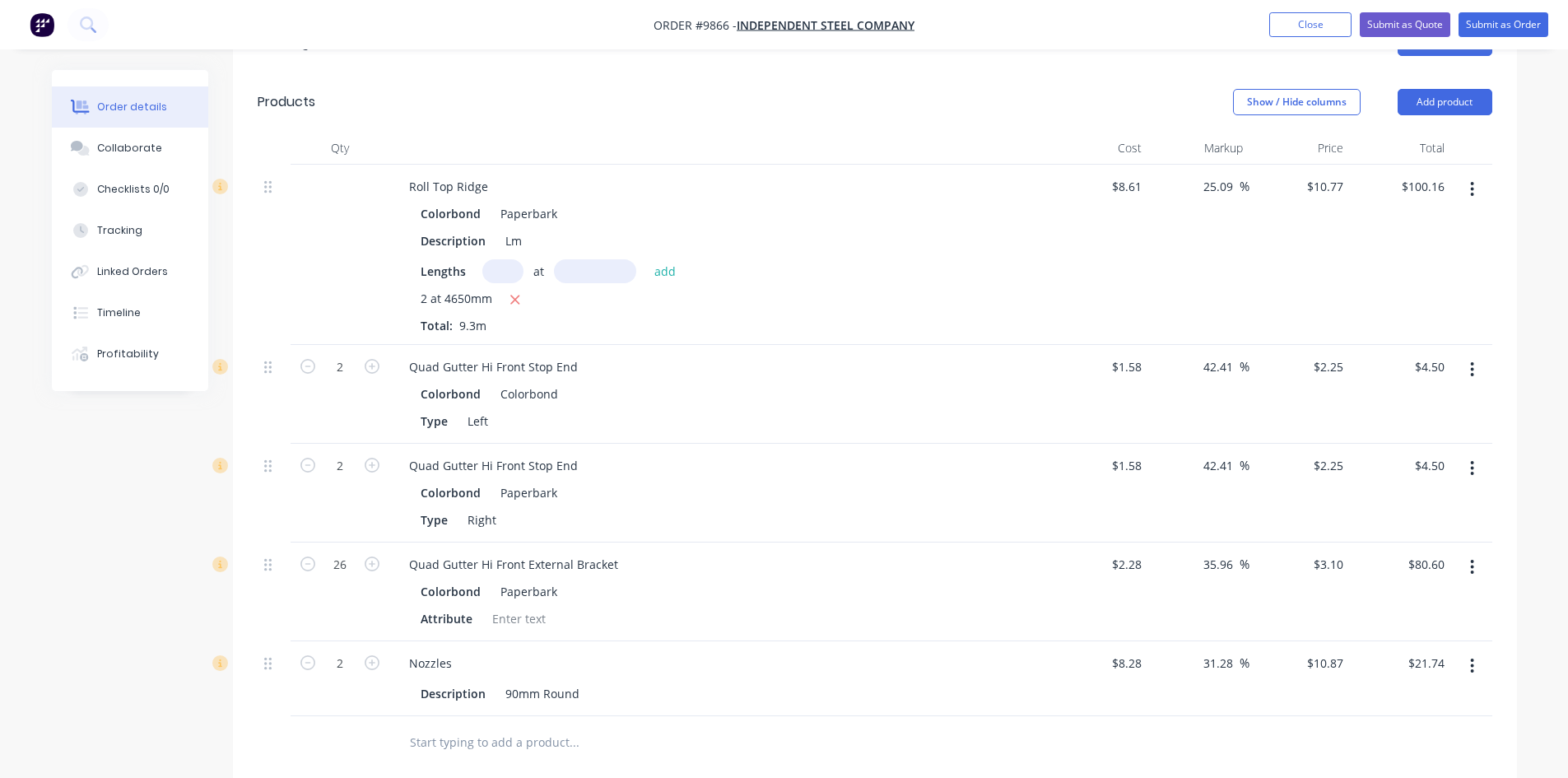
click at [1478, 355] on button "button" at bounding box center [1472, 370] width 39 height 30
click at [1406, 499] on div "Delete" at bounding box center [1414, 511] width 127 height 23
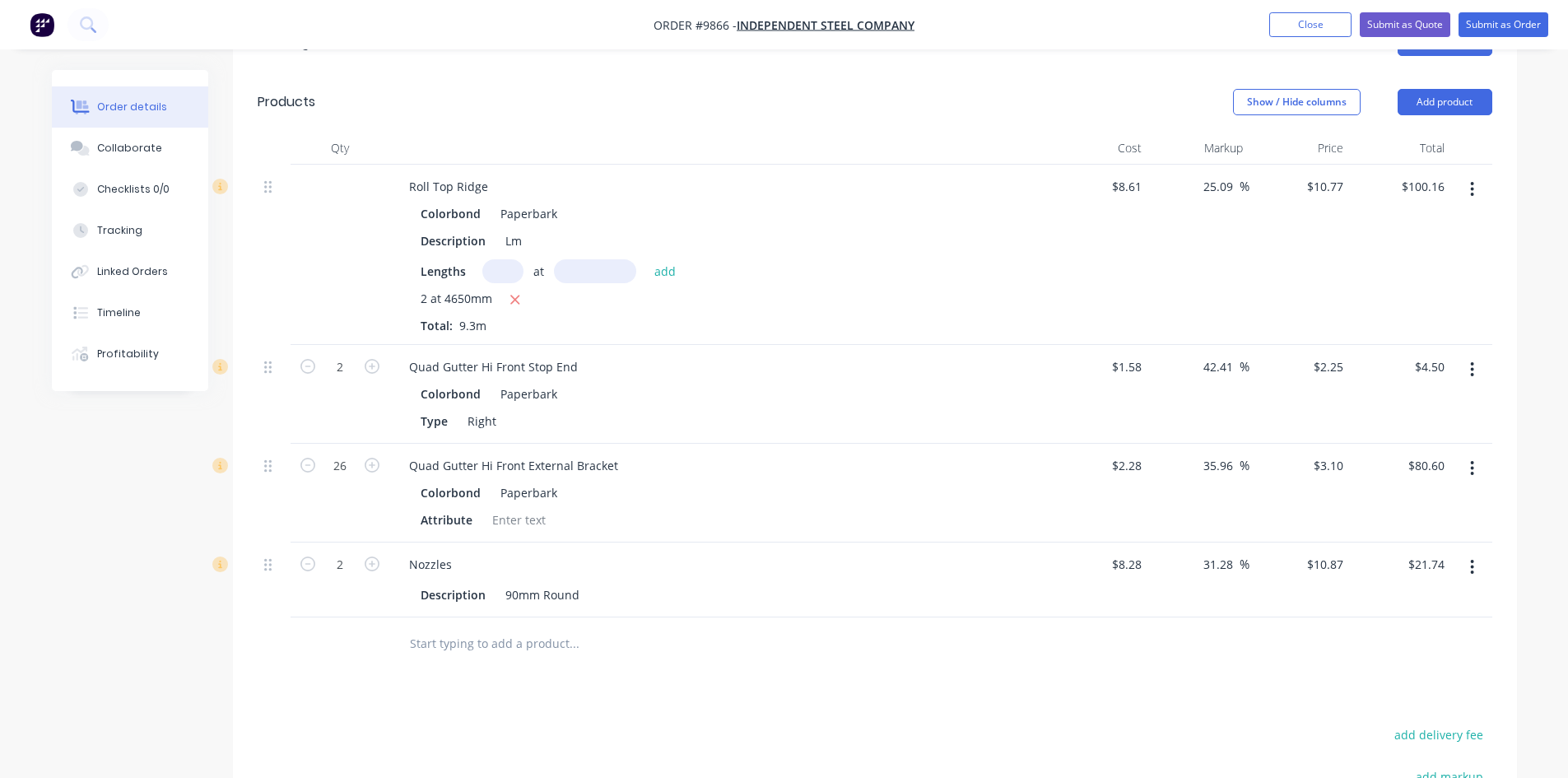
click at [1465, 355] on button "button" at bounding box center [1472, 370] width 39 height 30
click at [1408, 499] on div "Delete" at bounding box center [1414, 511] width 127 height 23
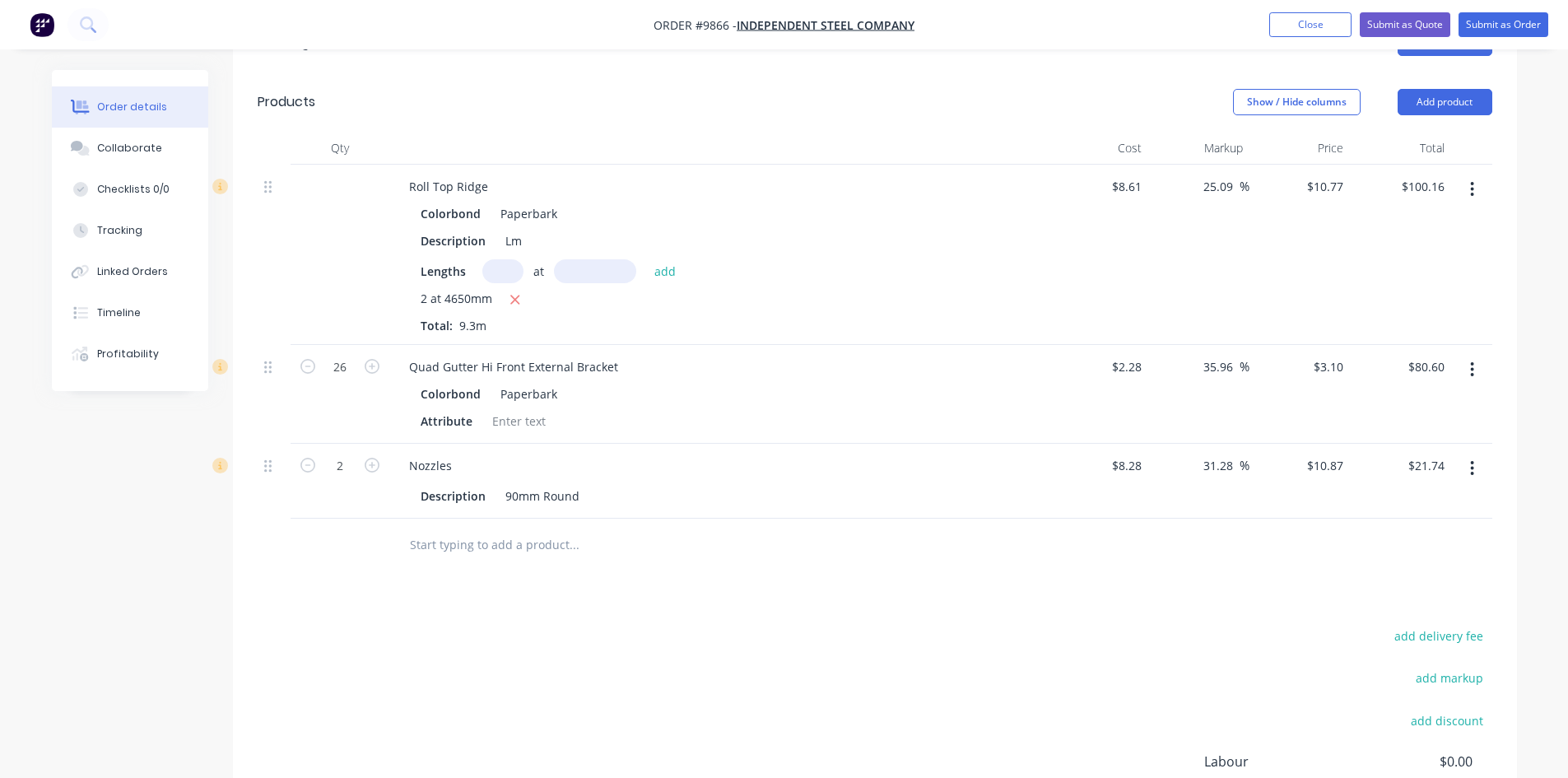
click at [1467, 355] on button "button" at bounding box center [1472, 370] width 39 height 30
click at [1398, 499] on div "Delete" at bounding box center [1414, 511] width 127 height 23
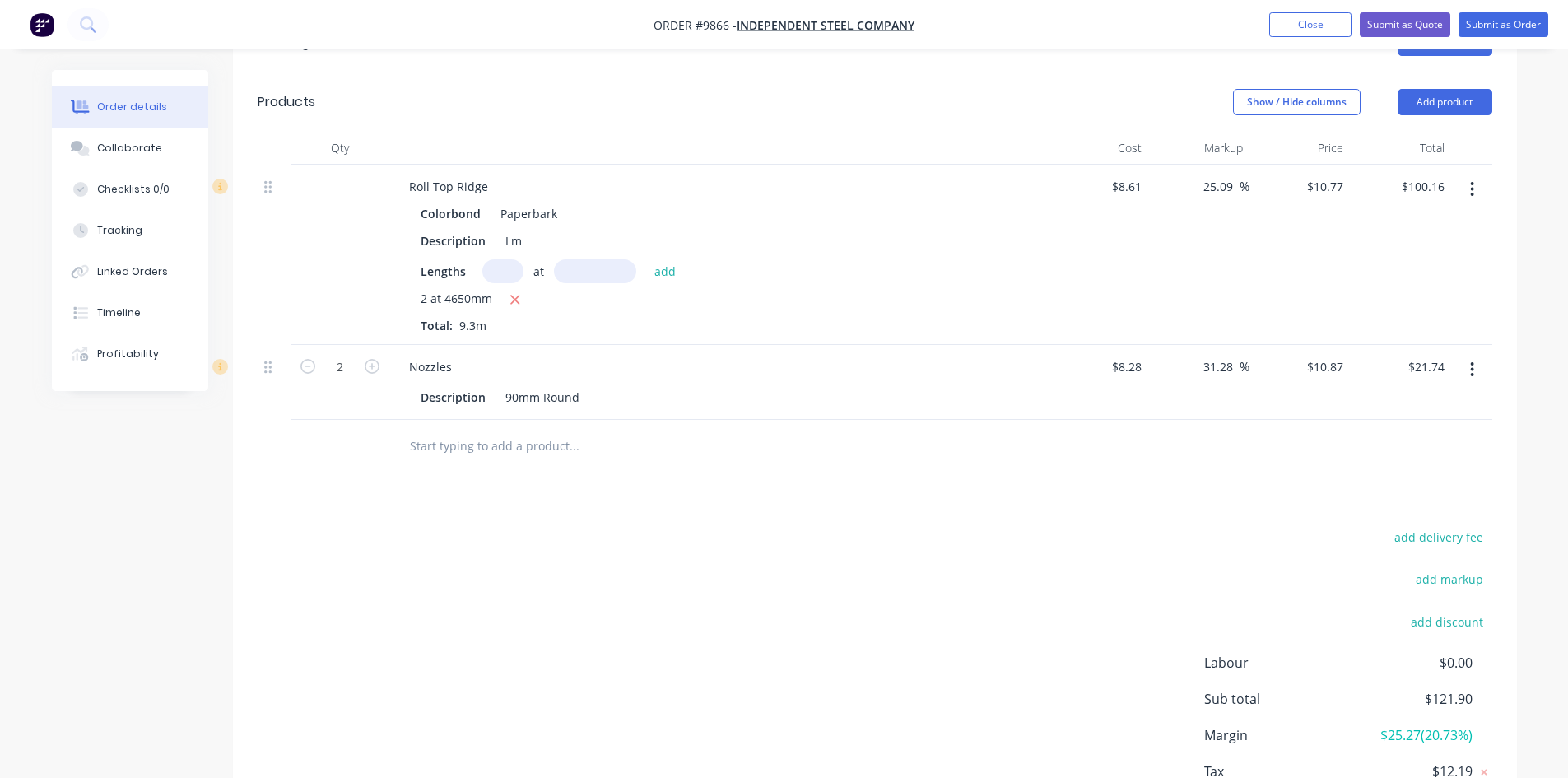
click at [1474, 361] on icon "button" at bounding box center [1472, 370] width 5 height 18
click at [1405, 499] on div "Delete" at bounding box center [1414, 511] width 127 height 23
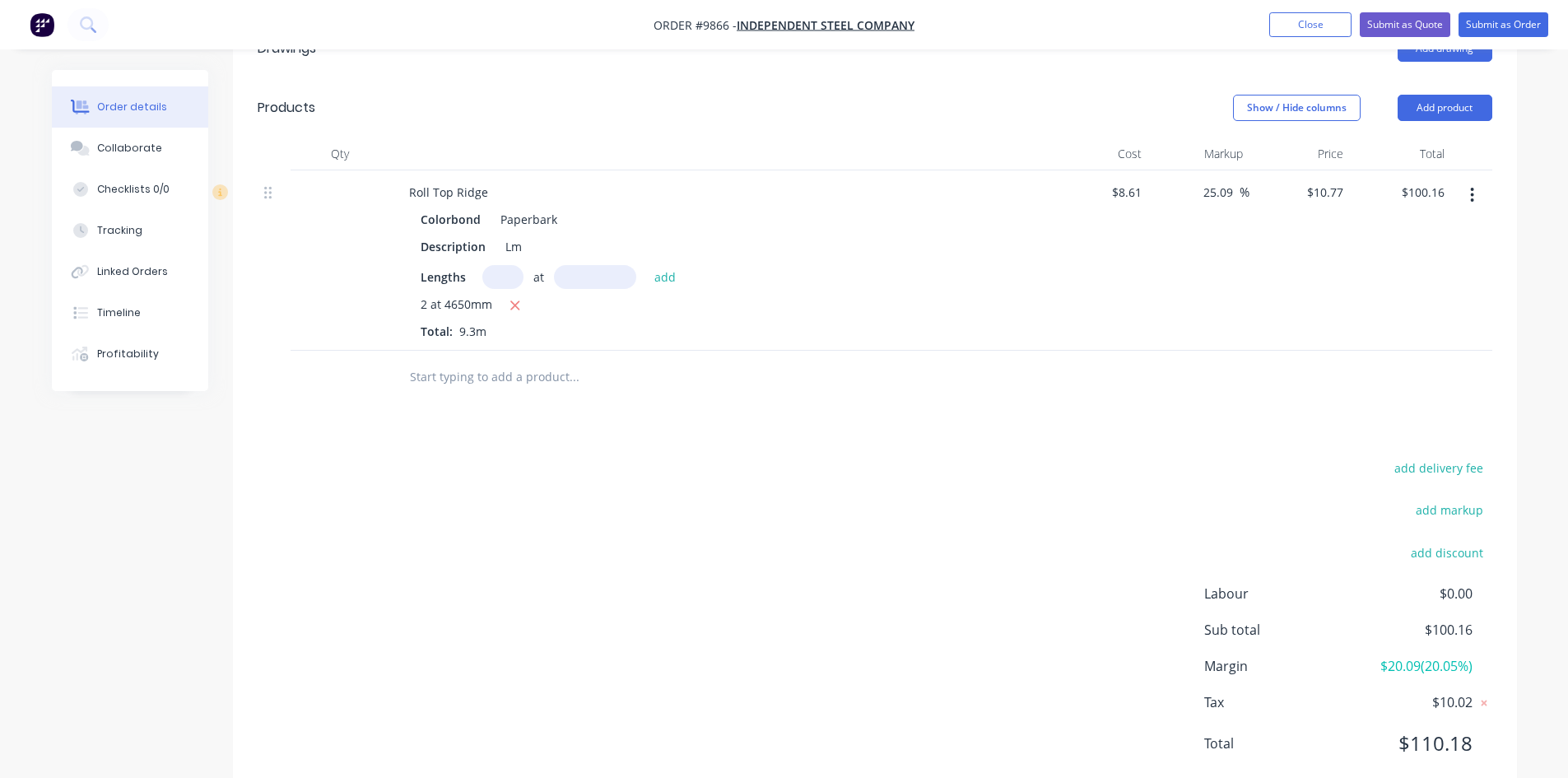
click at [515, 361] on input "text" at bounding box center [573, 377] width 329 height 33
click at [539, 361] on input "text" at bounding box center [573, 377] width 329 height 33
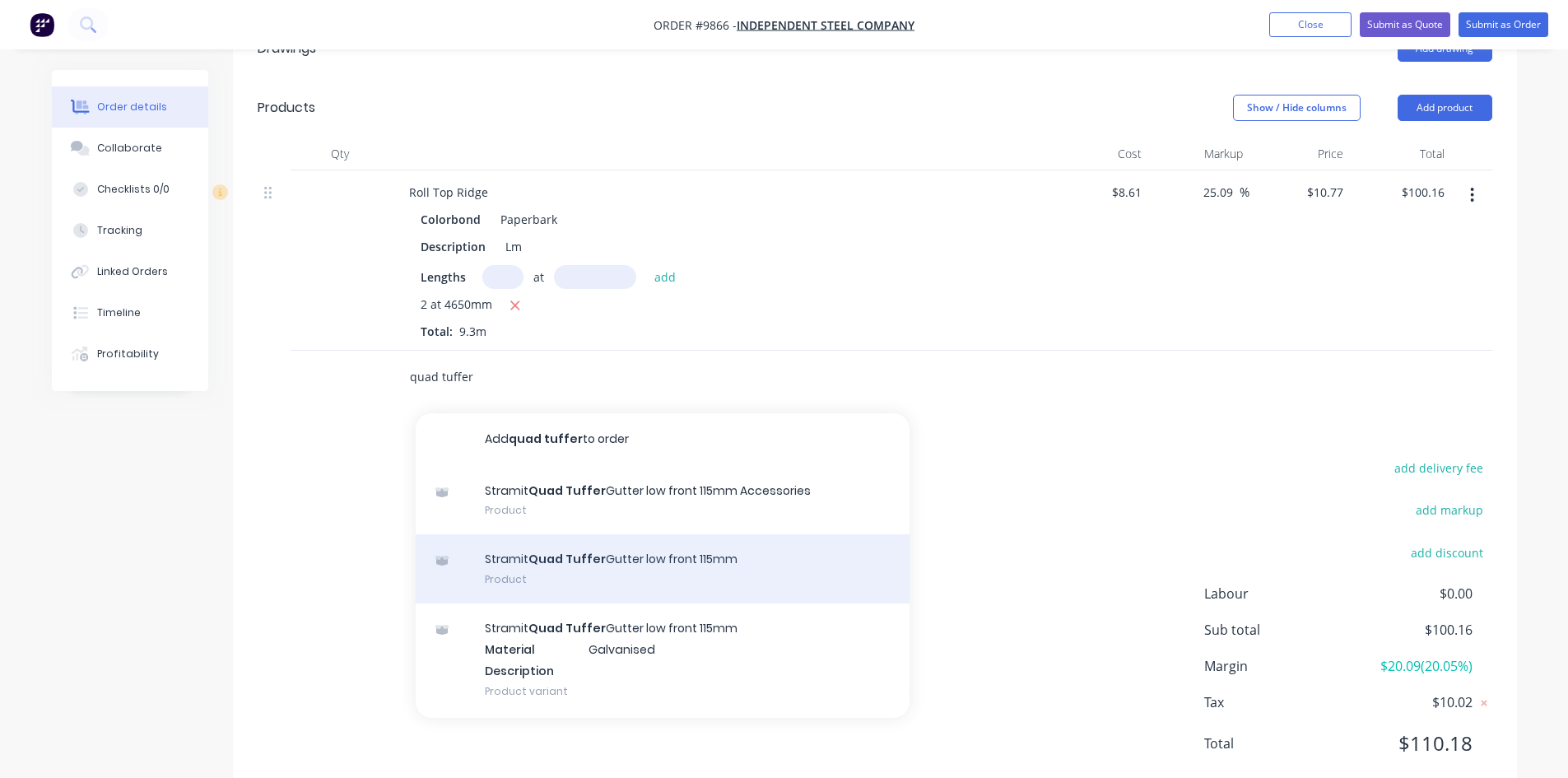
type input "quad tuffer"
click at [650, 535] on div "Stramit Quad Tuffer Gutter low front 115mm Product" at bounding box center [662, 569] width 494 height 69
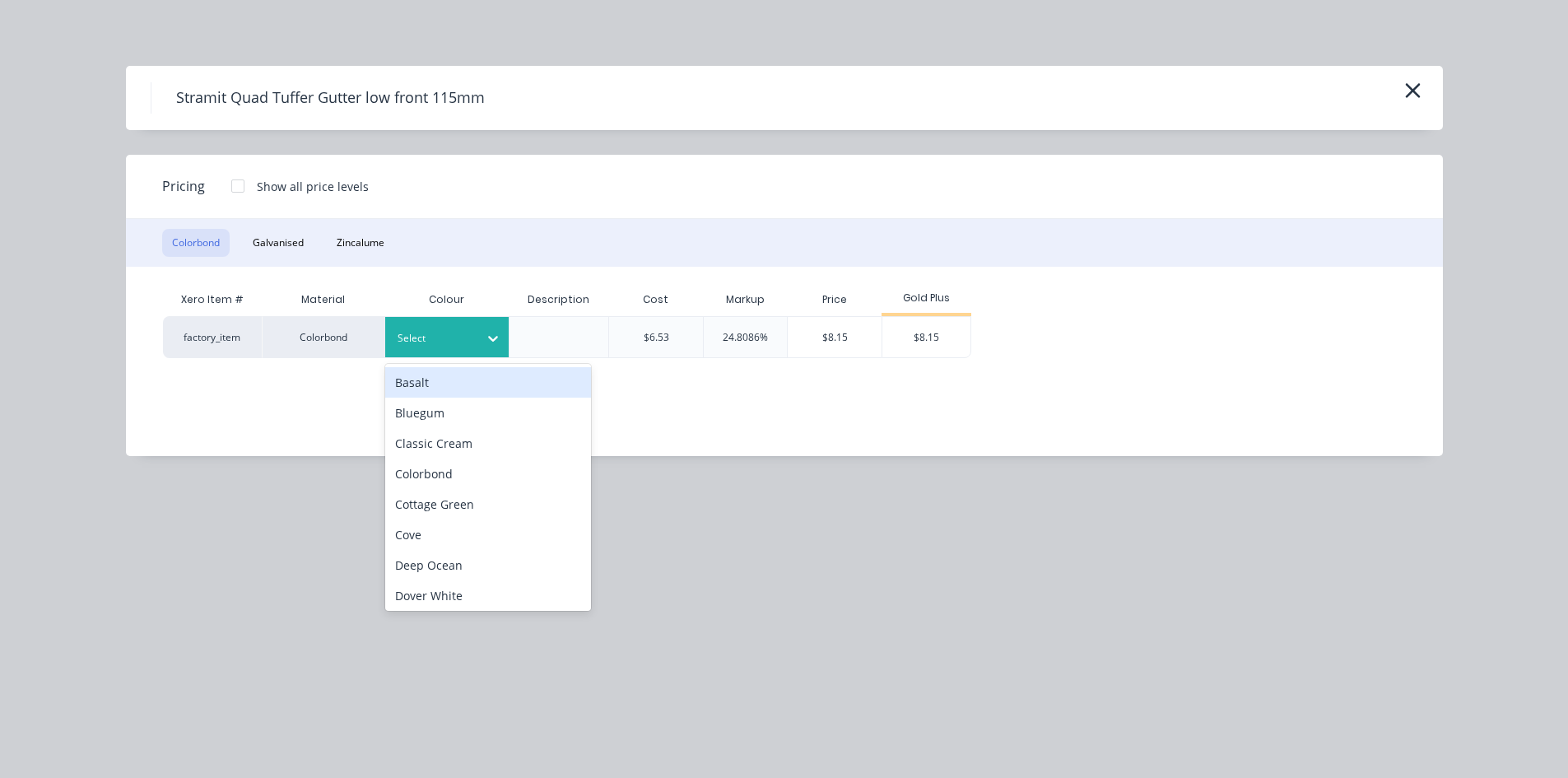
click at [462, 339] on div at bounding box center [434, 338] width 74 height 18
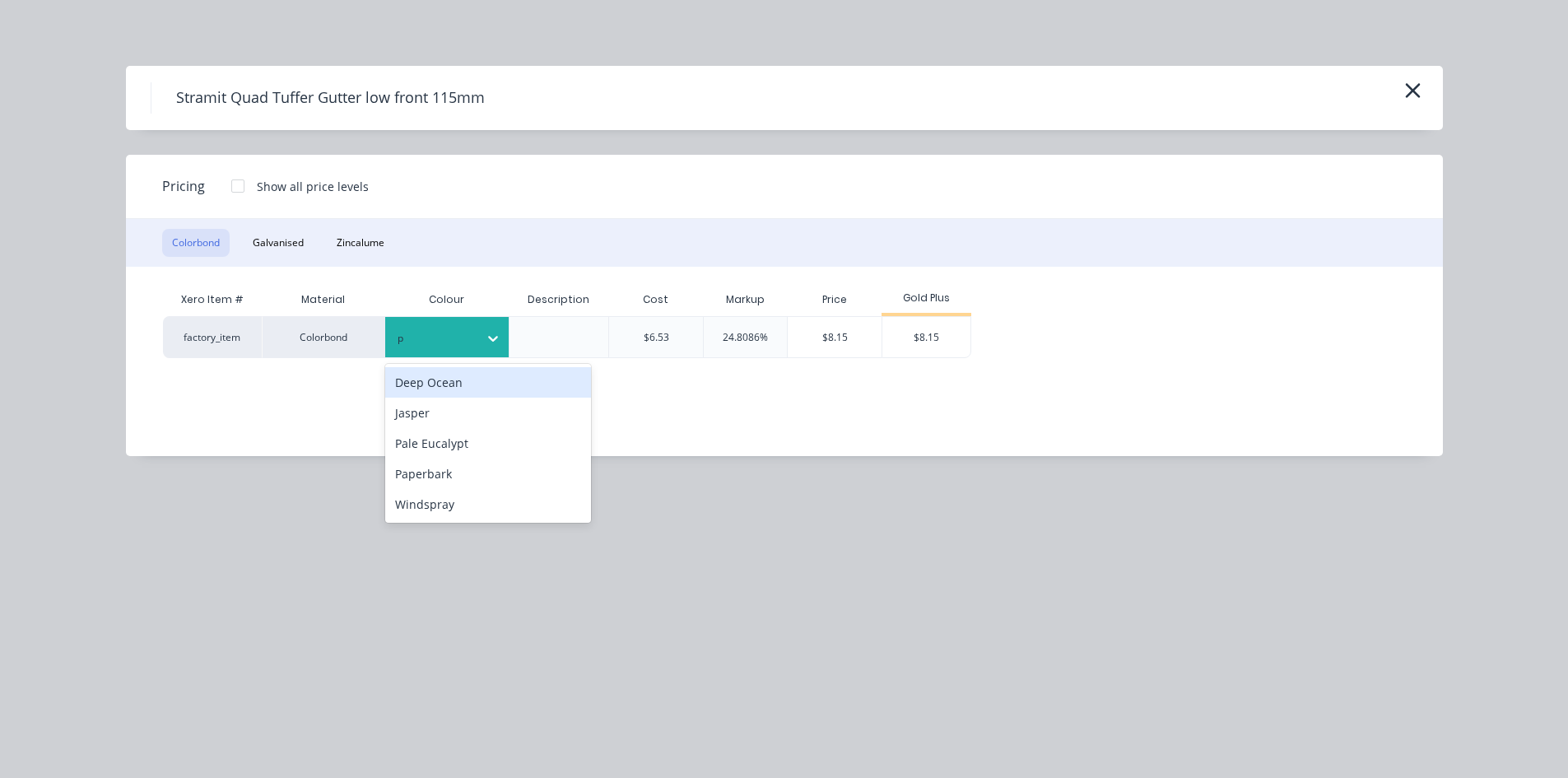
type input "pa"
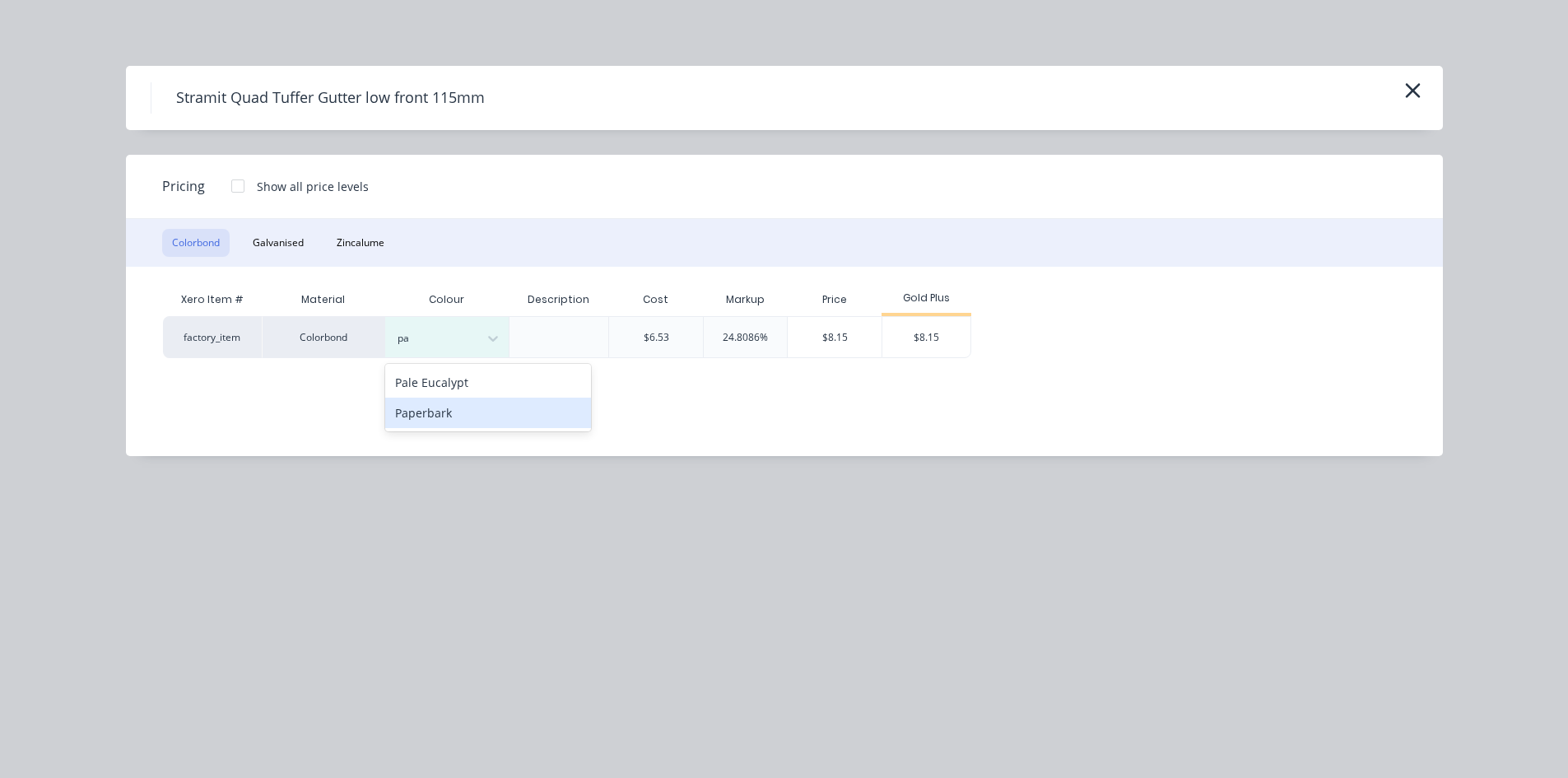
click at [451, 416] on div "Paperbark" at bounding box center [488, 413] width 205 height 31
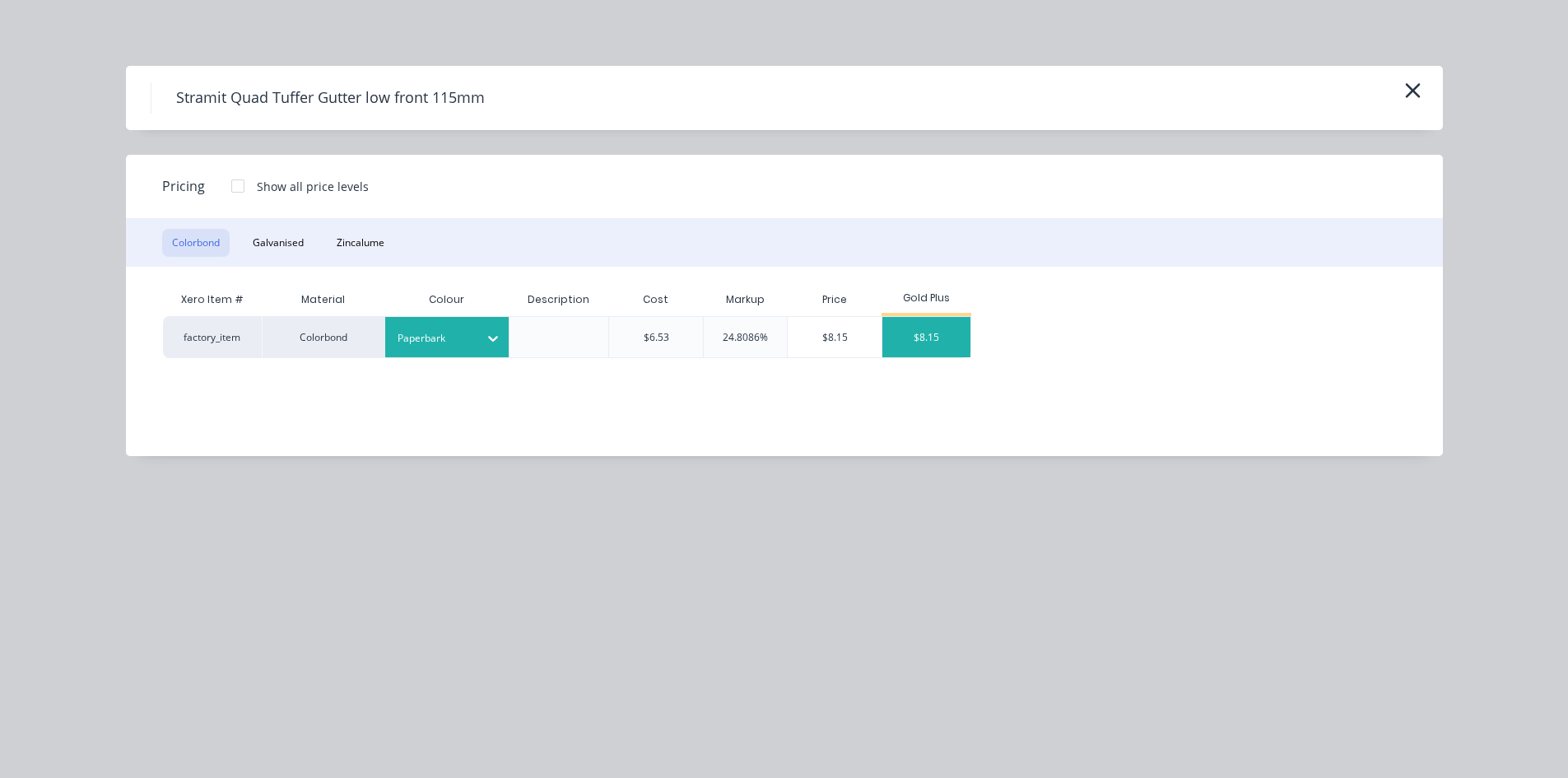
click at [931, 335] on div "$8.15" at bounding box center [926, 337] width 88 height 41
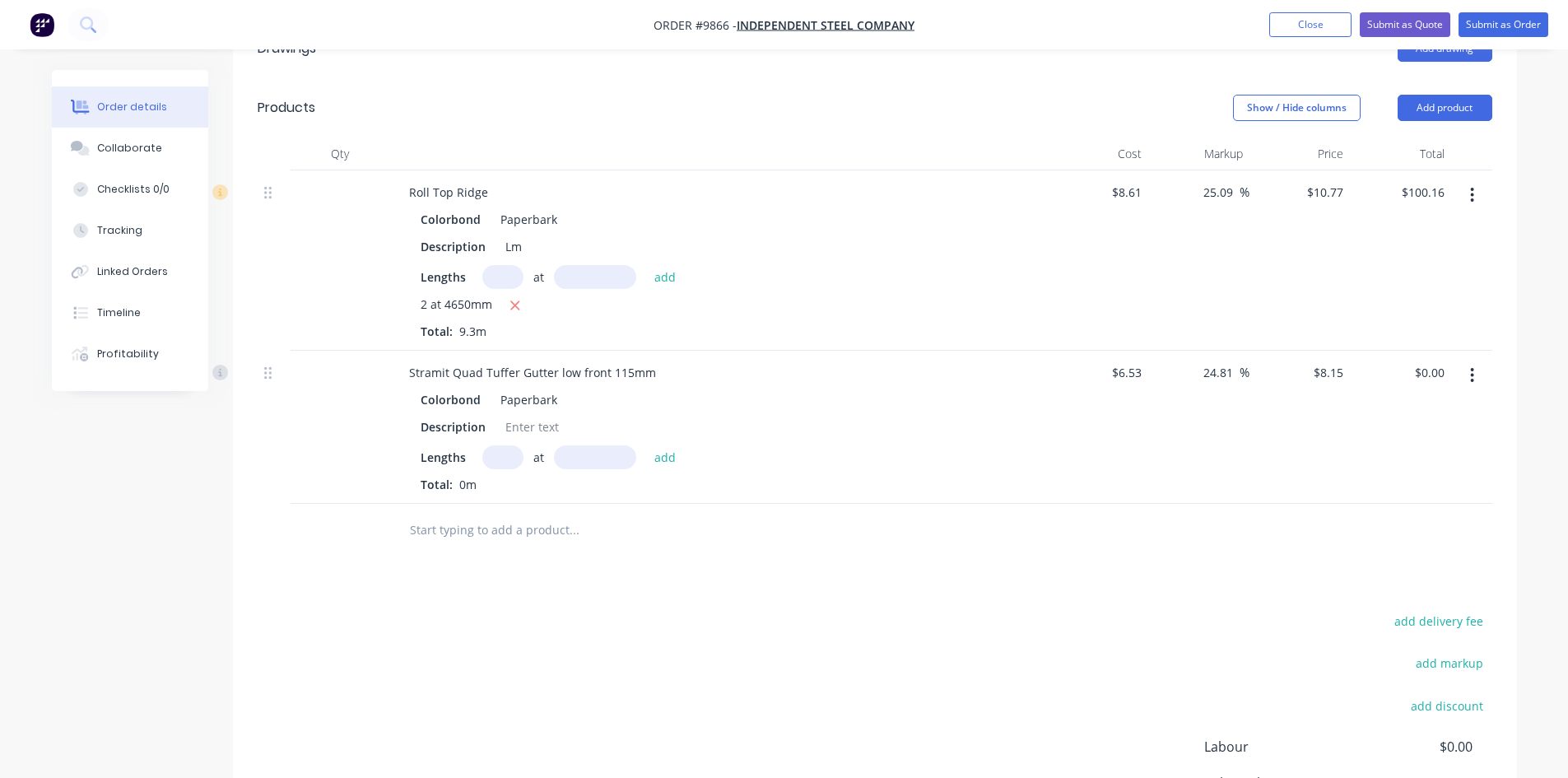
click at [517, 445] on input "text" at bounding box center [503, 457] width 41 height 23
type input "4"
type input "6600"
click at [646, 445] on button "add" at bounding box center [665, 456] width 39 height 23
type input "$215.16"
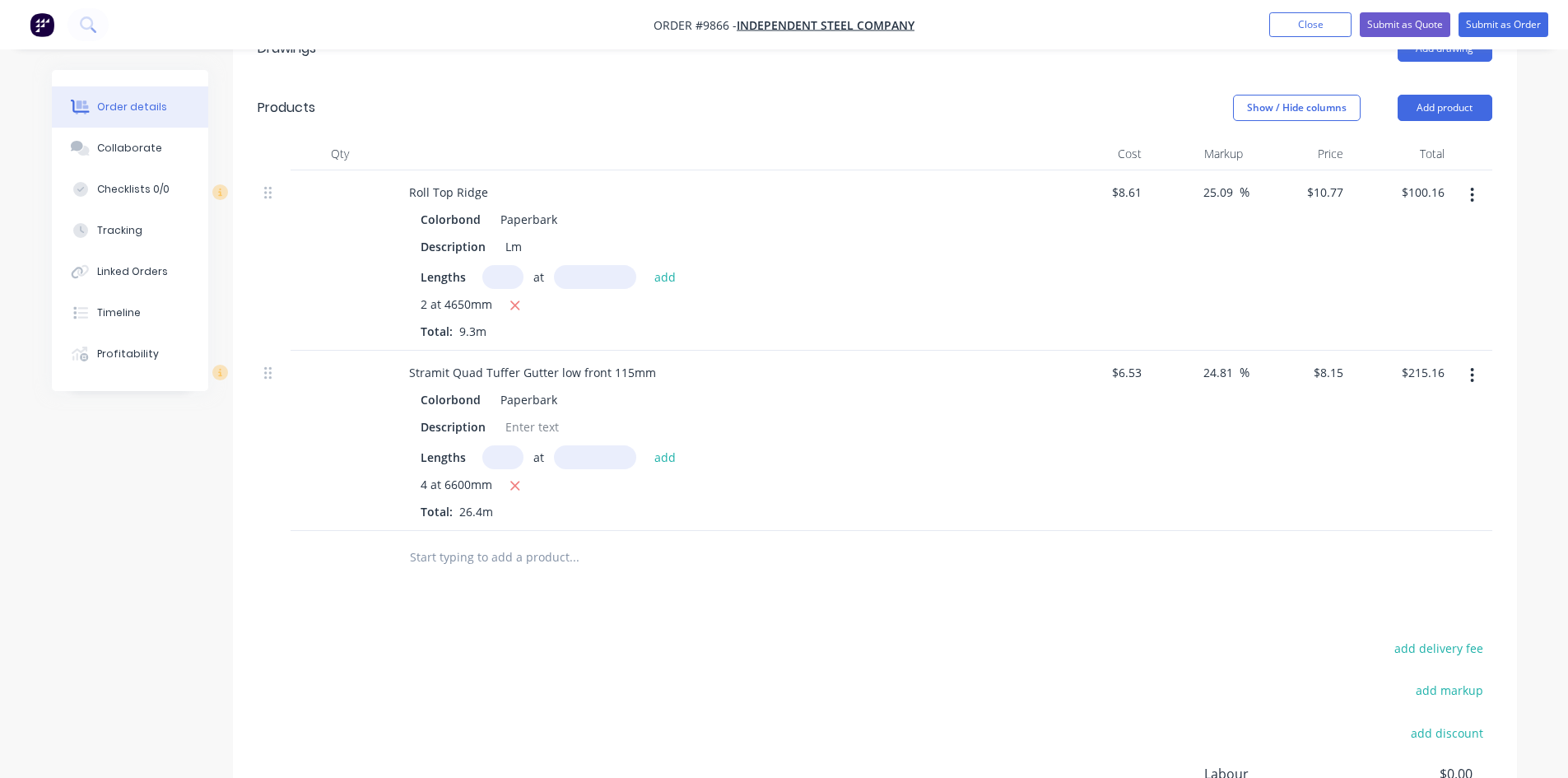
click at [486, 541] on input "text" at bounding box center [573, 557] width 329 height 33
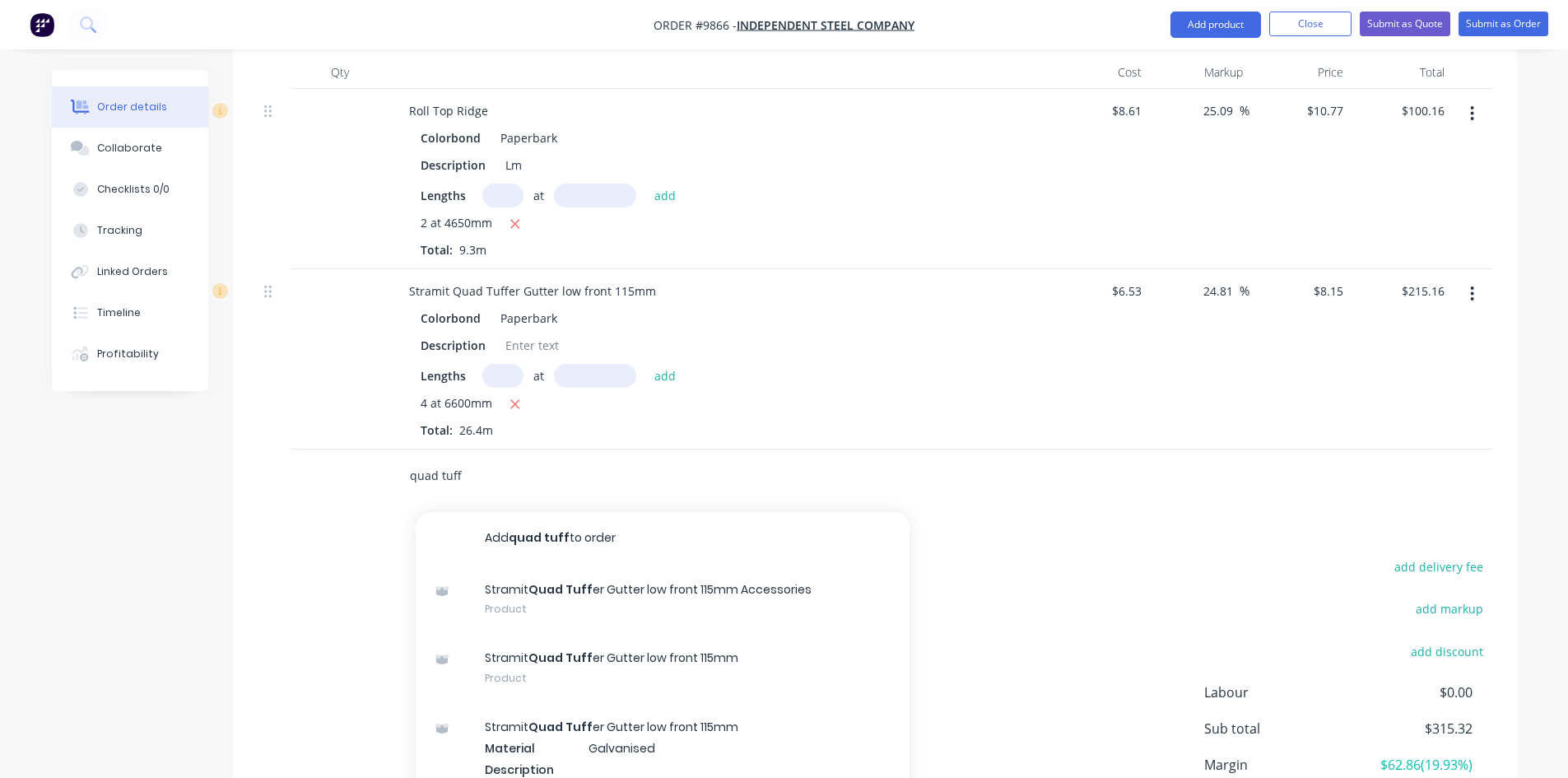
scroll to position [571, 0]
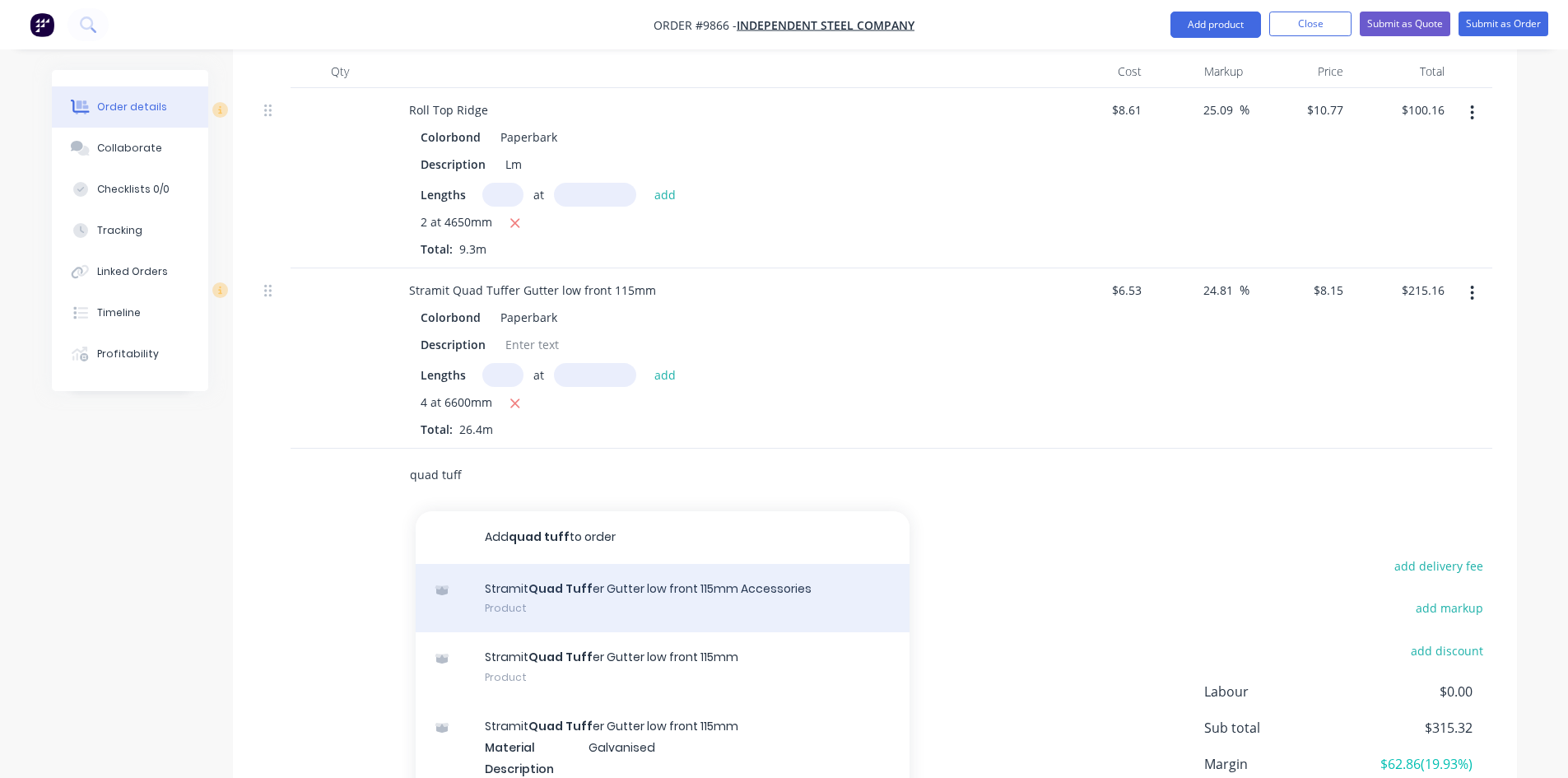
type input "quad tuff"
click at [659, 564] on div "Stramit Quad Tuff er Gutter low front 115mm Accessories Product" at bounding box center [662, 599] width 494 height 69
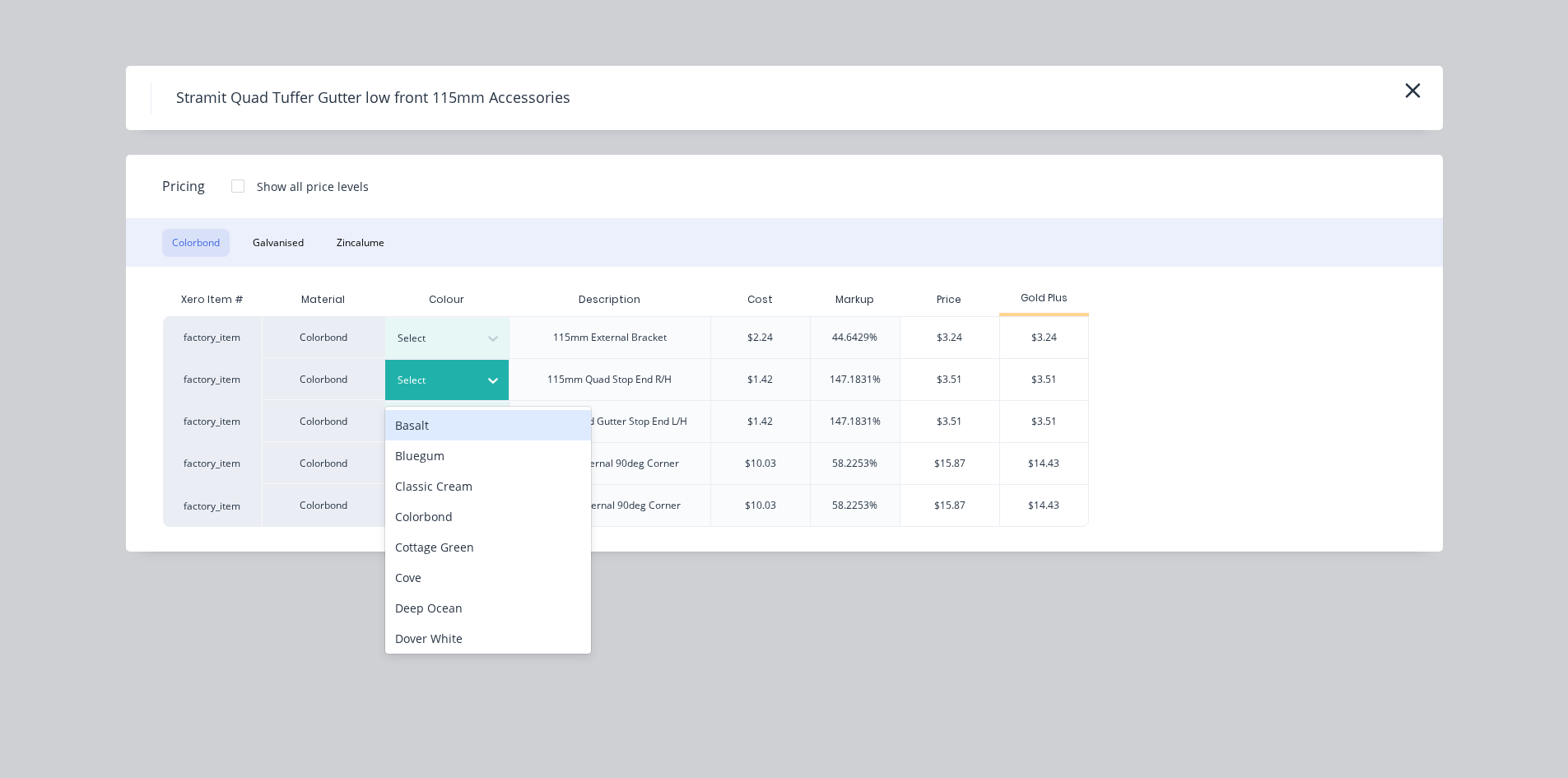
click at [435, 386] on div at bounding box center [434, 380] width 74 height 18
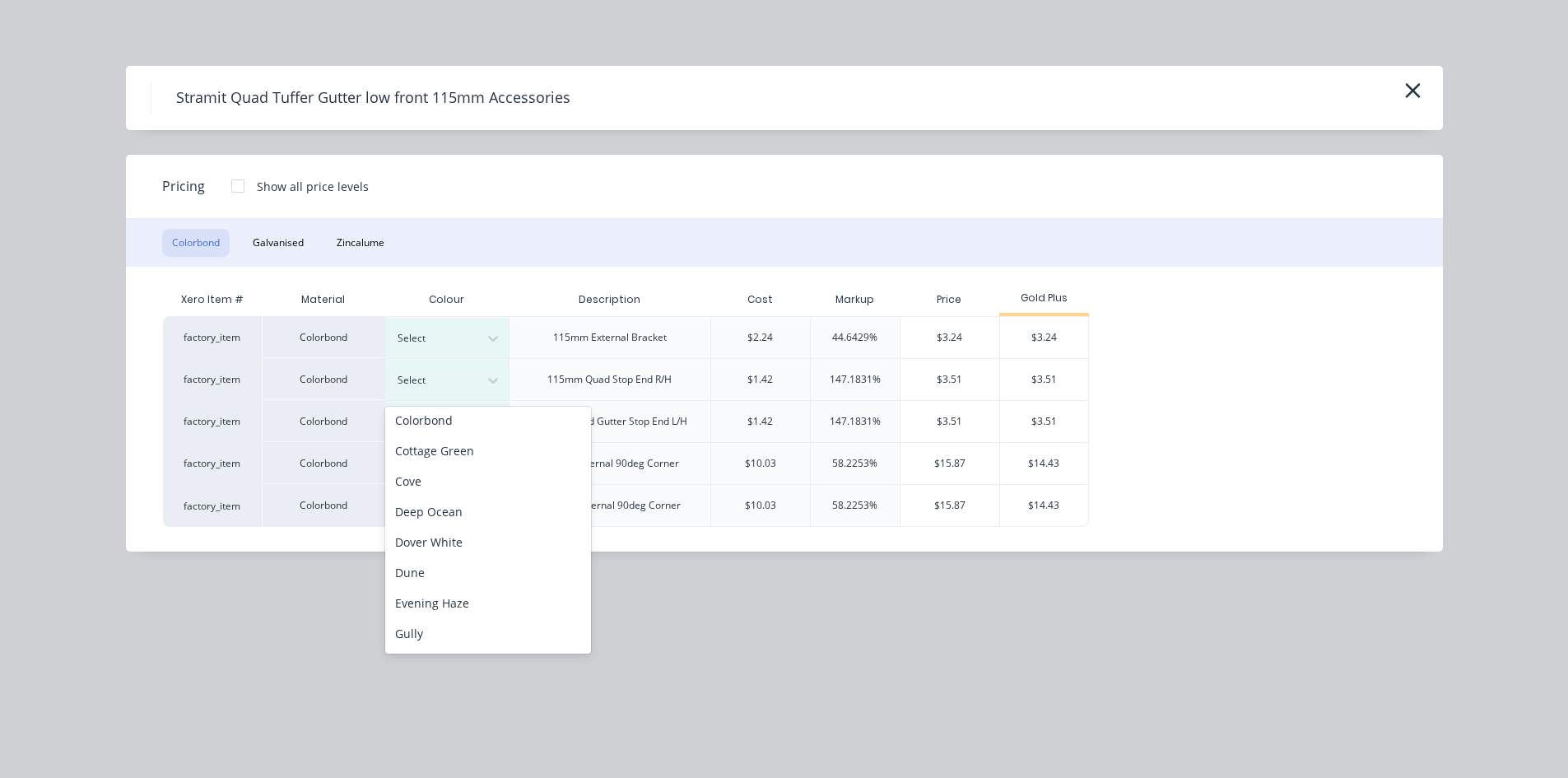
scroll to position [329, 0]
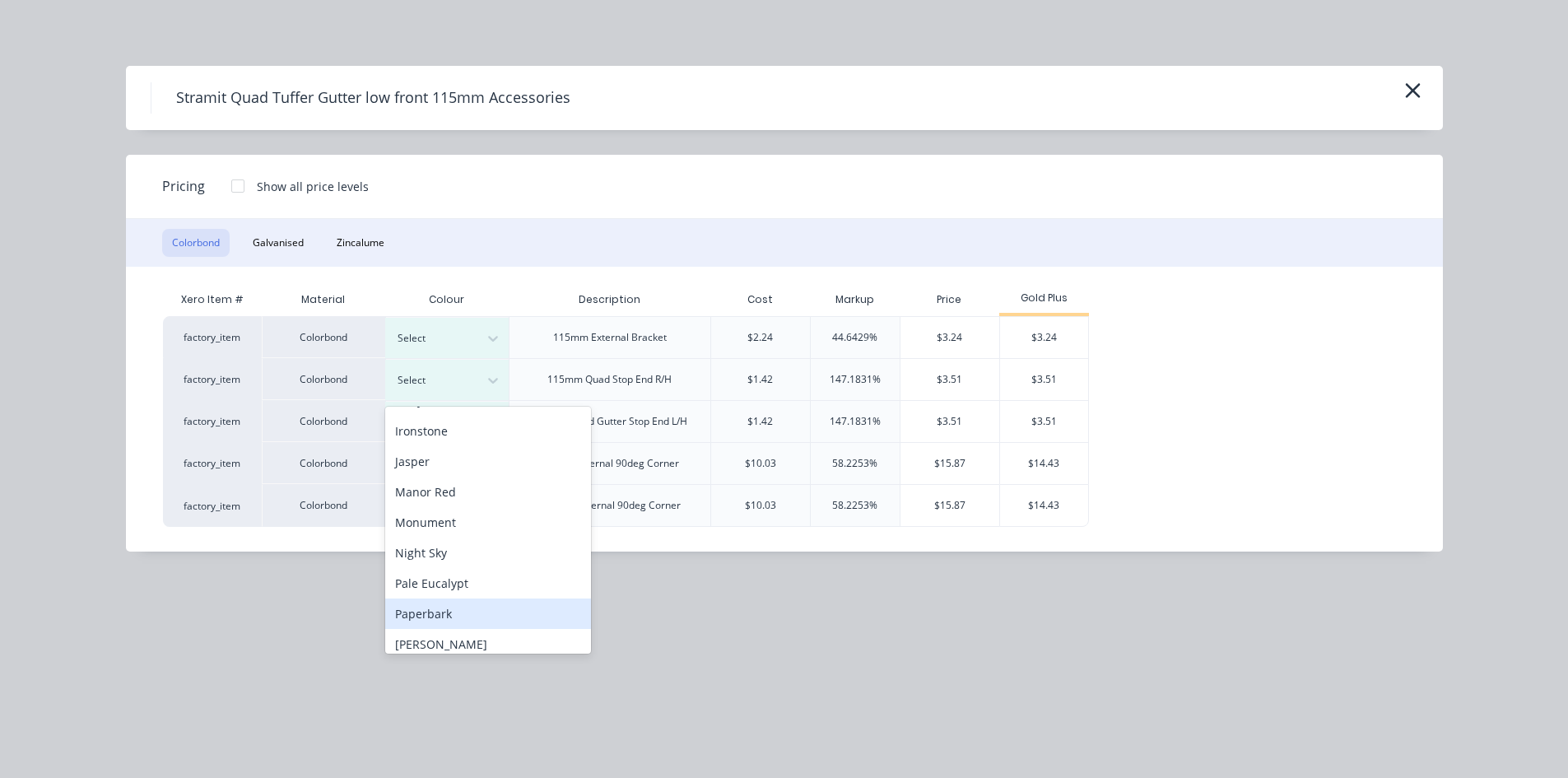
click at [425, 610] on div "Paperbark" at bounding box center [488, 614] width 205 height 31
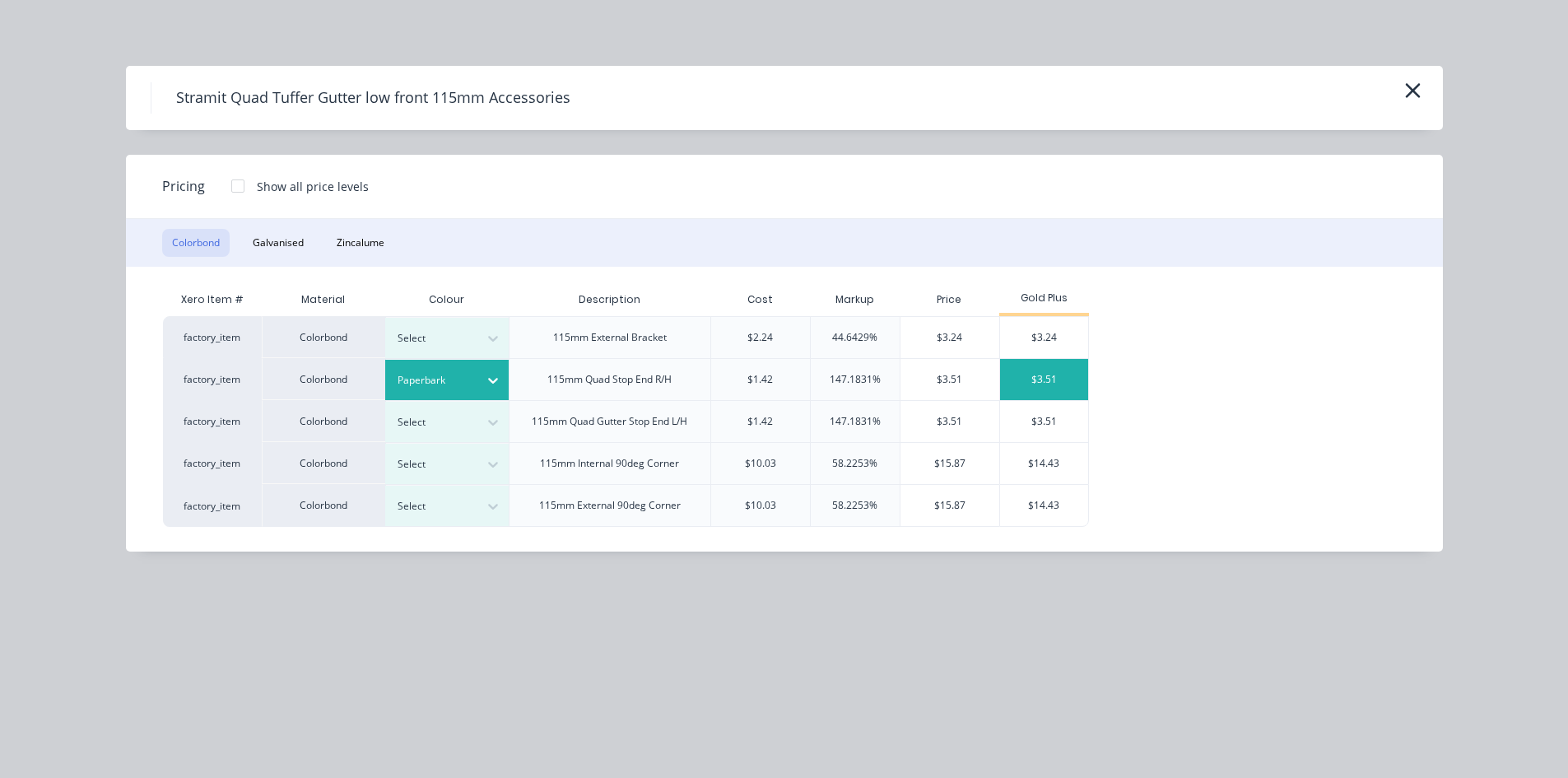
click at [1053, 381] on div "$3.51" at bounding box center [1044, 380] width 88 height 41
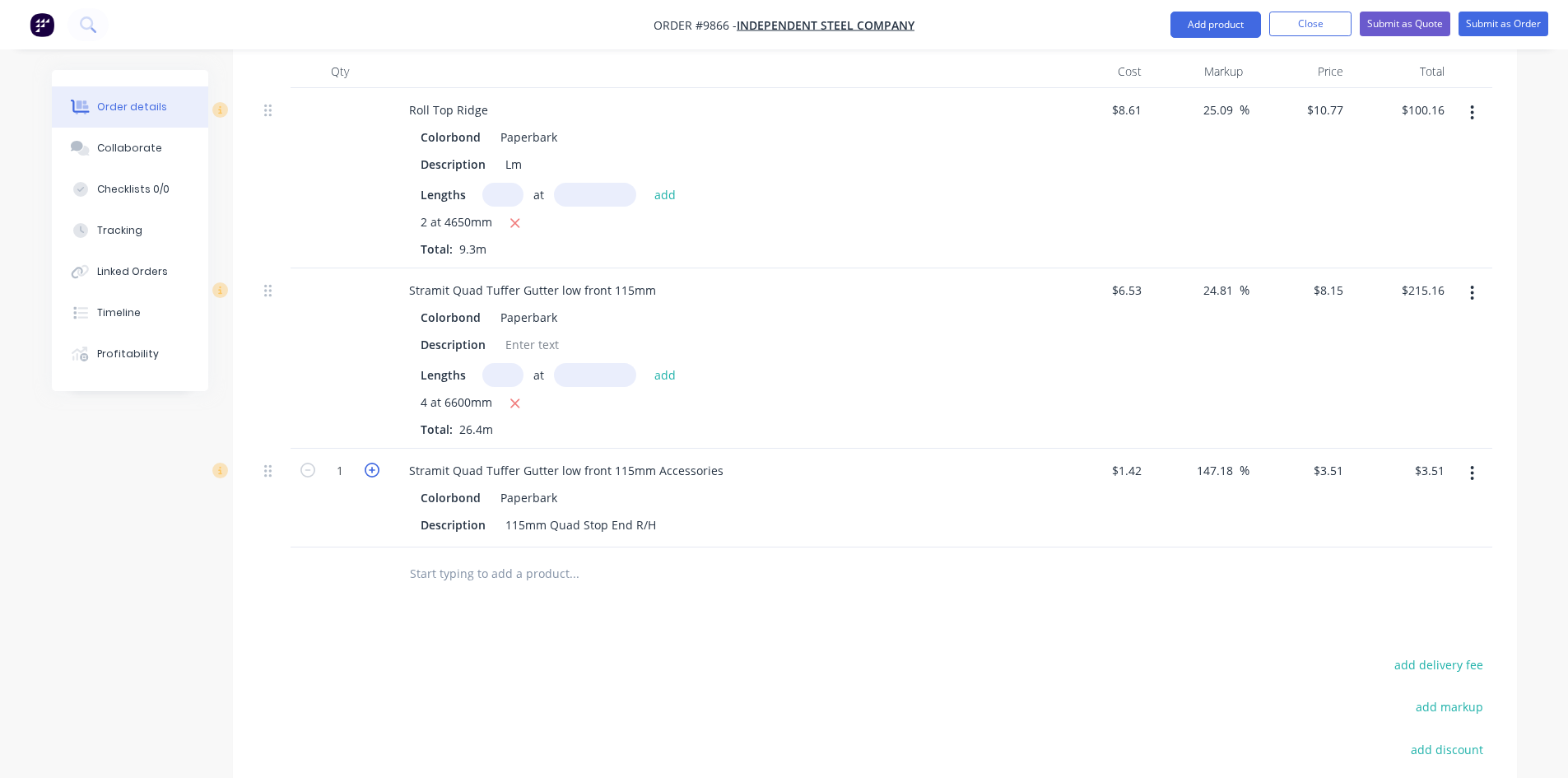
click at [376, 462] on icon "button" at bounding box center [372, 470] width 14 height 14
type input "2"
type input "$7.02"
click at [468, 557] on input "text" at bounding box center [573, 573] width 329 height 33
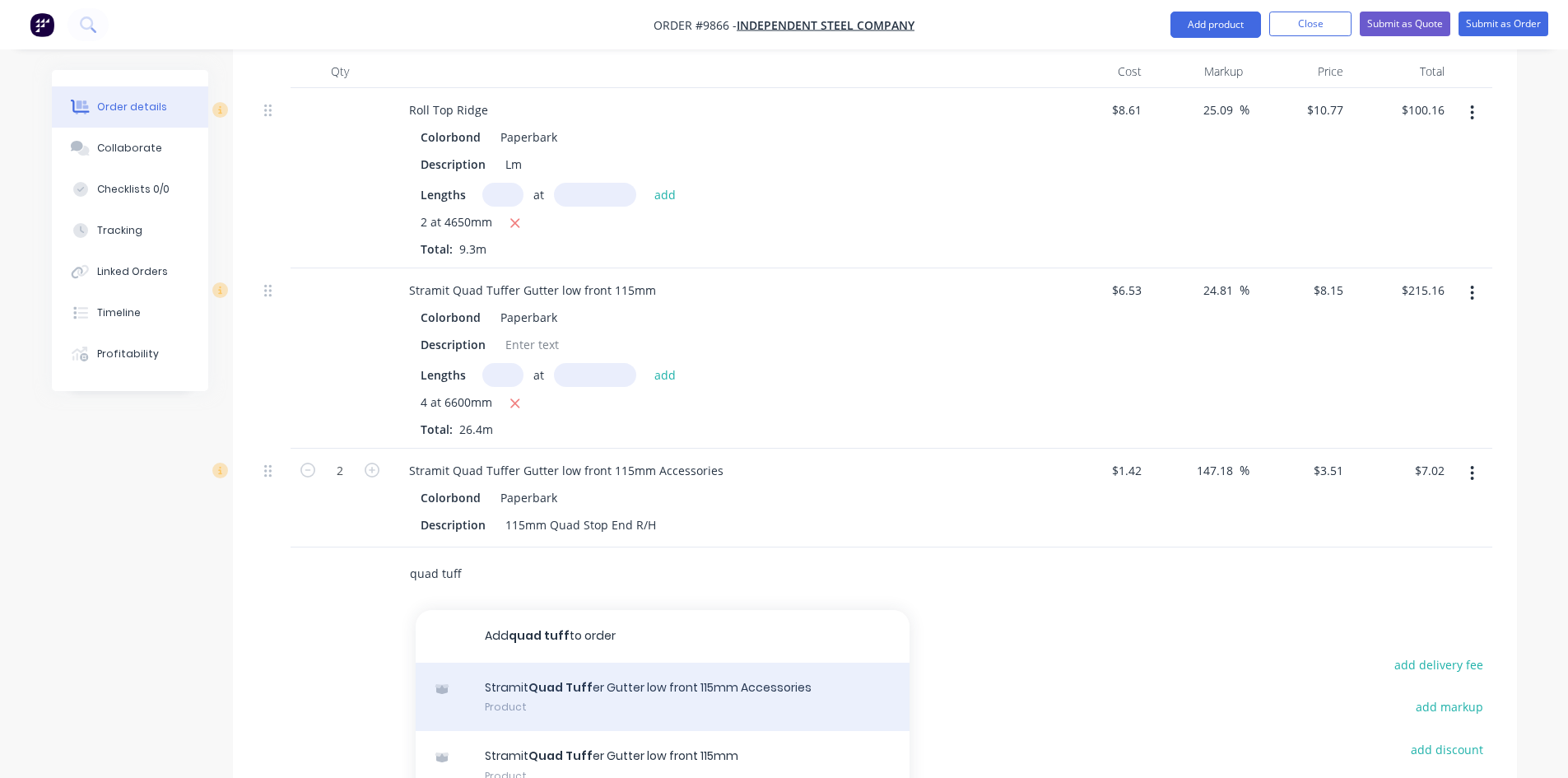
type input "quad tuff"
click at [593, 663] on div "Stramit Quad Tuff er Gutter low front 115mm Accessories Product" at bounding box center [662, 697] width 494 height 69
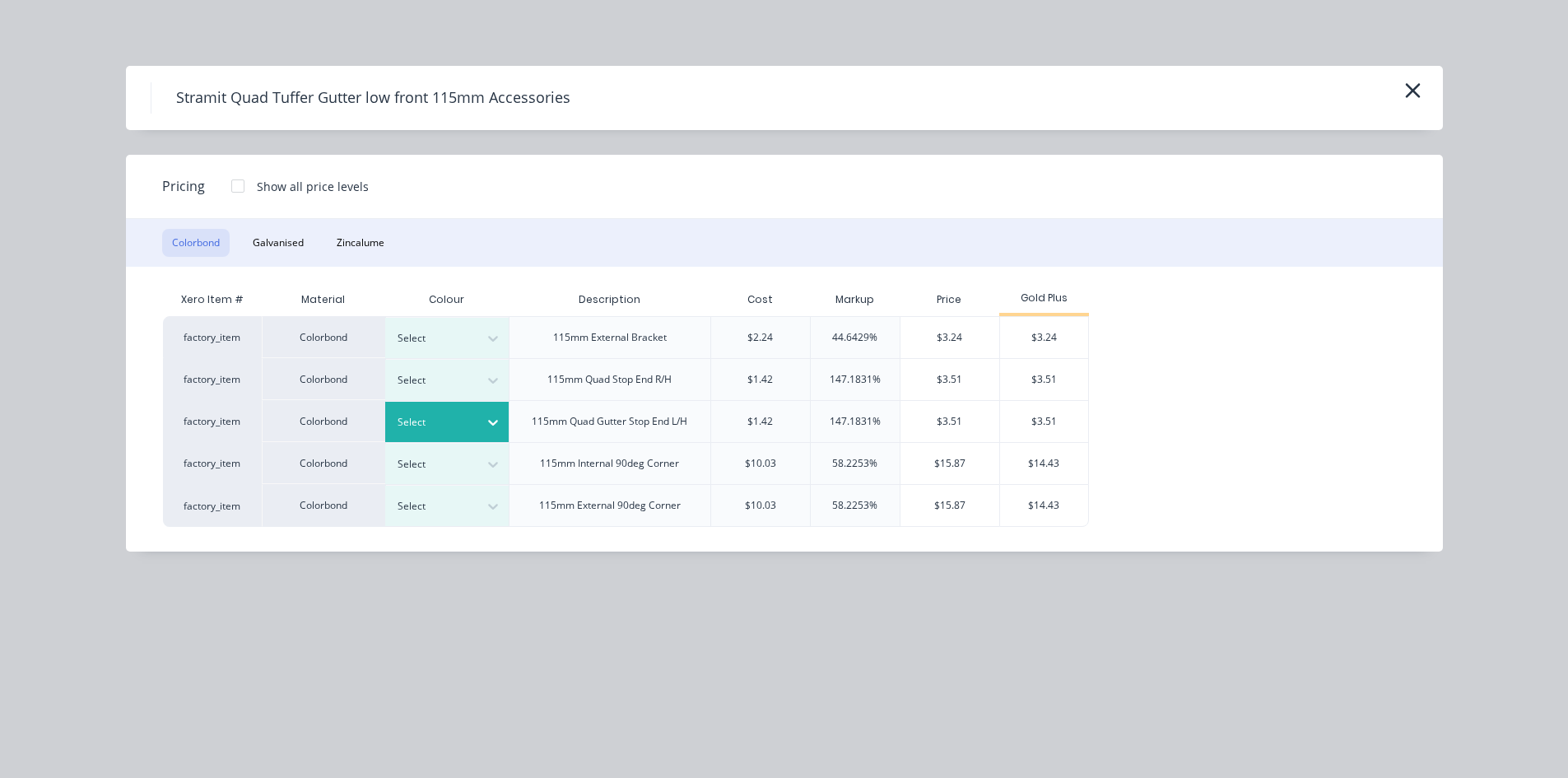
click at [450, 424] on div at bounding box center [434, 422] width 74 height 18
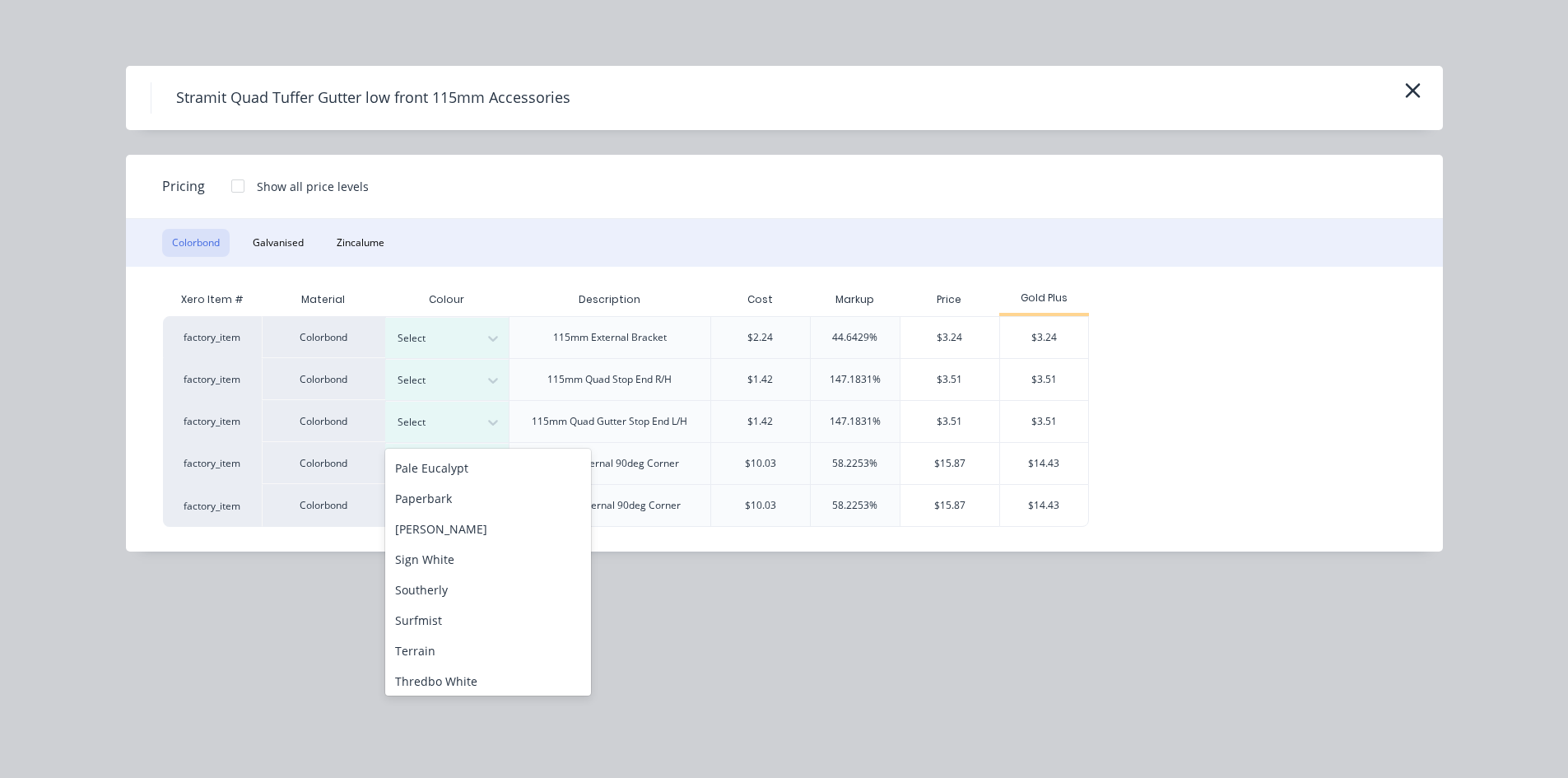
scroll to position [494, 0]
click at [435, 496] on div "Paperbark" at bounding box center [488, 491] width 205 height 31
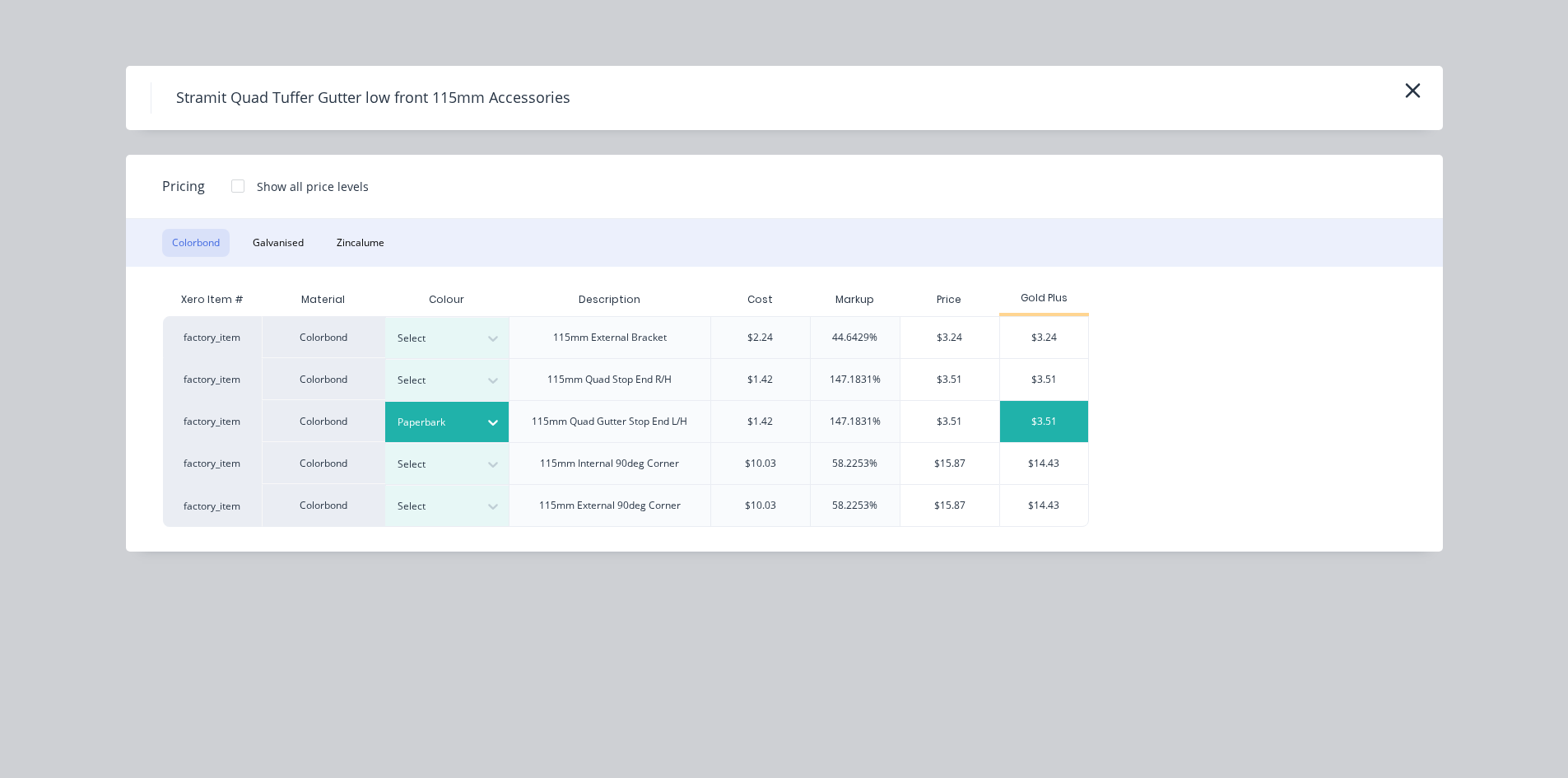
click at [1031, 422] on div "$3.51" at bounding box center [1044, 422] width 88 height 41
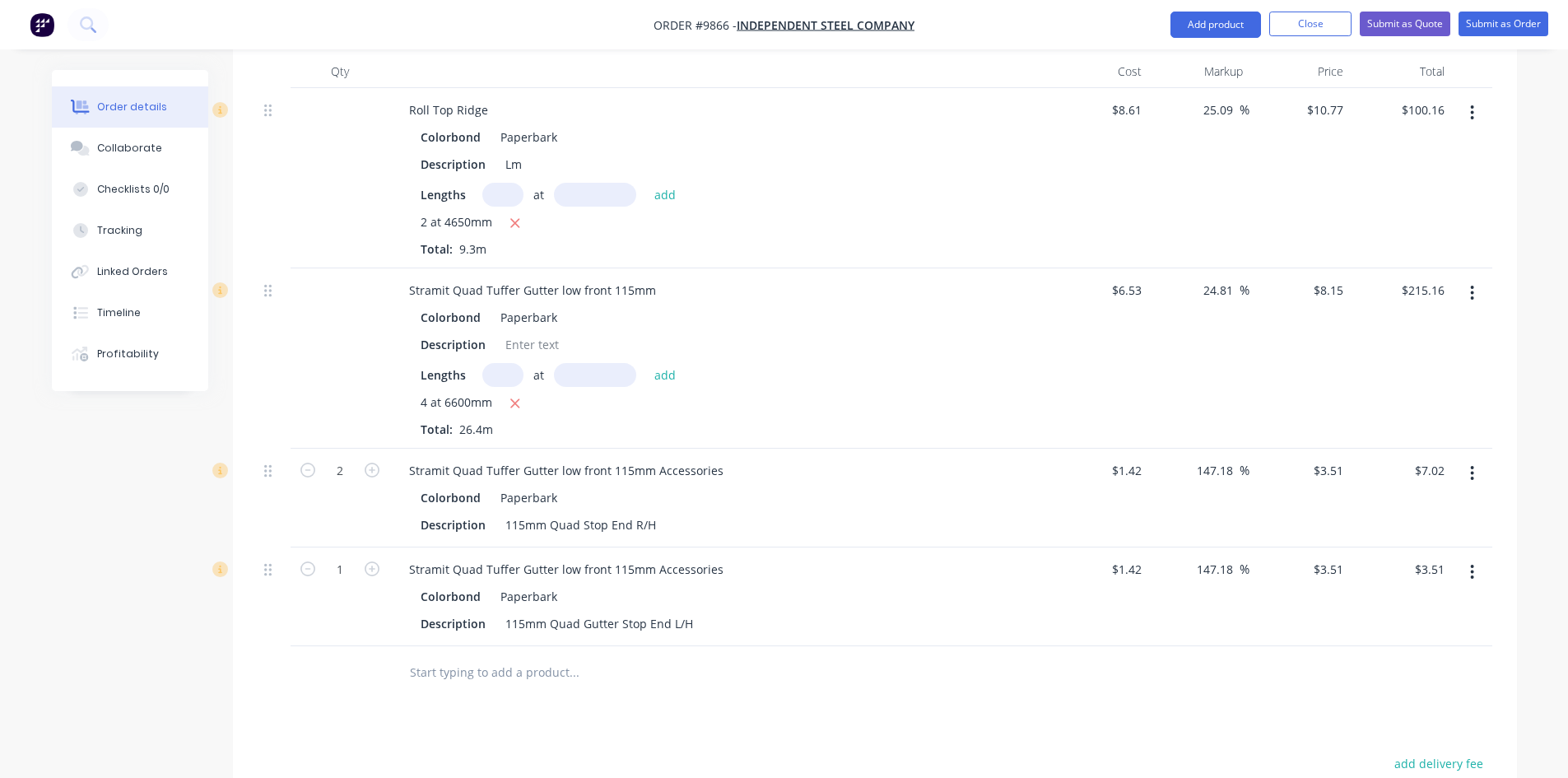
click at [375, 562] on icon "button" at bounding box center [372, 569] width 14 height 14
type input "2"
type input "$7.02"
click at [442, 656] on input "text" at bounding box center [573, 673] width 329 height 33
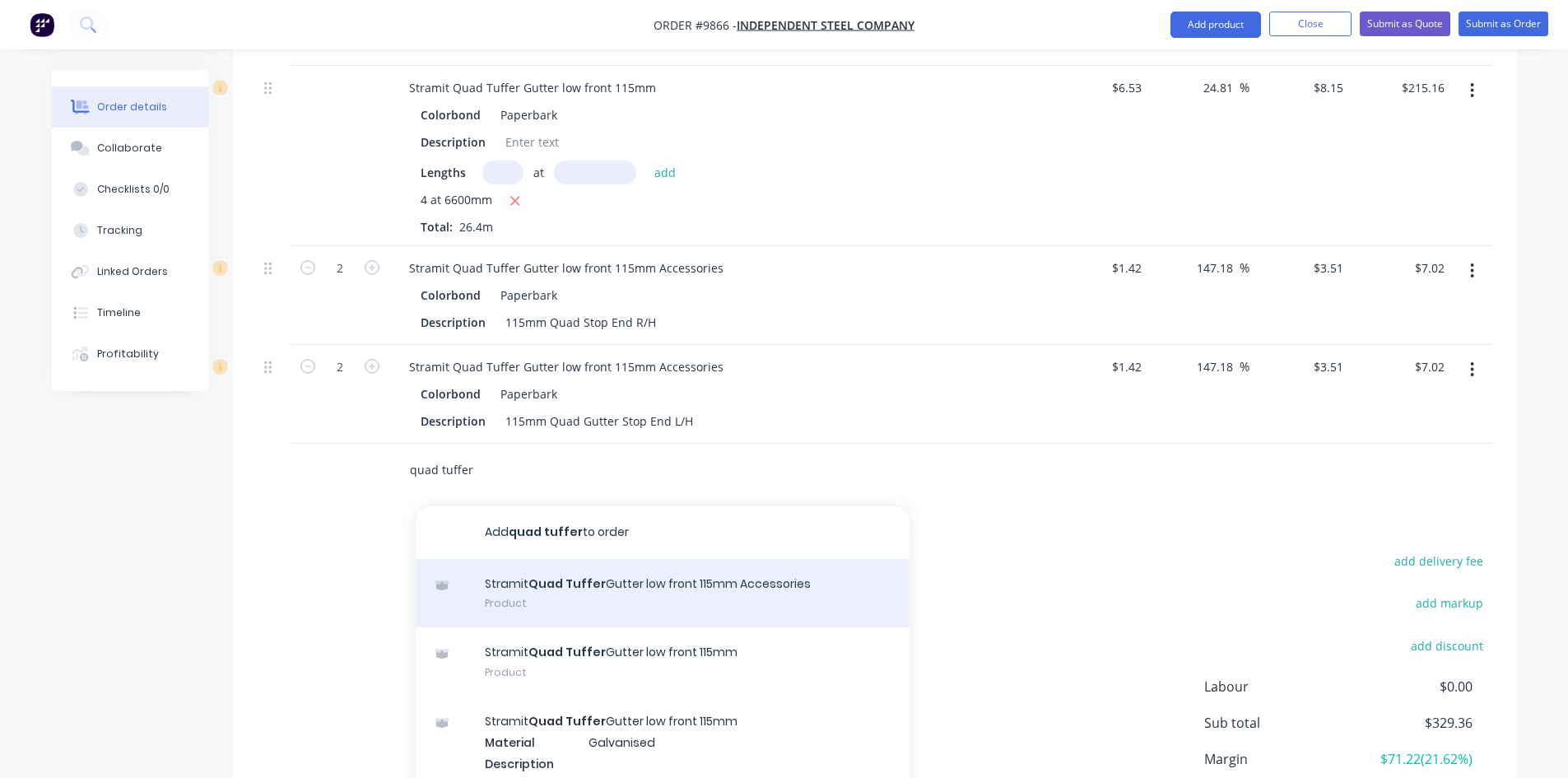
scroll to position [818, 0]
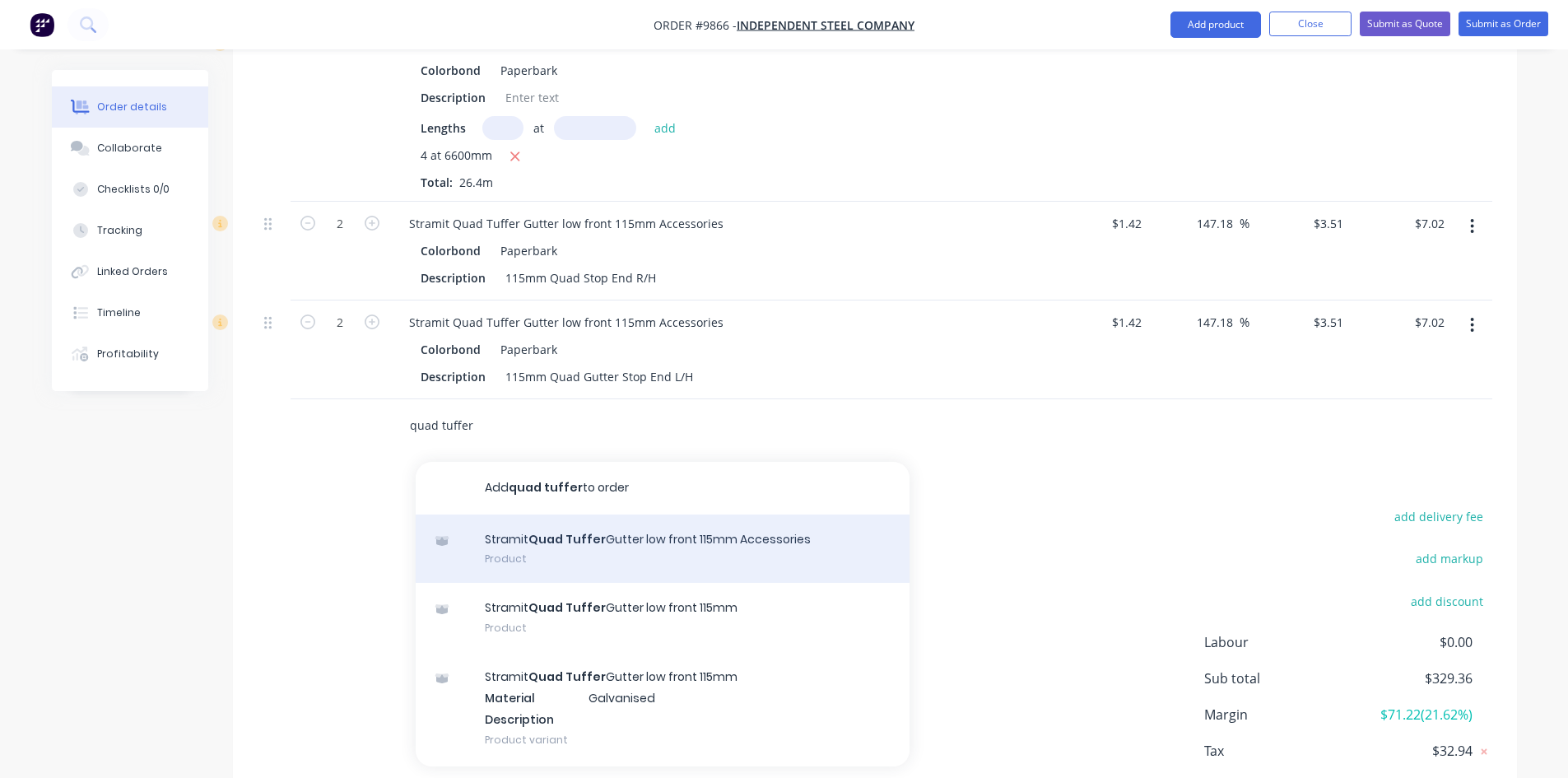
type input "quad tuffer"
click at [568, 515] on div "Stramit Quad Tuffer Gutter low front 115mm Accessories Product" at bounding box center [662, 549] width 494 height 69
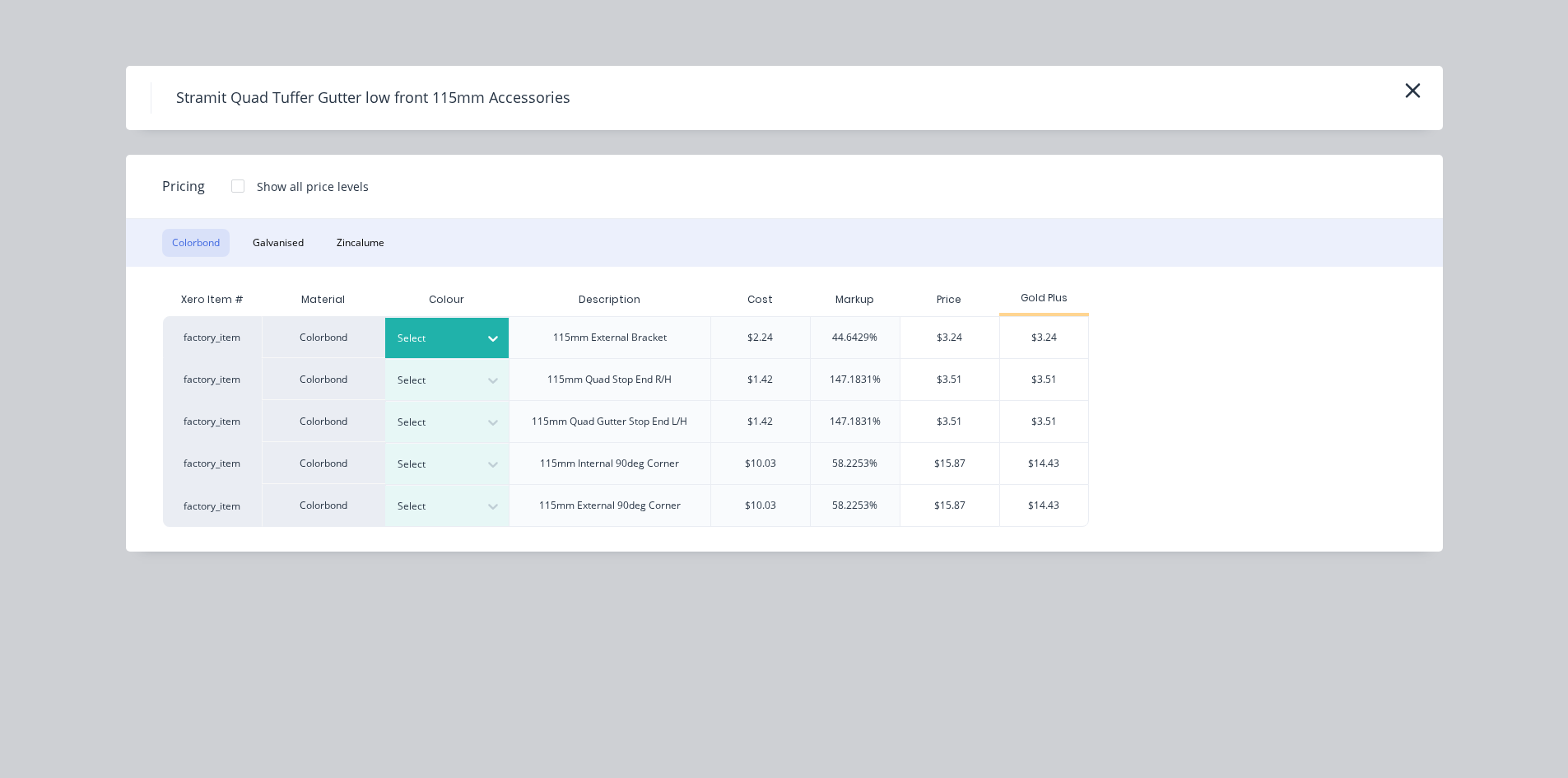
click at [468, 343] on div at bounding box center [434, 338] width 74 height 18
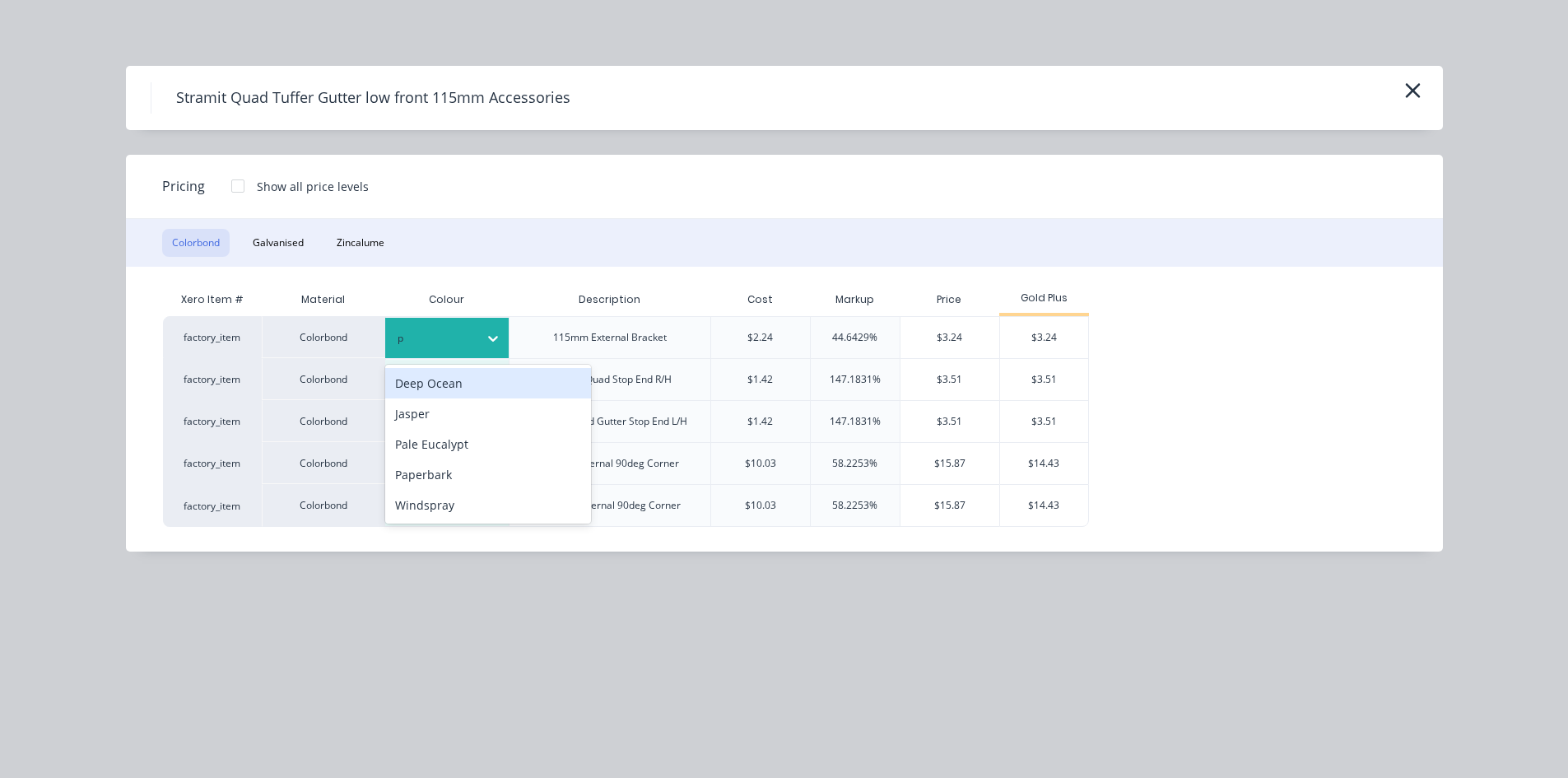
type input "pa"
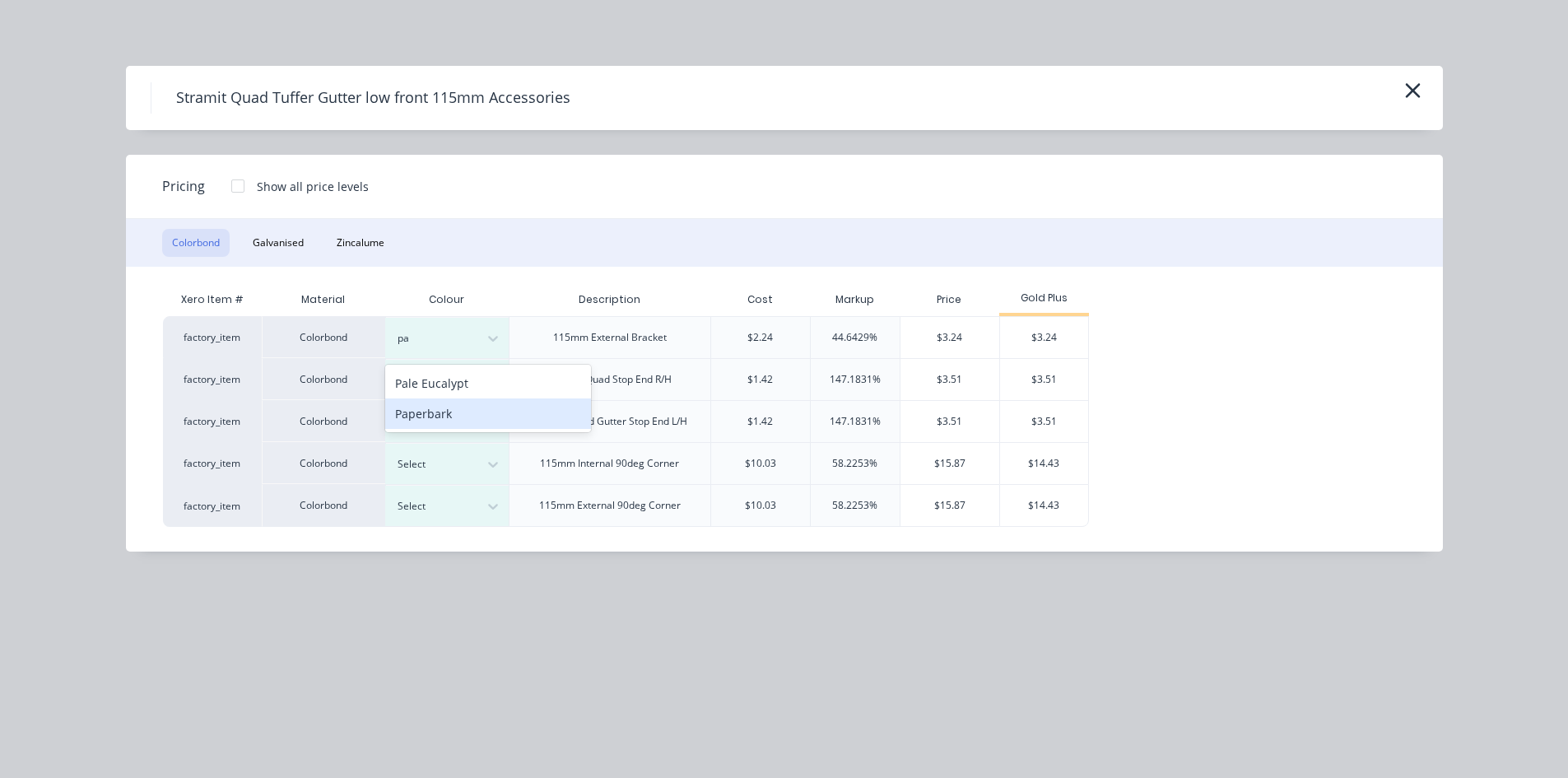
click at [451, 417] on div "Paperbark" at bounding box center [488, 414] width 205 height 31
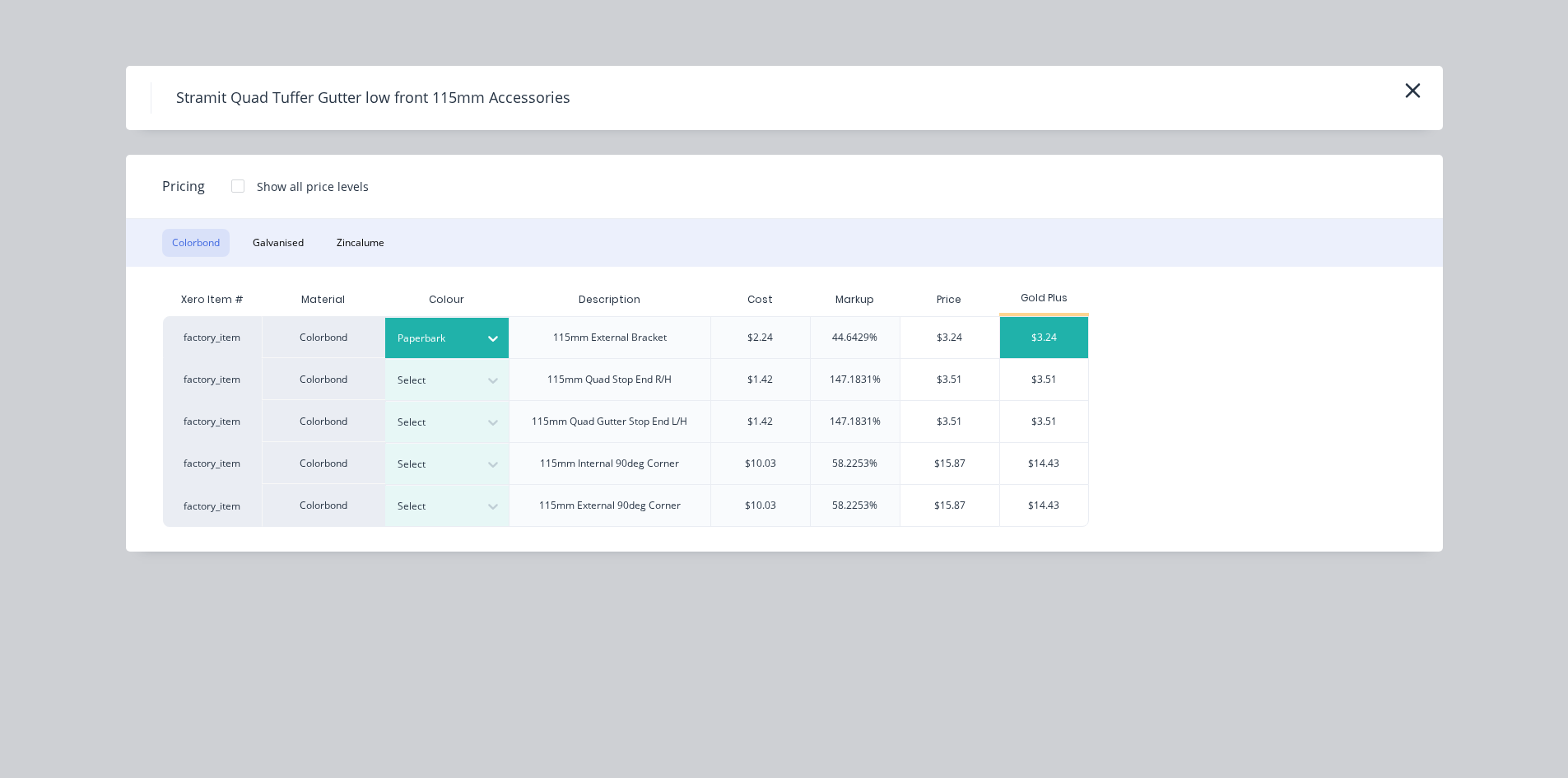
click at [1034, 340] on div "$3.24" at bounding box center [1044, 338] width 88 height 41
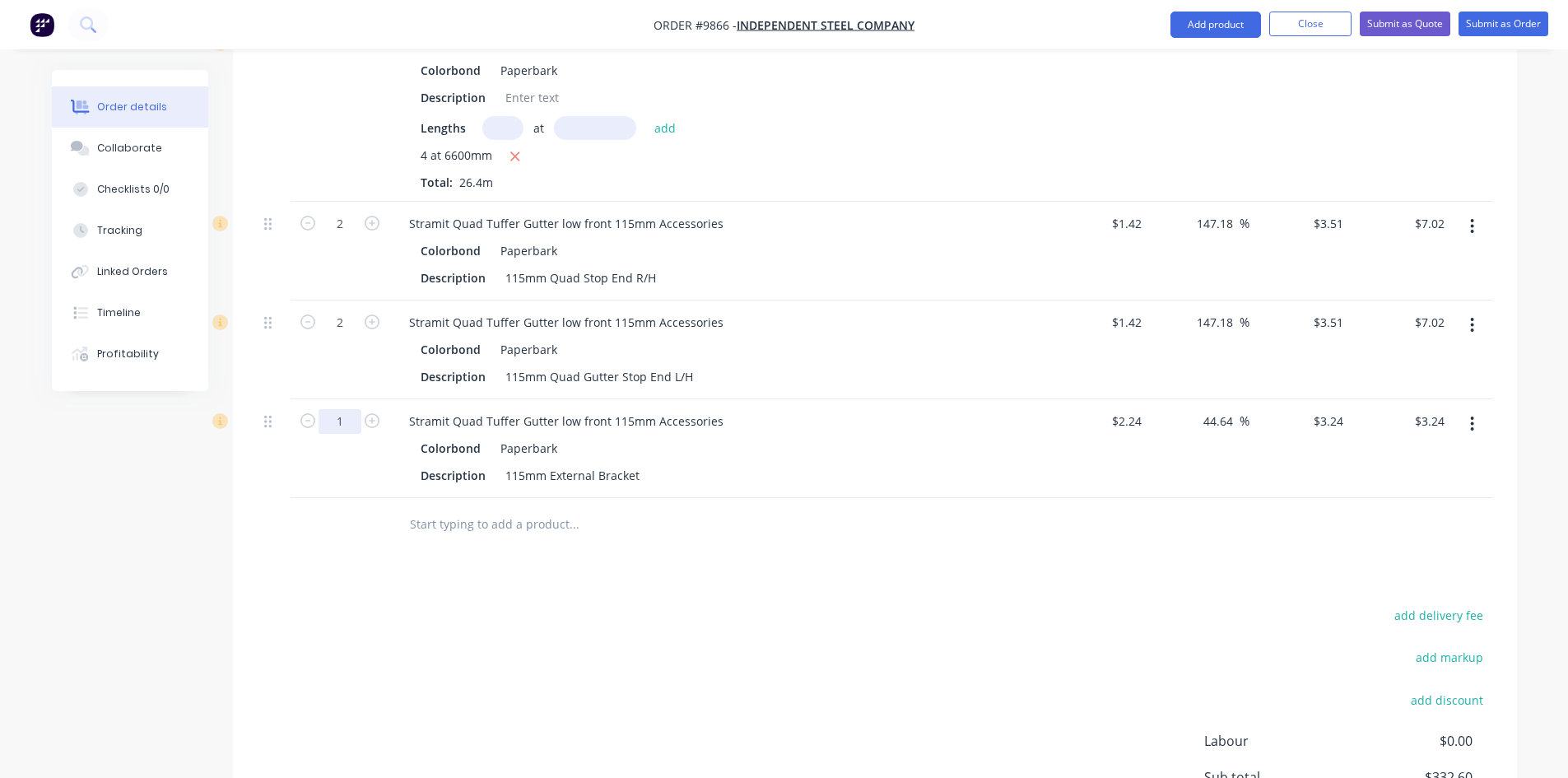
click at [352, 409] on input "1" at bounding box center [339, 421] width 42 height 24
type input "26"
type input "$84.24"
click at [442, 508] on input "text" at bounding box center [573, 525] width 329 height 33
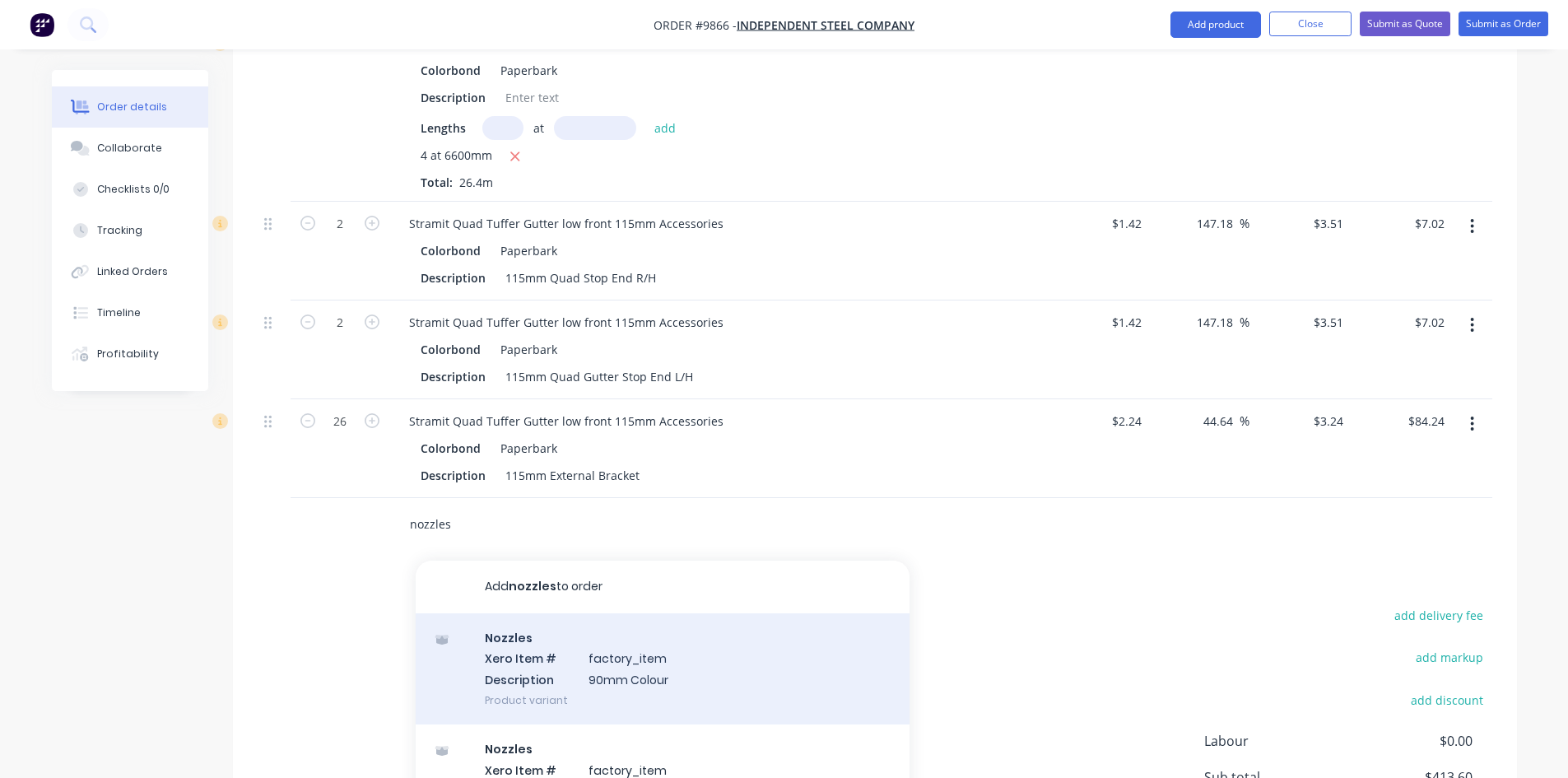
type input "nozzles"
click at [591, 613] on div "Nozzles Xero Item # factory_item Description 90mm Colour Product variant" at bounding box center [662, 668] width 494 height 111
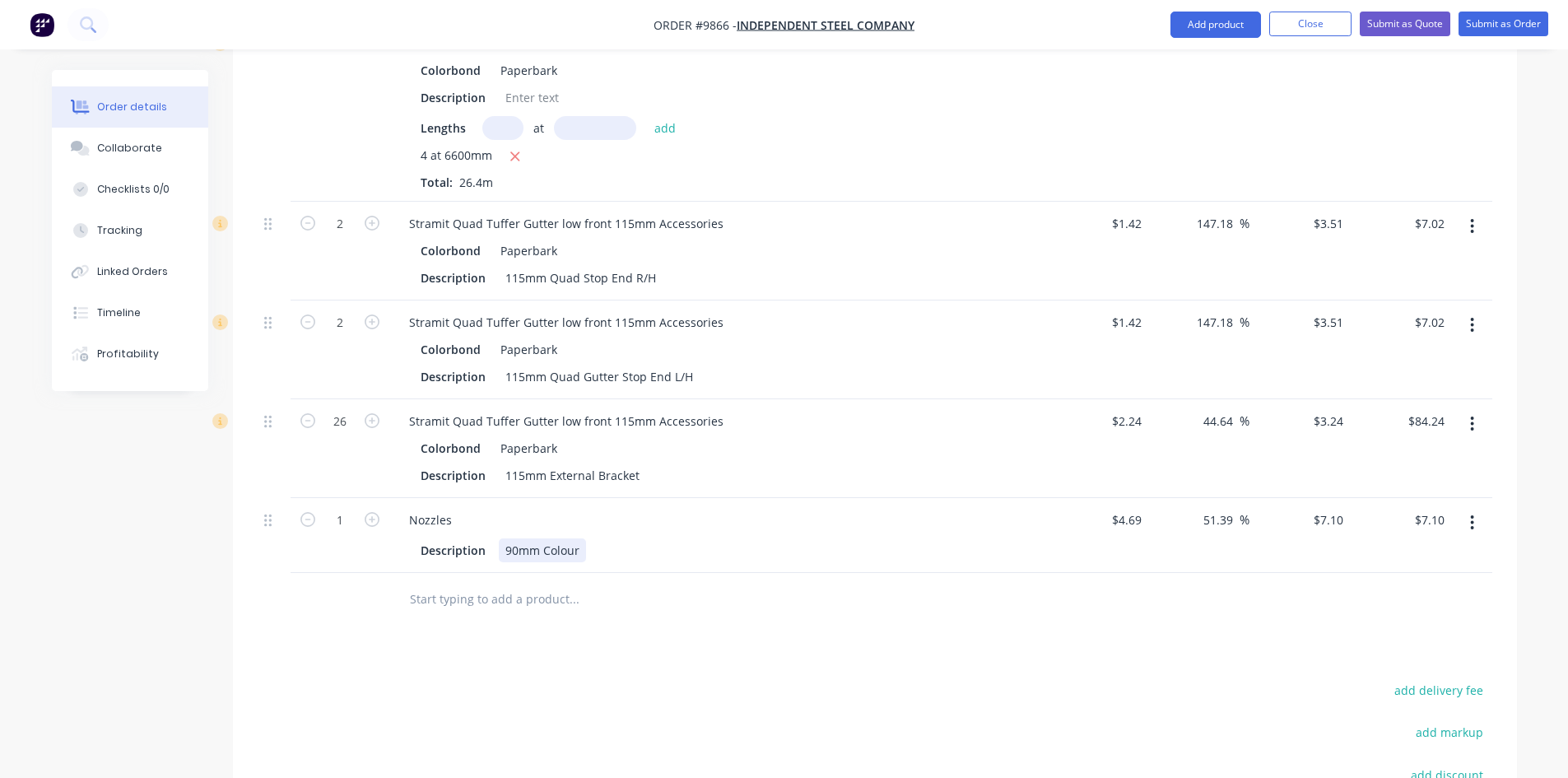
click at [578, 538] on div "90mm Colour" at bounding box center [542, 550] width 87 height 23
click at [375, 512] on icon "button" at bounding box center [372, 519] width 14 height 14
type input "2"
type input "$14.20"
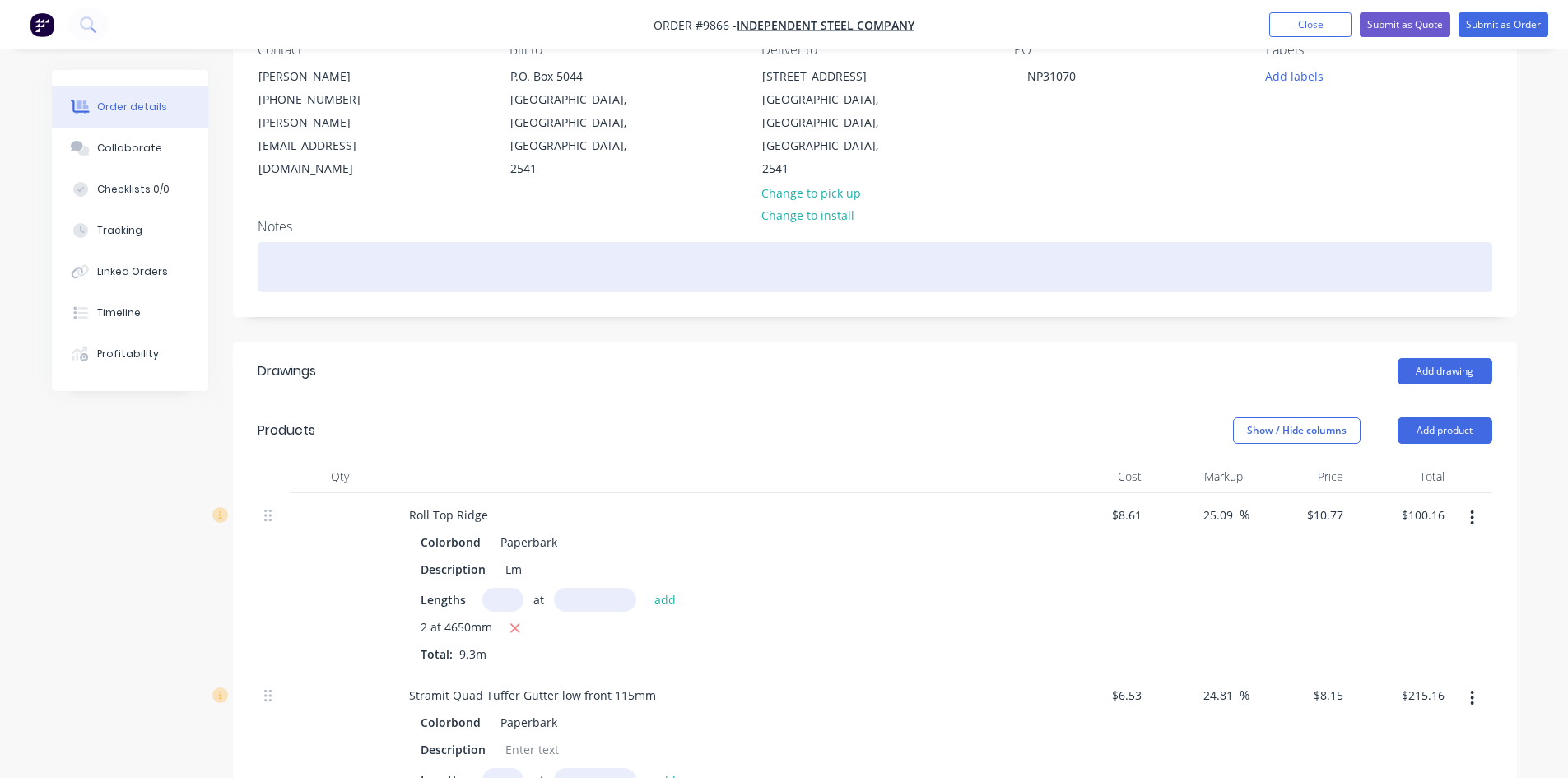
scroll to position [159, 0]
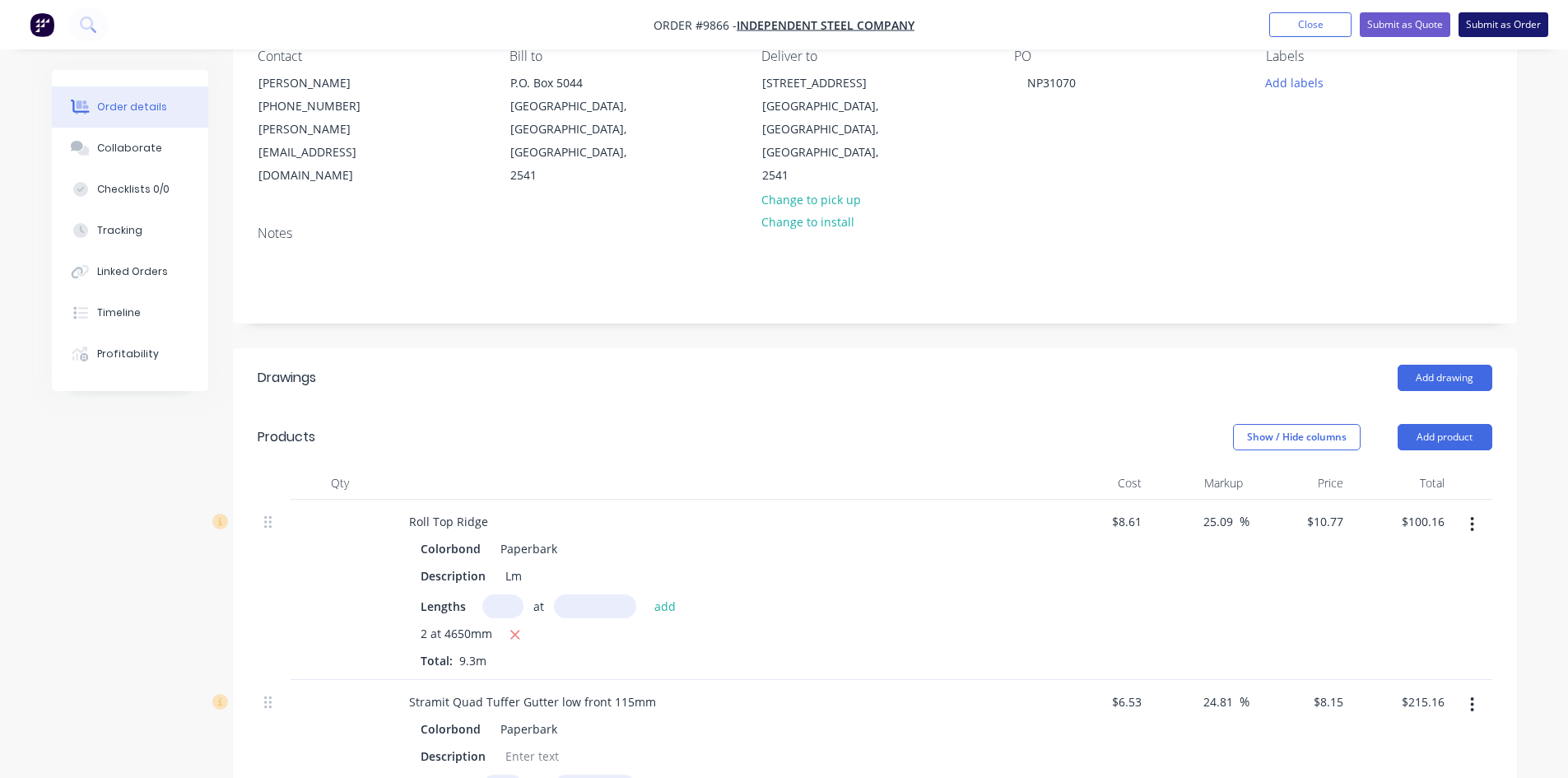
click at [1512, 23] on button "Submit as Order" at bounding box center [1503, 24] width 90 height 24
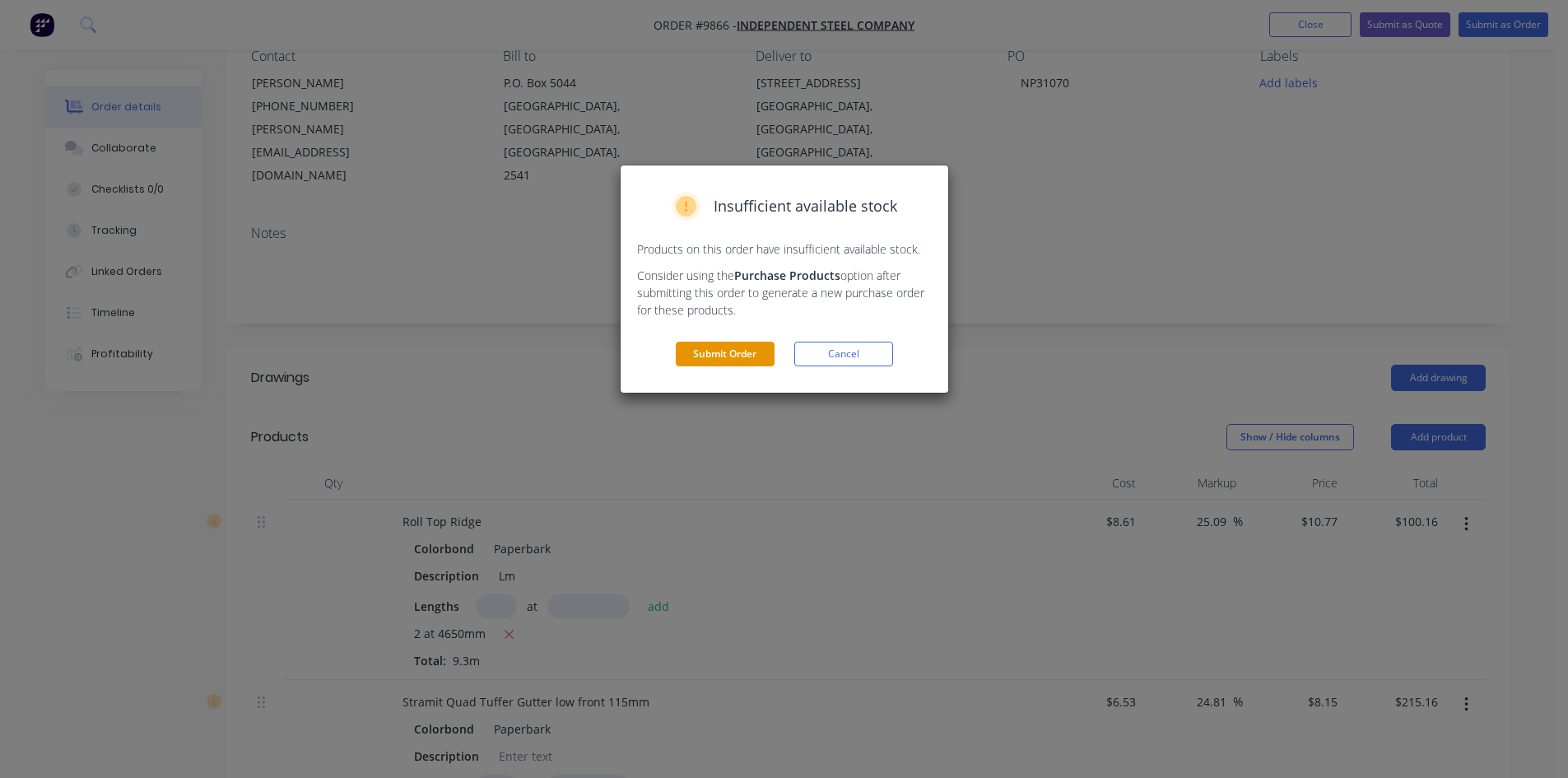
click at [741, 353] on button "Submit Order" at bounding box center [725, 353] width 99 height 24
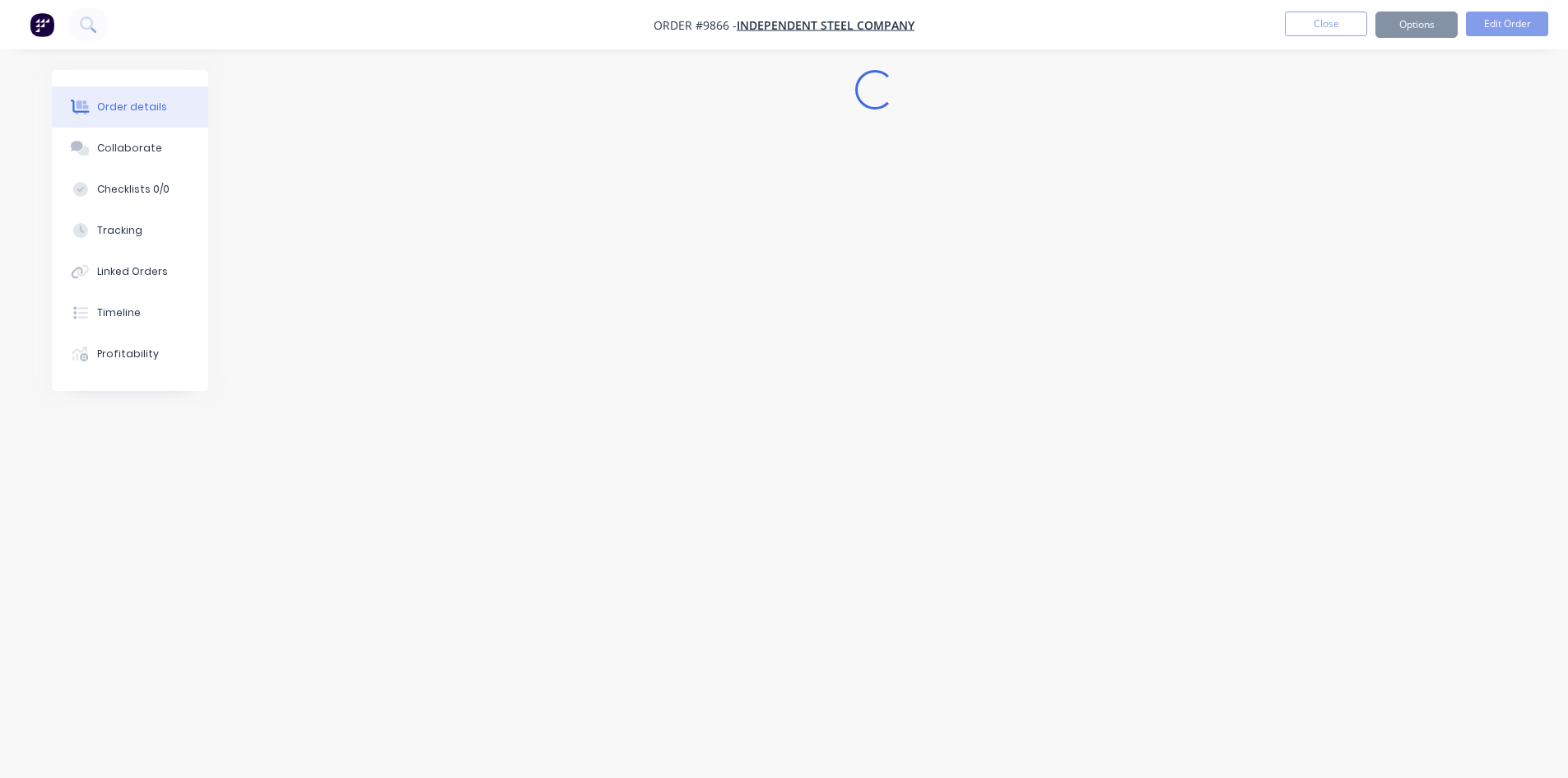
scroll to position [0, 0]
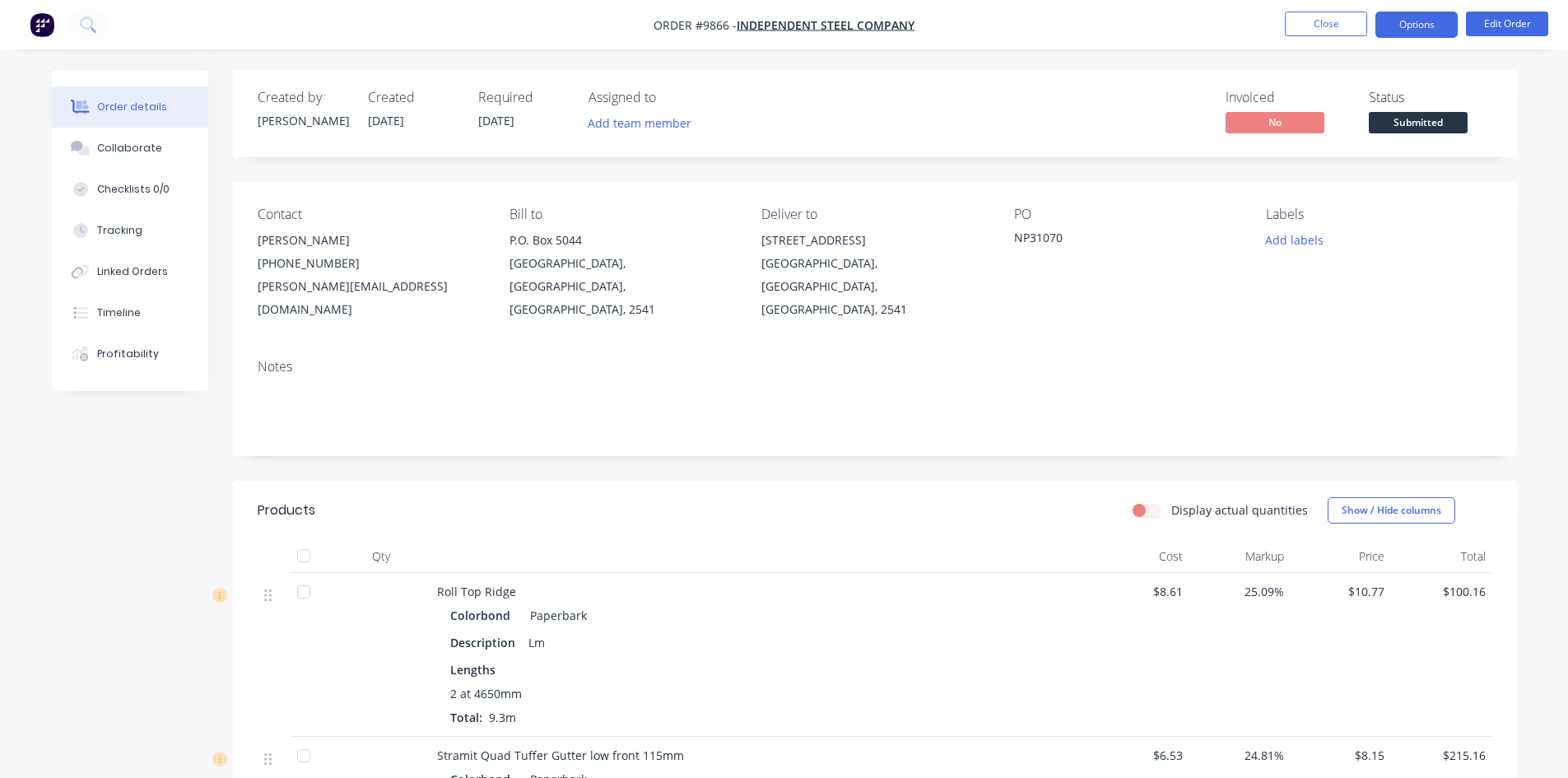
click at [1394, 29] on button "Options" at bounding box center [1416, 24] width 82 height 26
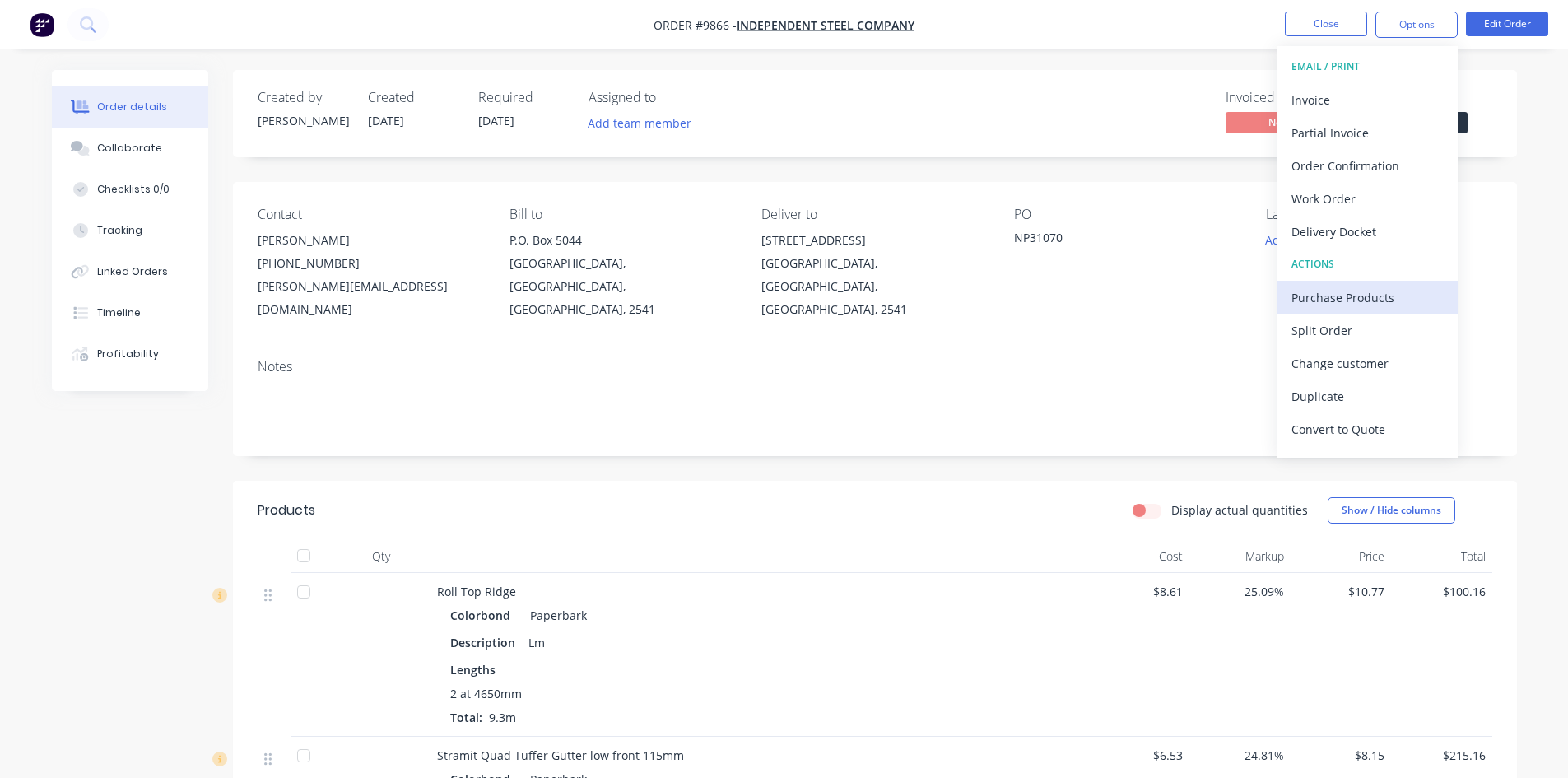
click at [1326, 299] on div "Purchase Products" at bounding box center [1367, 297] width 151 height 23
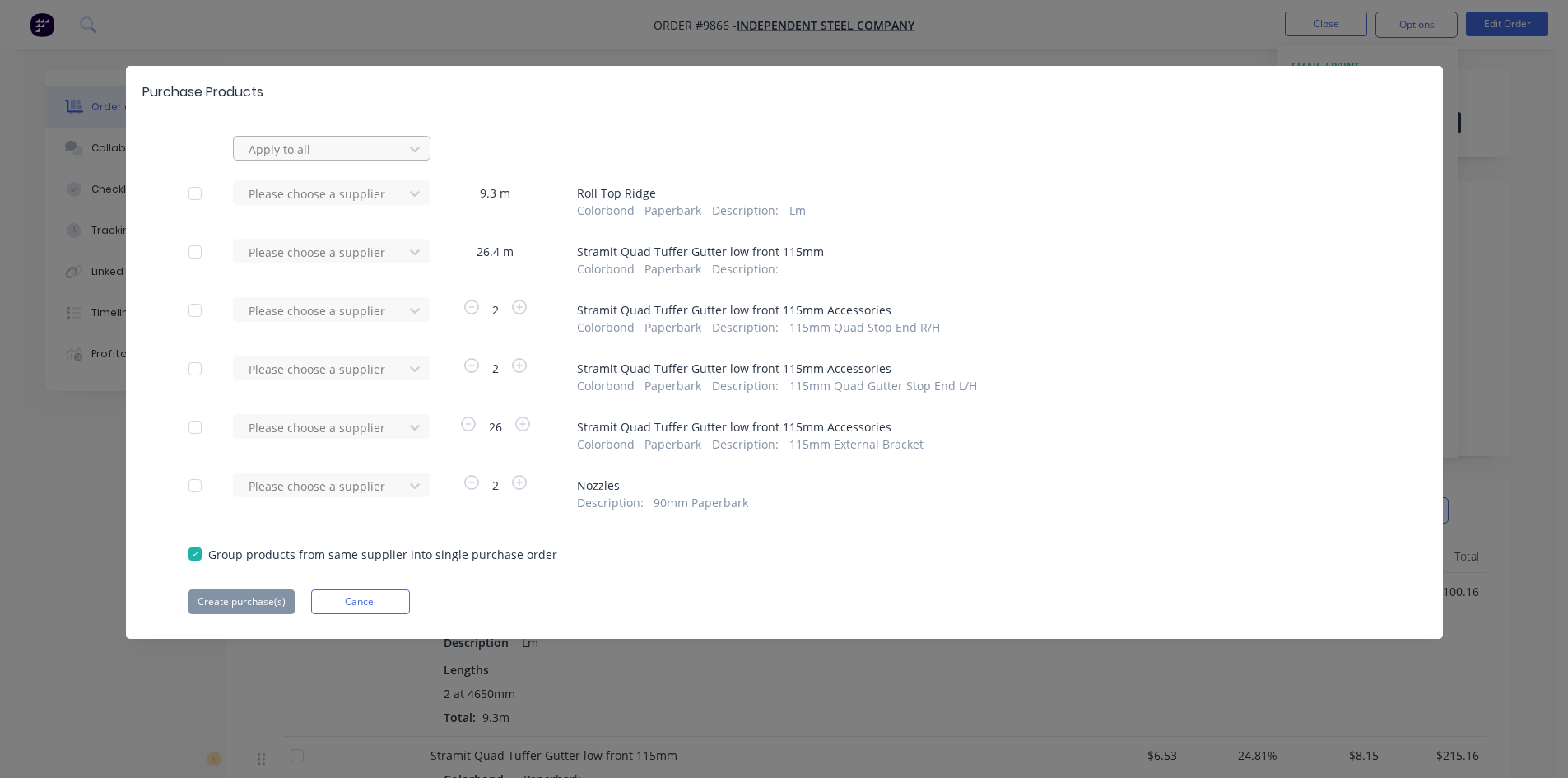
click at [357, 145] on div at bounding box center [321, 149] width 148 height 21
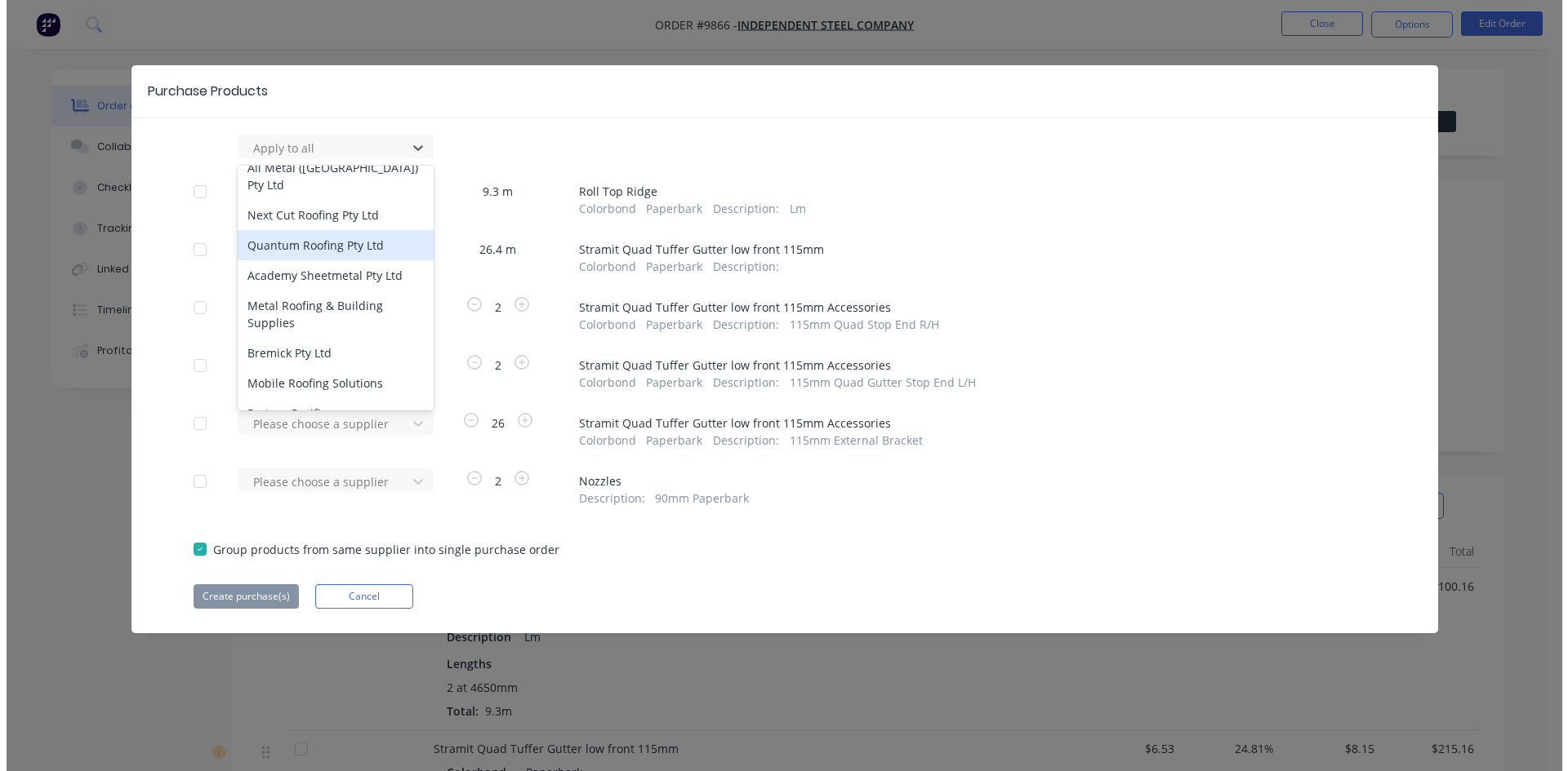
scroll to position [326, 0]
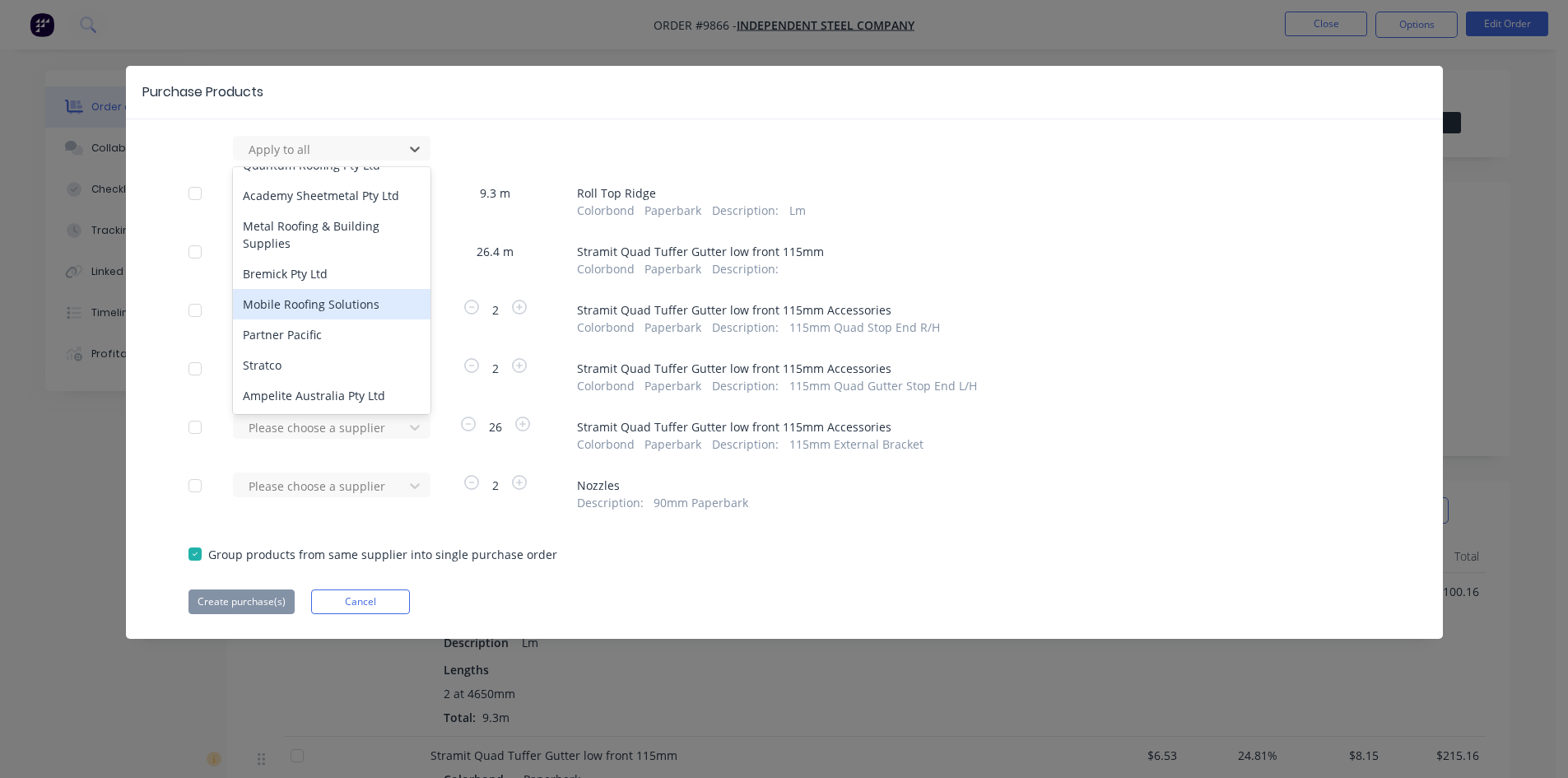
click at [342, 289] on div "Mobile Roofing Solutions" at bounding box center [331, 305] width 197 height 31
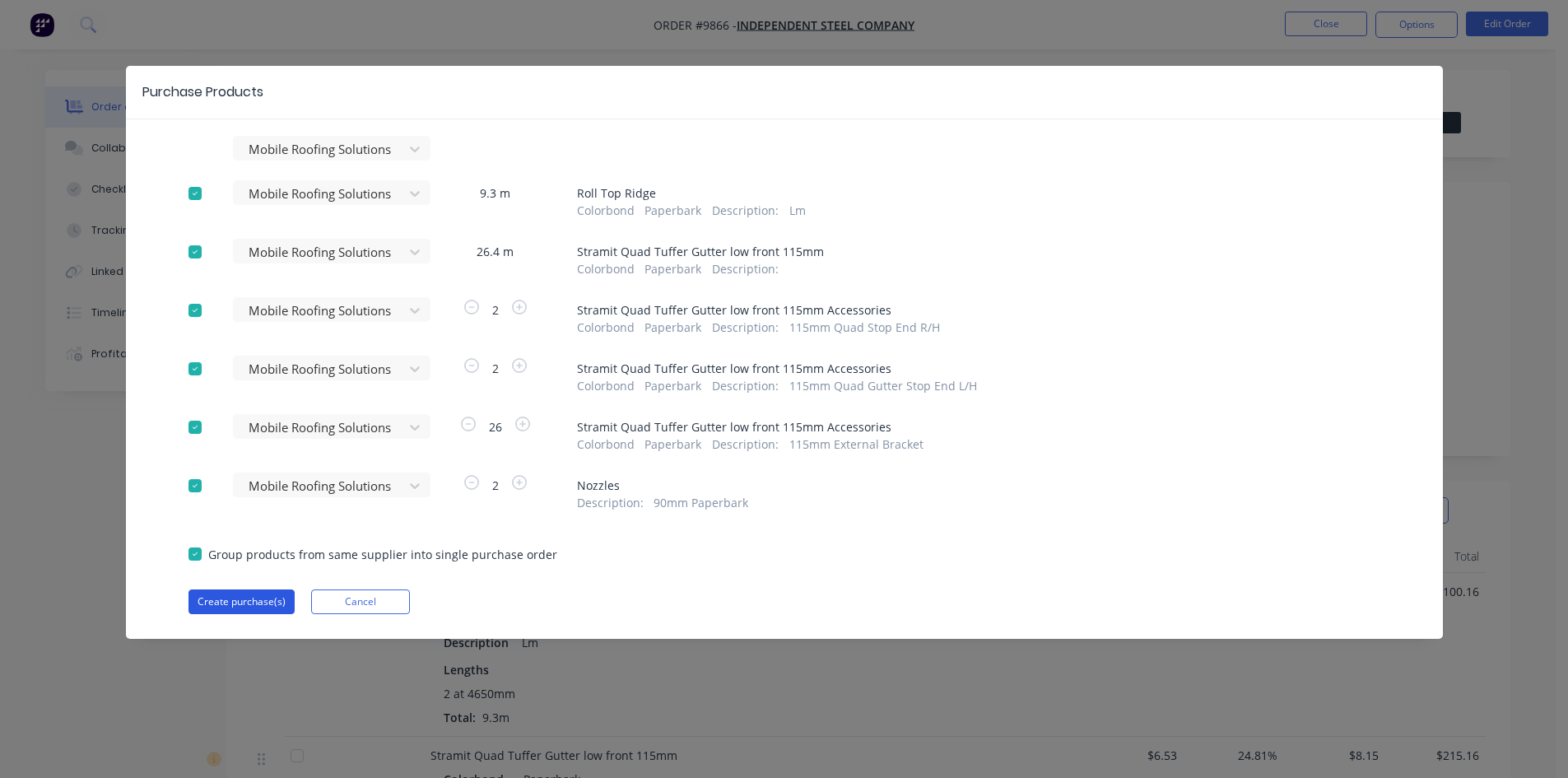
click at [250, 594] on button "Create purchase(s)" at bounding box center [242, 601] width 106 height 24
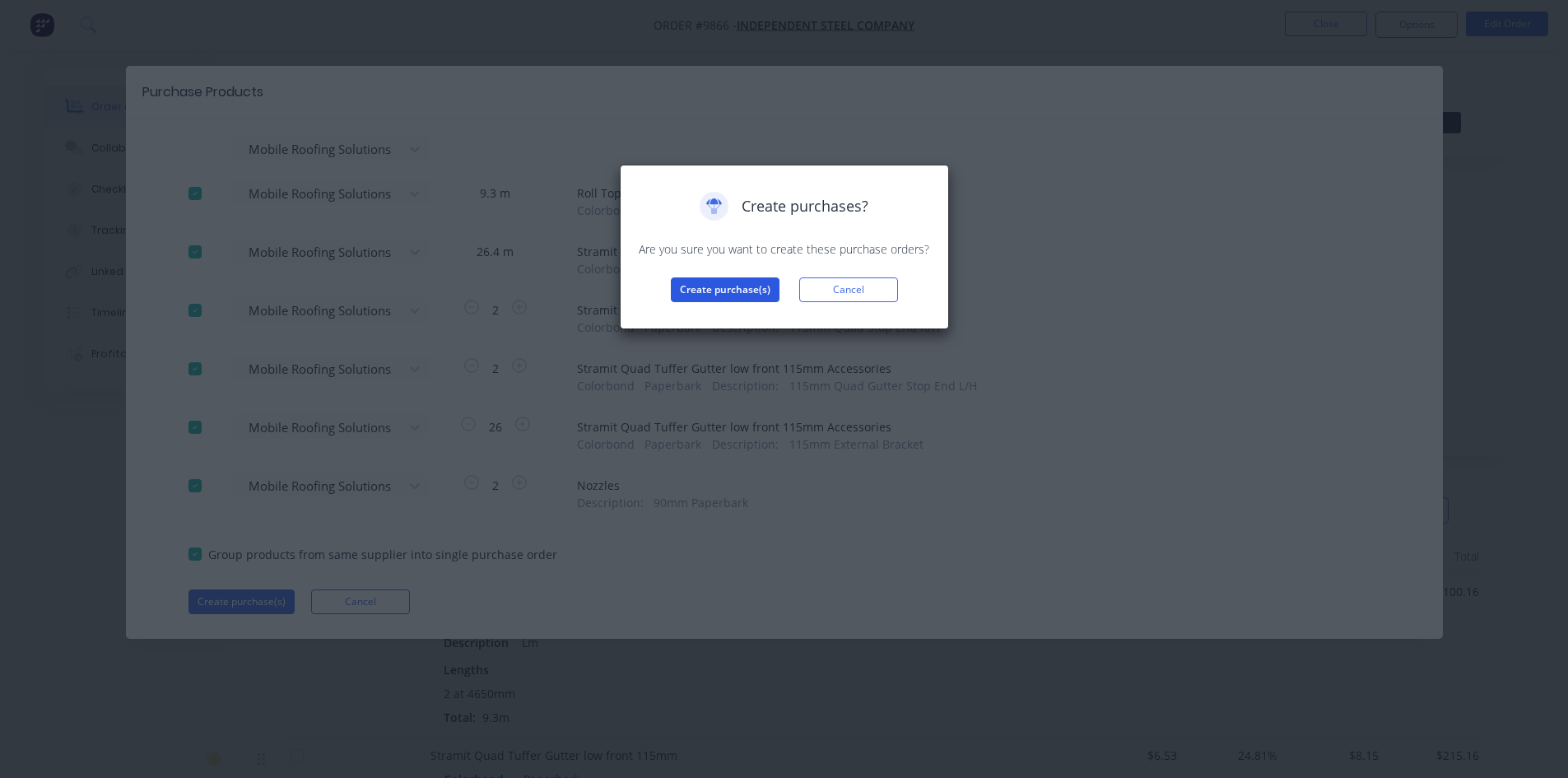
click at [736, 290] on button "Create purchase(s)" at bounding box center [725, 289] width 109 height 24
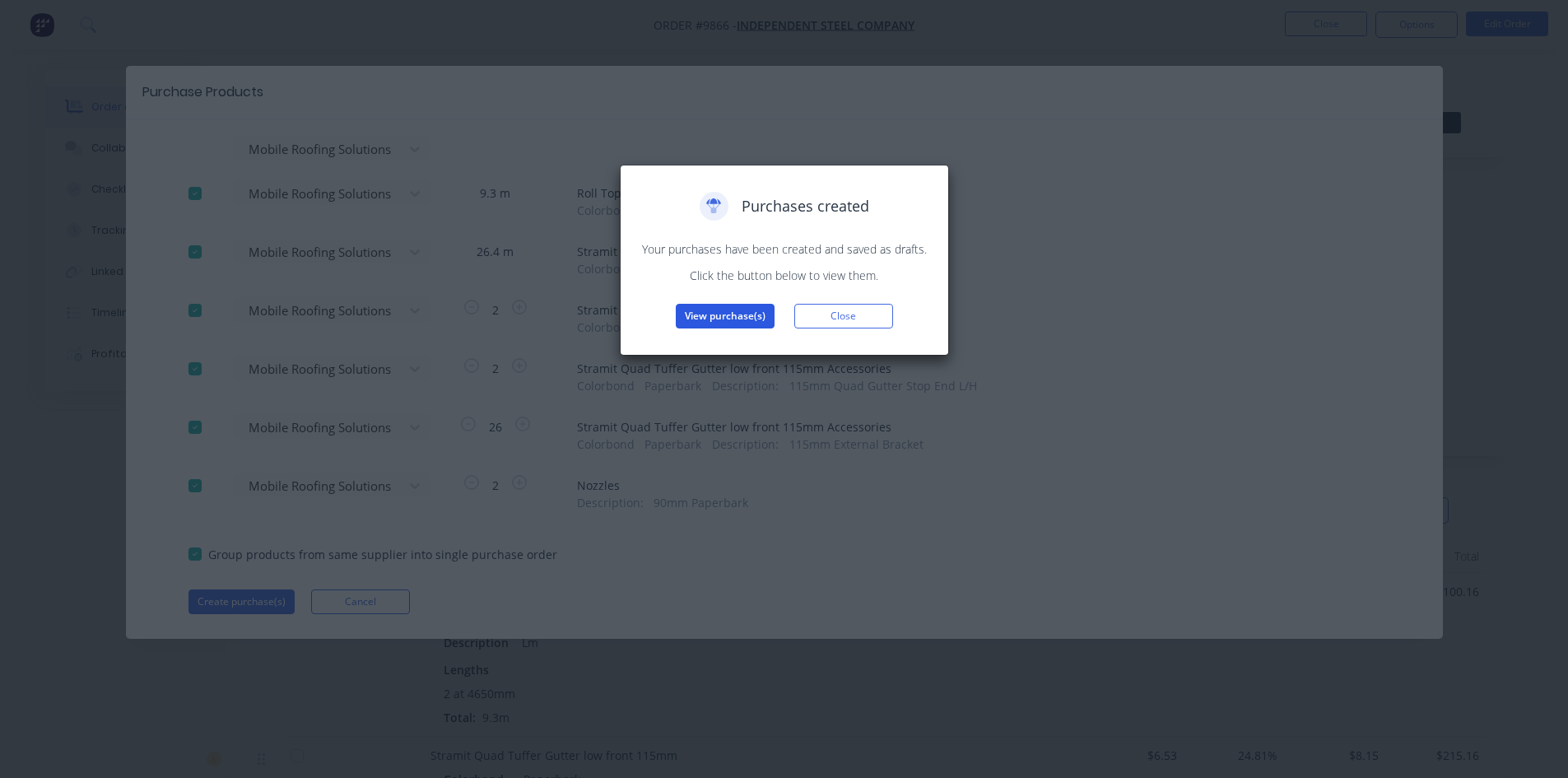
click at [716, 318] on button "View purchase(s)" at bounding box center [725, 316] width 99 height 24
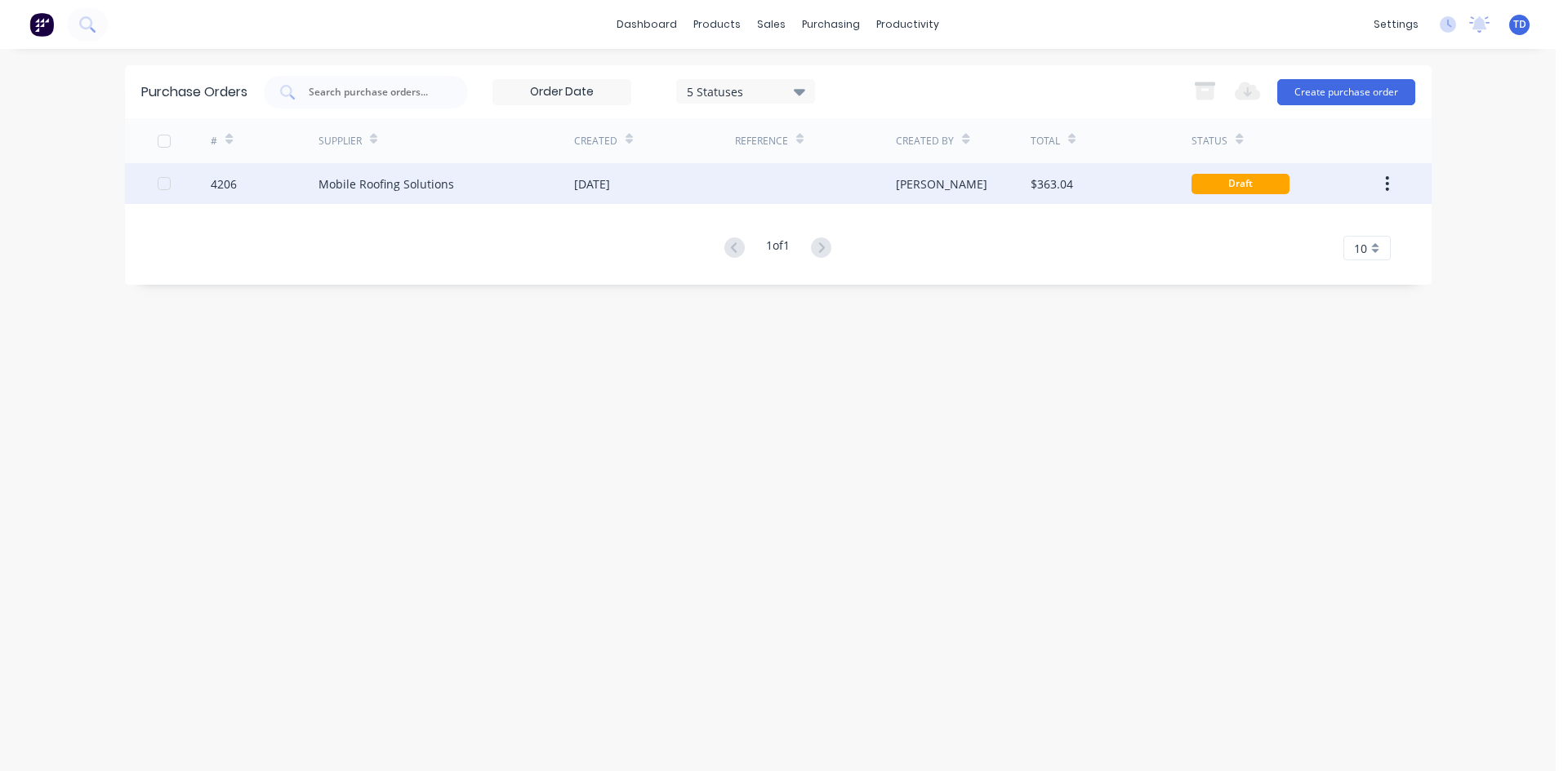
click at [704, 189] on div "[DATE]" at bounding box center [654, 184] width 161 height 41
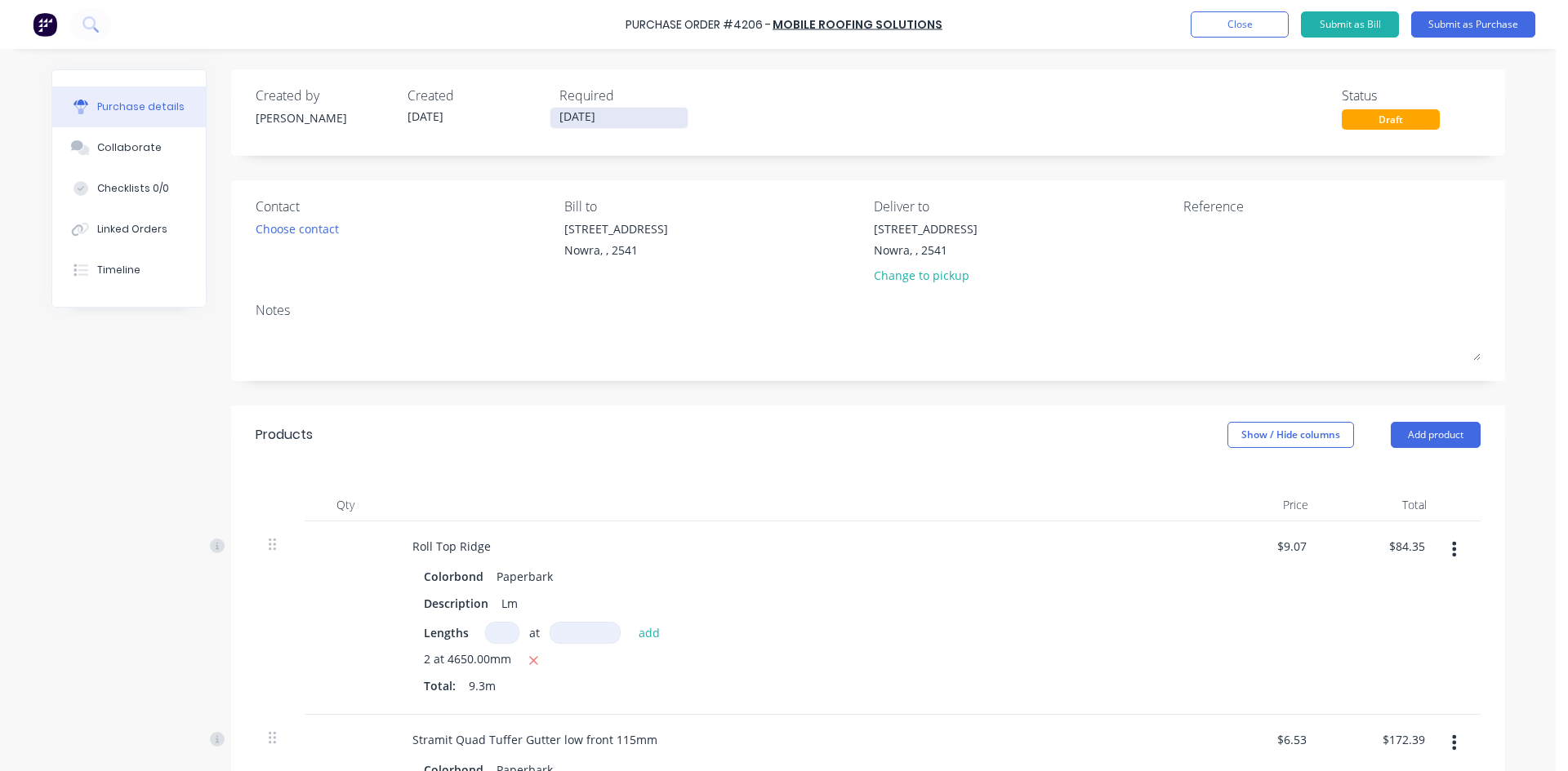
click at [640, 119] on input "[DATE]" at bounding box center [619, 118] width 137 height 21
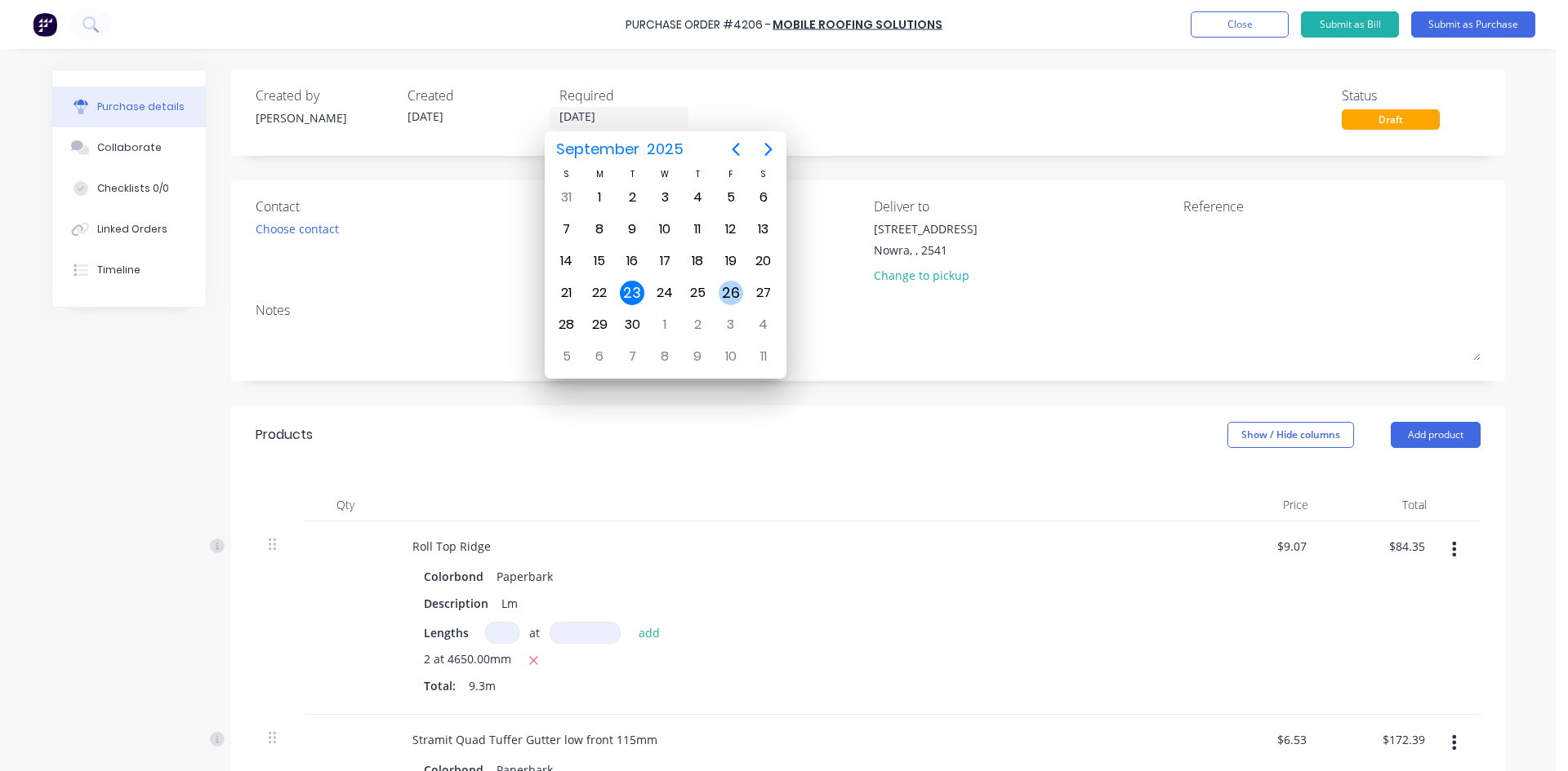
click at [721, 294] on div "26" at bounding box center [730, 292] width 24 height 24
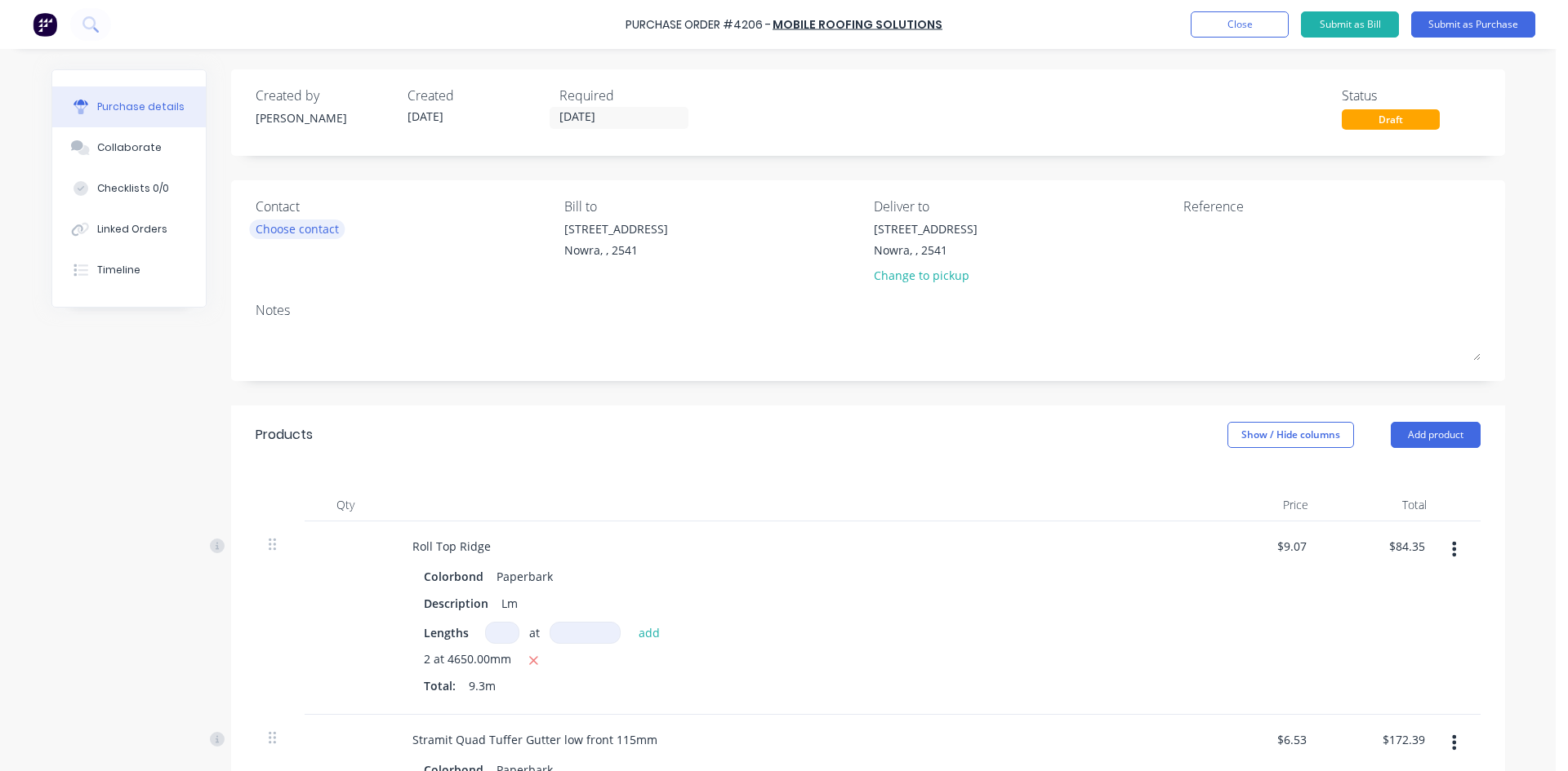
click at [287, 233] on div "Choose contact" at bounding box center [297, 229] width 83 height 17
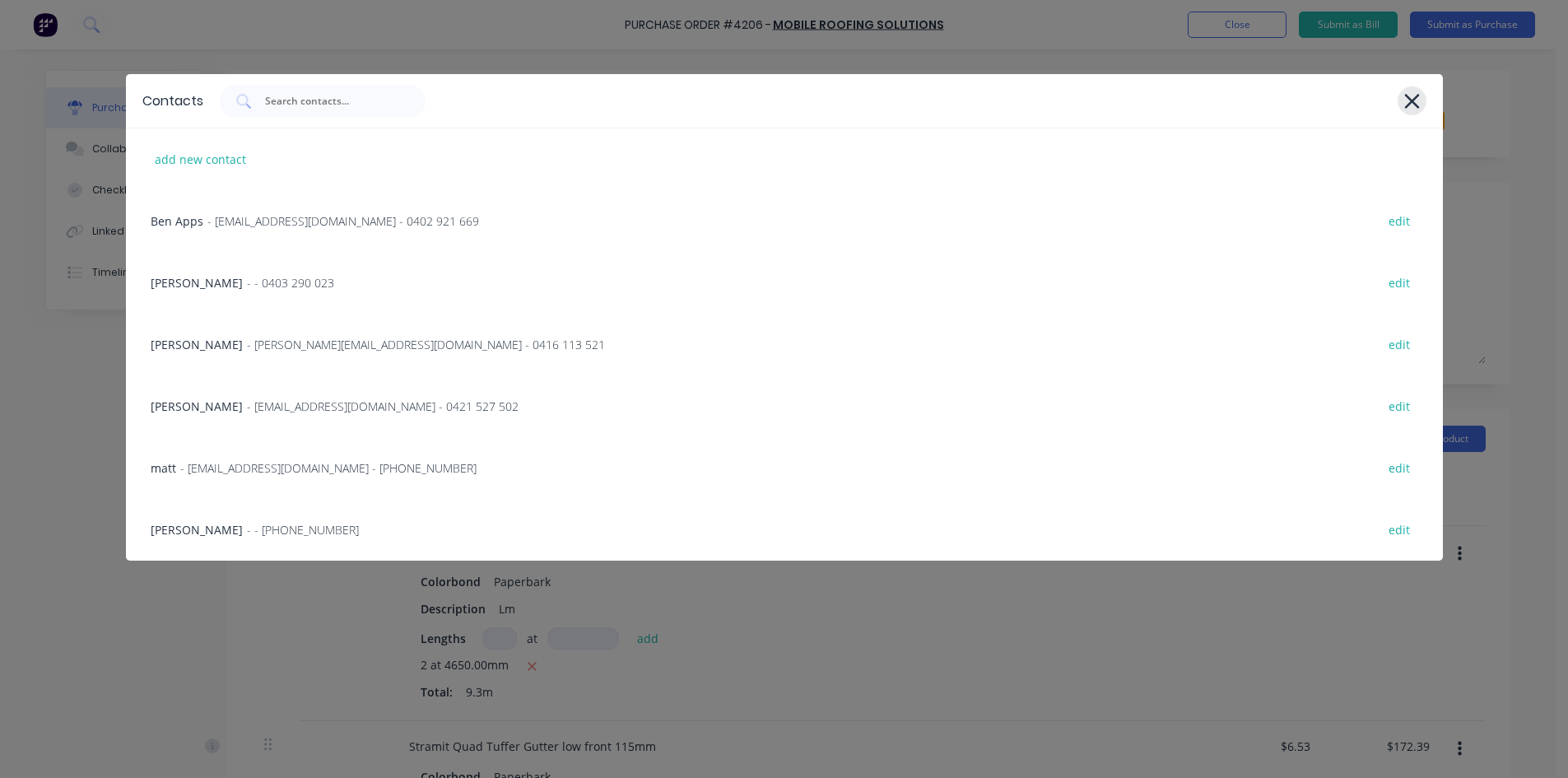
click at [1407, 101] on icon at bounding box center [1411, 102] width 17 height 23
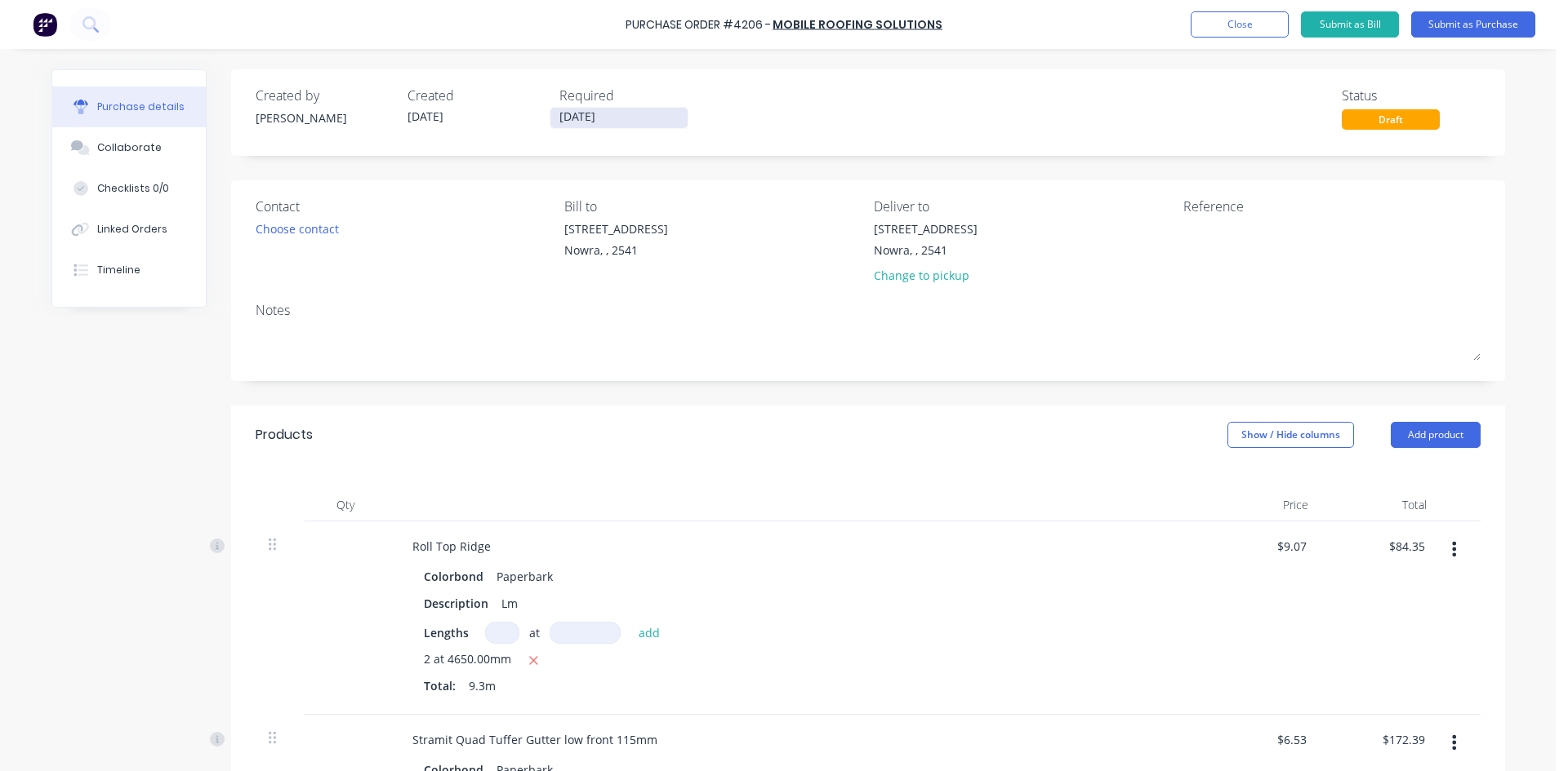
click at [629, 112] on input "[DATE]" at bounding box center [619, 118] width 137 height 21
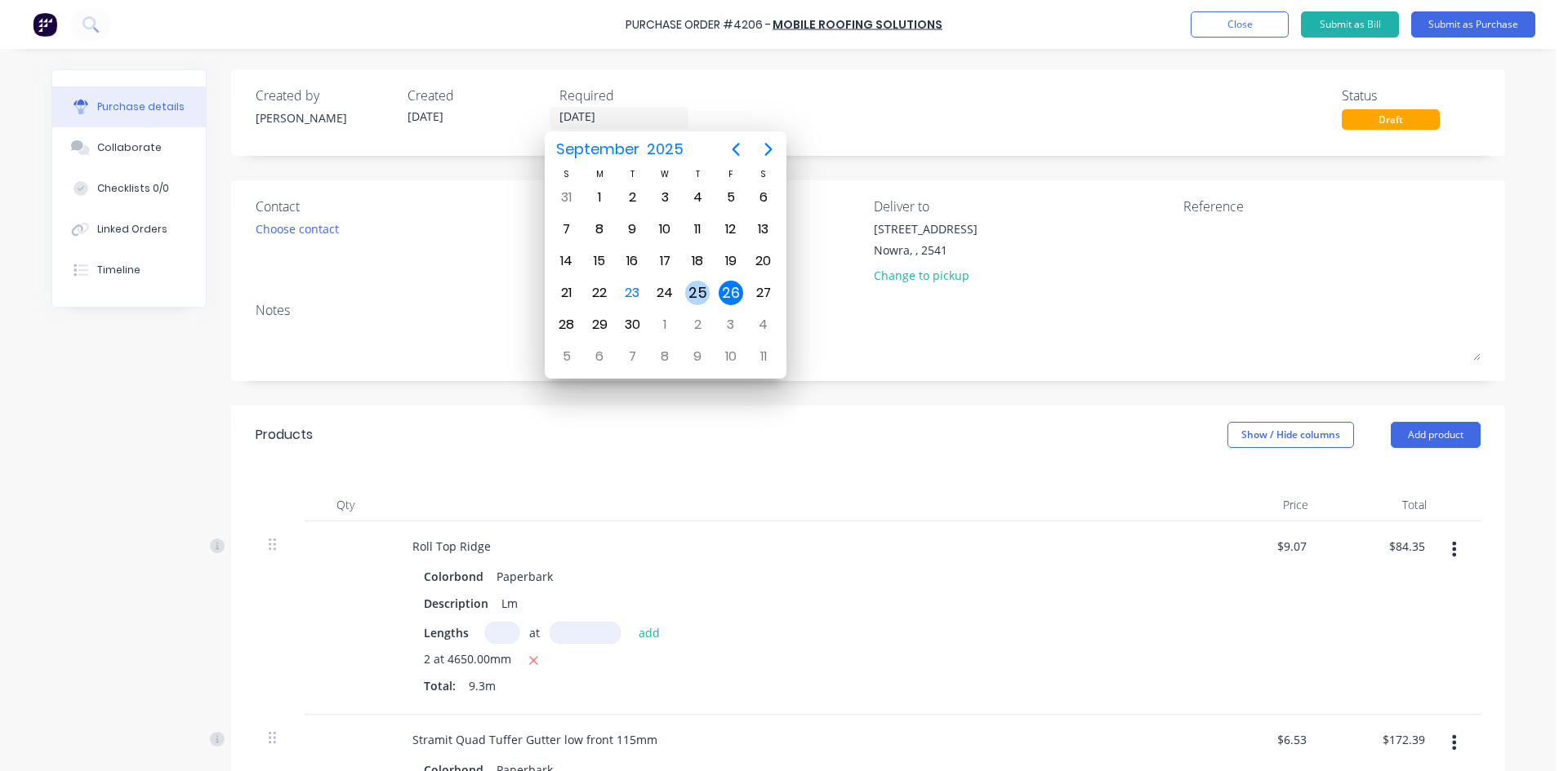
click at [698, 289] on div "25" at bounding box center [696, 292] width 24 height 24
type input "[DATE]"
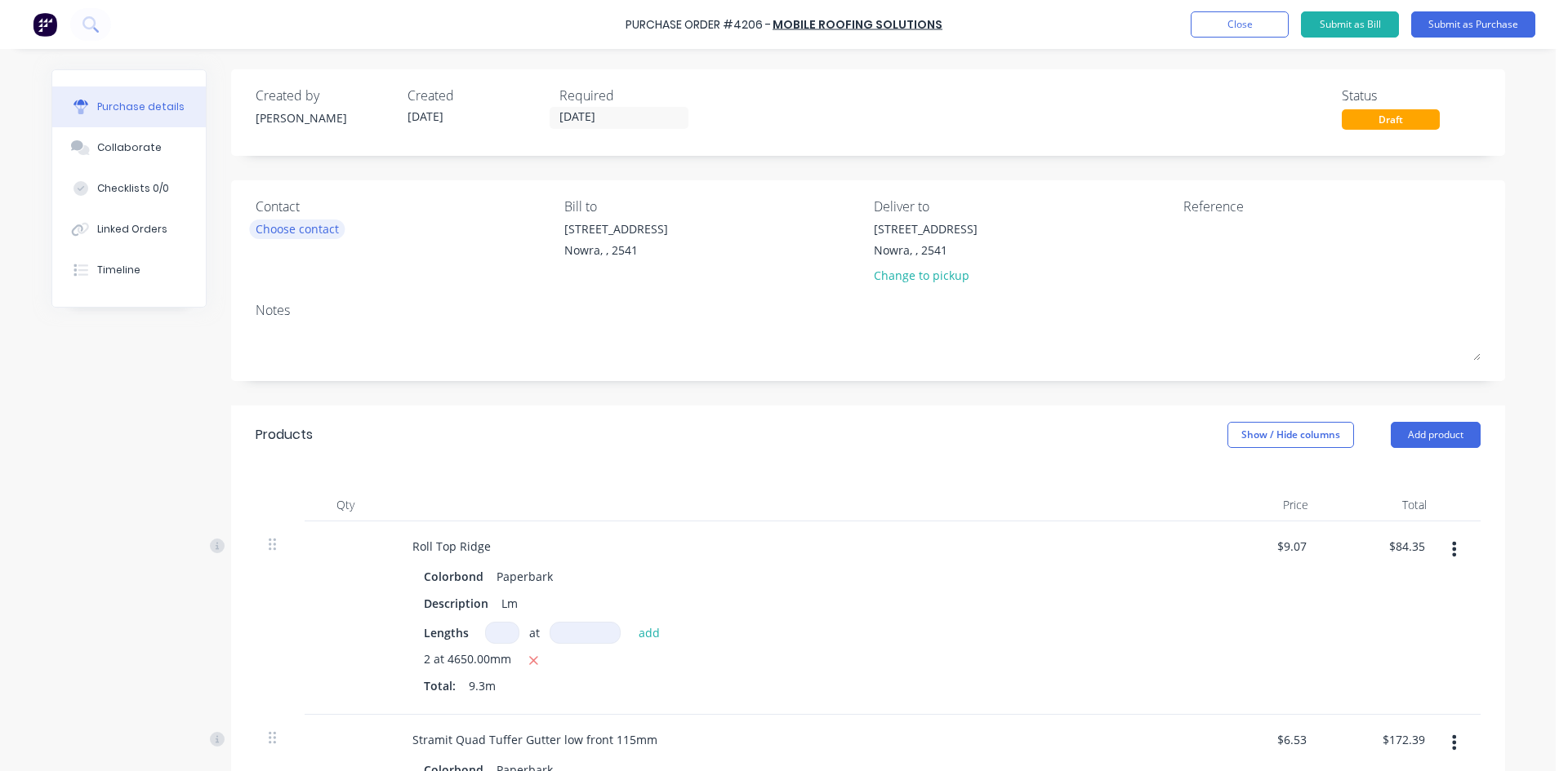
click at [299, 225] on div "Choose contact" at bounding box center [297, 229] width 83 height 17
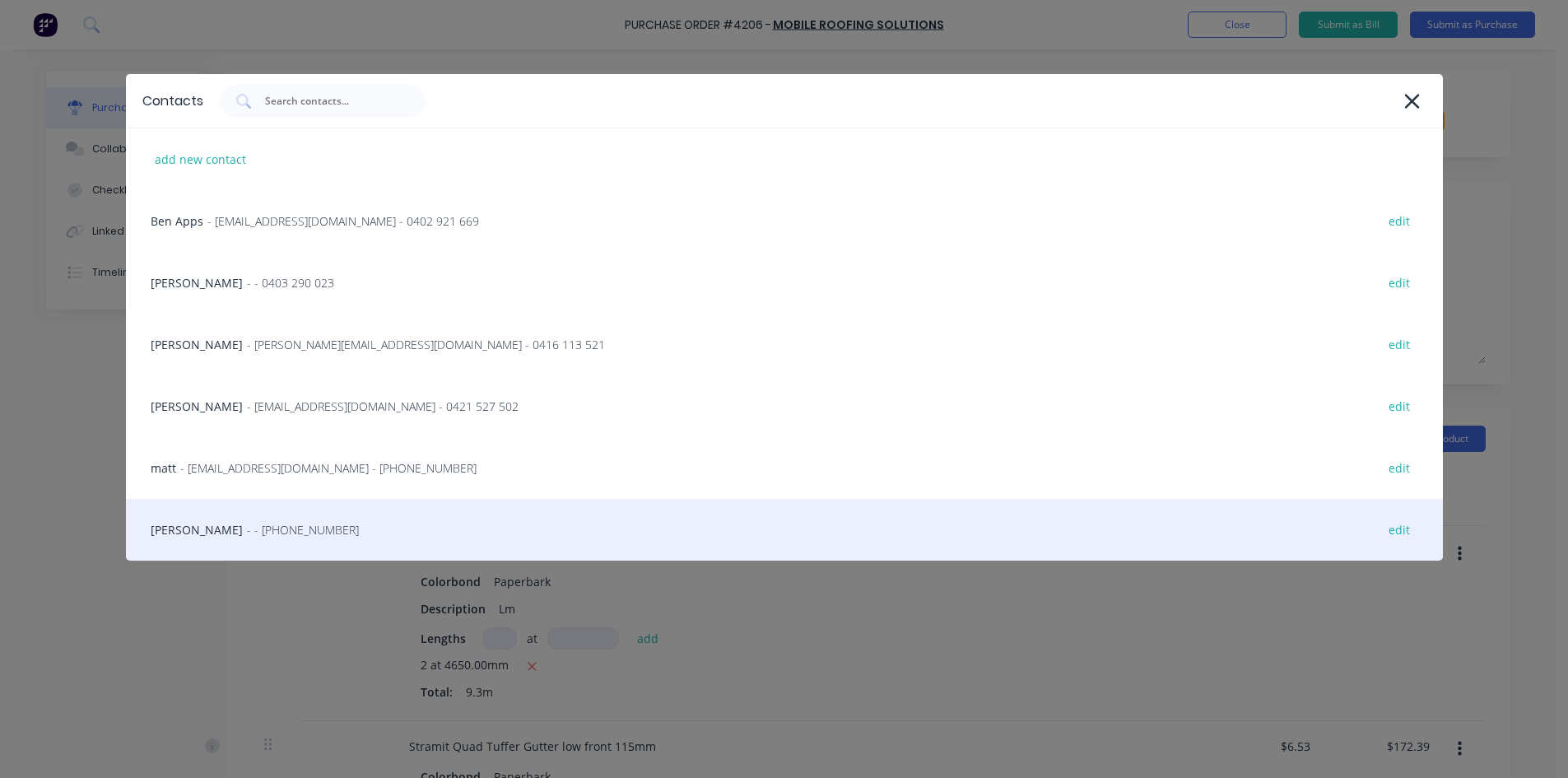
click at [247, 521] on span "- - [PHONE_NUMBER]" at bounding box center [303, 529] width 112 height 17
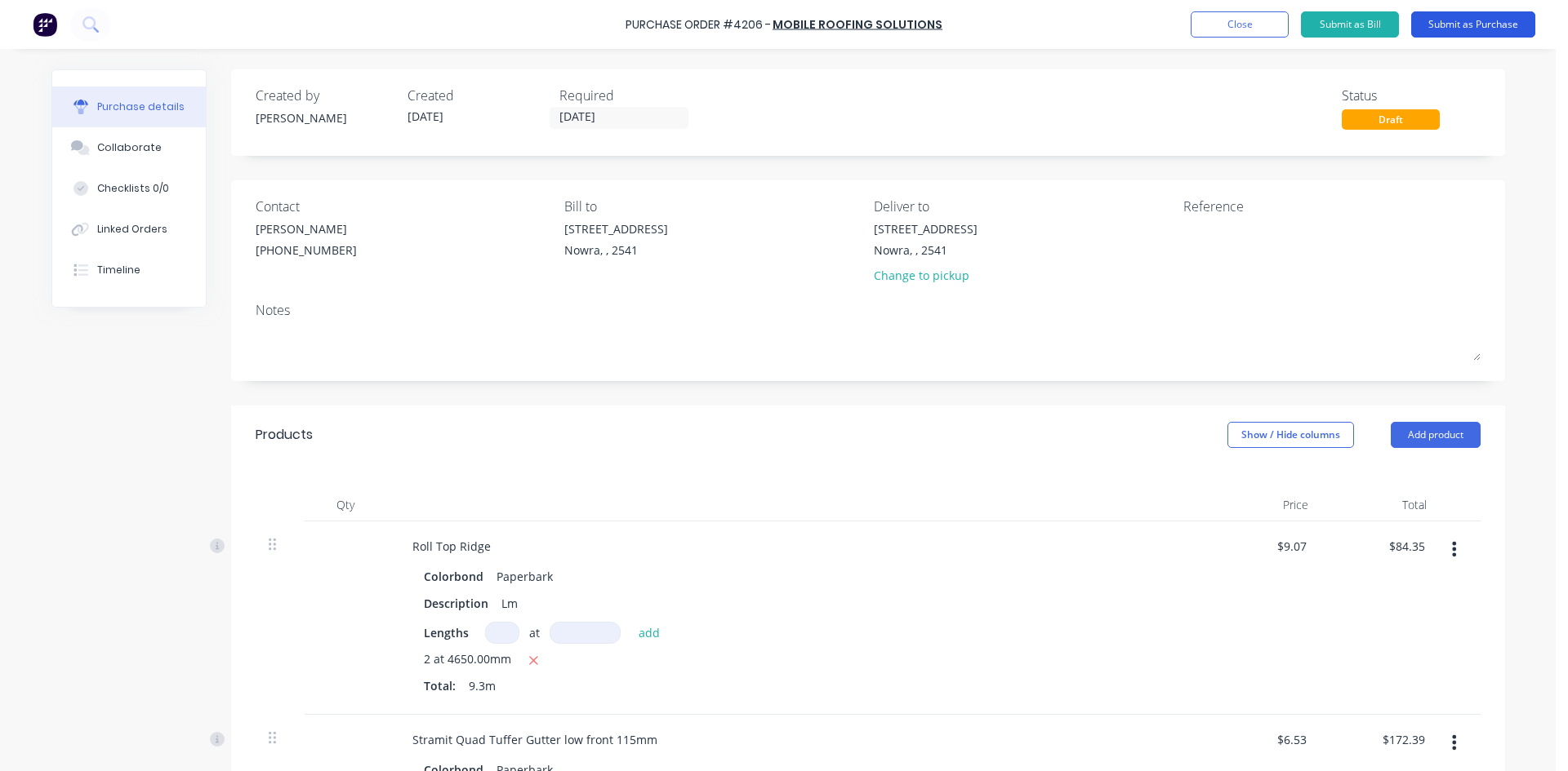
click at [1442, 29] on button "Submit as Purchase" at bounding box center [1472, 24] width 124 height 26
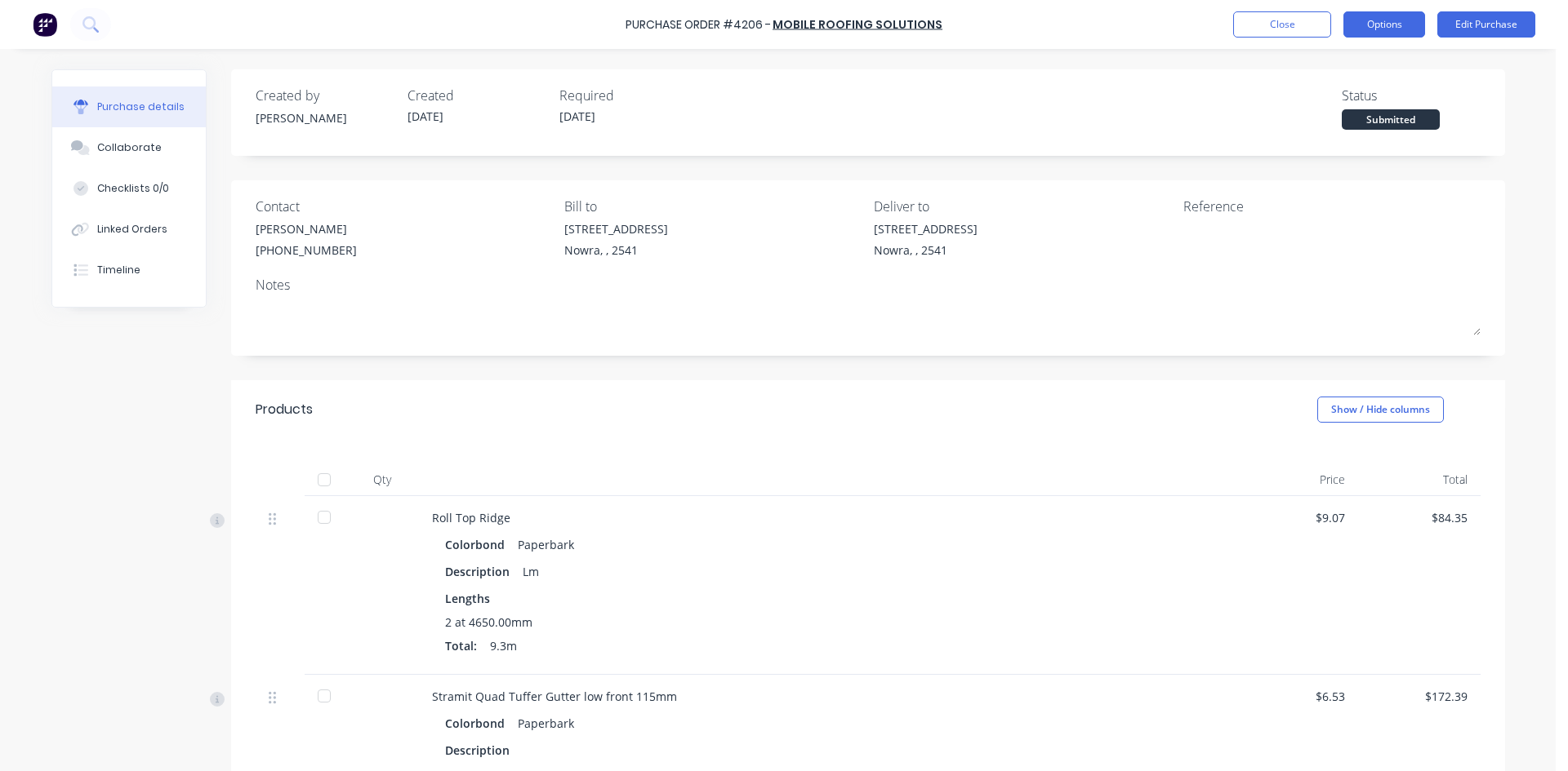
click at [1387, 26] on button "Options" at bounding box center [1383, 24] width 81 height 26
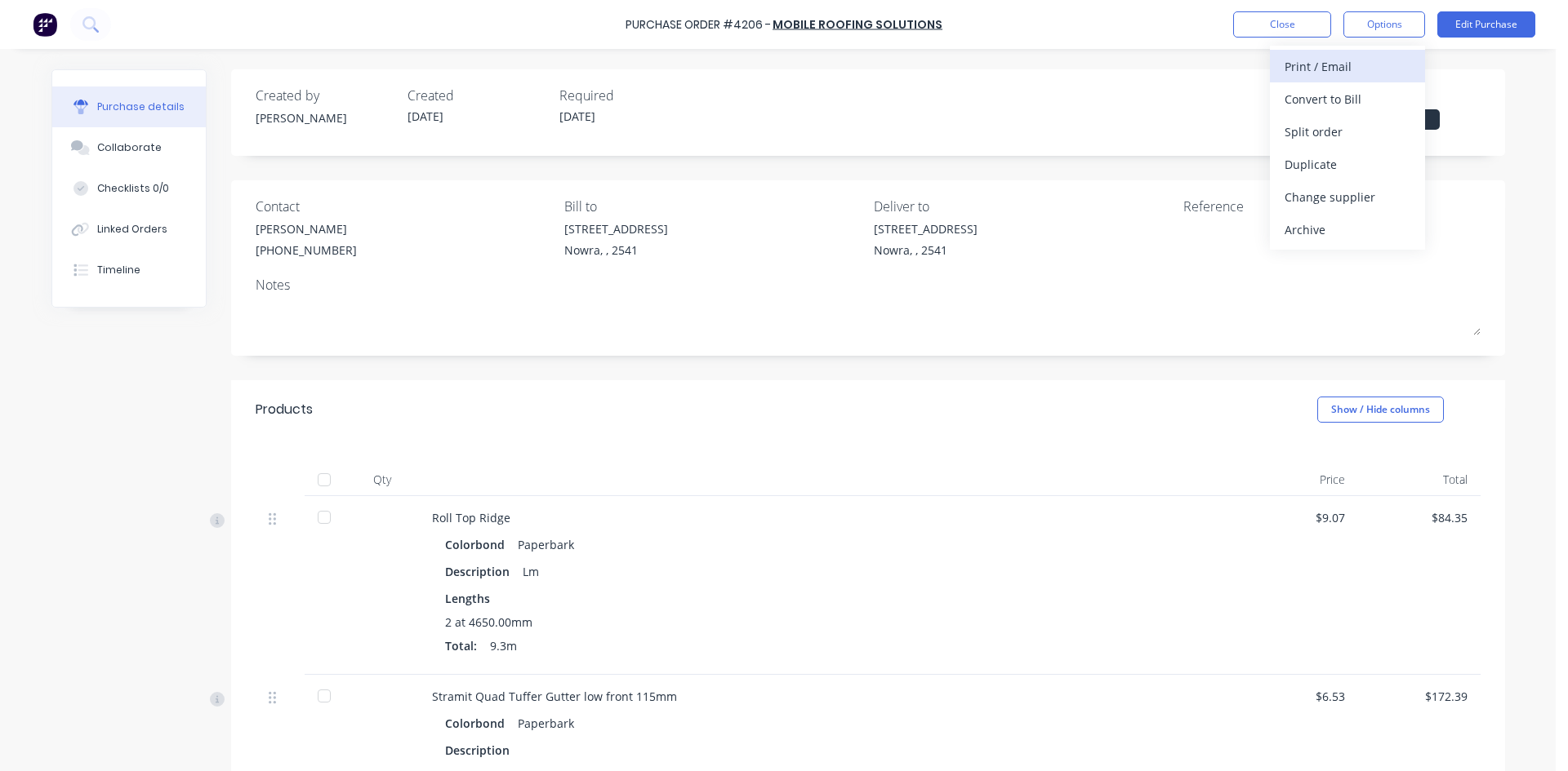
click at [1338, 67] on div "Print / Email" at bounding box center [1347, 66] width 126 height 23
click at [1333, 99] on div "With pricing" at bounding box center [1347, 99] width 126 height 23
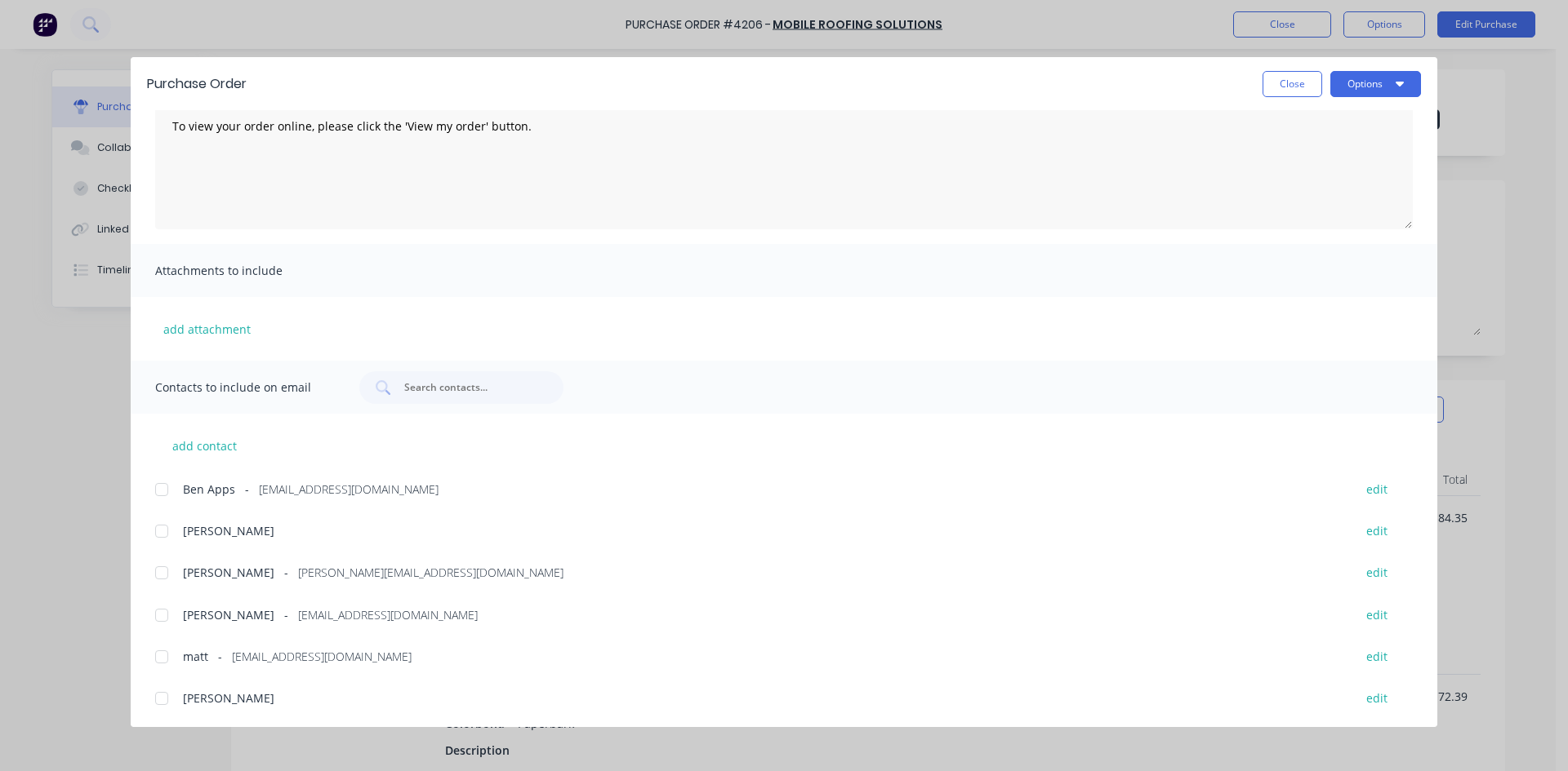
scroll to position [113, 0]
click at [161, 609] on div at bounding box center [162, 614] width 33 height 33
click at [1363, 81] on button "Options" at bounding box center [1375, 83] width 90 height 26
click at [1338, 191] on div "Email" at bounding box center [1343, 190] width 126 height 23
click at [1306, 90] on button "Close" at bounding box center [1292, 83] width 60 height 26
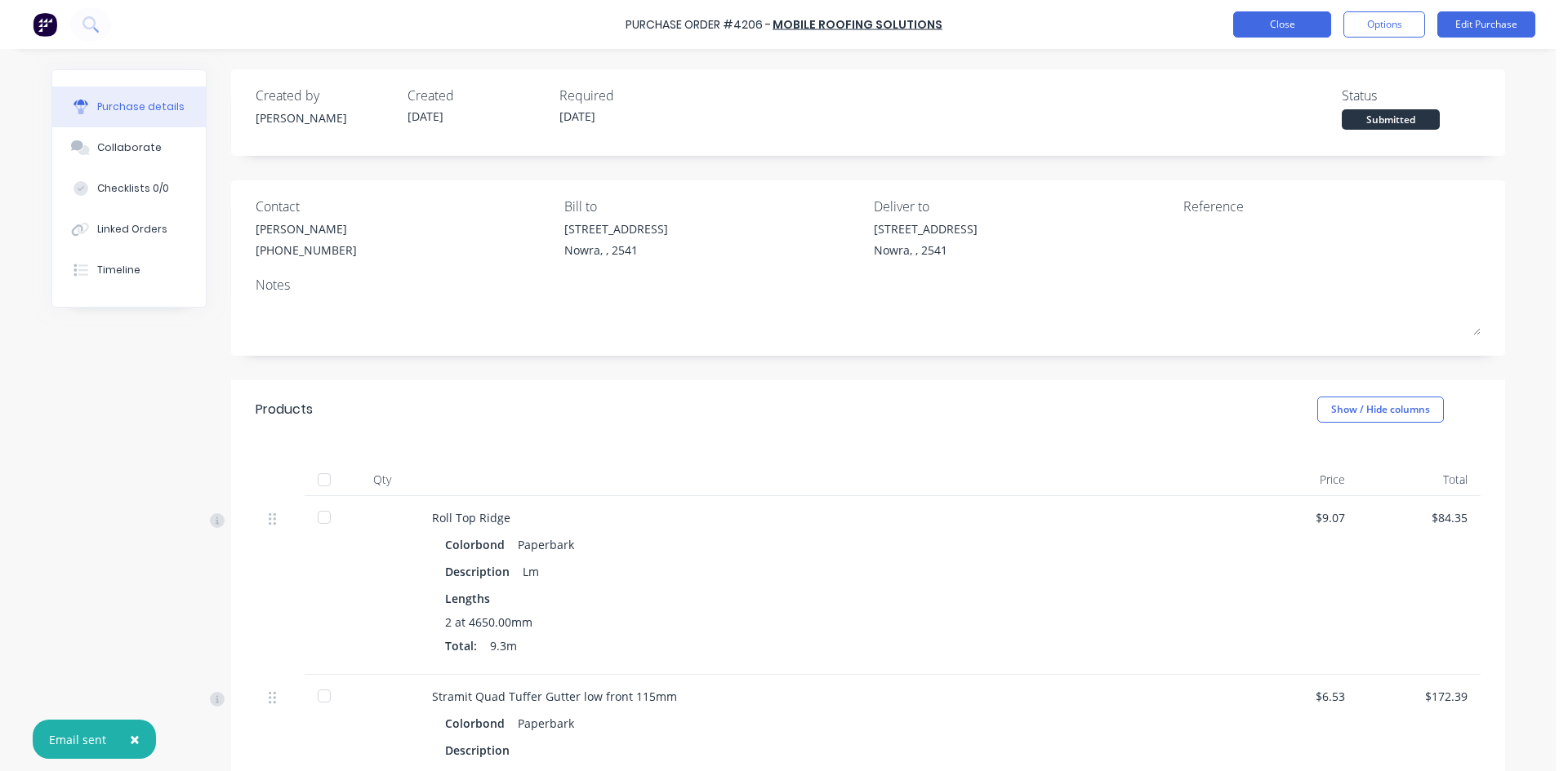
click at [1269, 31] on button "Close" at bounding box center [1282, 24] width 98 height 26
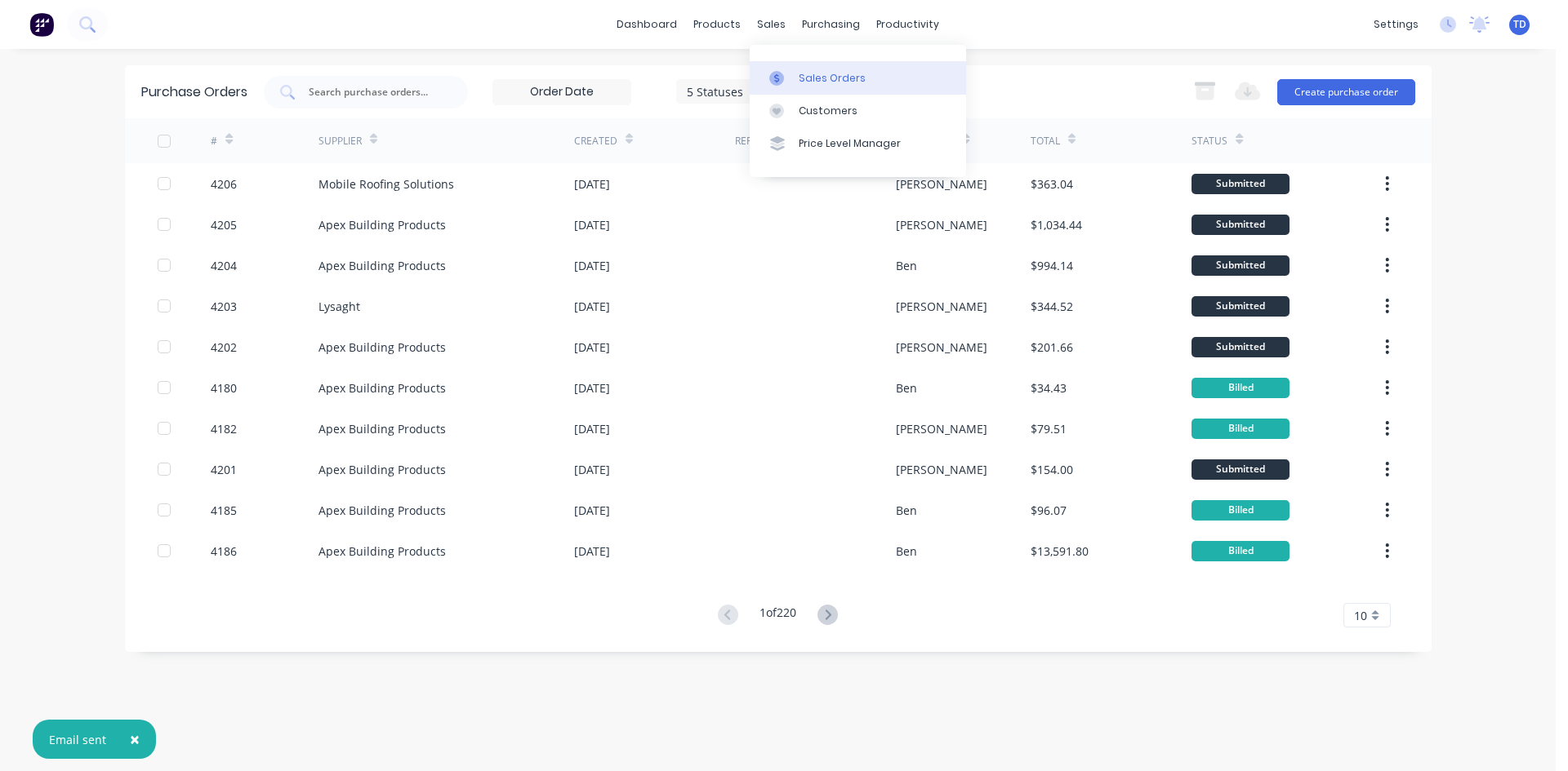
click at [816, 80] on div "Sales Orders" at bounding box center [831, 78] width 67 height 14
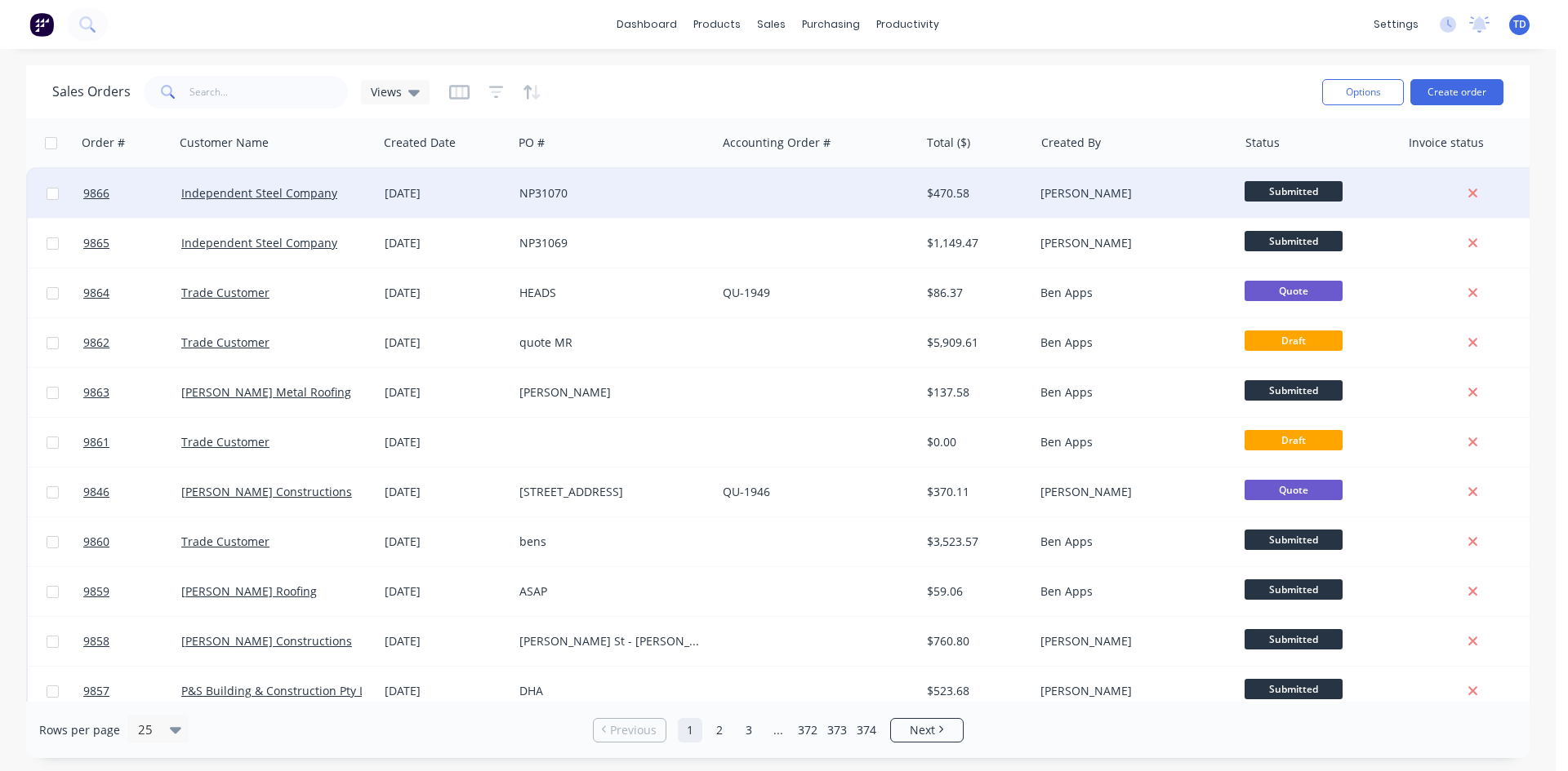
click at [739, 194] on div at bounding box center [817, 193] width 203 height 49
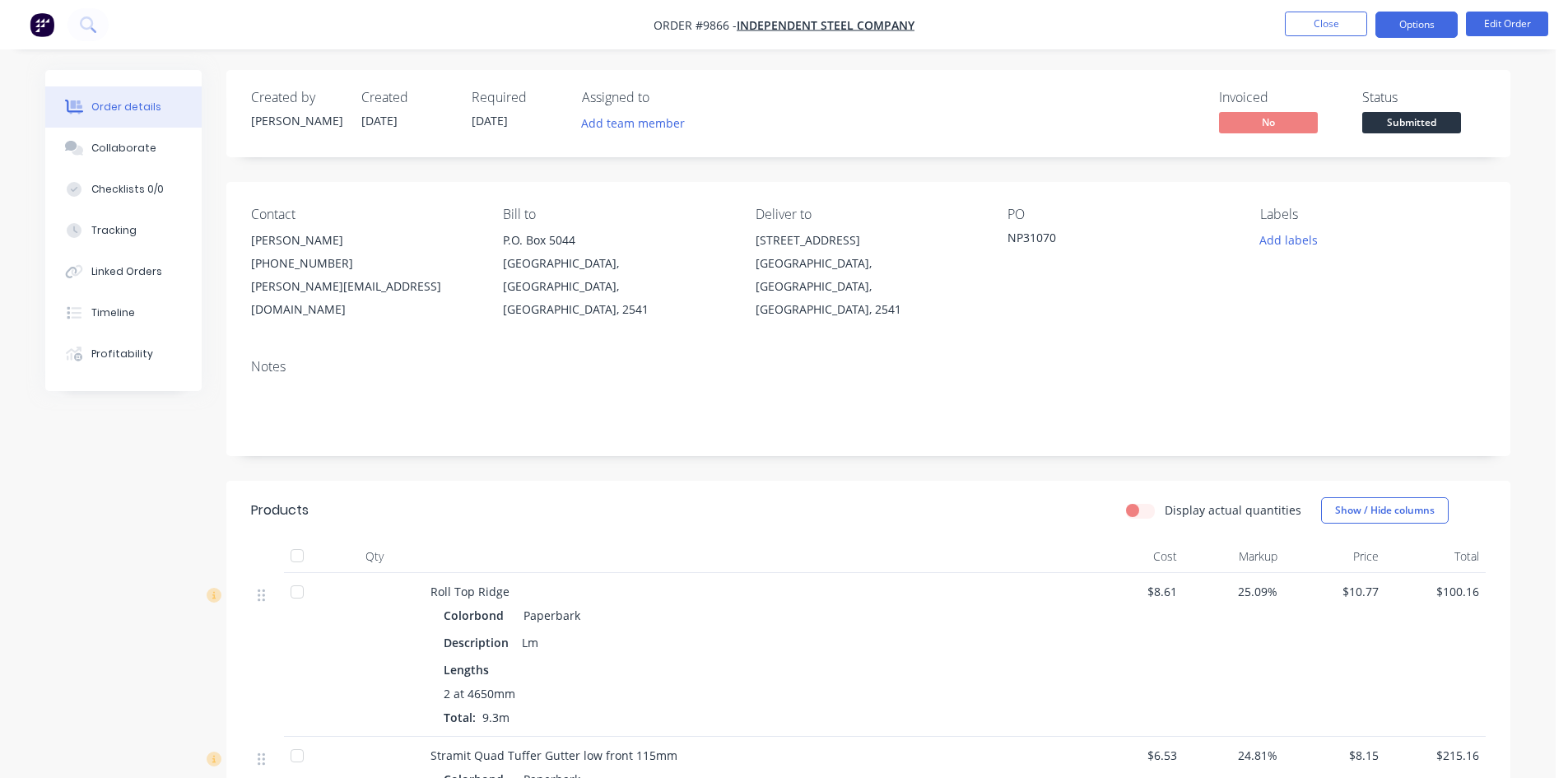
click at [1417, 24] on button "Options" at bounding box center [1416, 24] width 82 height 26
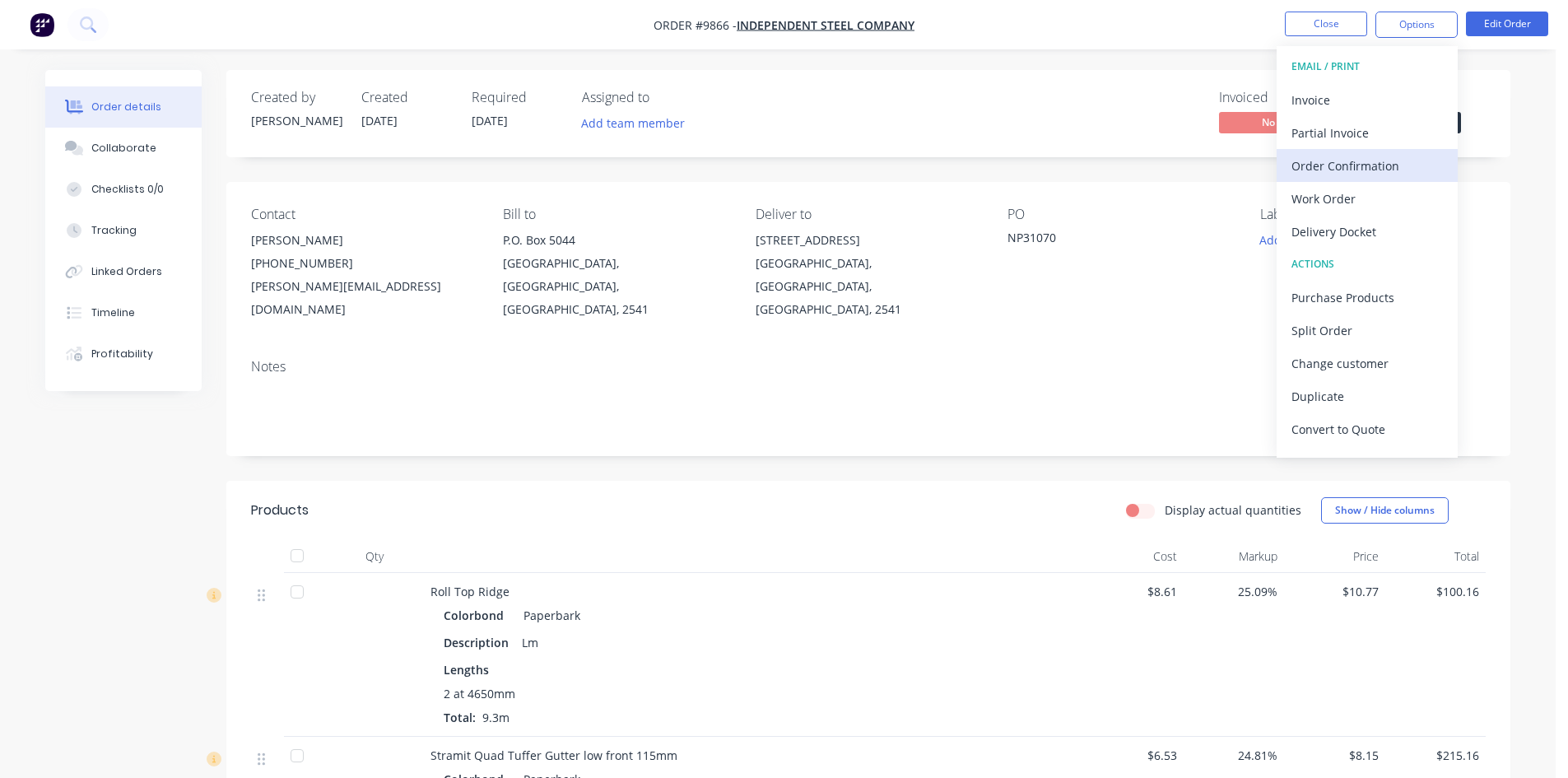
click at [1354, 162] on div "Order Confirmation" at bounding box center [1367, 166] width 151 height 23
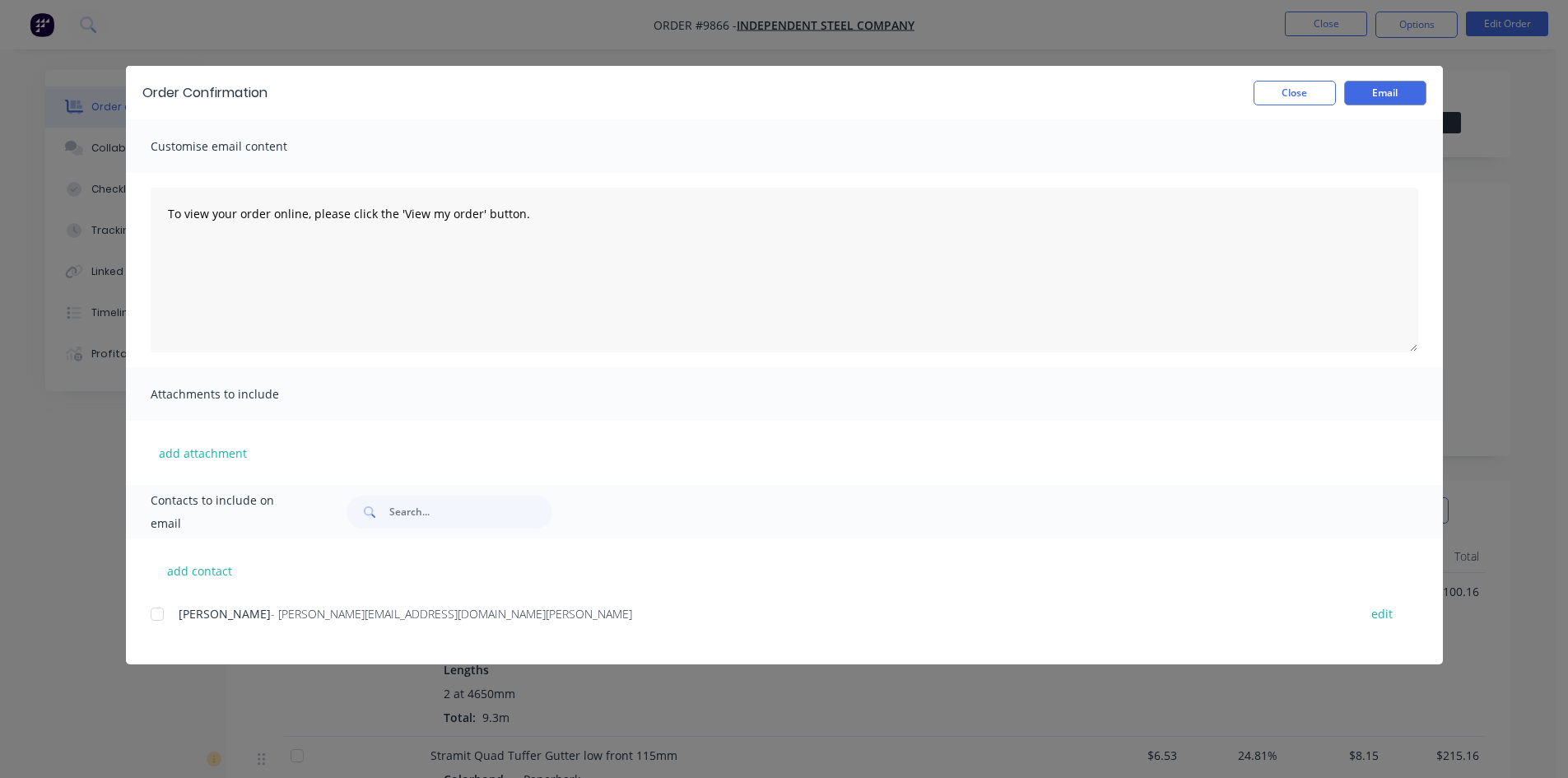
click at [165, 607] on div at bounding box center [157, 614] width 33 height 33
click at [1363, 101] on button "Email" at bounding box center [1384, 93] width 82 height 24
click at [1284, 97] on button "Close" at bounding box center [1294, 93] width 82 height 24
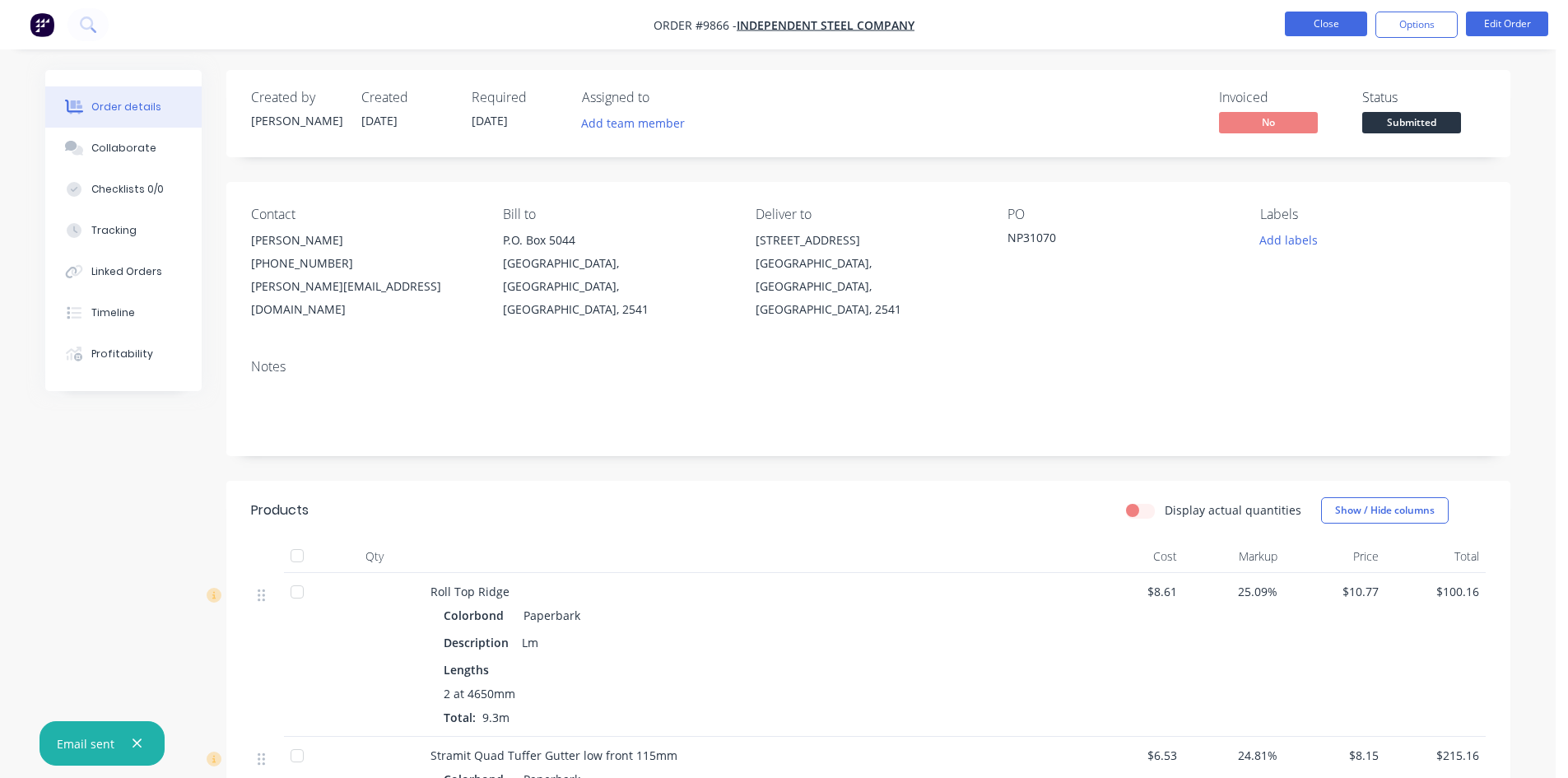
click at [1321, 28] on button "Close" at bounding box center [1326, 23] width 82 height 24
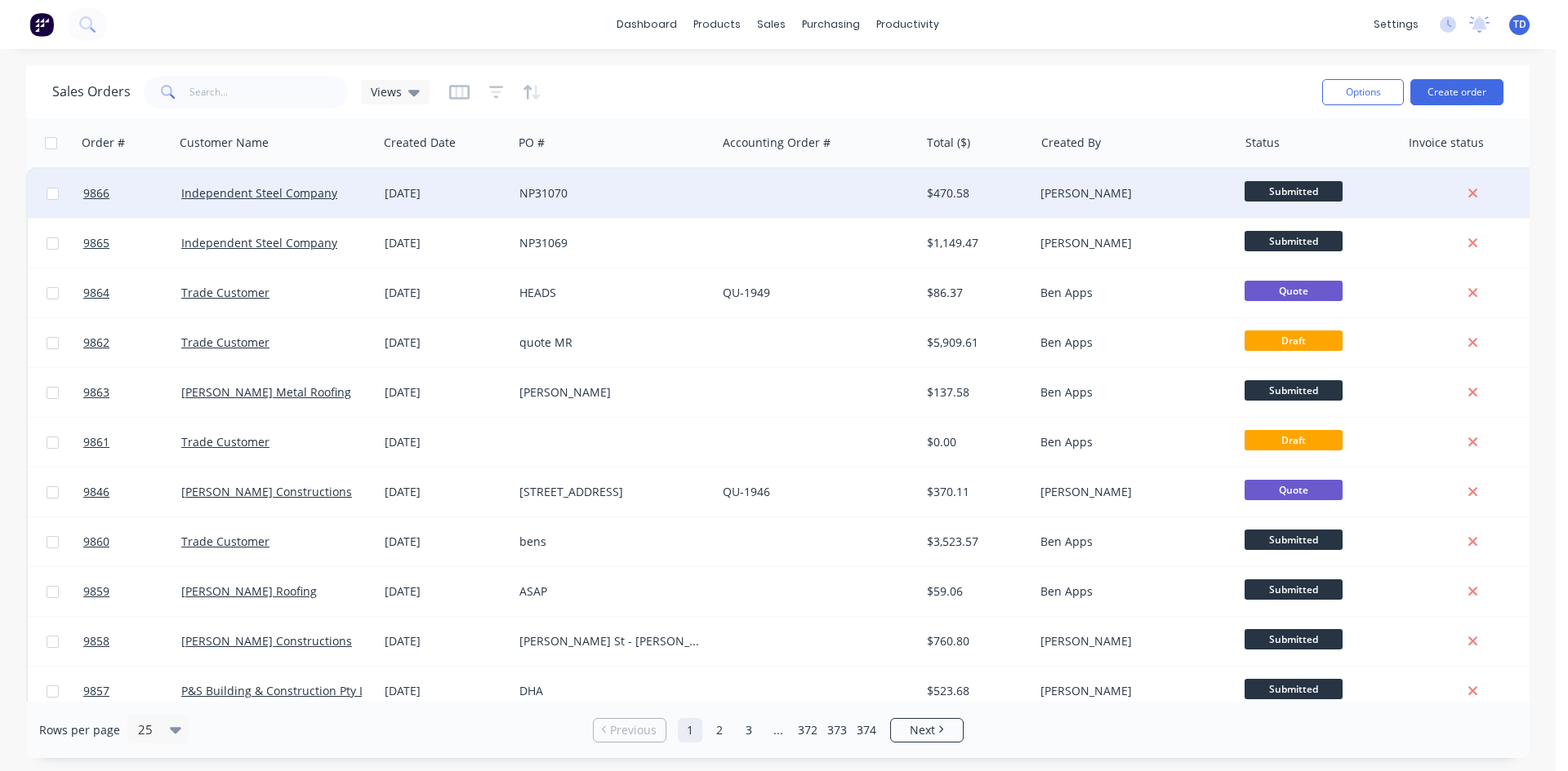
click at [478, 189] on div "[DATE]" at bounding box center [445, 193] width 122 height 16
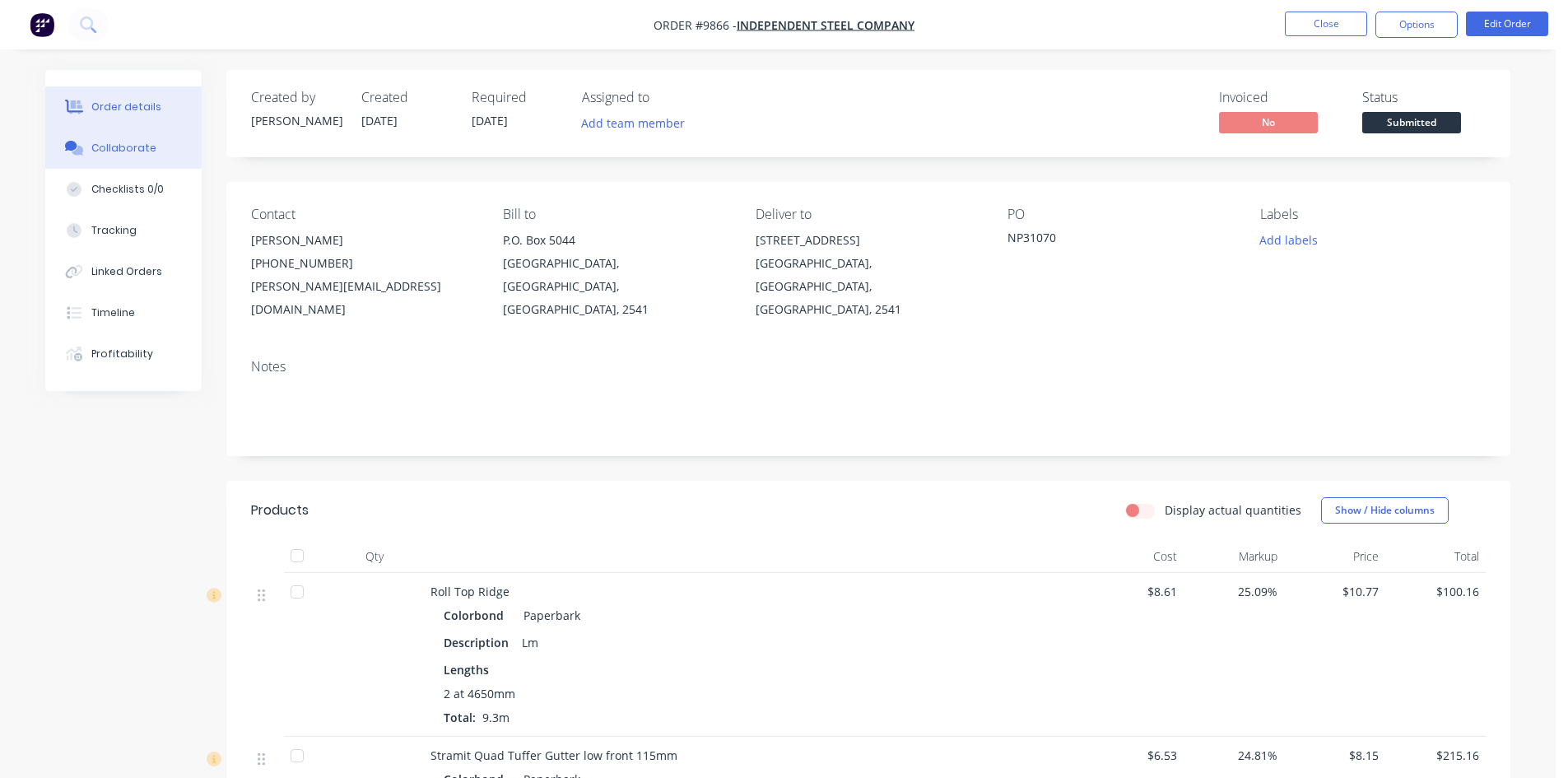
click at [139, 148] on div "Collaborate" at bounding box center [123, 148] width 65 height 14
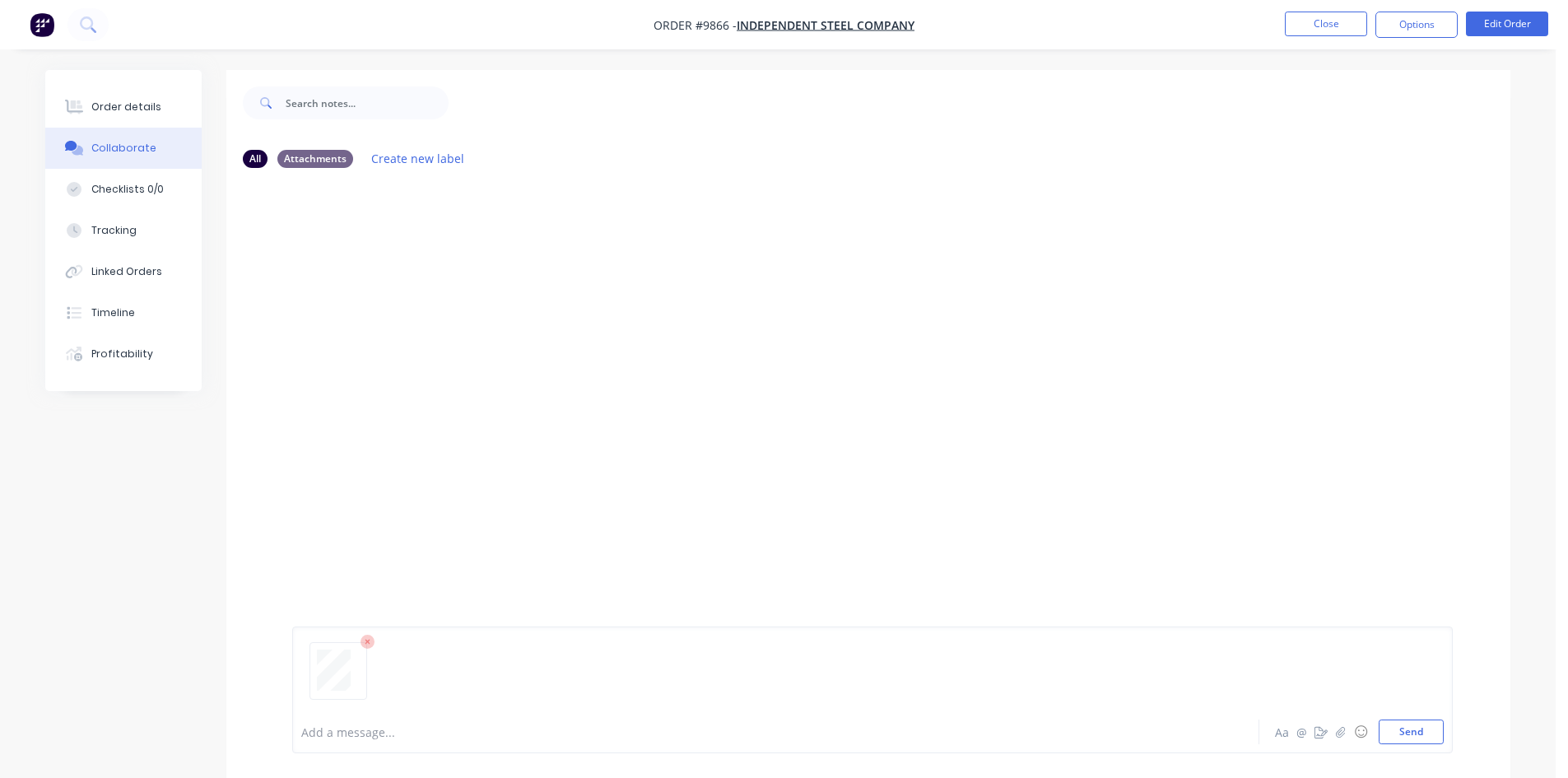
click at [1432, 507] on div at bounding box center [868, 445] width 1284 height 529
click at [1401, 726] on button "Send" at bounding box center [1411, 731] width 65 height 24
click at [105, 100] on div "Order details" at bounding box center [126, 107] width 70 height 14
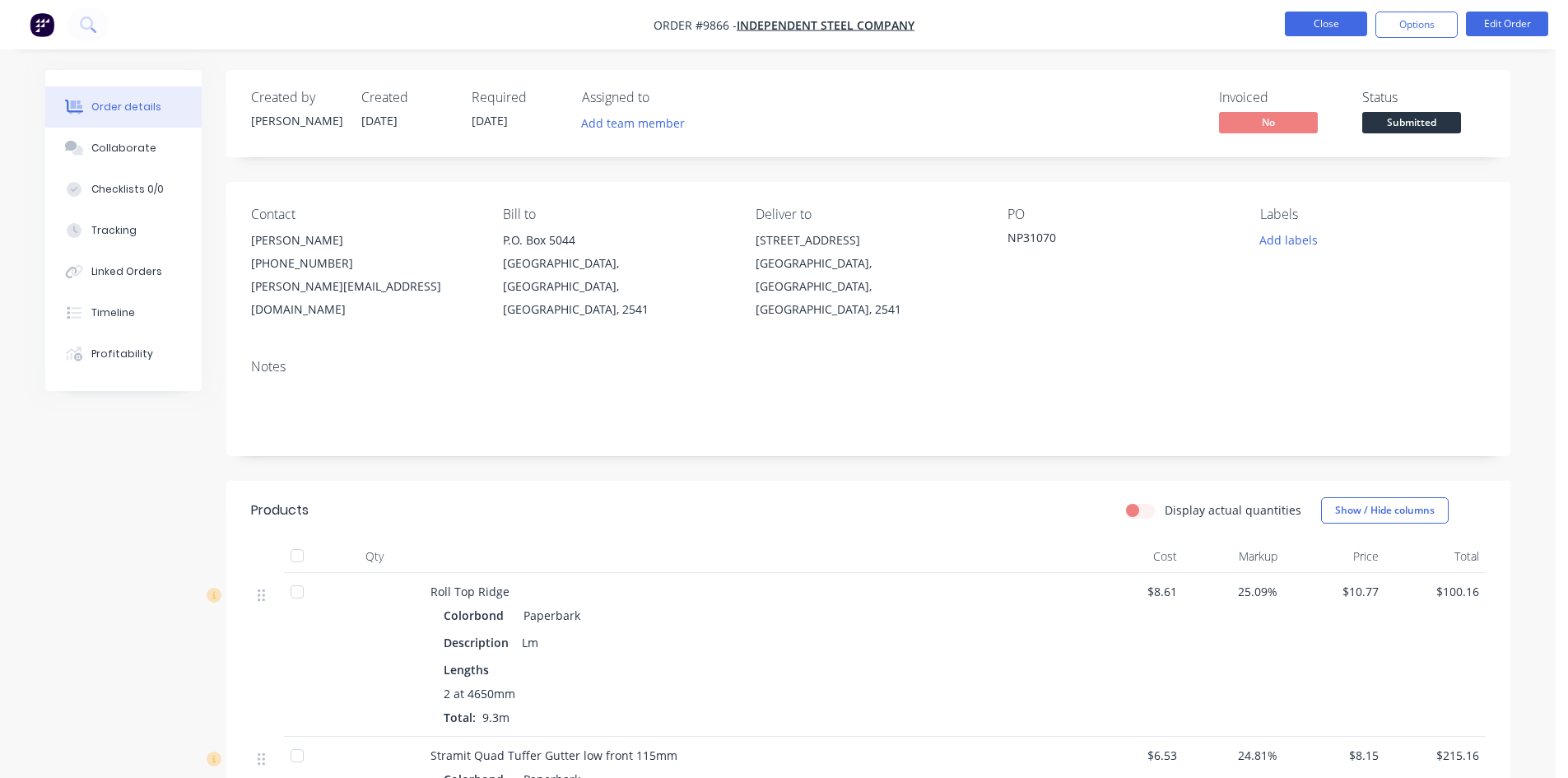
click at [1308, 31] on button "Close" at bounding box center [1326, 23] width 82 height 24
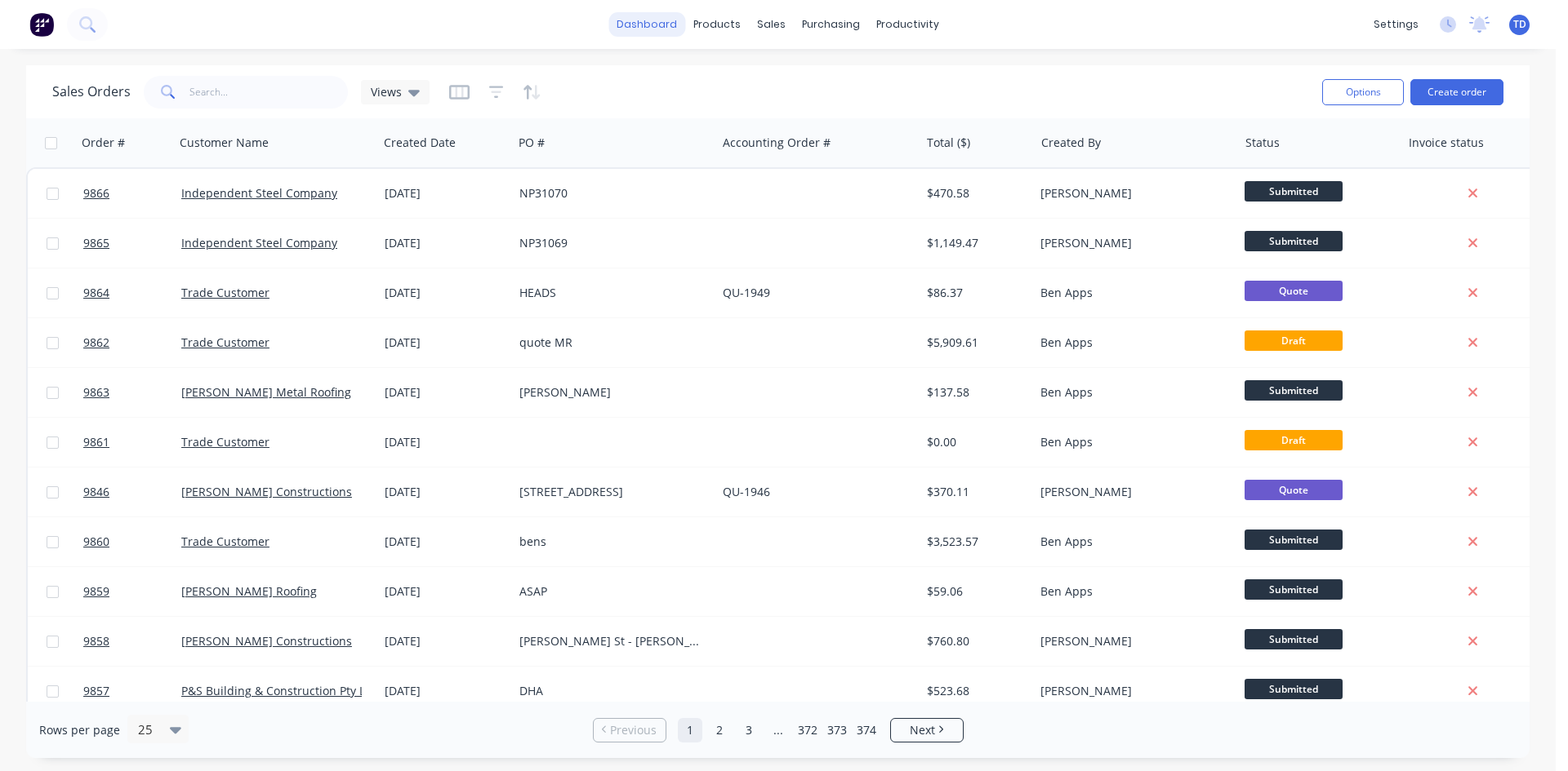
click at [630, 33] on link "dashboard" at bounding box center [646, 24] width 77 height 24
